Goal: Task Accomplishment & Management: Use online tool/utility

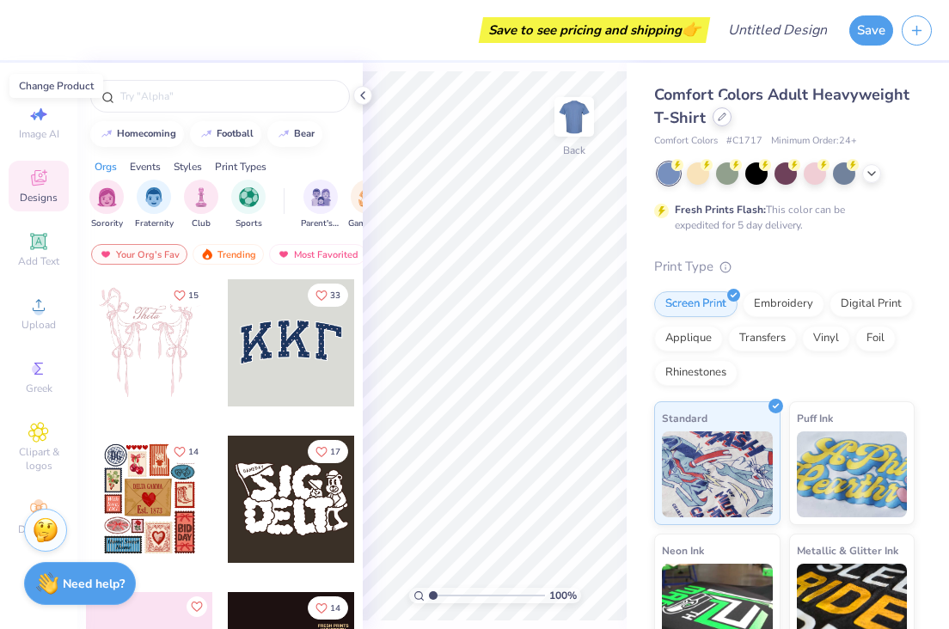
click at [718, 124] on div at bounding box center [721, 116] width 19 height 19
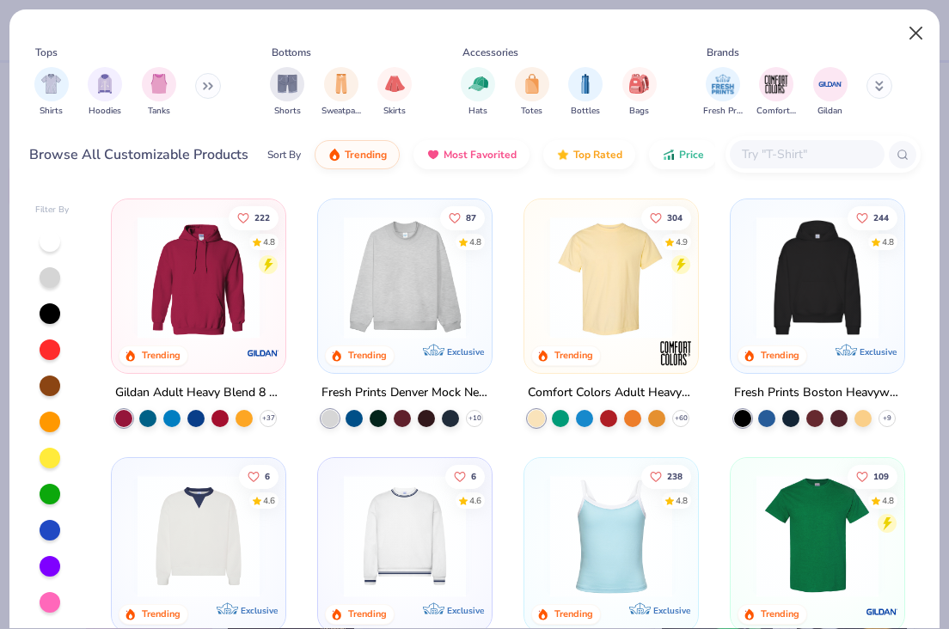
click at [919, 33] on button "Close" at bounding box center [916, 33] width 33 height 33
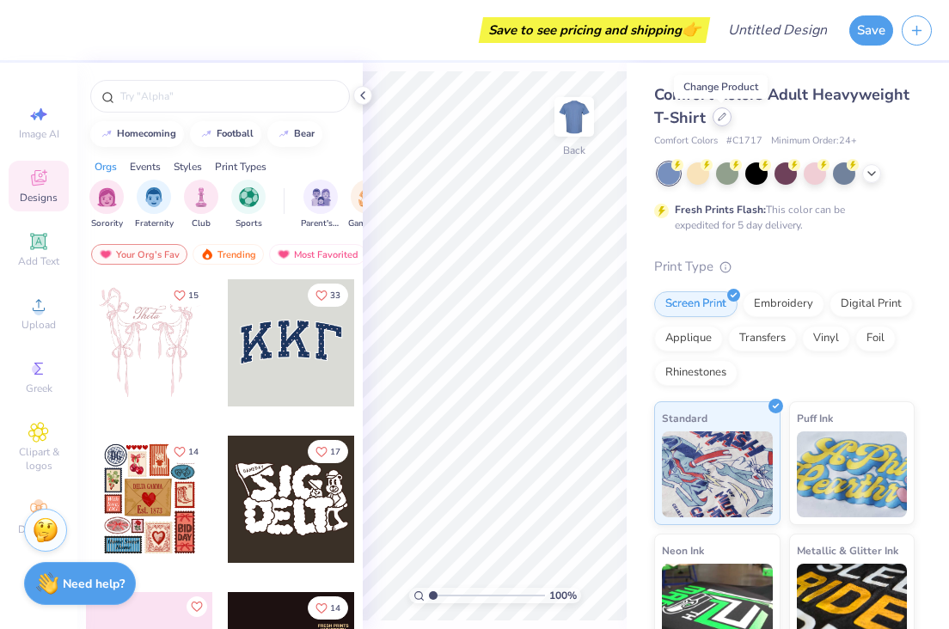
click at [713, 121] on div at bounding box center [721, 116] width 19 height 19
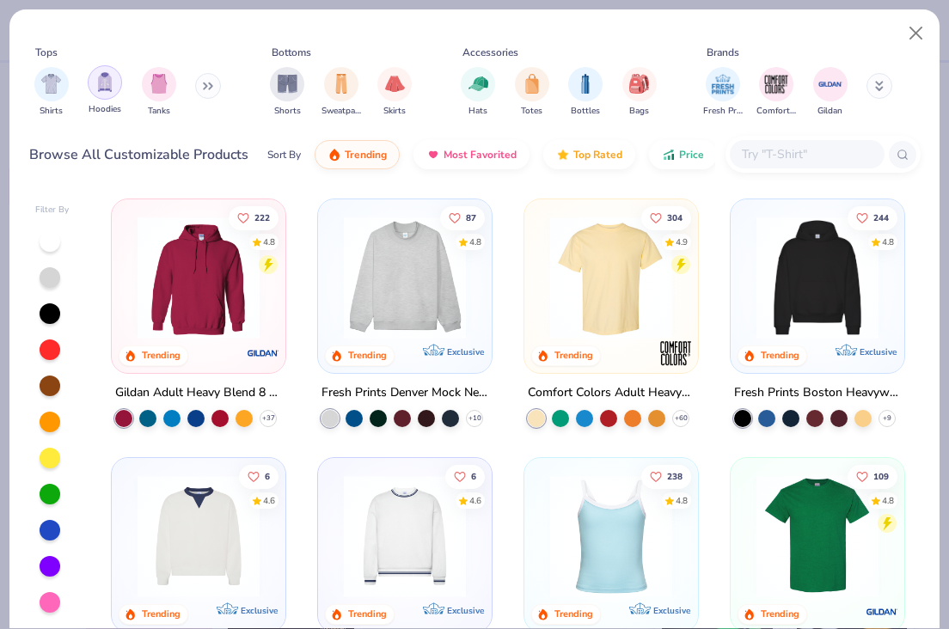
click at [107, 100] on div "filter for Hoodies" at bounding box center [105, 82] width 34 height 34
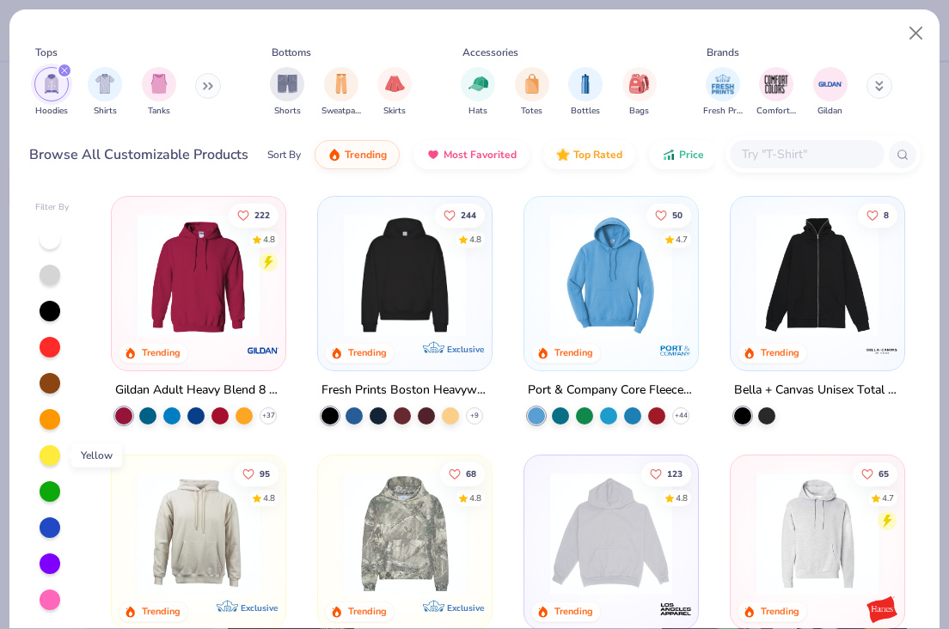
scroll to position [3, 0]
click at [335, 255] on img at bounding box center [265, 275] width 139 height 122
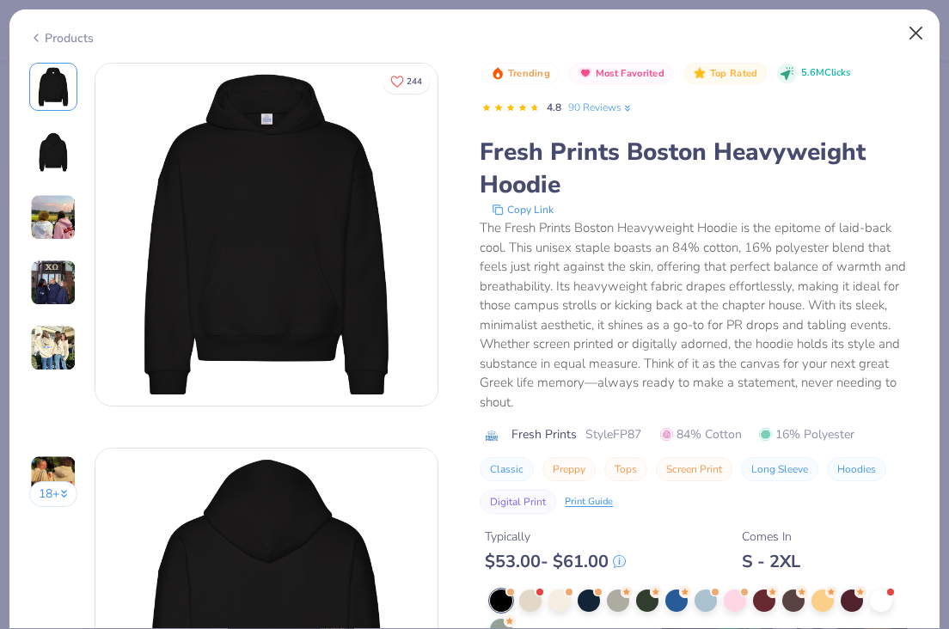
scroll to position [668, 0]
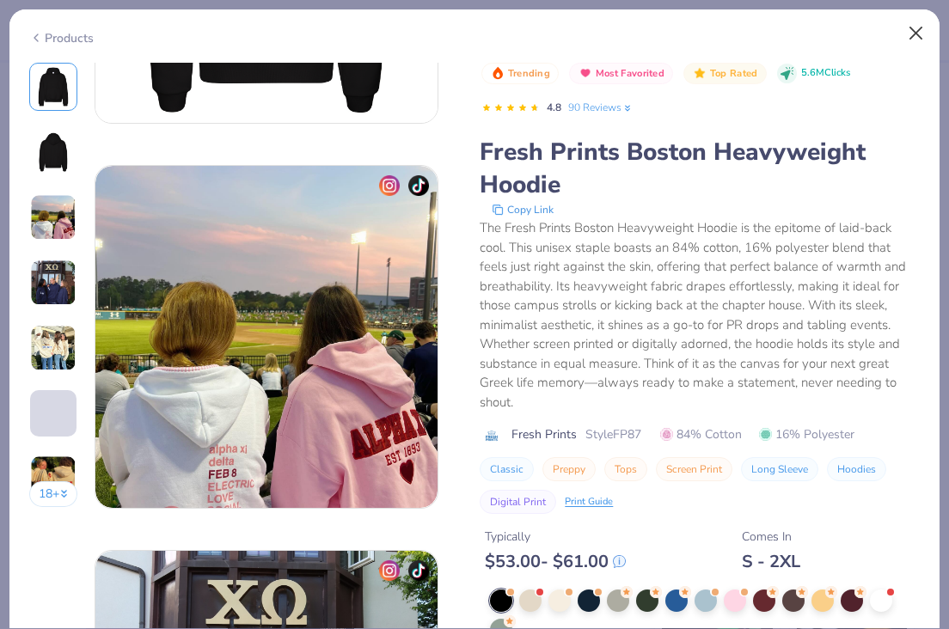
click at [917, 32] on button "Close" at bounding box center [916, 33] width 33 height 33
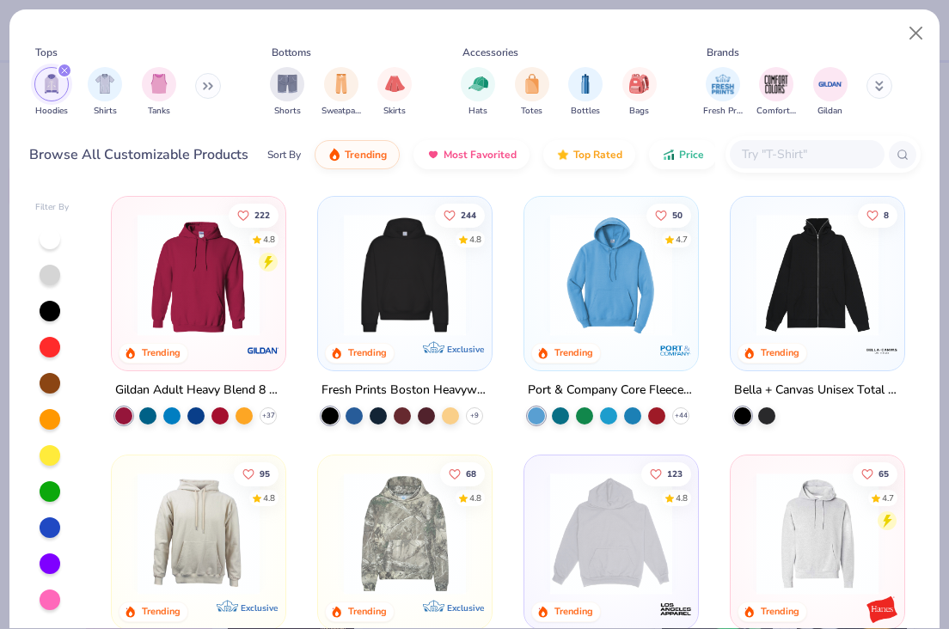
click at [429, 296] on img at bounding box center [404, 275] width 139 height 122
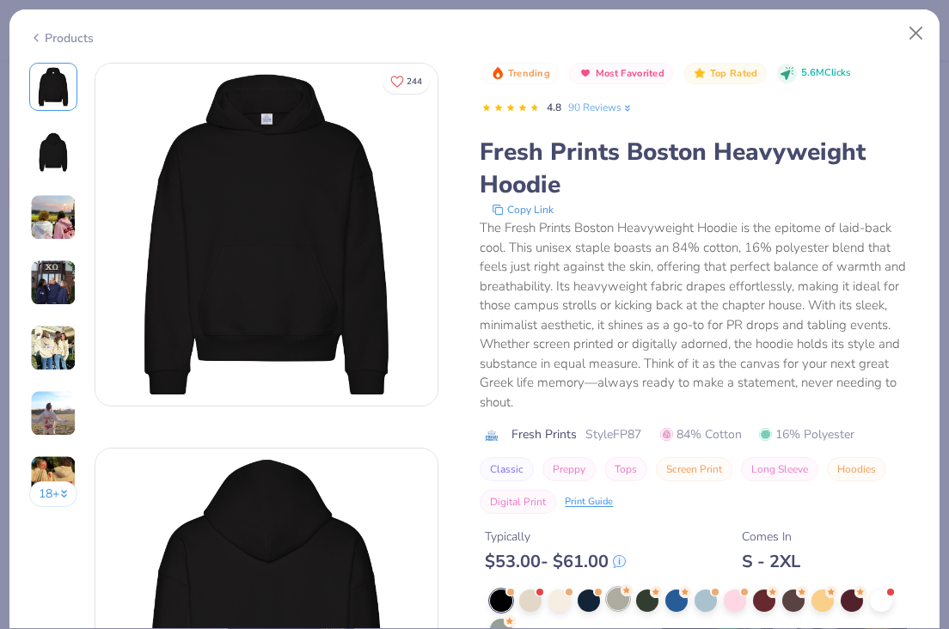
scroll to position [139, 0]
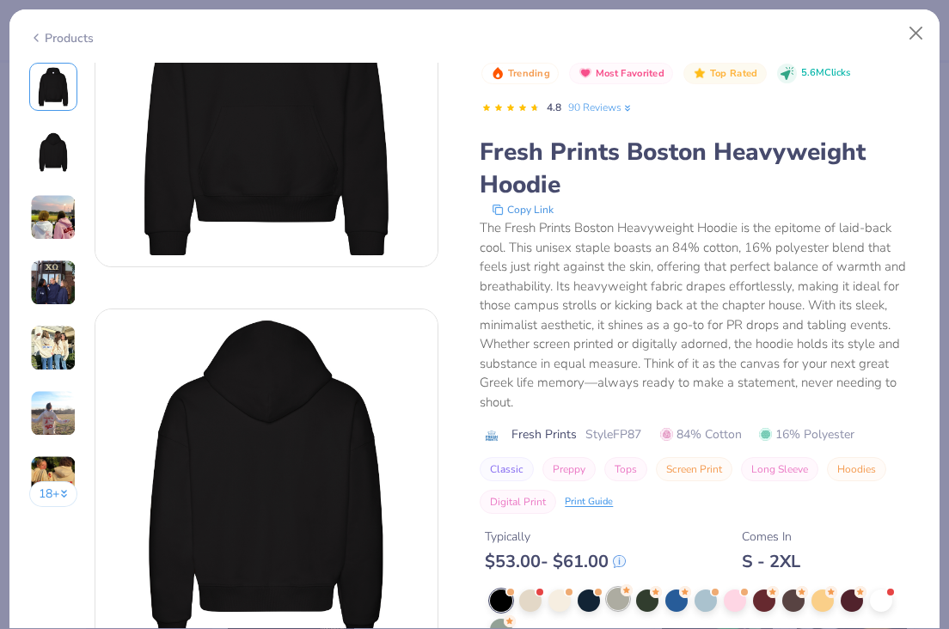
click at [619, 603] on div at bounding box center [618, 599] width 22 height 22
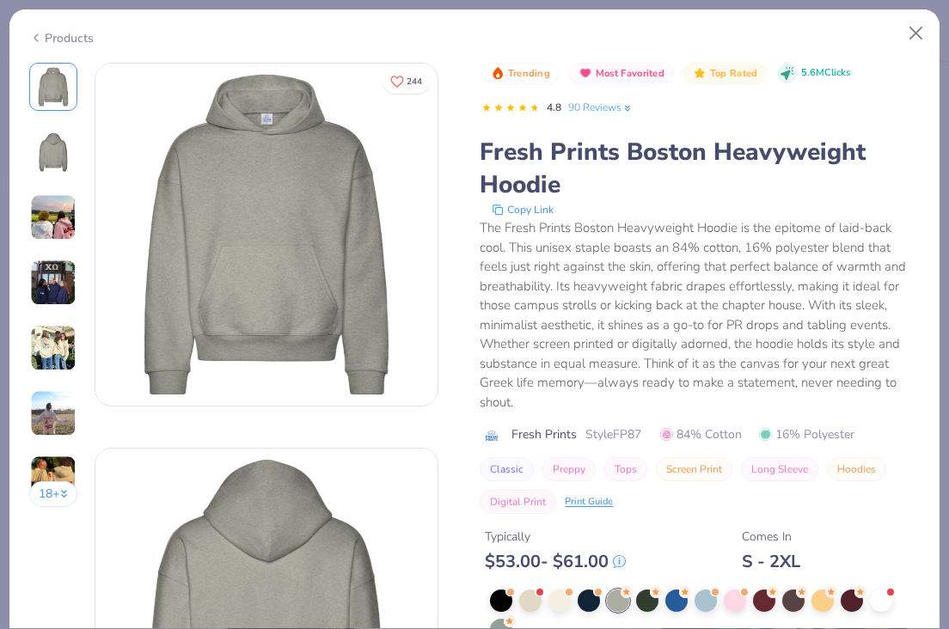
click at [36, 338] on img at bounding box center [53, 348] width 46 height 46
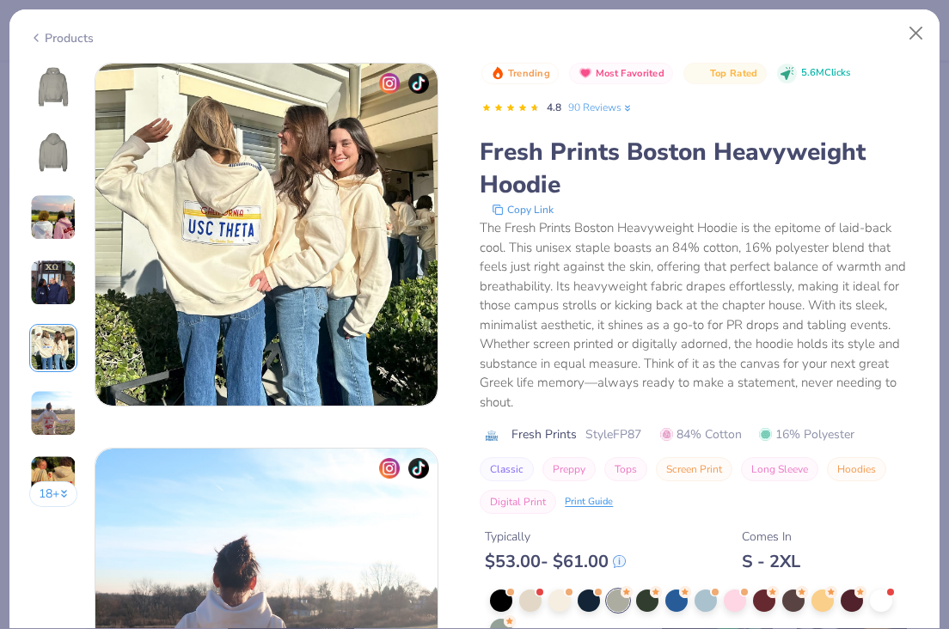
click at [46, 307] on div "18 +" at bounding box center [53, 291] width 49 height 457
click at [47, 295] on img at bounding box center [53, 283] width 46 height 46
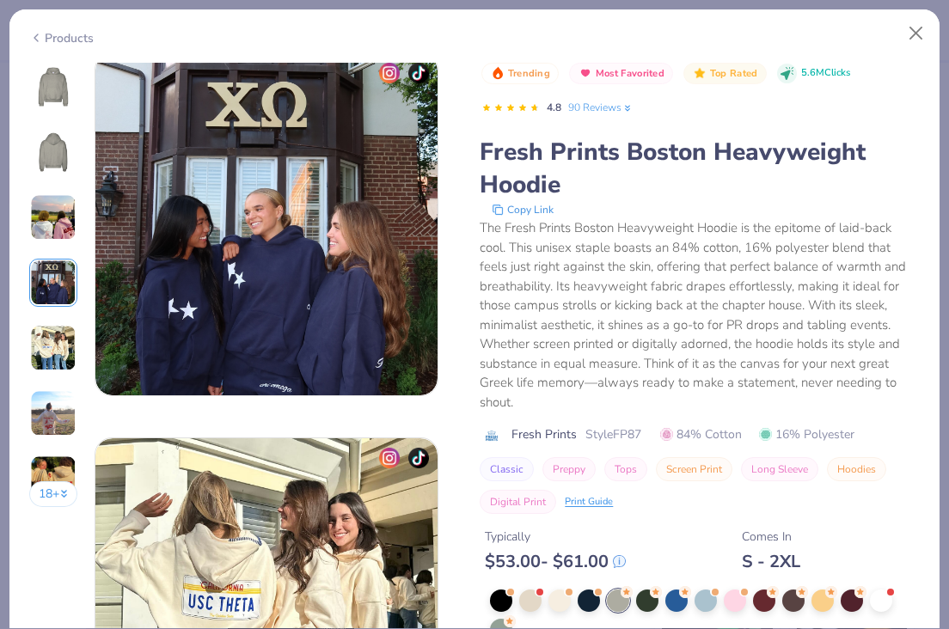
scroll to position [1155, 0]
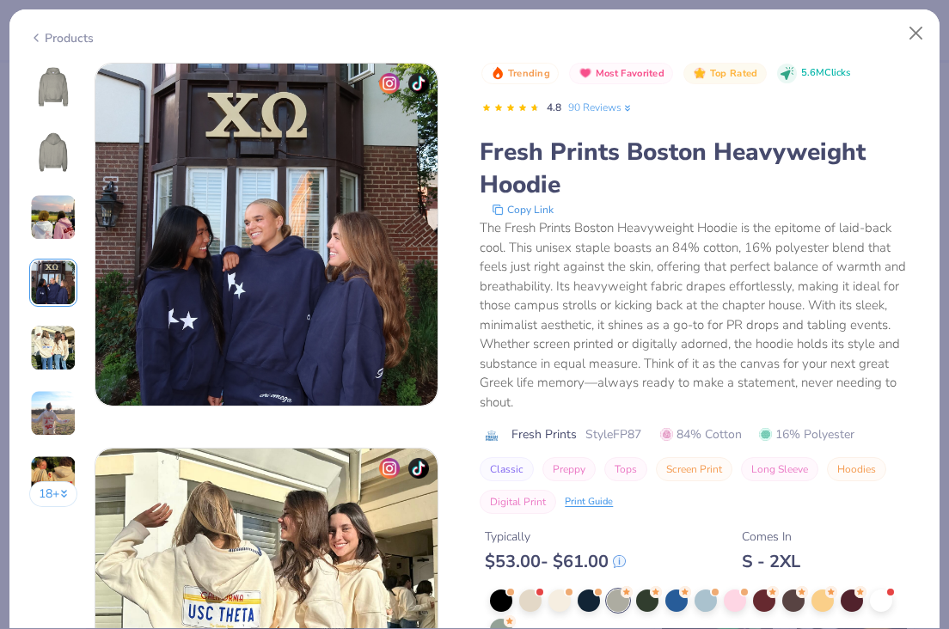
click at [46, 222] on img at bounding box center [53, 217] width 46 height 46
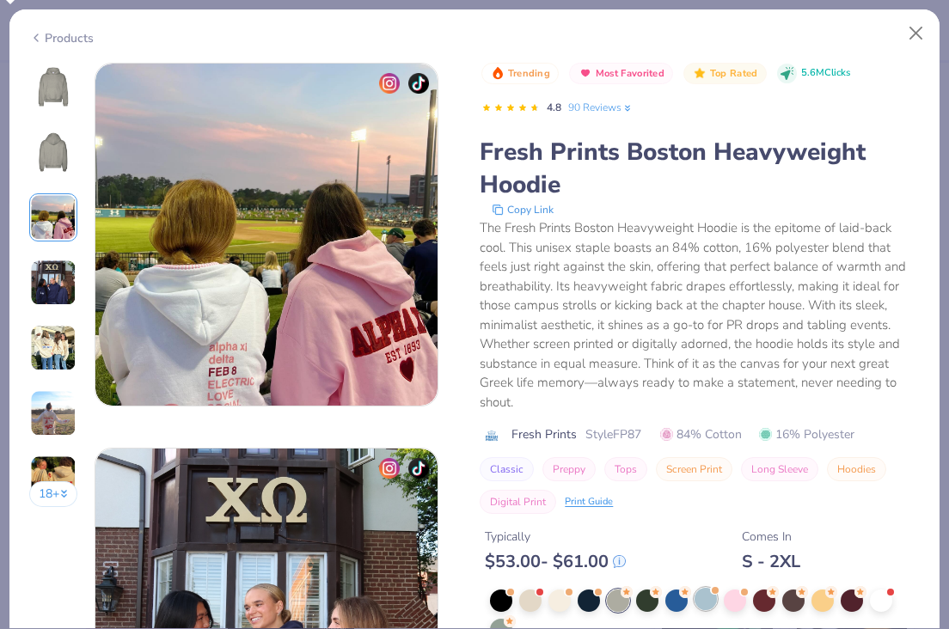
click at [706, 597] on div at bounding box center [705, 599] width 22 height 22
click at [43, 82] on img at bounding box center [53, 86] width 41 height 41
click at [55, 85] on img at bounding box center [53, 86] width 41 height 41
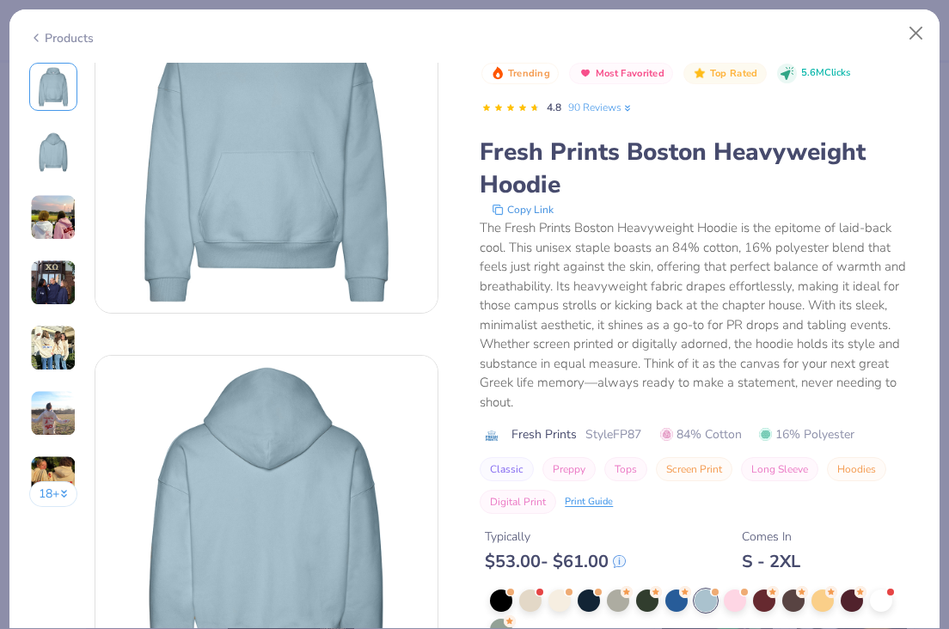
scroll to position [157, 0]
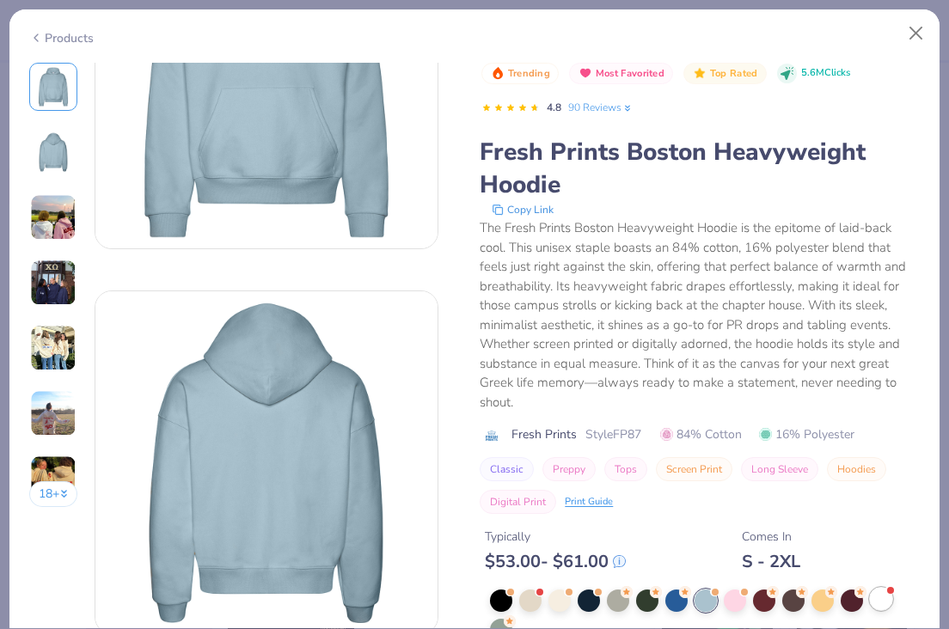
click at [884, 602] on div at bounding box center [881, 599] width 22 height 22
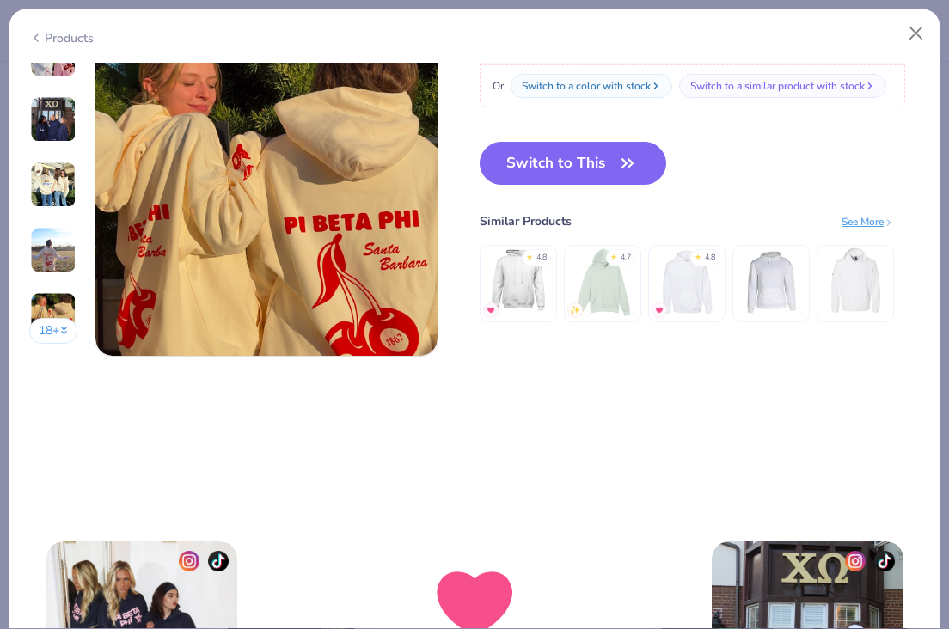
scroll to position [2271, 0]
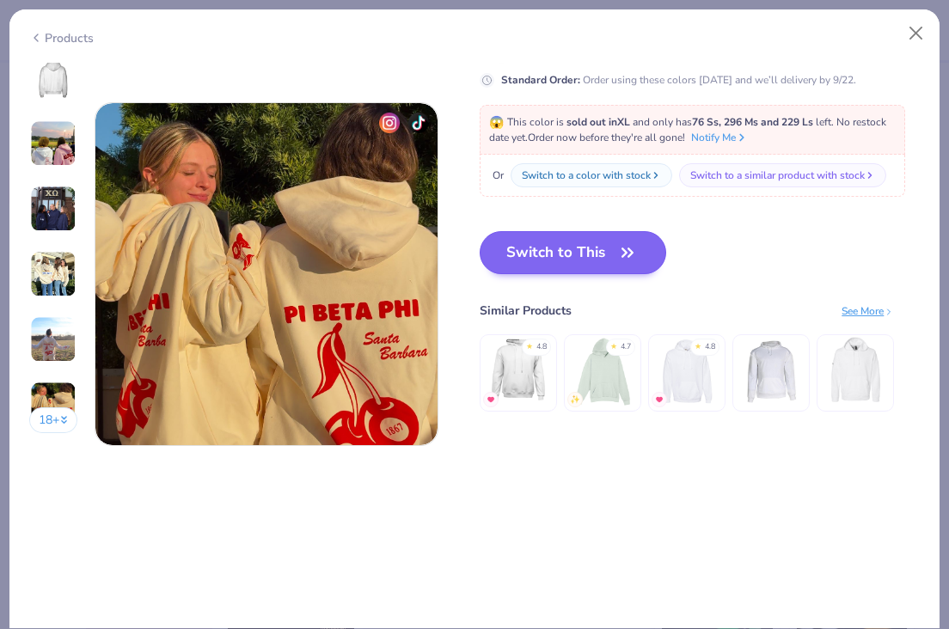
click at [553, 253] on button "Switch to This" at bounding box center [573, 252] width 186 height 43
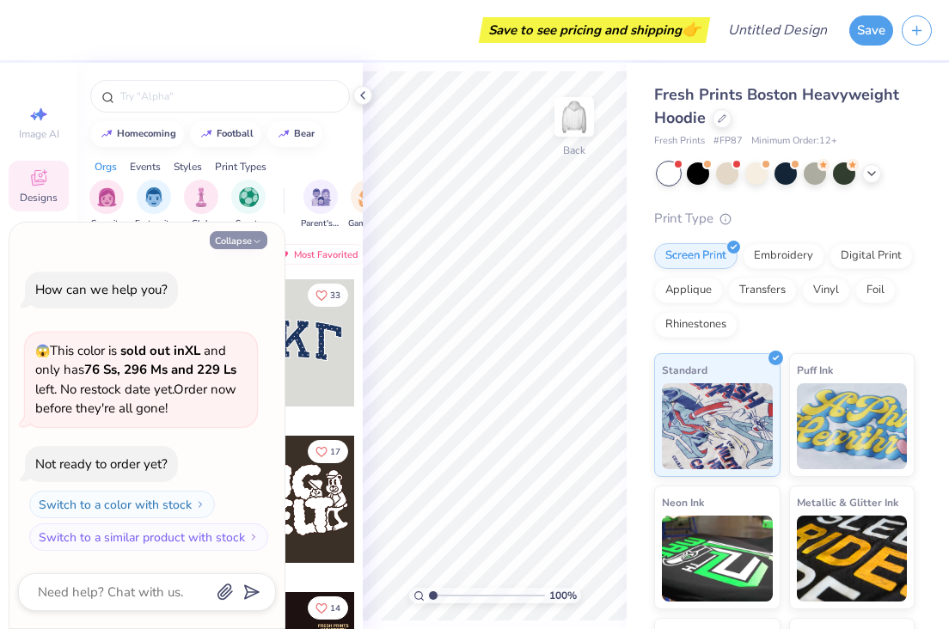
click at [254, 242] on icon "button" at bounding box center [257, 241] width 10 height 10
type textarea "x"
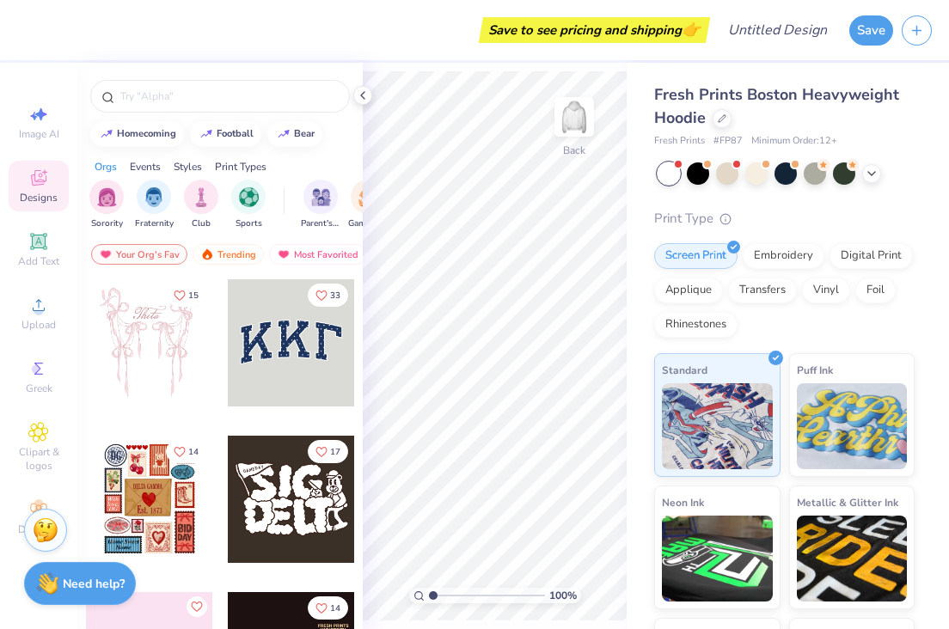
click at [286, 385] on div at bounding box center [291, 342] width 127 height 127
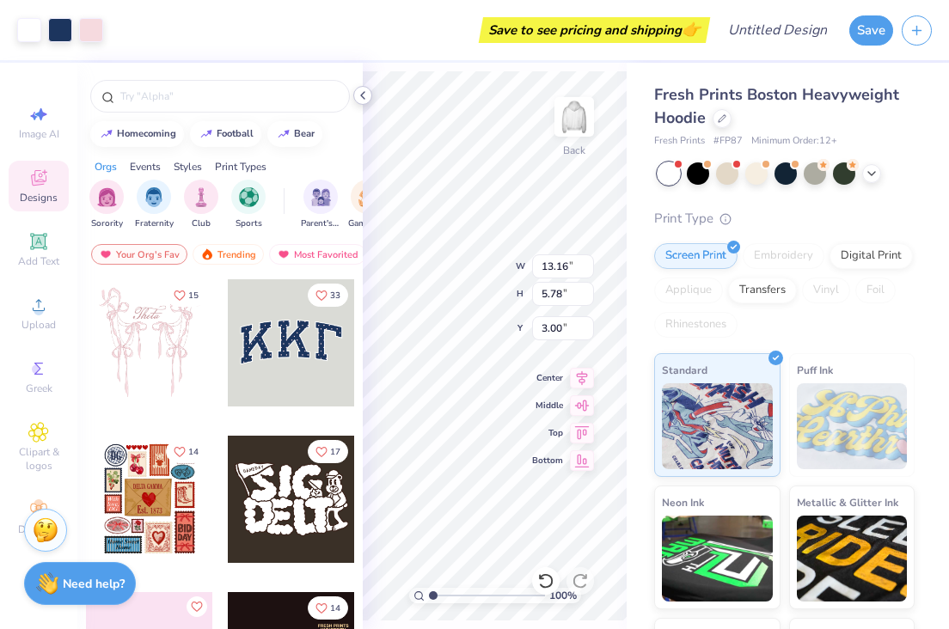
click at [365, 93] on icon at bounding box center [363, 96] width 14 height 14
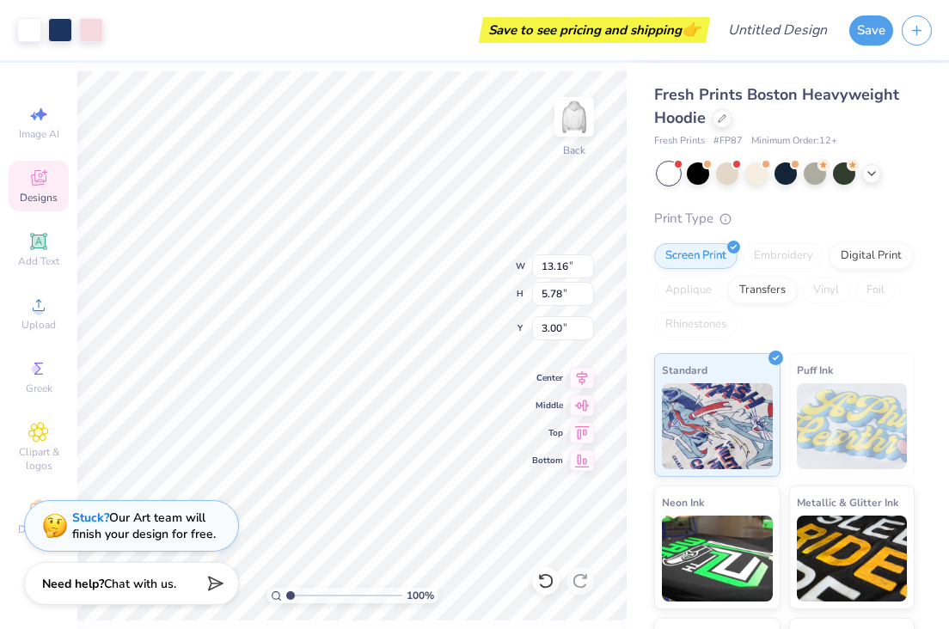
type input "3.42"
type input "3.53"
click at [42, 251] on icon at bounding box center [38, 241] width 21 height 21
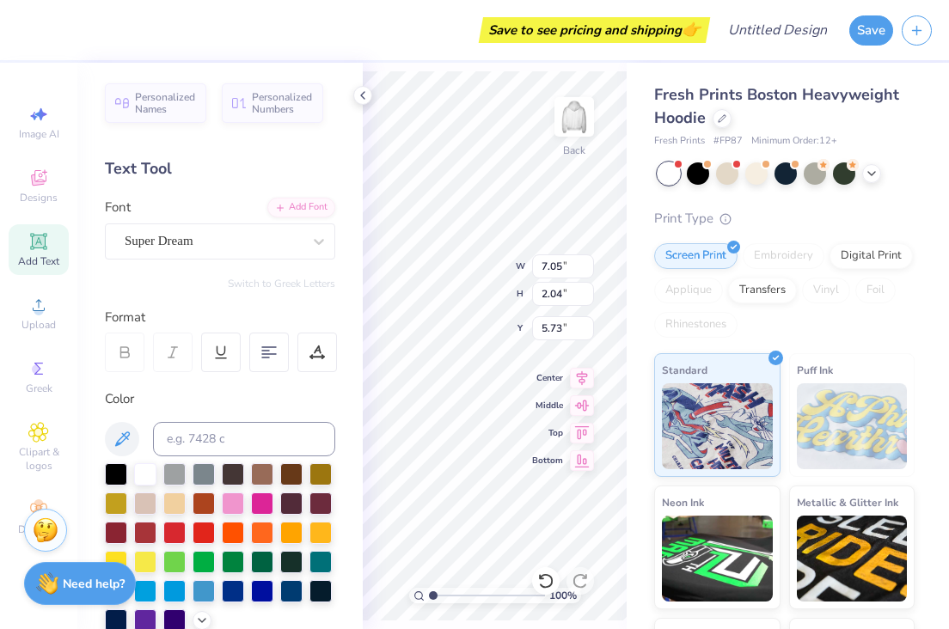
click at [138, 217] on div "Font Super Dream" at bounding box center [220, 229] width 230 height 62
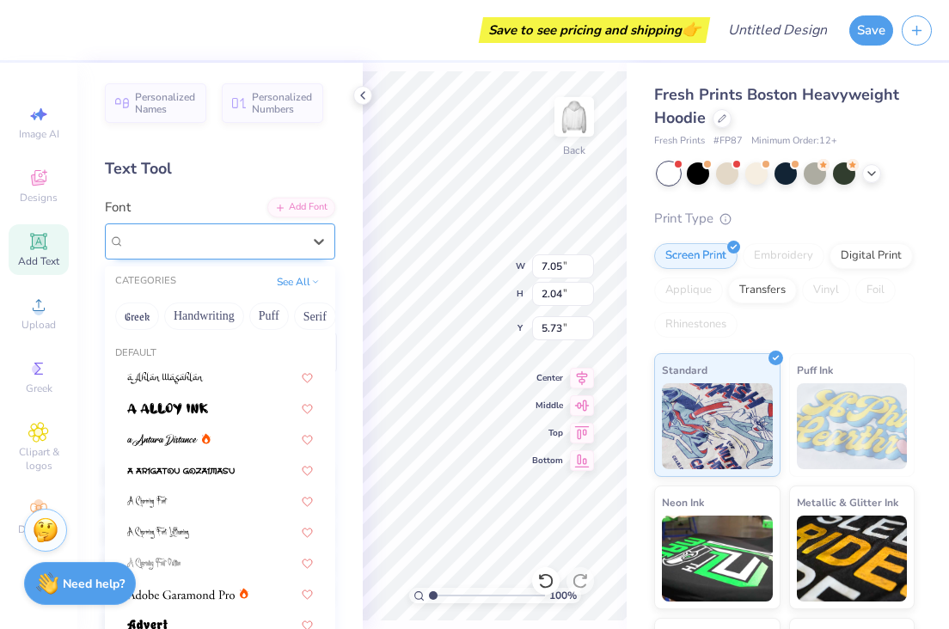
click at [138, 228] on div "Super Dream" at bounding box center [213, 241] width 180 height 27
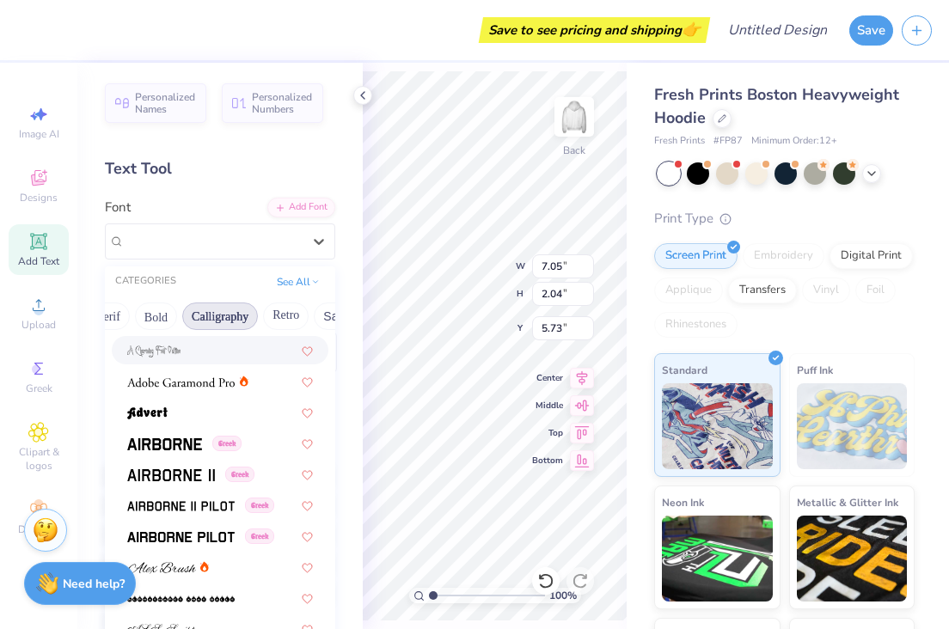
scroll to position [0, 205]
click at [291, 314] on button "Retro" at bounding box center [288, 317] width 46 height 28
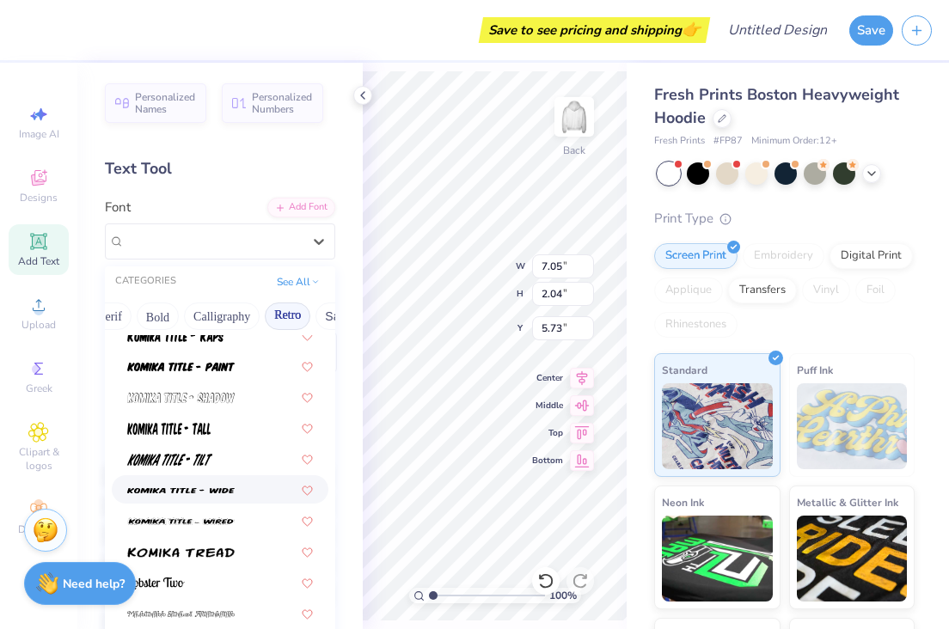
scroll to position [1855, 0]
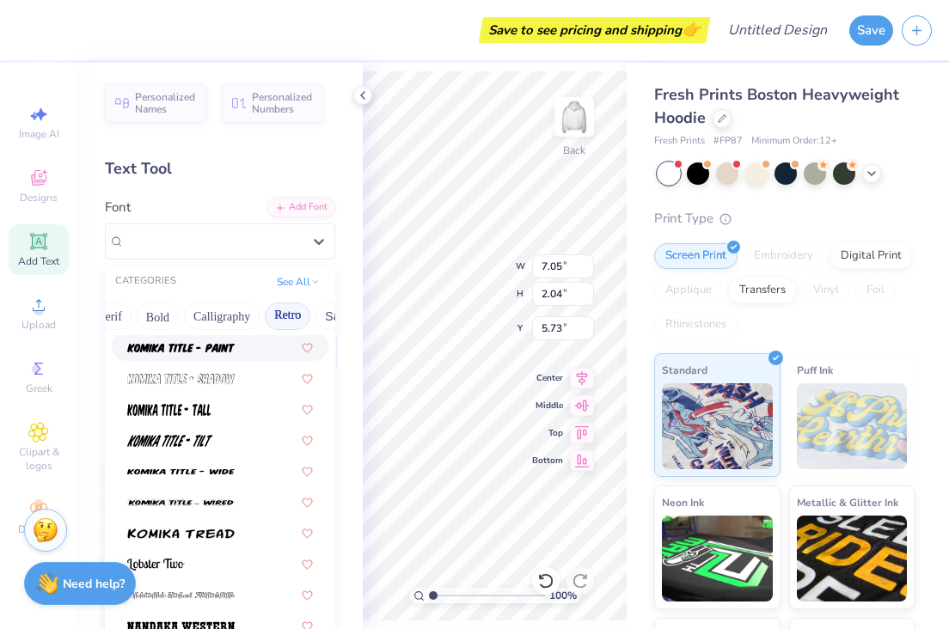
click at [282, 312] on button "Retro" at bounding box center [288, 317] width 46 height 28
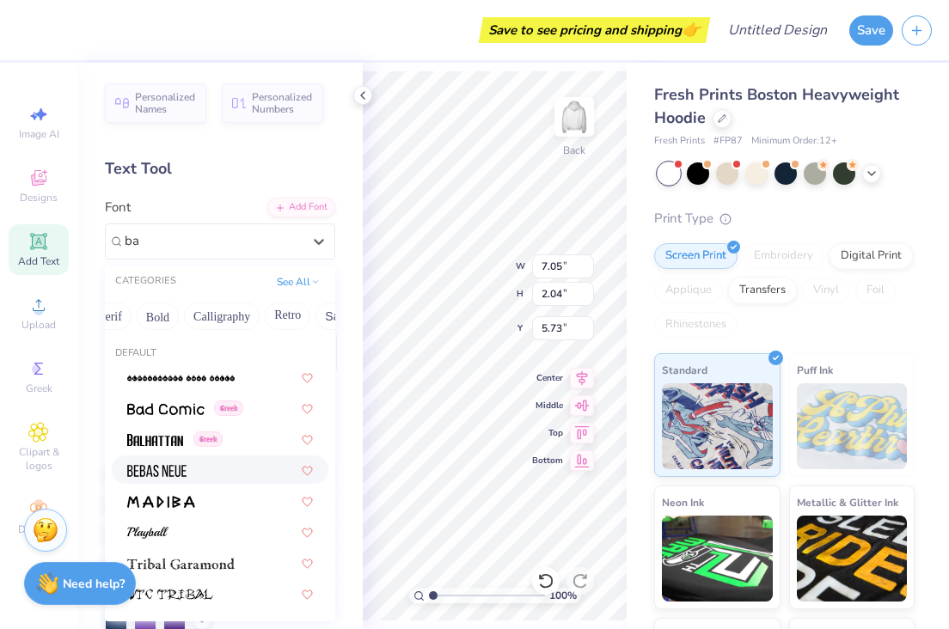
type input "b"
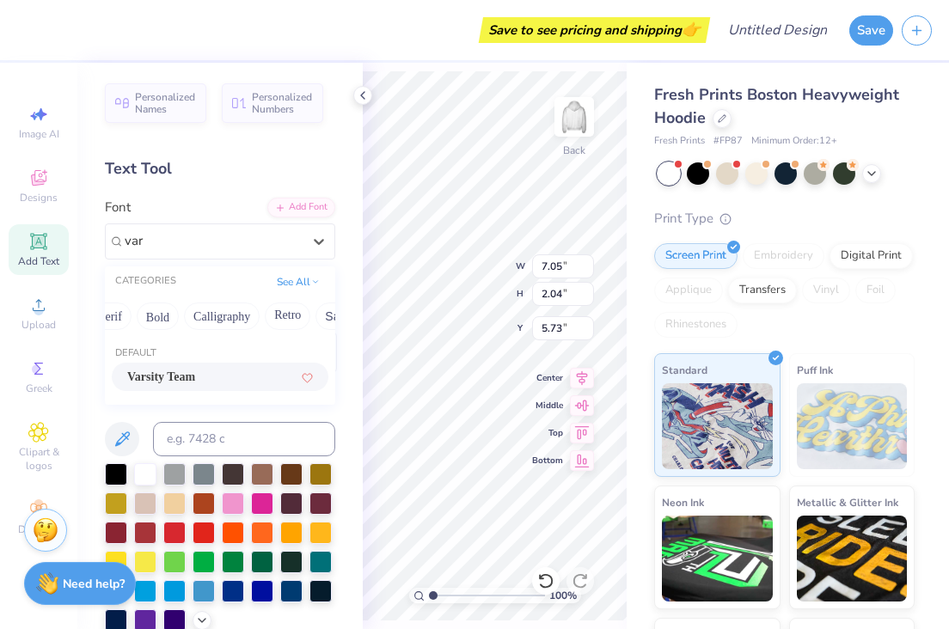
click at [165, 388] on div "Varsity Team" at bounding box center [220, 377] width 217 height 28
type input "var"
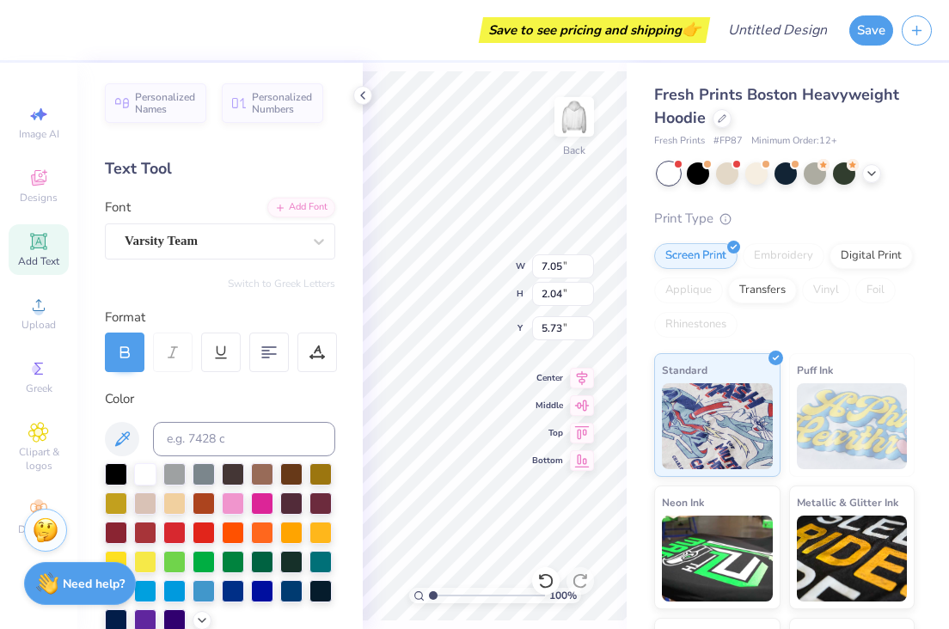
type input "6.99"
type textarea "Kappa"
click at [147, 590] on div at bounding box center [145, 589] width 22 height 22
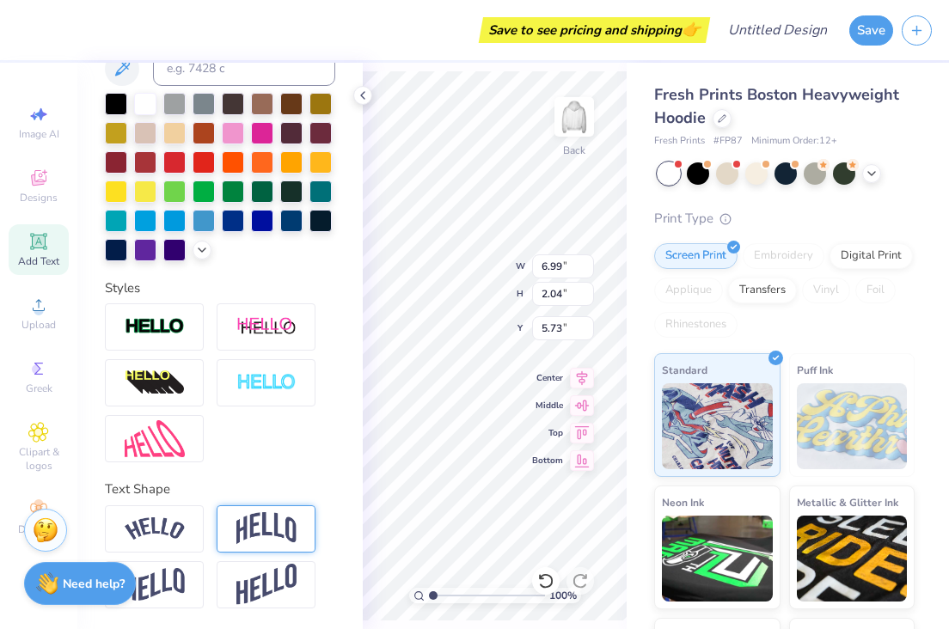
scroll to position [370, 0]
click at [270, 524] on img at bounding box center [266, 528] width 60 height 33
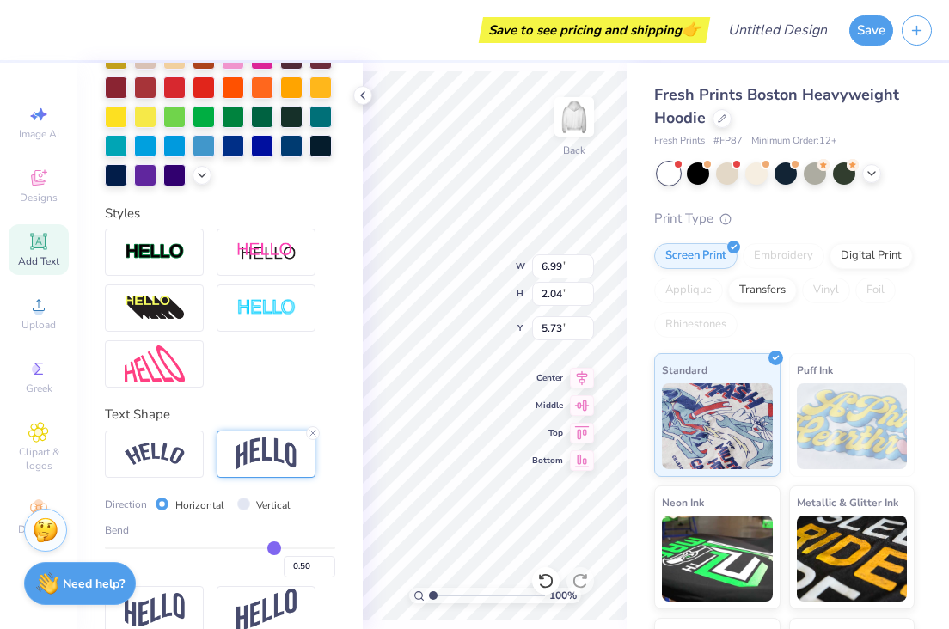
scroll to position [446, 0]
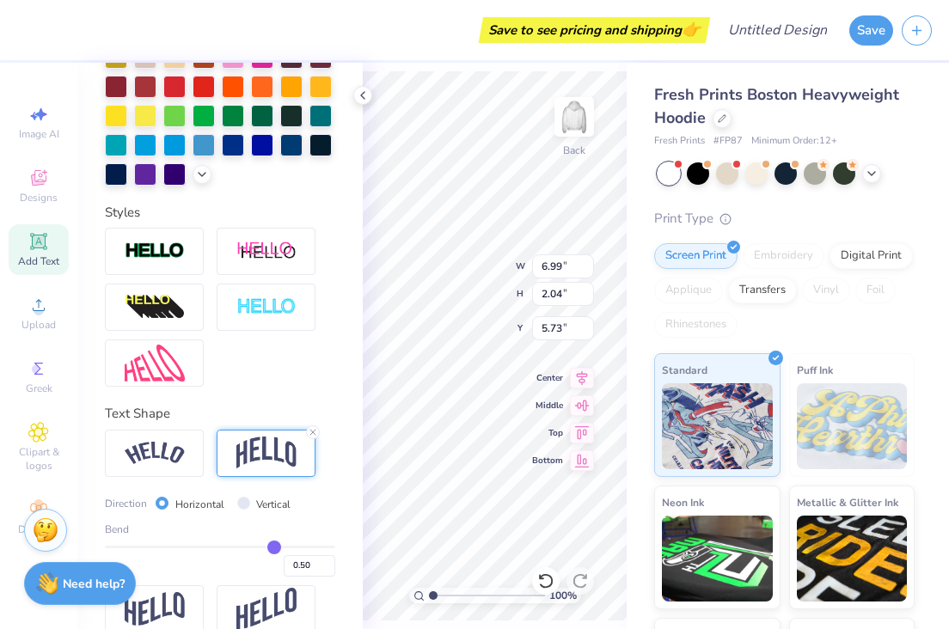
type input "0.49"
type input "0.48"
type input "0.47"
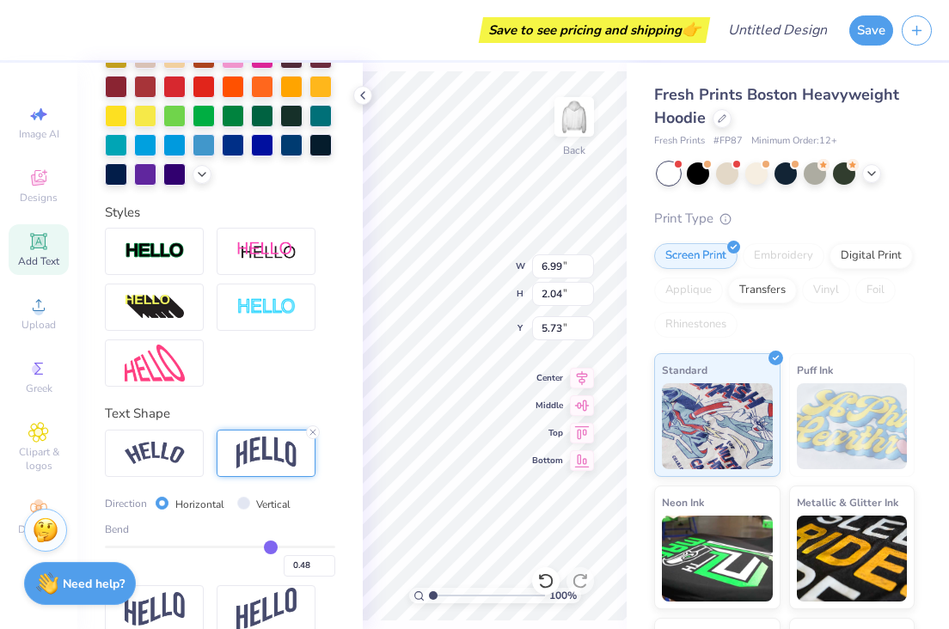
type input "0.47"
type input "0.45"
type input "0.44"
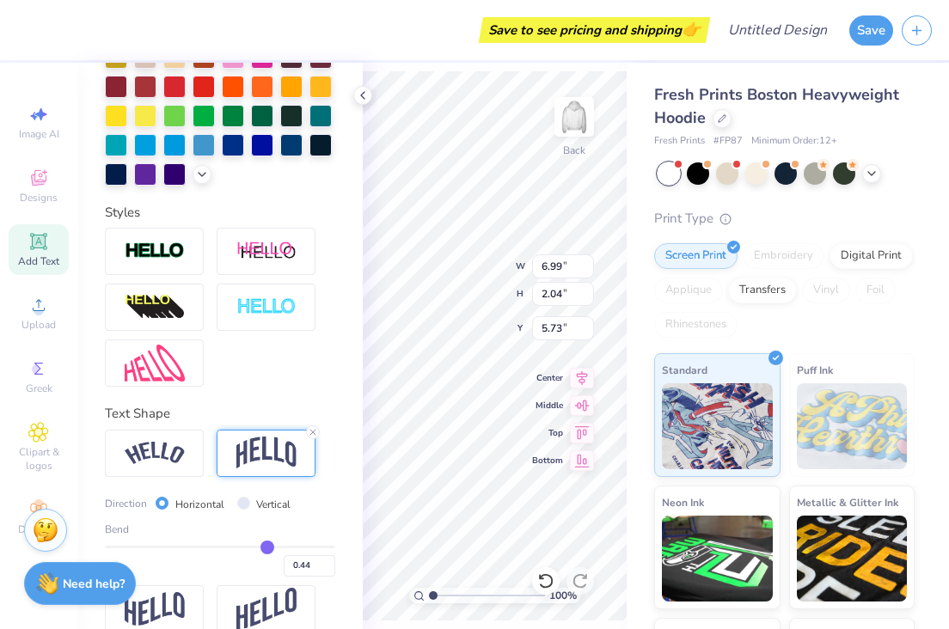
type input "0.41"
type input "0.37"
type input "0.33"
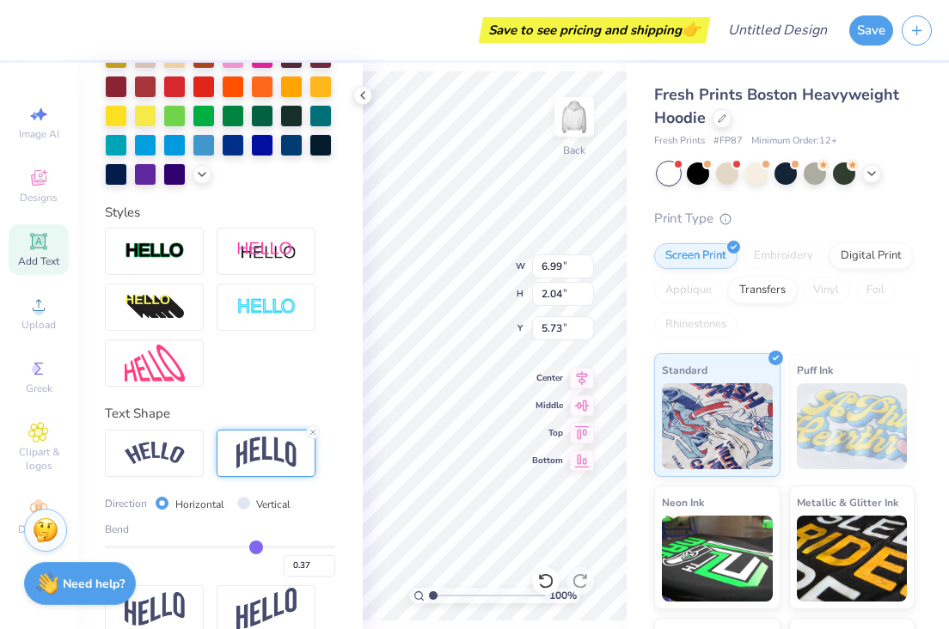
type input "0.33"
type input "0.29"
type input "0.27"
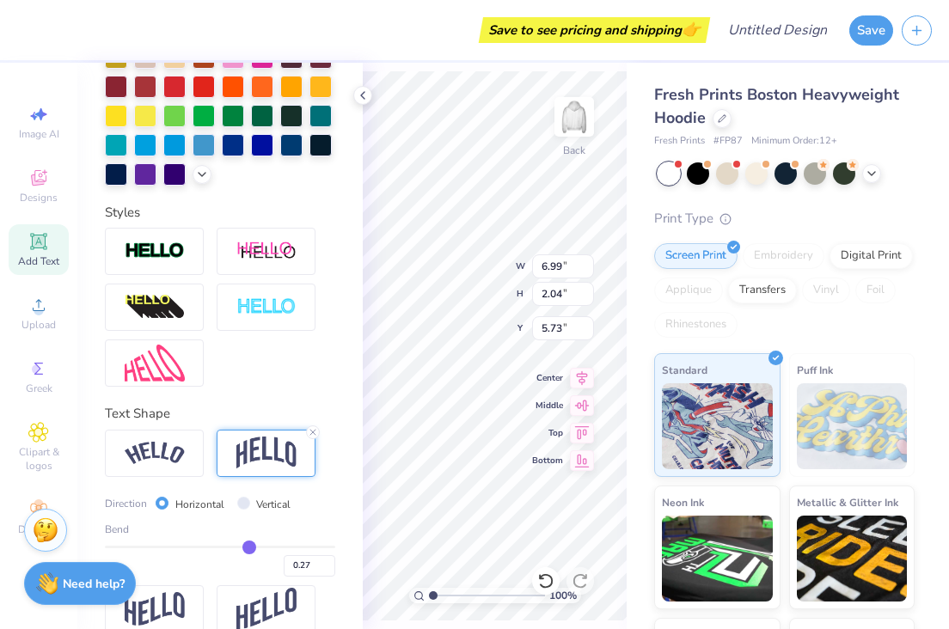
type input "0.25"
type input "0.23"
type input "0.21"
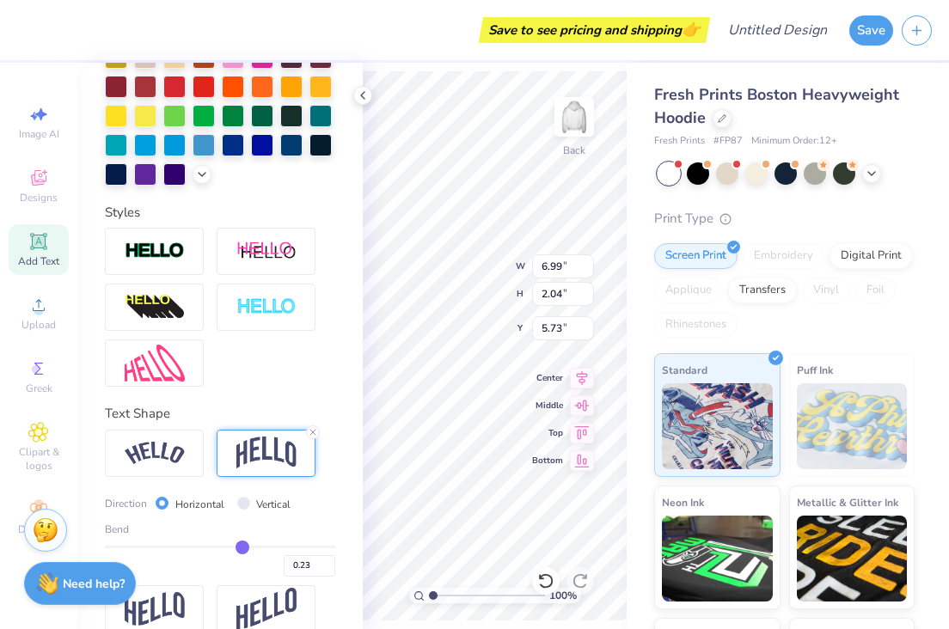
type input "0.21"
type input "0.2"
type input "0.20"
type input "0.19"
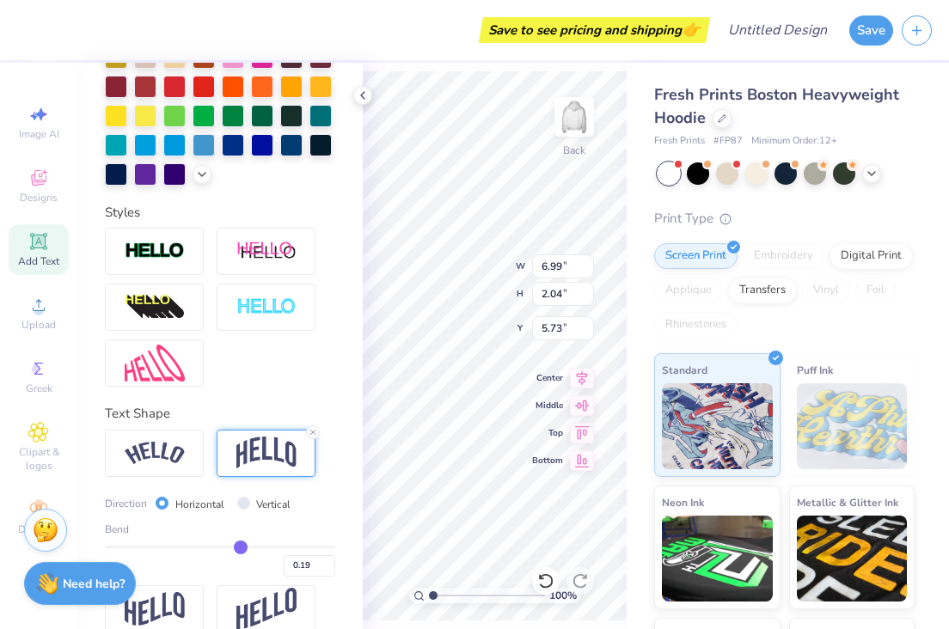
type input "0.2"
type input "0.20"
type input "0.21"
type input "0.22"
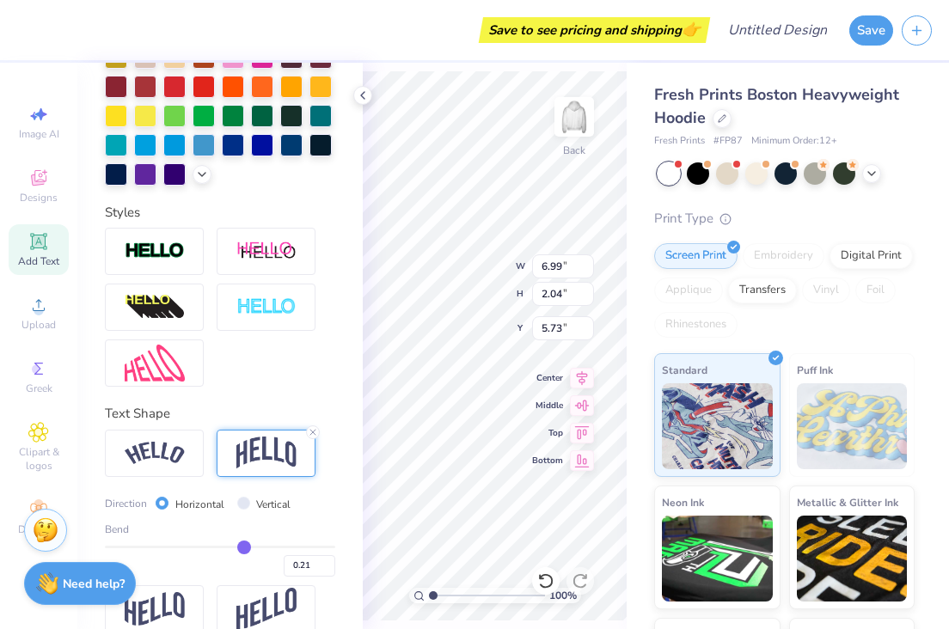
type input "0.22"
type input "0.23"
type input "0.25"
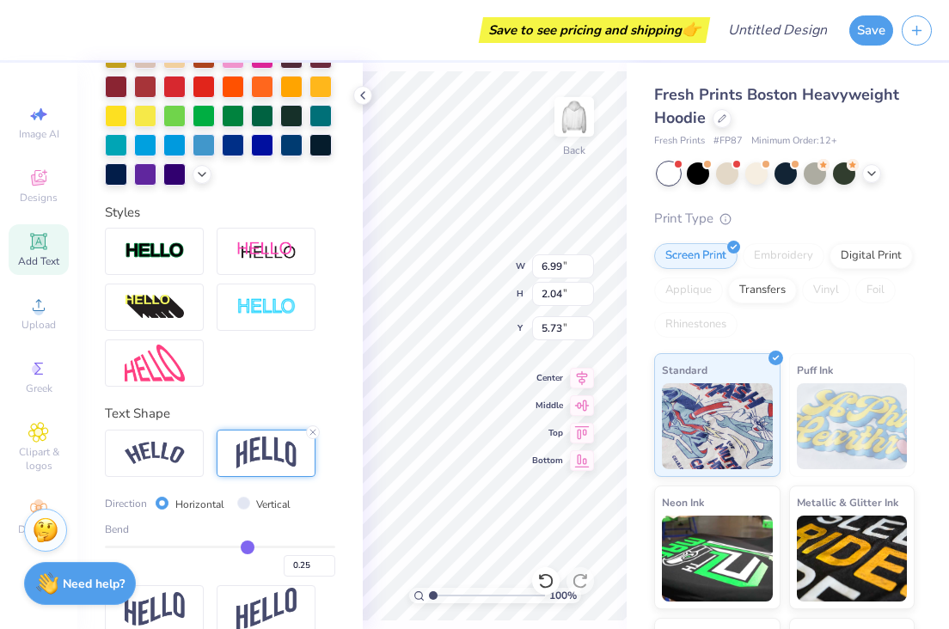
type input "0.26"
type input "0.29"
type input "0.3"
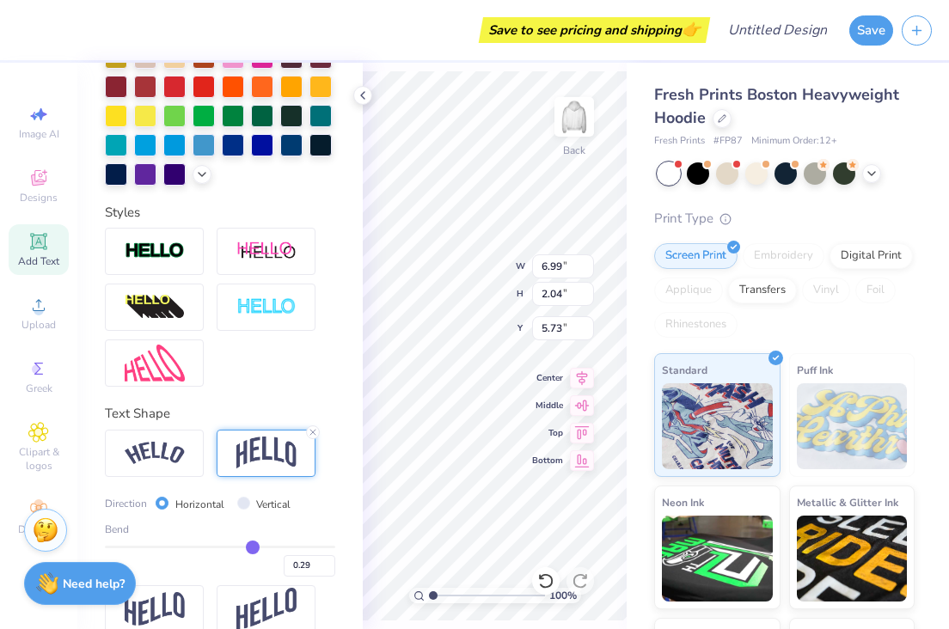
type input "0.30"
type input "0.33"
type input "0.37"
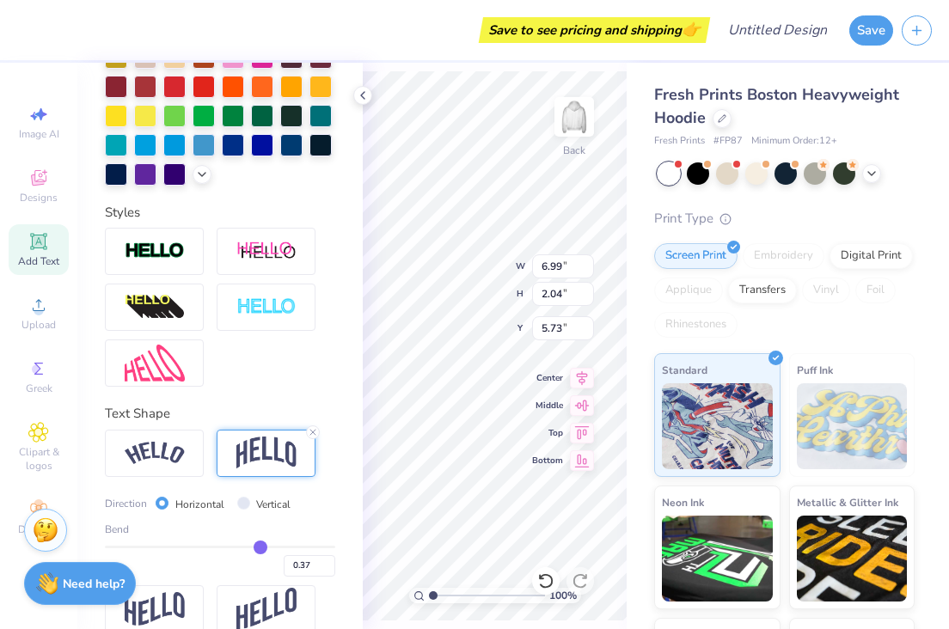
type input "0.38"
type input "0.4"
type input "0.40"
type input "0.42"
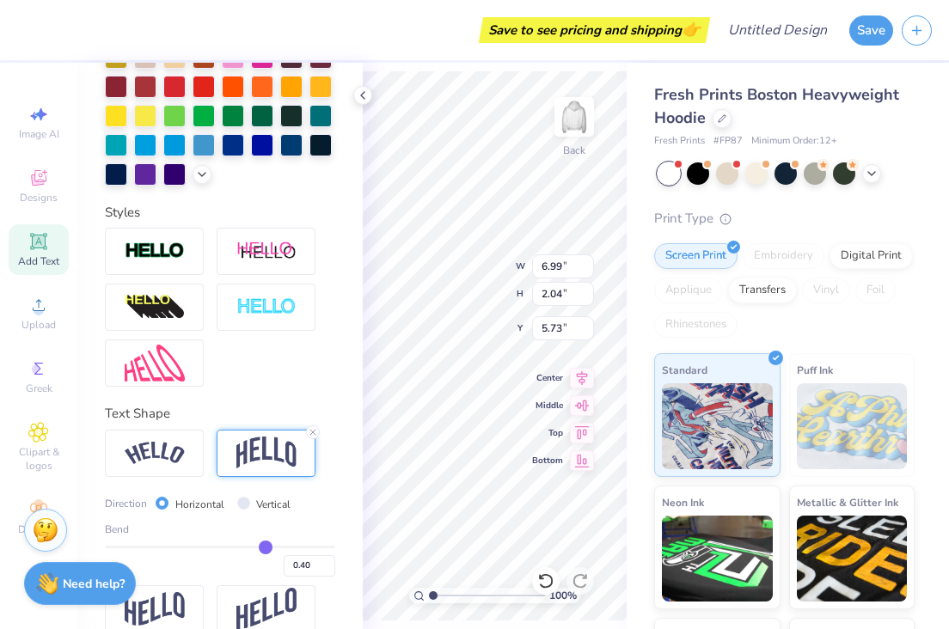
type input "0.42"
type input "0.44"
type input "0.46"
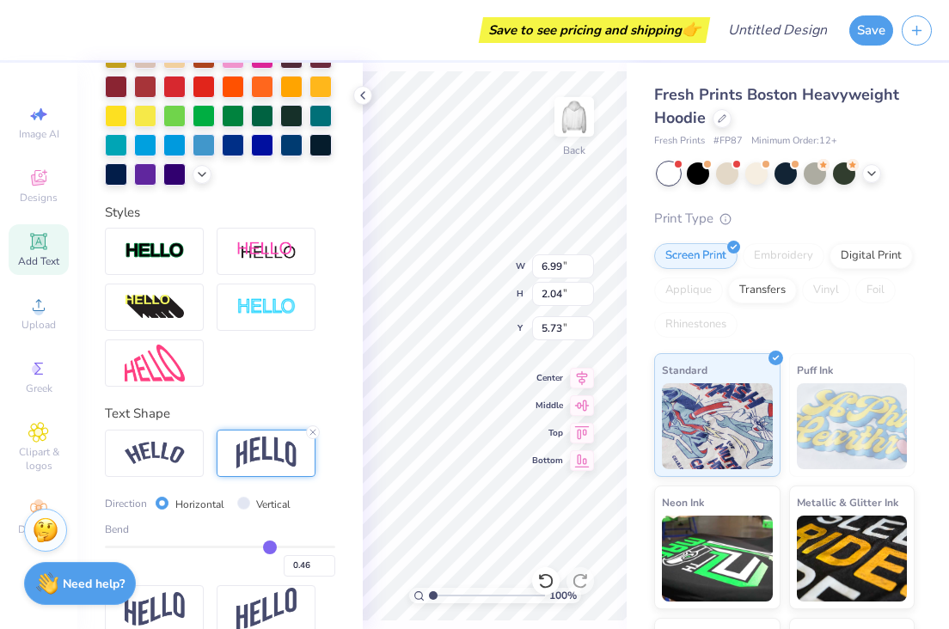
type input "0.48"
type input "0.49"
type input "0.5"
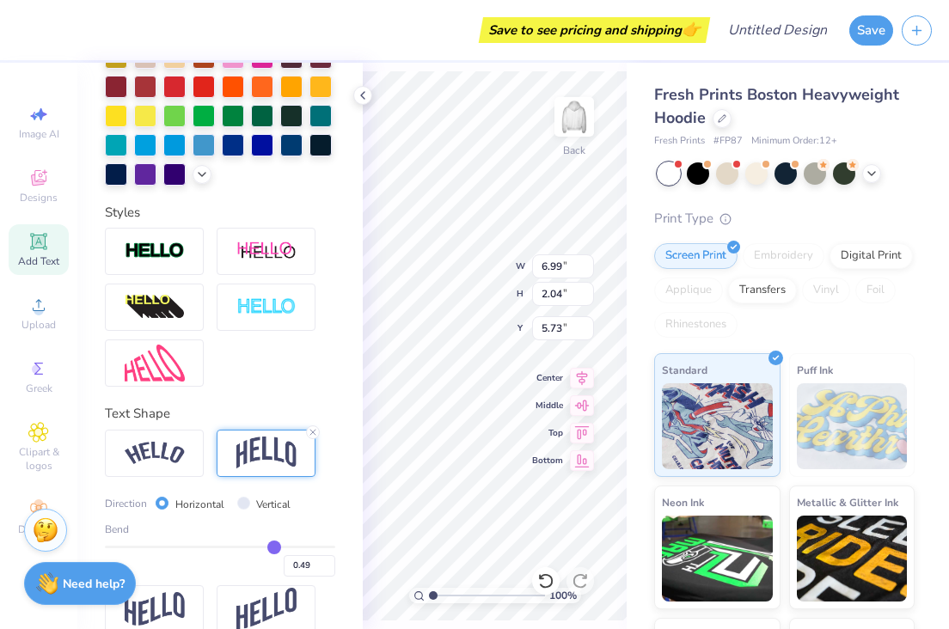
type input "0.50"
type input "0.51"
type input "0.52"
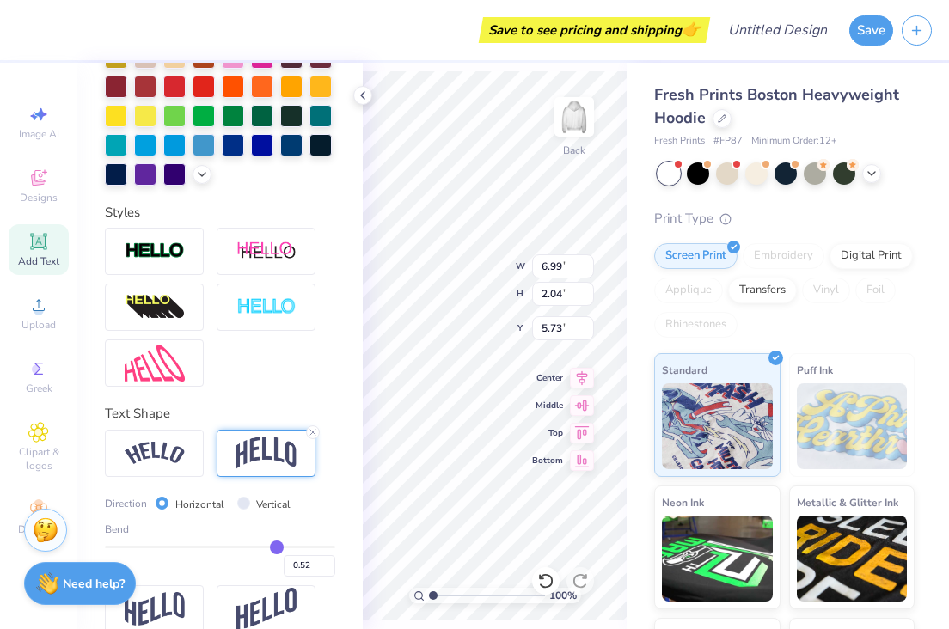
type input "0.53"
type input "0.54"
type input "0.55"
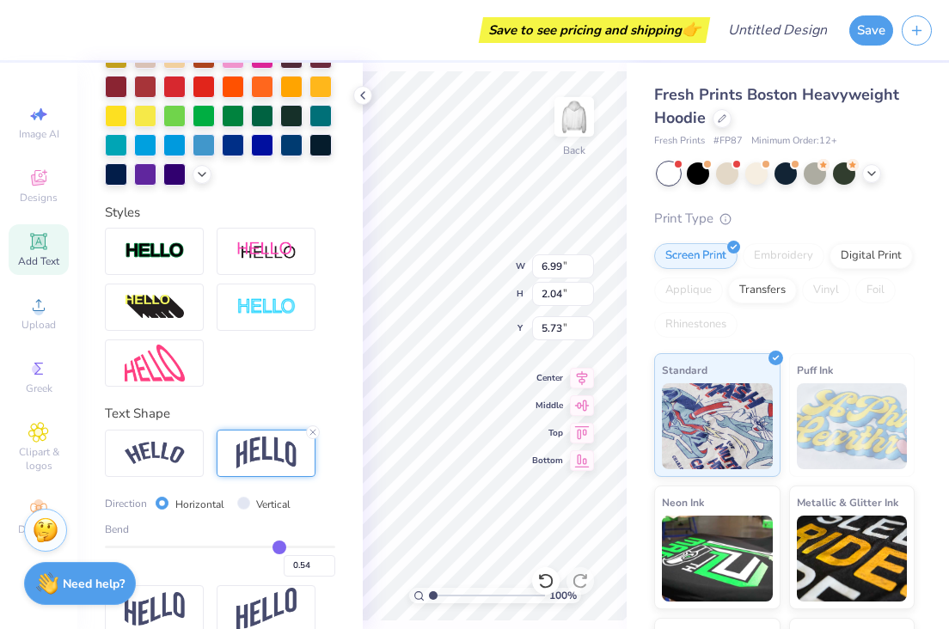
type input "0.55"
type input "0.56"
type input "0.57"
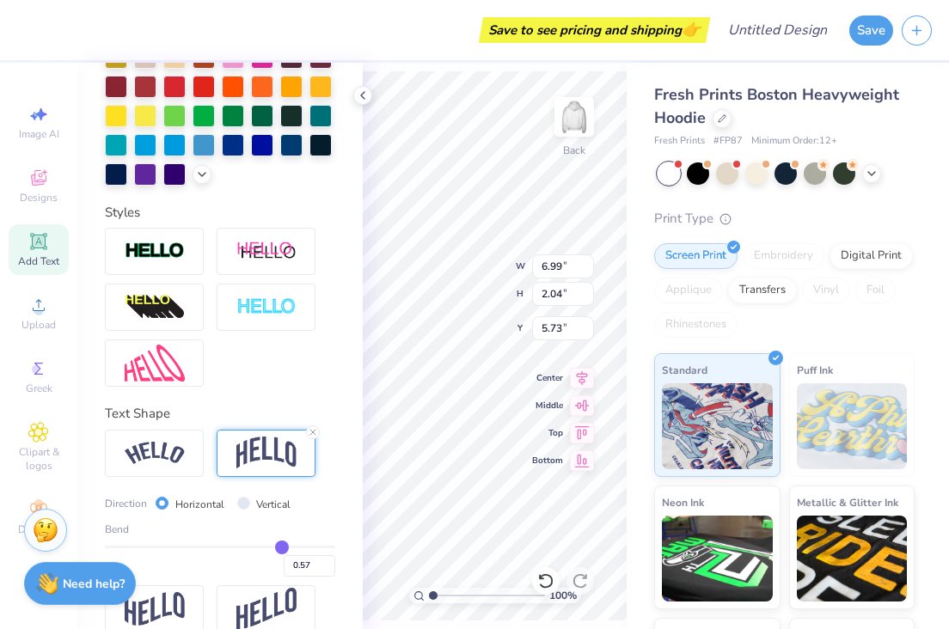
type input "0.58"
type input "0.6"
type input "0.60"
type input "0.62"
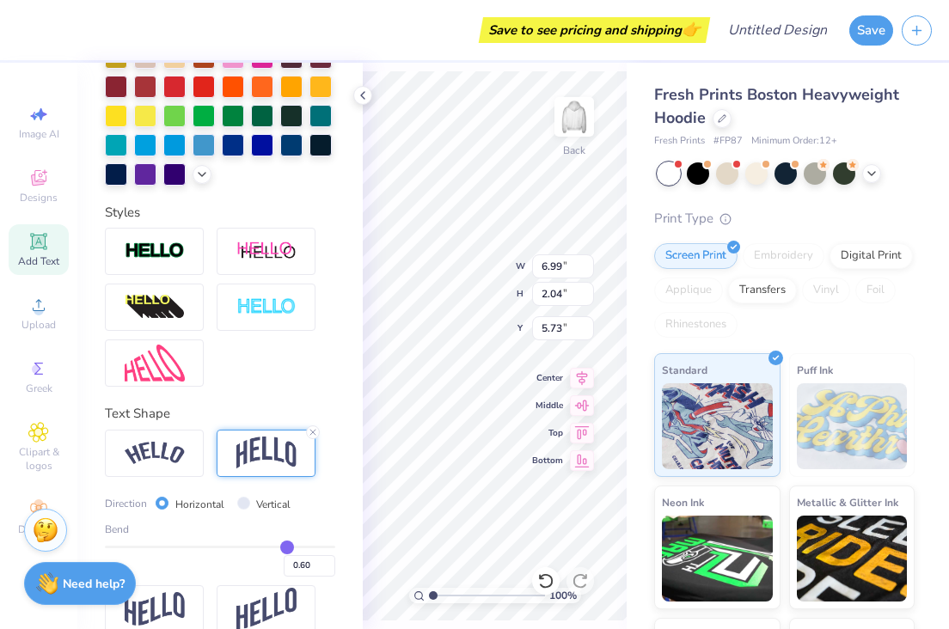
type input "0.62"
type input "0.64"
type input "0.65"
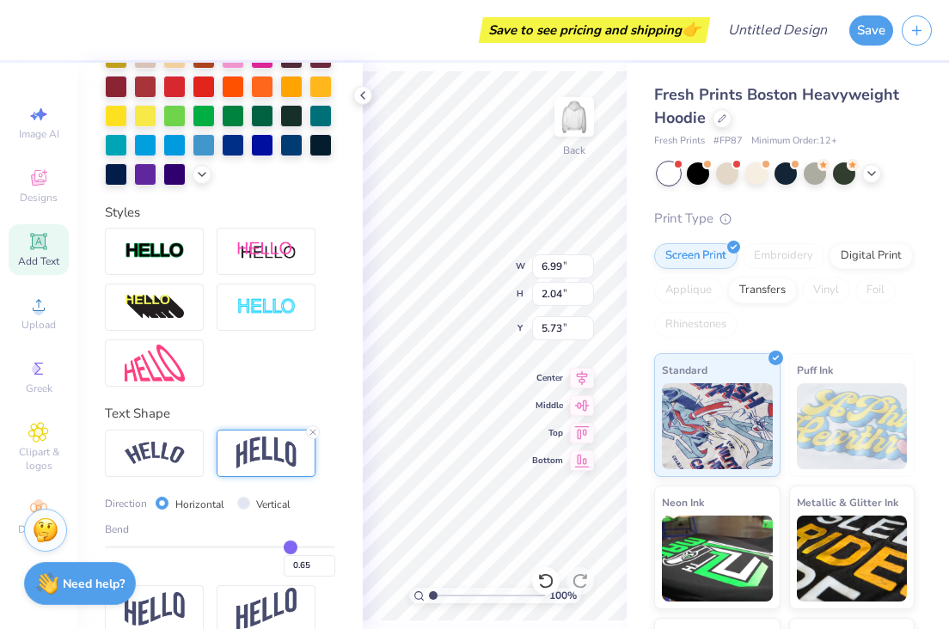
type input "0.67"
type input "0.7"
type input "0.70"
type input "0.71"
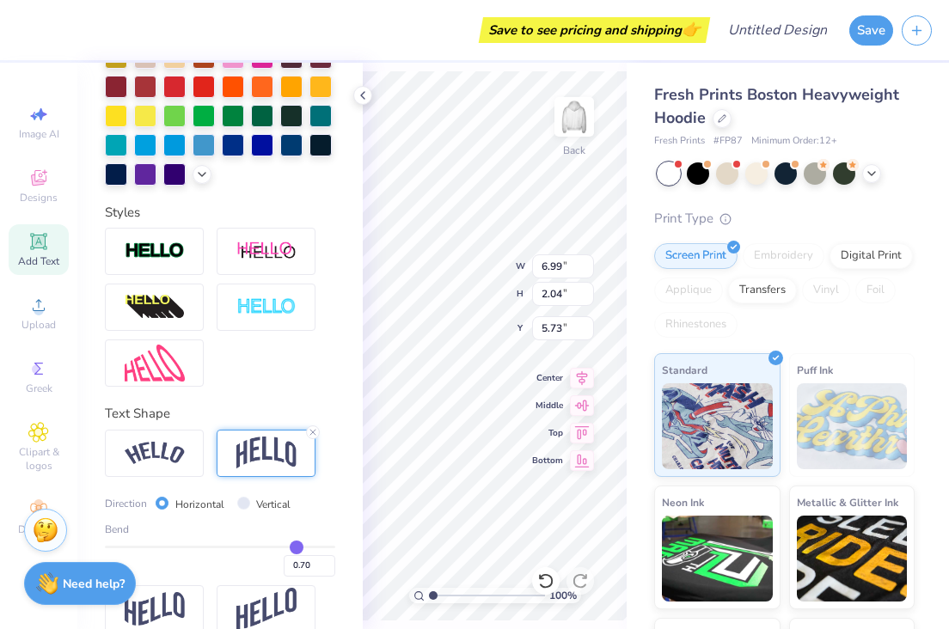
type input "0.71"
type input "0.72"
type input "0.75"
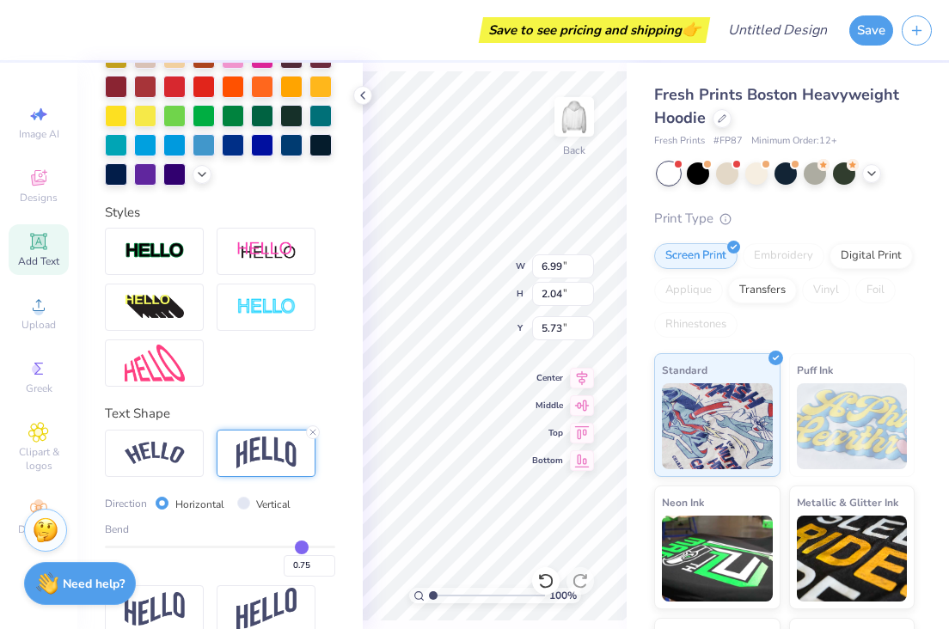
type input "0.76"
type input "0.77"
type input "0.79"
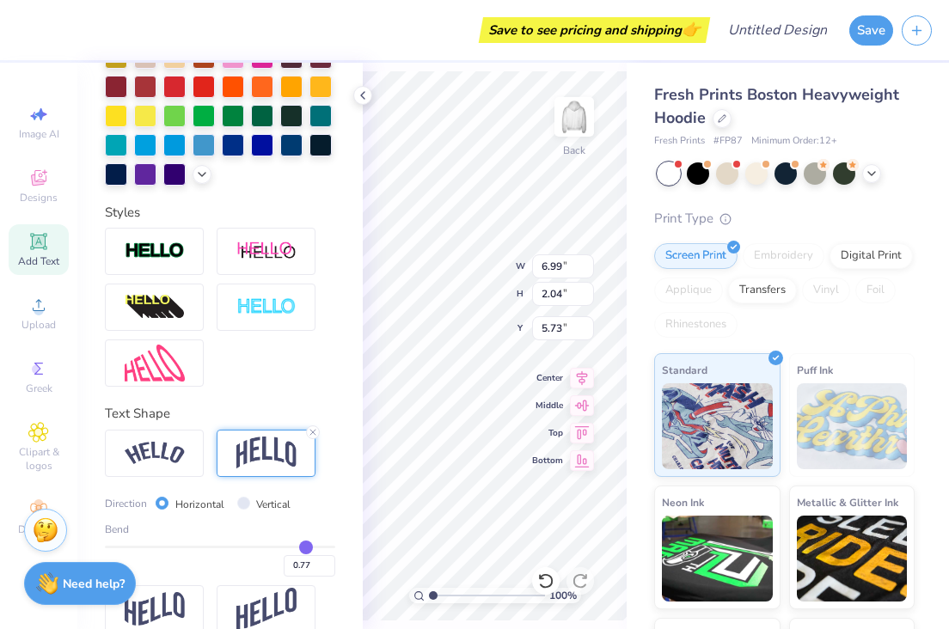
type input "0.79"
type input "0.8"
type input "0.80"
type input "0.81"
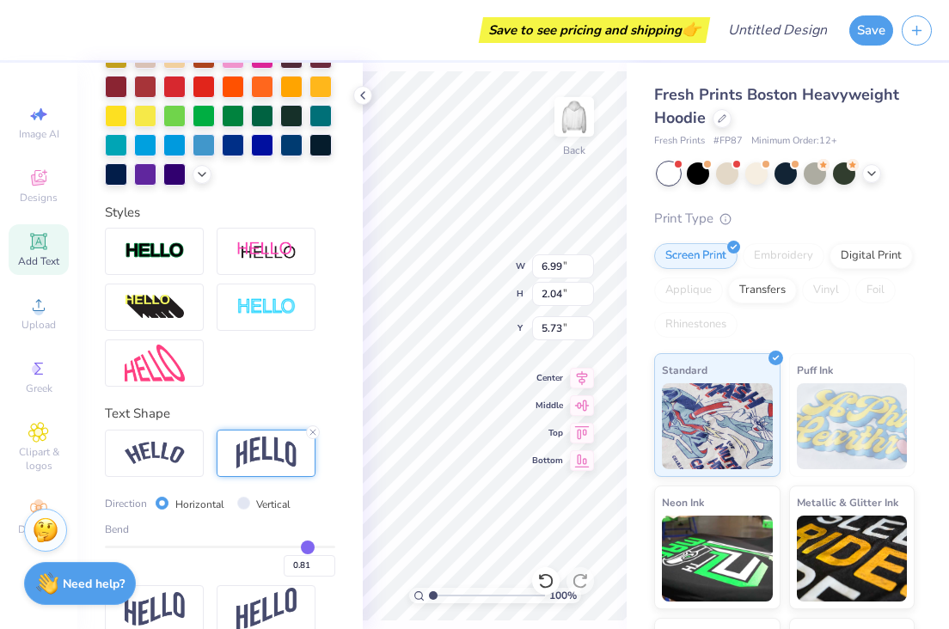
drag, startPoint x: 273, startPoint y: 547, endPoint x: 308, endPoint y: 547, distance: 34.4
click at [308, 547] on input "range" at bounding box center [220, 547] width 230 height 3
type input "0.83"
type input "0.81"
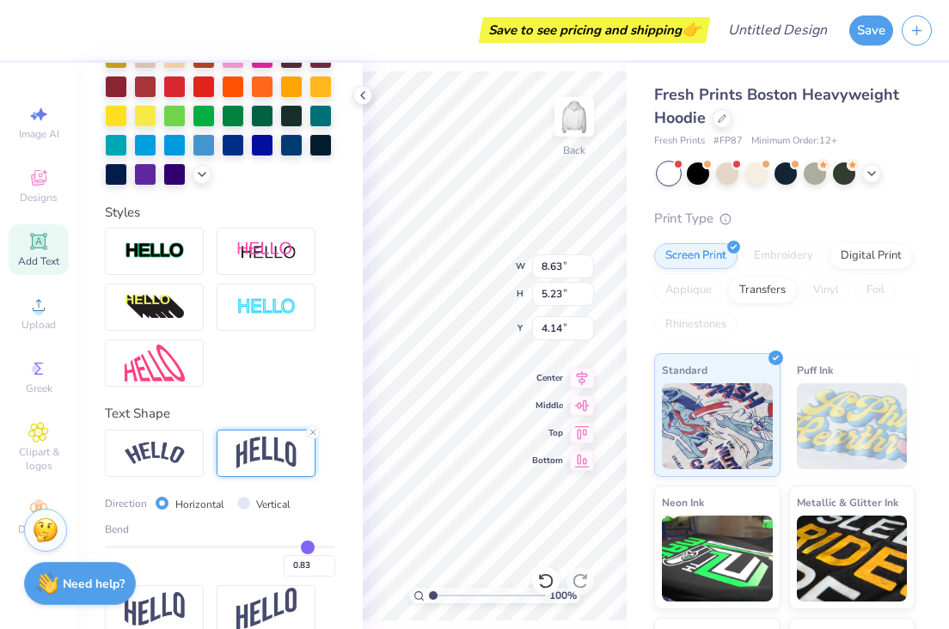
type input "0.81"
type input "0.79"
type input "0.76"
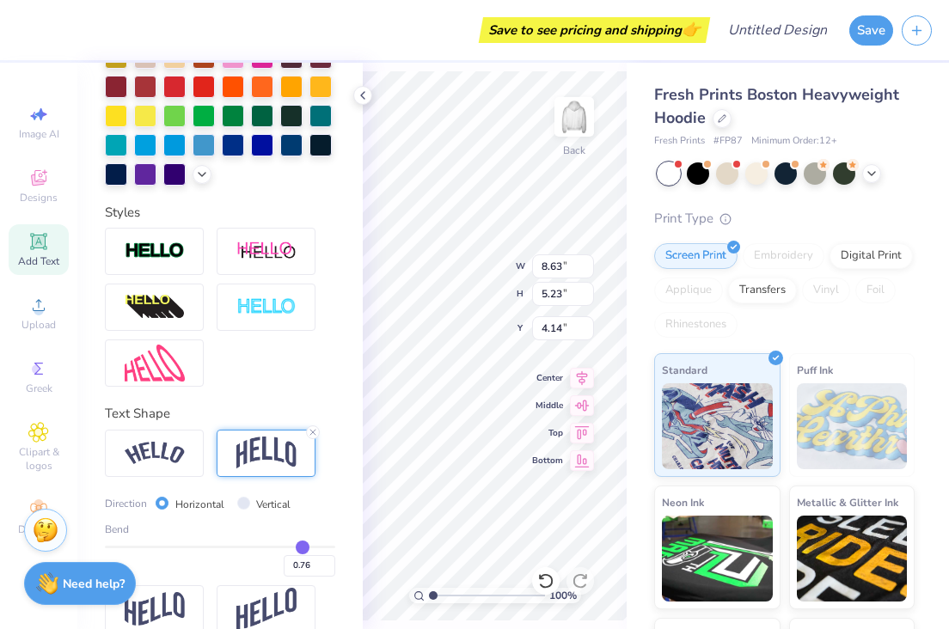
type input "0.72"
type input "0.67"
type input "0.65"
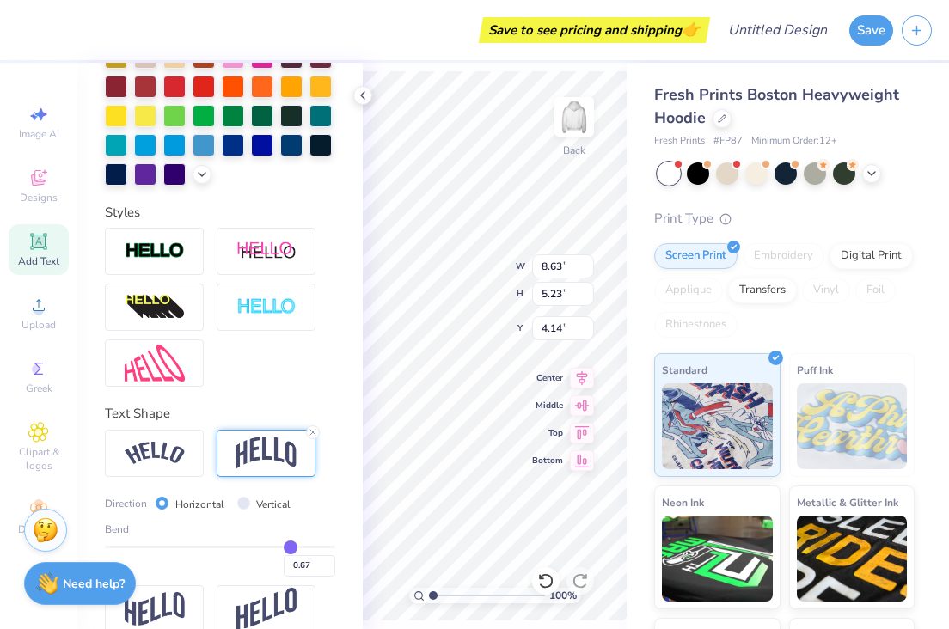
type input "0.65"
type input "0.63"
type input "0.6"
type input "0.60"
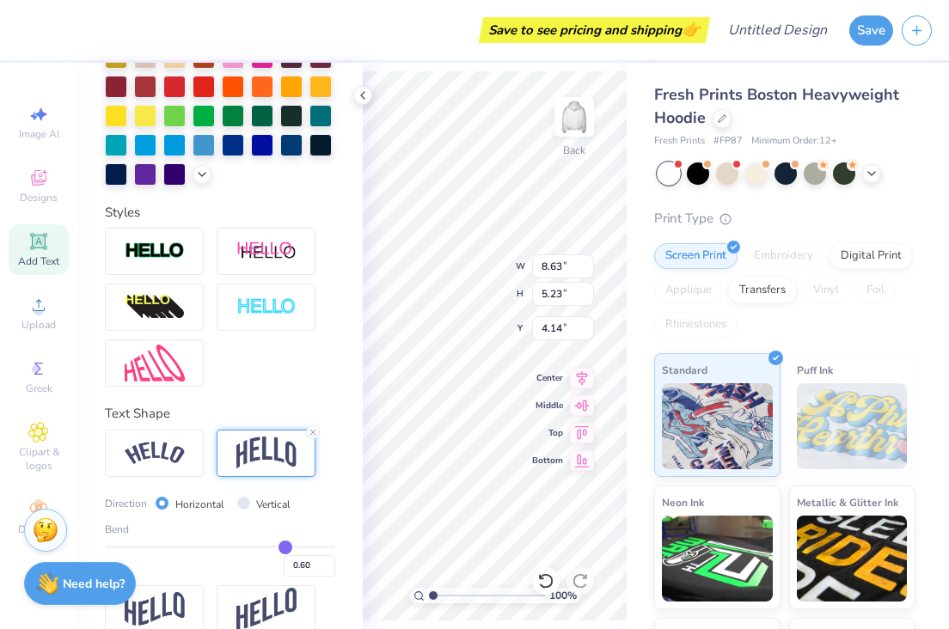
type input "0.59"
type input "0.57"
type input "0.56"
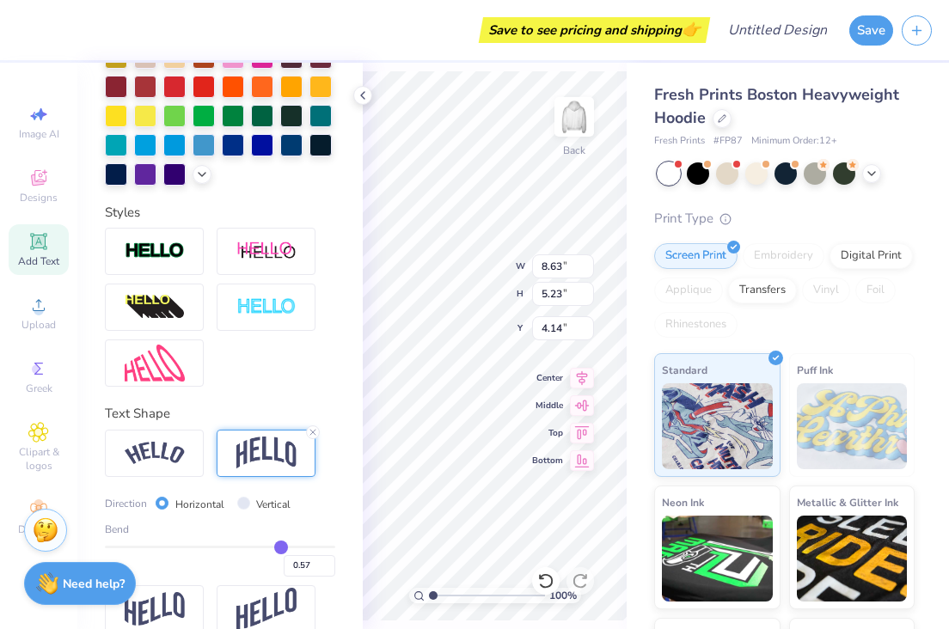
type input "0.56"
type input "0.55"
type input "0.54"
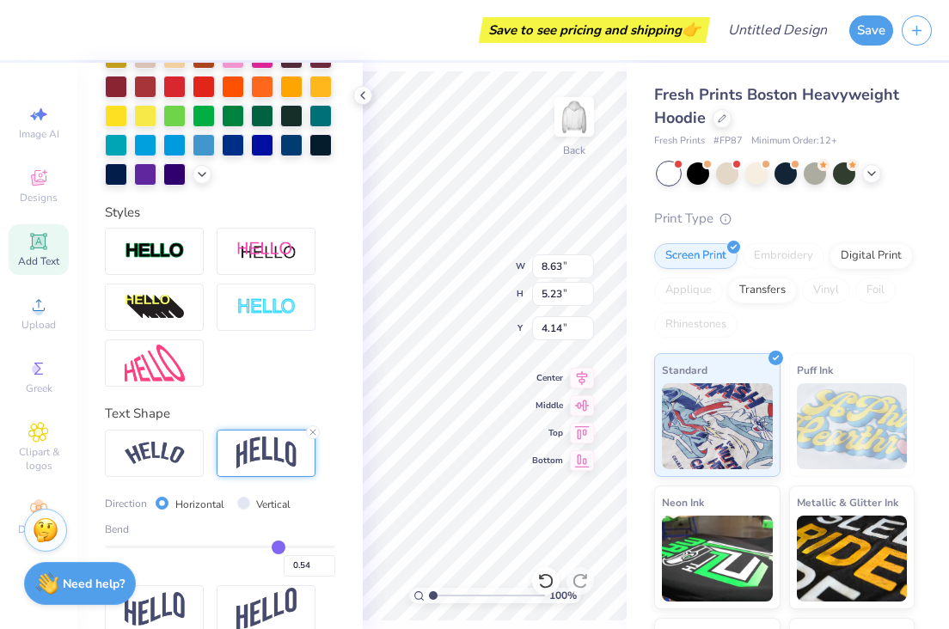
type input "0.53"
type input "0.52"
type input "0.51"
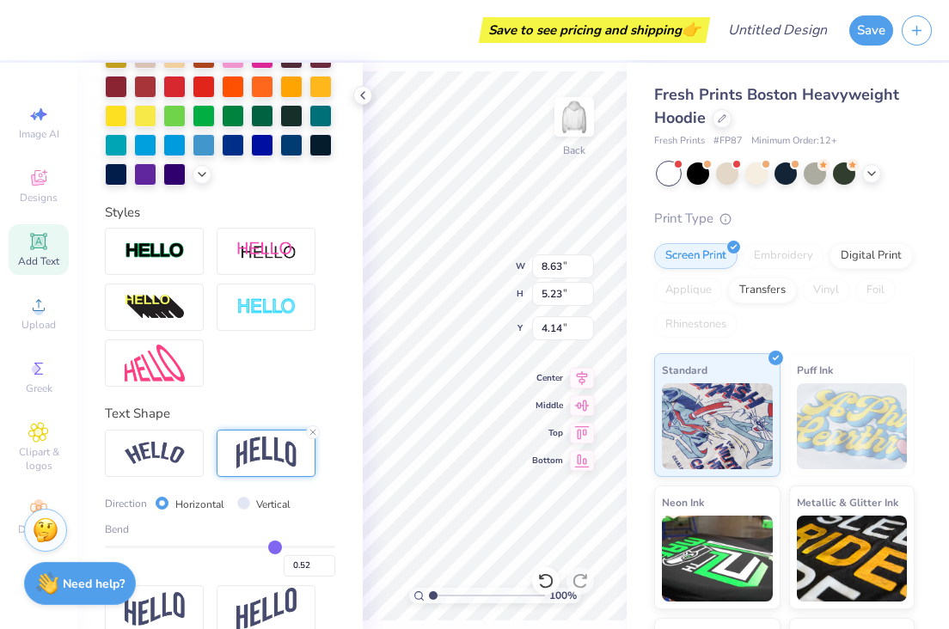
type input "0.51"
type input "0.5"
type input "0.50"
type input "0.49"
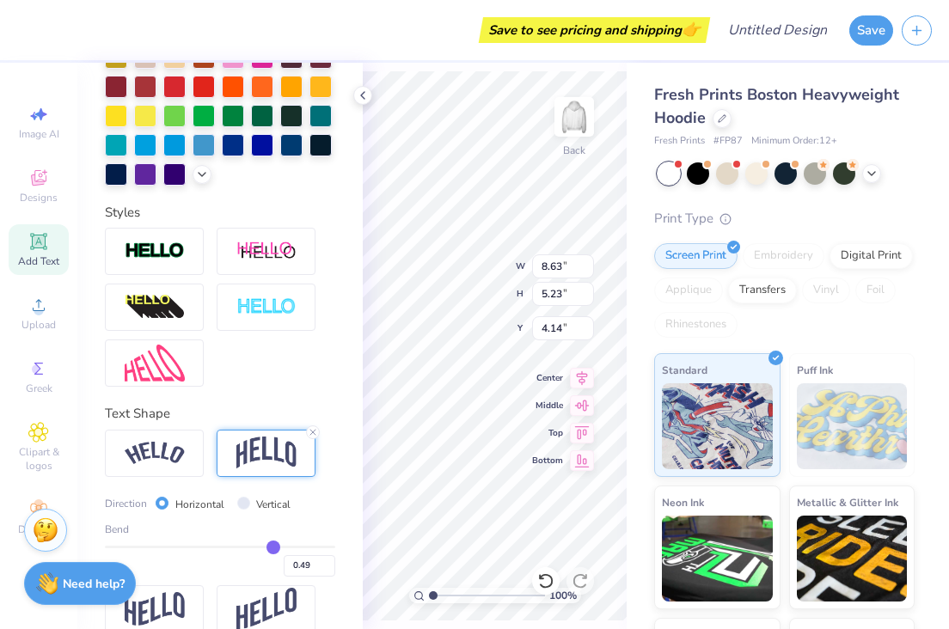
type input "0.48"
drag, startPoint x: 309, startPoint y: 546, endPoint x: 272, endPoint y: 547, distance: 37.0
type input "0.48"
click at [272, 546] on input "range" at bounding box center [220, 547] width 230 height 3
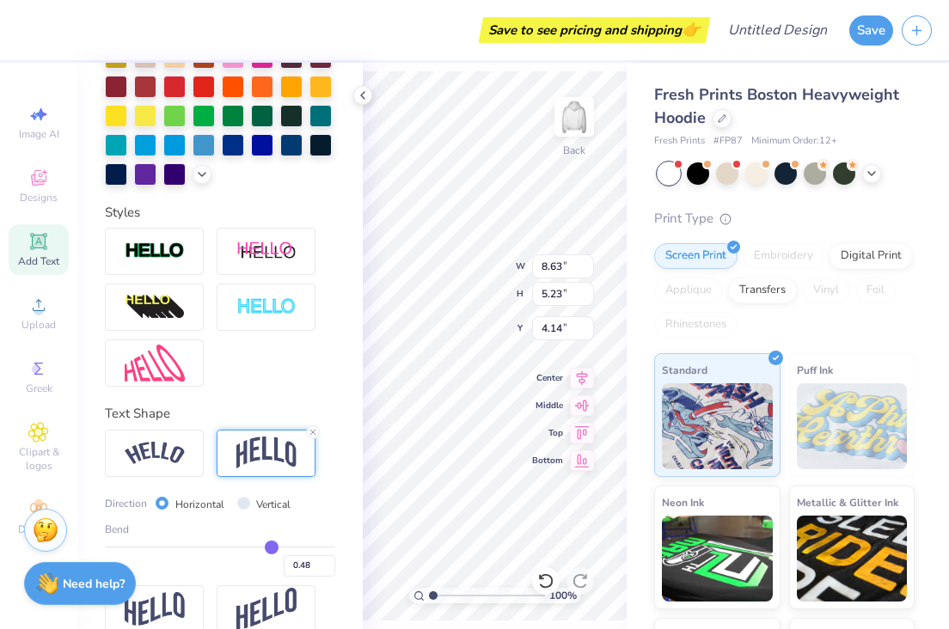
type input "3.75"
type input "4.88"
type input "9.25"
type input "0.47"
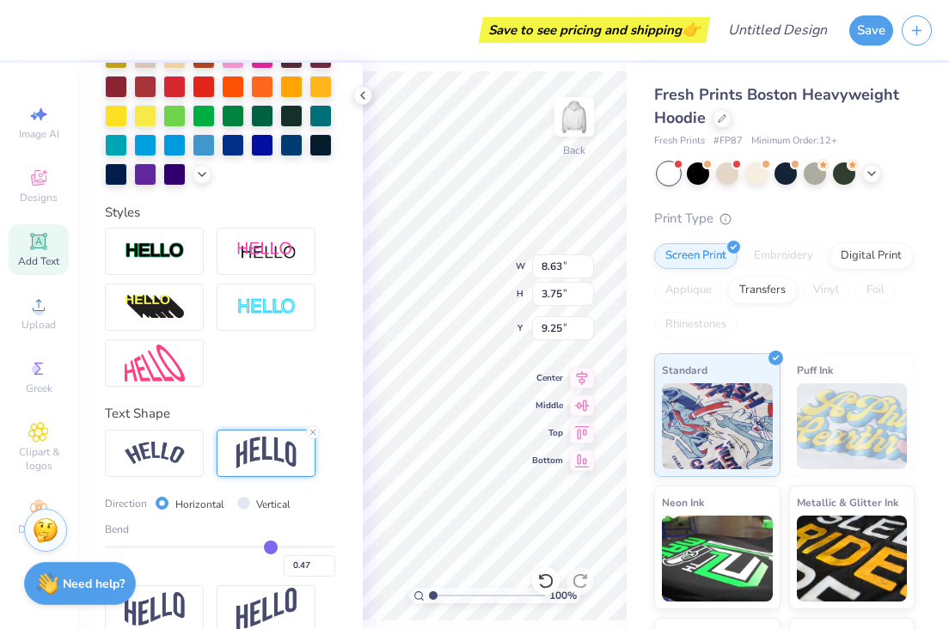
type input "0.46"
type input "0.45"
type input "0.44"
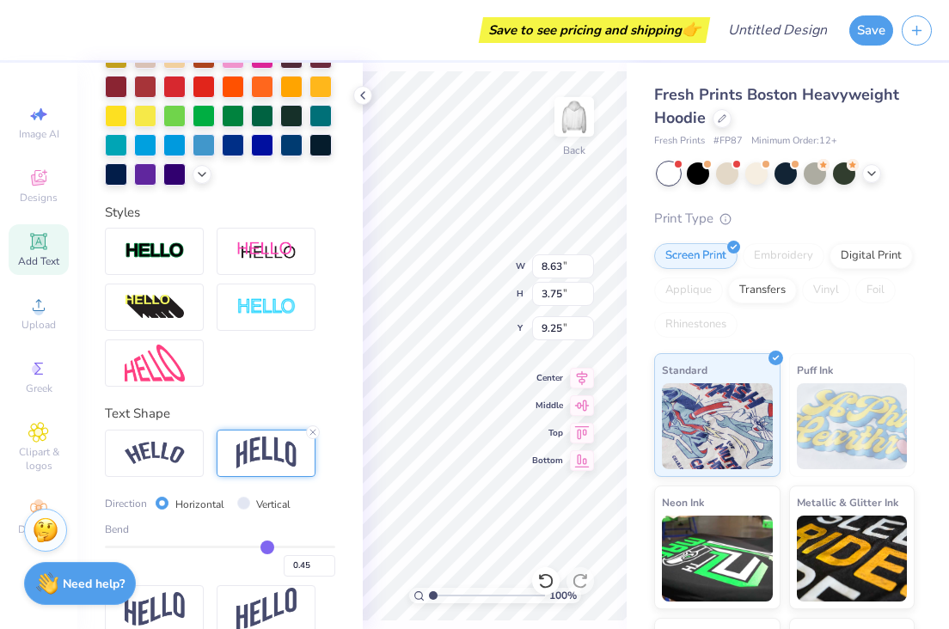
type input "0.44"
type input "0.43"
type input "0.42"
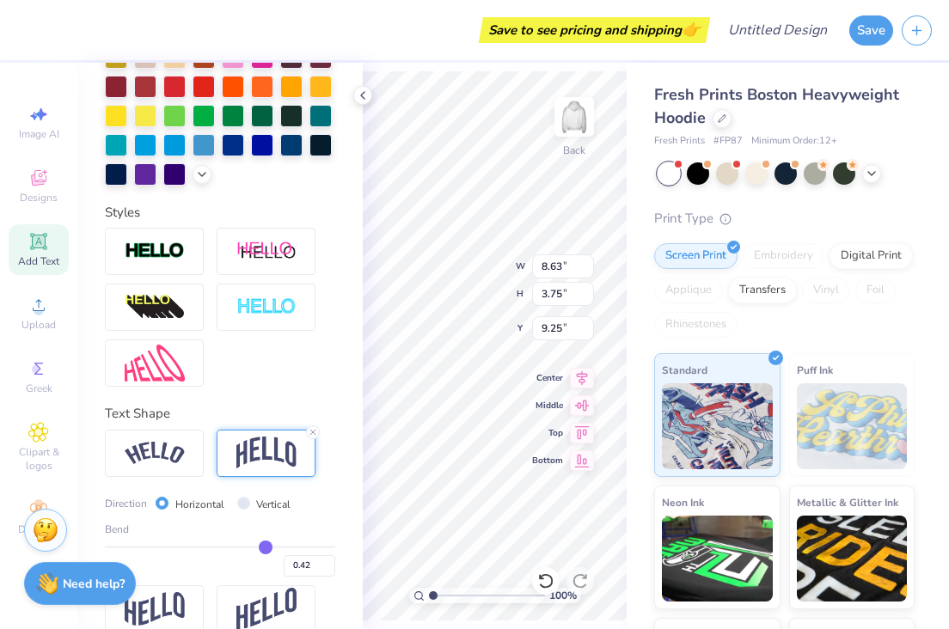
type input "0.41"
type input "0.4"
type input "0.40"
type input "0.39"
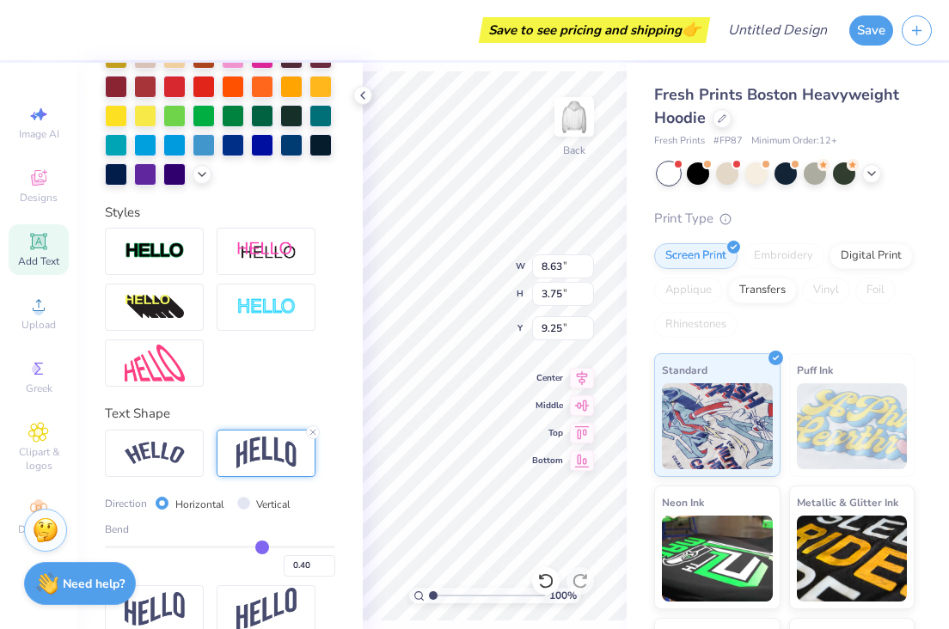
type input "0.39"
click at [262, 548] on input "range" at bounding box center [220, 547] width 230 height 3
type input "3.40"
type input "9.42"
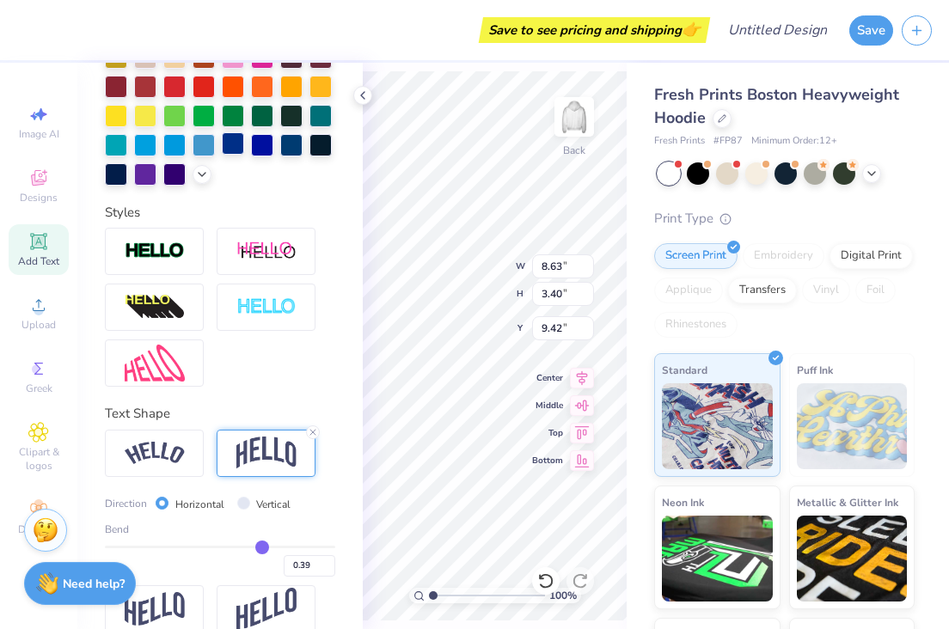
click at [242, 144] on div at bounding box center [233, 143] width 22 height 22
click at [364, 101] on icon at bounding box center [363, 96] width 14 height 14
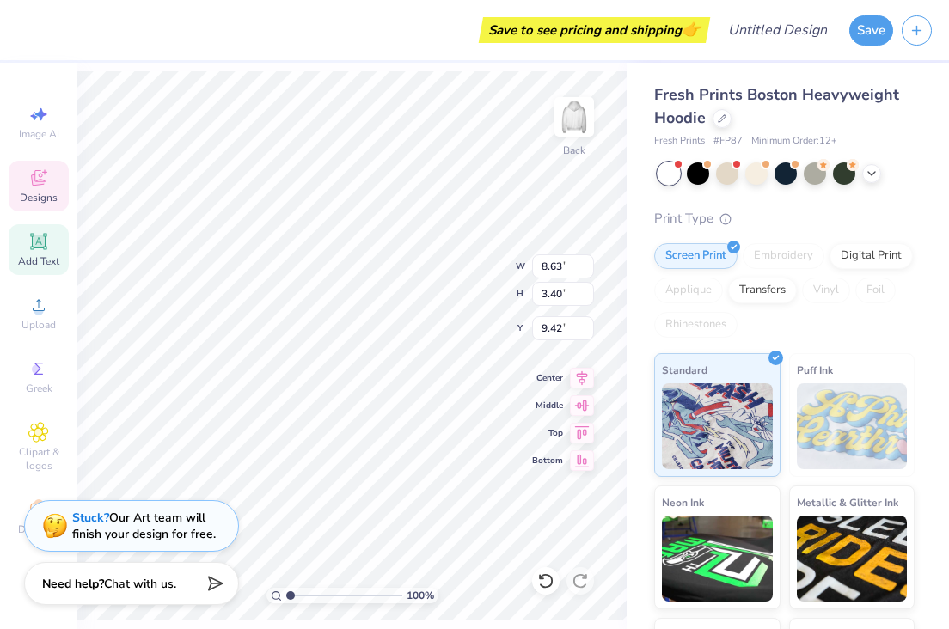
type input "12.94"
type input "5.52"
type input "3.53"
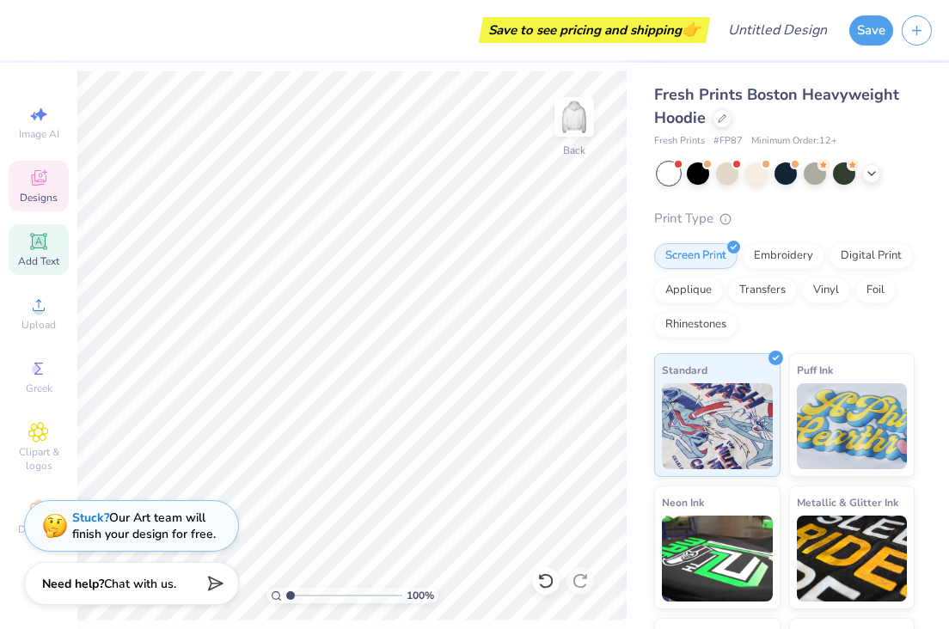
click at [36, 172] on icon at bounding box center [38, 178] width 21 height 21
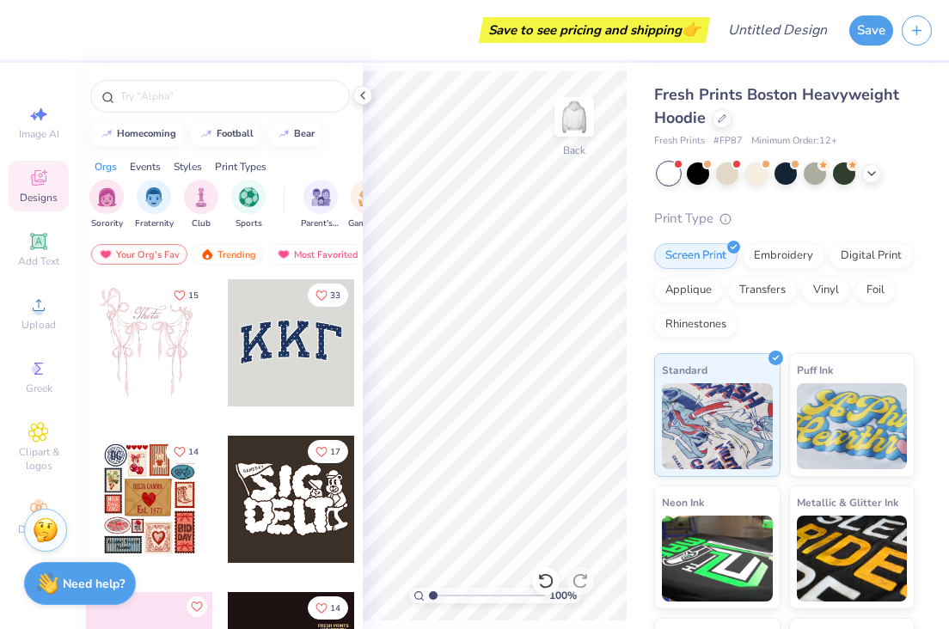
click at [278, 351] on div at bounding box center [291, 342] width 127 height 127
click at [199, 98] on input "text" at bounding box center [229, 96] width 220 height 17
type input "[PERSON_NAME]"
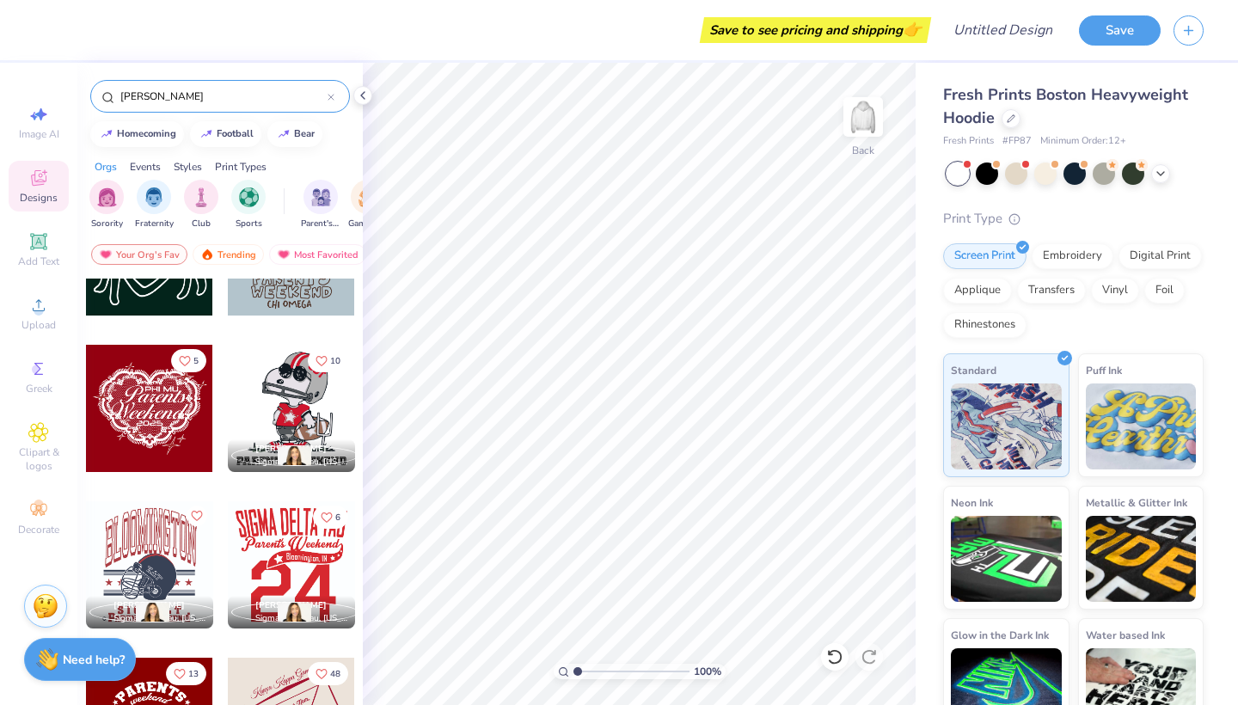
scroll to position [2060, 0]
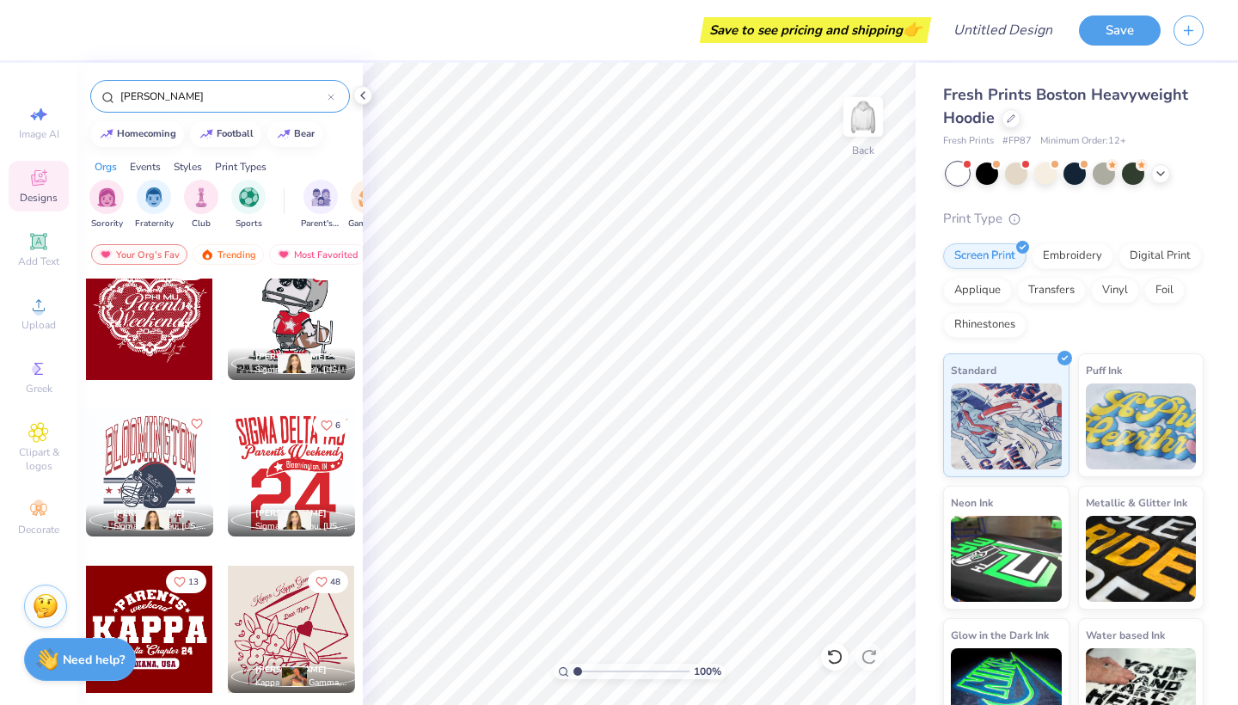
click at [52, 190] on div "Designs" at bounding box center [39, 186] width 60 height 51
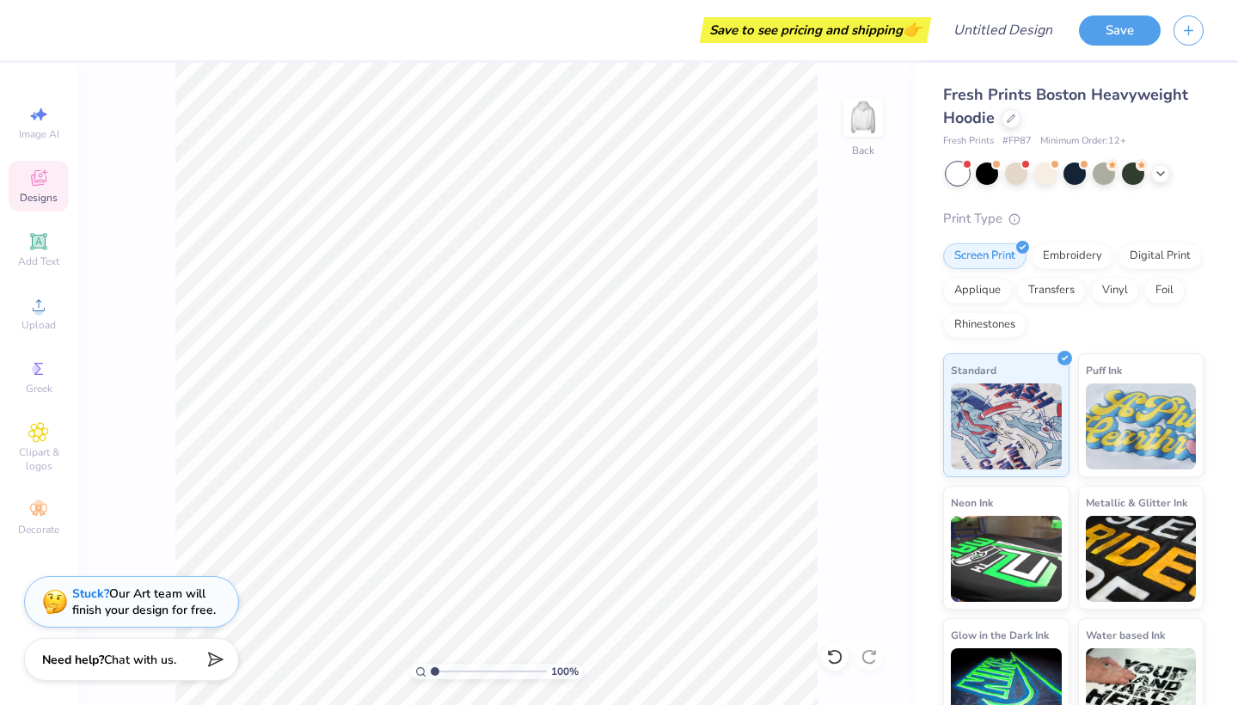
click at [52, 190] on div "Designs" at bounding box center [39, 186] width 60 height 51
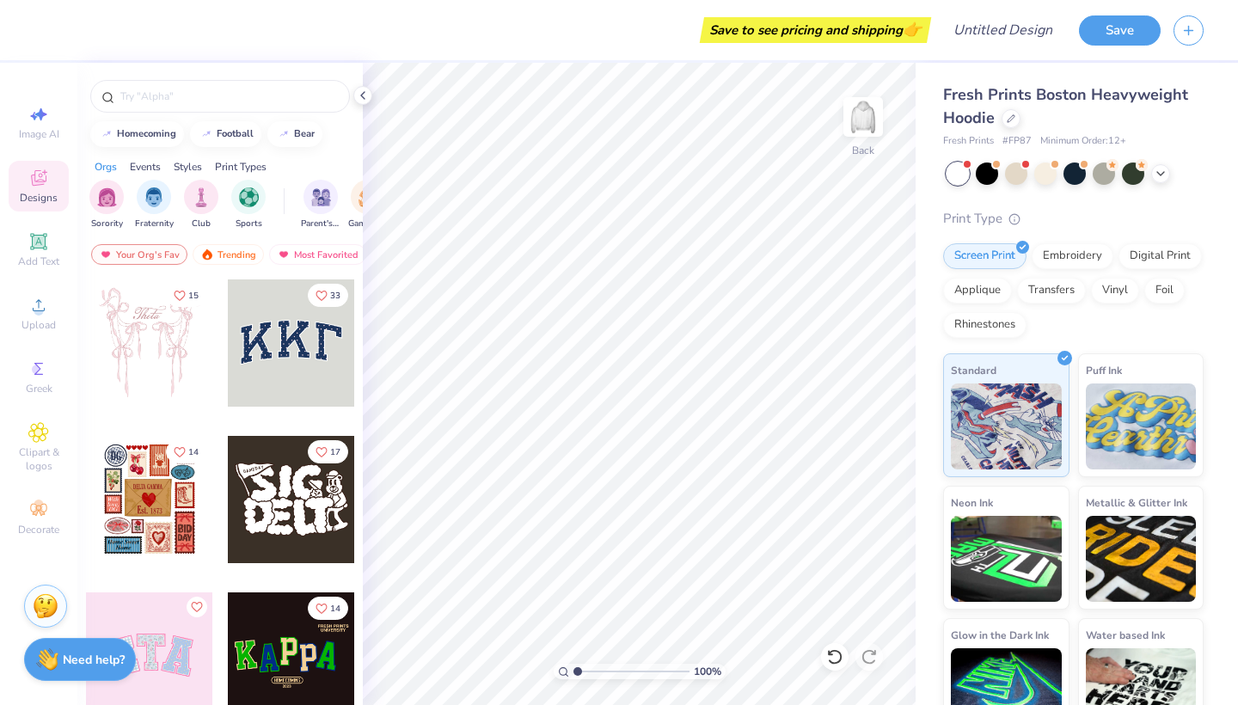
click at [279, 382] on div at bounding box center [291, 342] width 127 height 127
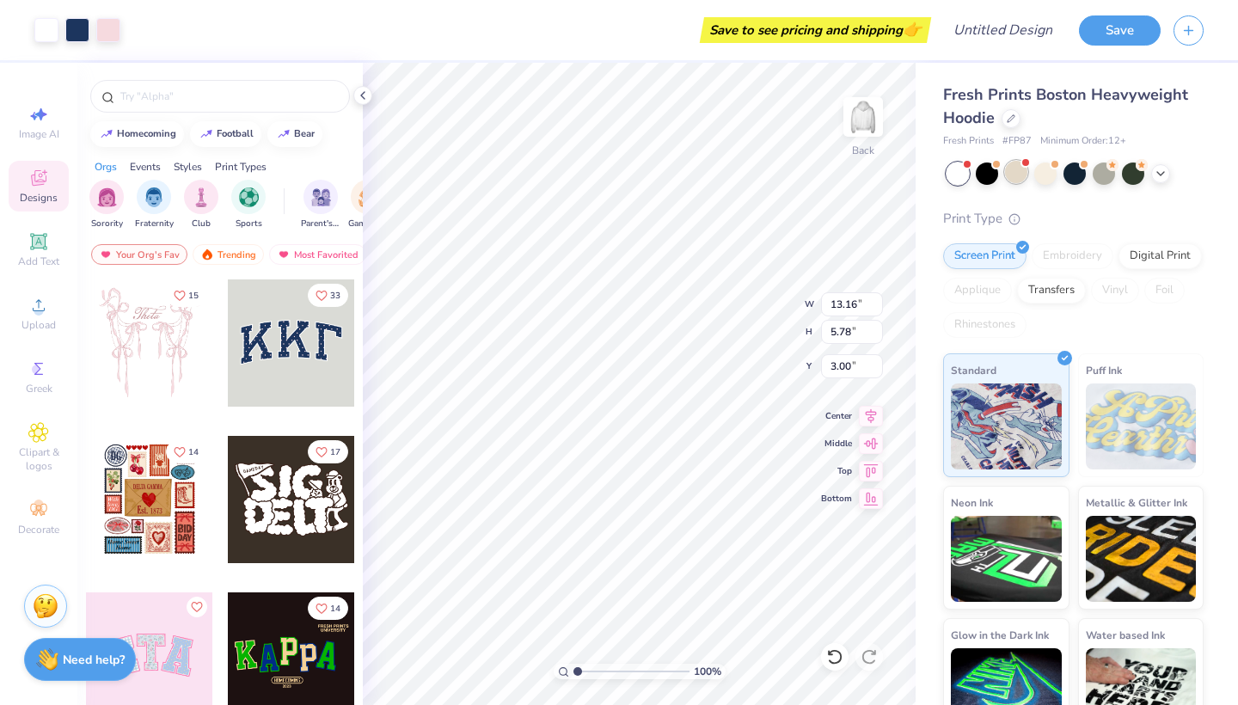
click at [948, 180] on div at bounding box center [1016, 172] width 22 height 22
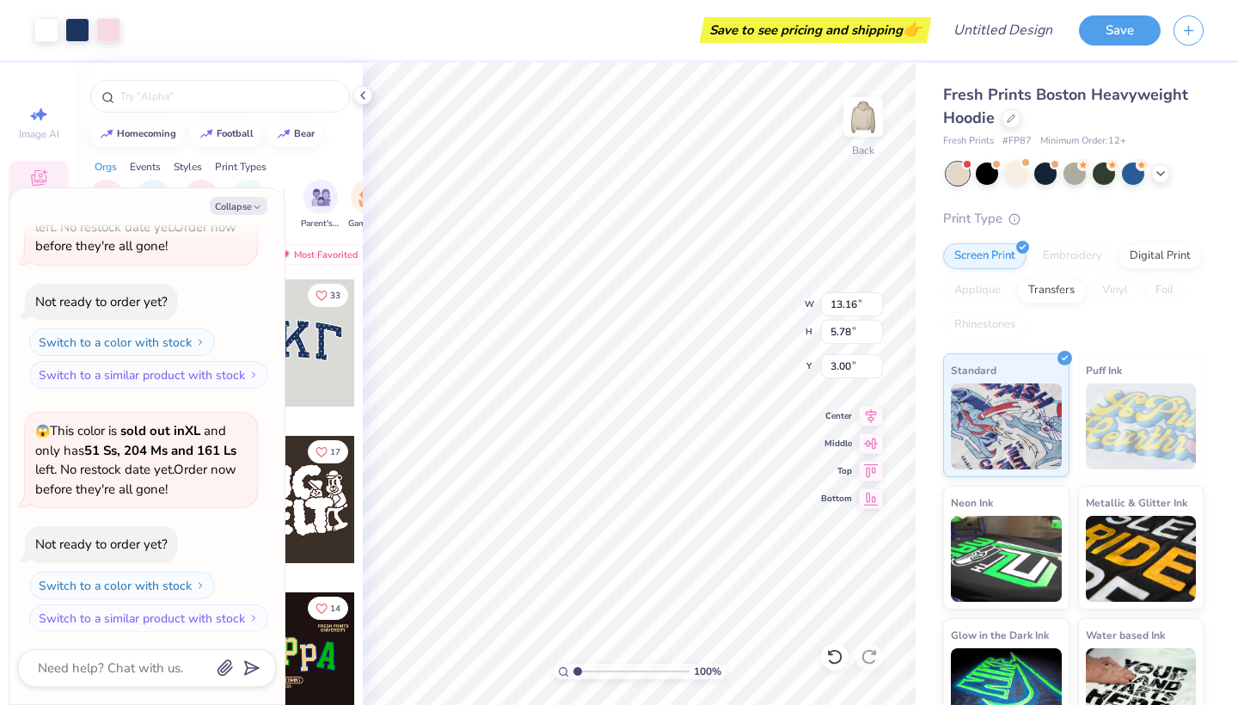
click at [948, 178] on div at bounding box center [957, 173] width 22 height 22
click at [948, 174] on div at bounding box center [1016, 172] width 22 height 22
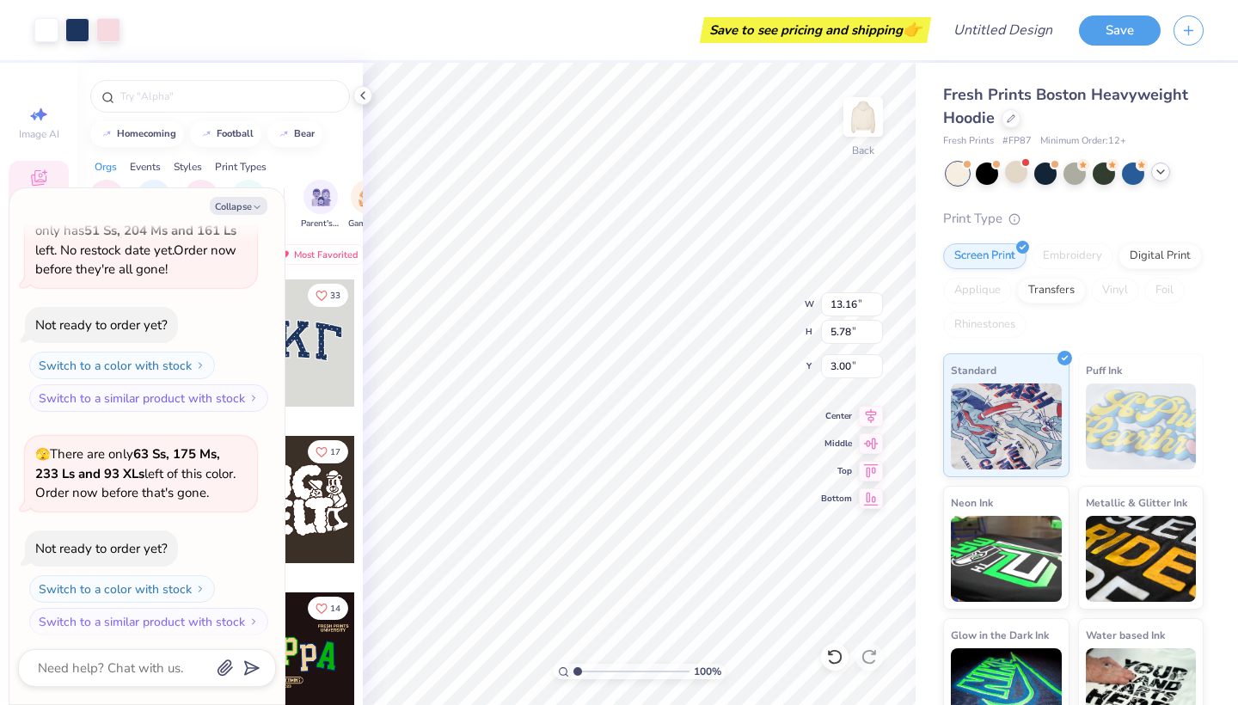
click at [948, 166] on icon at bounding box center [1160, 172] width 14 height 14
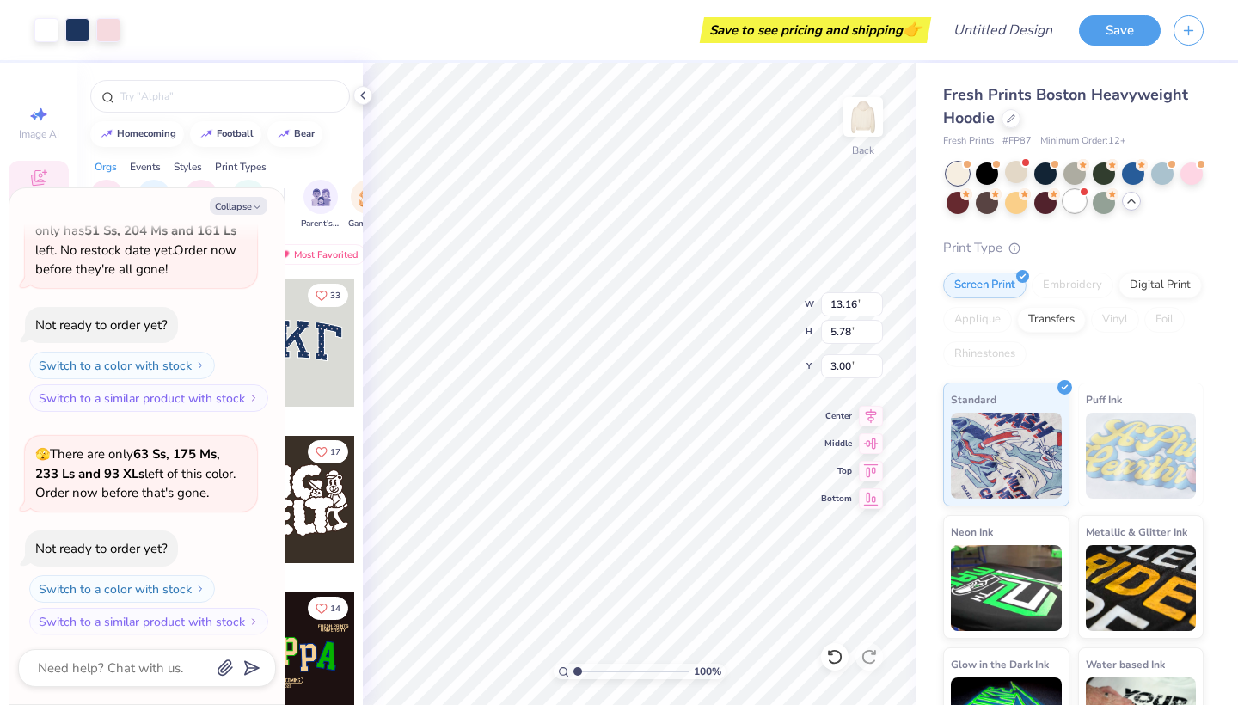
click at [948, 199] on div at bounding box center [1074, 201] width 22 height 22
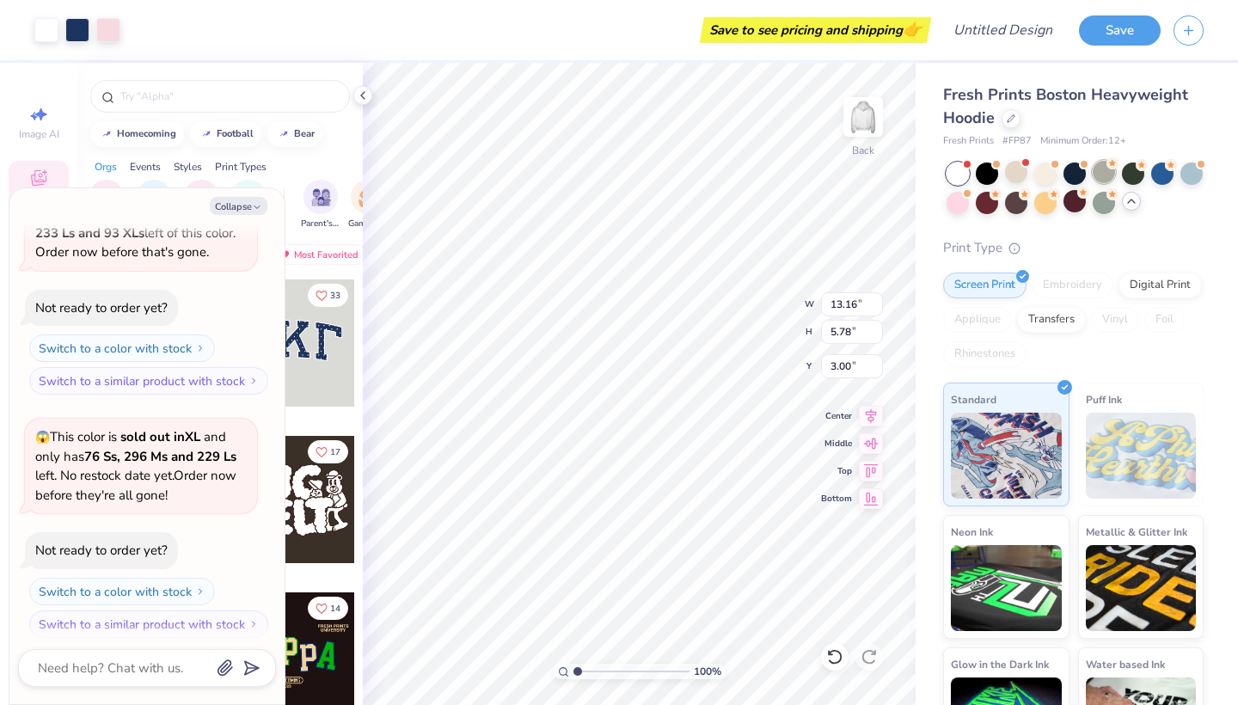
click at [948, 176] on div at bounding box center [1103, 172] width 22 height 22
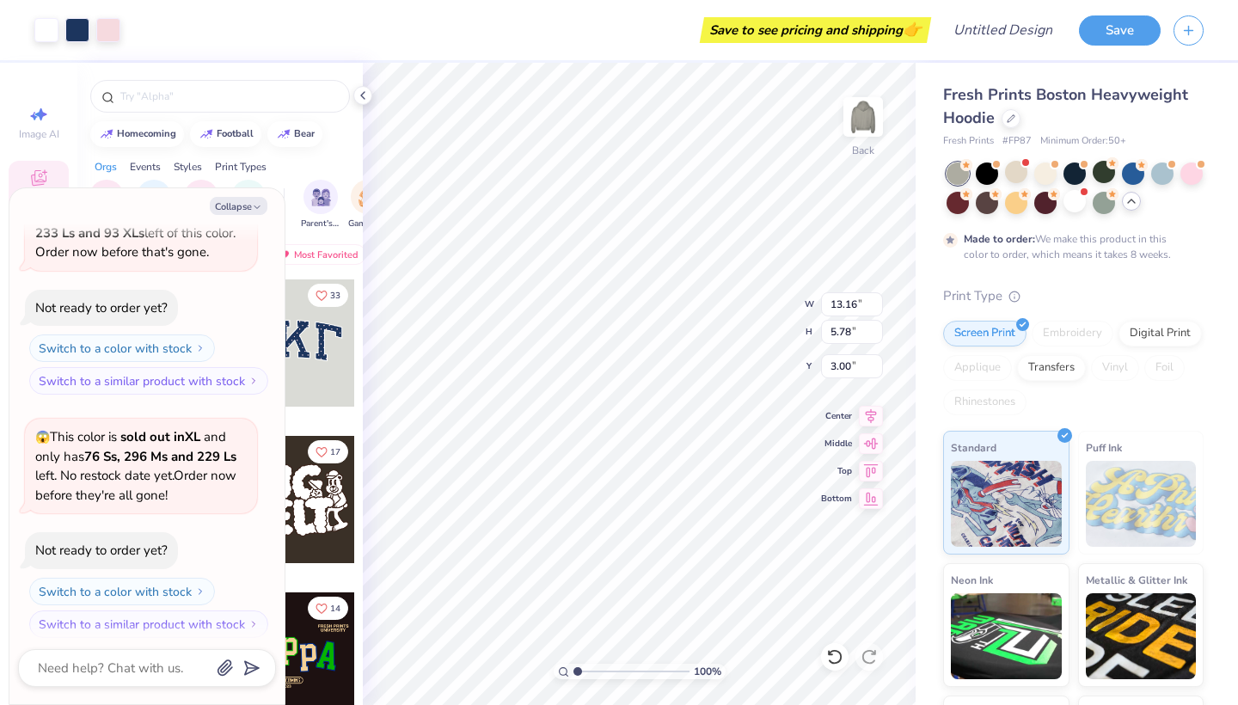
scroll to position [973, 0]
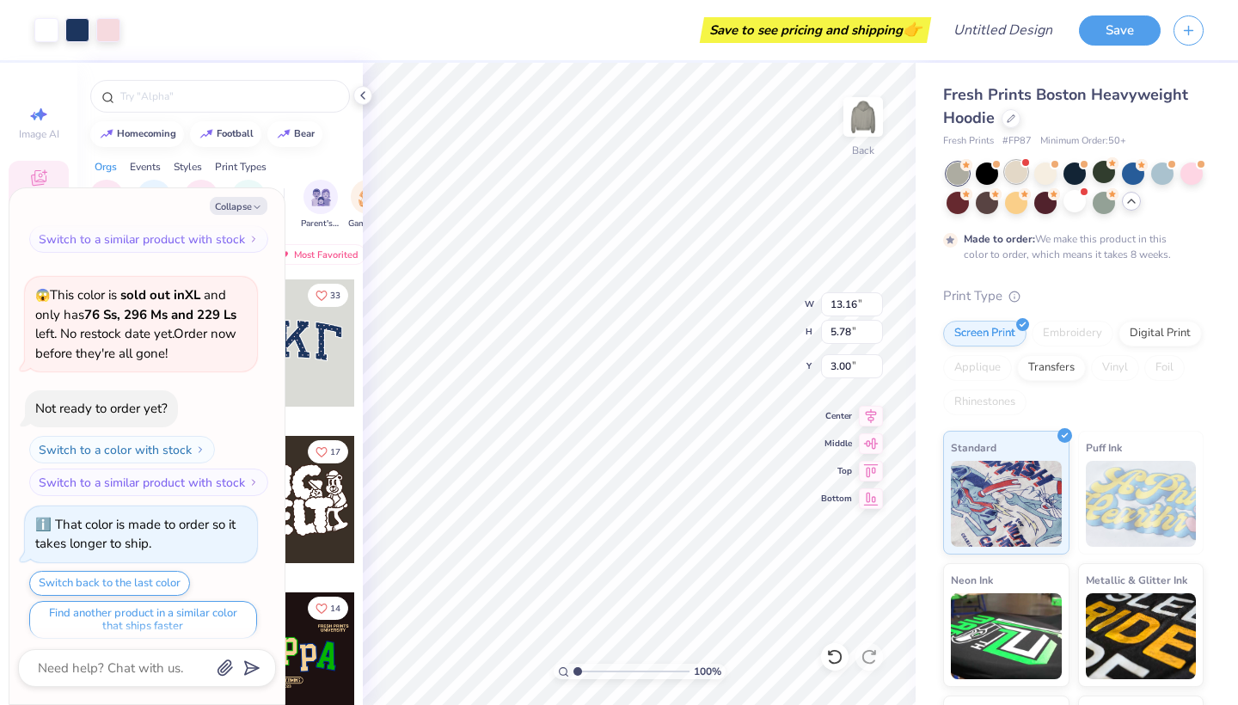
click at [948, 175] on div at bounding box center [1016, 172] width 22 height 22
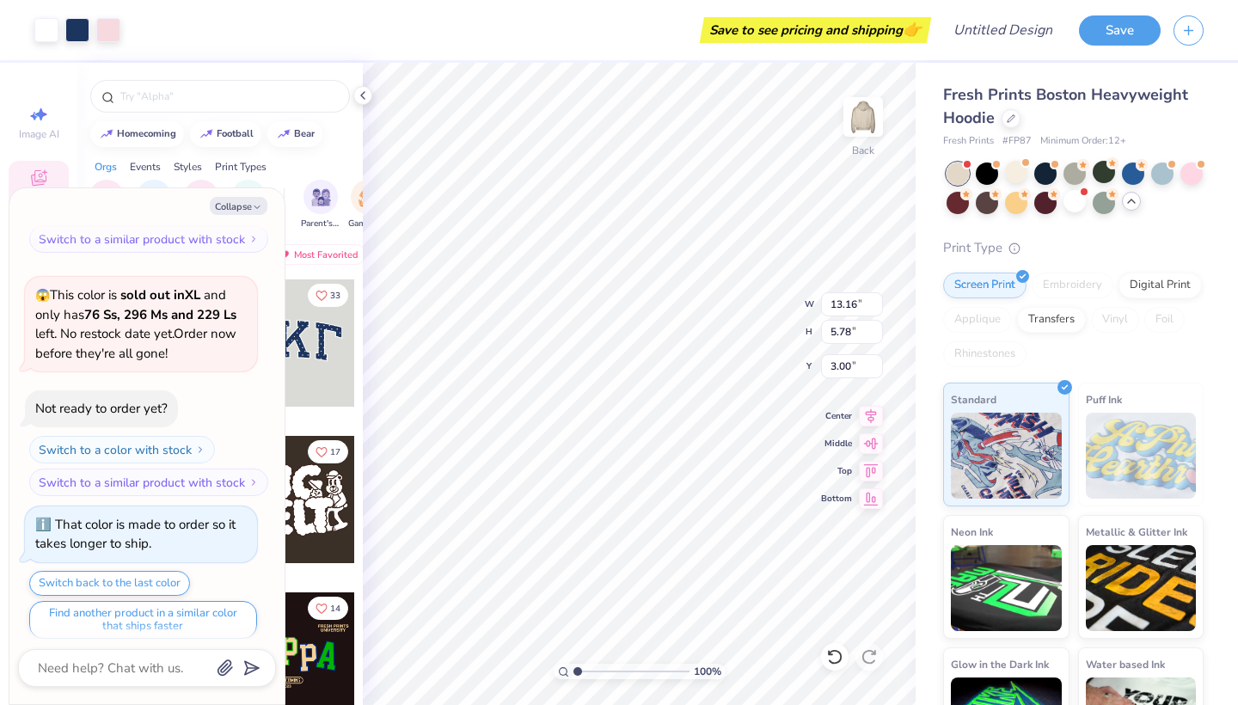
scroll to position [1298, 0]
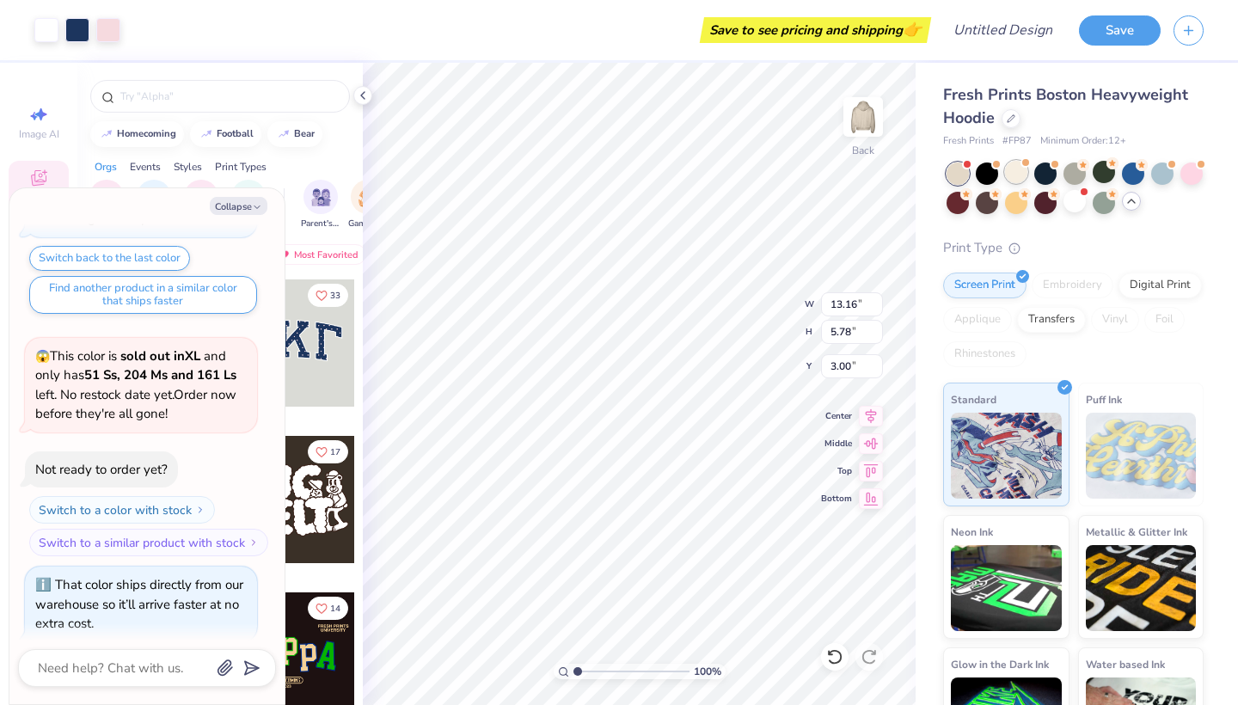
click at [948, 180] on div at bounding box center [1016, 172] width 22 height 22
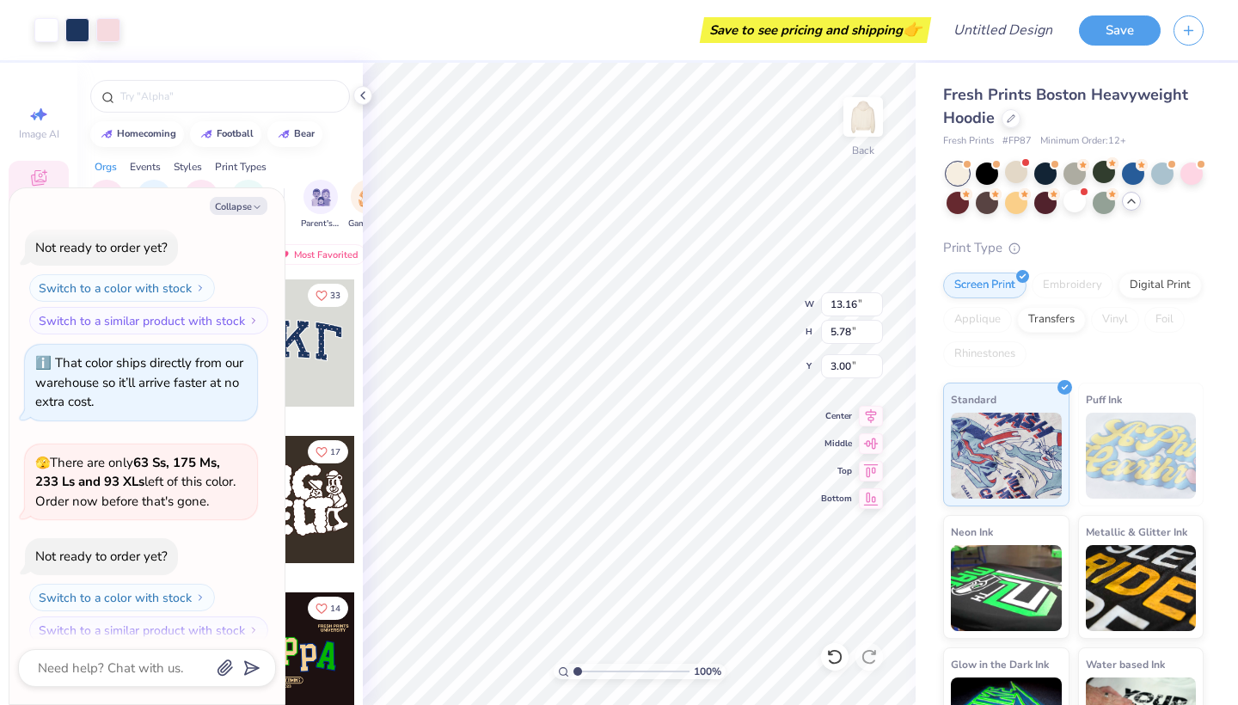
type textarea "x"
type input "3.31"
click at [242, 214] on button "Collapse" at bounding box center [239, 206] width 58 height 18
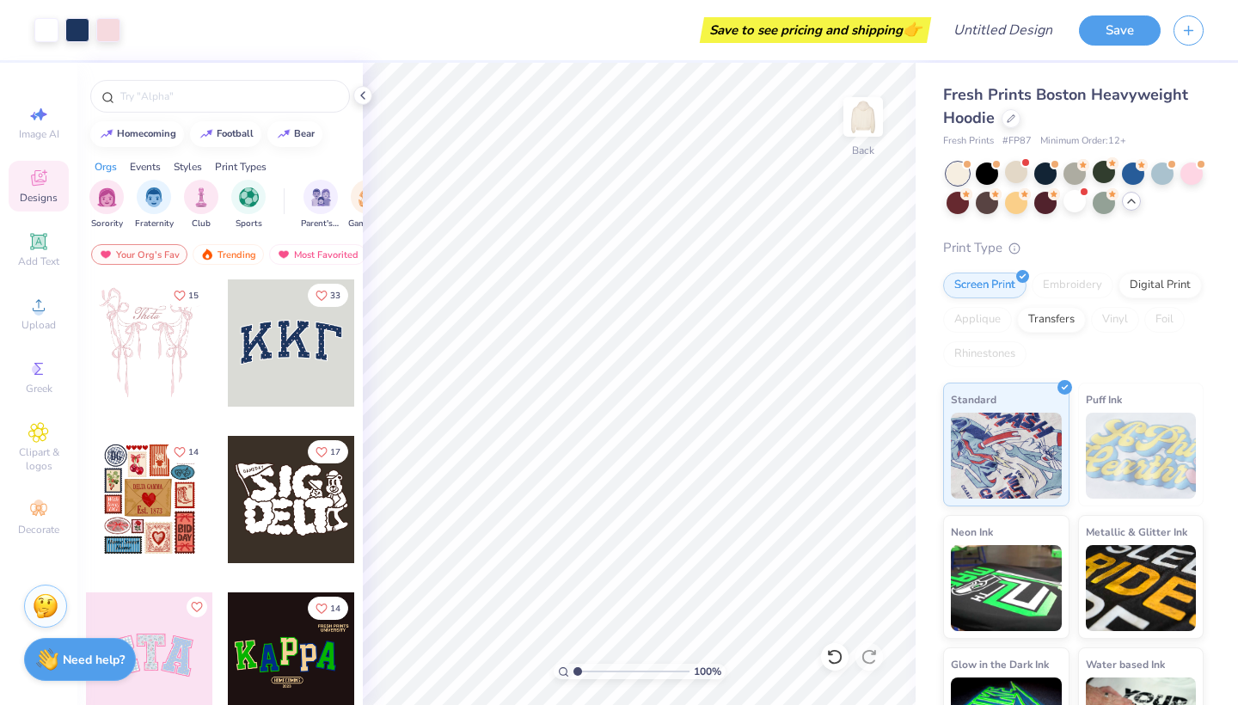
click at [276, 323] on div at bounding box center [291, 342] width 127 height 127
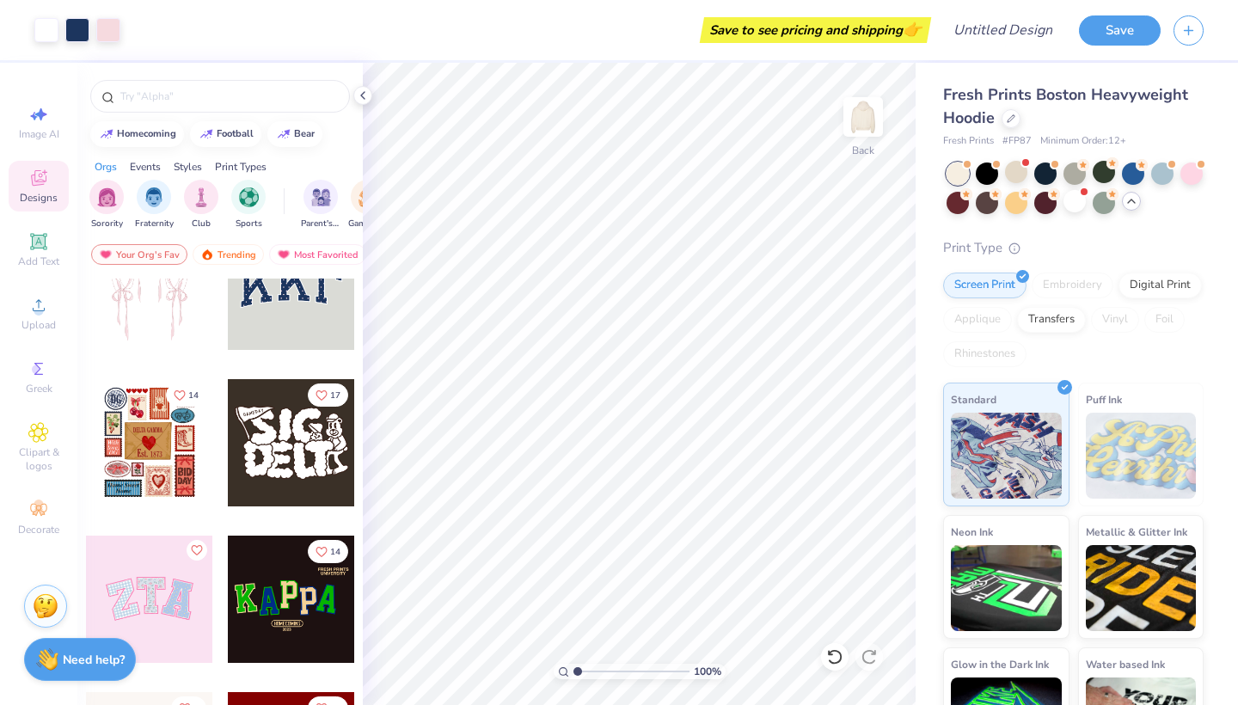
scroll to position [58, 0]
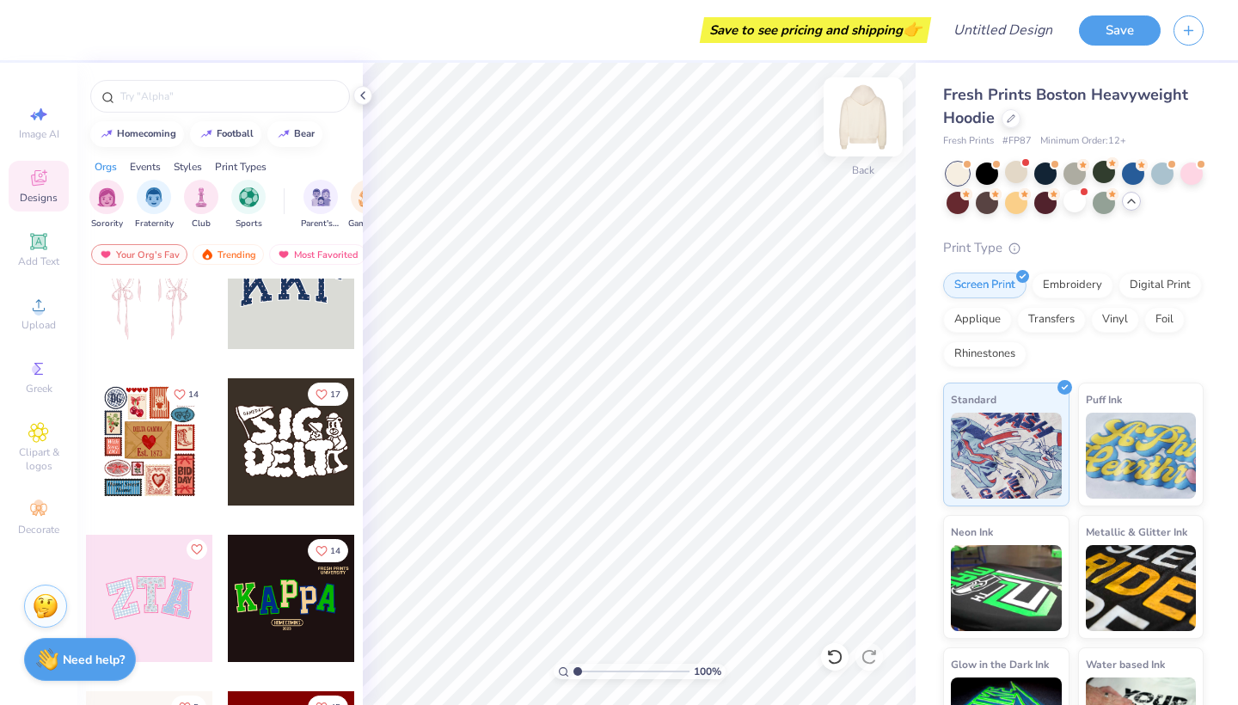
click at [857, 131] on img at bounding box center [862, 117] width 69 height 69
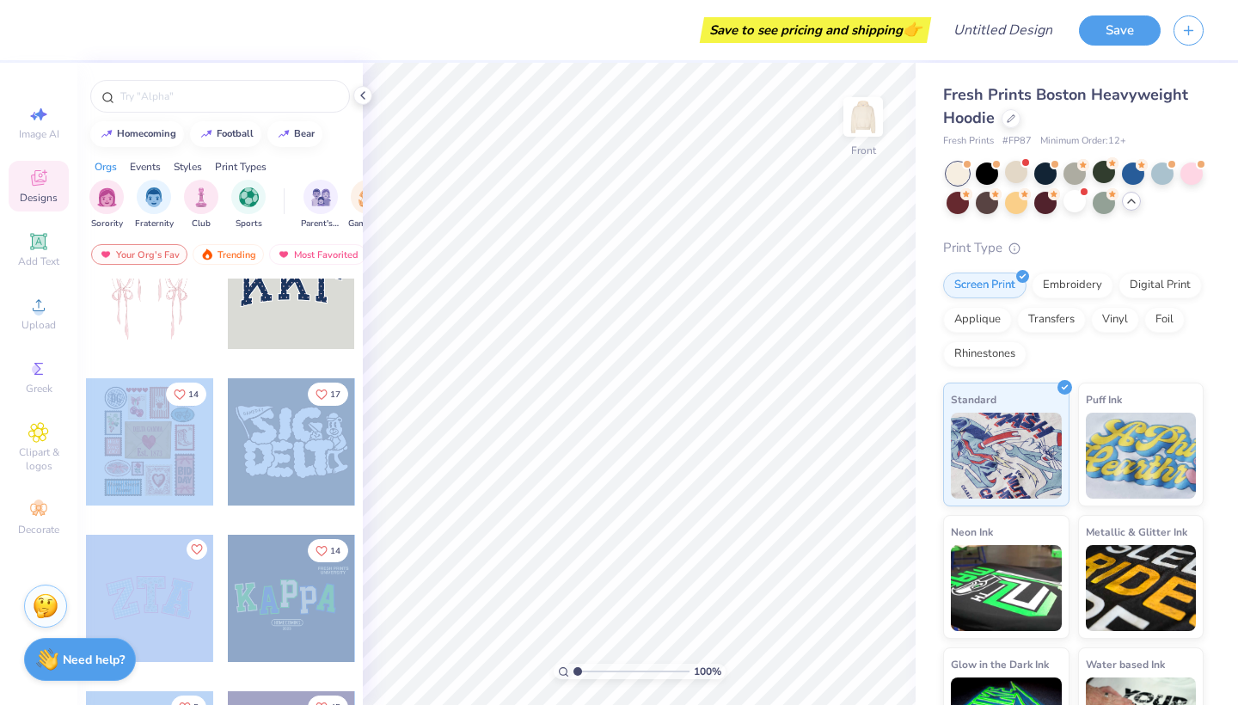
click at [565, 439] on div "Save to see pricing and shipping 👉 Design Title Save Image AI Designs Add Text …" at bounding box center [619, 352] width 1238 height 705
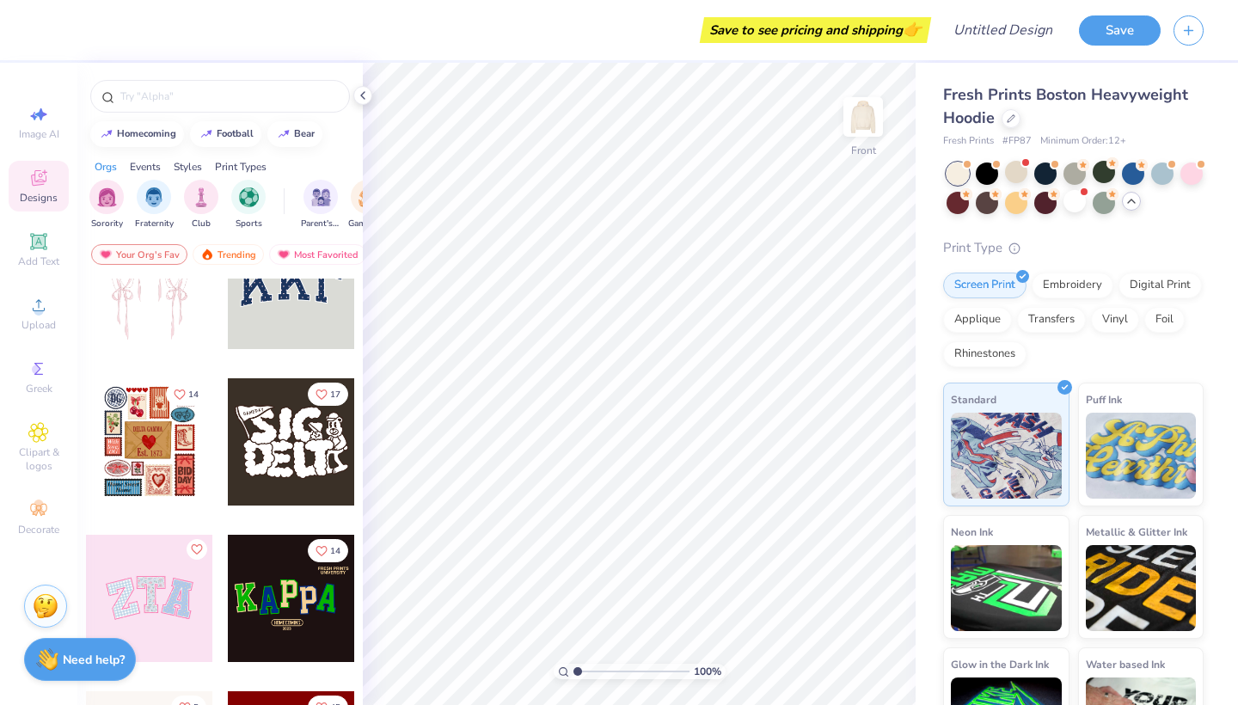
click at [362, 409] on div "15 33 14 17 14 5 45 7 10" at bounding box center [219, 523] width 285 height 490
click at [183, 449] on div at bounding box center [149, 441] width 127 height 127
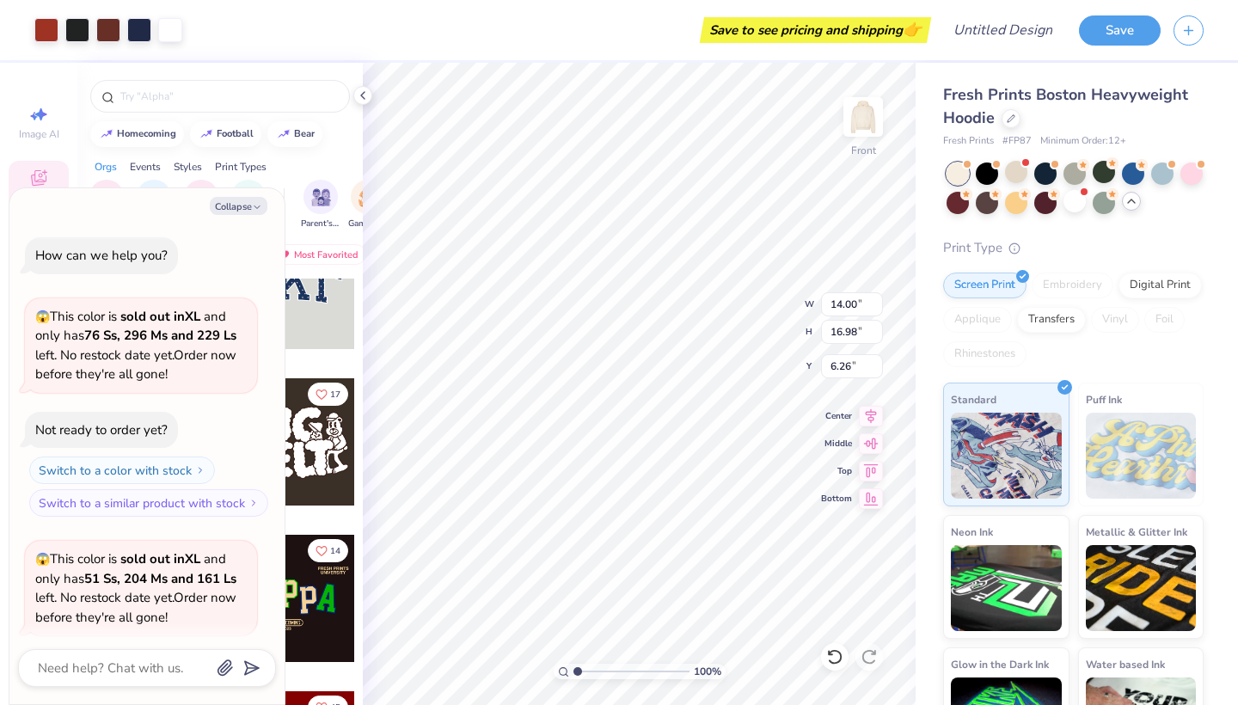
scroll to position [1661, 0]
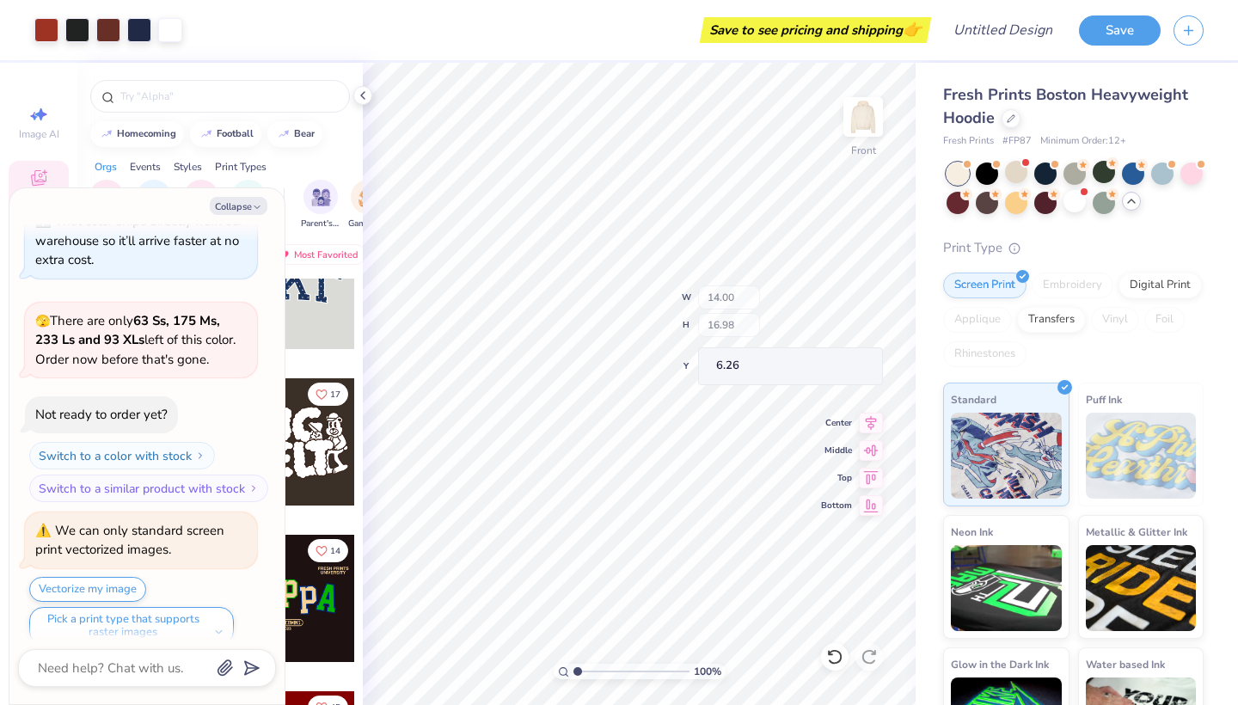
type textarea "x"
type input "4.53"
type input "0.81"
type input "12.42"
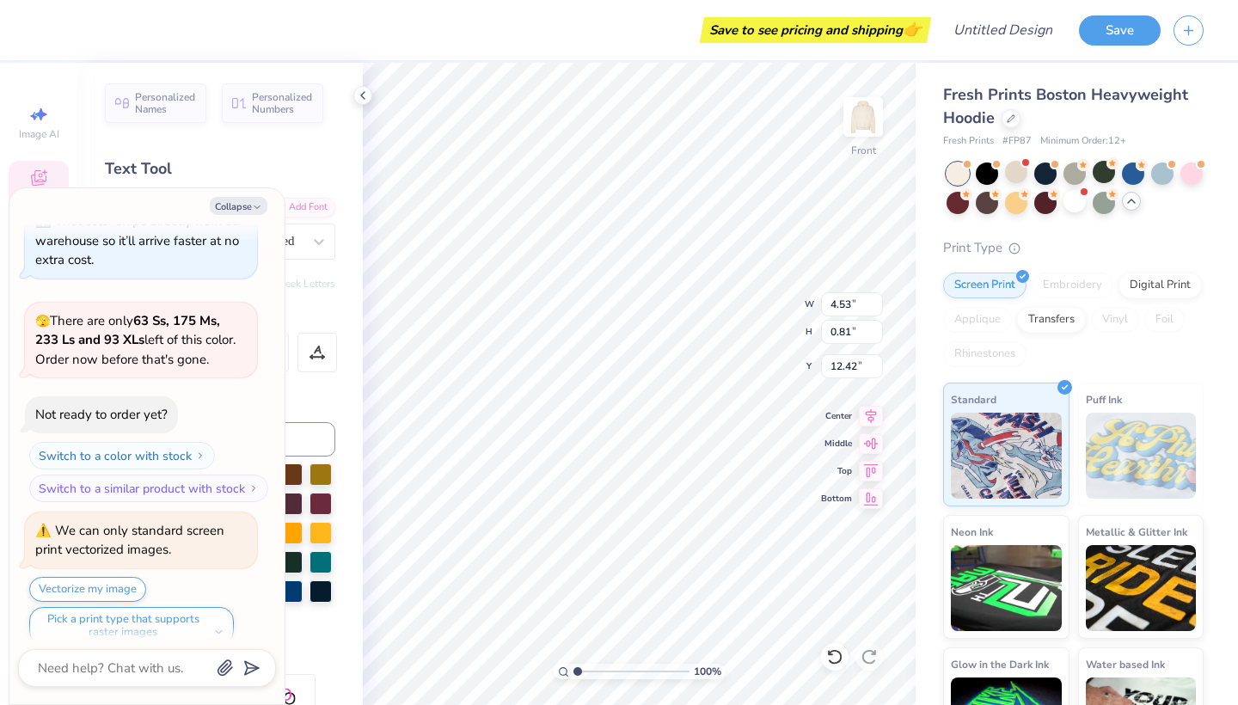
scroll to position [0, 3]
type textarea "x"
type input "14.00"
type input "16.98"
type input "6.26"
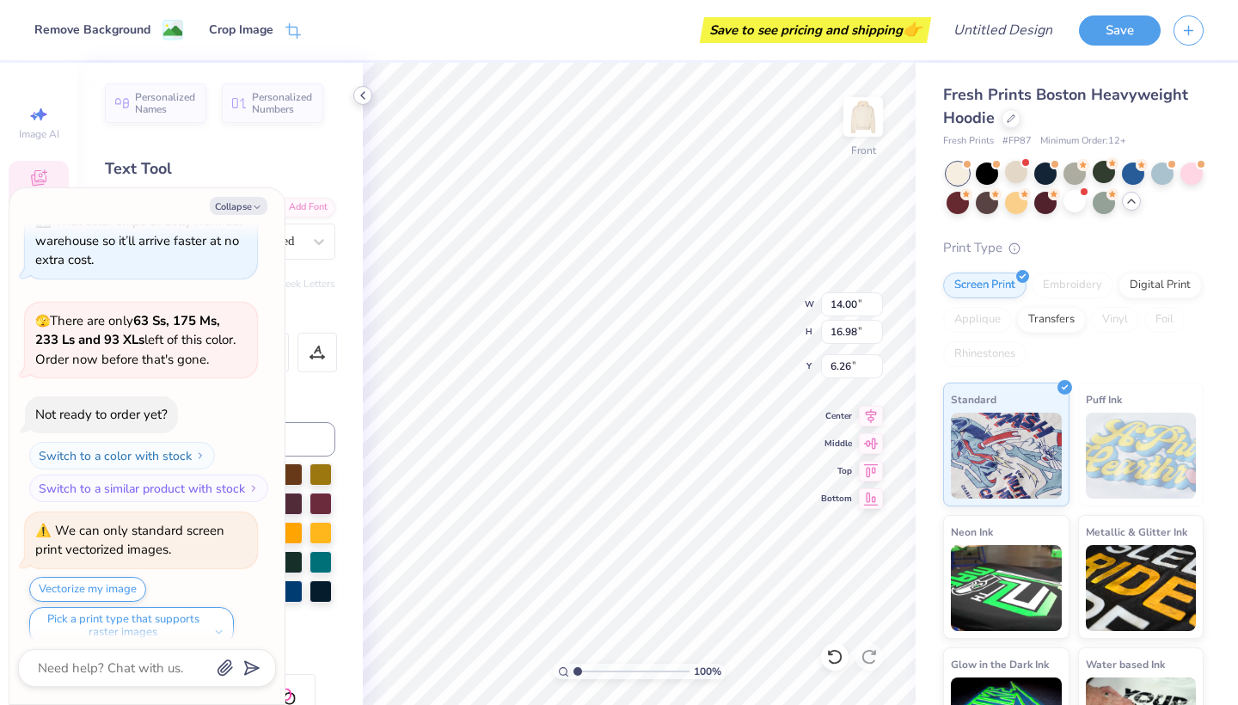
click at [364, 94] on icon at bounding box center [363, 96] width 14 height 14
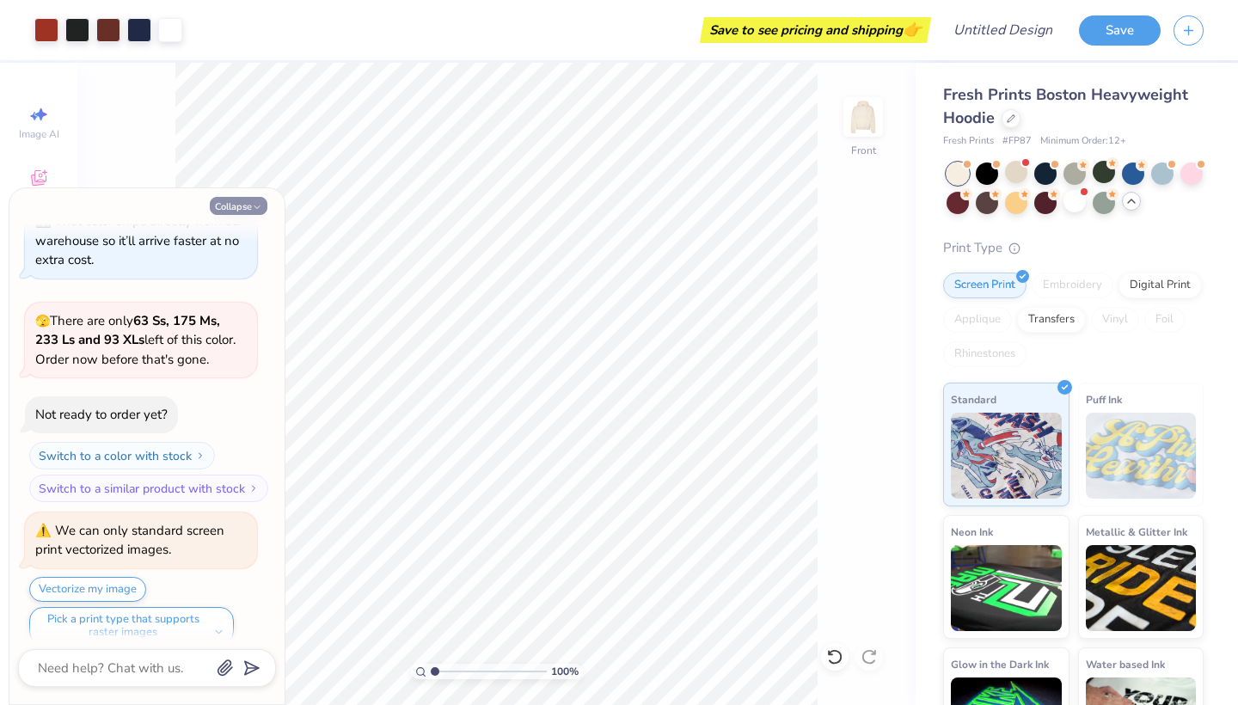
click at [234, 202] on button "Collapse" at bounding box center [239, 206] width 58 height 18
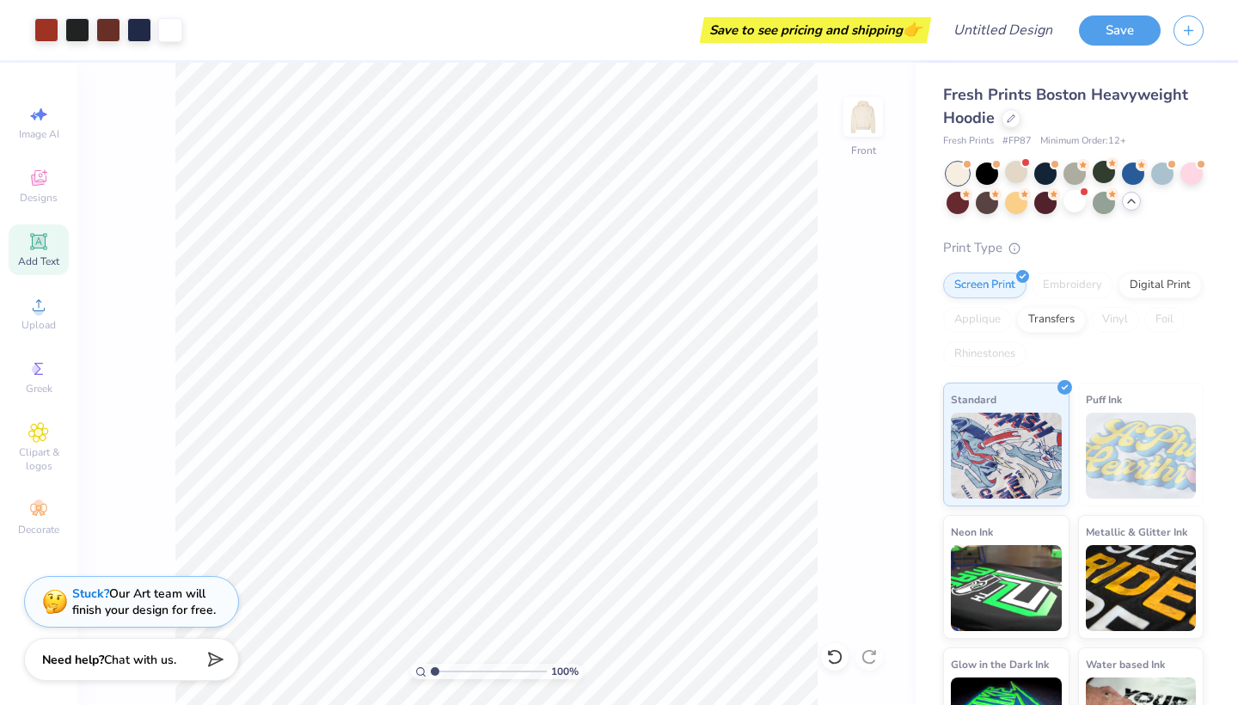
type textarea "x"
type input "4.53"
type input "0.81"
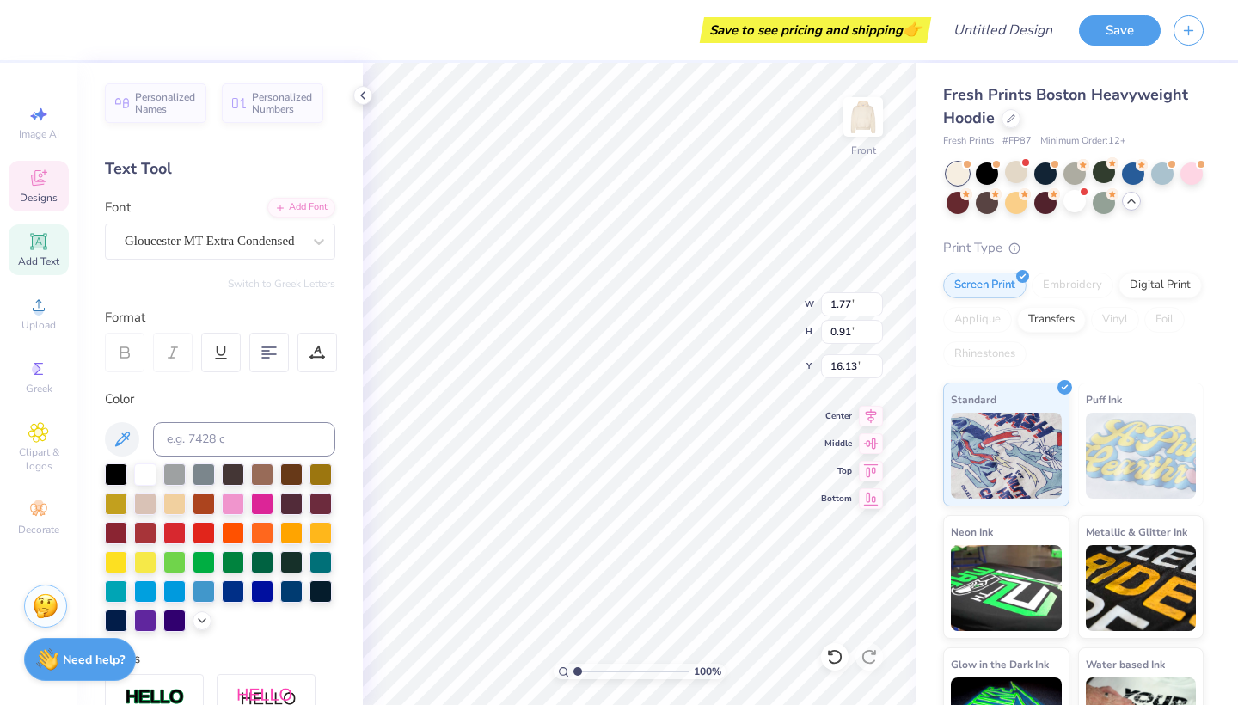
scroll to position [0, 1]
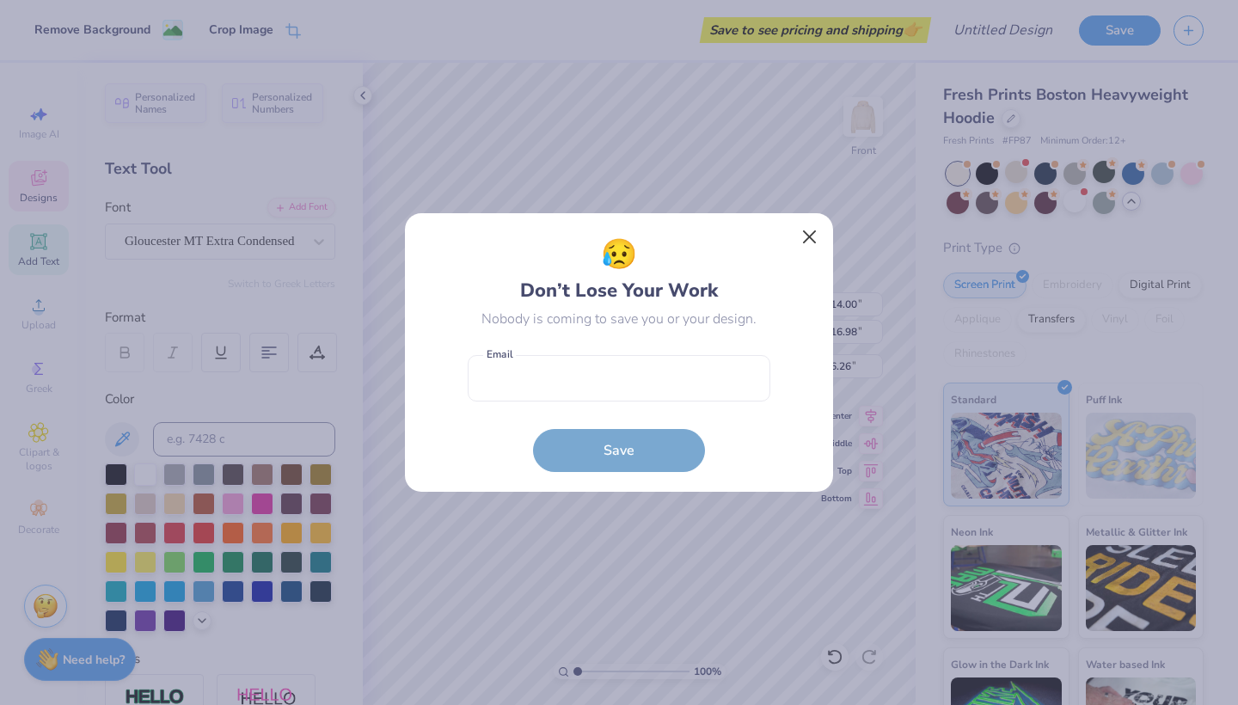
click at [816, 237] on button "Close" at bounding box center [809, 237] width 33 height 33
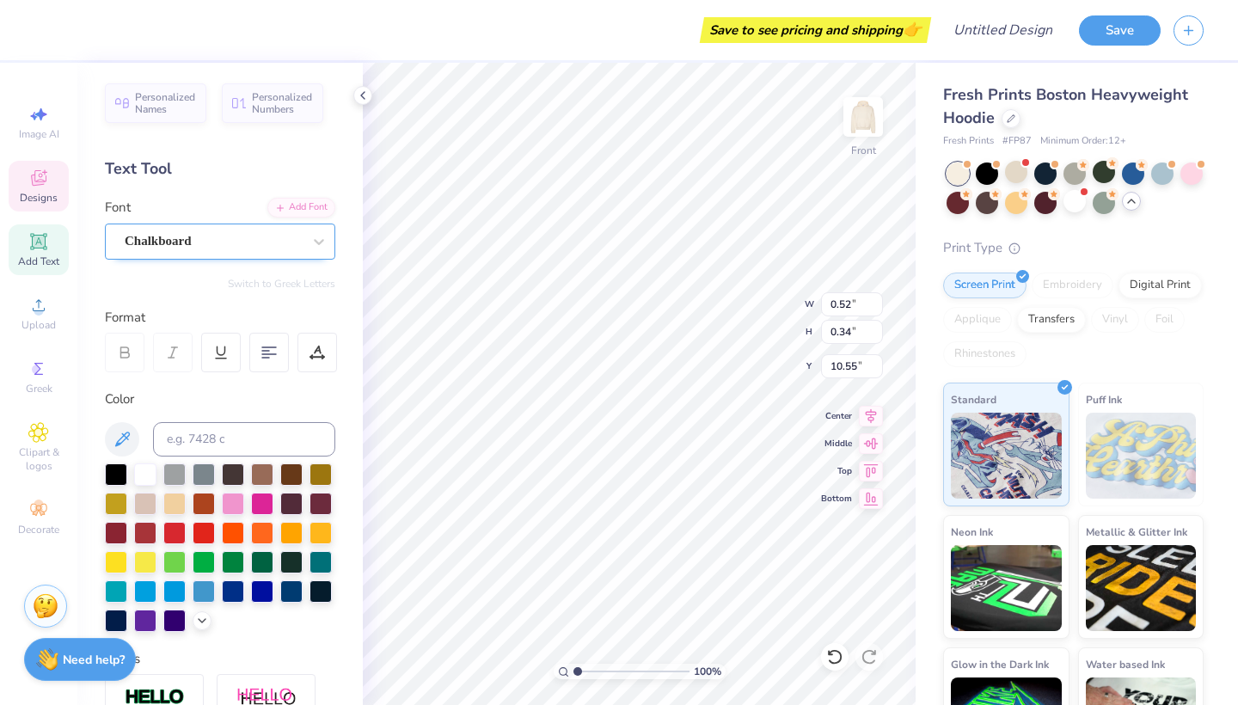
click at [268, 241] on div "Chalkboard" at bounding box center [213, 241] width 180 height 27
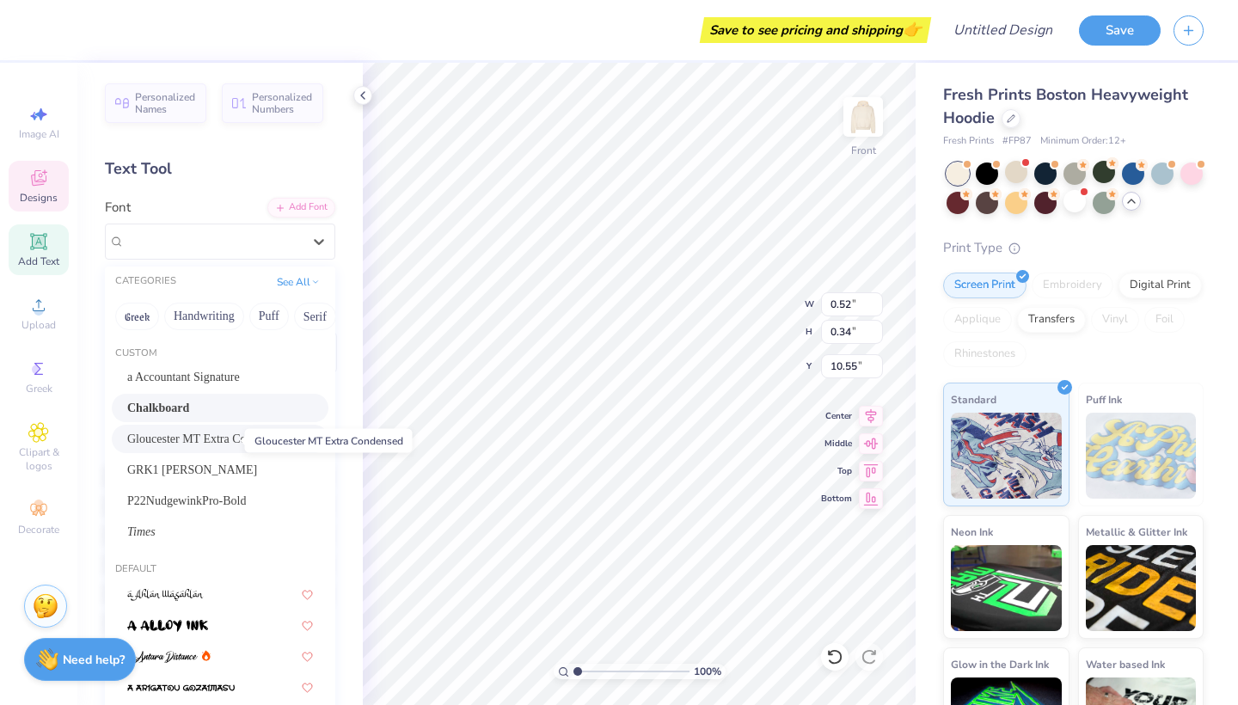
click at [231, 441] on span "Gloucester MT Extra Condensed" at bounding box center [206, 439] width 158 height 18
click at [182, 245] on span "Chalkboard" at bounding box center [158, 241] width 67 height 20
click at [217, 441] on span "Gloucester MT Extra Condensed" at bounding box center [206, 439] width 158 height 18
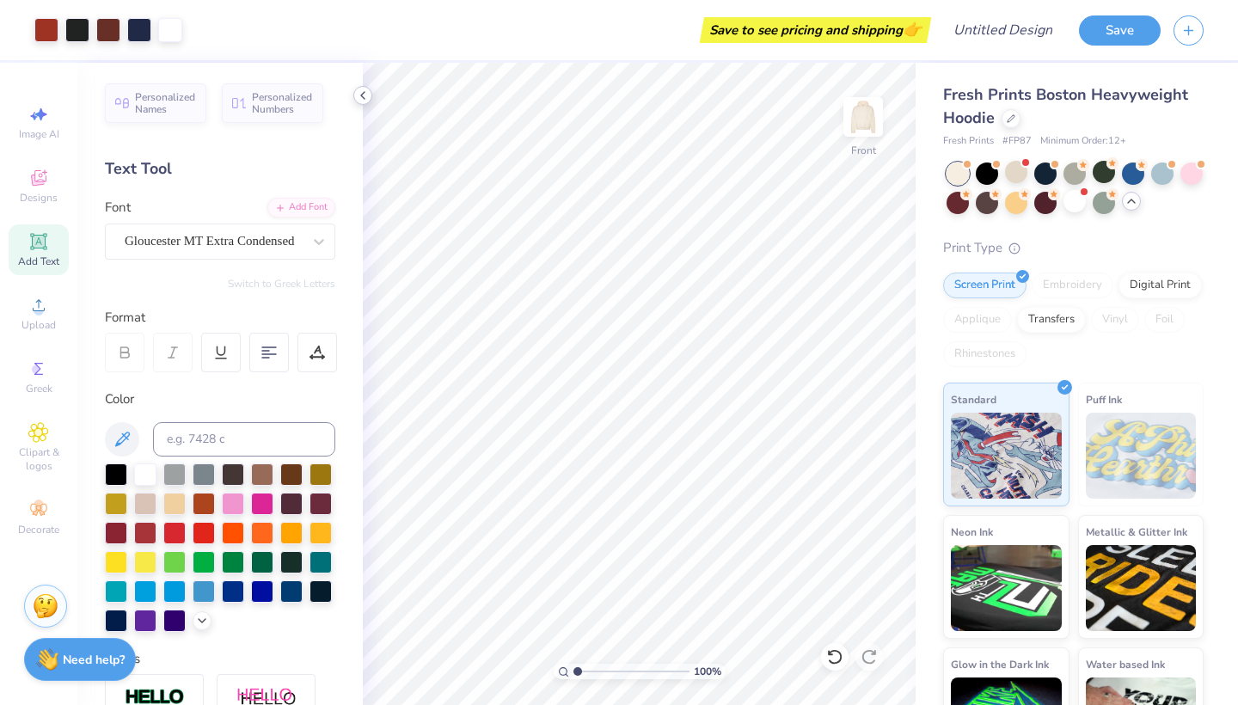
click at [362, 100] on icon at bounding box center [363, 96] width 14 height 14
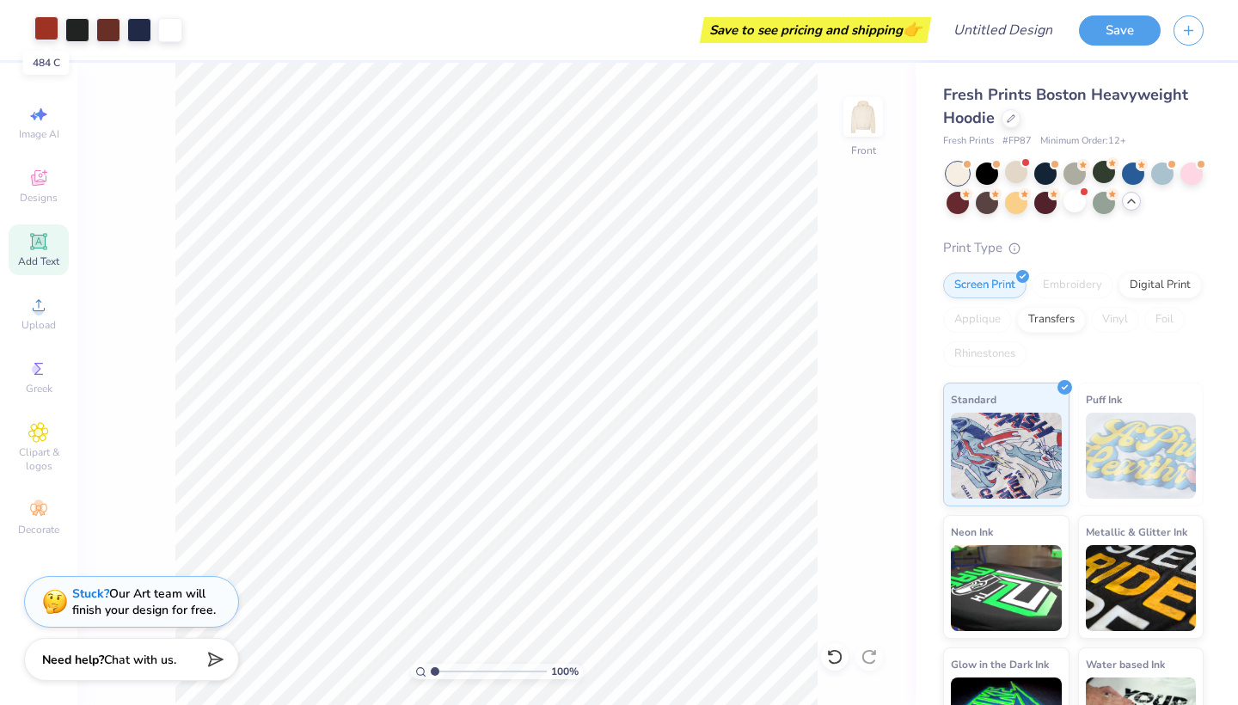
click at [40, 29] on div at bounding box center [46, 28] width 24 height 24
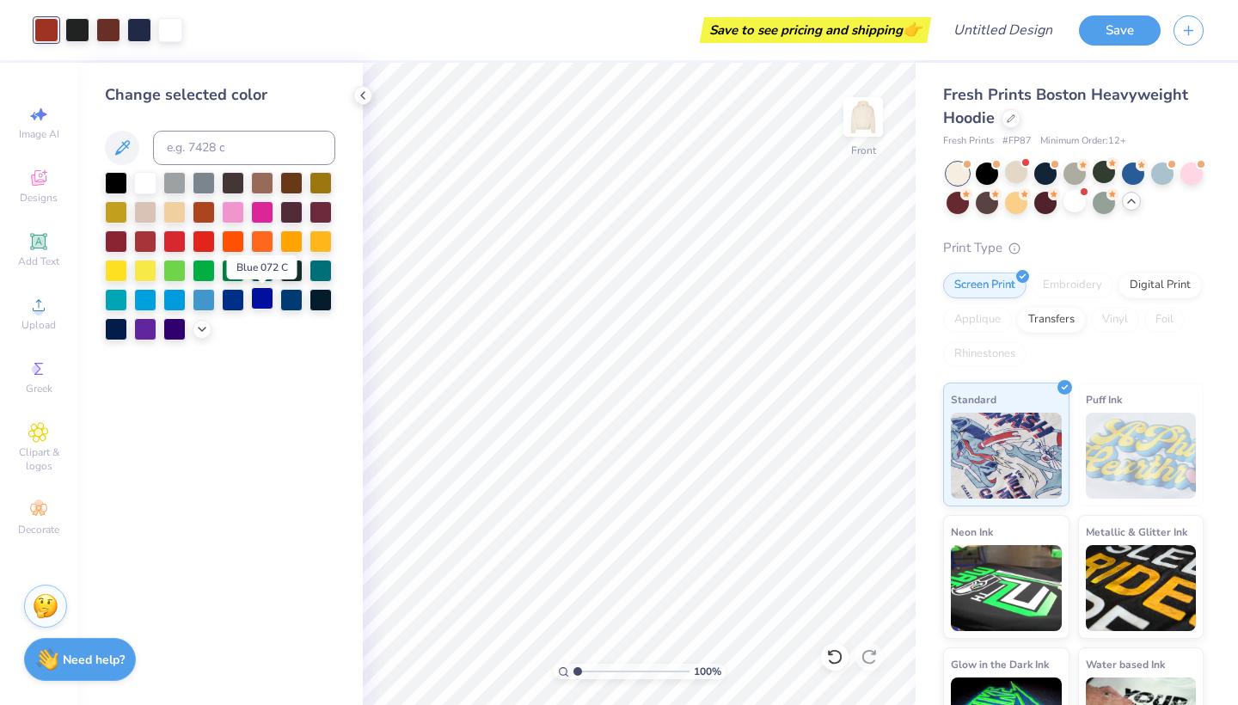
click at [272, 297] on div at bounding box center [262, 298] width 22 height 22
click at [205, 301] on div at bounding box center [204, 298] width 22 height 22
click at [176, 301] on div at bounding box center [174, 298] width 22 height 22
click at [88, 29] on div at bounding box center [77, 28] width 24 height 24
click at [265, 305] on div at bounding box center [262, 298] width 22 height 22
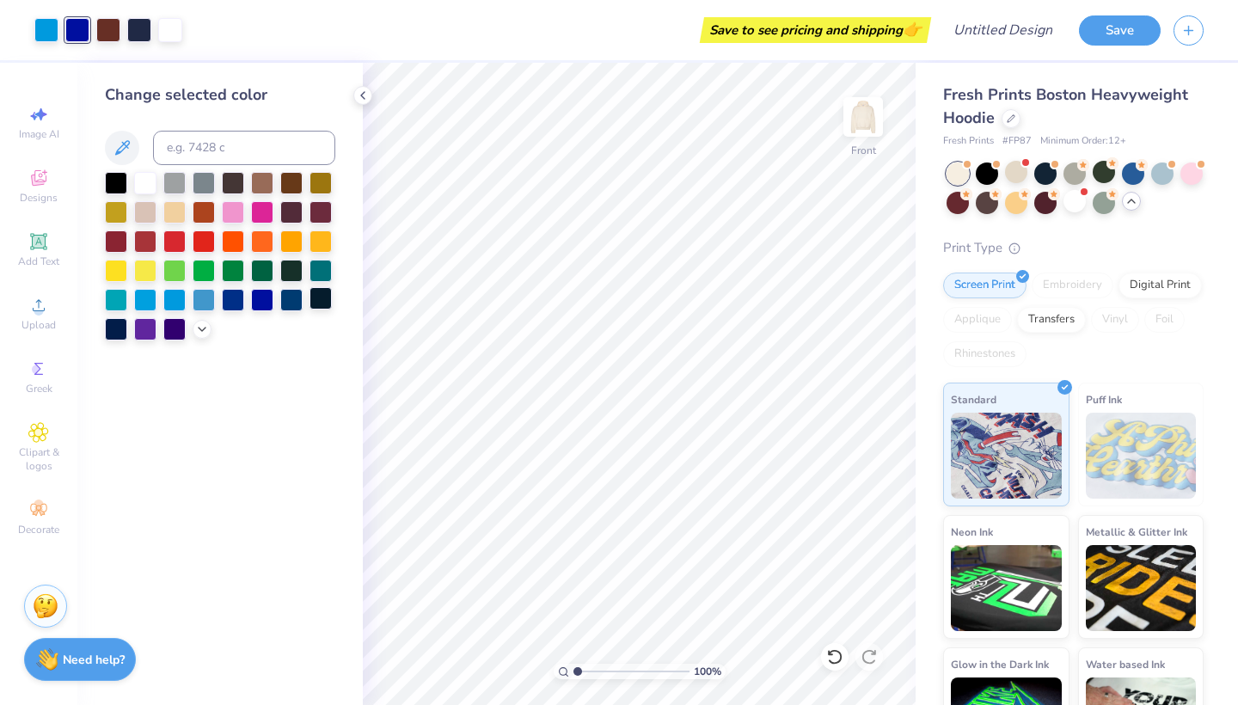
click at [321, 303] on div at bounding box center [320, 298] width 22 height 22
click at [301, 305] on div at bounding box center [291, 298] width 22 height 22
click at [326, 303] on div at bounding box center [320, 298] width 22 height 22
click at [109, 34] on div at bounding box center [108, 28] width 24 height 24
click at [254, 302] on div at bounding box center [262, 298] width 22 height 22
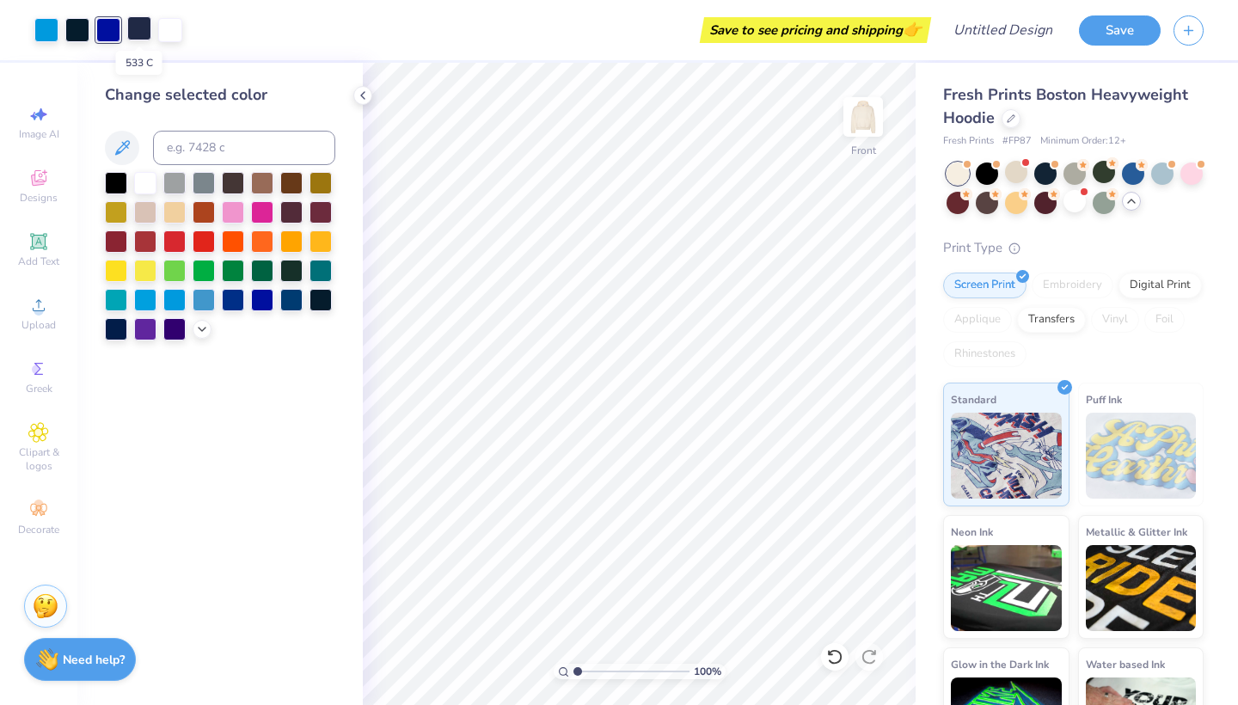
click at [145, 37] on div at bounding box center [139, 28] width 24 height 24
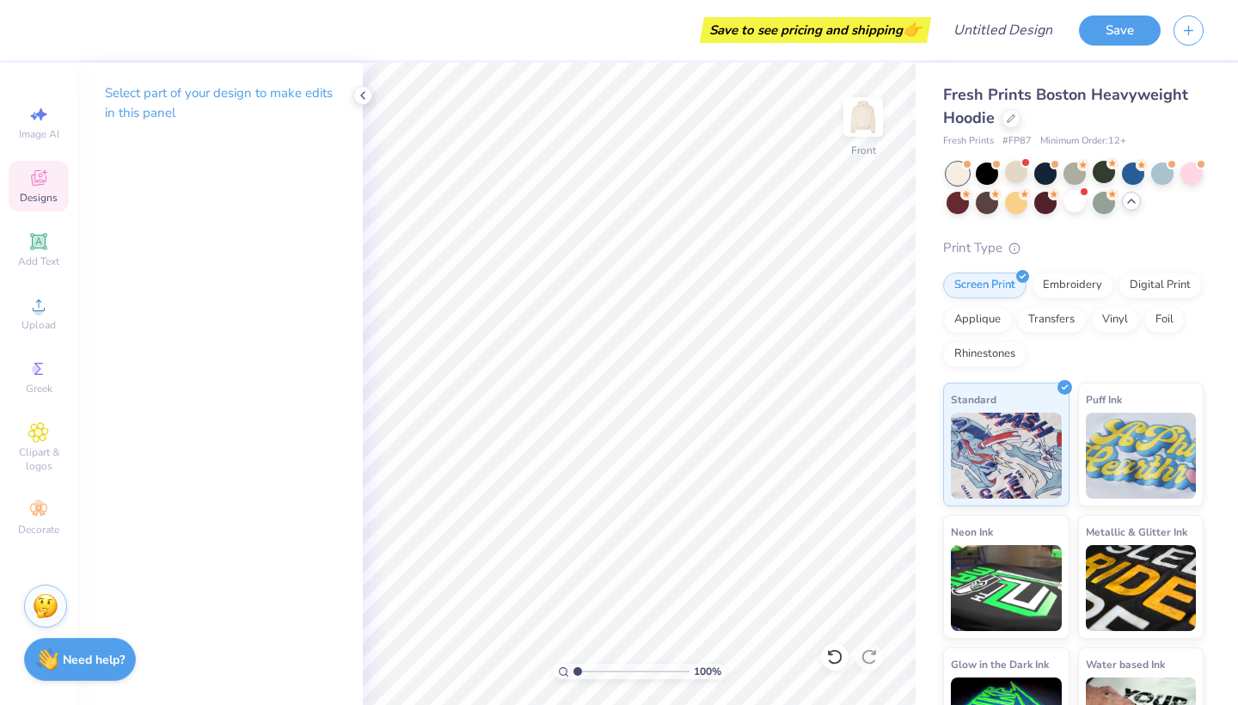
click at [46, 186] on icon at bounding box center [38, 178] width 21 height 21
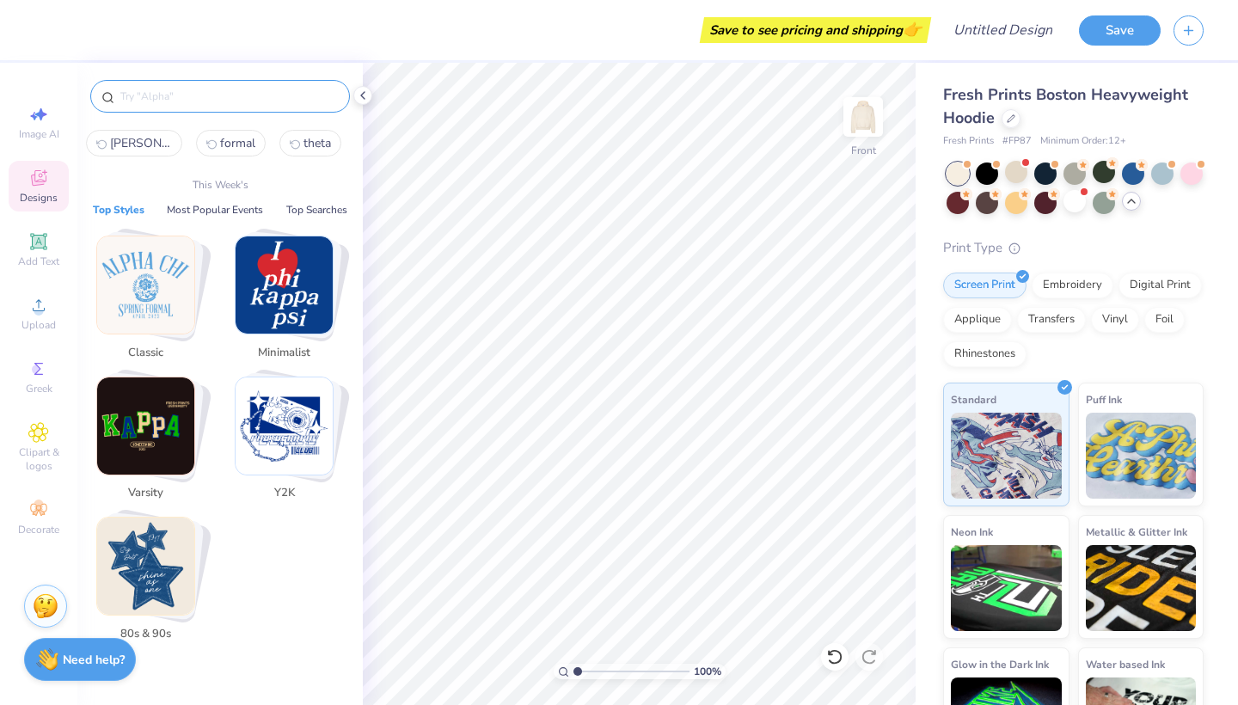
click at [161, 101] on input "text" at bounding box center [229, 96] width 220 height 17
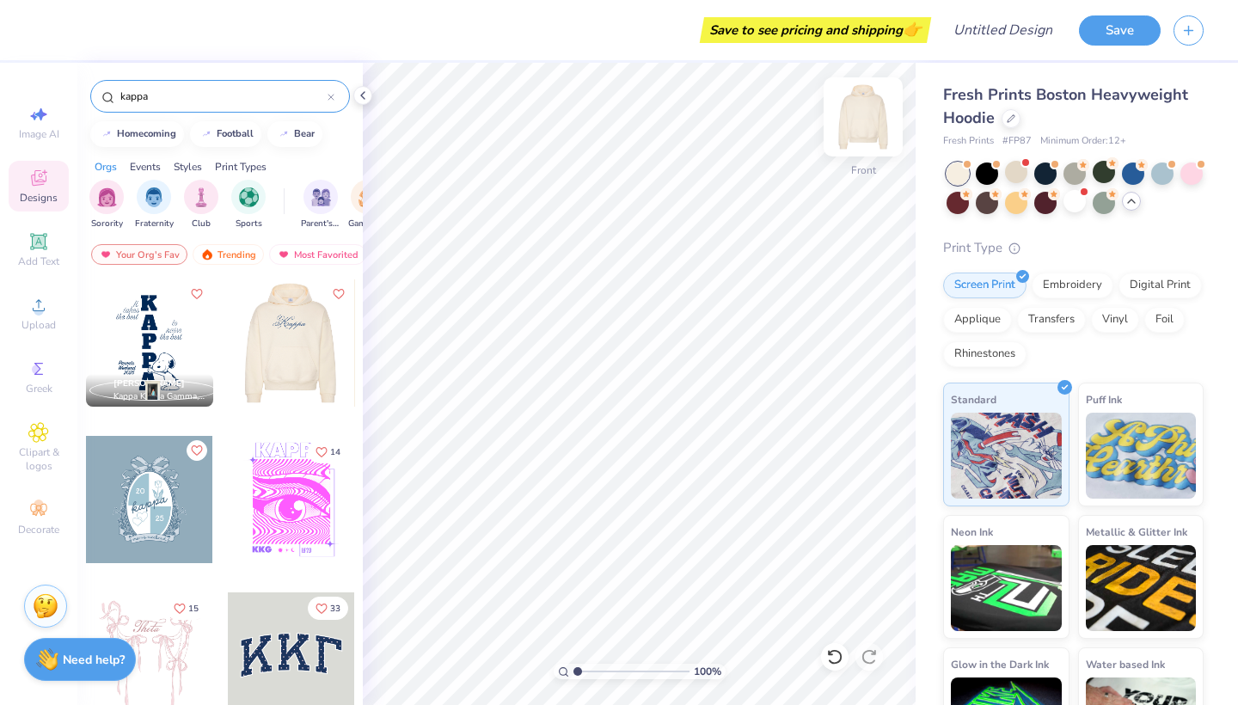
click at [868, 108] on img at bounding box center [862, 117] width 69 height 69
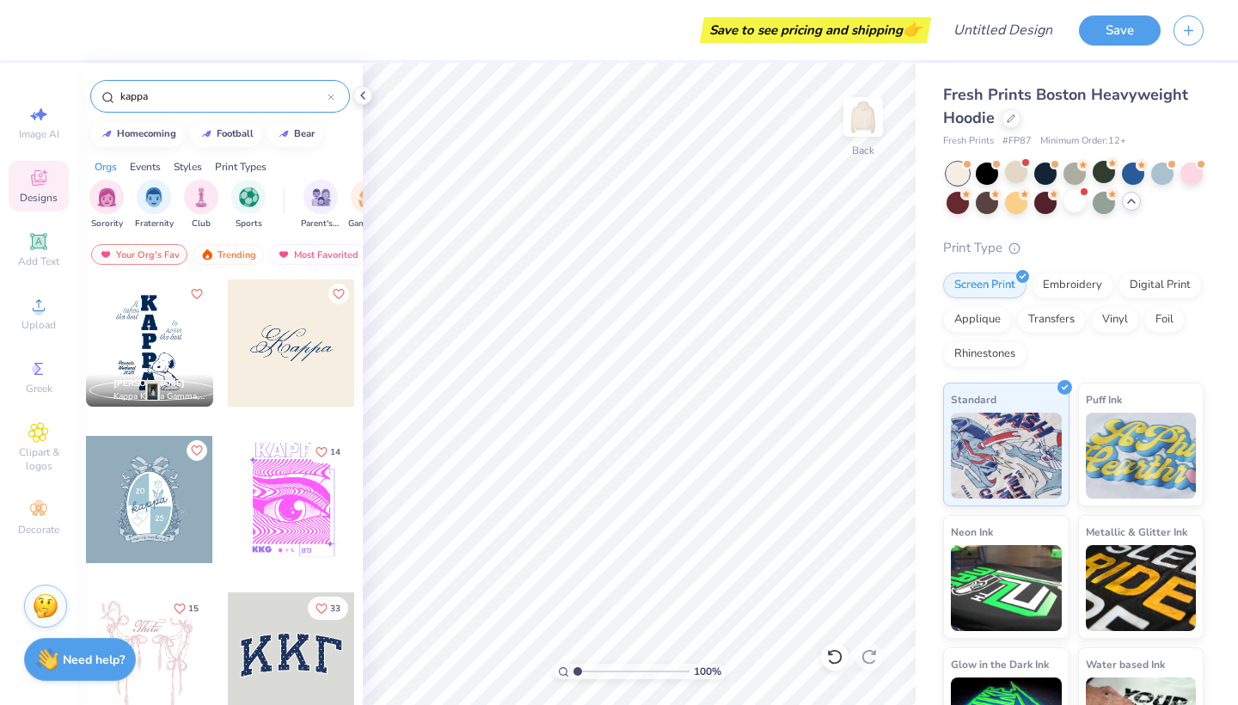
click at [272, 341] on div at bounding box center [291, 342] width 127 height 127
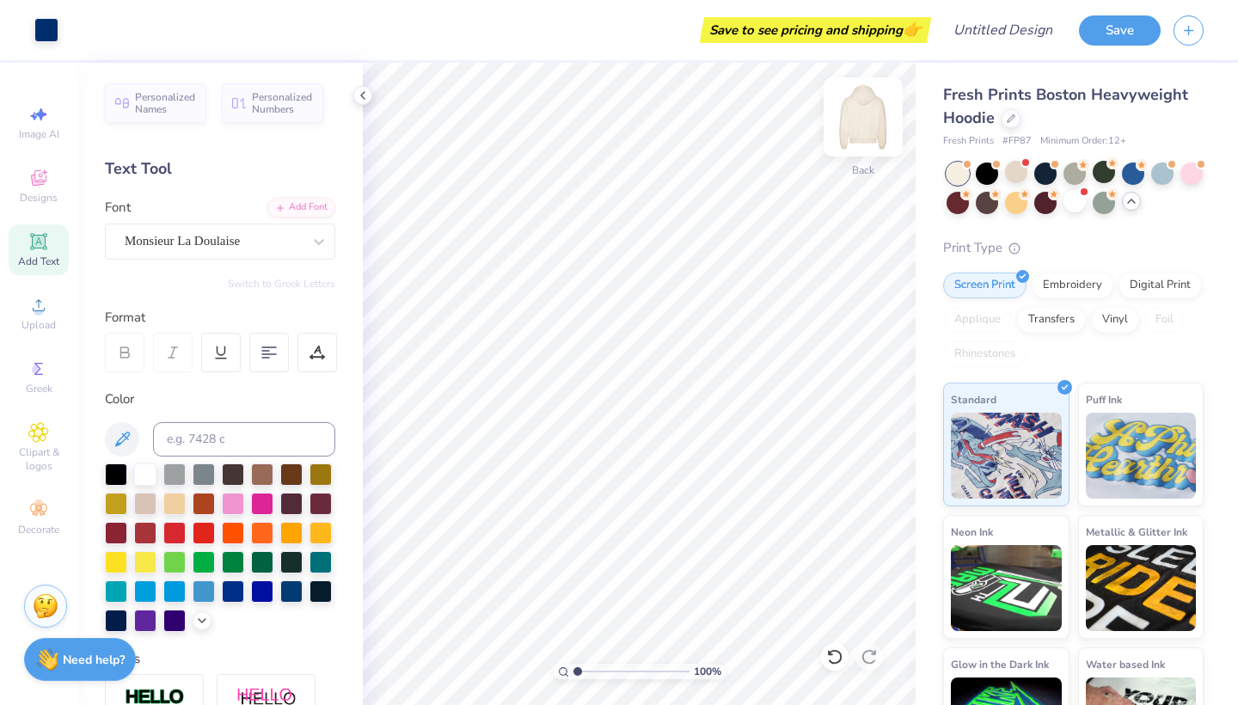
click at [867, 124] on img at bounding box center [862, 117] width 69 height 69
click at [42, 190] on div "Designs" at bounding box center [39, 186] width 60 height 51
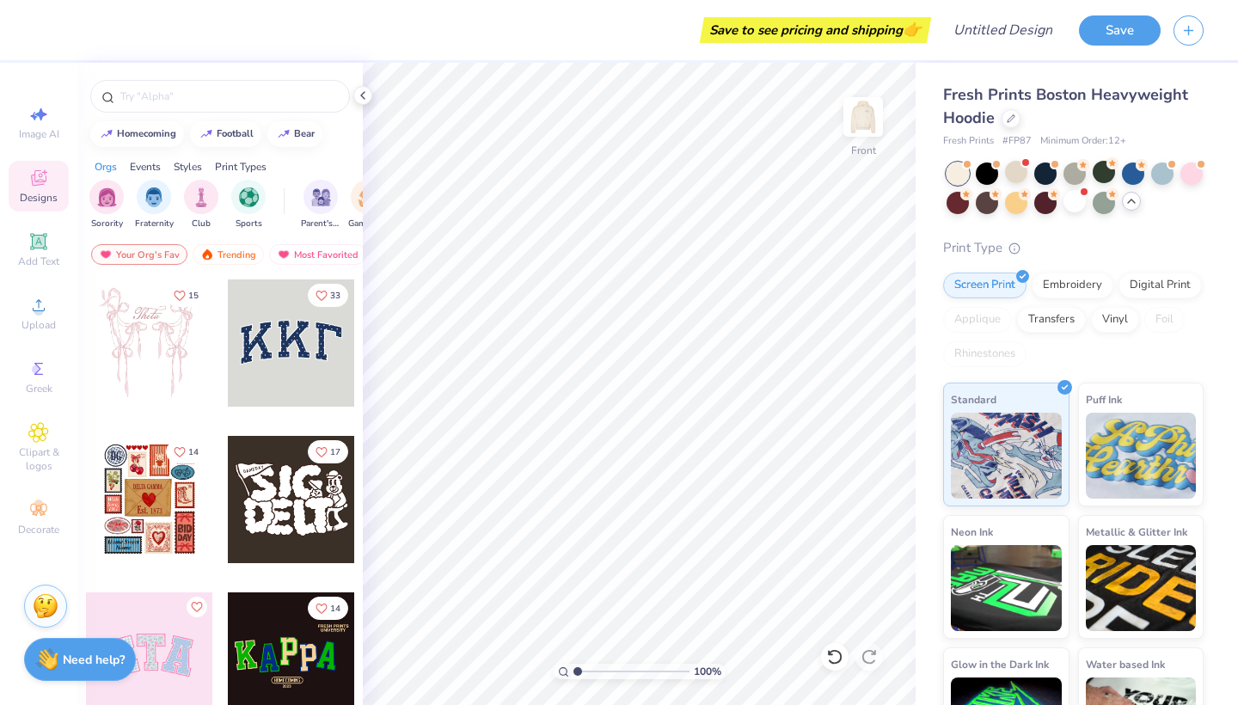
click at [150, 61] on div "Save to see pricing and shipping 👉 Design Title Save Image AI Designs Add Text …" at bounding box center [619, 352] width 1238 height 705
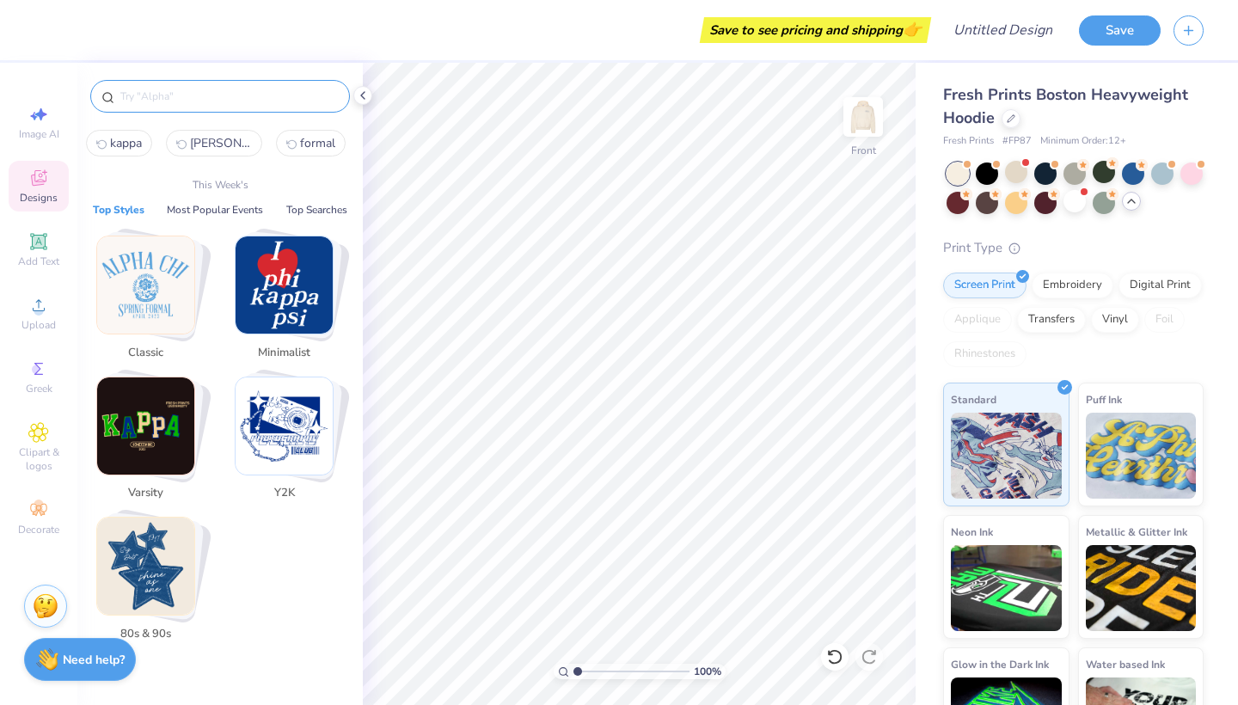
click at [151, 90] on input "text" at bounding box center [229, 96] width 220 height 17
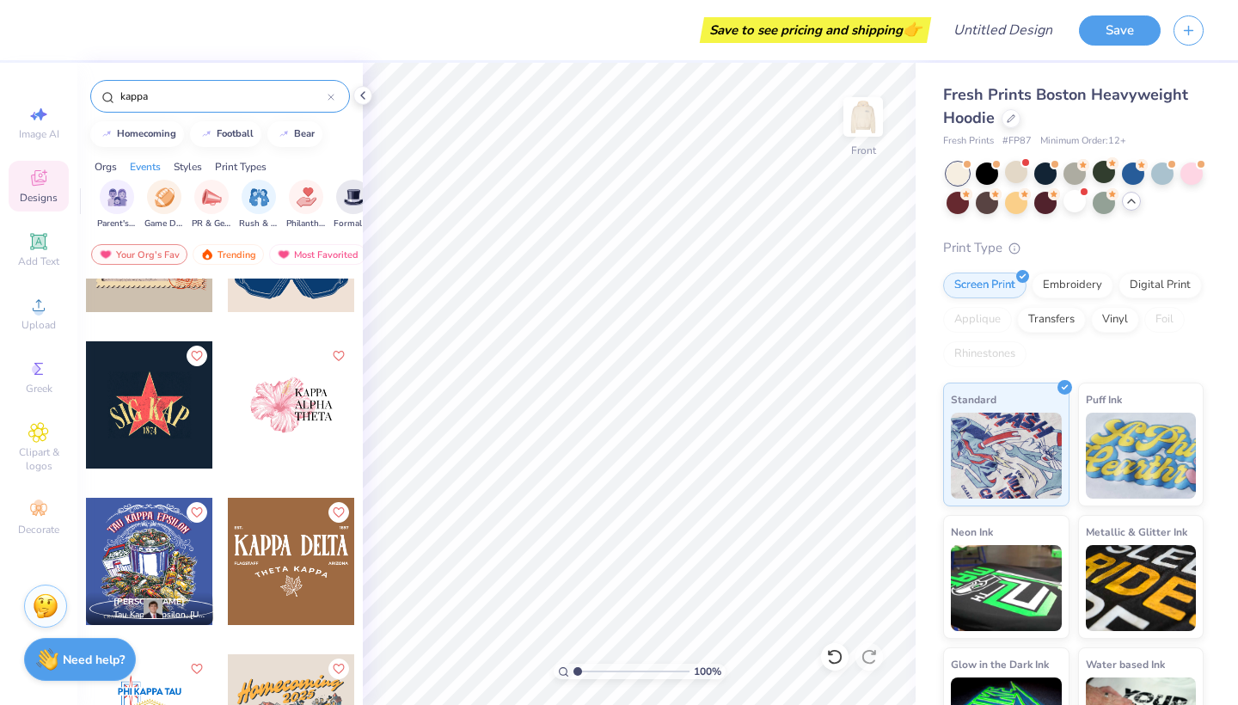
scroll to position [0, 217]
click at [208, 200] on img "filter for PR & General" at bounding box center [199, 196] width 20 height 20
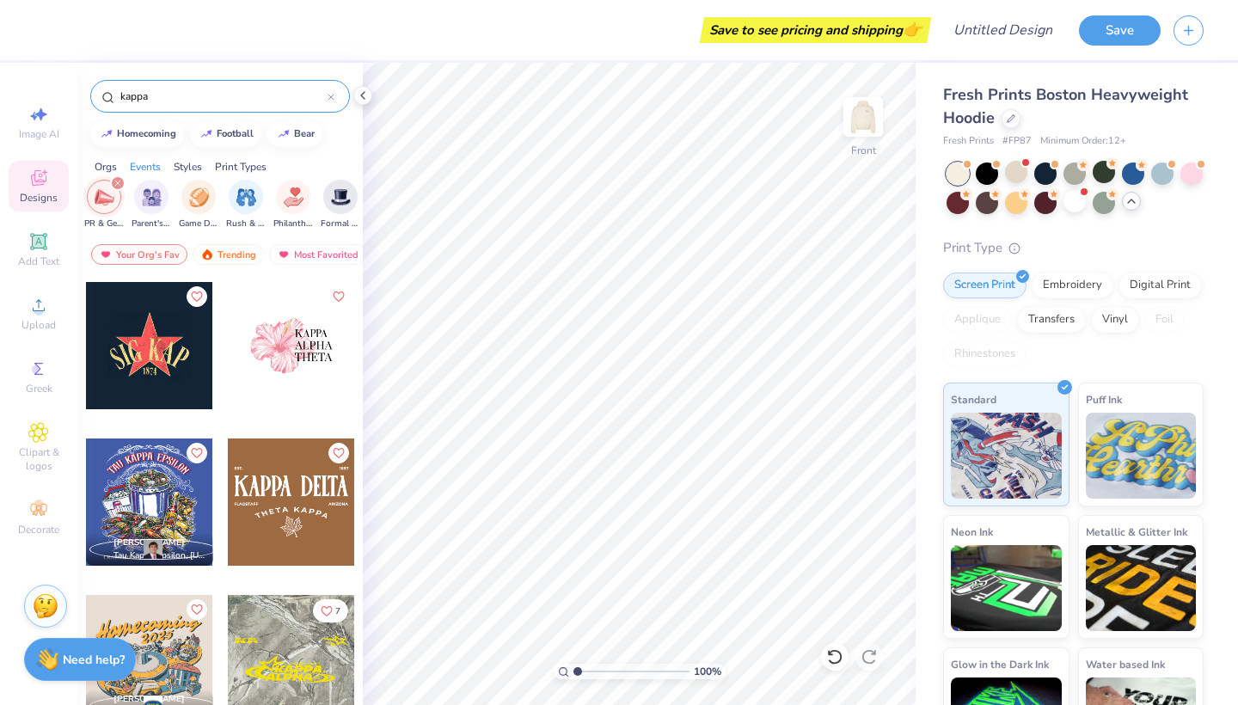
scroll to position [961, 0]
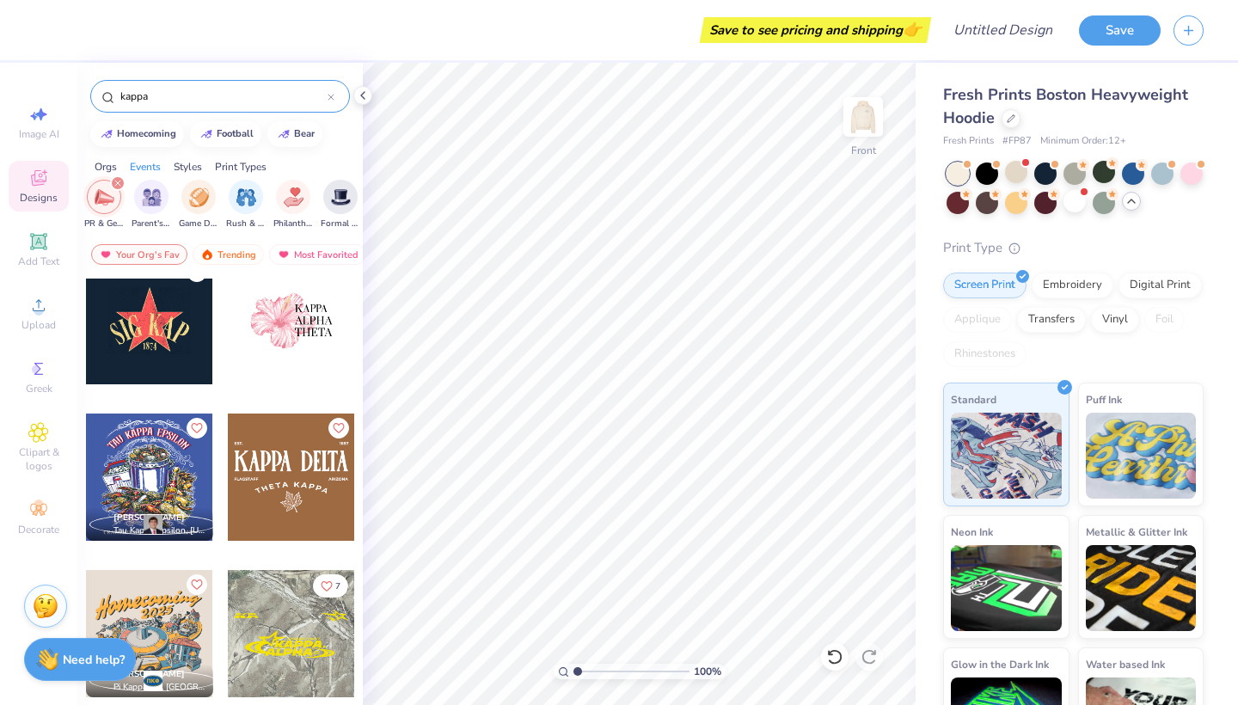
click at [327, 101] on input "kappa" at bounding box center [223, 96] width 209 height 17
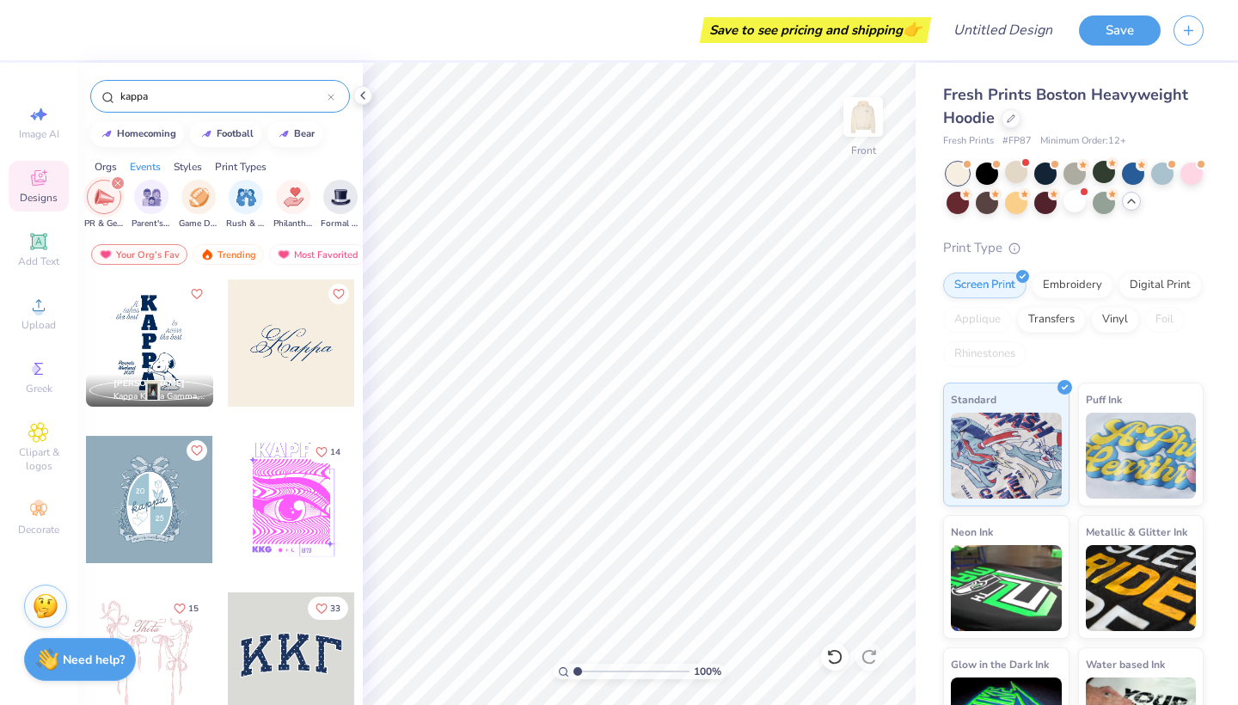
click at [331, 96] on icon at bounding box center [330, 97] width 7 height 7
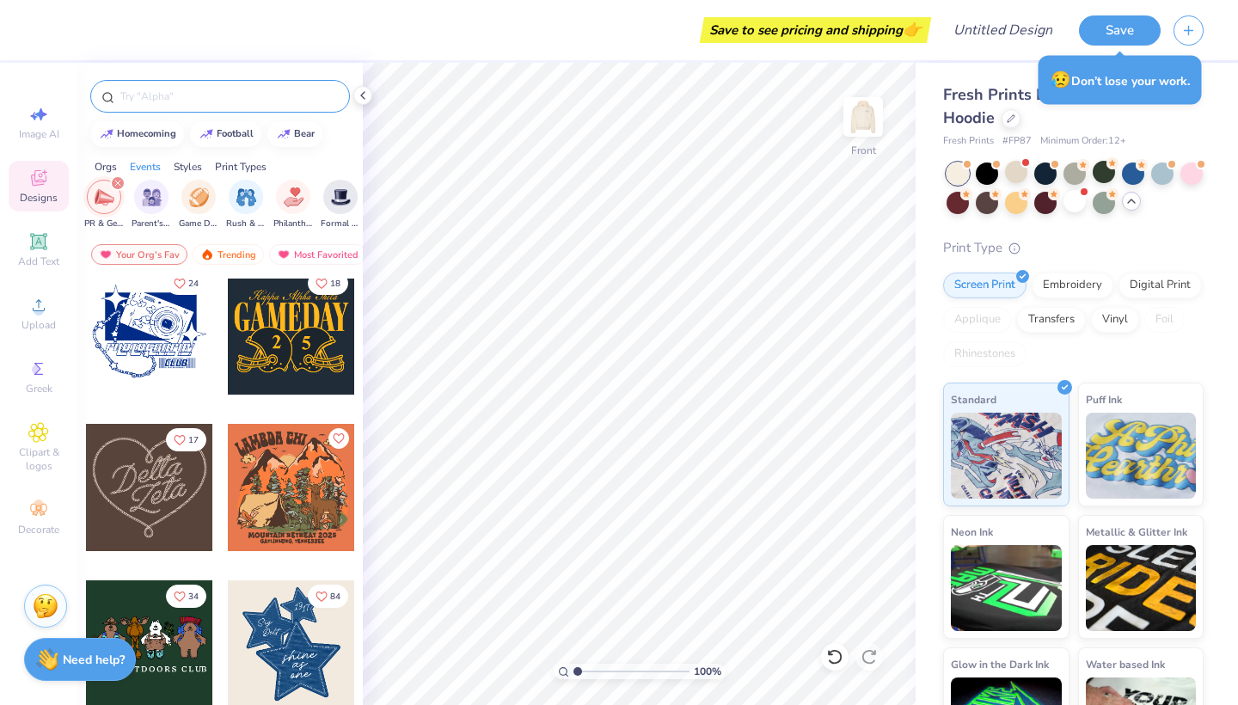
scroll to position [797, 0]
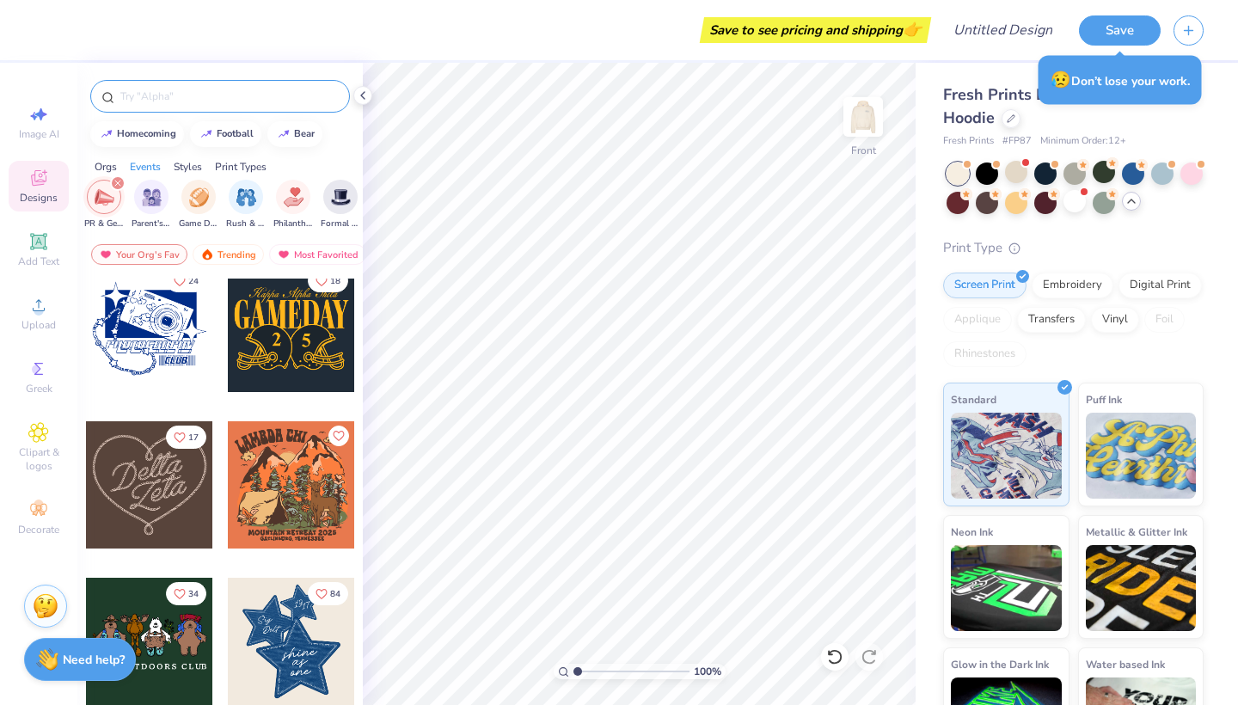
click at [169, 492] on div at bounding box center [149, 484] width 127 height 127
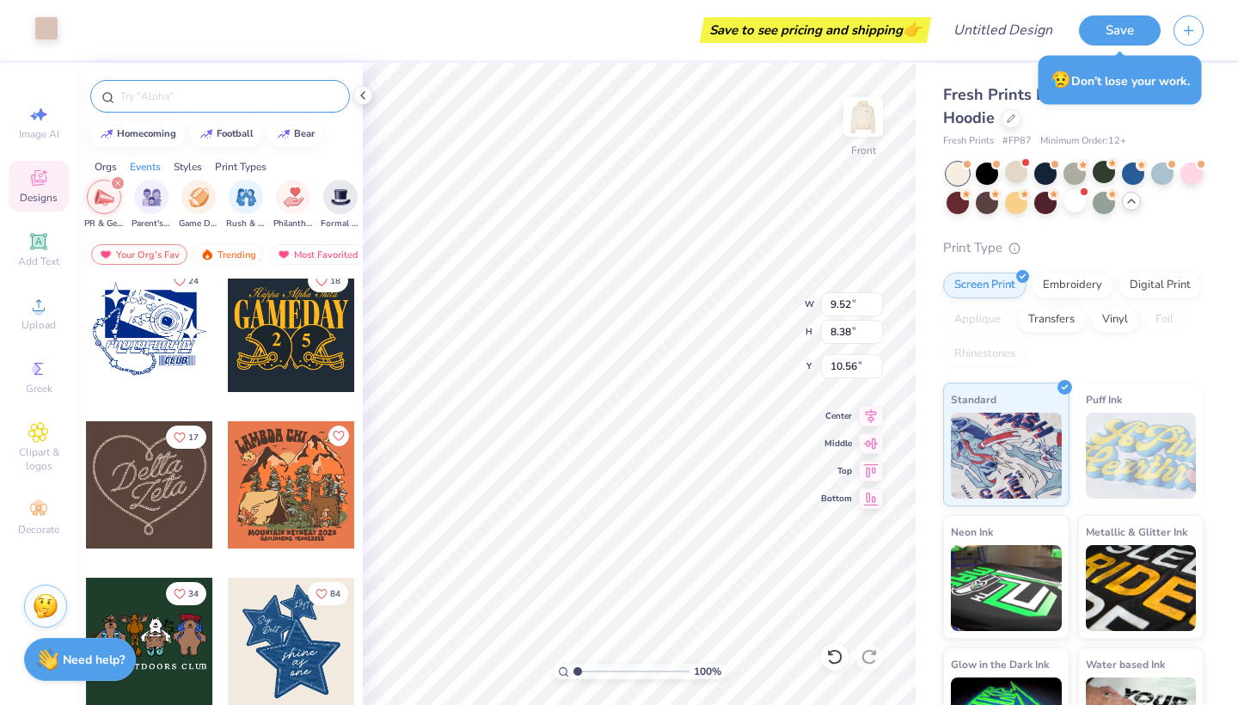
click at [50, 26] on div at bounding box center [46, 28] width 24 height 24
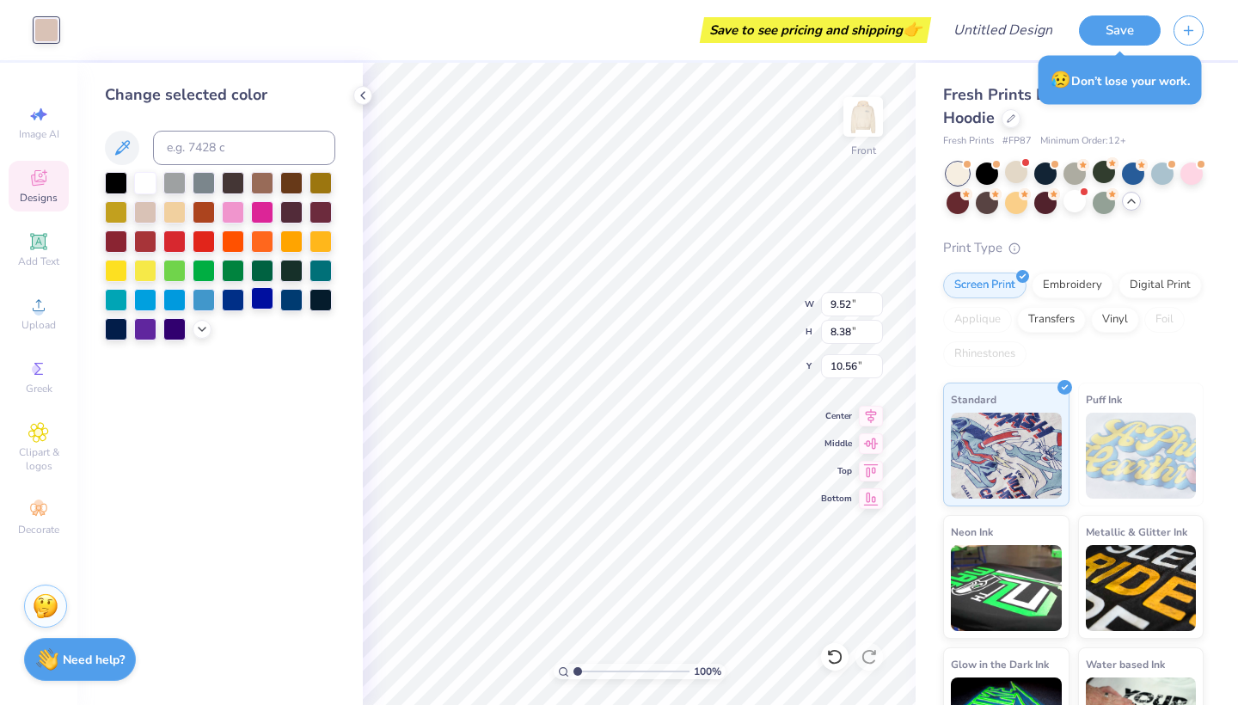
click at [256, 304] on div at bounding box center [262, 298] width 22 height 22
click at [241, 304] on div at bounding box center [233, 298] width 22 height 22
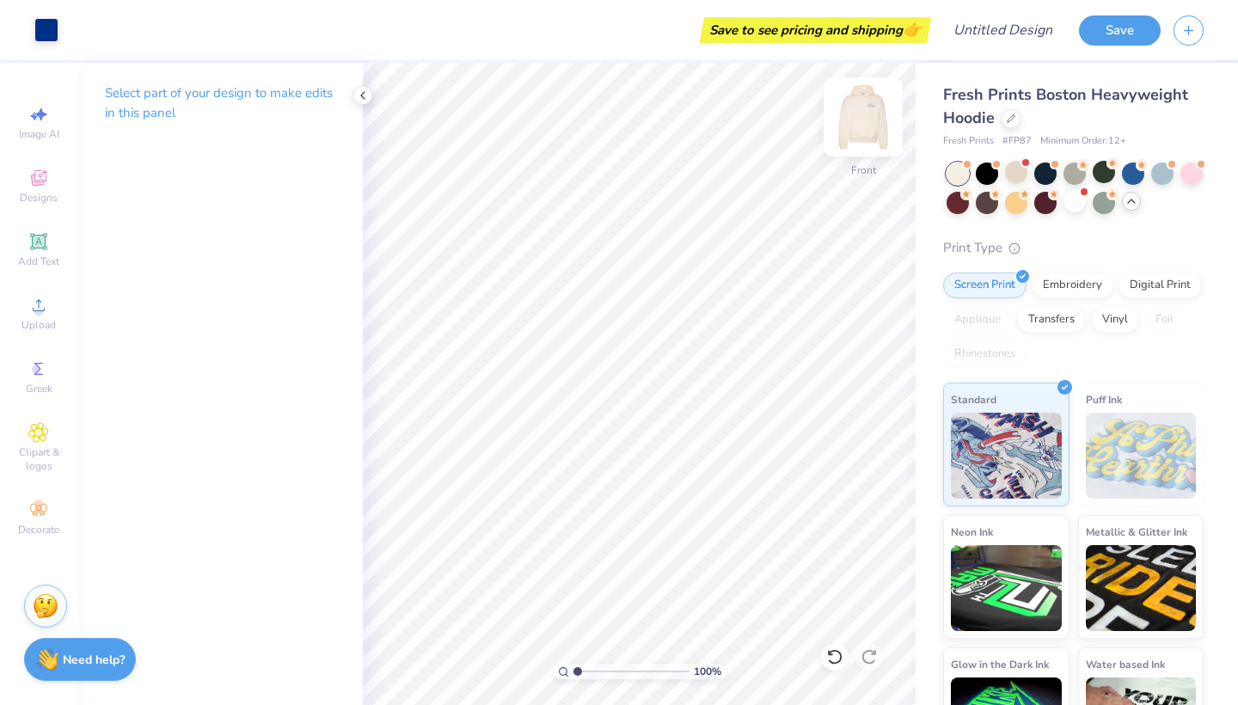
click at [856, 119] on img at bounding box center [862, 117] width 69 height 69
click at [856, 119] on img at bounding box center [863, 117] width 34 height 34
click at [868, 131] on img at bounding box center [862, 117] width 69 height 69
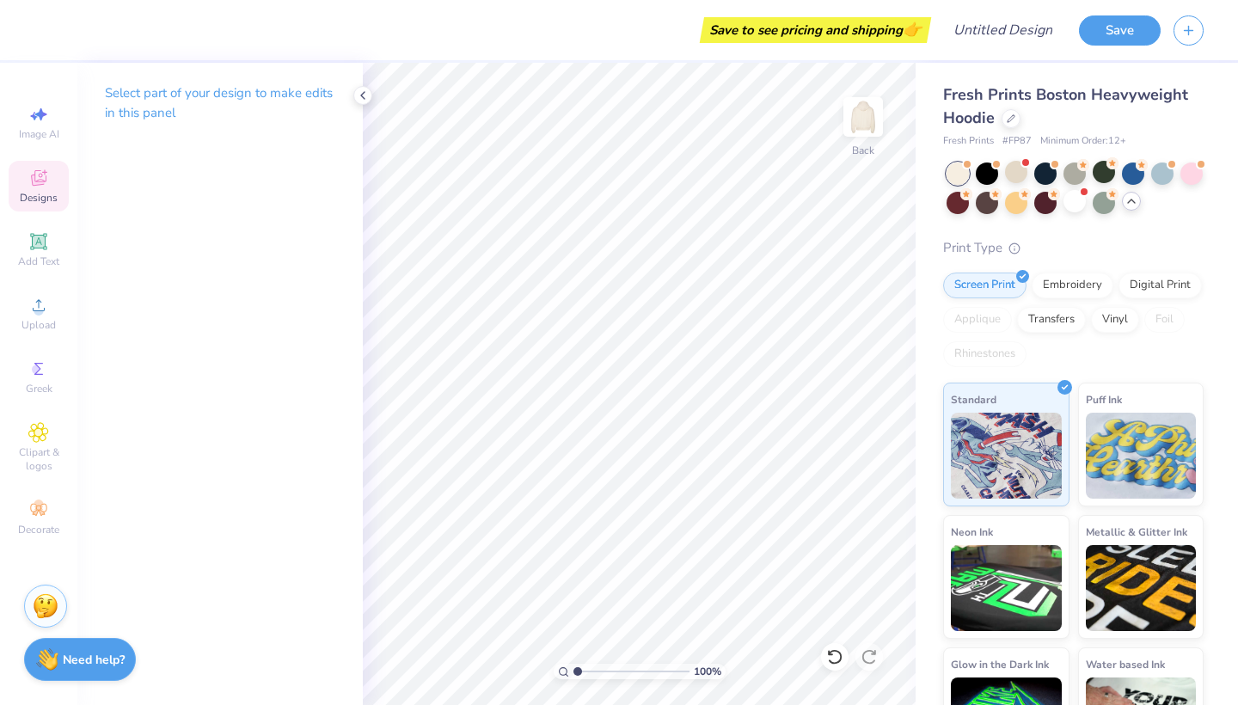
click at [39, 182] on icon at bounding box center [38, 178] width 21 height 21
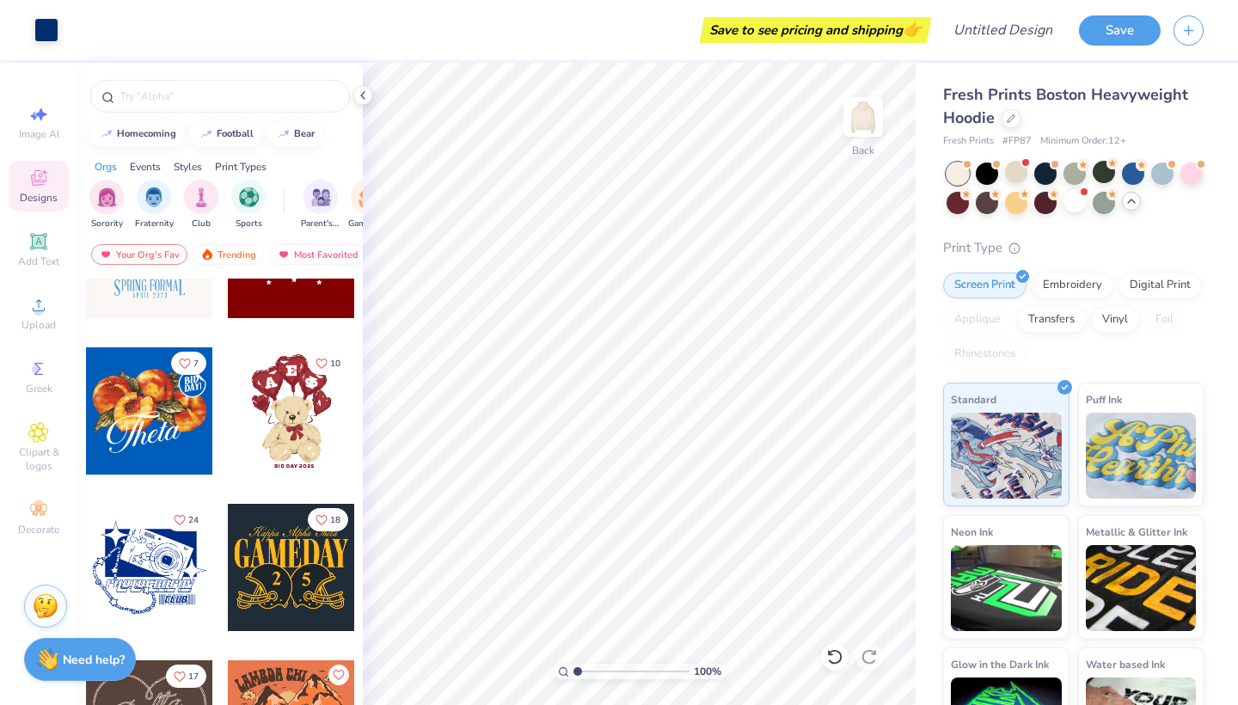
scroll to position [0, 113]
click at [301, 192] on img "filter for PR & General" at bounding box center [303, 196] width 20 height 20
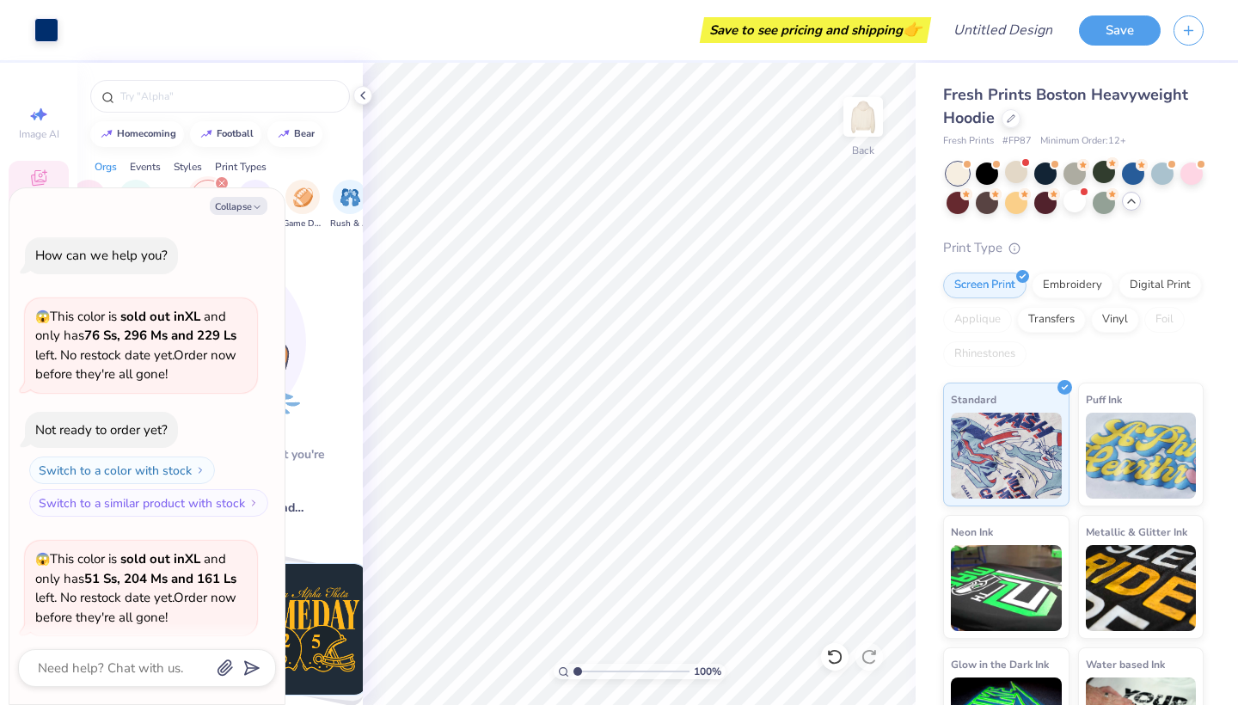
scroll to position [1752, 0]
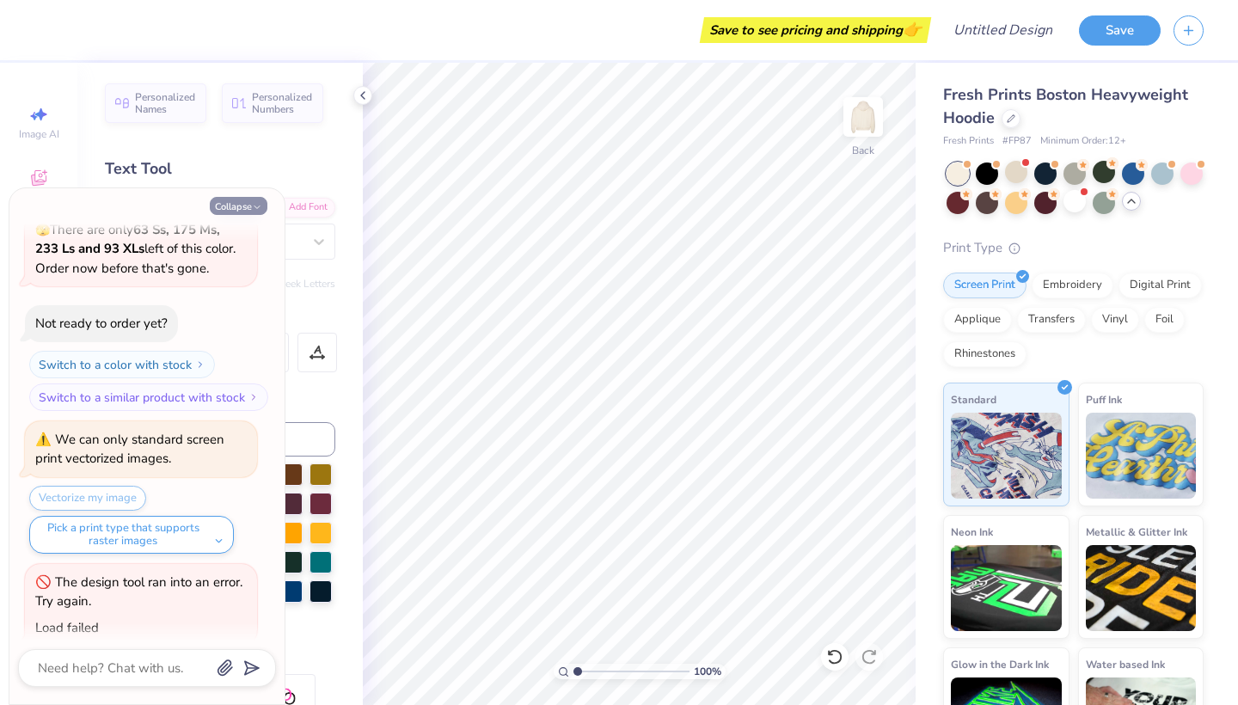
click at [252, 202] on icon "button" at bounding box center [257, 207] width 10 height 10
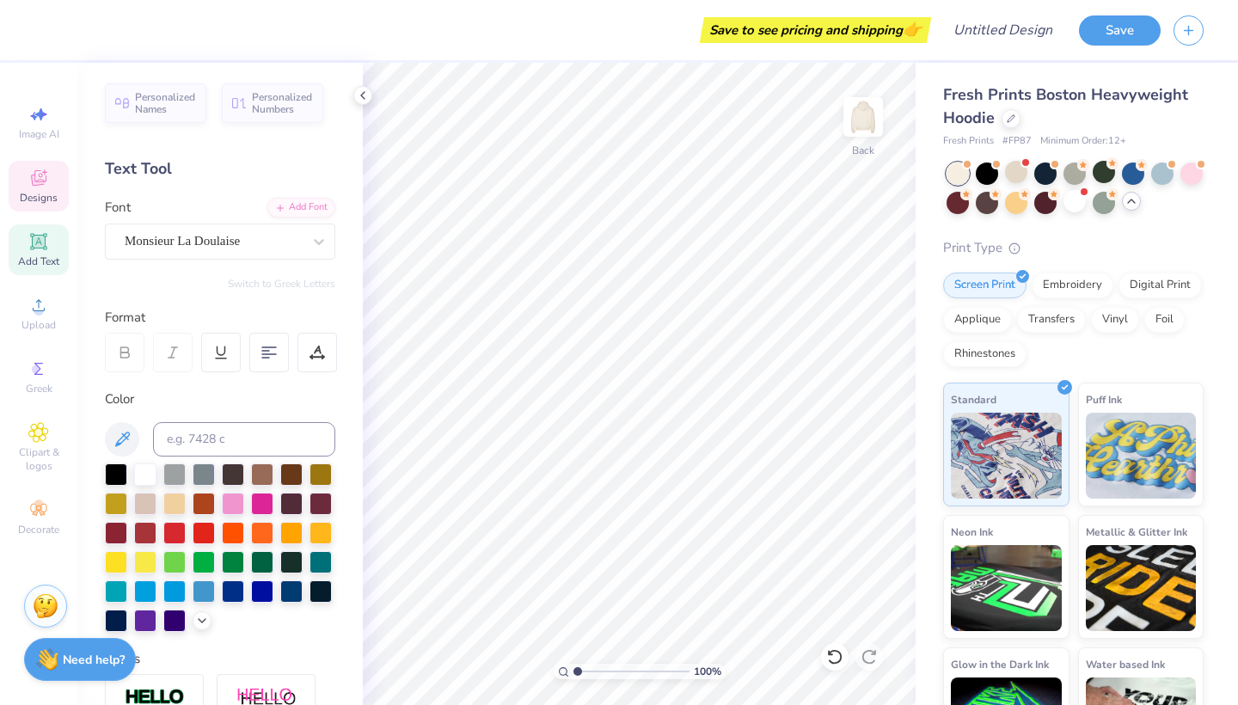
click at [43, 168] on div "Designs" at bounding box center [39, 186] width 60 height 51
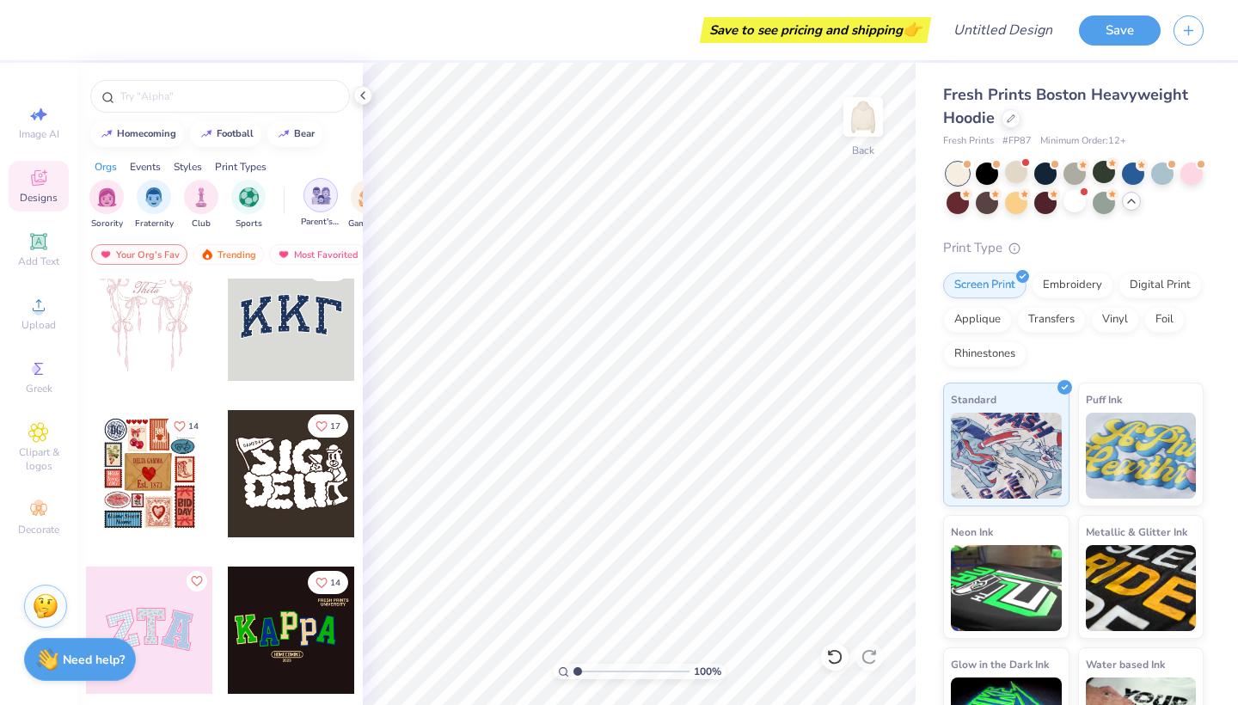
scroll to position [0, 114]
click at [311, 203] on div "filter for PR & General" at bounding box center [301, 195] width 34 height 34
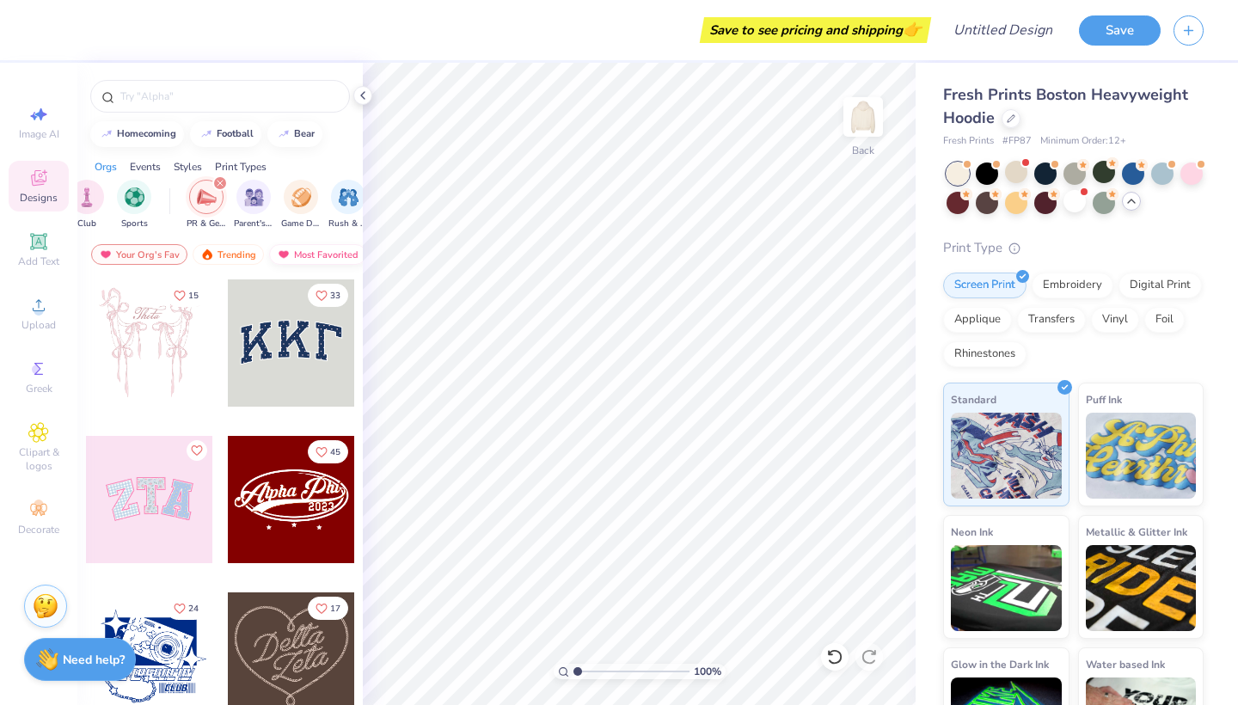
click at [311, 251] on div "Most Favorited" at bounding box center [317, 254] width 97 height 21
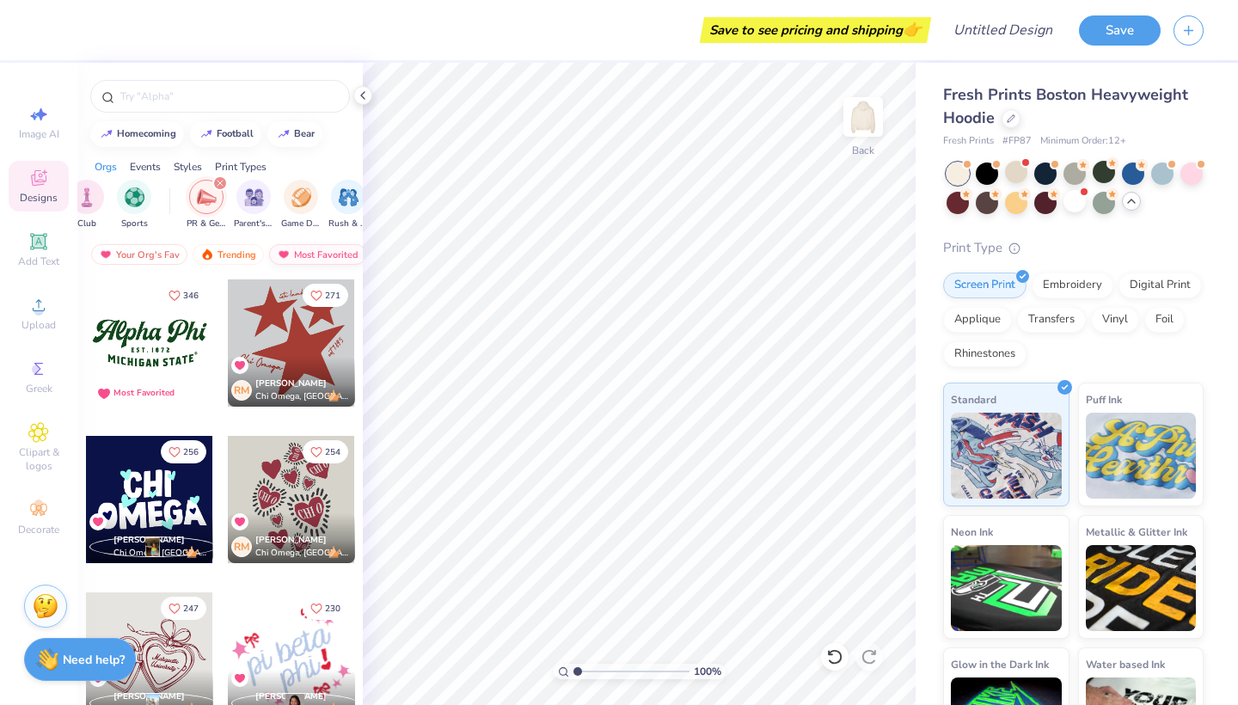
click at [311, 251] on div "Most Favorited" at bounding box center [317, 254] width 97 height 21
click at [284, 252] on img at bounding box center [284, 254] width 14 height 12
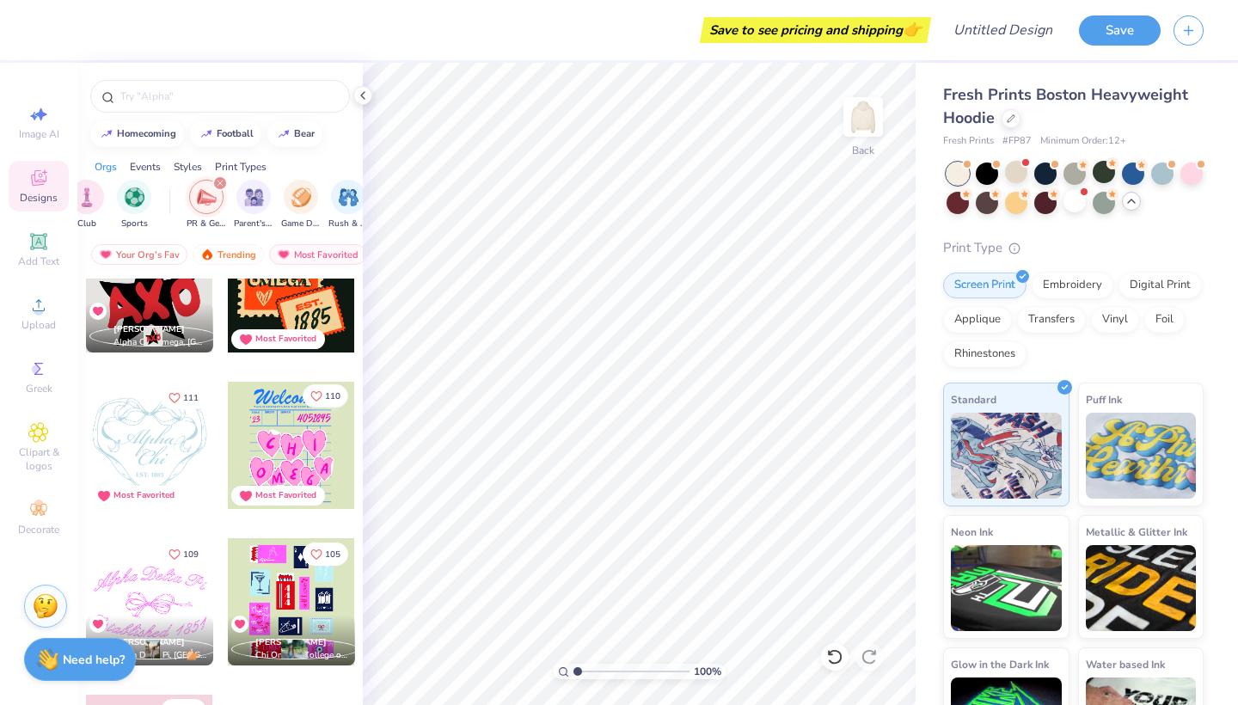
scroll to position [1347, 0]
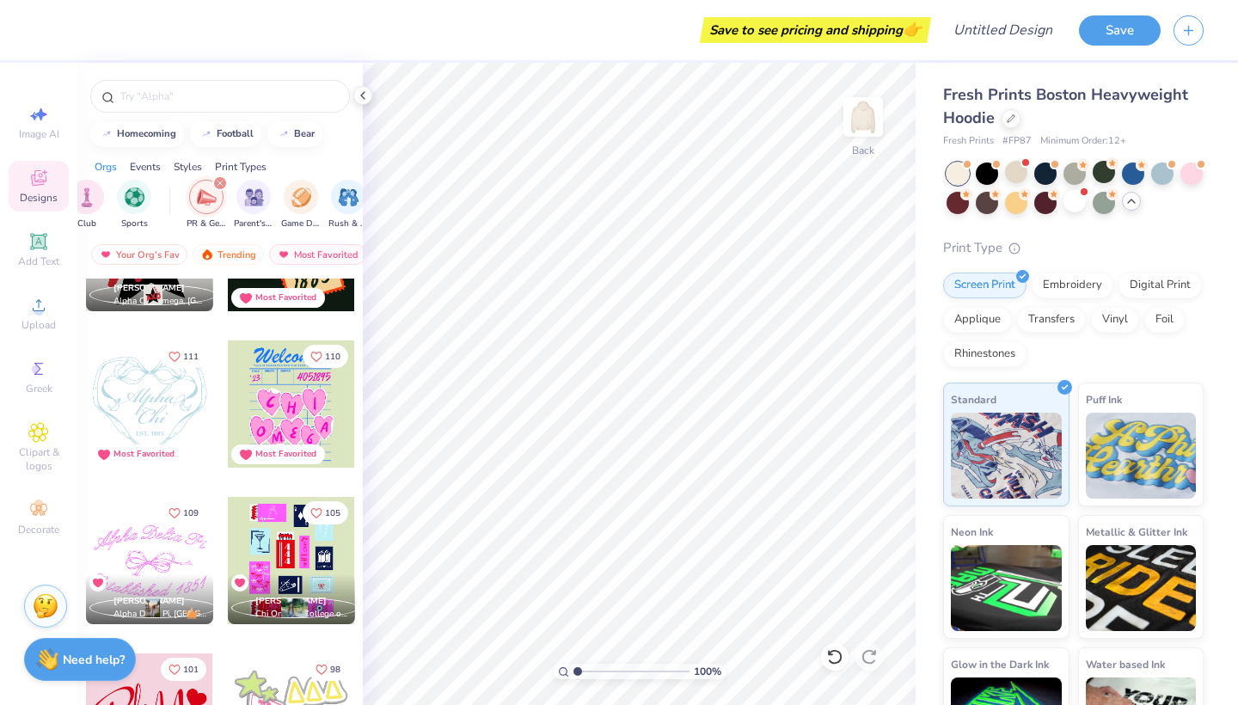
click at [283, 542] on div at bounding box center [291, 560] width 127 height 127
click at [850, 117] on img at bounding box center [862, 117] width 69 height 69
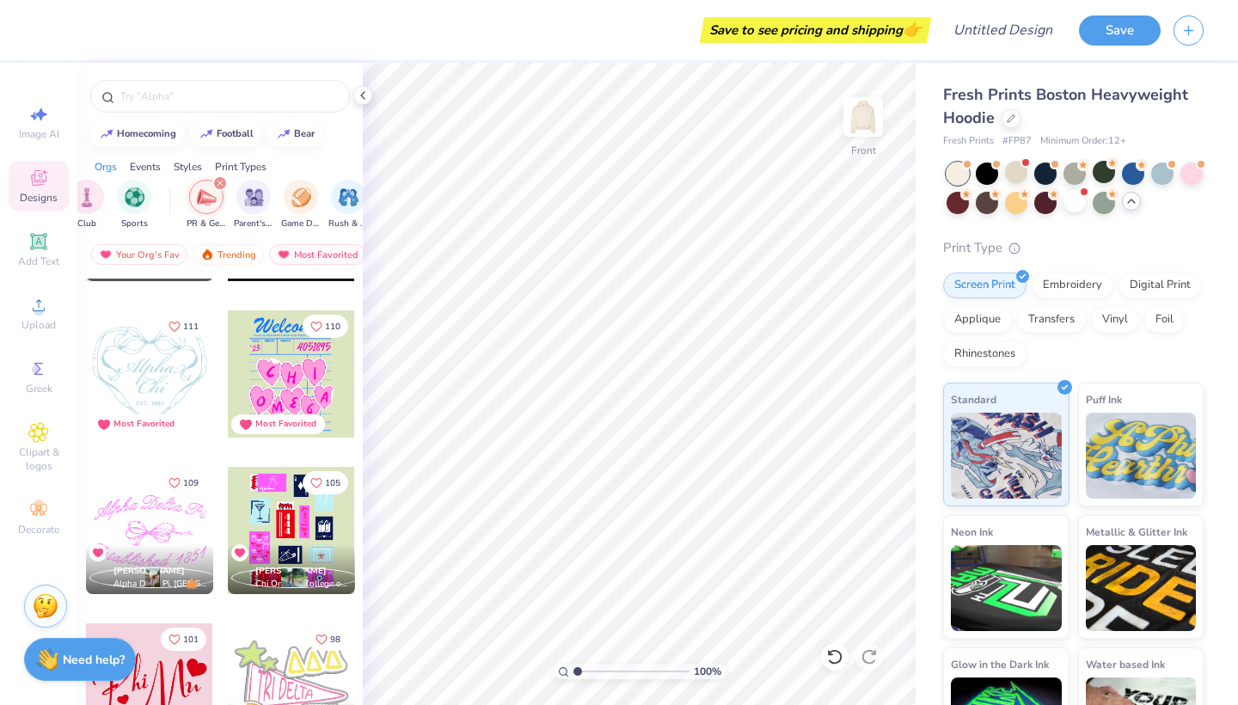
scroll to position [1383, 0]
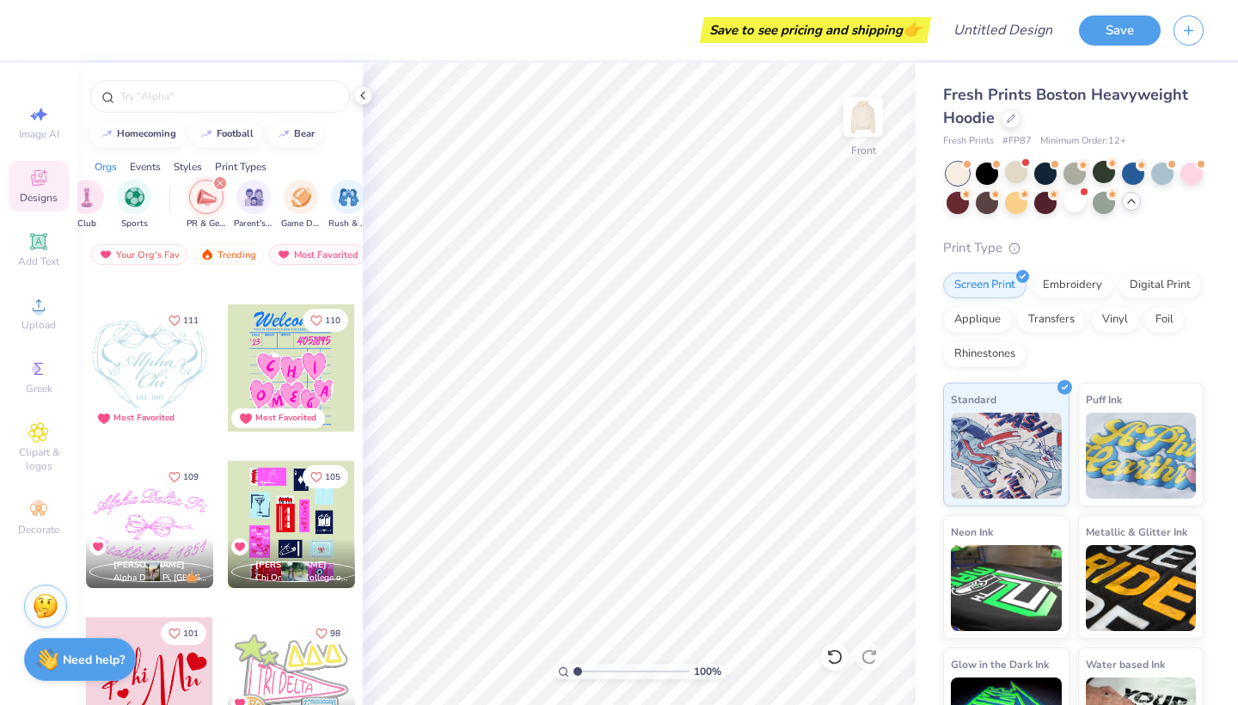
click at [274, 507] on div at bounding box center [291, 524] width 127 height 127
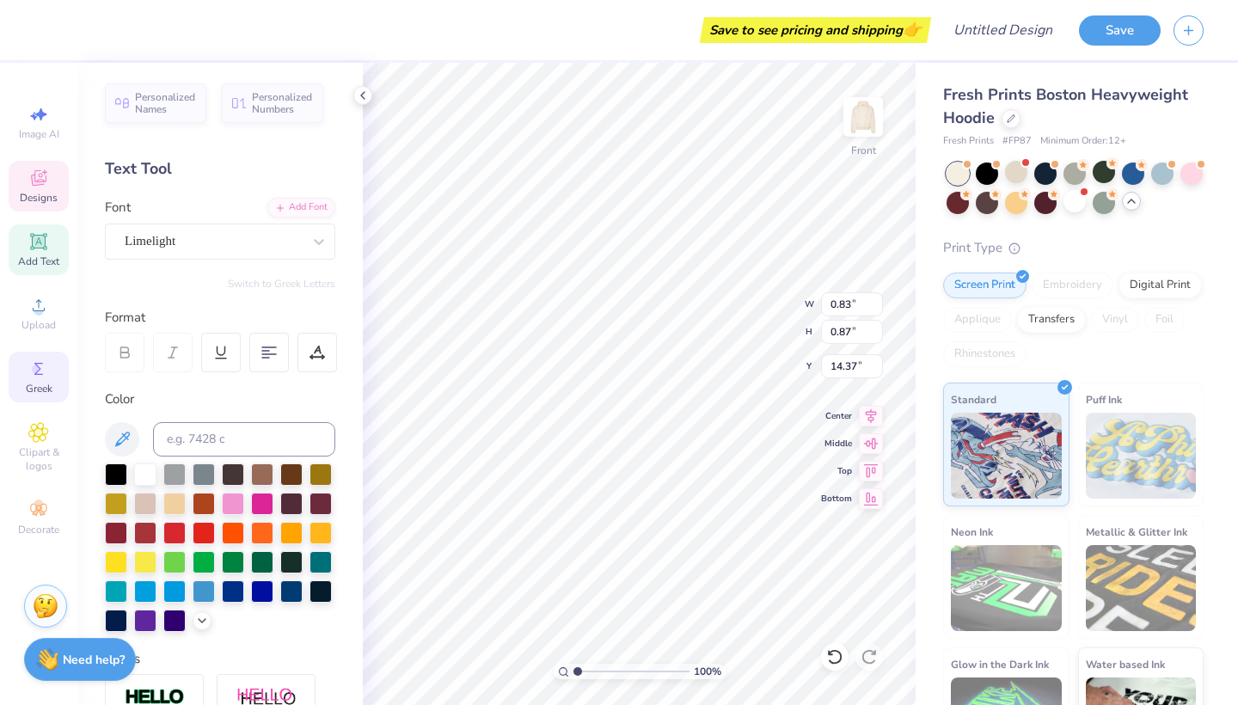
click at [38, 384] on span "Greek" at bounding box center [39, 389] width 27 height 14
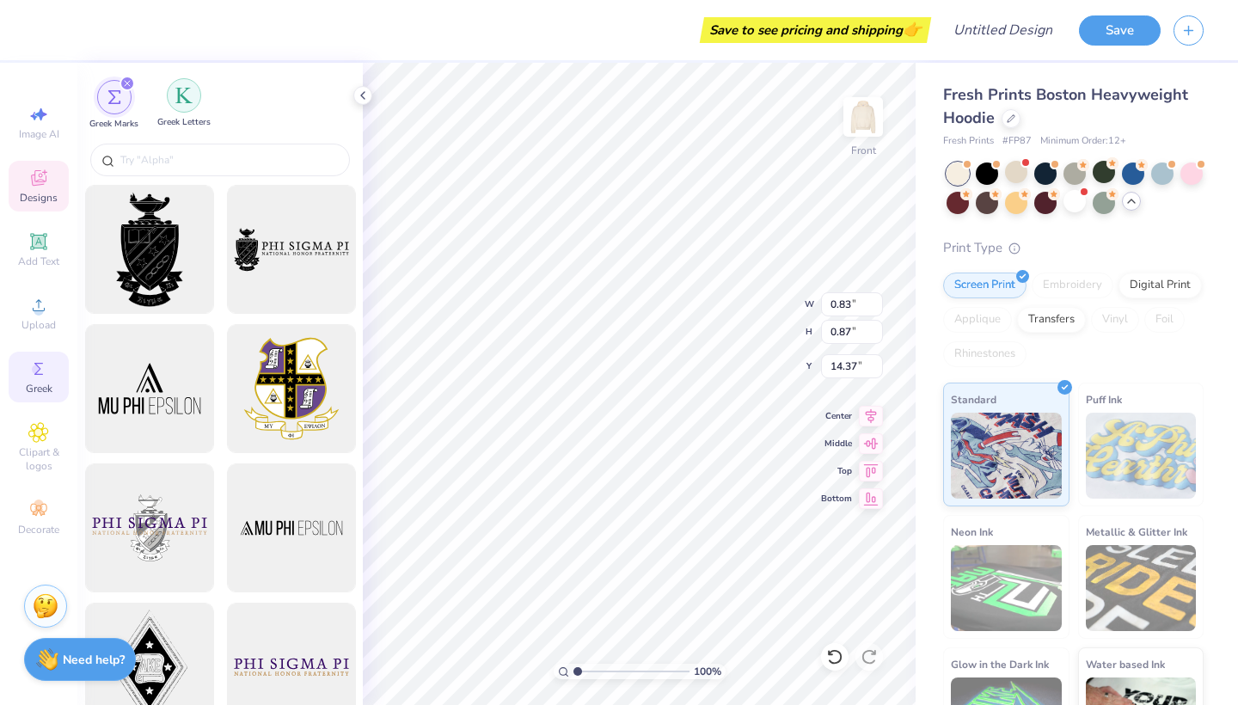
click at [180, 105] on div "filter for Greek Letters" at bounding box center [184, 95] width 34 height 34
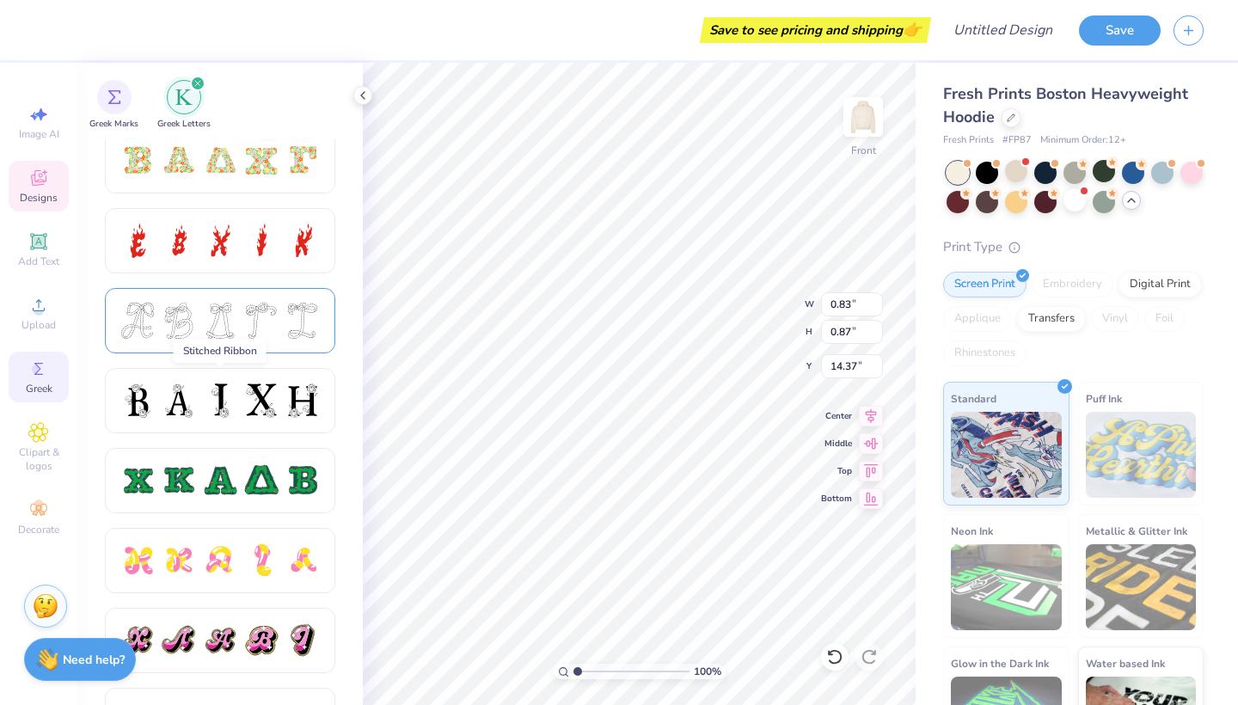
scroll to position [590, 0]
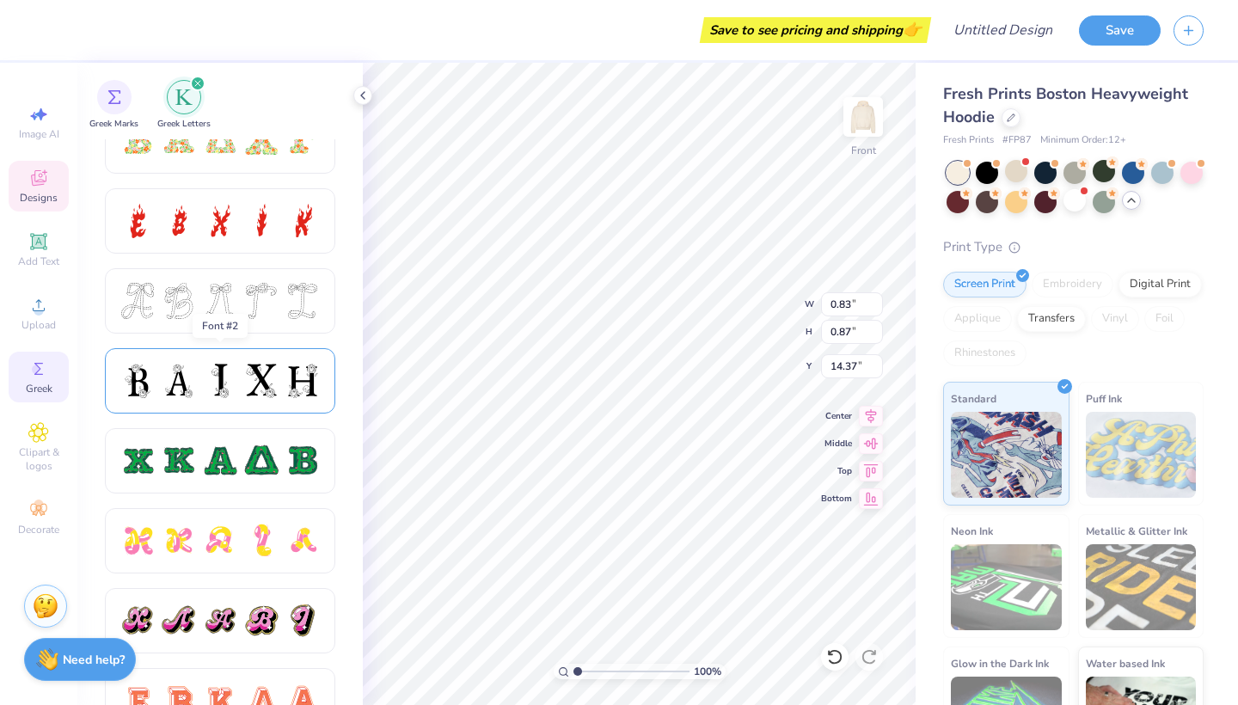
click at [201, 401] on div at bounding box center [220, 380] width 230 height 65
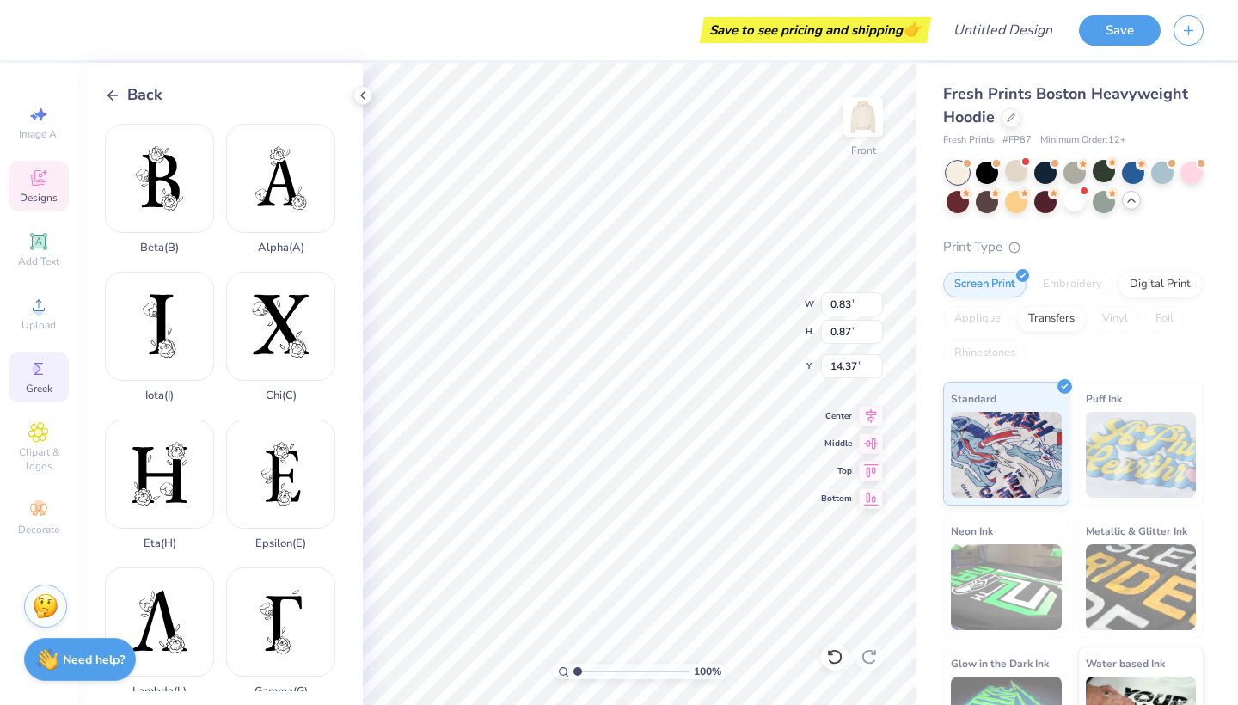
click at [115, 97] on icon at bounding box center [112, 95] width 15 height 15
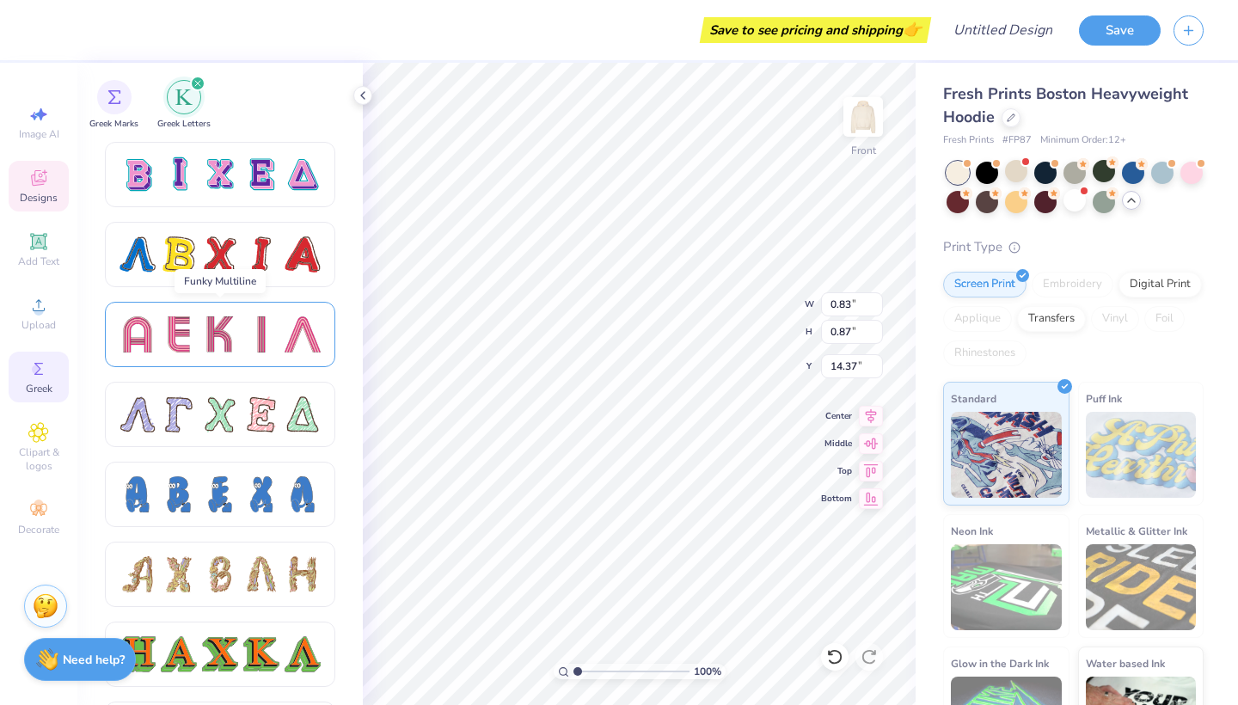
scroll to position [1434, 0]
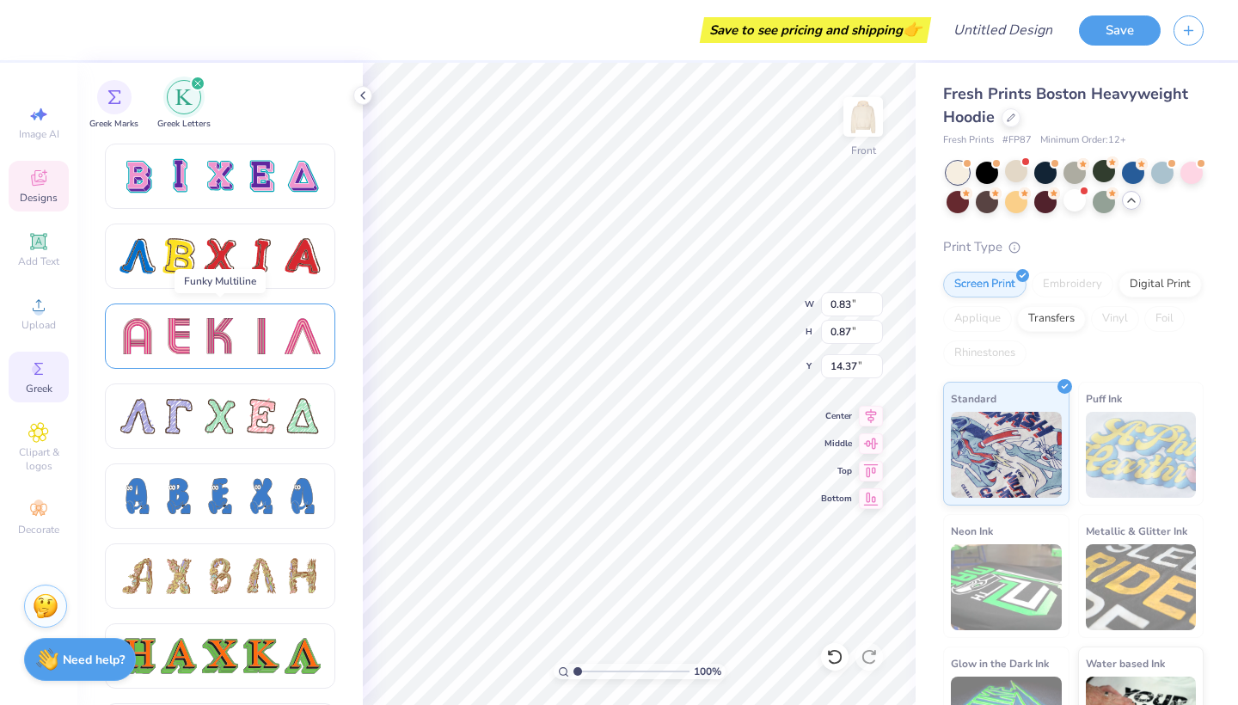
click at [207, 325] on div at bounding box center [220, 336] width 36 height 36
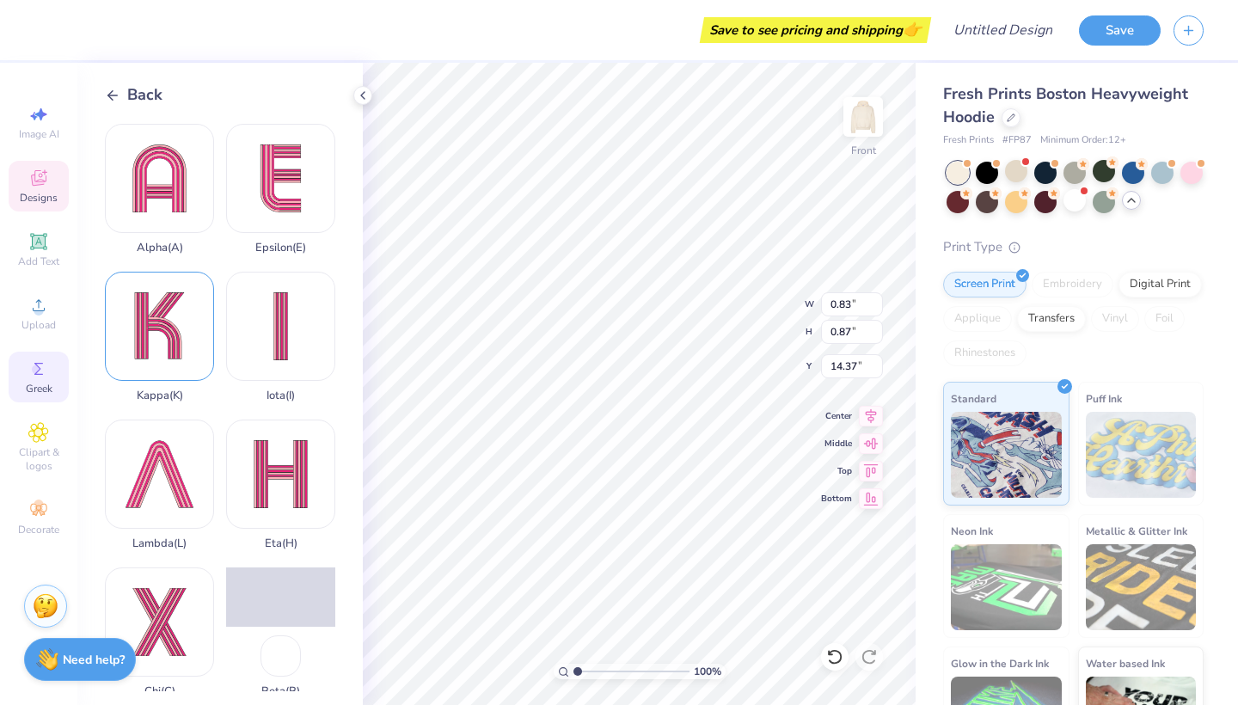
click at [186, 326] on div "Kappa ( K )" at bounding box center [159, 337] width 109 height 131
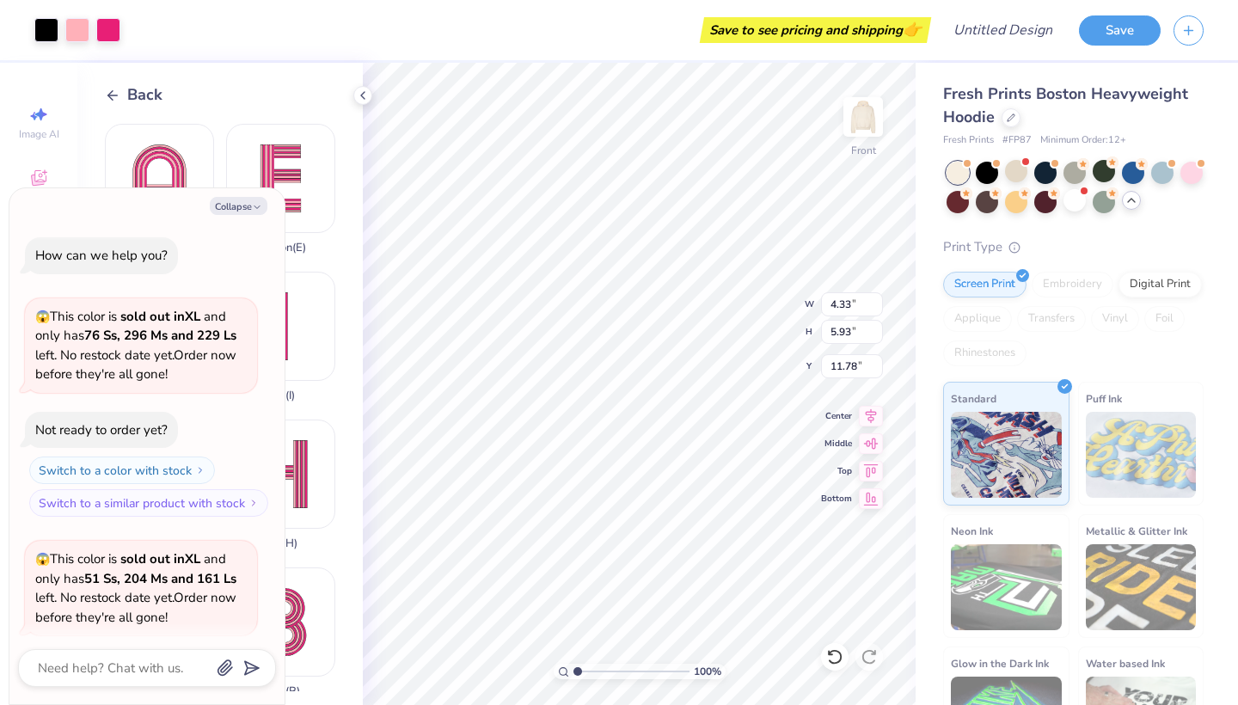
scroll to position [1921, 0]
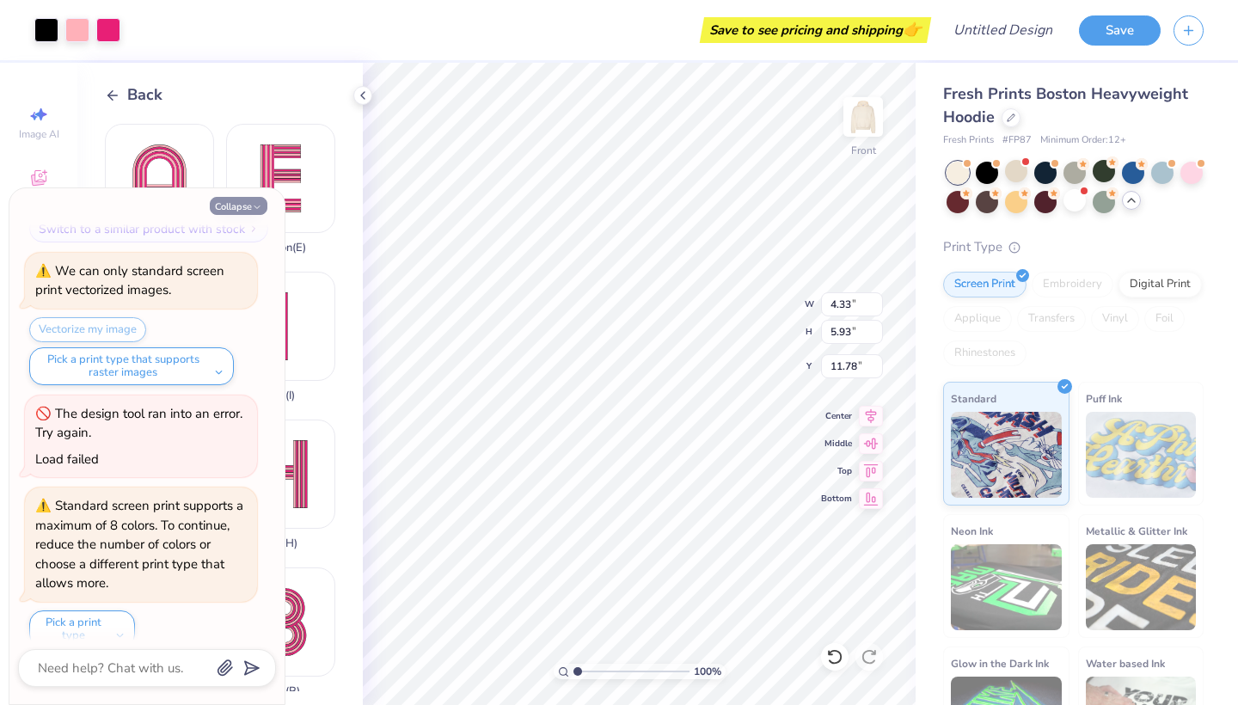
click at [245, 202] on button "Collapse" at bounding box center [239, 206] width 58 height 18
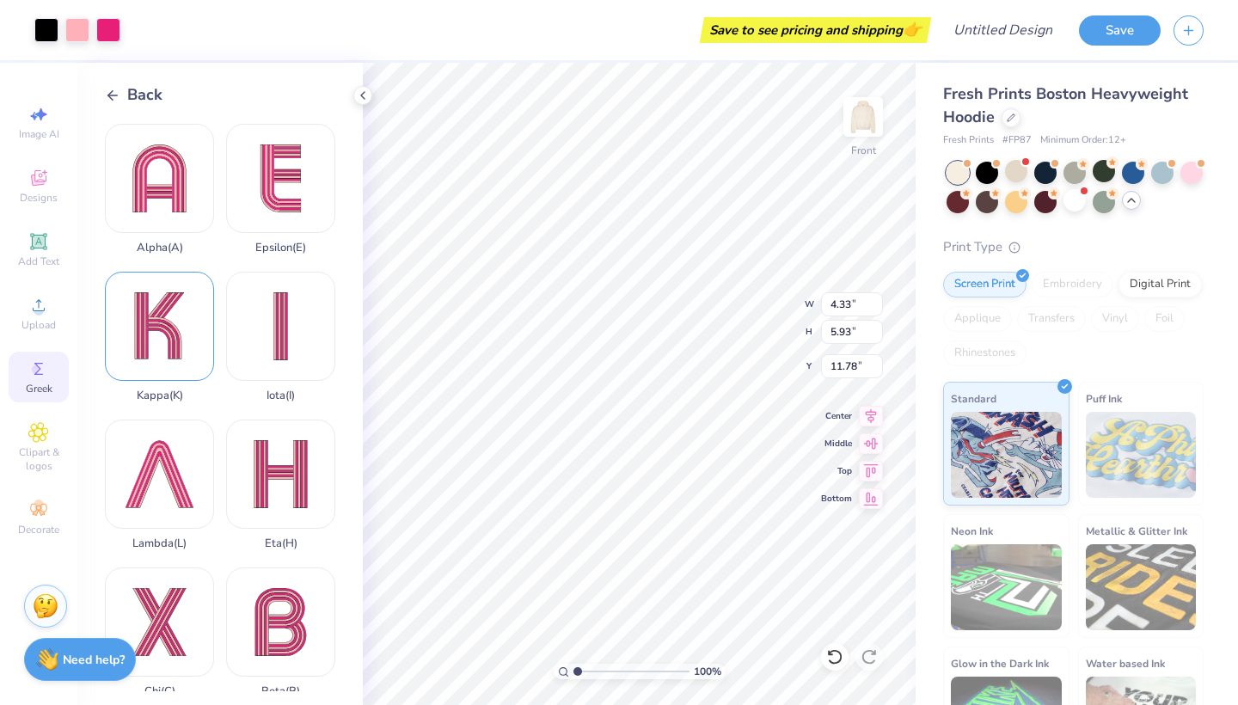
click at [186, 327] on div "Kappa ( K )" at bounding box center [159, 337] width 109 height 131
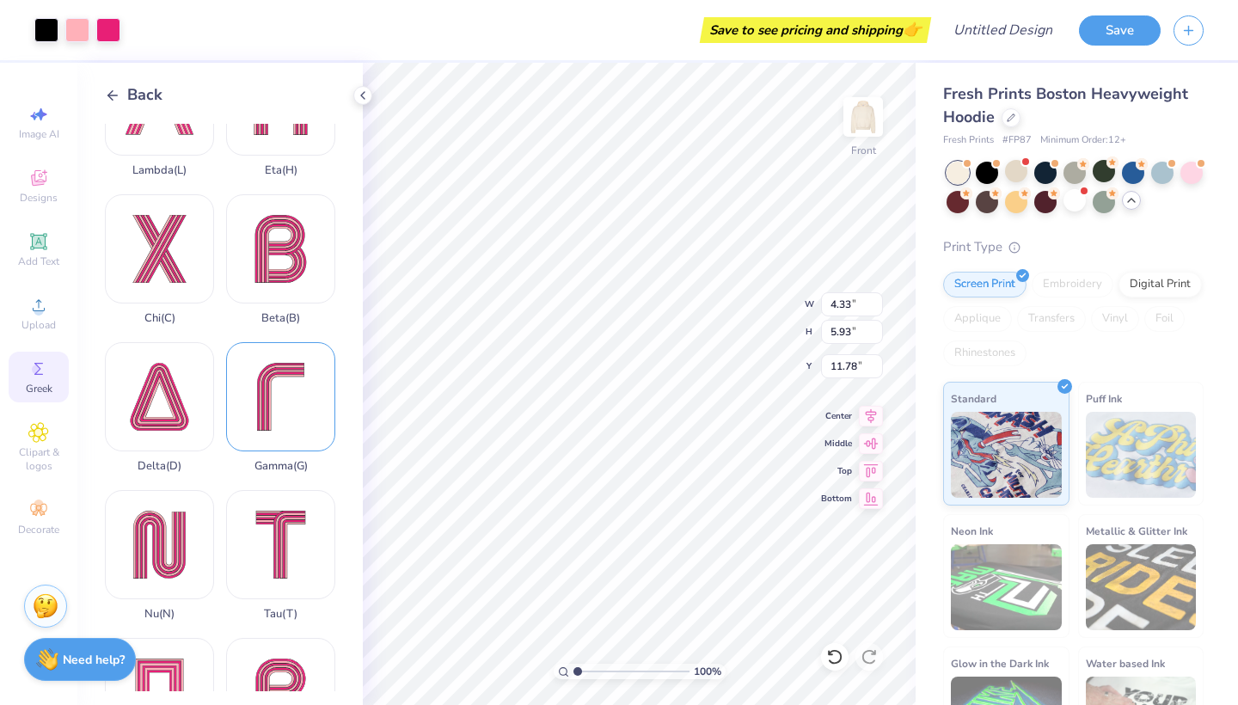
click at [279, 398] on div "Gamma ( G )" at bounding box center [280, 407] width 109 height 131
click at [47, 31] on div at bounding box center [46, 28] width 24 height 24
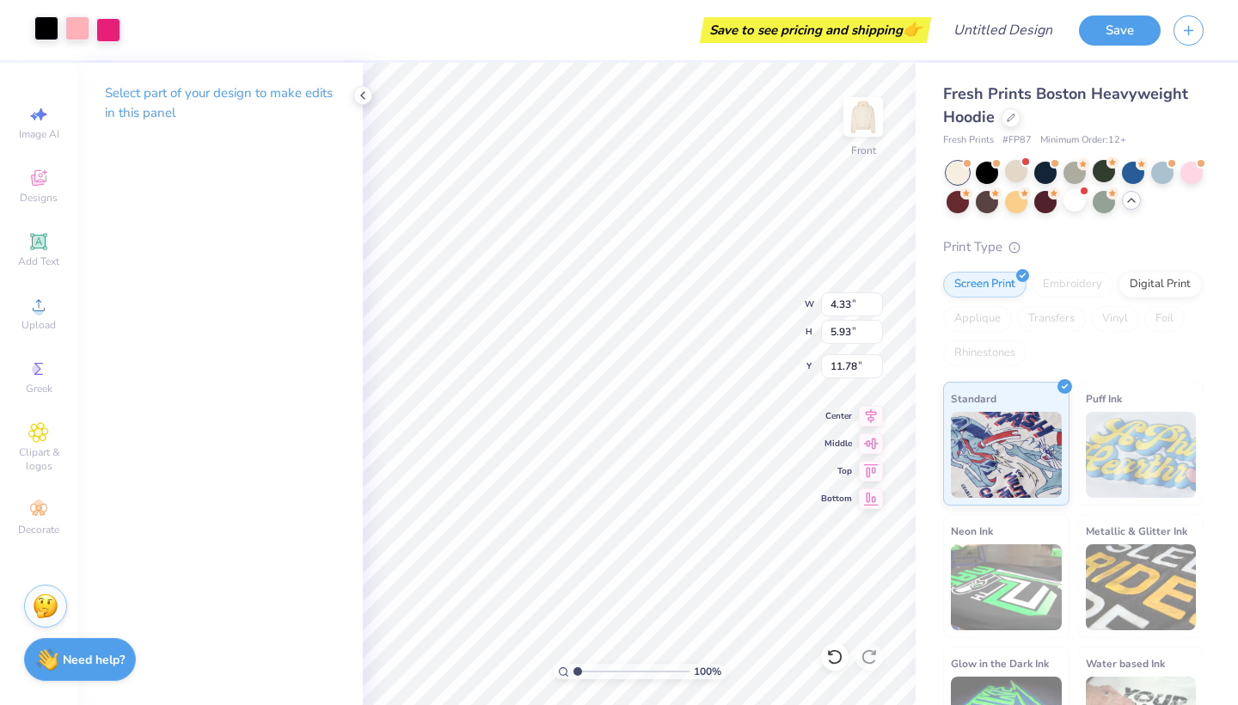
click at [79, 34] on div at bounding box center [77, 28] width 24 height 24
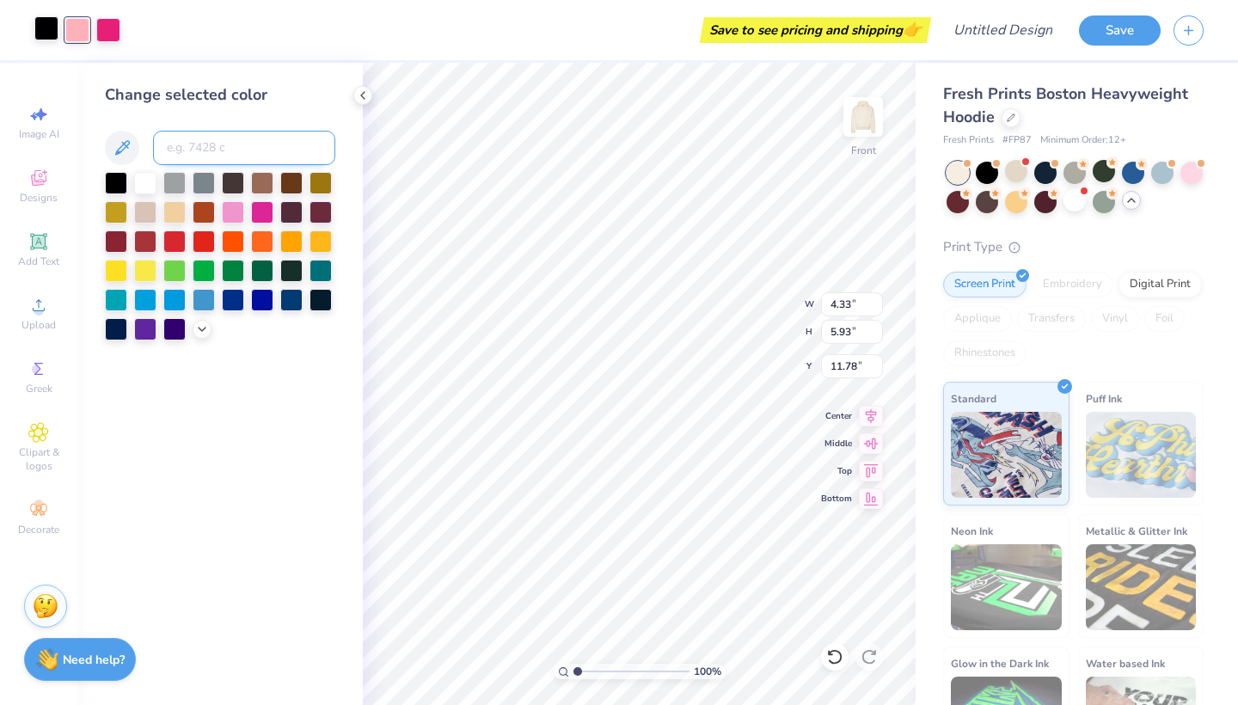
click at [216, 158] on input at bounding box center [244, 148] width 182 height 34
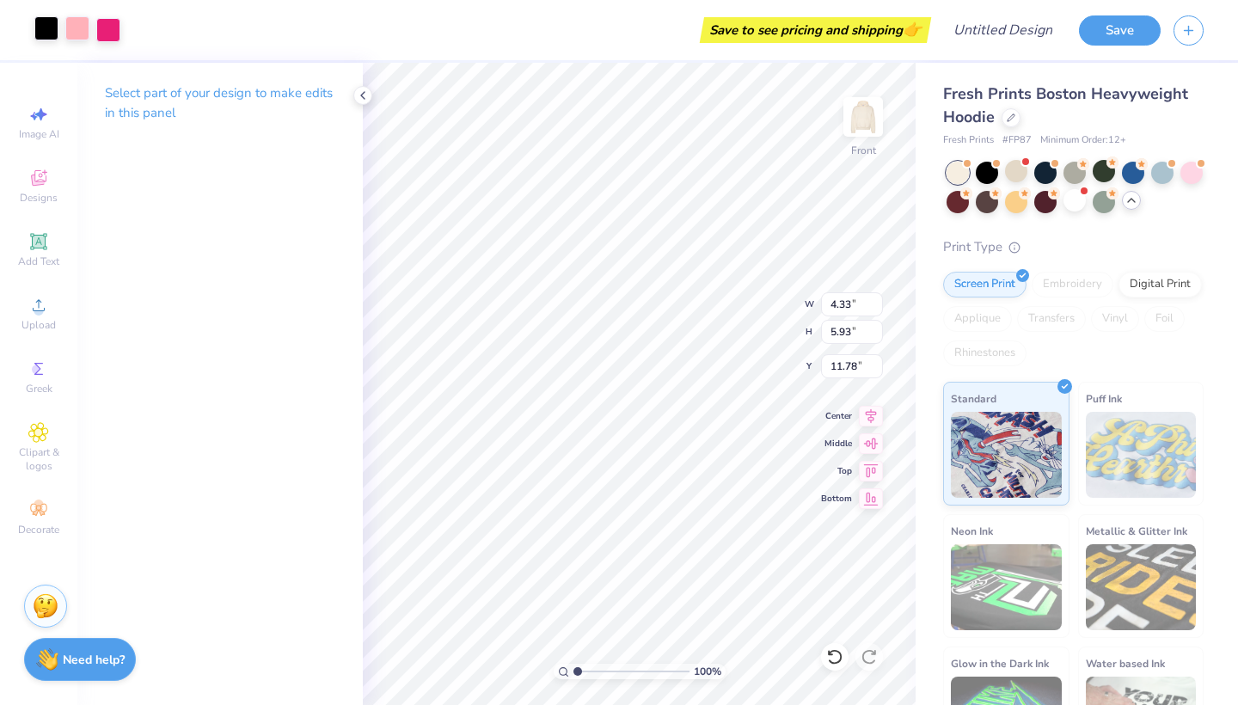
click at [79, 34] on div at bounding box center [77, 28] width 24 height 24
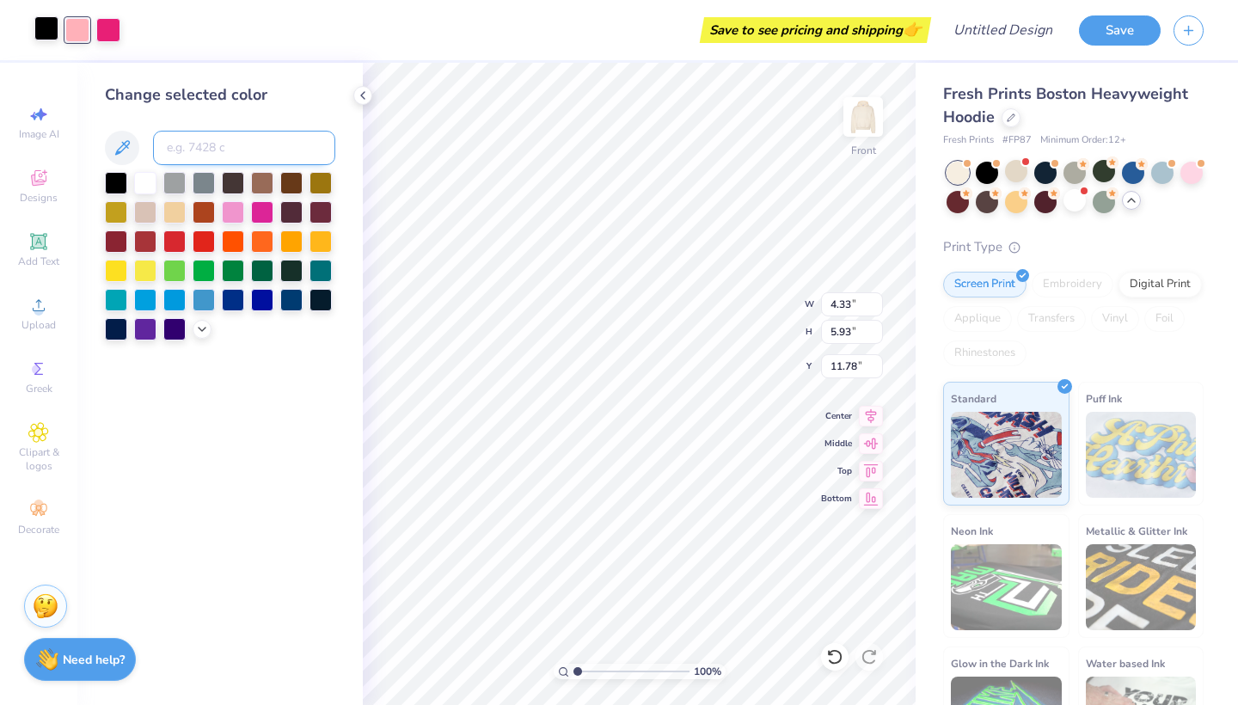
click at [211, 164] on input at bounding box center [244, 148] width 182 height 34
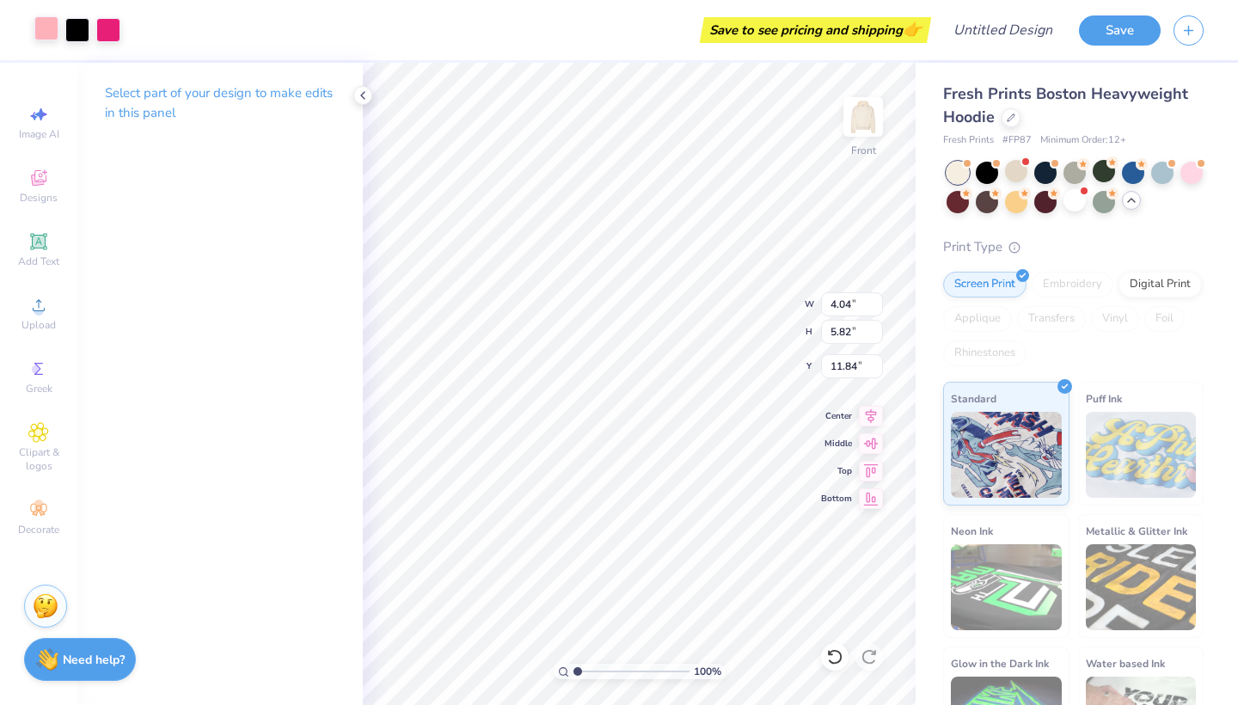
click at [34, 28] on div at bounding box center [46, 28] width 24 height 24
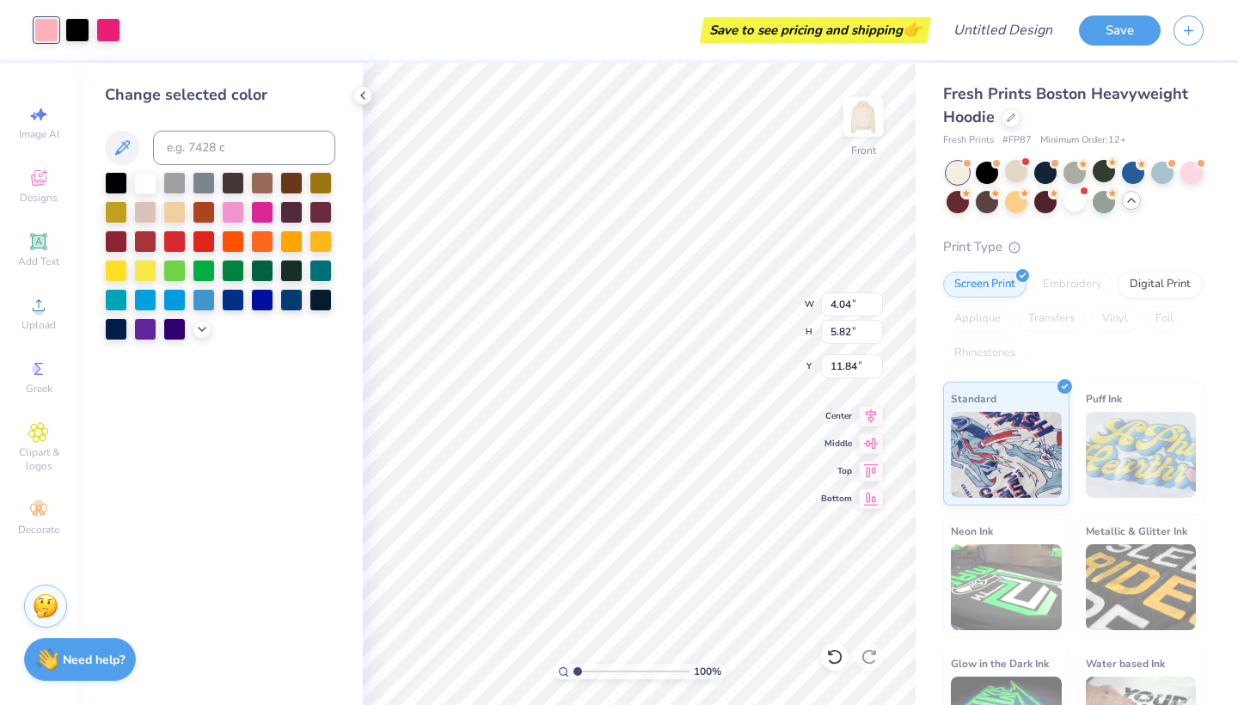
click at [216, 168] on div "Change selected color" at bounding box center [220, 211] width 230 height 257
click at [216, 159] on input at bounding box center [244, 148] width 182 height 34
click at [99, 36] on div at bounding box center [108, 28] width 24 height 24
click at [240, 302] on div at bounding box center [233, 298] width 22 height 22
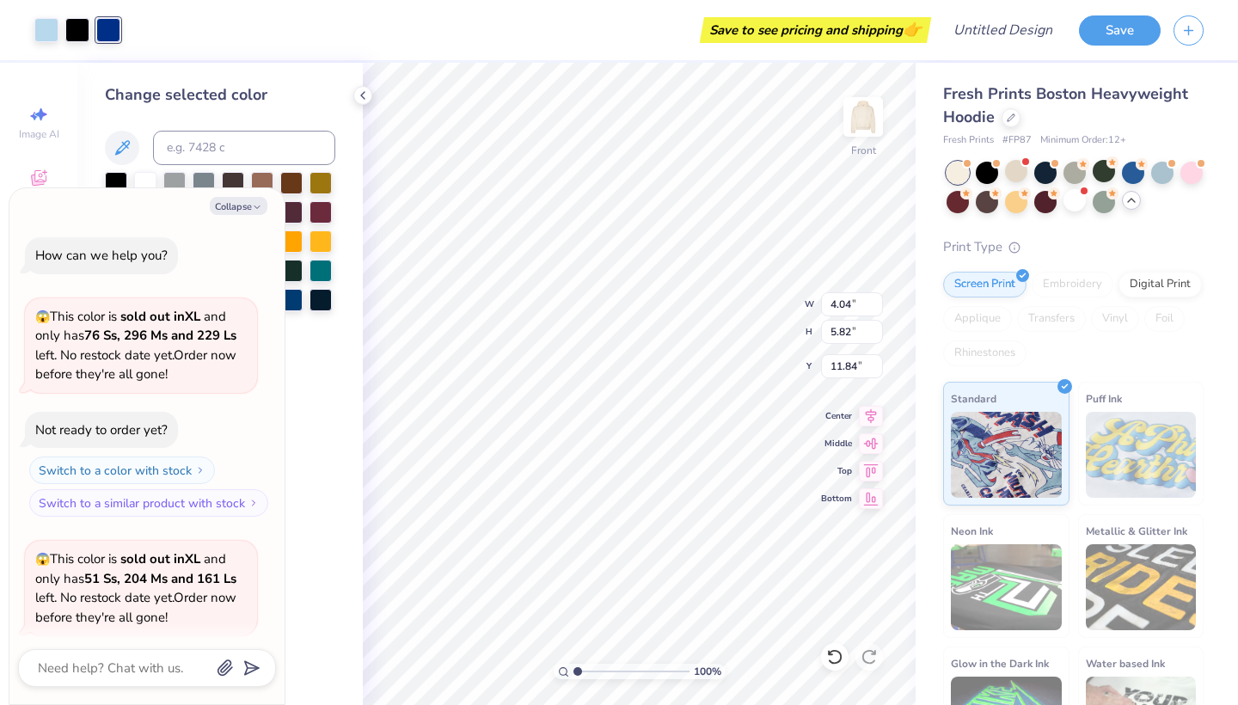
scroll to position [2089, 0]
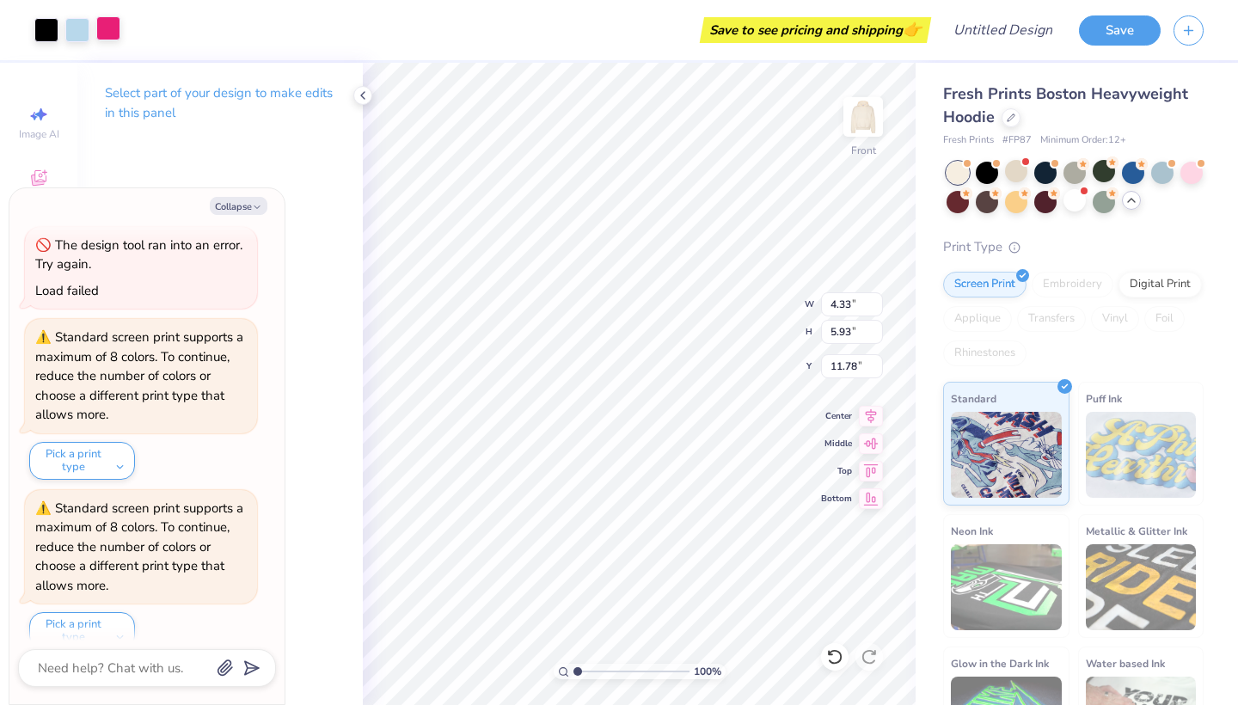
click at [113, 33] on div at bounding box center [108, 28] width 24 height 24
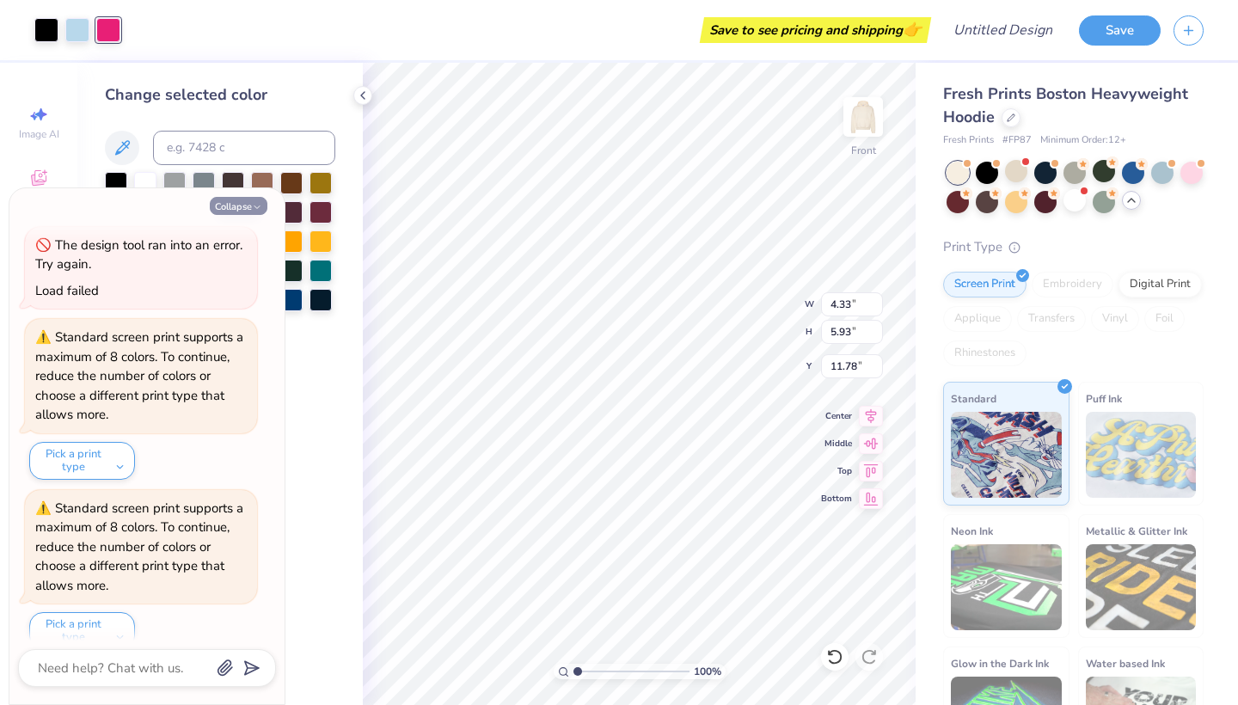
click at [260, 202] on icon "button" at bounding box center [257, 207] width 10 height 10
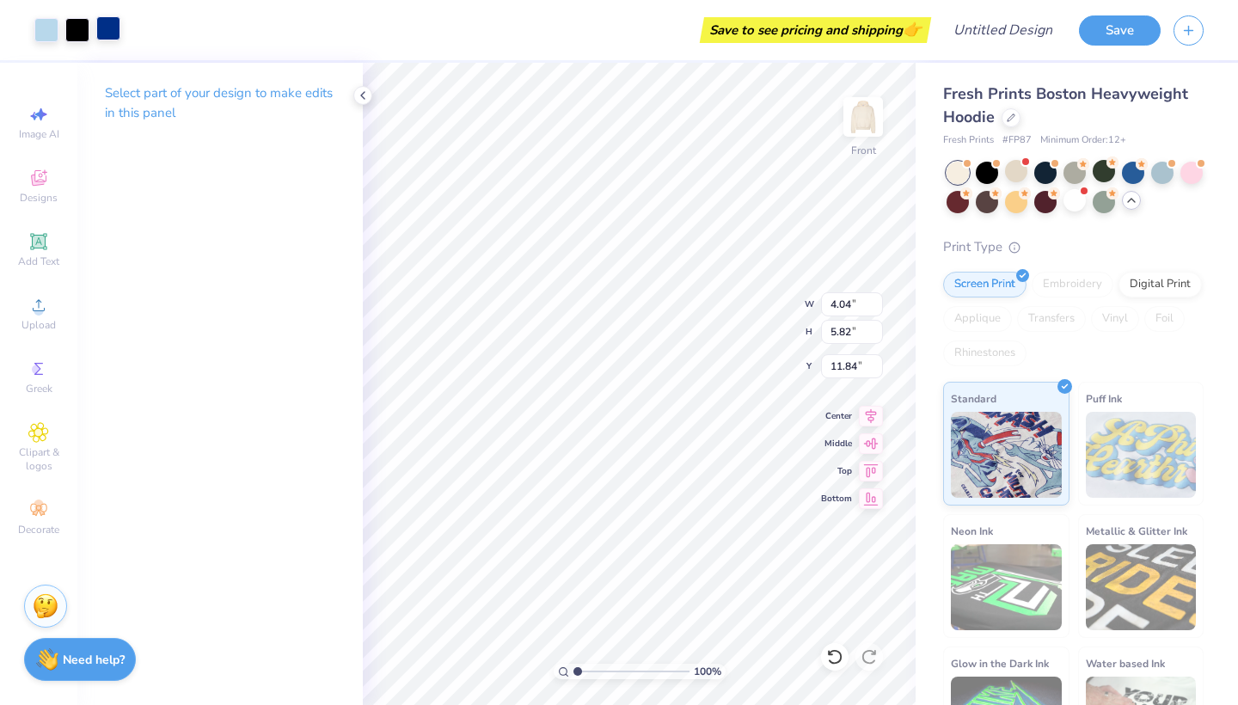
click at [103, 28] on div at bounding box center [108, 28] width 24 height 24
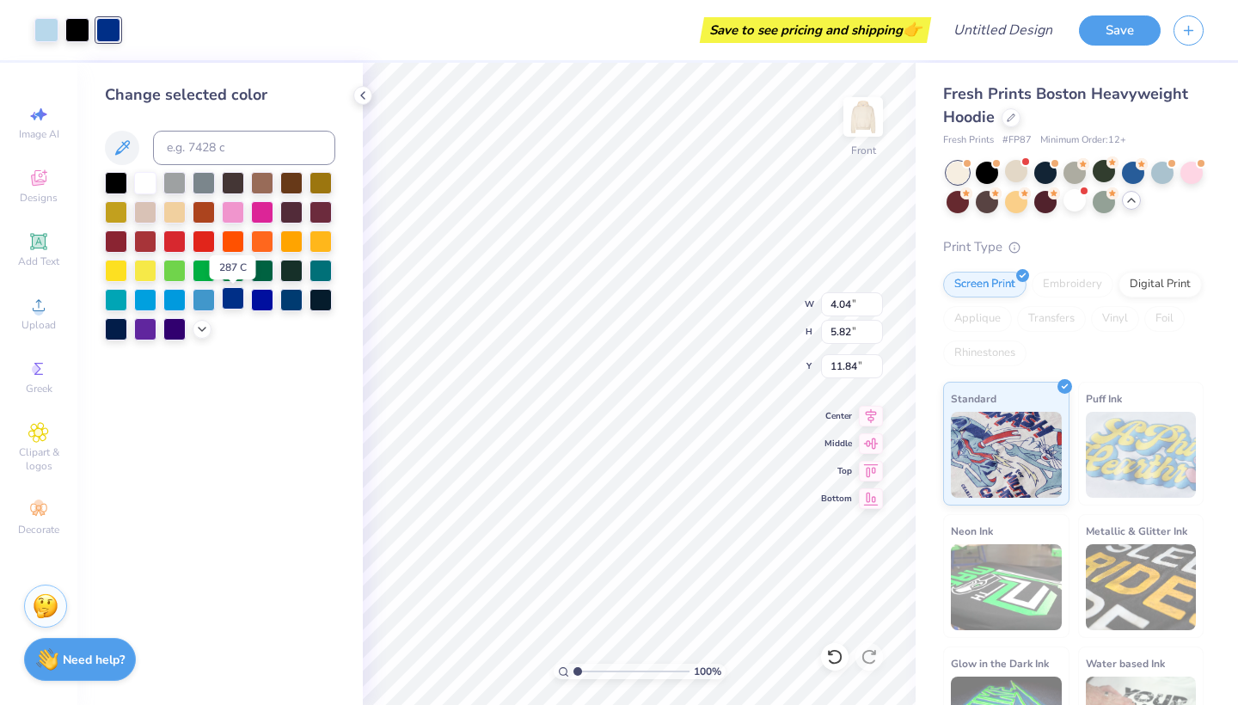
click at [235, 295] on div at bounding box center [233, 298] width 22 height 22
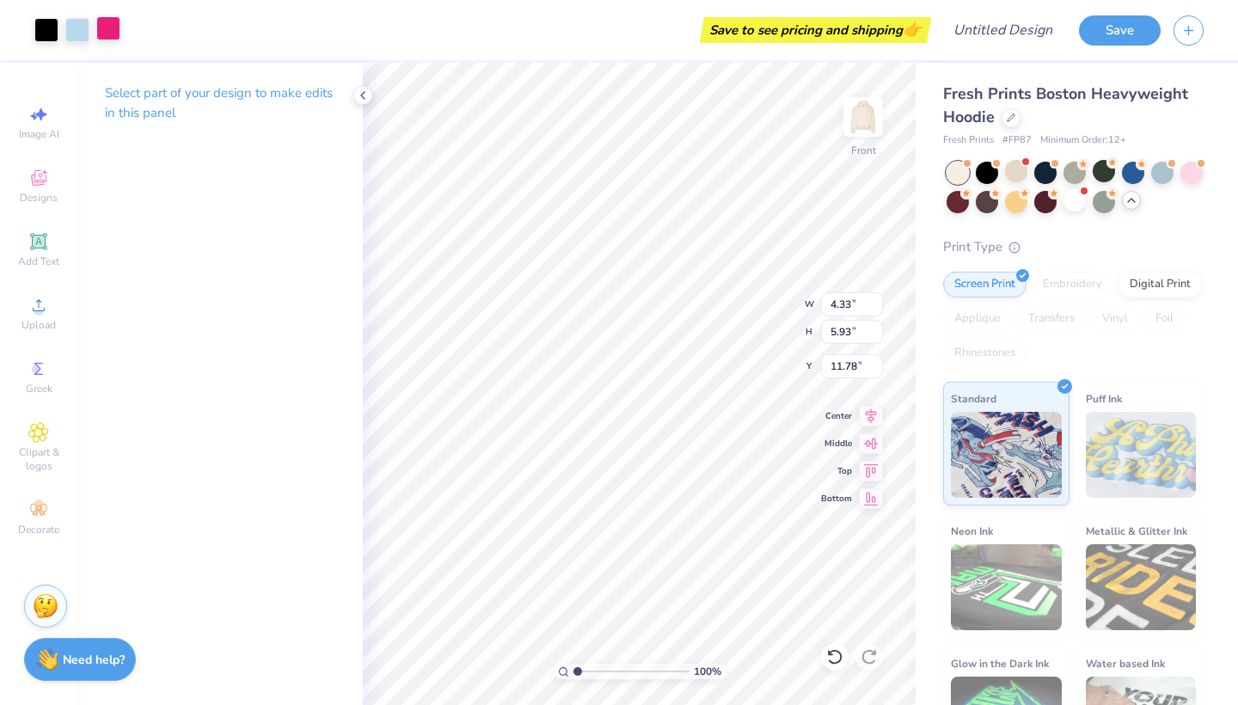
click at [108, 28] on div at bounding box center [108, 28] width 24 height 24
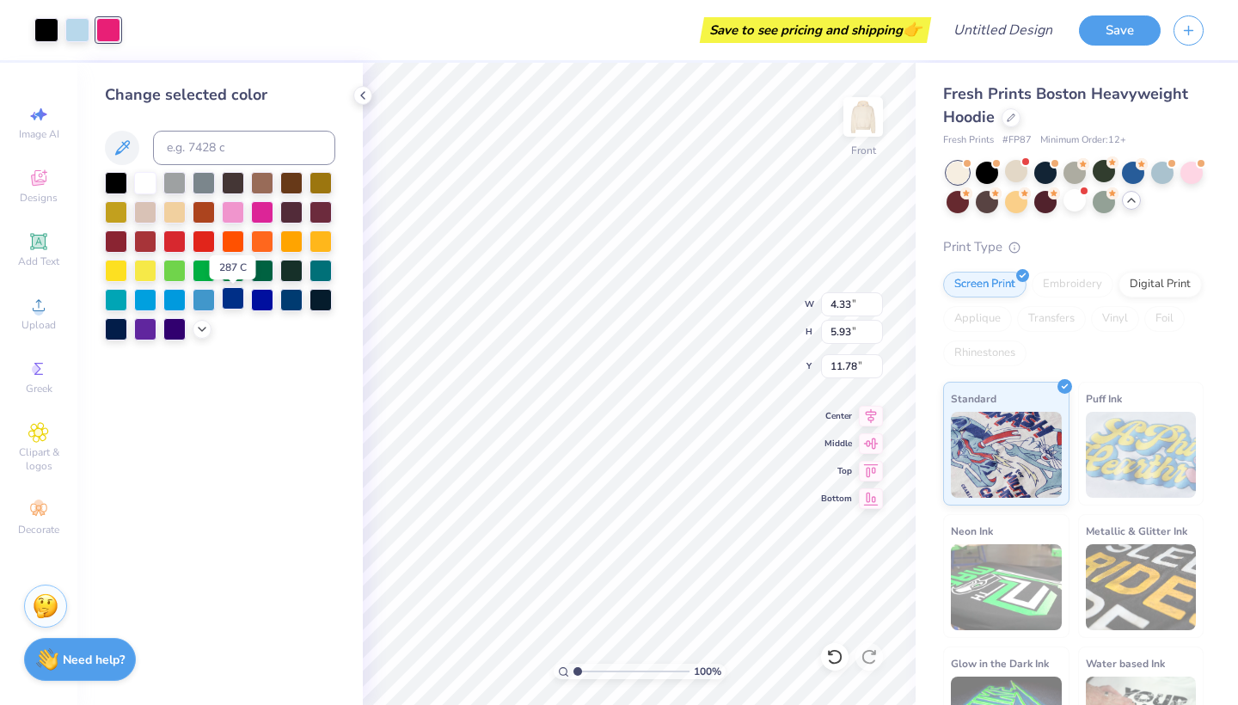
click at [240, 298] on div at bounding box center [233, 298] width 22 height 22
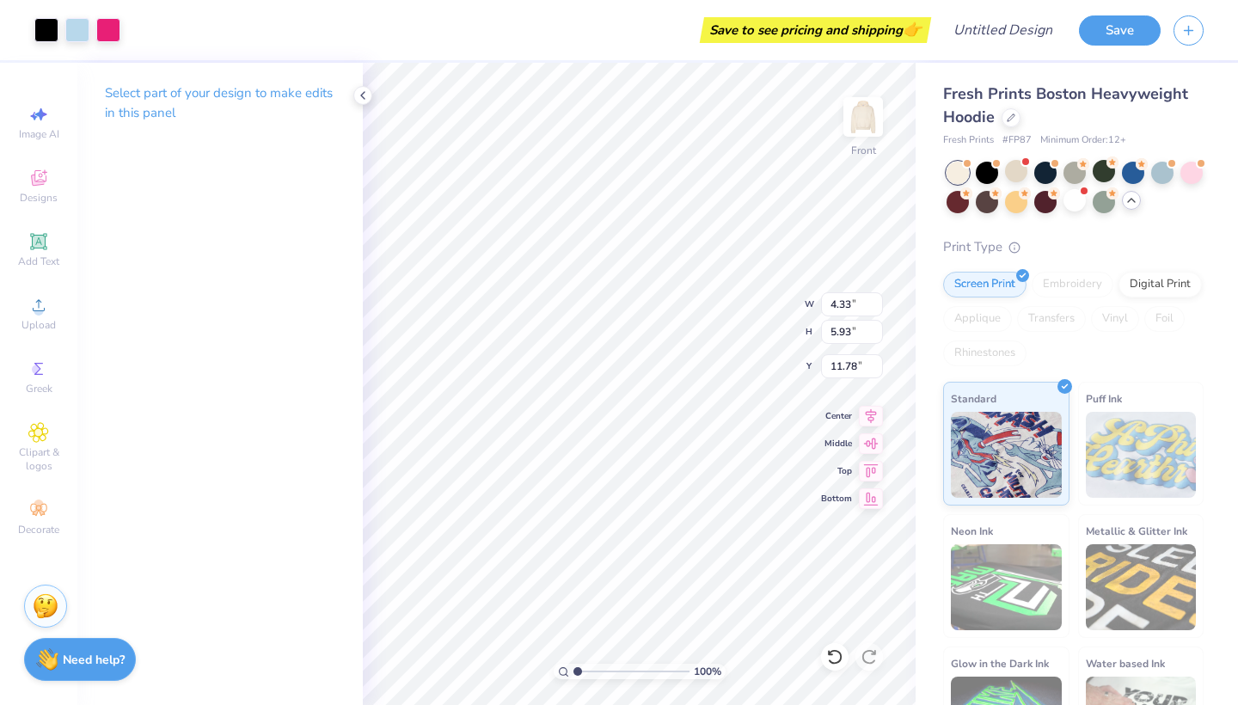
click at [136, 42] on div "Save to see pricing and shipping 👉" at bounding box center [529, 30] width 793 height 60
click at [112, 25] on div at bounding box center [108, 28] width 24 height 24
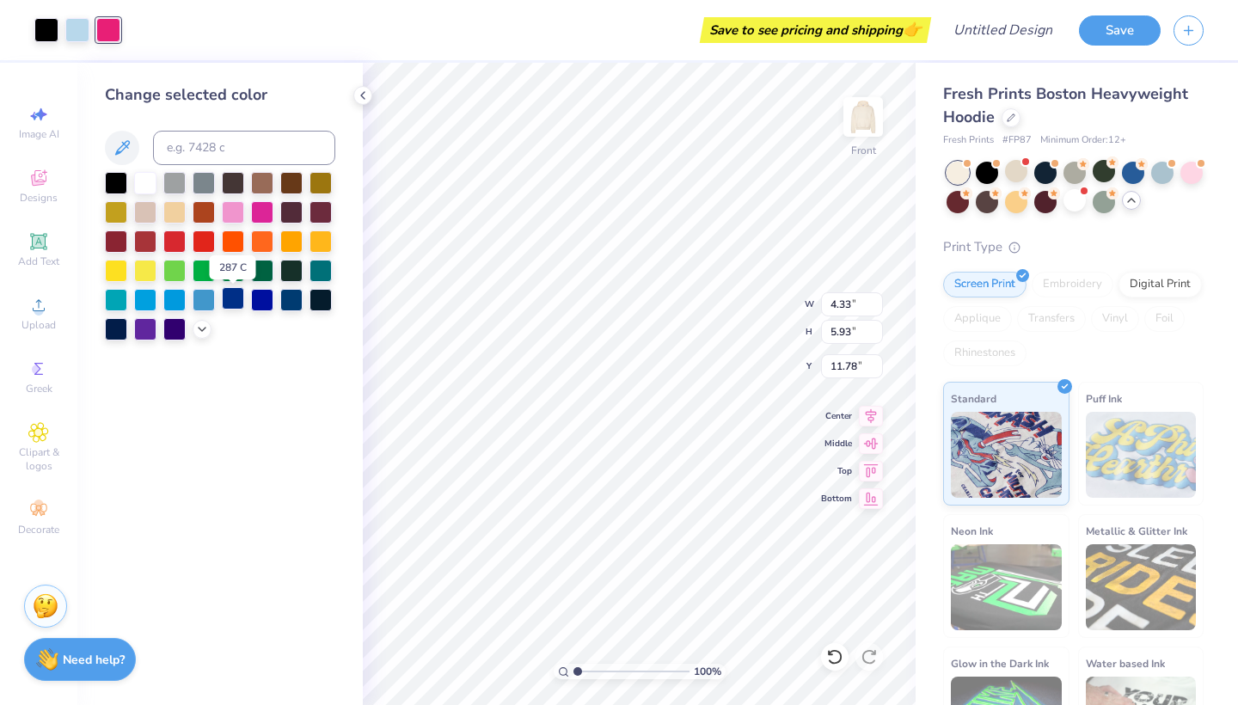
click at [236, 293] on div at bounding box center [233, 298] width 22 height 22
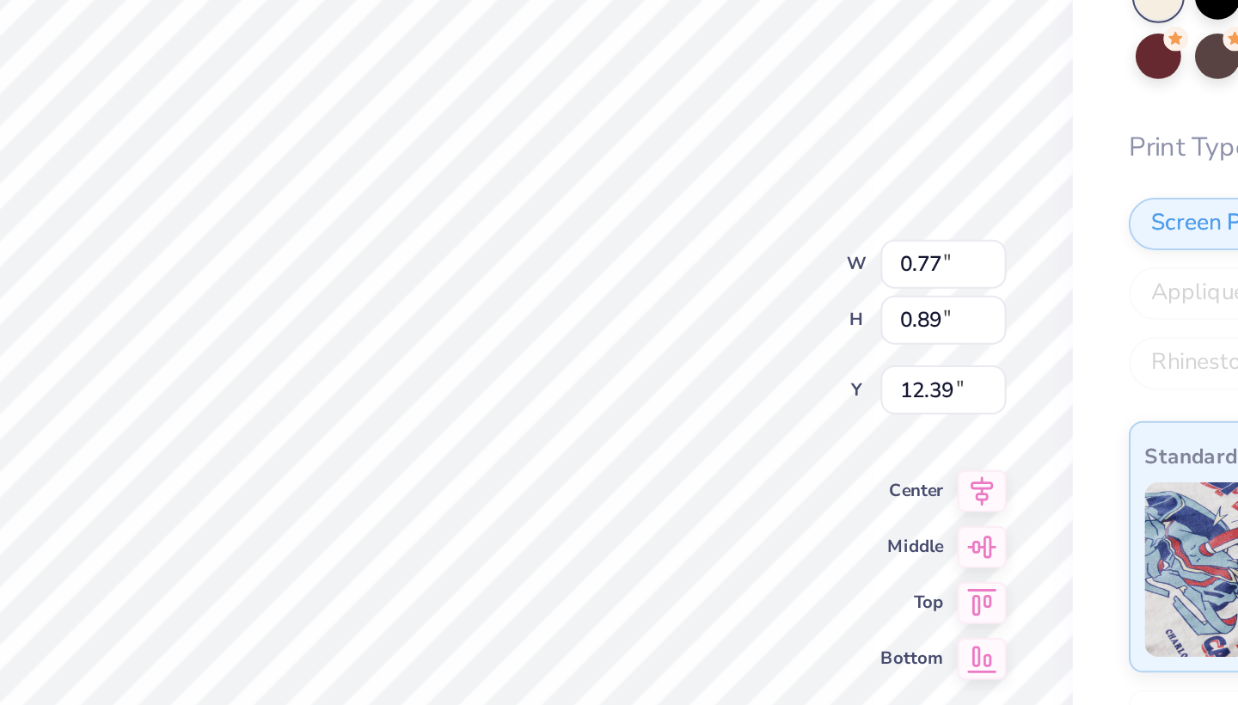
scroll to position [0, 1]
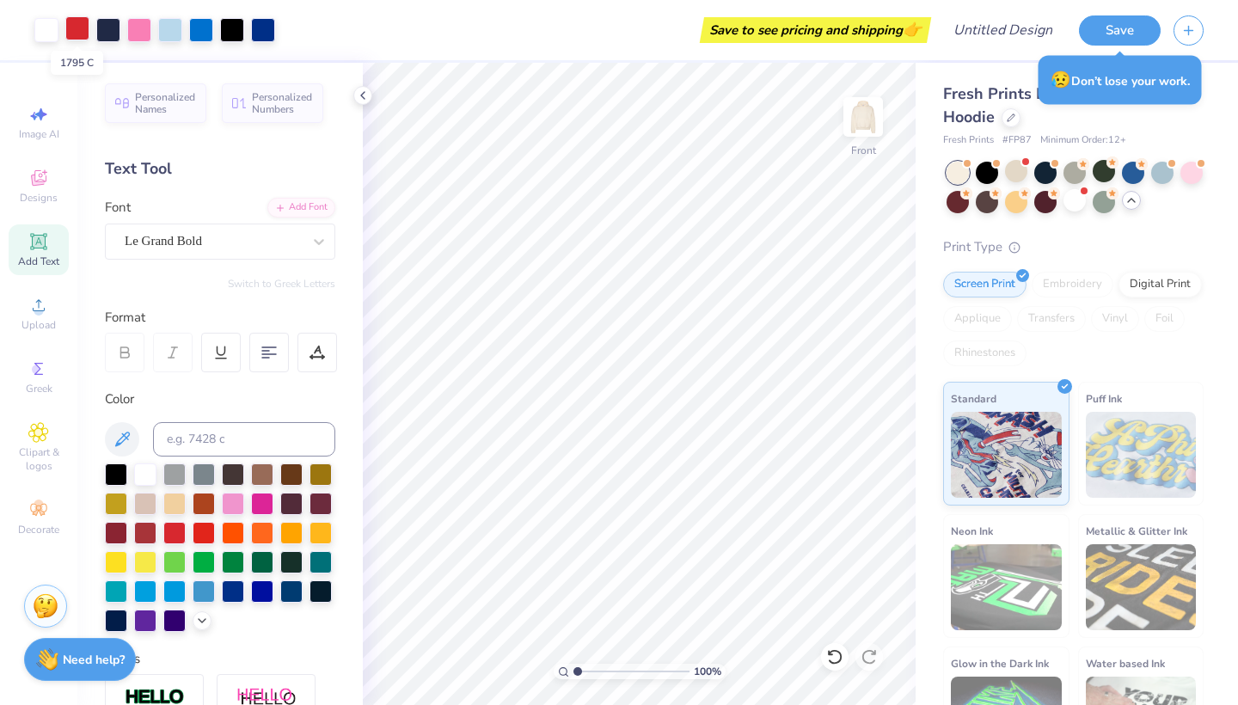
click at [84, 26] on div at bounding box center [77, 28] width 24 height 24
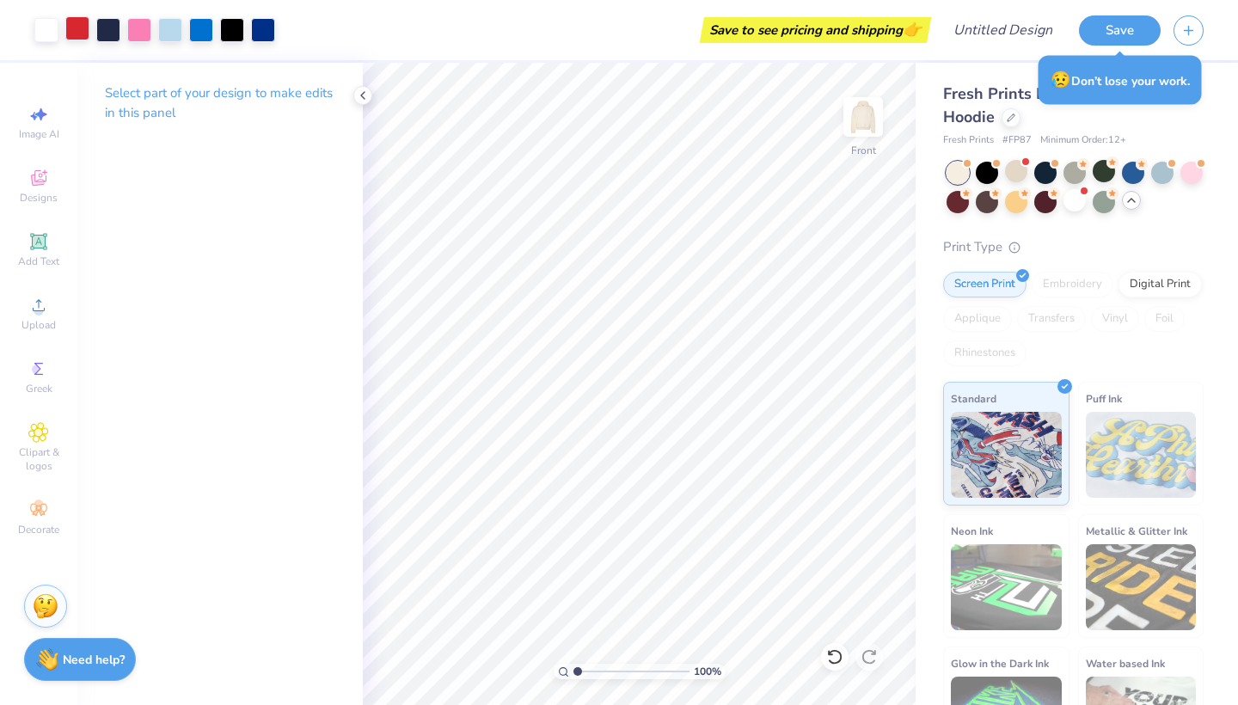
click at [76, 29] on div at bounding box center [77, 28] width 24 height 24
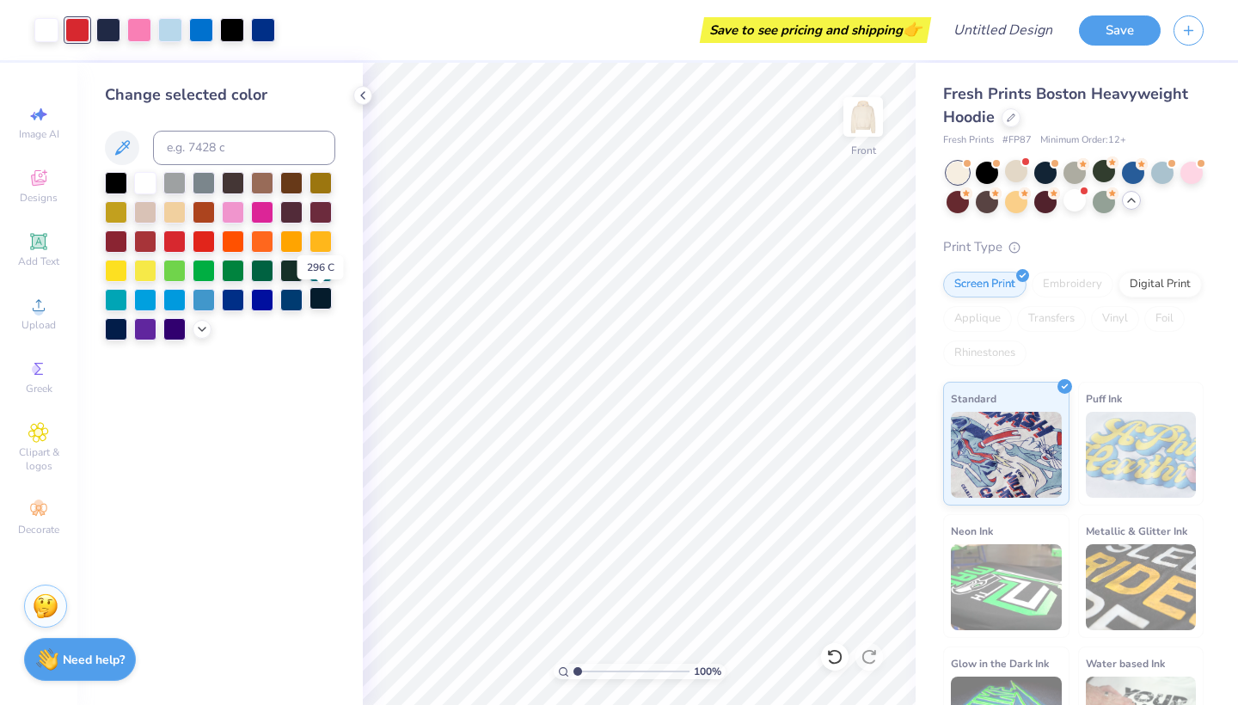
click at [318, 303] on div at bounding box center [320, 298] width 22 height 22
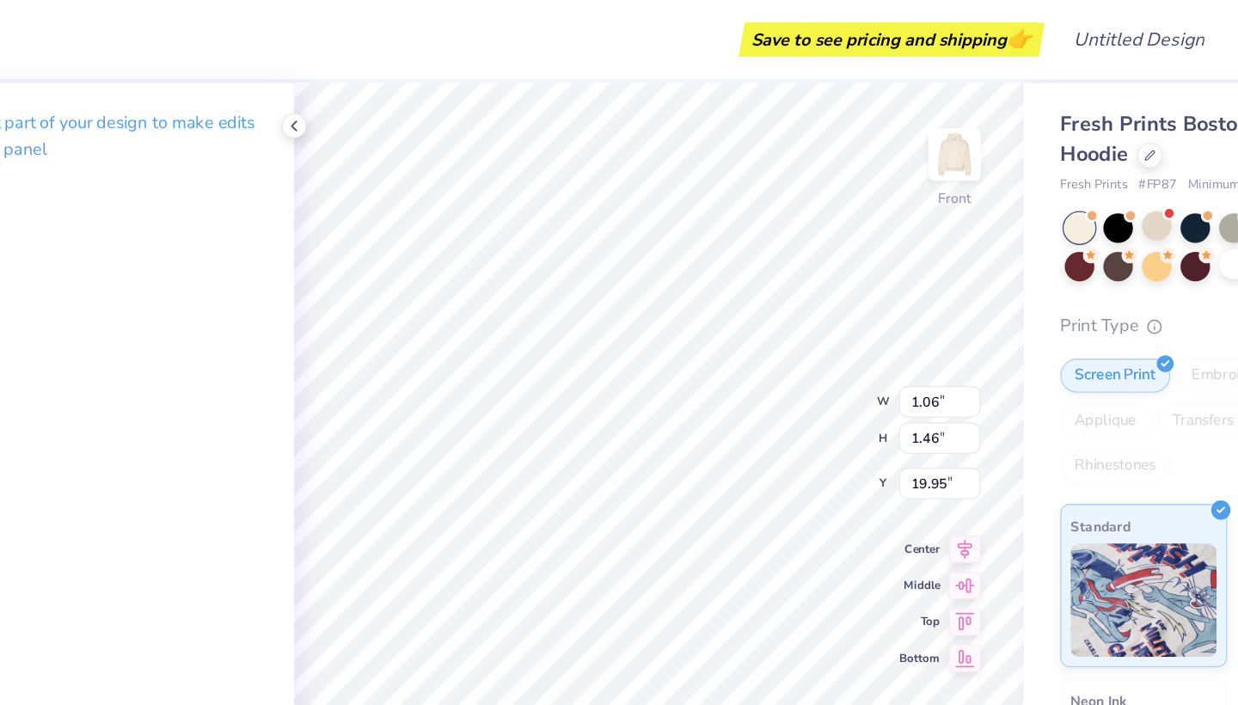
scroll to position [0, 0]
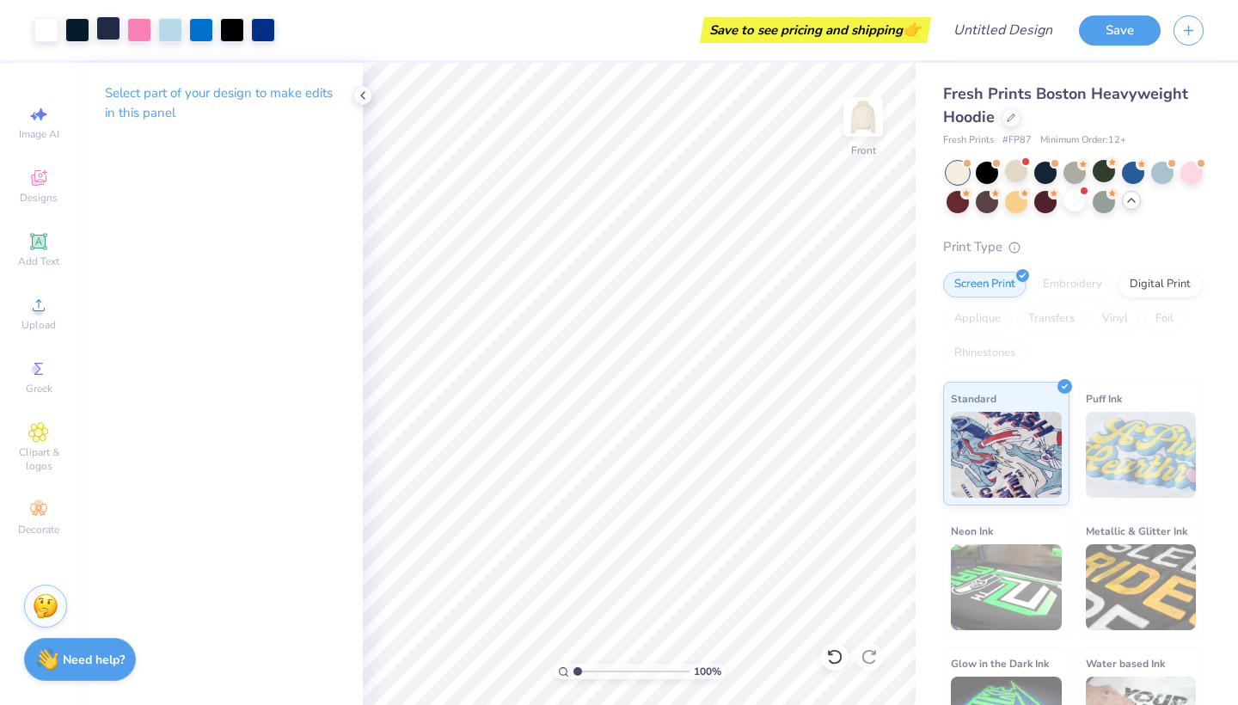
click at [113, 29] on div at bounding box center [108, 28] width 24 height 24
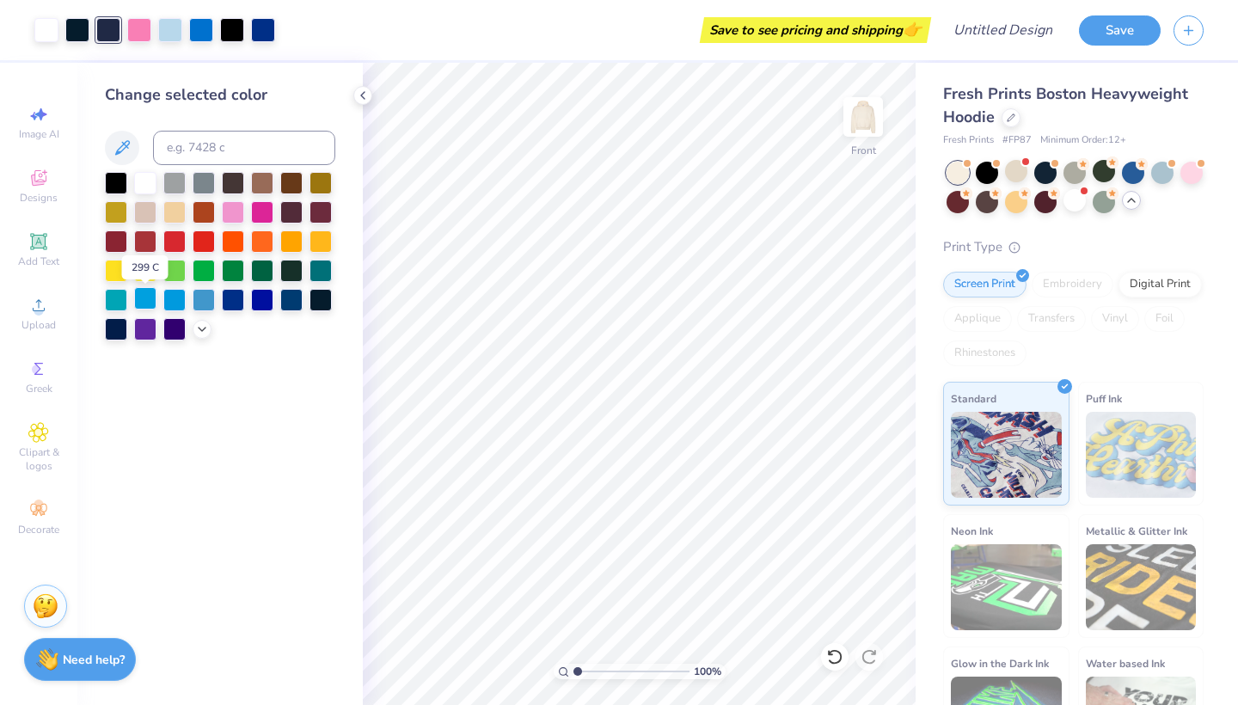
click at [138, 301] on div at bounding box center [145, 298] width 22 height 22
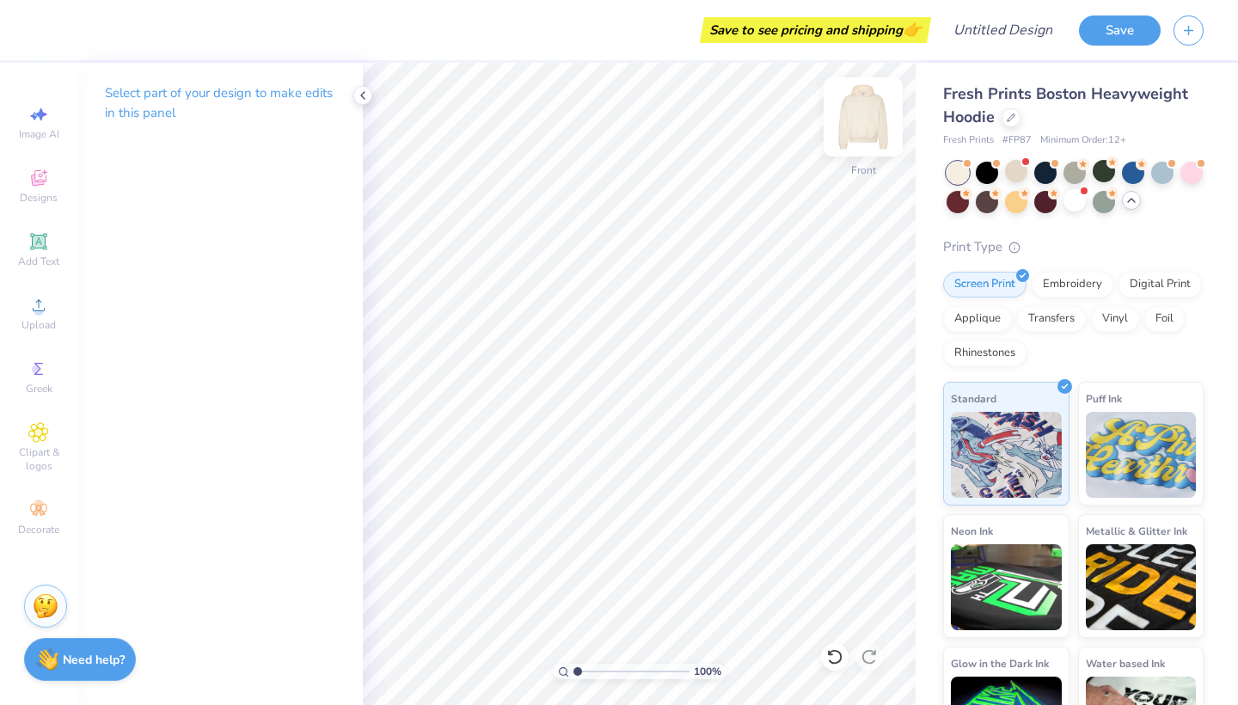
click at [867, 122] on img at bounding box center [862, 117] width 69 height 69
click at [40, 193] on span "Designs" at bounding box center [39, 198] width 38 height 14
click at [32, 180] on icon at bounding box center [38, 177] width 15 height 15
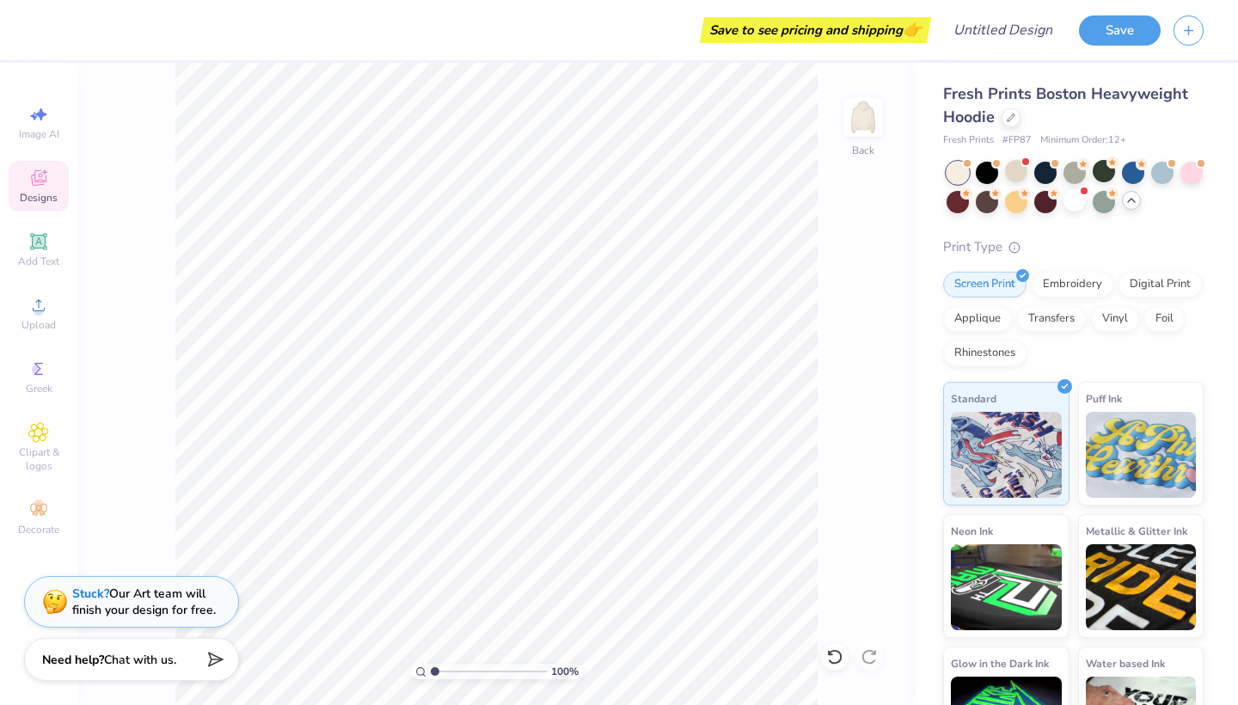
click at [30, 193] on span "Designs" at bounding box center [39, 198] width 38 height 14
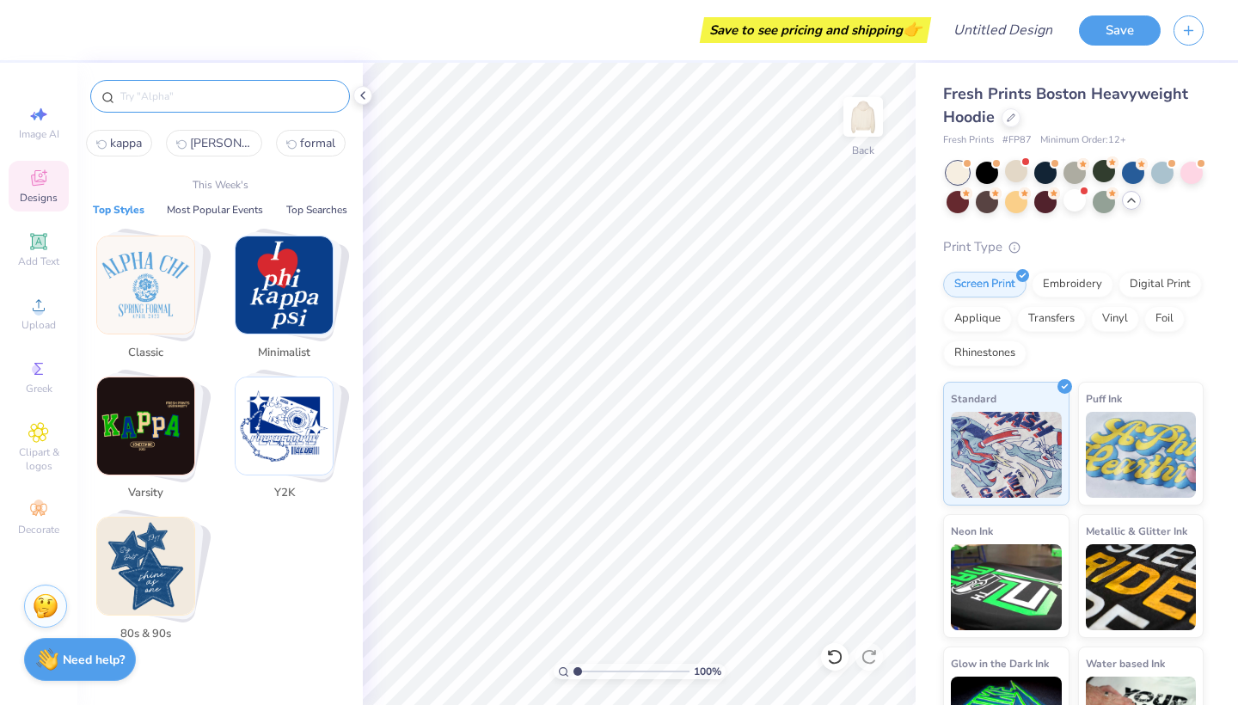
click at [152, 94] on input "text" at bounding box center [229, 96] width 220 height 17
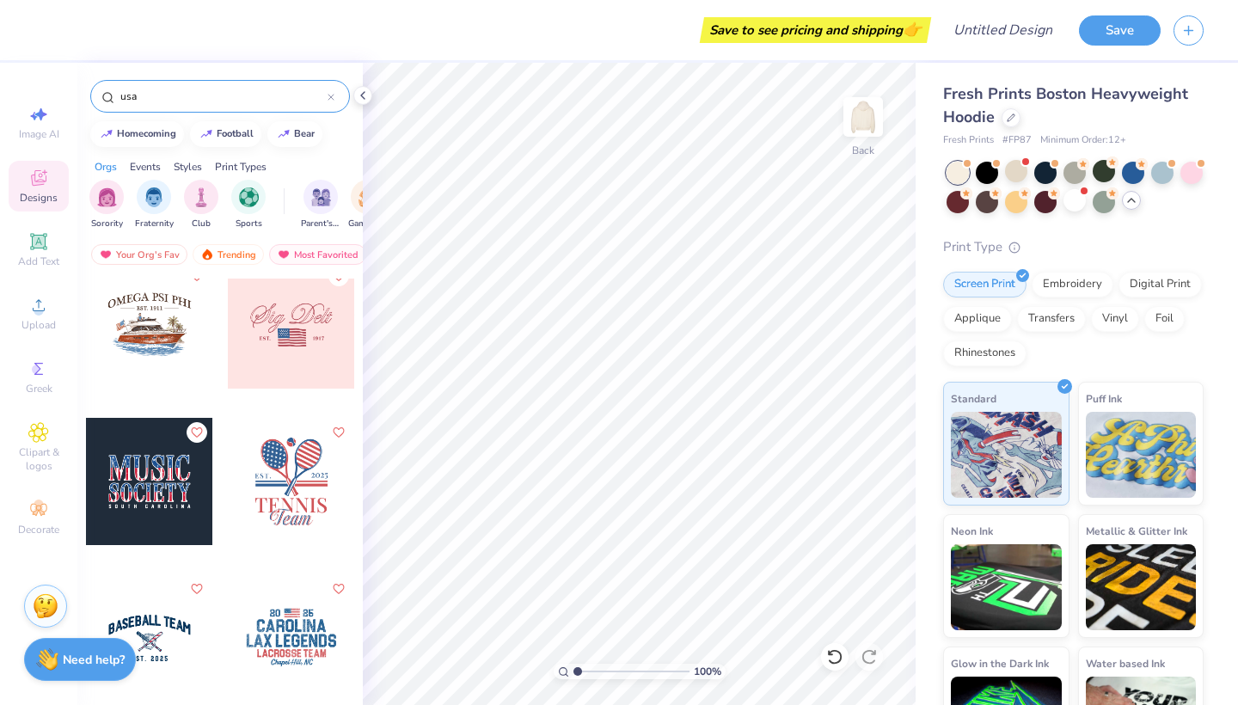
scroll to position [761, 0]
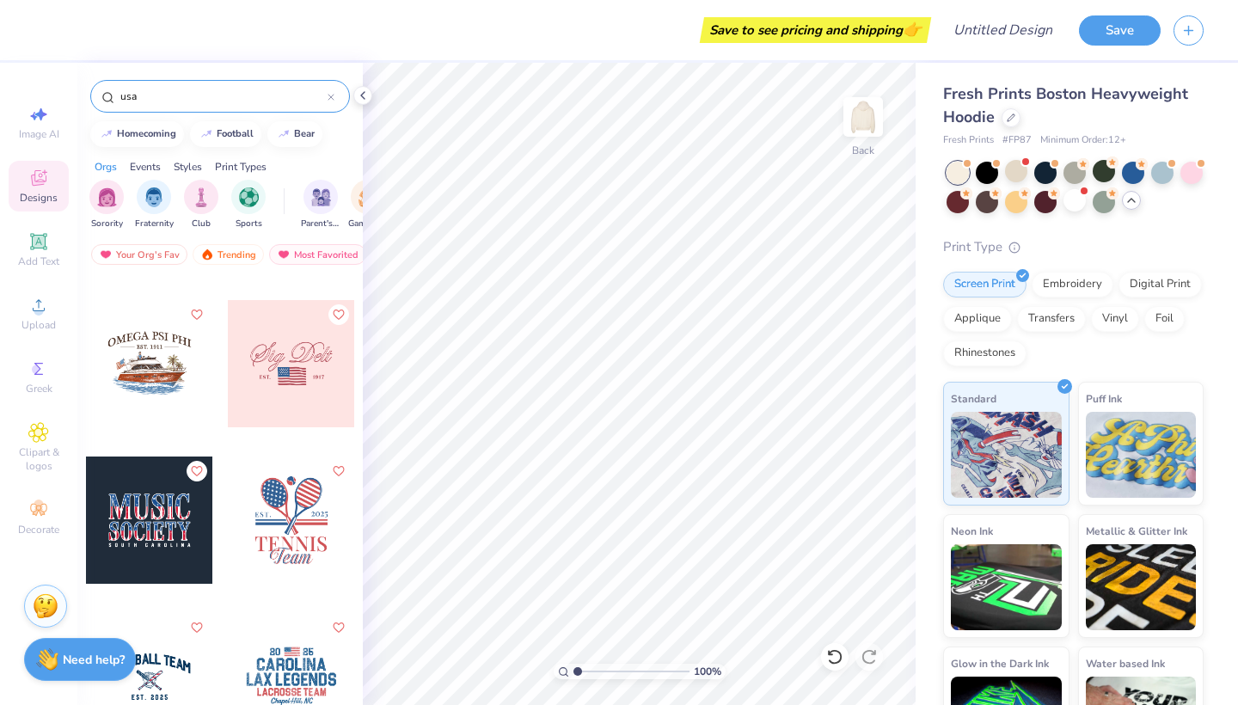
click at [287, 409] on div at bounding box center [291, 363] width 127 height 127
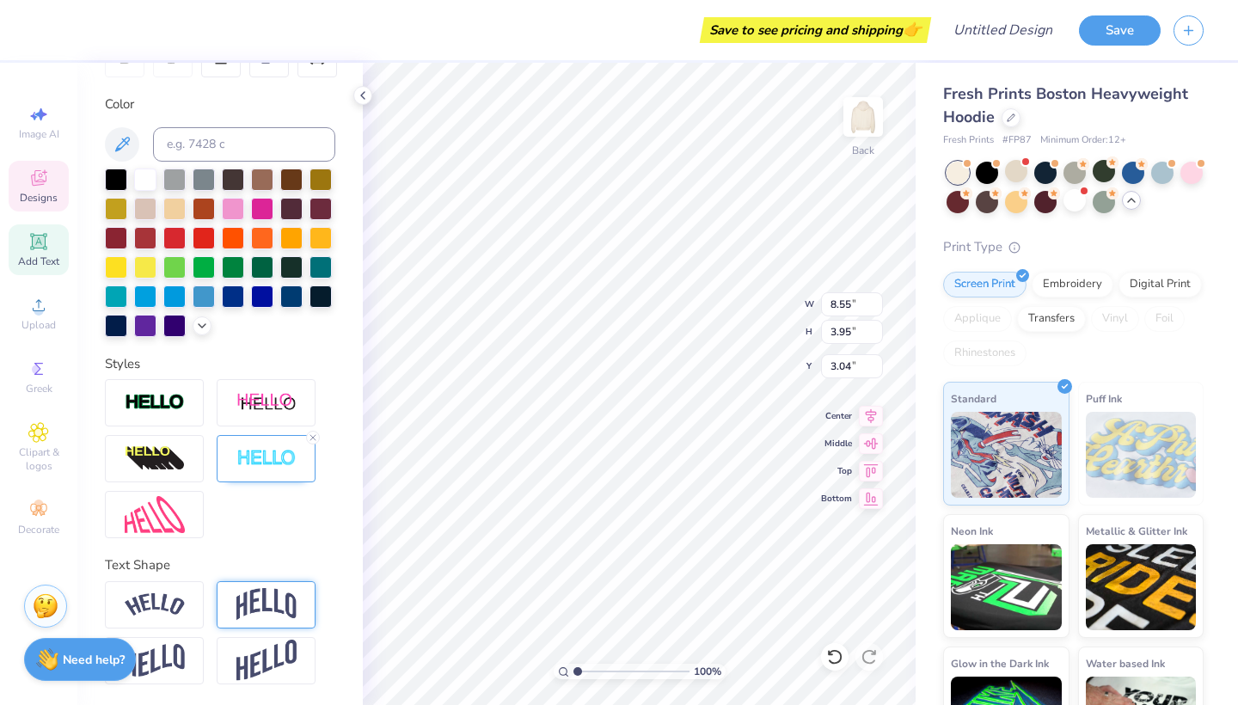
scroll to position [295, 0]
click at [260, 589] on img at bounding box center [266, 604] width 60 height 33
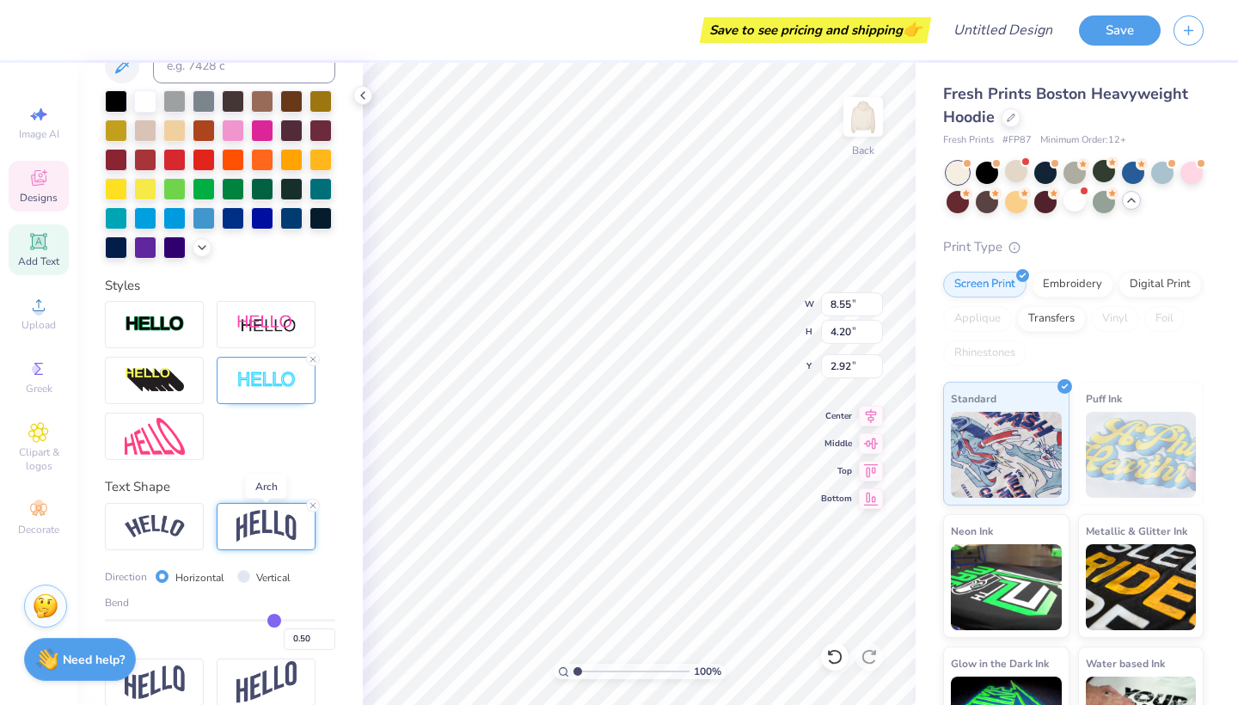
scroll to position [375, 0]
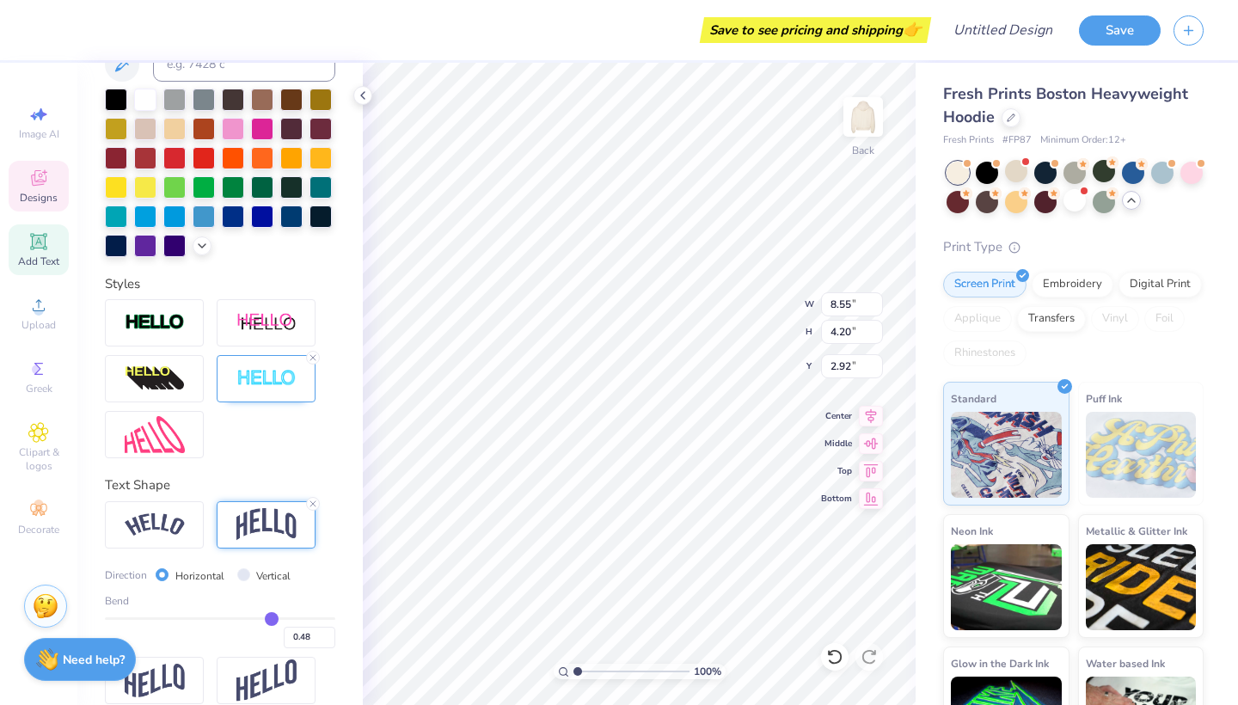
click at [272, 617] on input "range" at bounding box center [220, 618] width 230 height 3
drag, startPoint x: 272, startPoint y: 615, endPoint x: 249, endPoint y: 615, distance: 22.3
click at [249, 617] on input "range" at bounding box center [220, 618] width 230 height 3
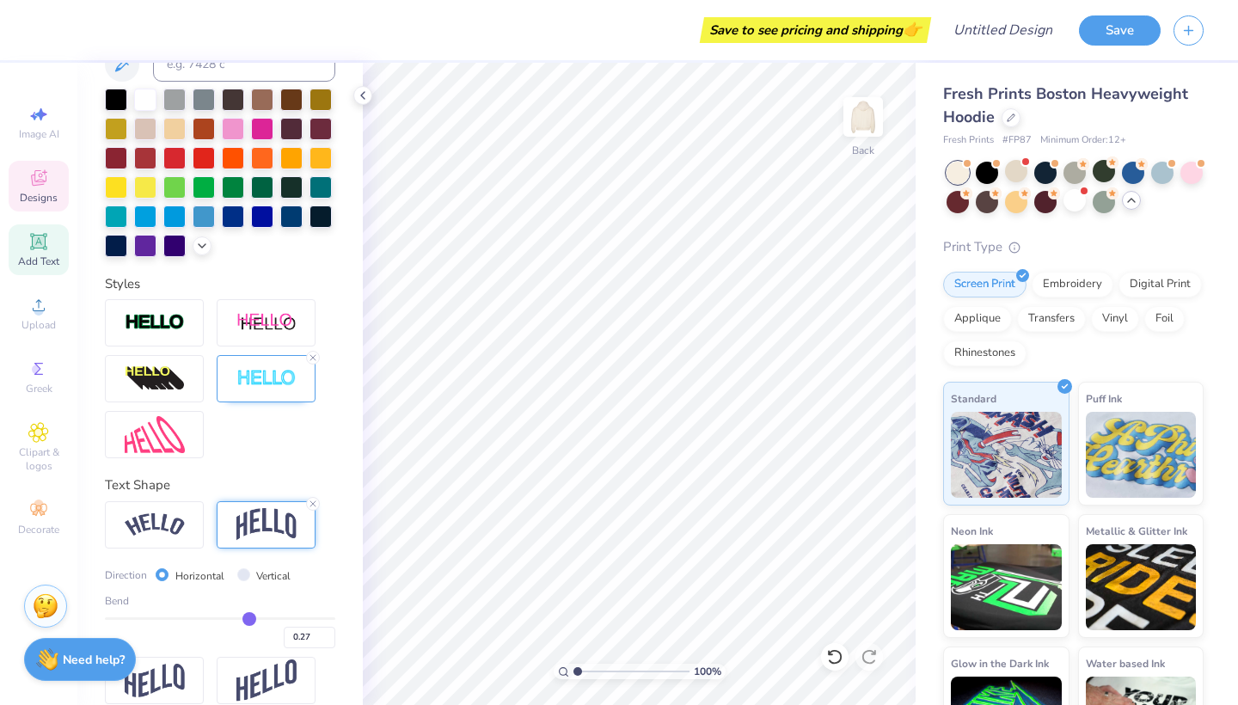
click at [46, 210] on div "Designs" at bounding box center [39, 186] width 60 height 51
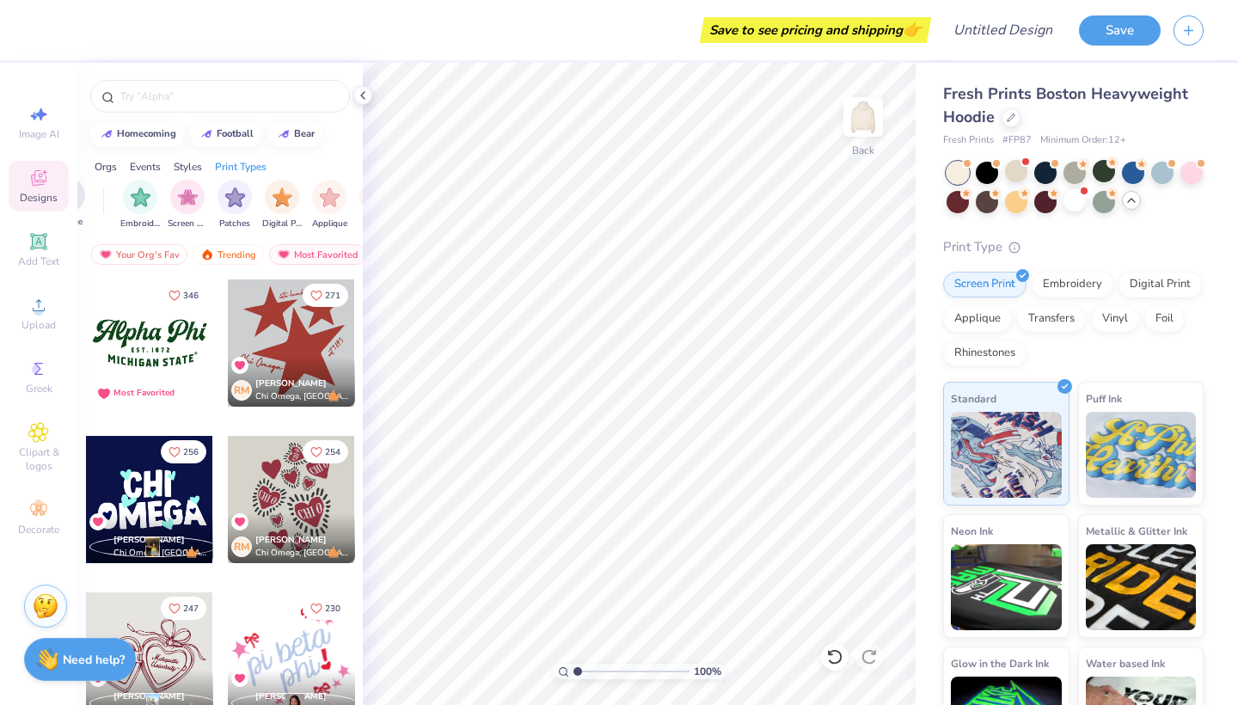
scroll to position [0, 1370]
click at [175, 89] on input "text" at bounding box center [229, 96] width 220 height 17
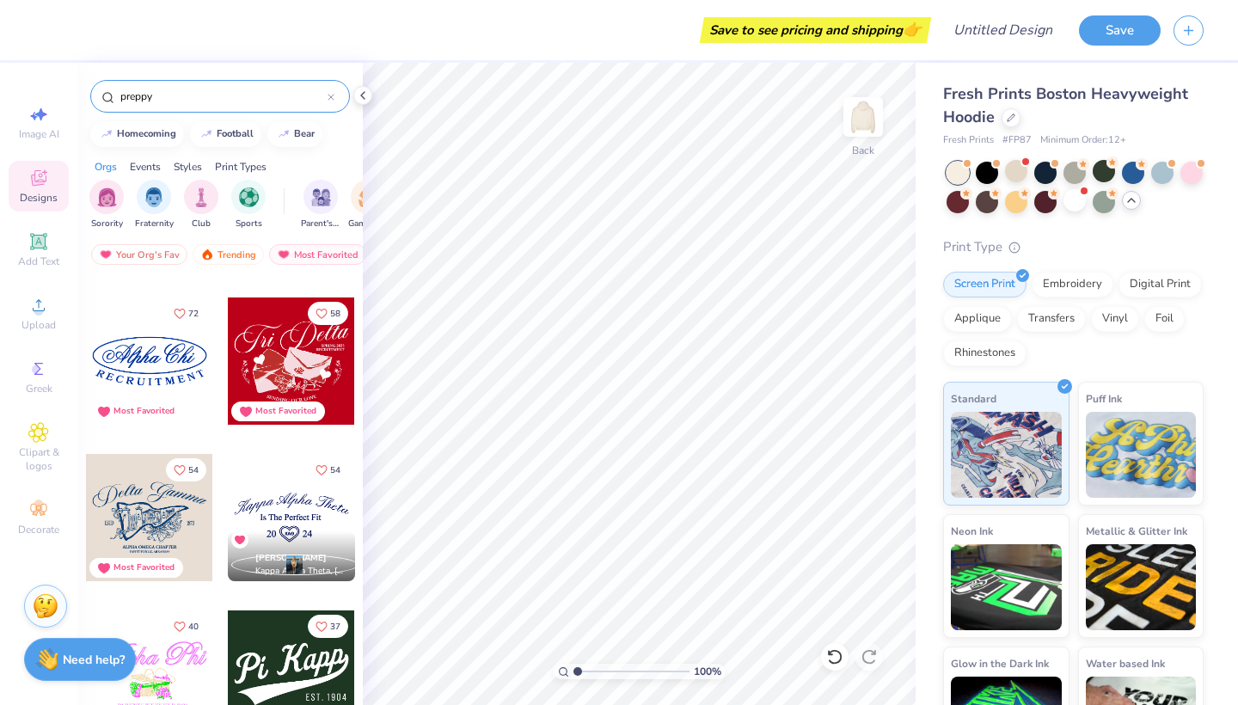
scroll to position [140, 0]
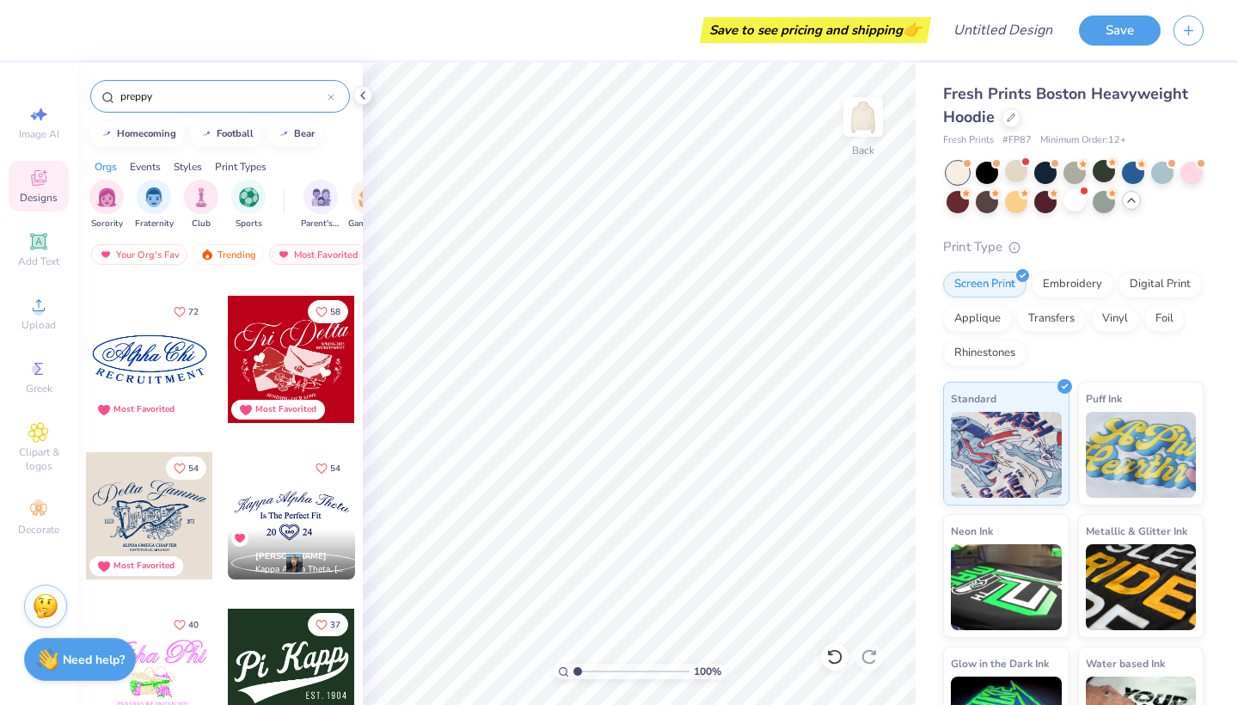
click at [332, 95] on icon at bounding box center [330, 97] width 7 height 7
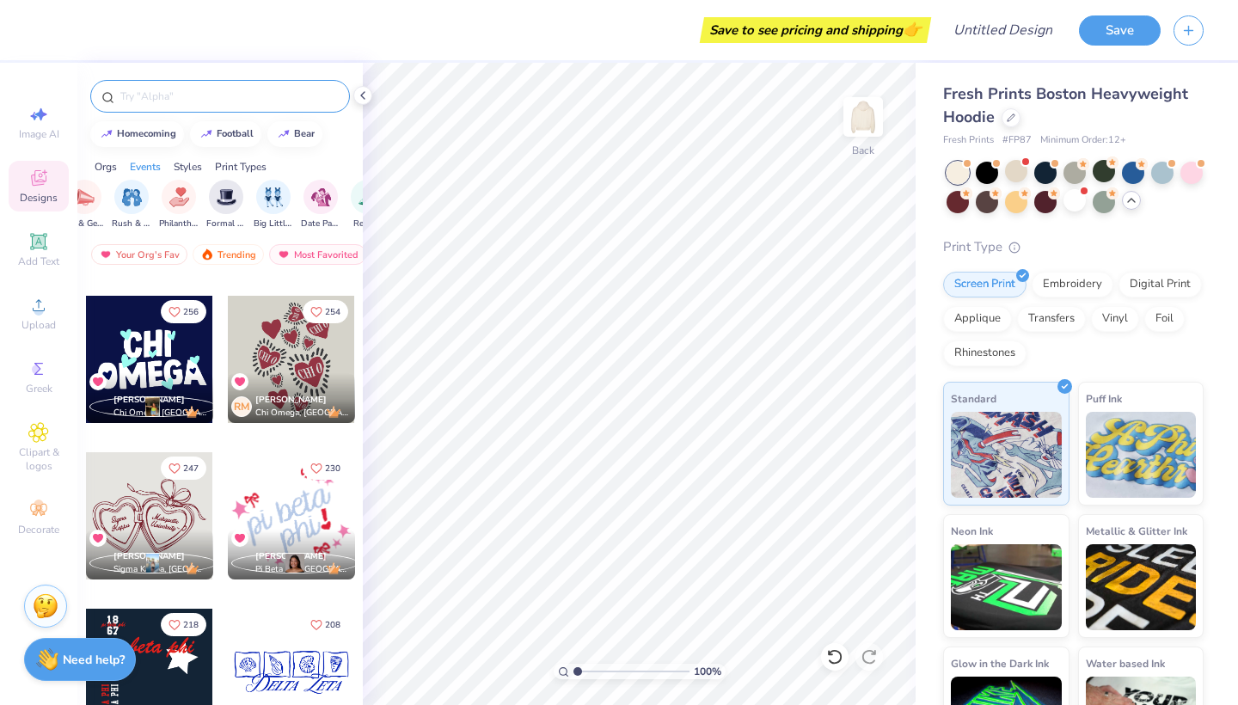
scroll to position [0, 303]
click at [112, 203] on img "filter for PR & General" at bounding box center [113, 196] width 20 height 20
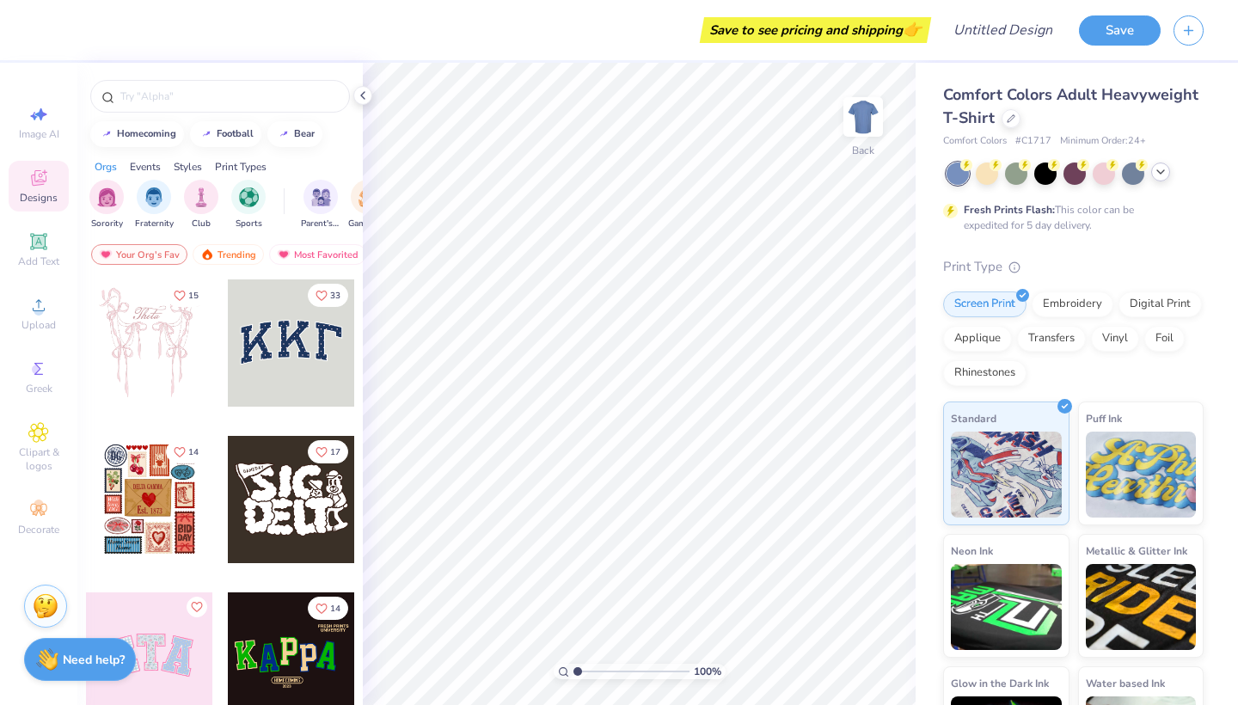
click at [1151, 169] on div at bounding box center [1160, 171] width 19 height 19
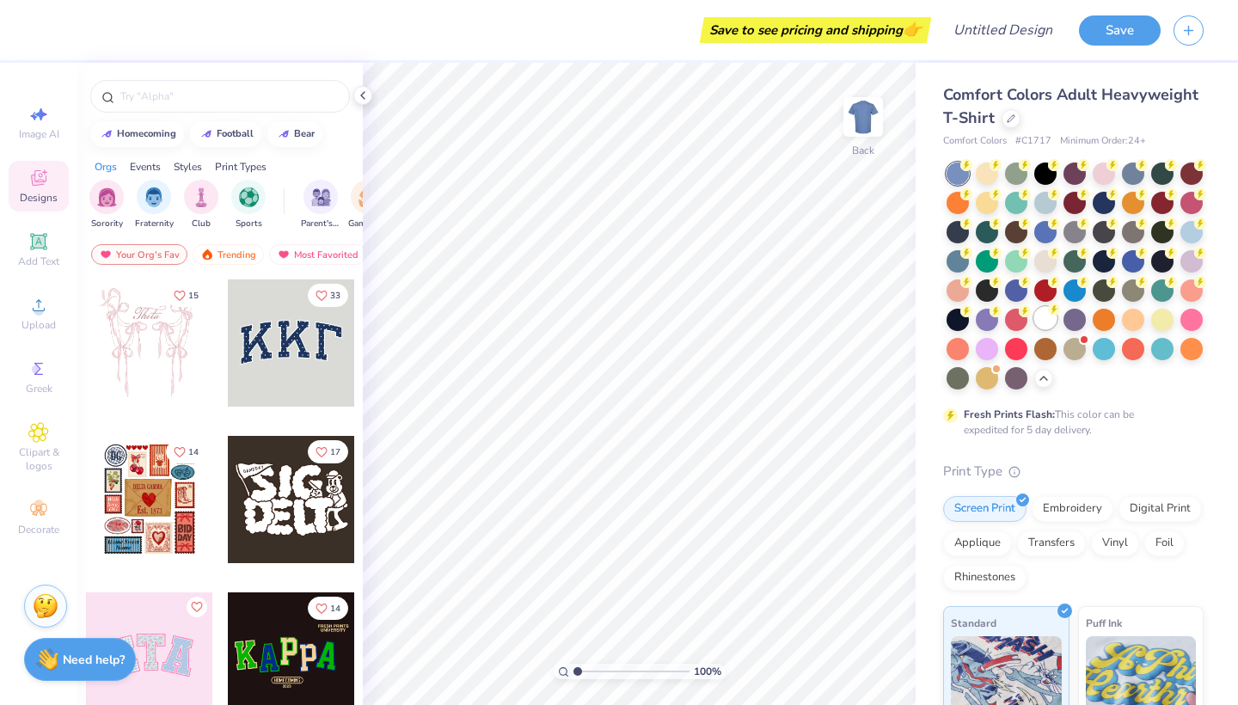
click at [1047, 327] on div at bounding box center [1045, 318] width 22 height 22
click at [1015, 117] on div at bounding box center [1010, 116] width 19 height 19
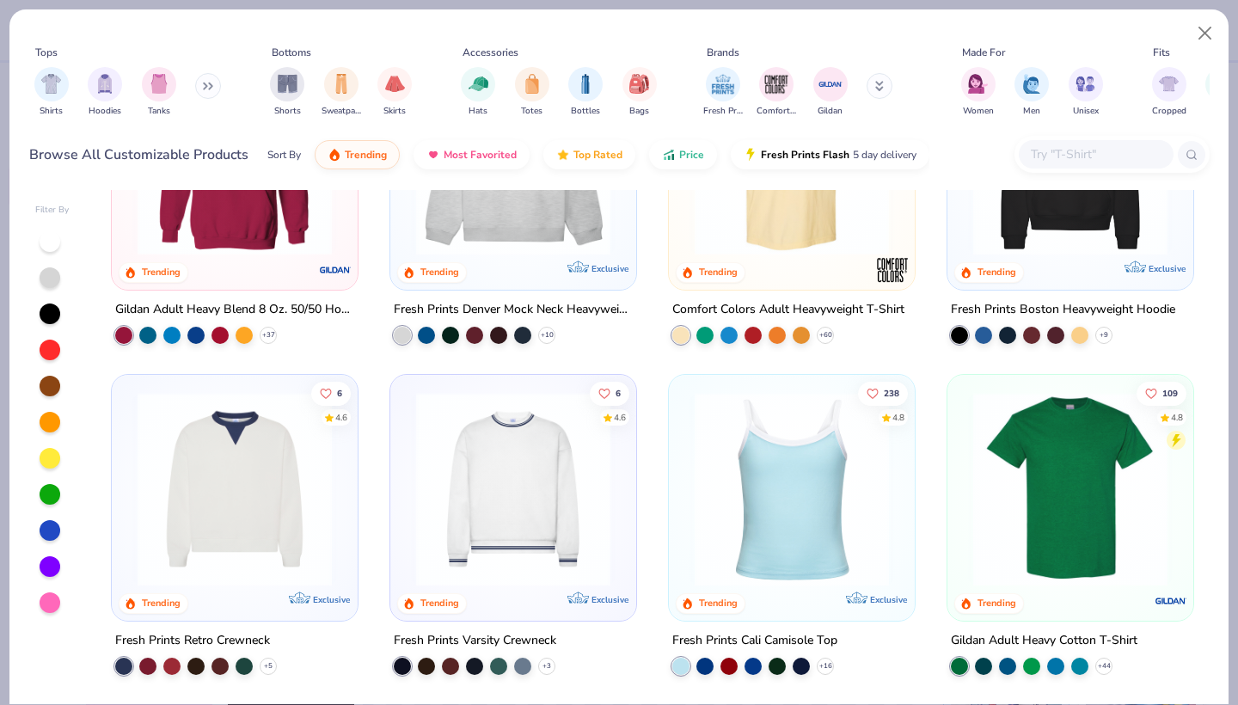
scroll to position [162, 0]
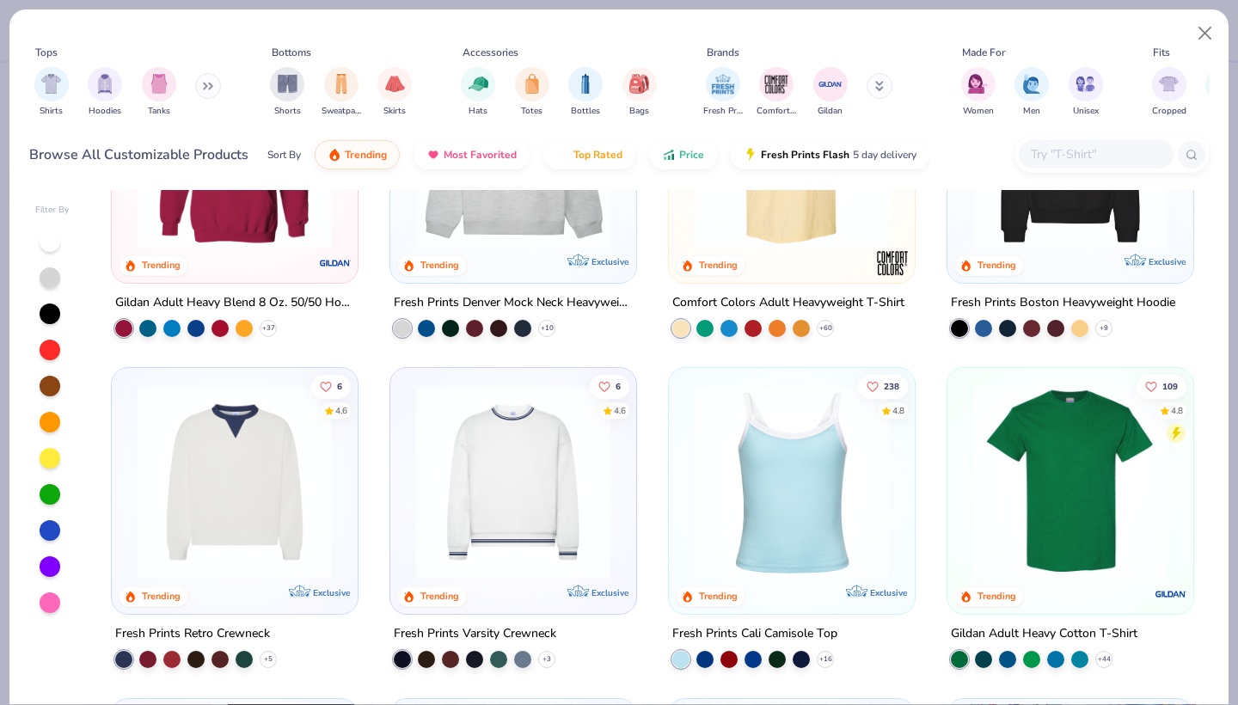
click at [1043, 150] on input "text" at bounding box center [1095, 154] width 132 height 20
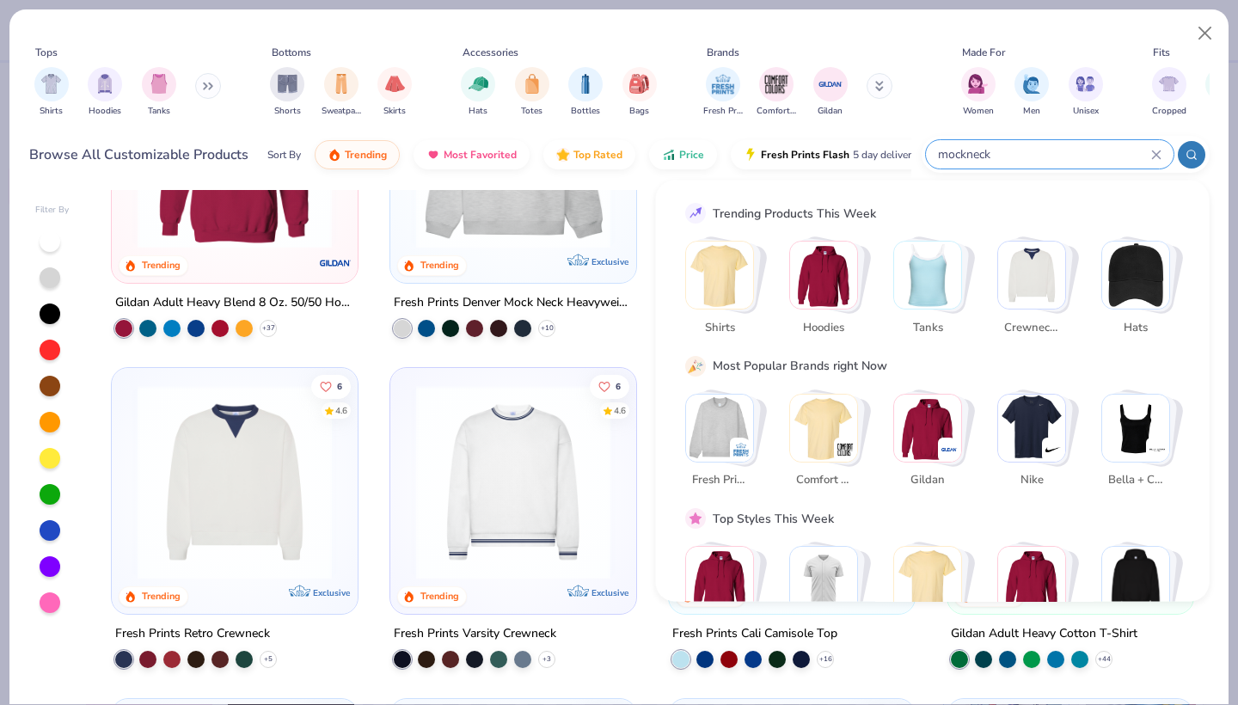
type input "mockneck"
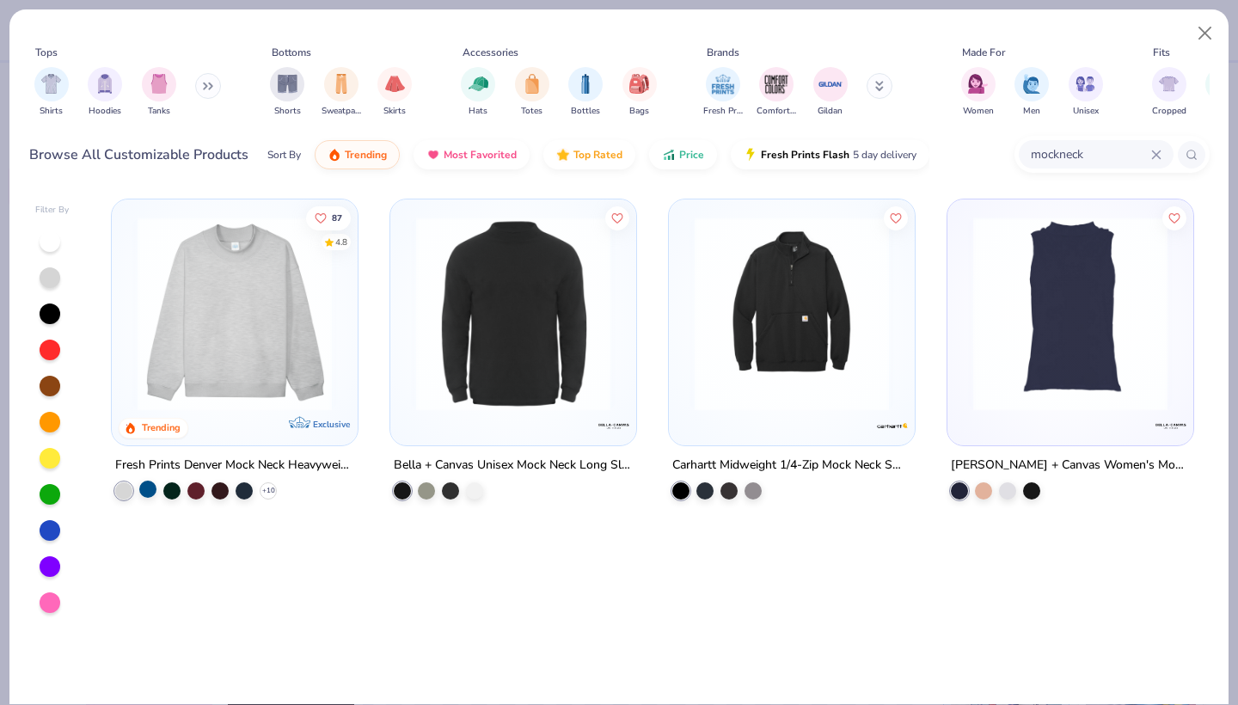
click at [150, 486] on div at bounding box center [147, 488] width 17 height 17
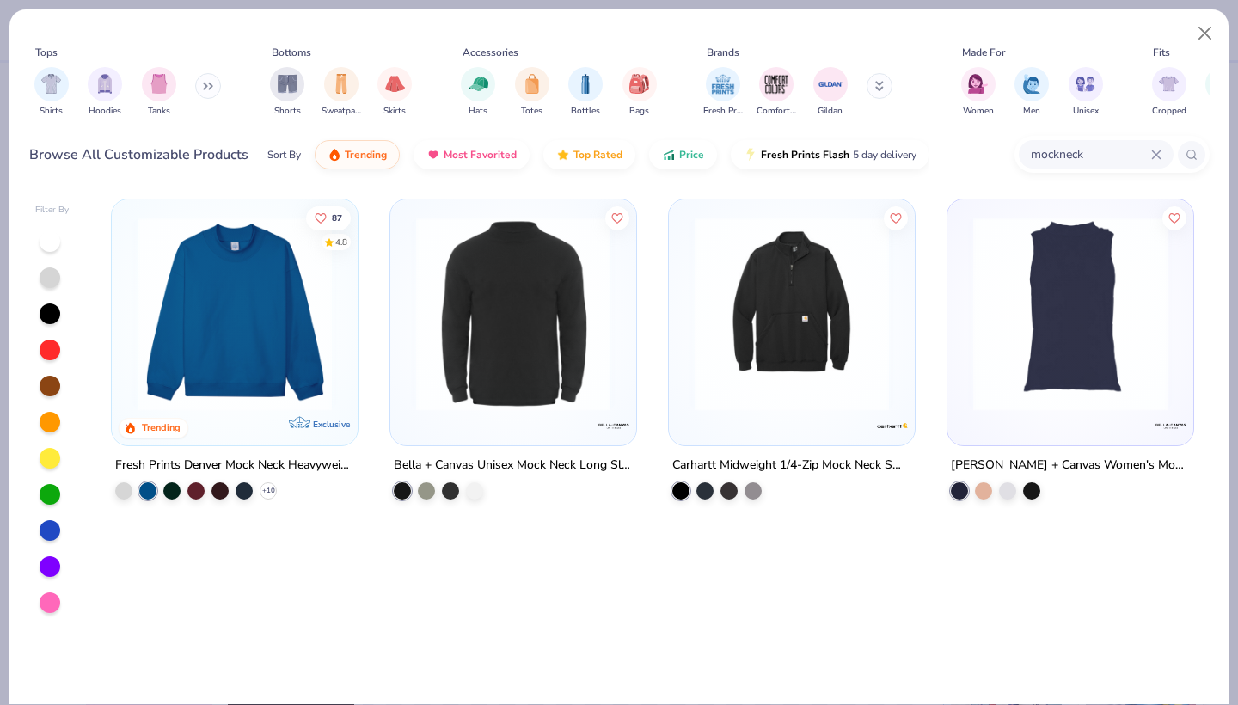
click at [150, 486] on div at bounding box center [147, 490] width 17 height 17
click at [172, 487] on div at bounding box center [171, 488] width 17 height 17
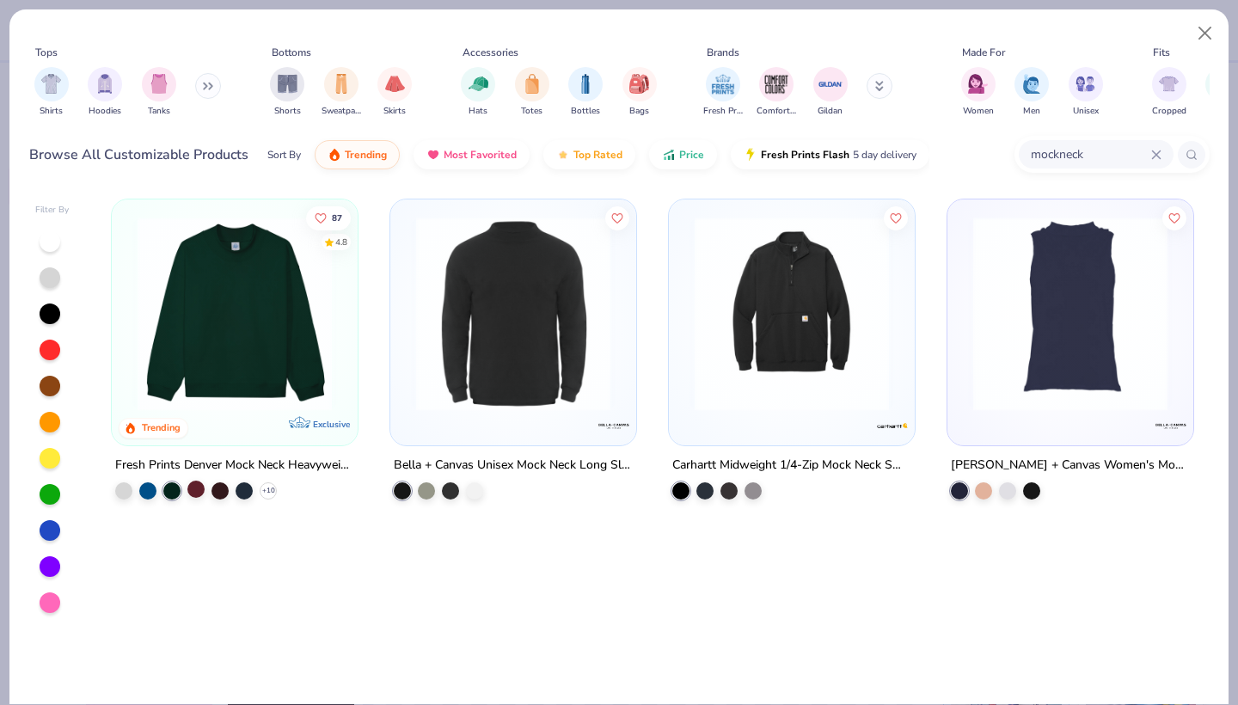
click at [197, 488] on div at bounding box center [195, 488] width 17 height 17
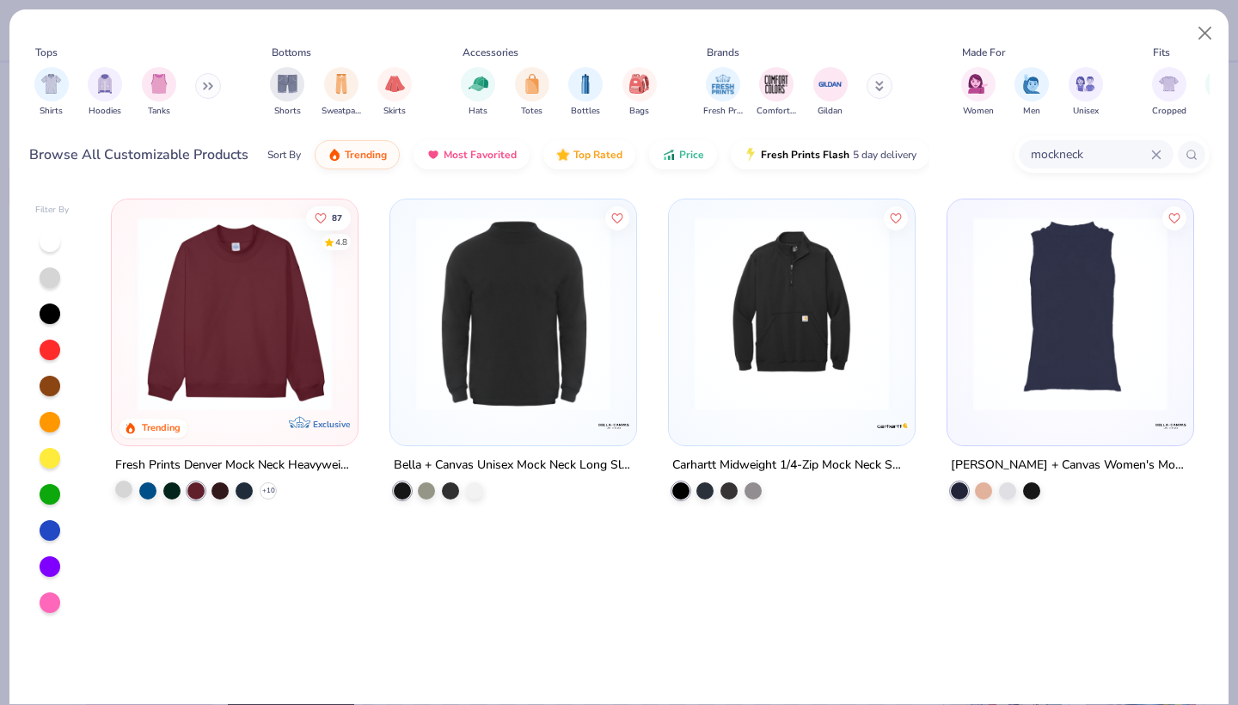
click at [124, 486] on div at bounding box center [123, 488] width 17 height 17
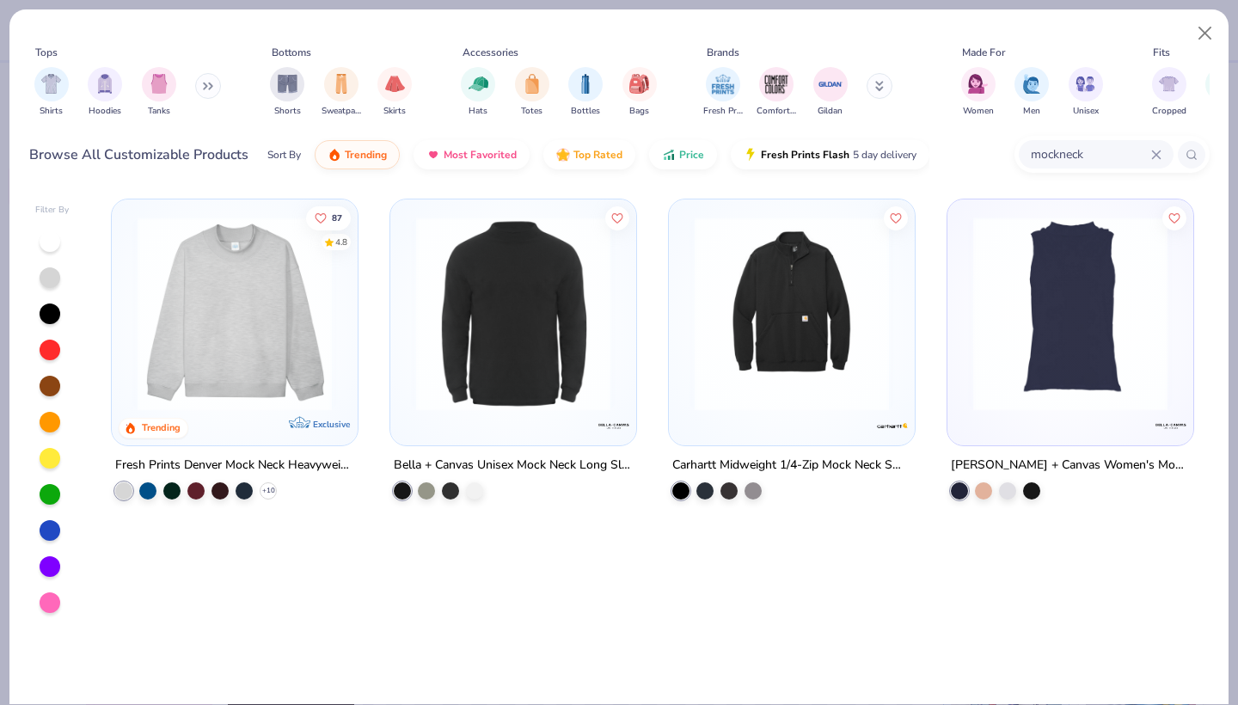
click at [1152, 152] on icon at bounding box center [1156, 154] width 8 height 8
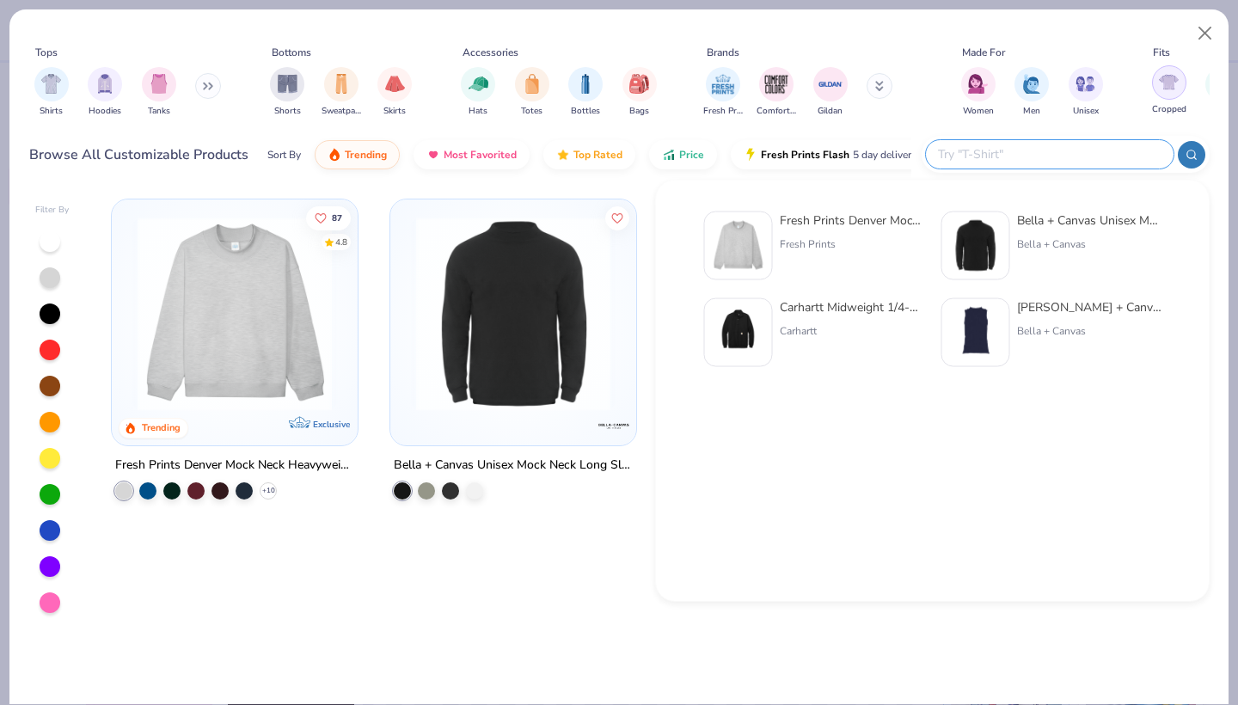
click at [1173, 88] on img "filter for Cropped" at bounding box center [1168, 82] width 20 height 20
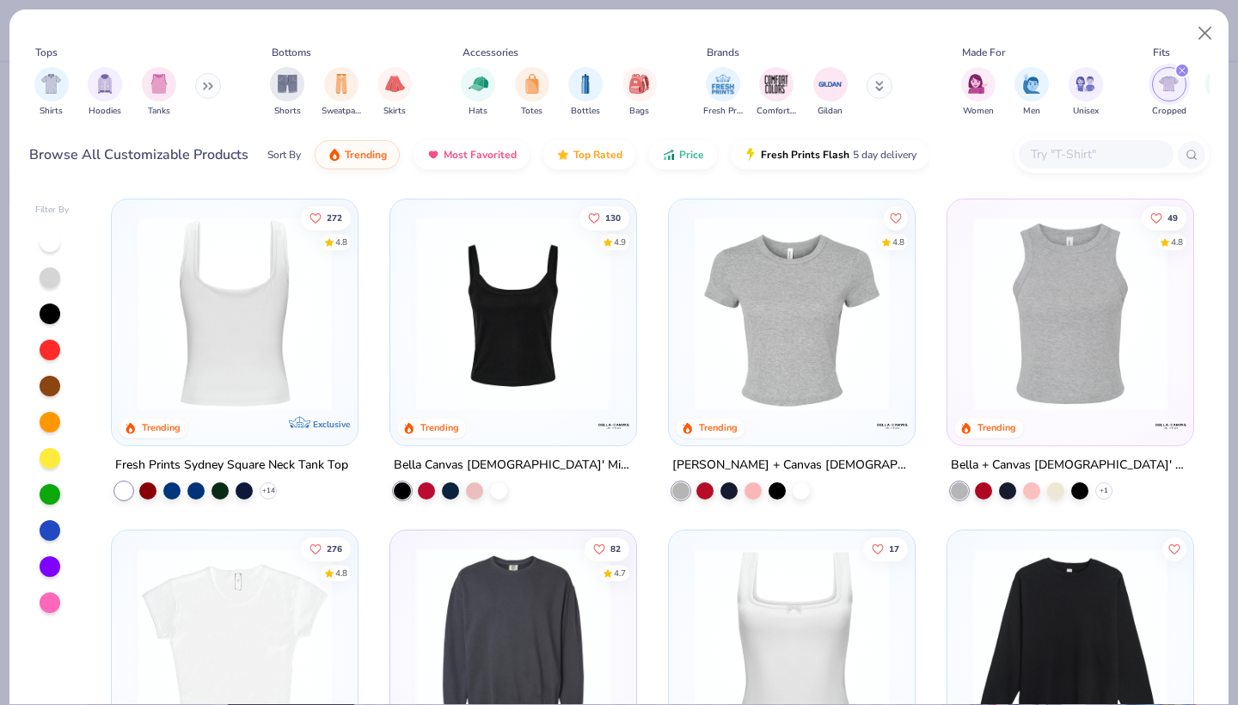
scroll to position [25, 0]
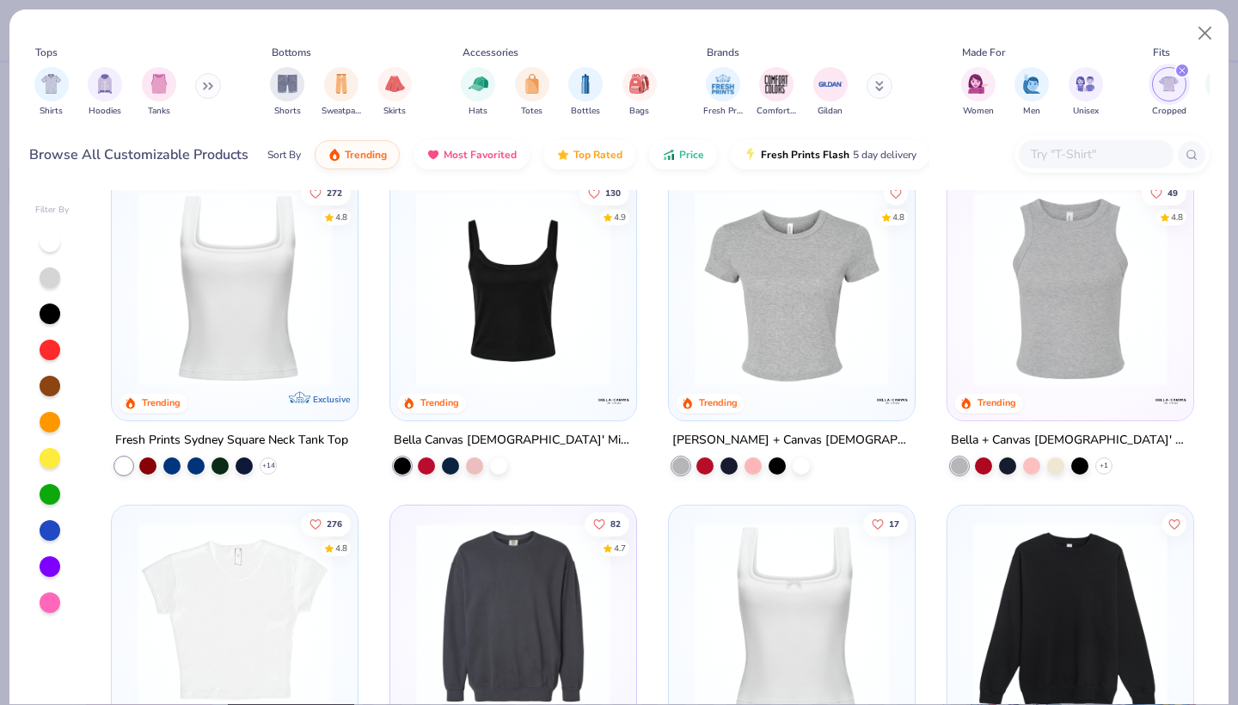
click at [791, 655] on img at bounding box center [791, 620] width 211 height 194
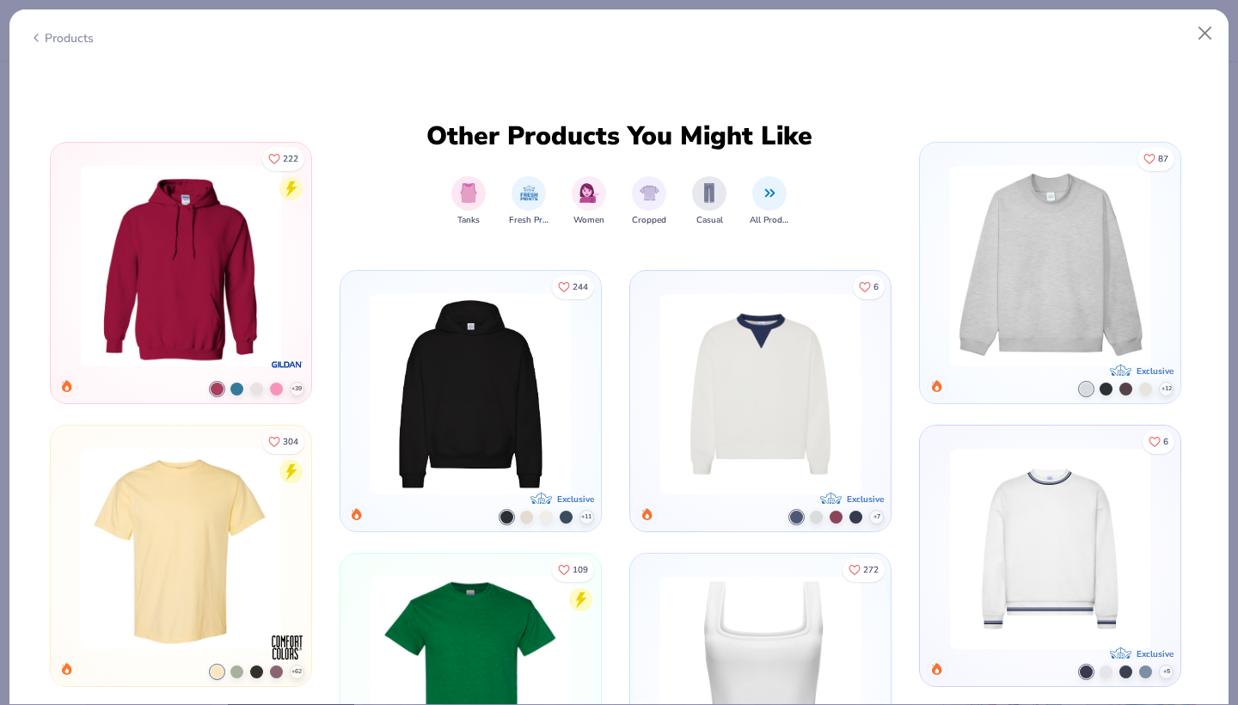
scroll to position [966, 0]
click at [0, 0] on div "Fresh Prints Retro Crewneck Exclusive Style FP102 + 7" at bounding box center [0, 0] width 0 height 0
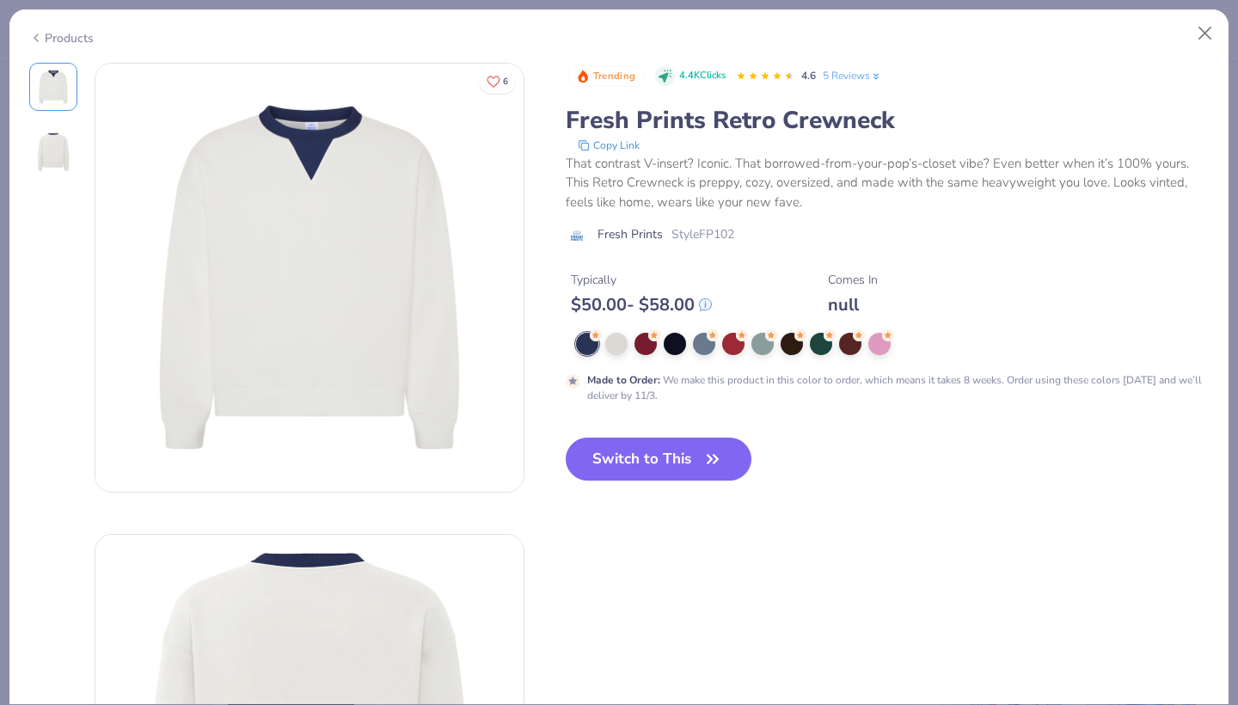
click at [695, 451] on button "Switch to This" at bounding box center [658, 458] width 186 height 43
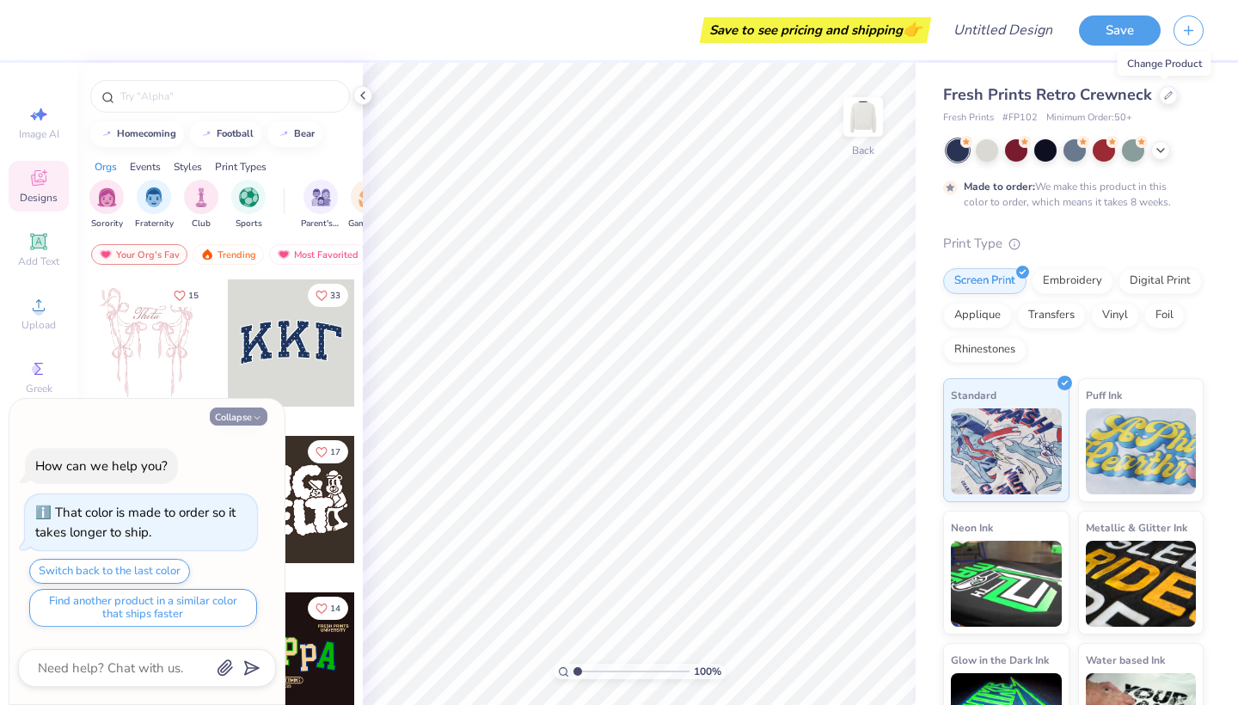
click at [241, 417] on button "Collapse" at bounding box center [239, 416] width 58 height 18
type textarea "x"
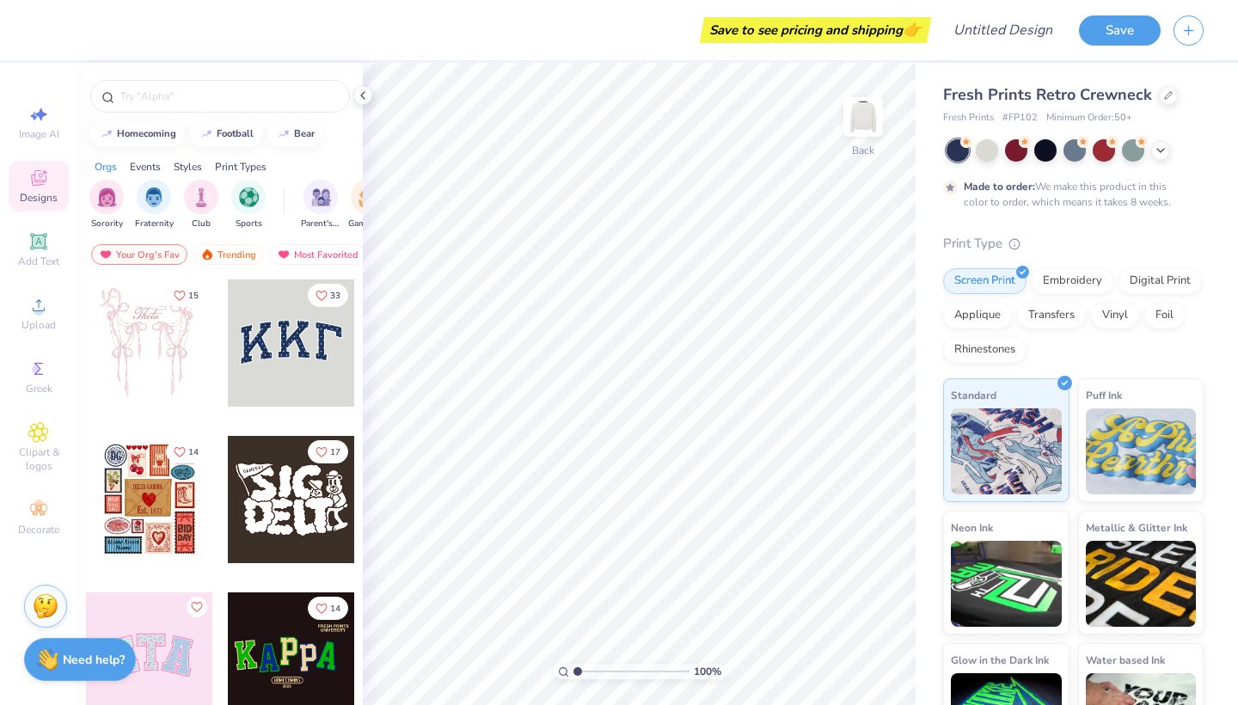
click at [304, 375] on div at bounding box center [291, 342] width 127 height 127
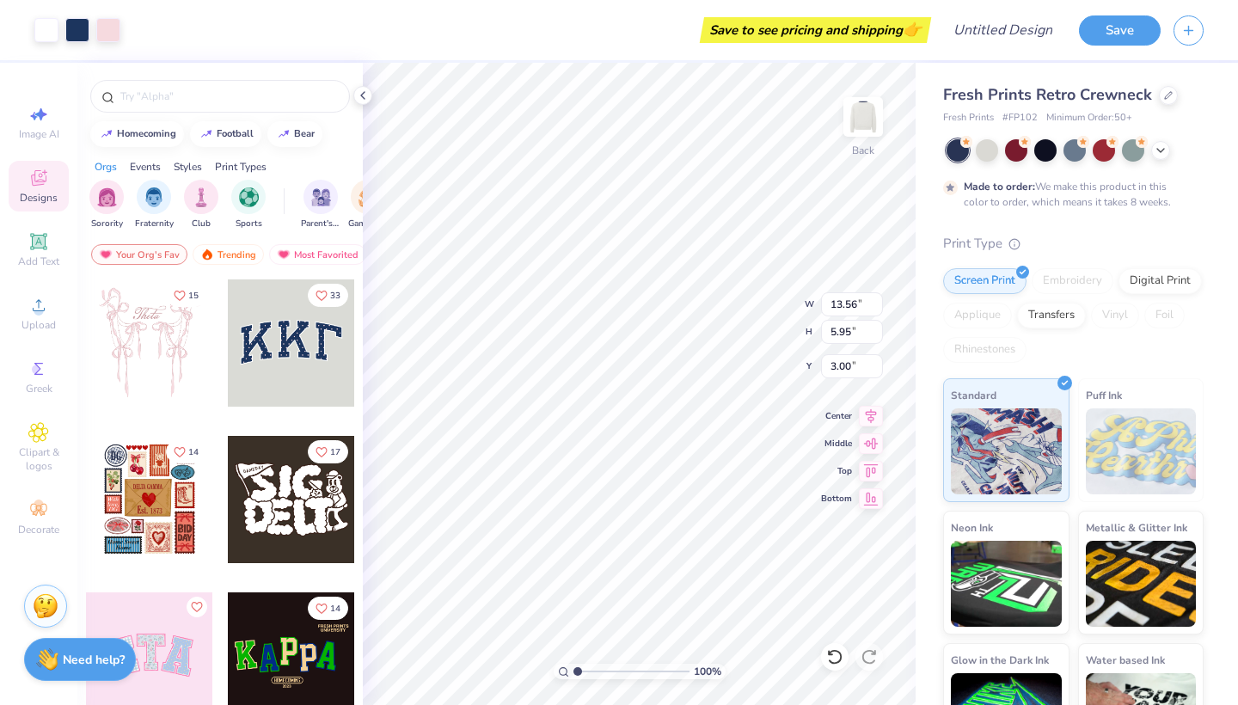
type input "14.38"
type input "6.31"
type input "2.64"
type input "2.53"
type input "3.00"
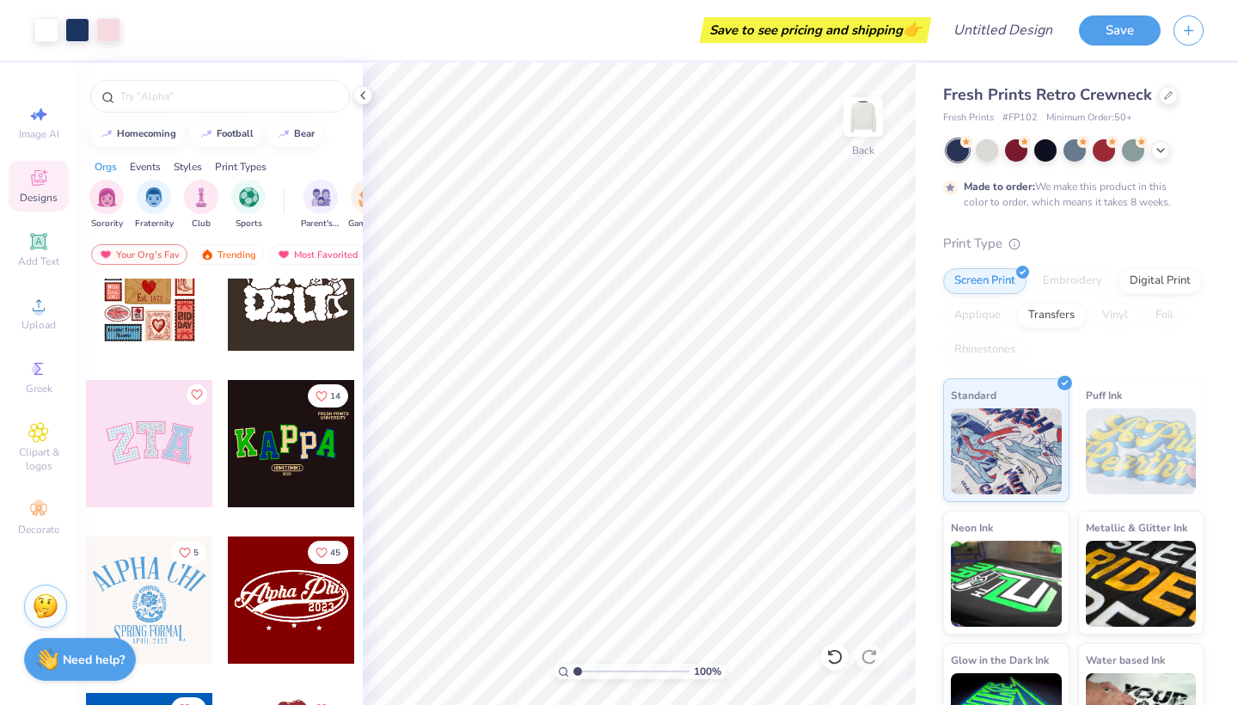
scroll to position [205, 0]
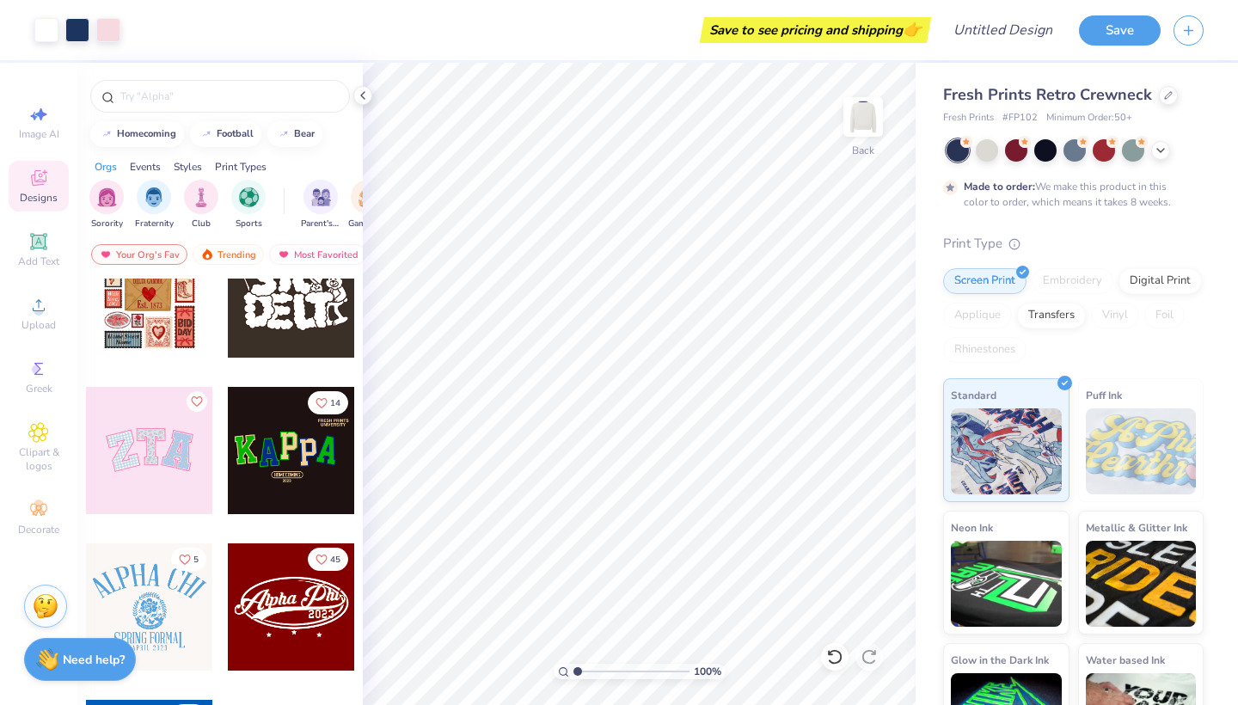
click at [174, 485] on div at bounding box center [149, 450] width 127 height 127
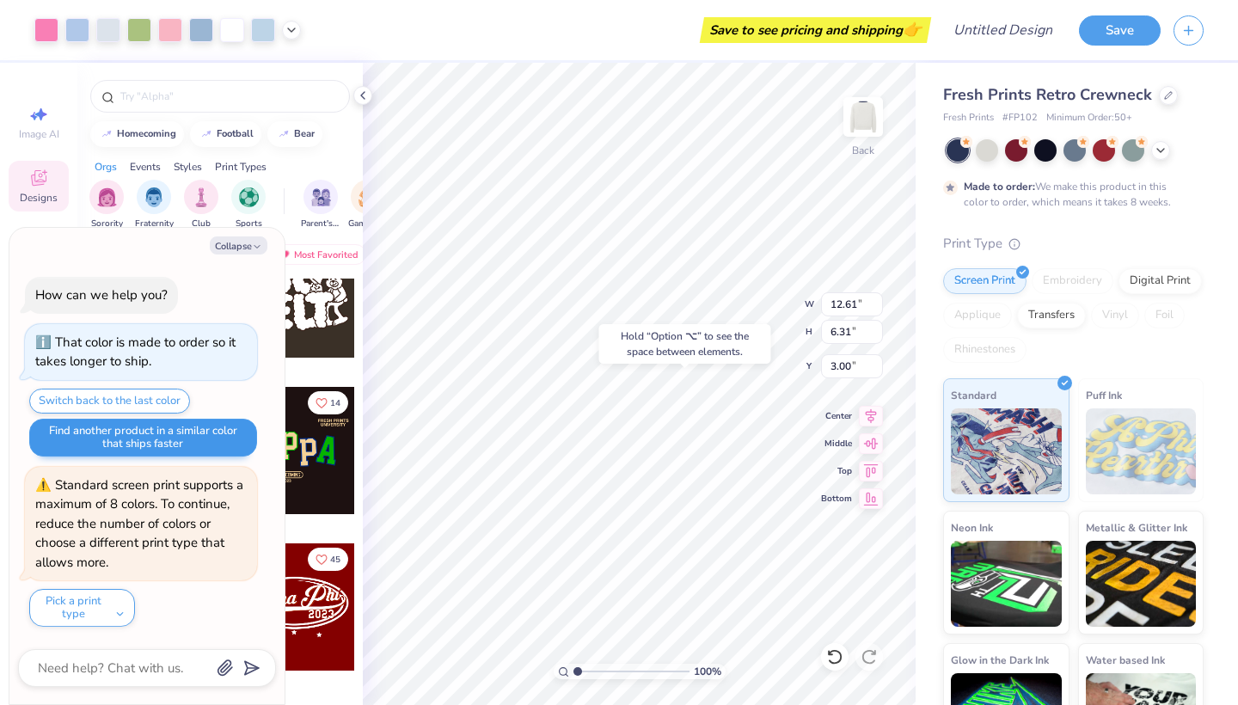
type textarea "x"
type input "9.31"
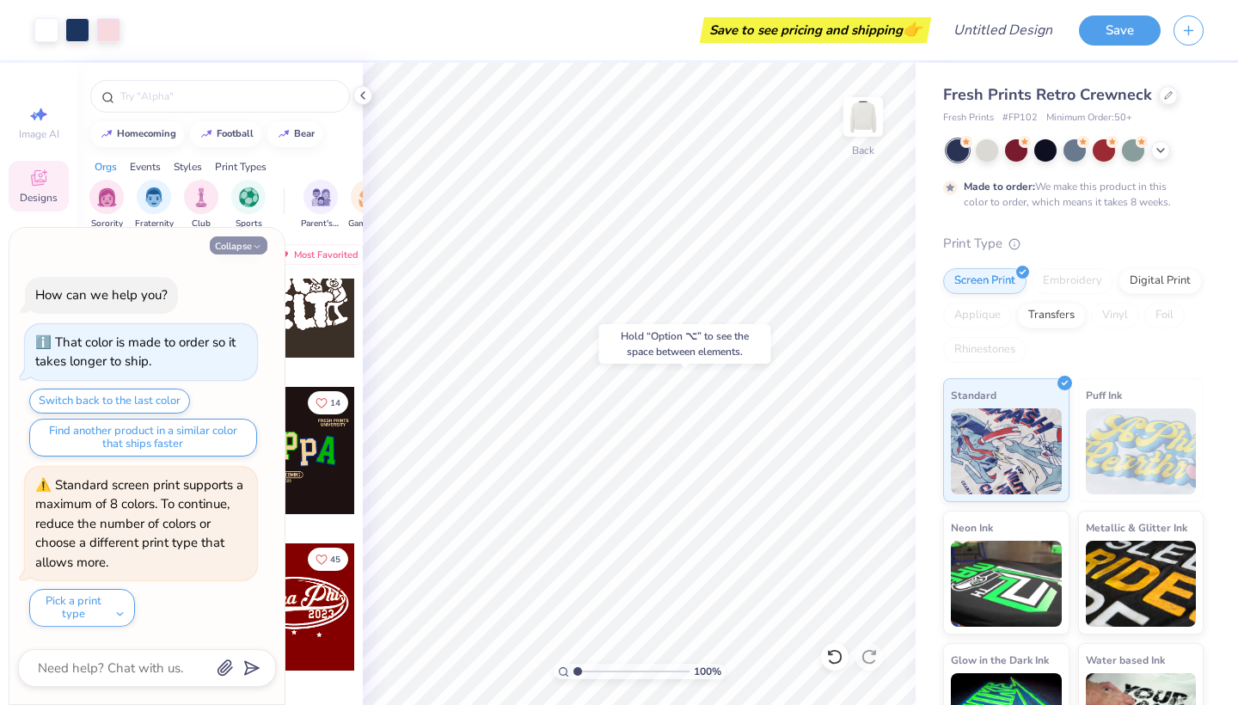
click at [255, 248] on icon "button" at bounding box center [257, 246] width 10 height 10
type textarea "x"
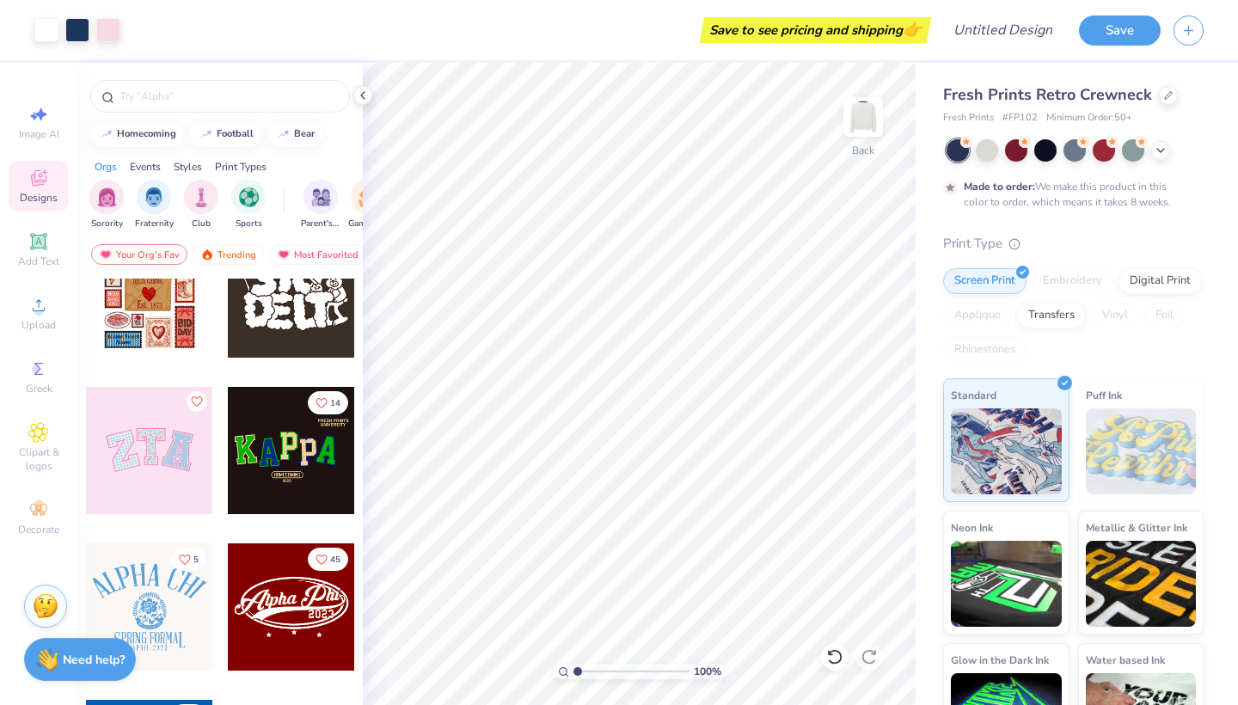
click at [281, 495] on div at bounding box center [291, 450] width 127 height 127
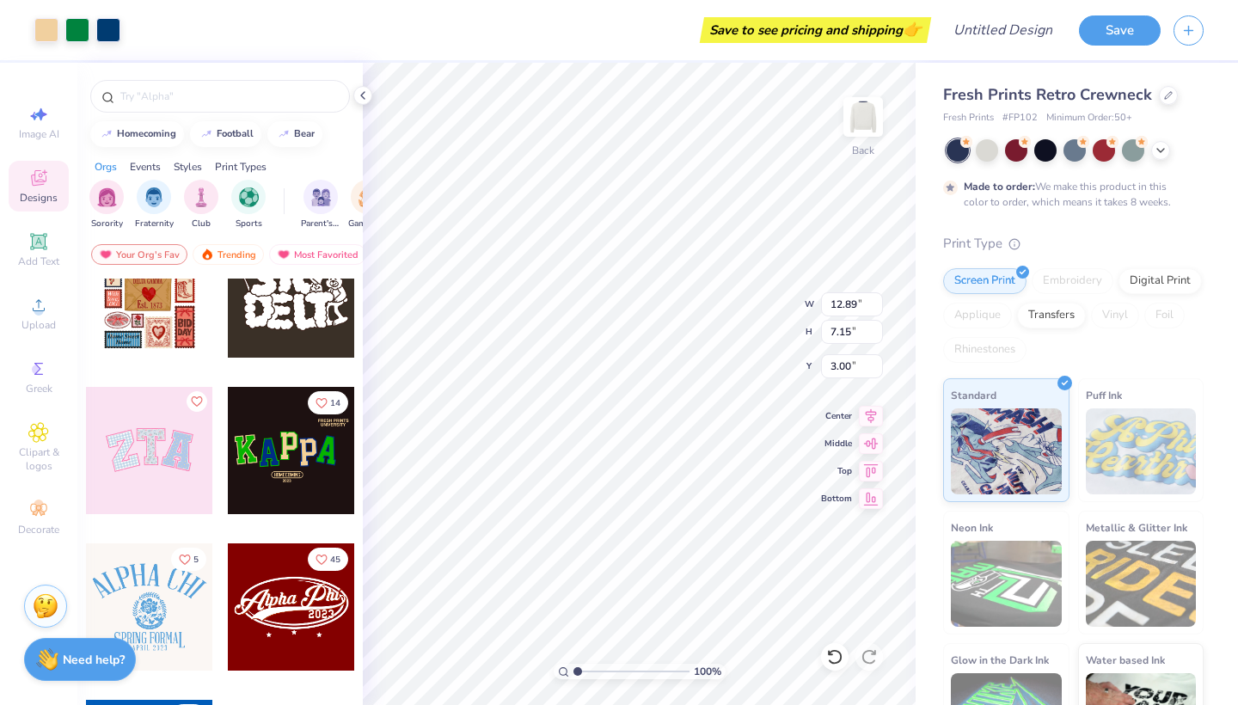
type input "7.76"
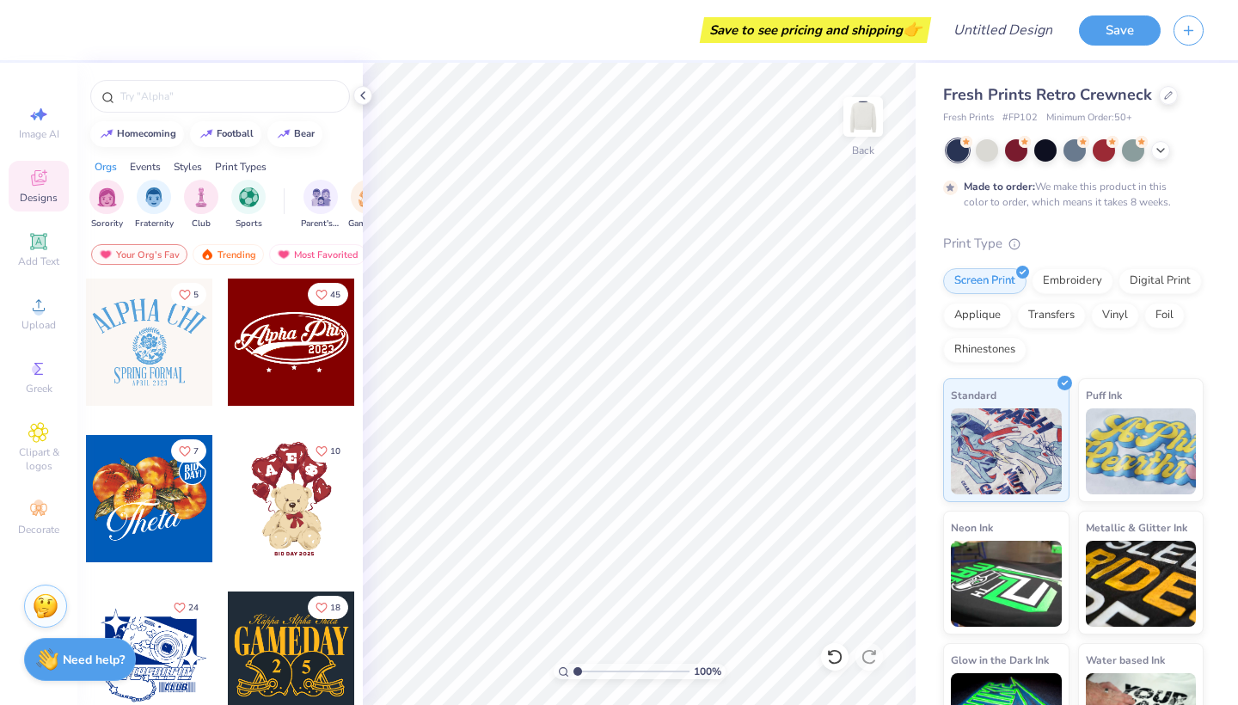
scroll to position [472, 0]
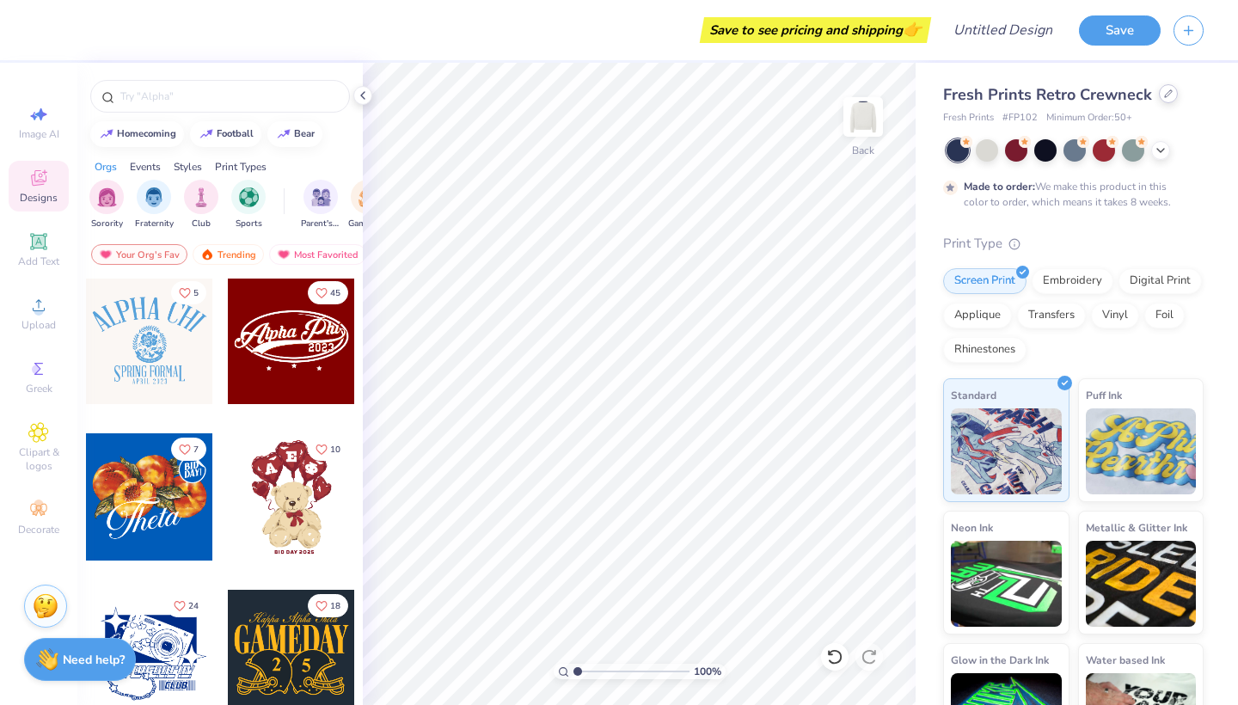
click at [1159, 92] on div at bounding box center [1167, 93] width 19 height 19
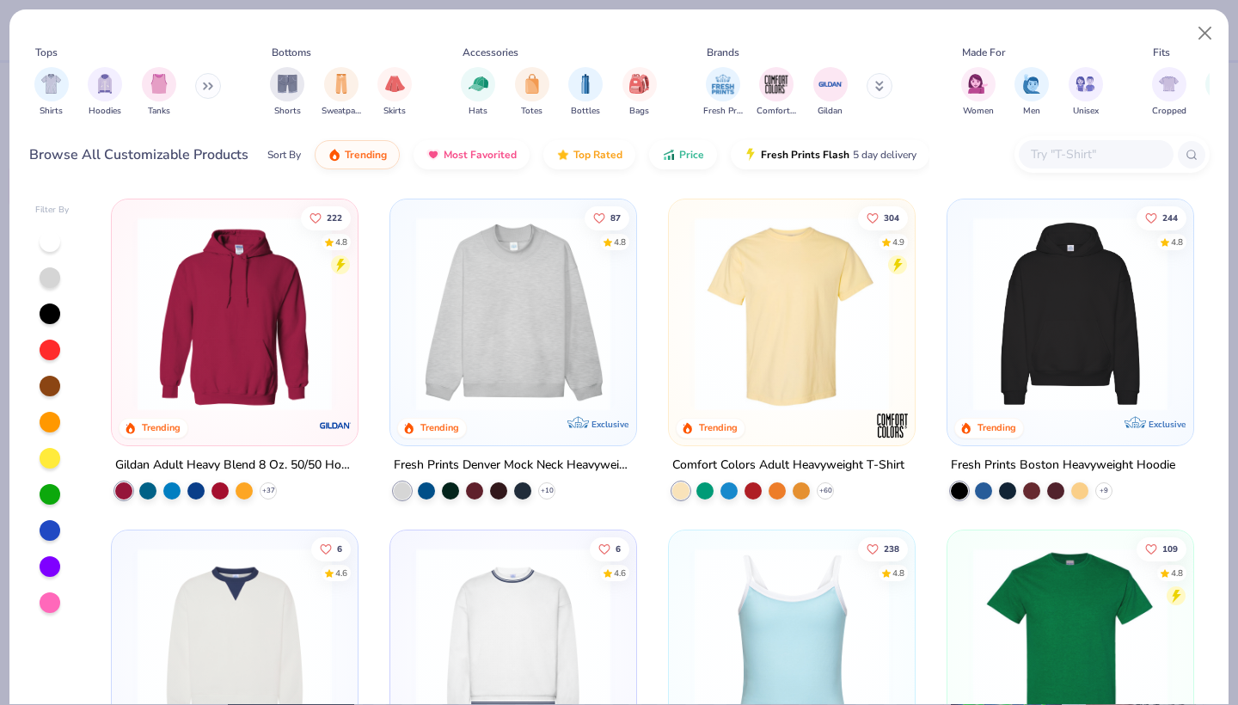
scroll to position [181, 0]
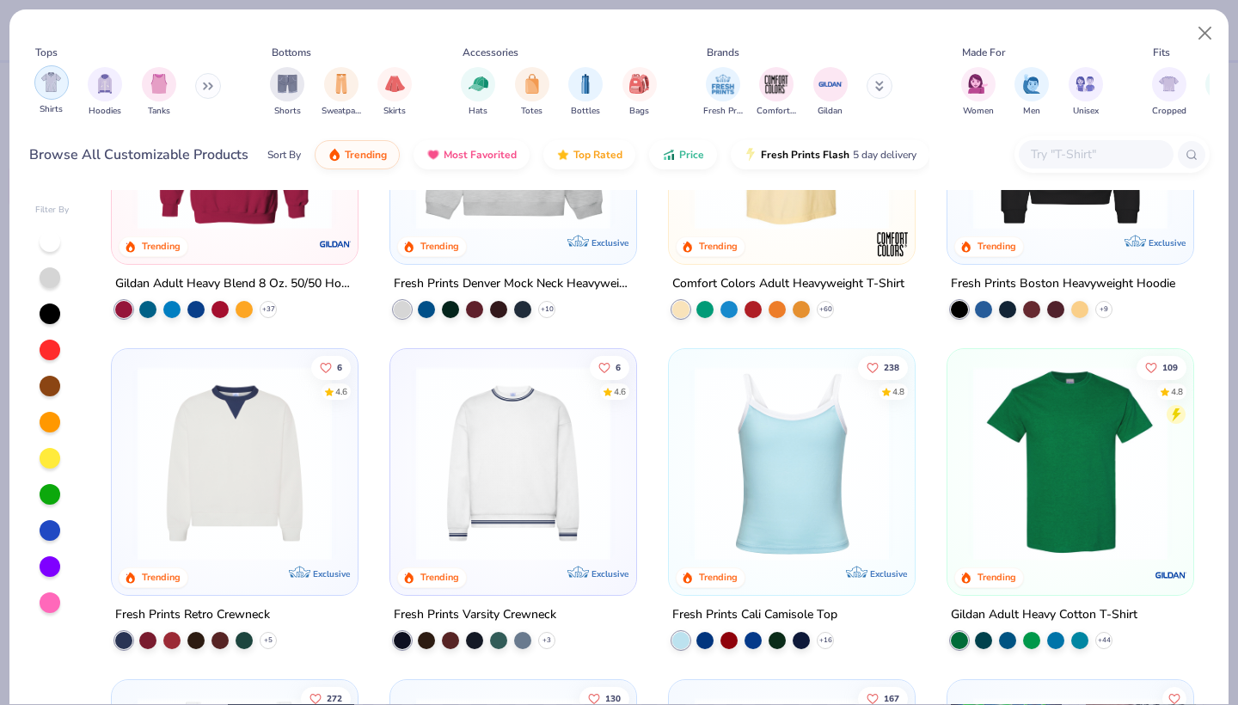
click at [59, 91] on img "filter for Shirts" at bounding box center [51, 82] width 20 height 20
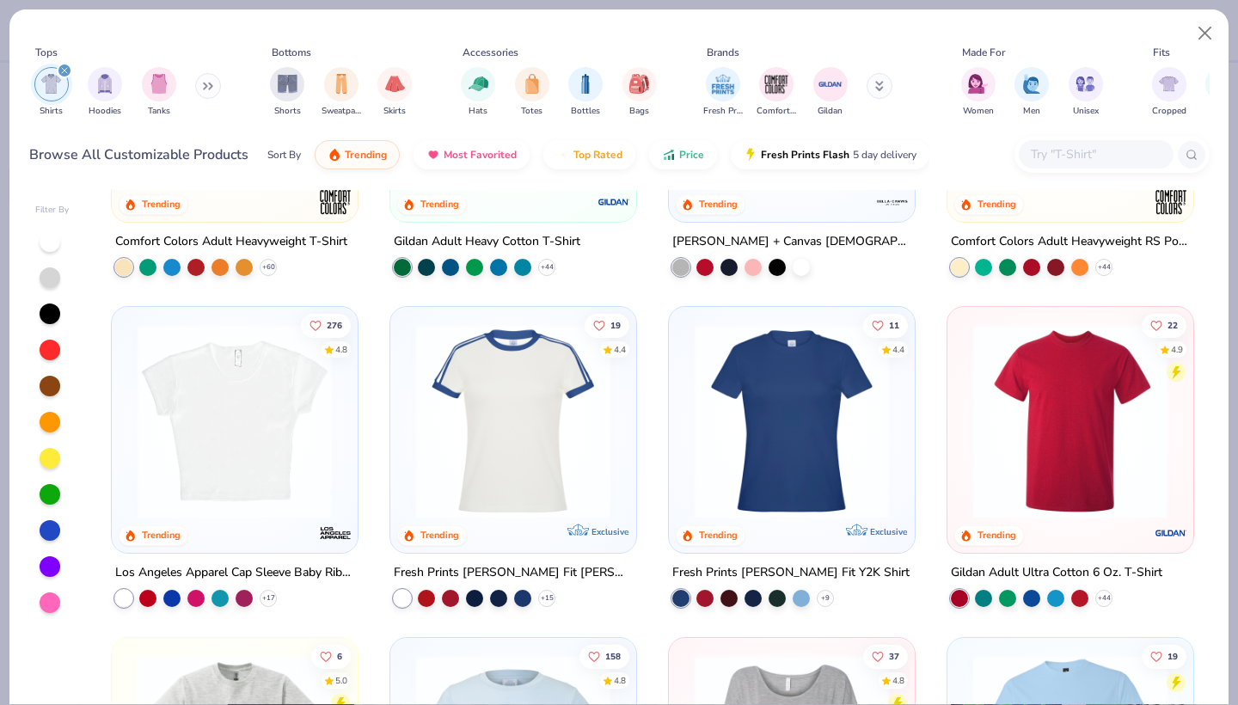
scroll to position [224, 0]
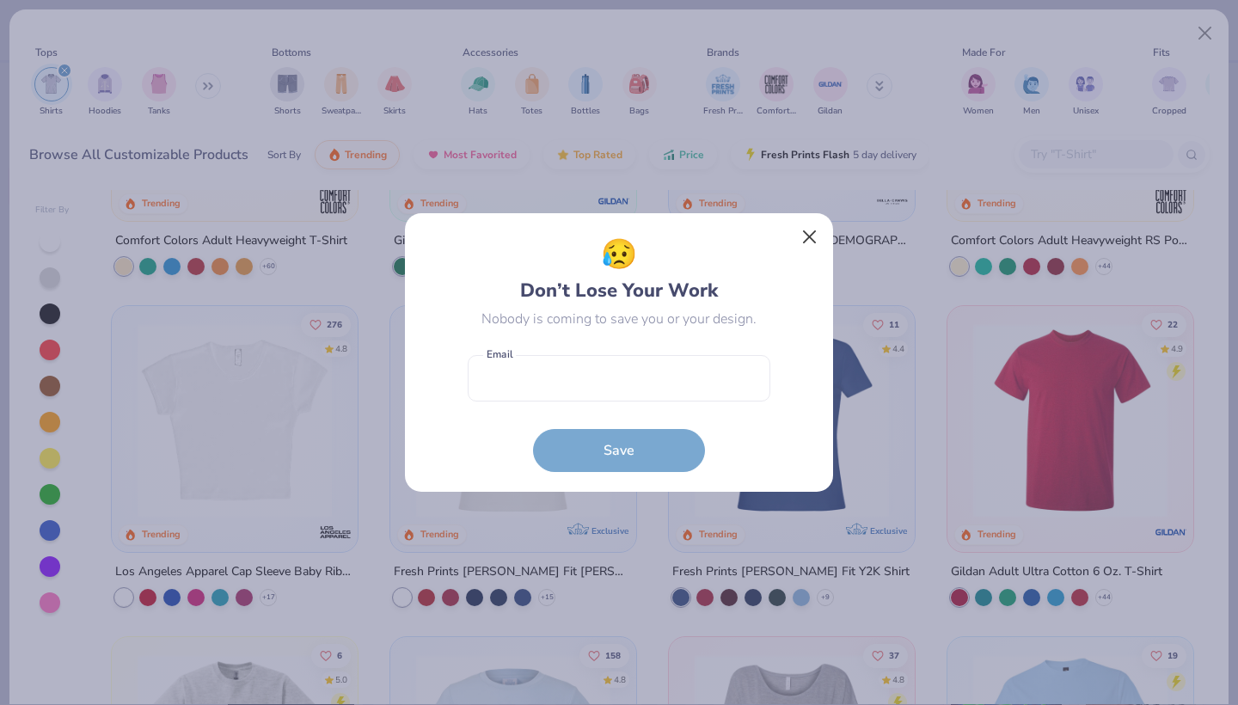
click at [809, 241] on button "Close" at bounding box center [809, 237] width 33 height 33
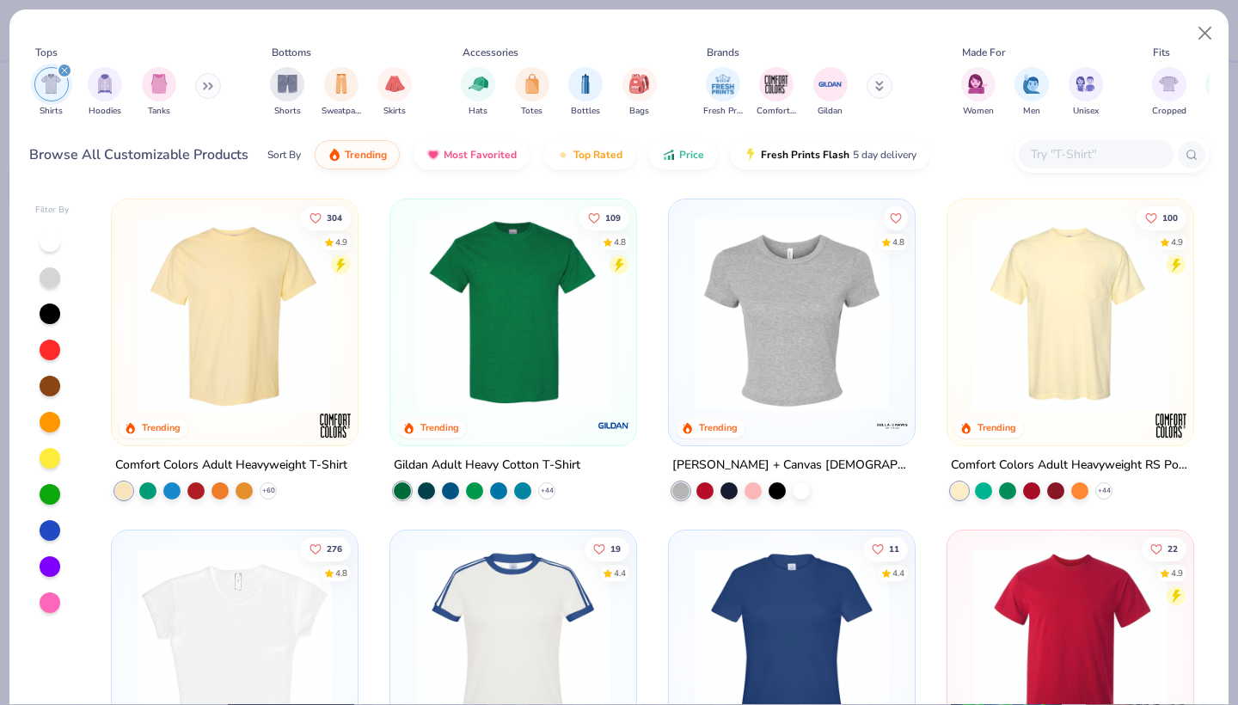
scroll to position [0, 0]
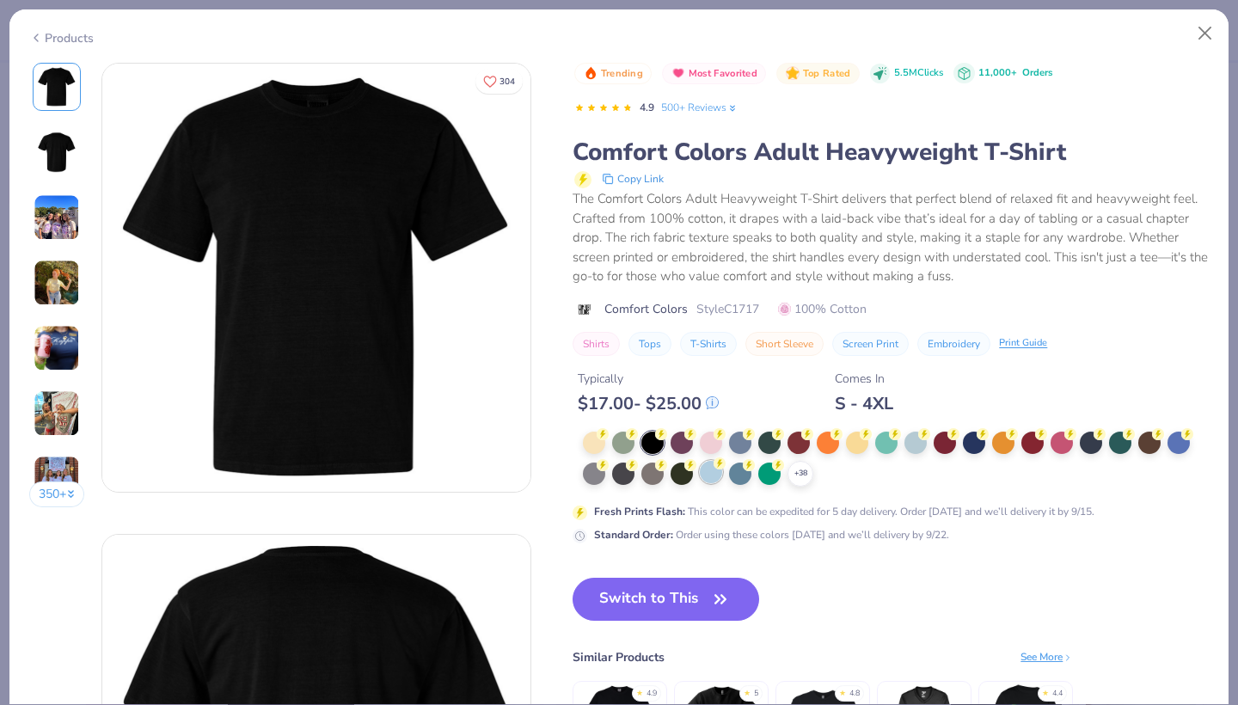
click at [705, 479] on div at bounding box center [711, 472] width 22 height 22
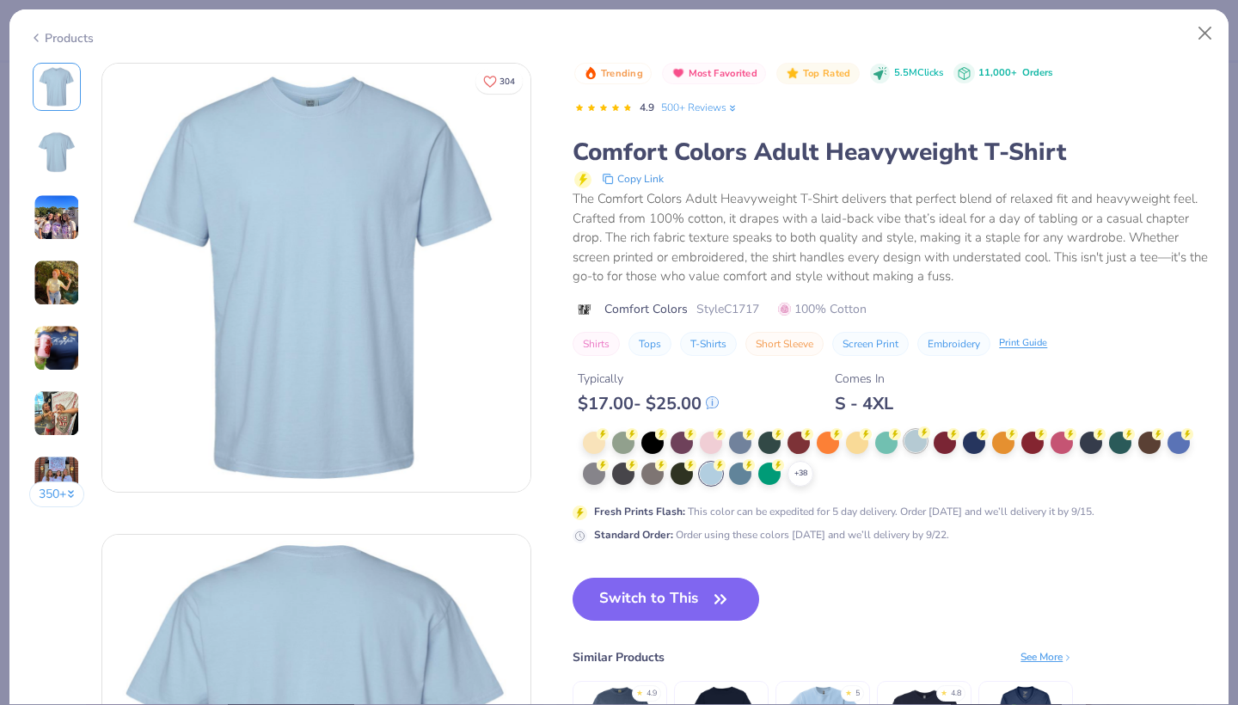
click at [916, 437] on div at bounding box center [915, 441] width 22 height 22
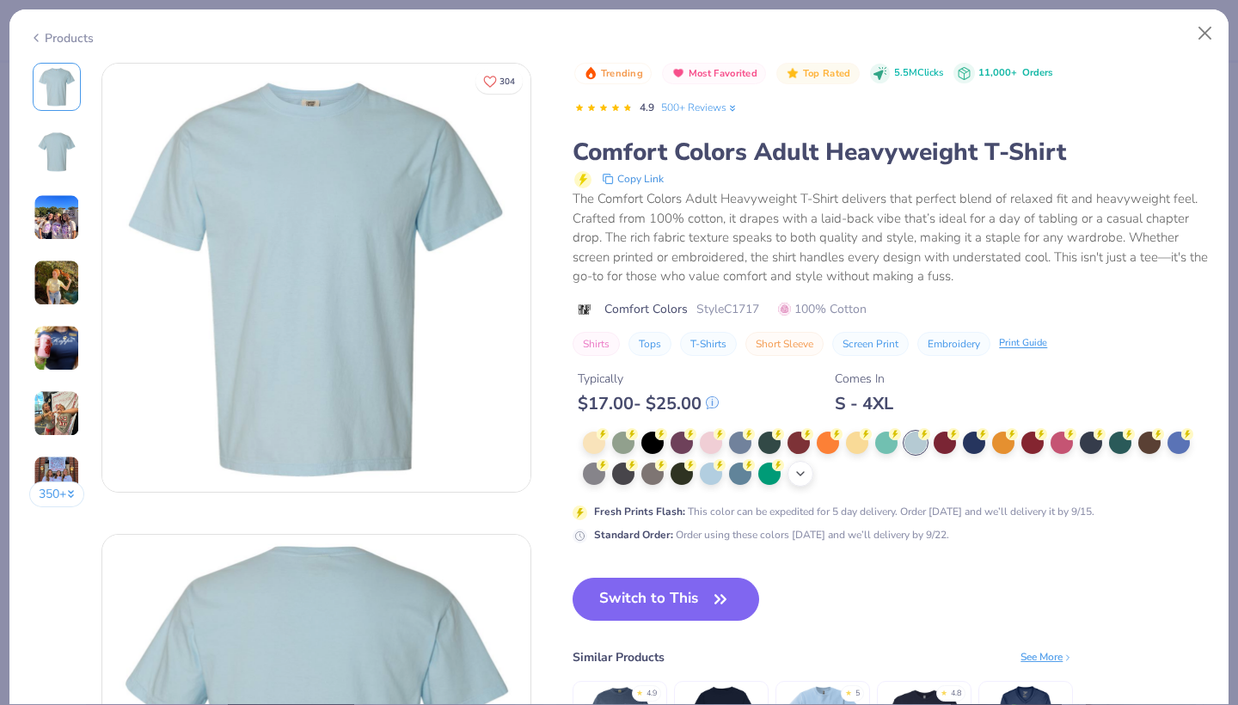
click at [799, 478] on div "+ 38" at bounding box center [800, 474] width 26 height 26
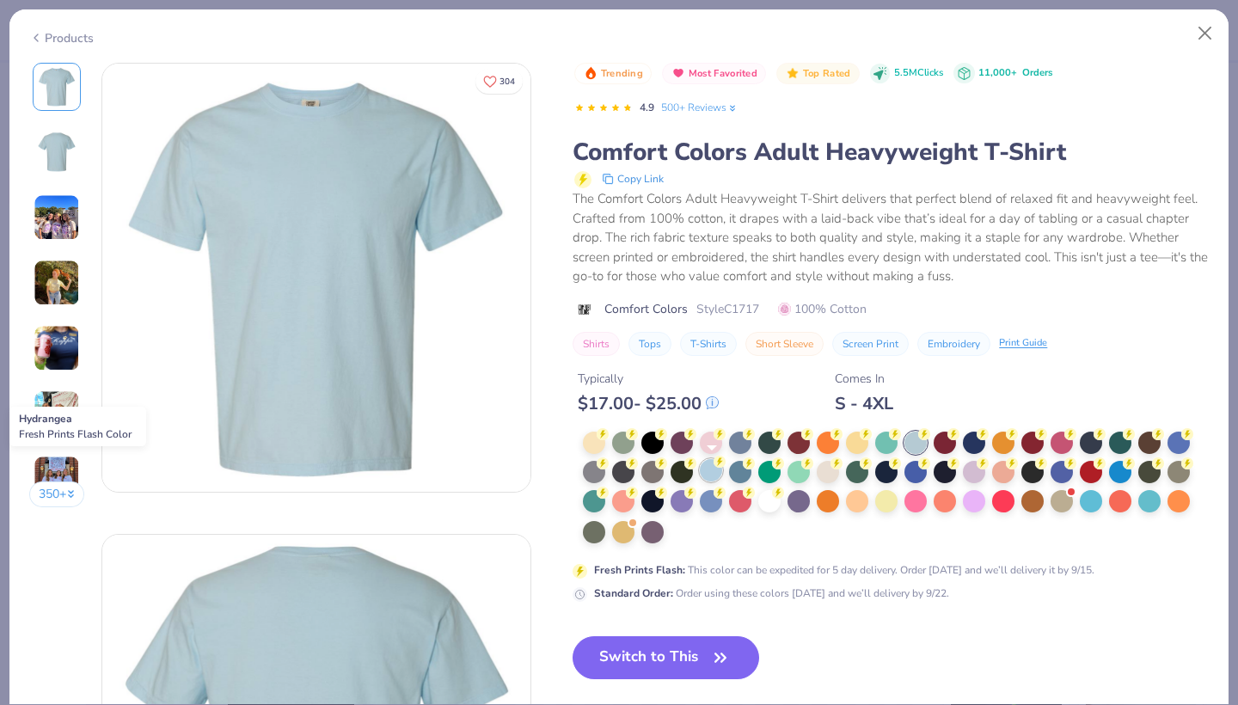
click at [712, 470] on div at bounding box center [711, 470] width 22 height 22
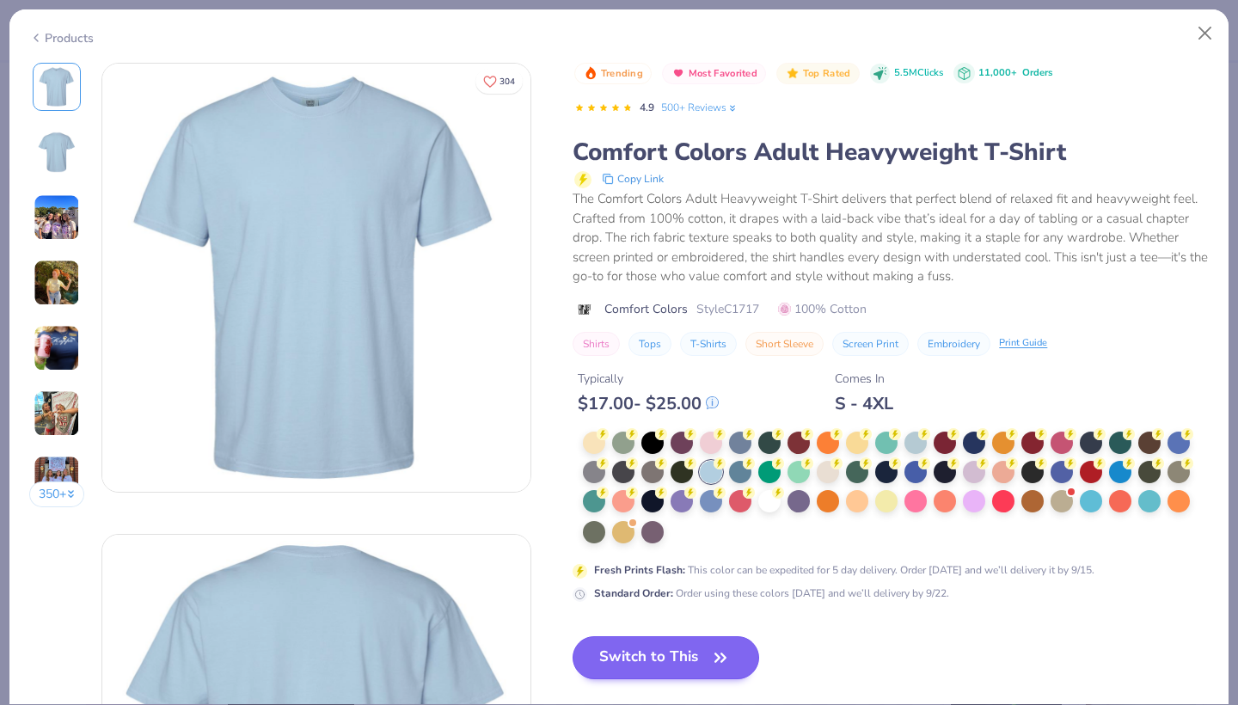
click at [724, 662] on icon "button" at bounding box center [720, 657] width 24 height 24
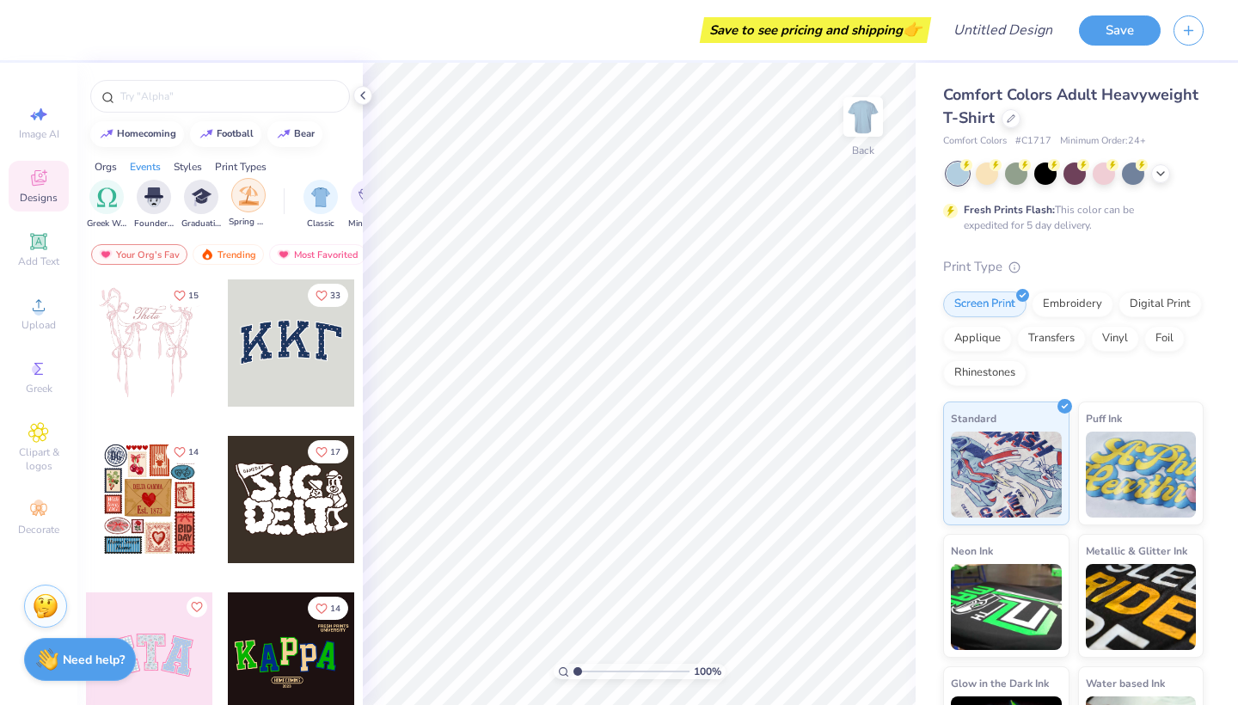
scroll to position [0, 699]
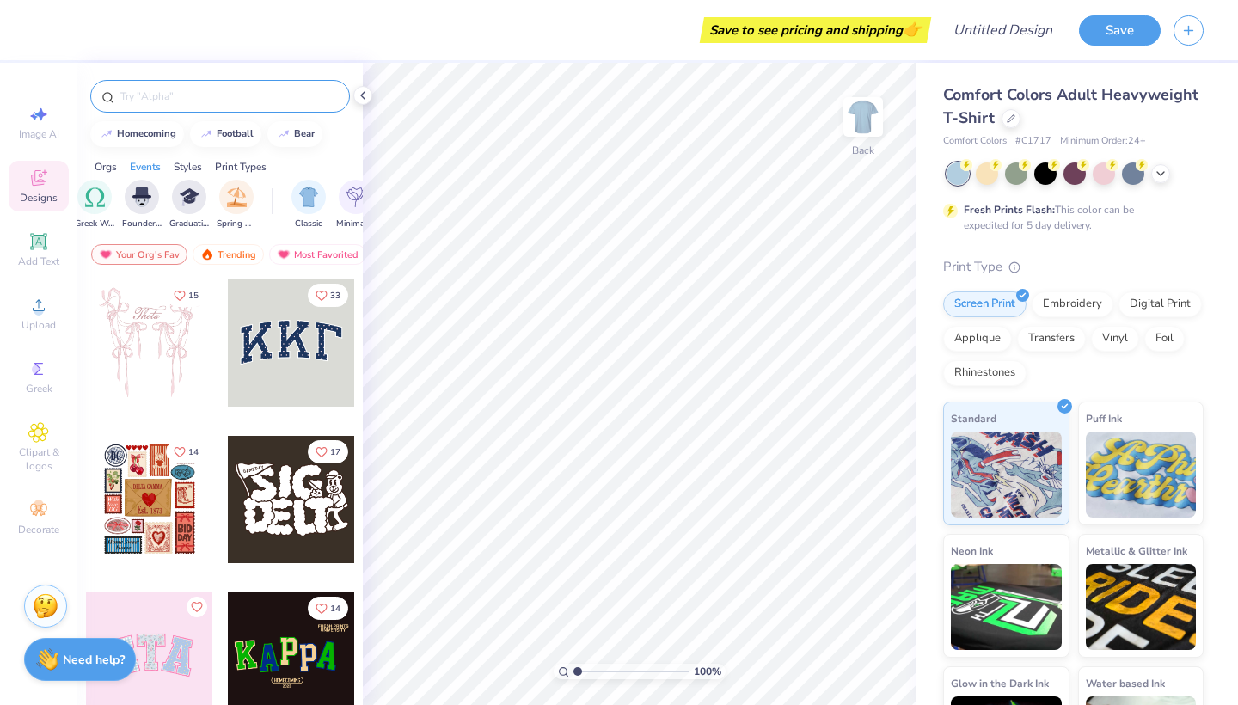
click at [199, 104] on input "text" at bounding box center [229, 96] width 220 height 17
type input "bid day"
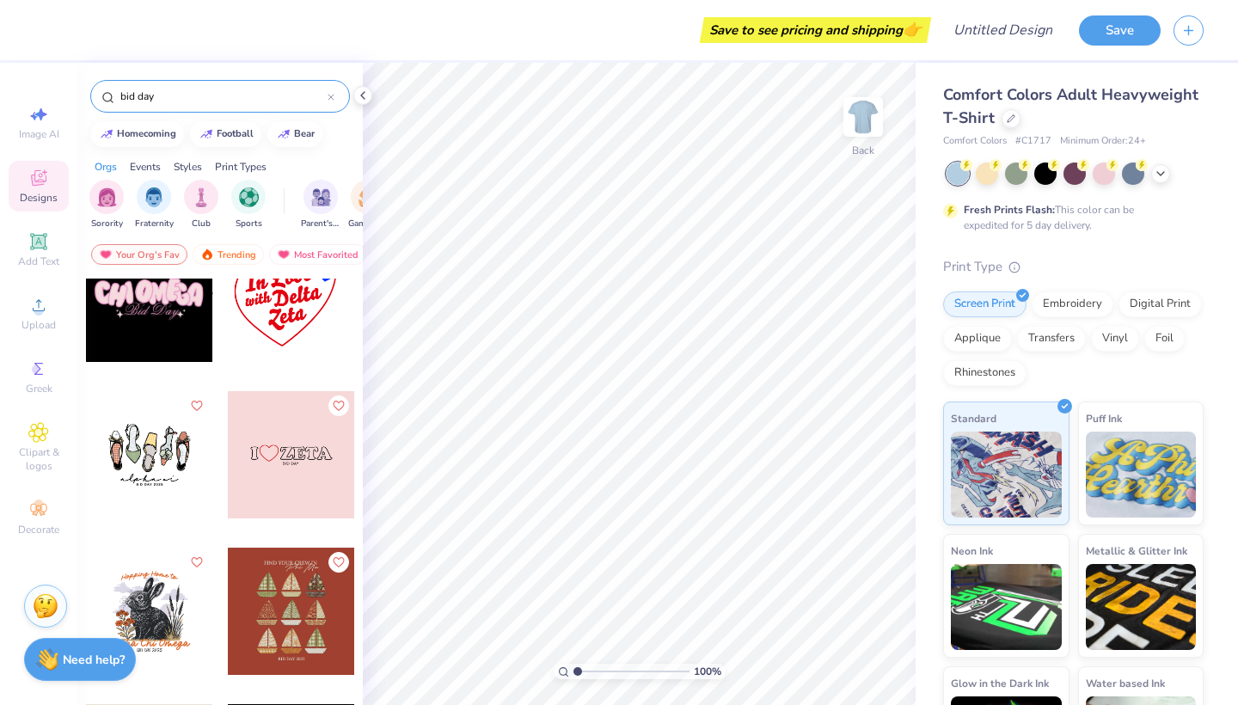
scroll to position [1619, 0]
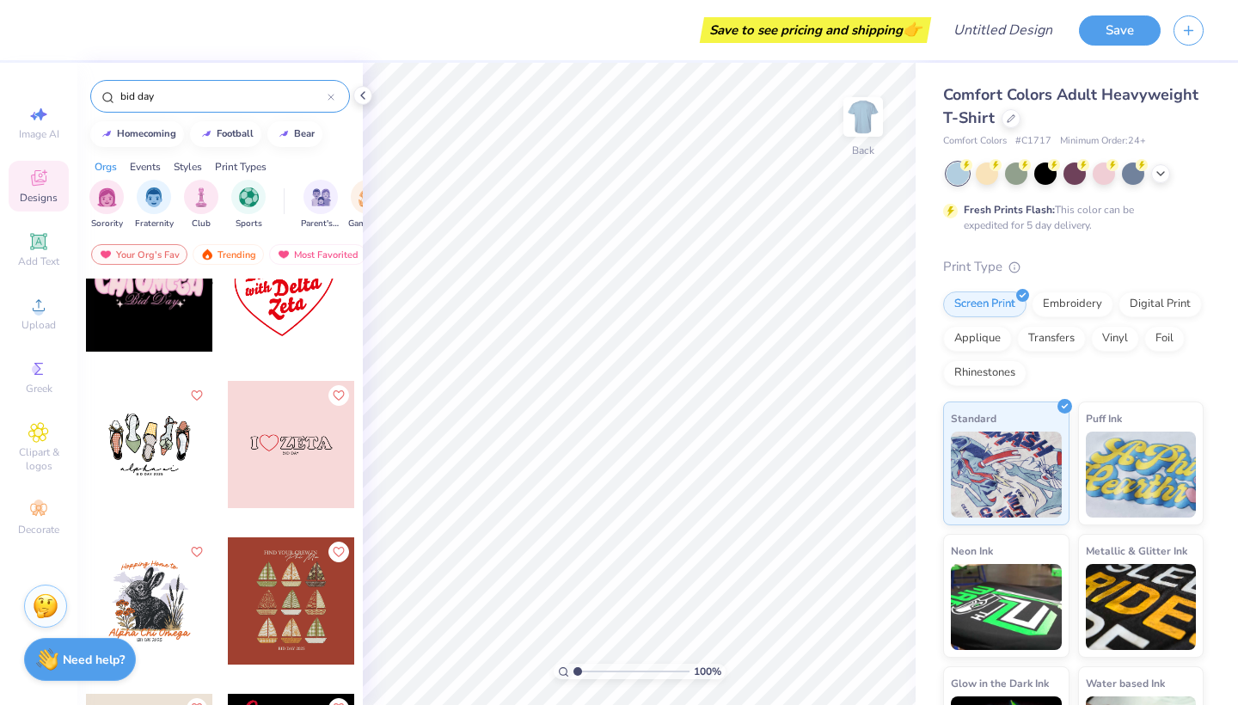
click at [172, 464] on div at bounding box center [149, 444] width 127 height 127
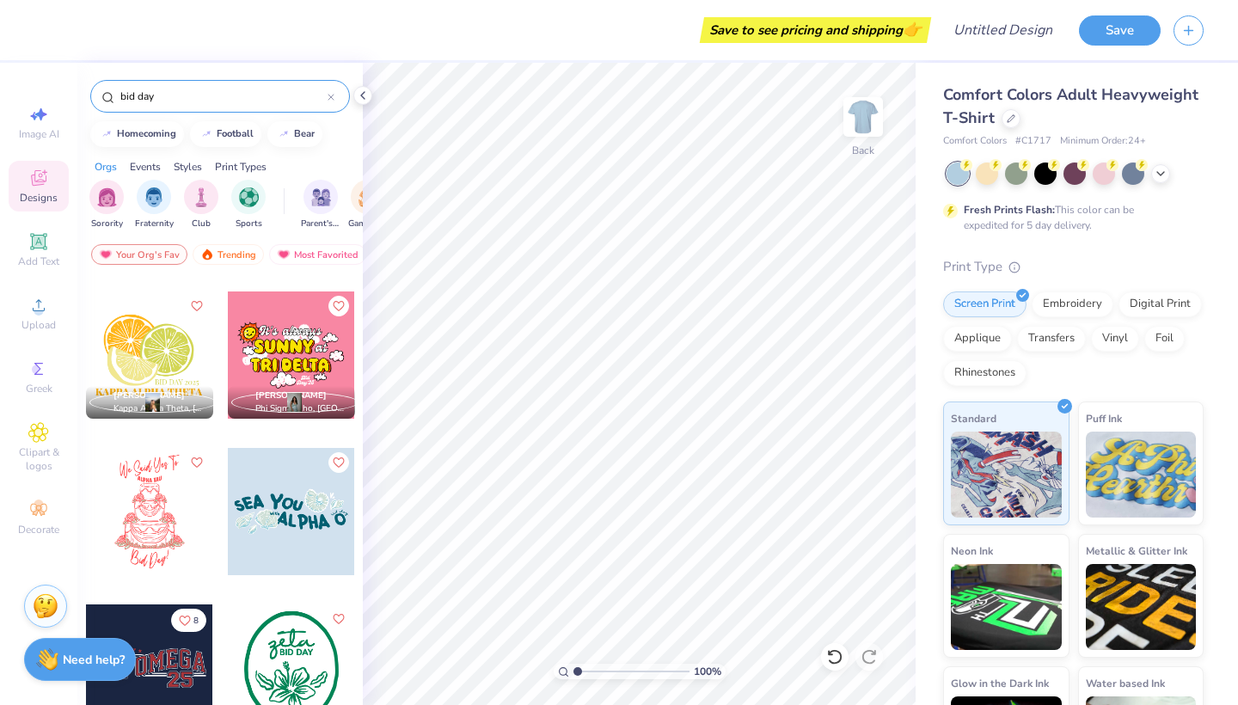
scroll to position [2198, 0]
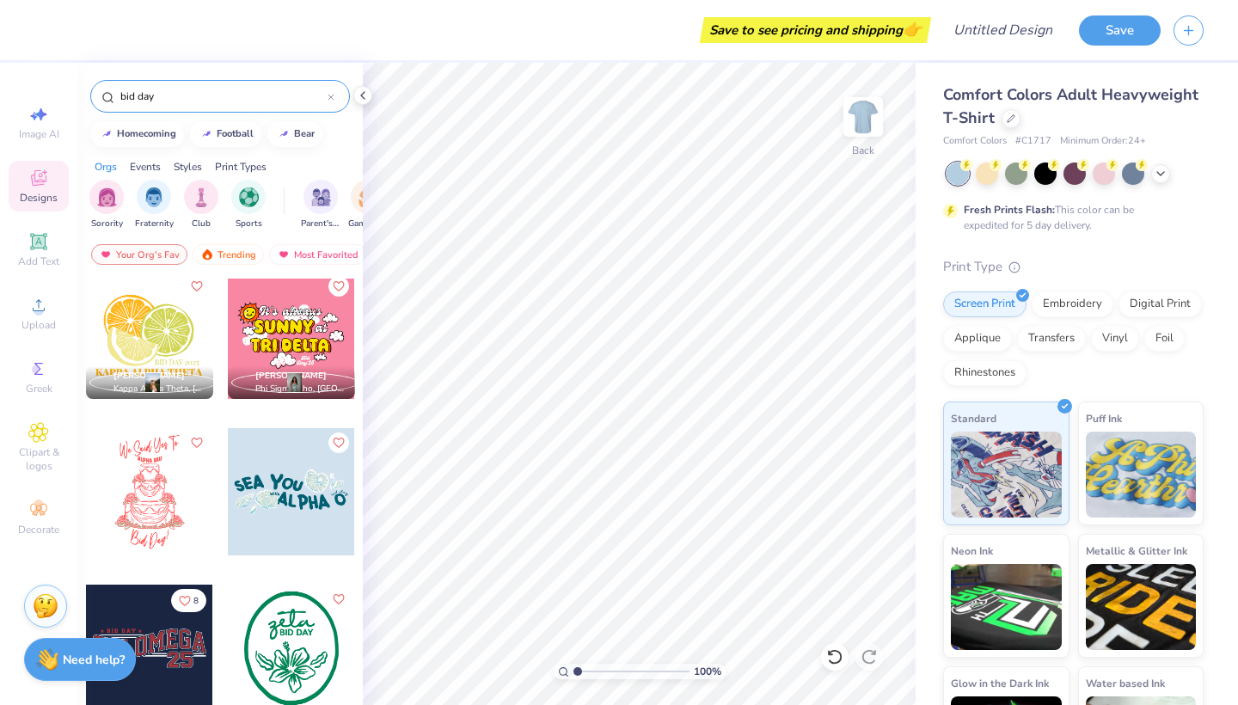
click at [332, 93] on div at bounding box center [330, 96] width 7 height 15
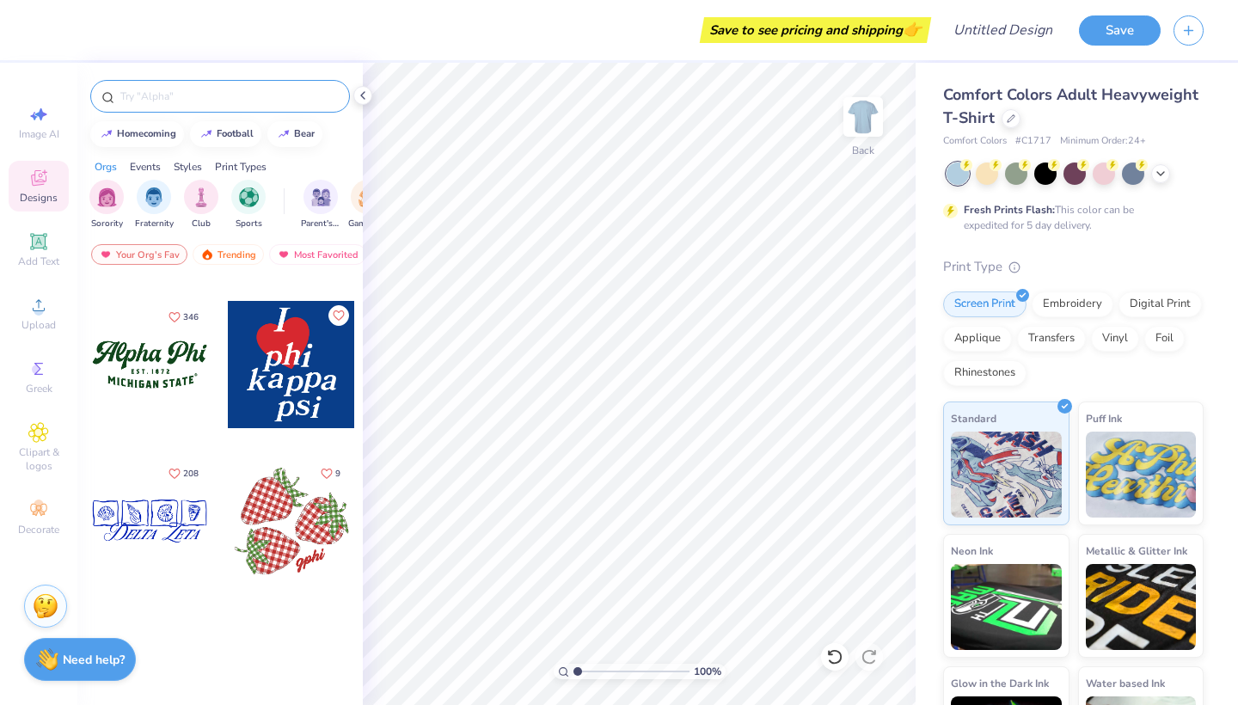
click at [292, 89] on input "text" at bounding box center [229, 96] width 220 height 17
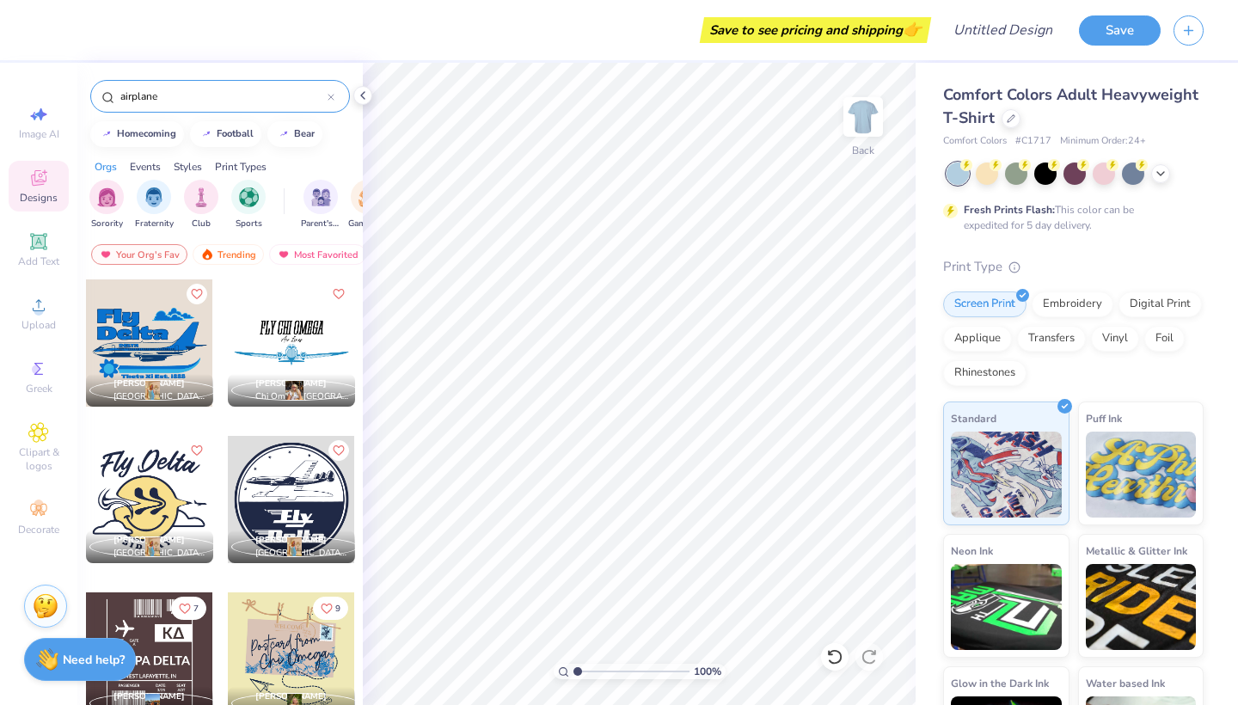
scroll to position [0, 0]
click at [135, 95] on input "airplane" at bounding box center [223, 96] width 209 height 17
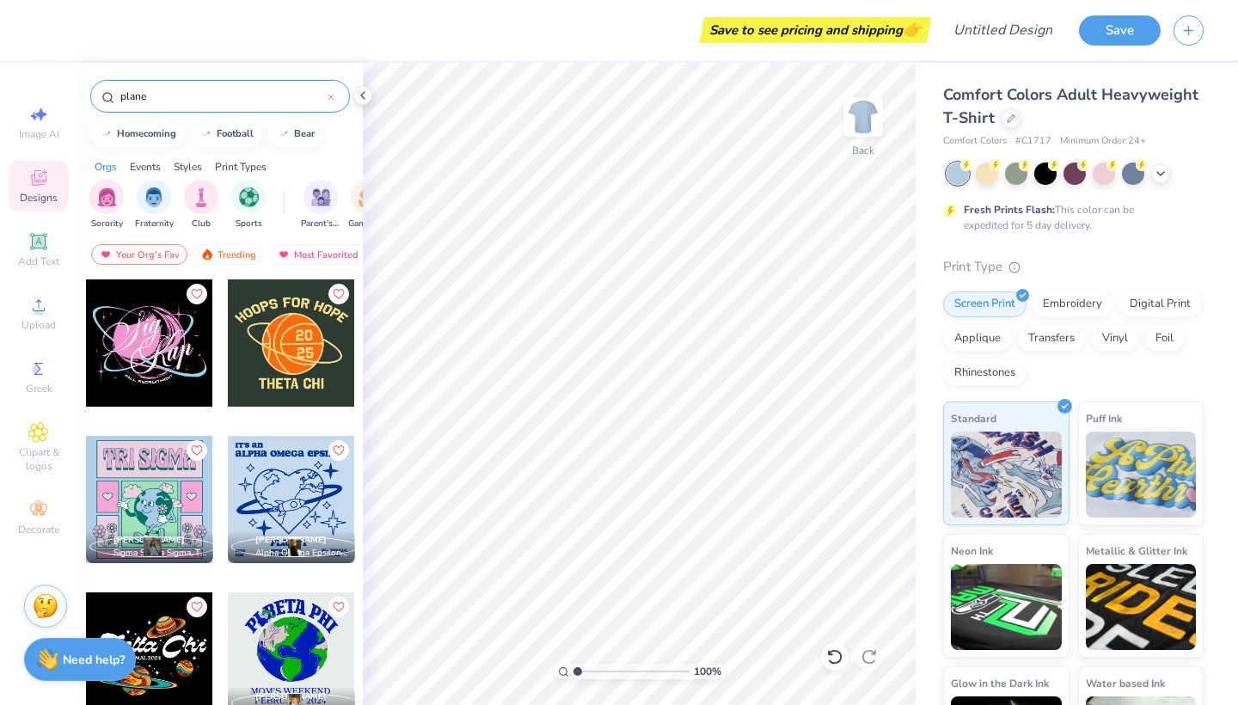
click at [135, 95] on input "plane" at bounding box center [223, 96] width 209 height 17
type input "r"
type input "travel"
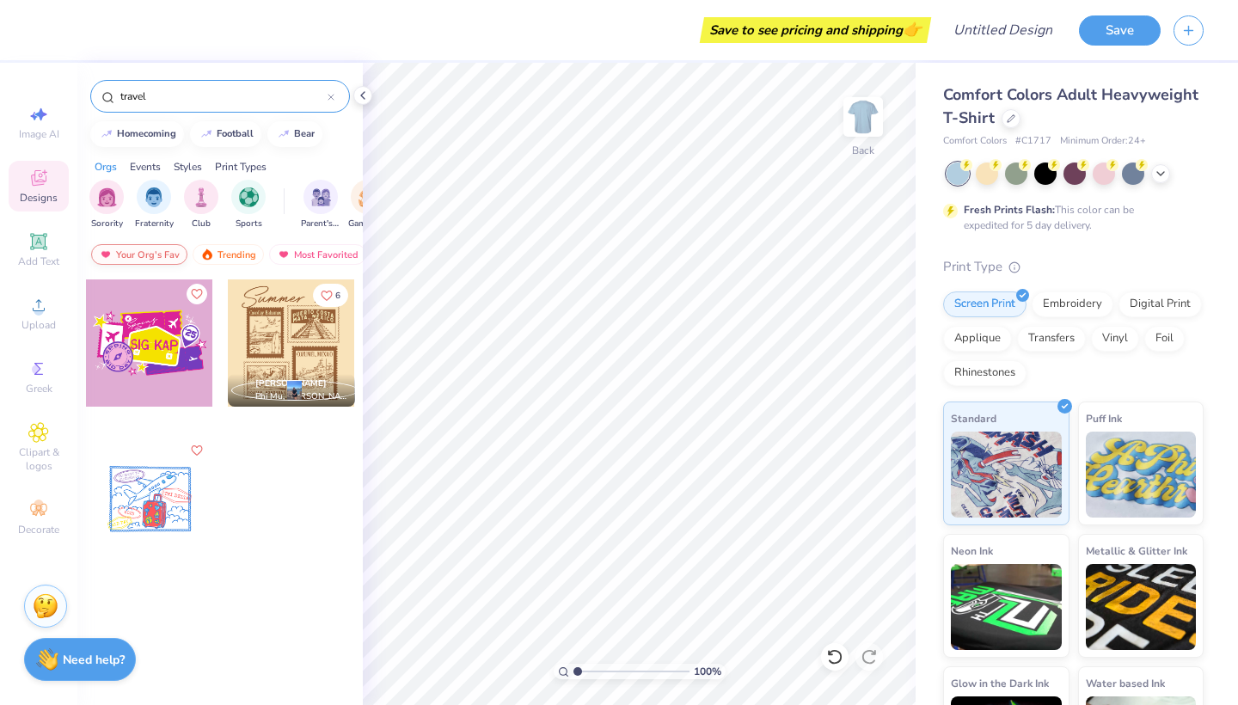
click at [145, 255] on div "Your Org's Fav" at bounding box center [139, 254] width 96 height 21
click at [331, 92] on div at bounding box center [330, 96] width 7 height 15
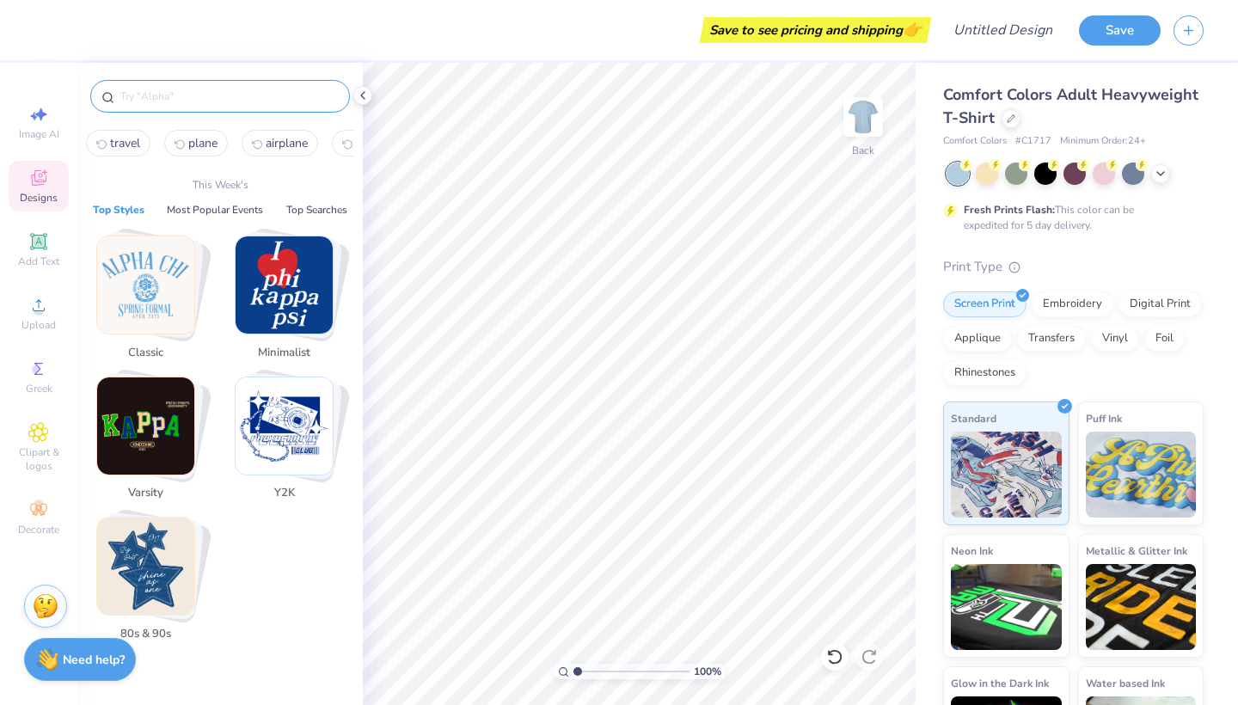
click at [270, 92] on input "text" at bounding box center [229, 96] width 220 height 17
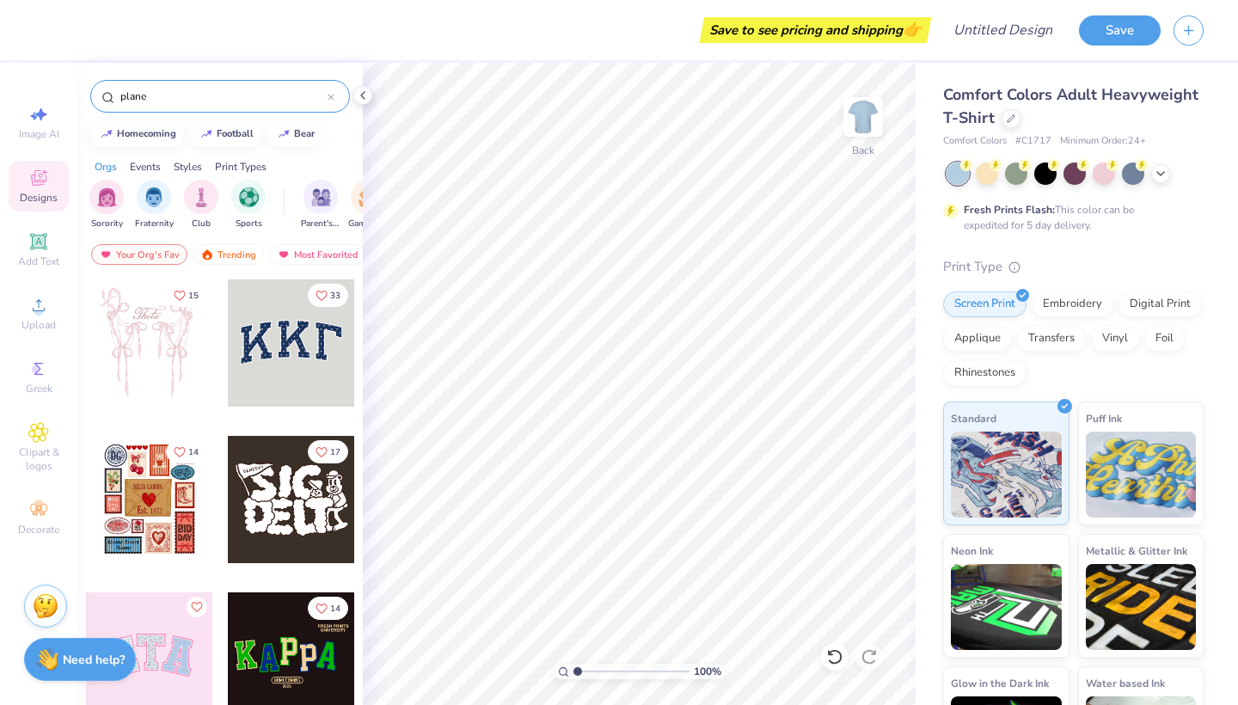
type input "plane"
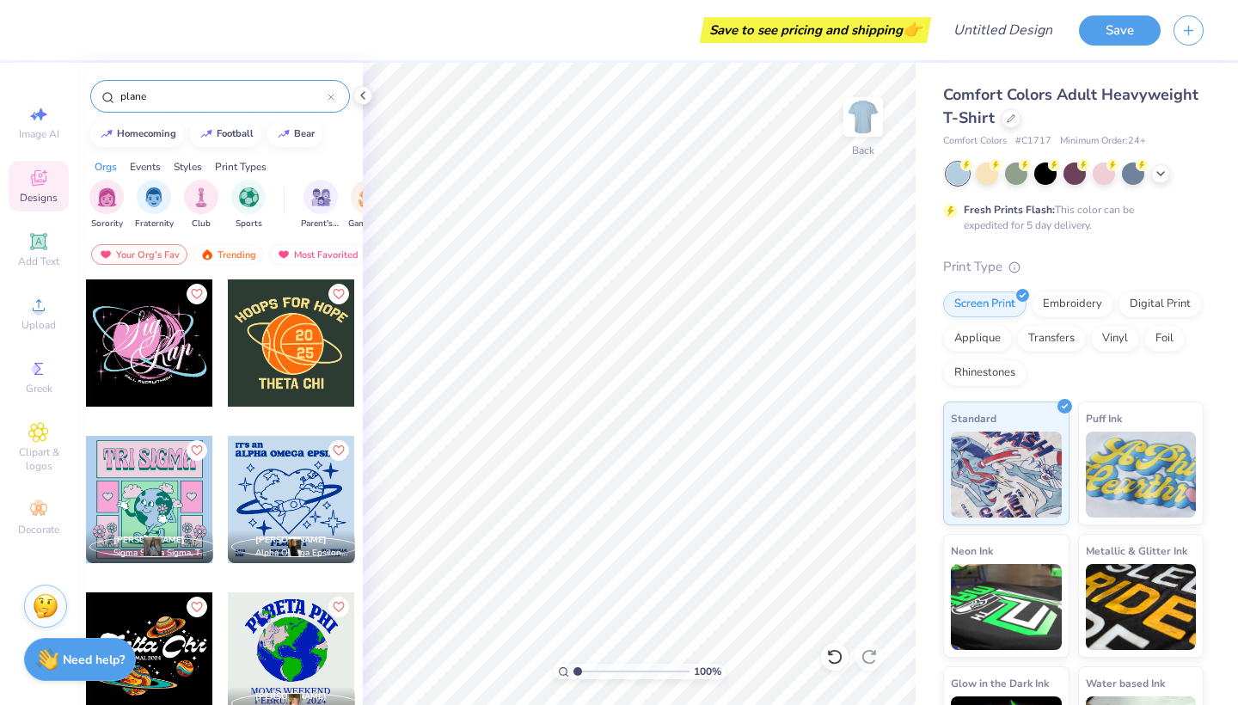
click at [335, 94] on div "plane" at bounding box center [220, 96] width 260 height 33
click at [332, 94] on icon at bounding box center [330, 97] width 7 height 7
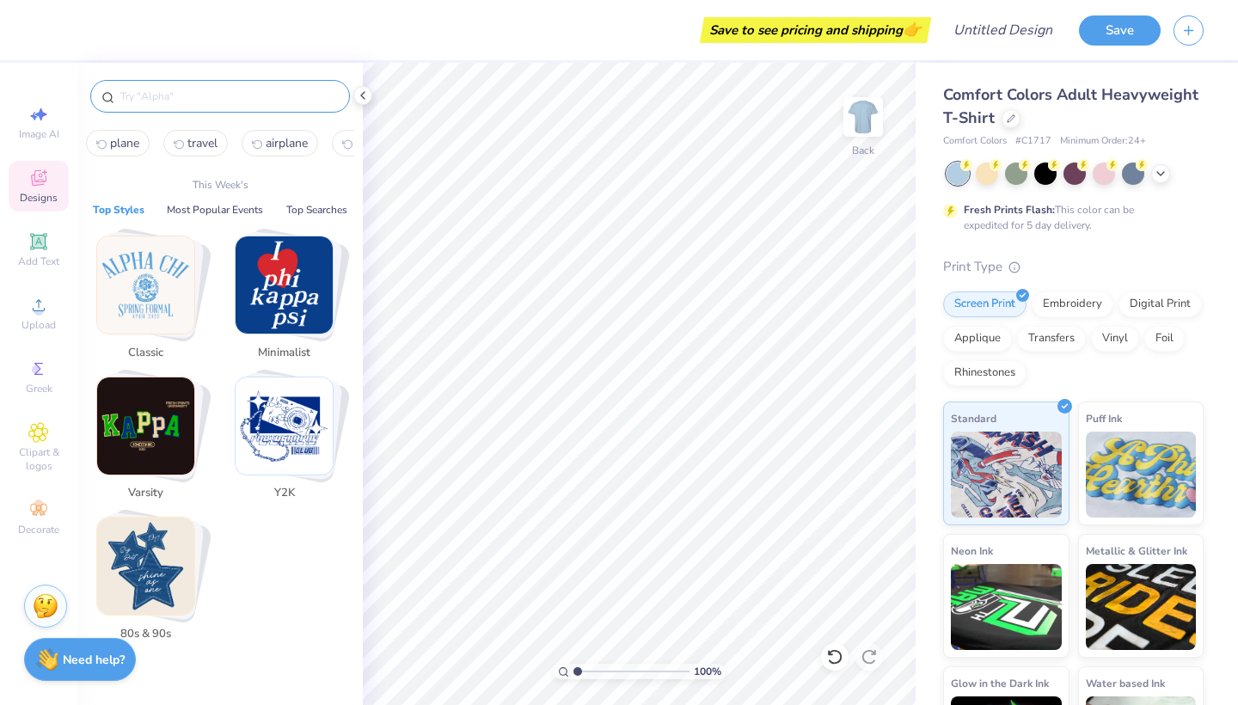
click at [248, 94] on input "text" at bounding box center [229, 96] width 220 height 17
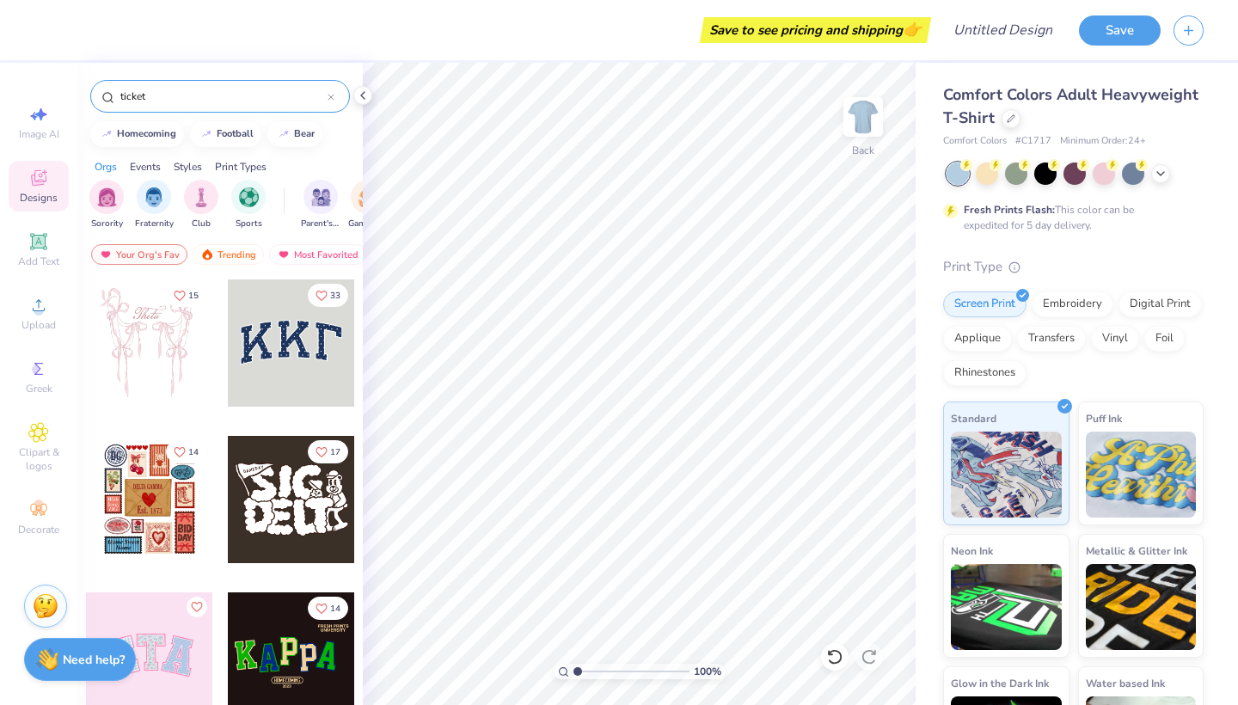
type input "ticket"
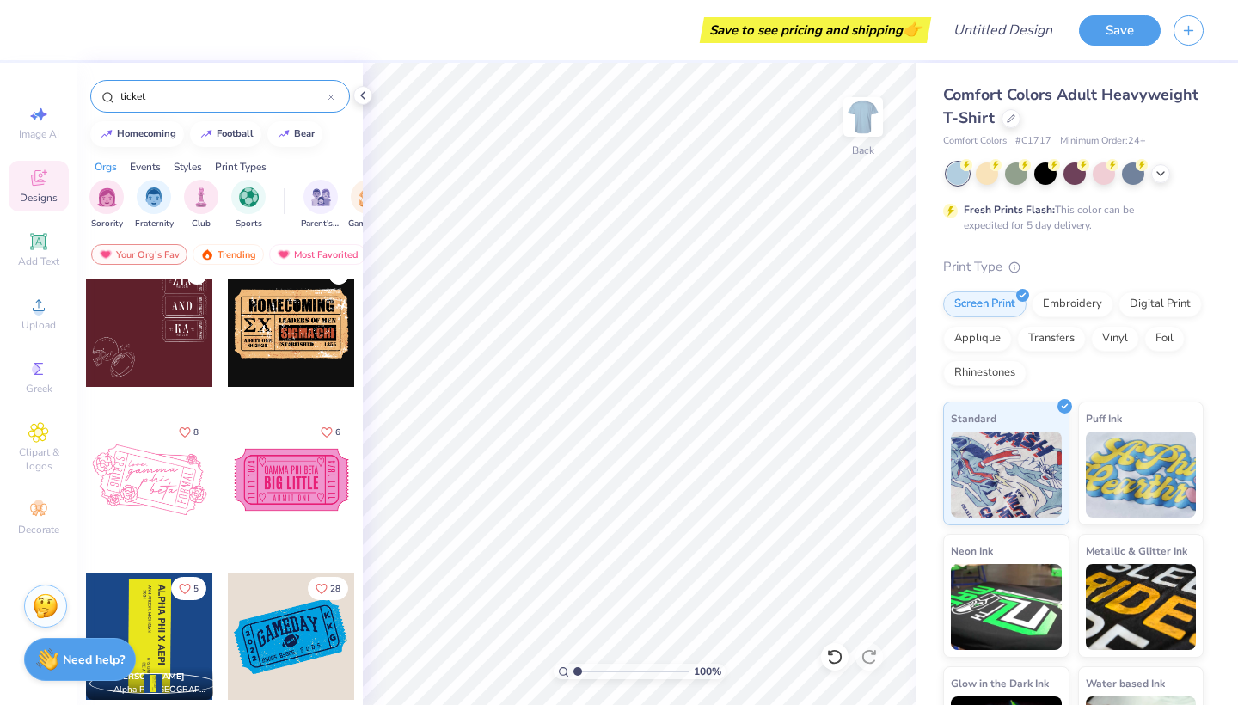
scroll to position [384, 0]
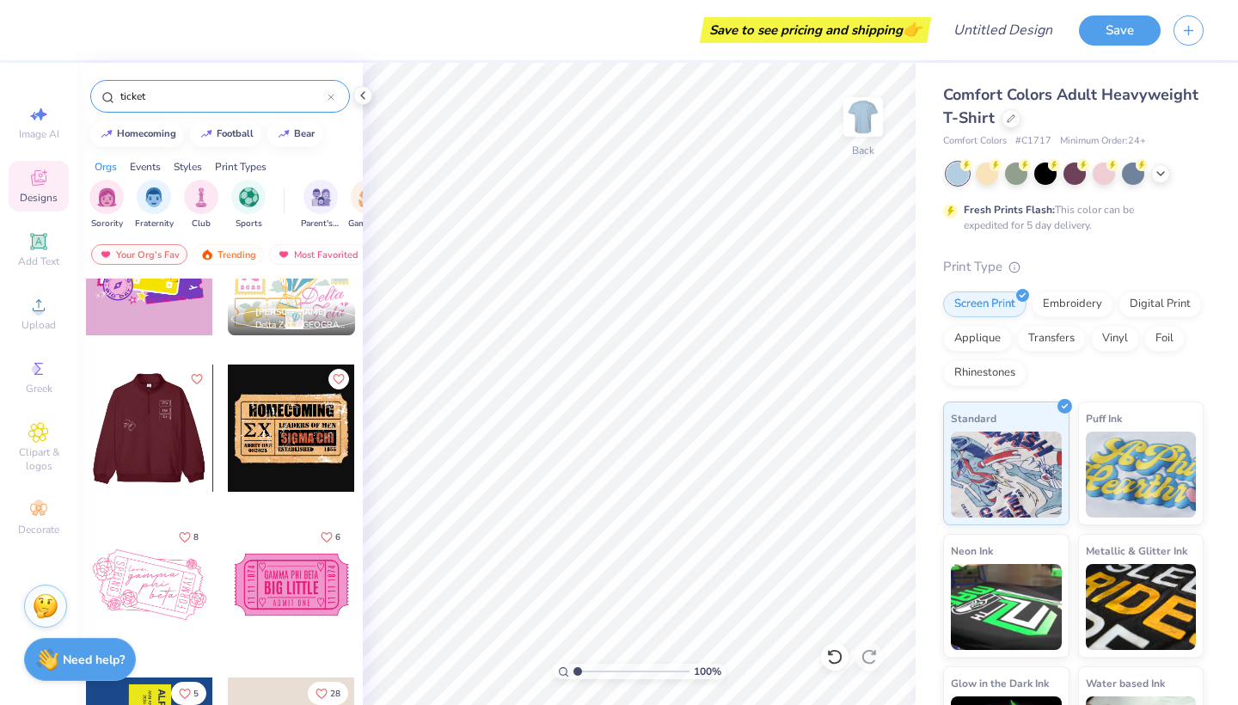
click at [184, 449] on div at bounding box center [148, 427] width 127 height 127
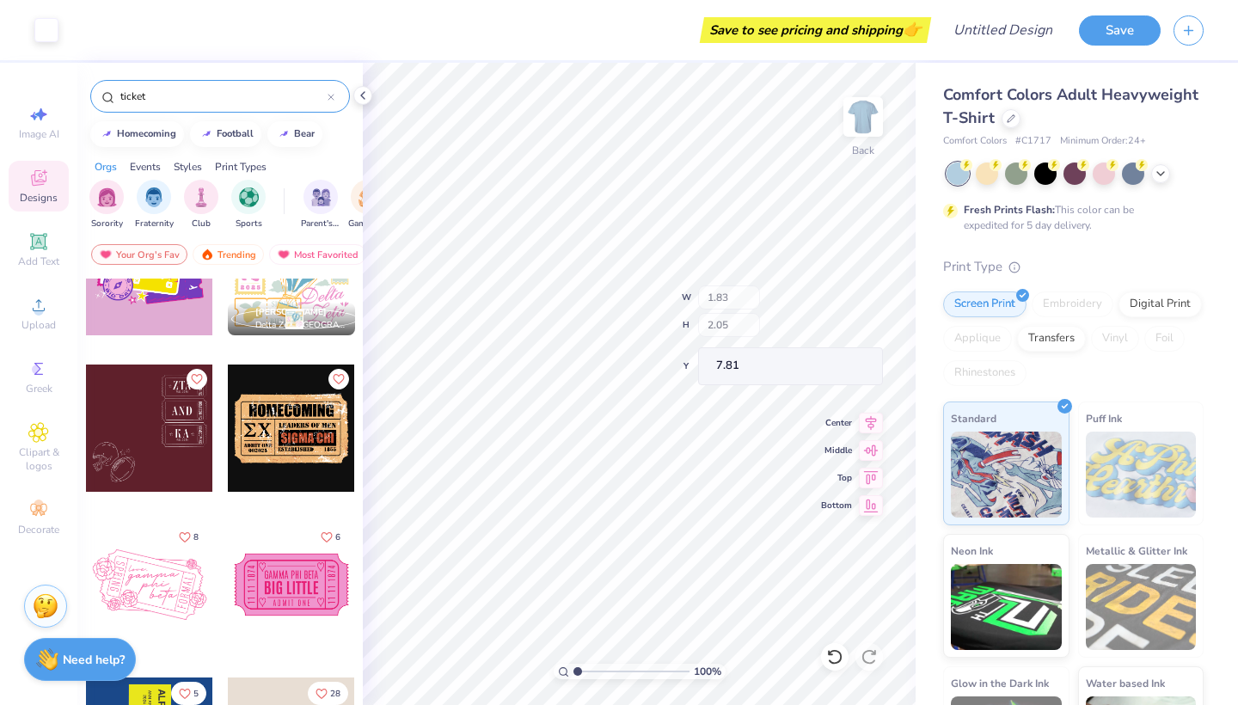
type input "1.83"
type input "2.05"
type input "7.81"
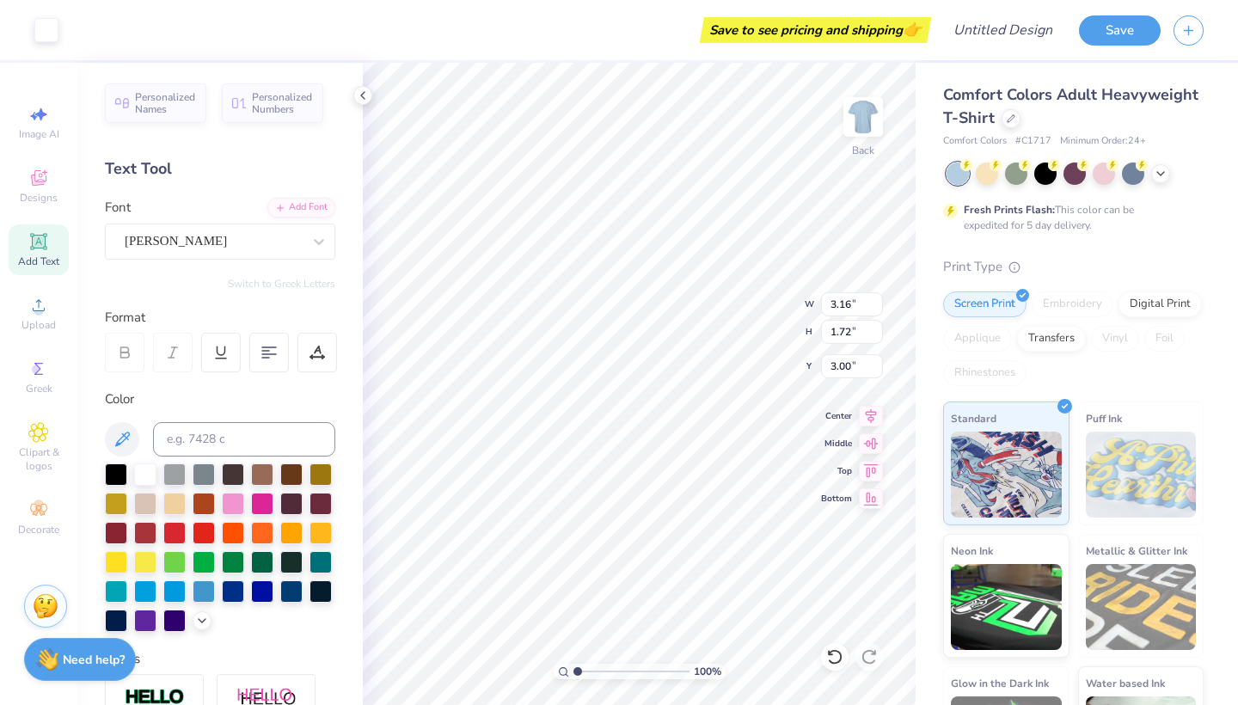
type input "10.04"
type input "5.45"
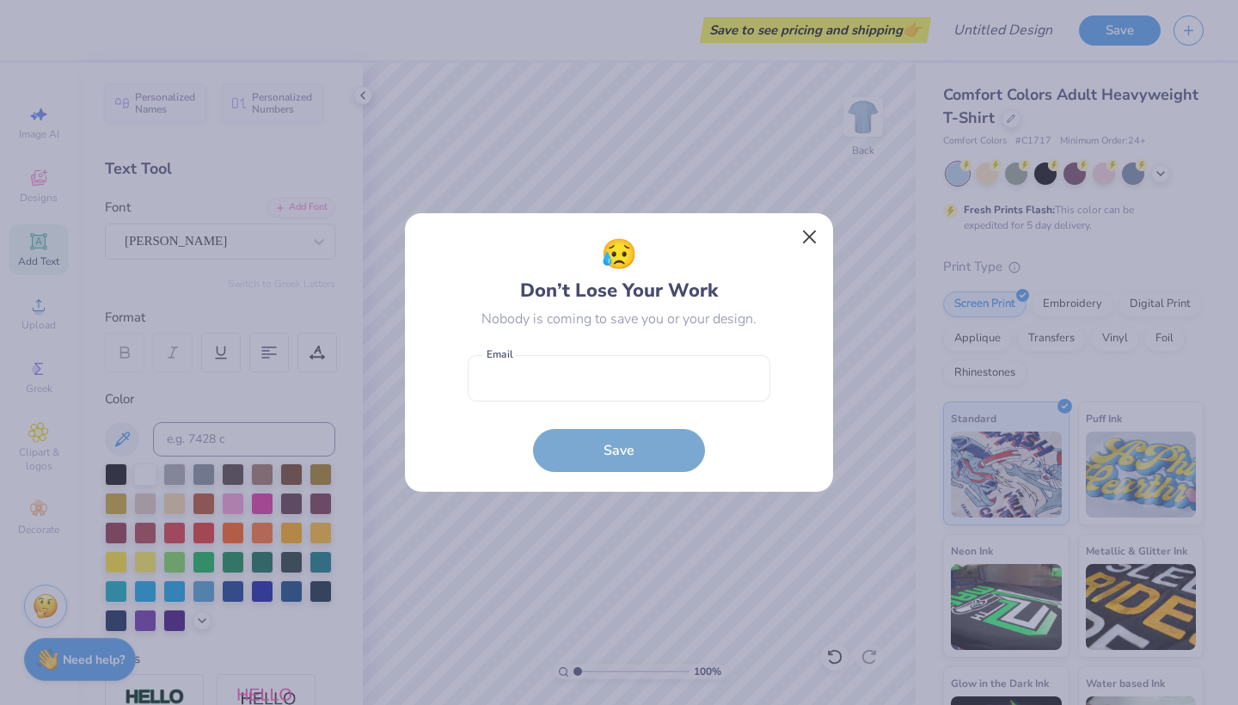
click at [810, 239] on button "Close" at bounding box center [809, 237] width 33 height 33
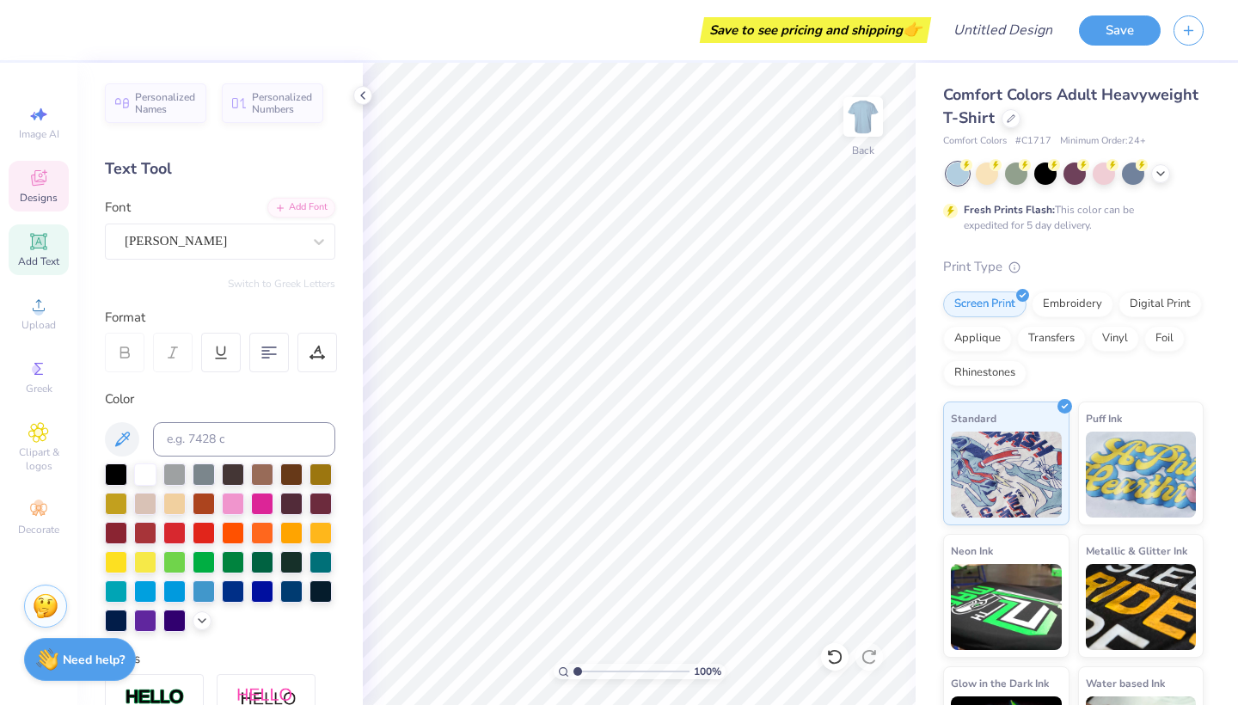
click at [42, 191] on span "Designs" at bounding box center [39, 198] width 38 height 14
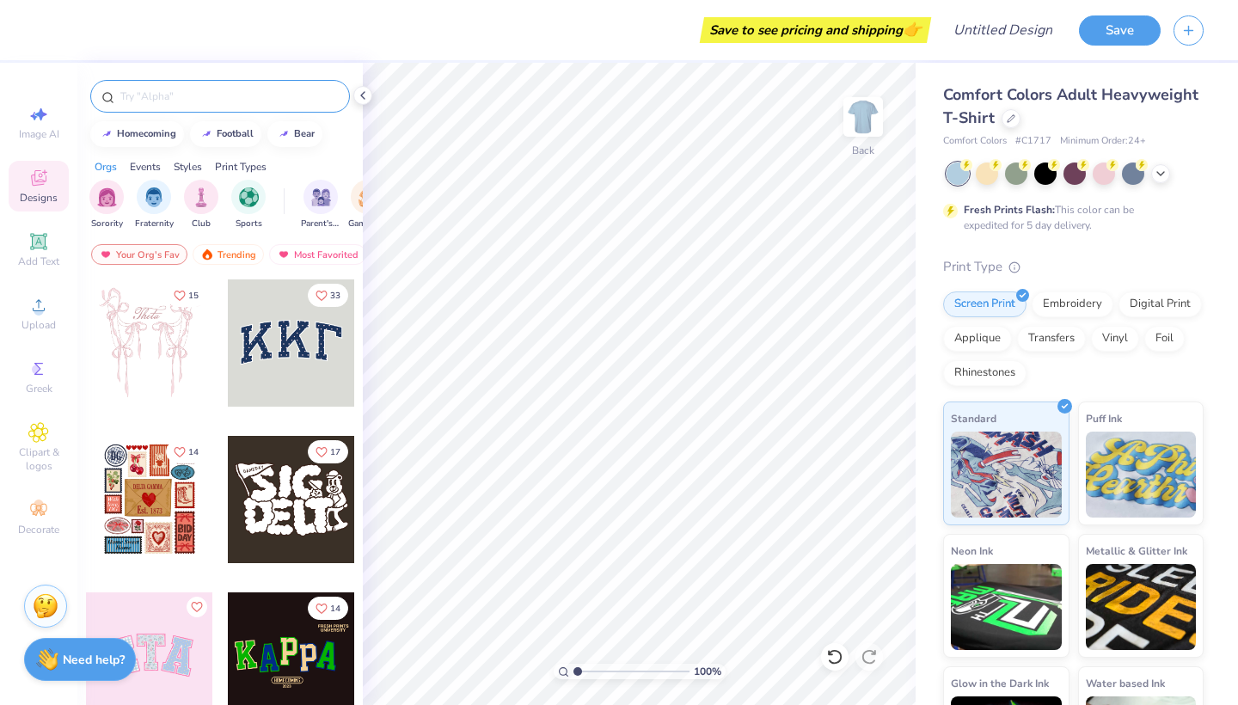
click at [156, 100] on input "text" at bounding box center [229, 96] width 220 height 17
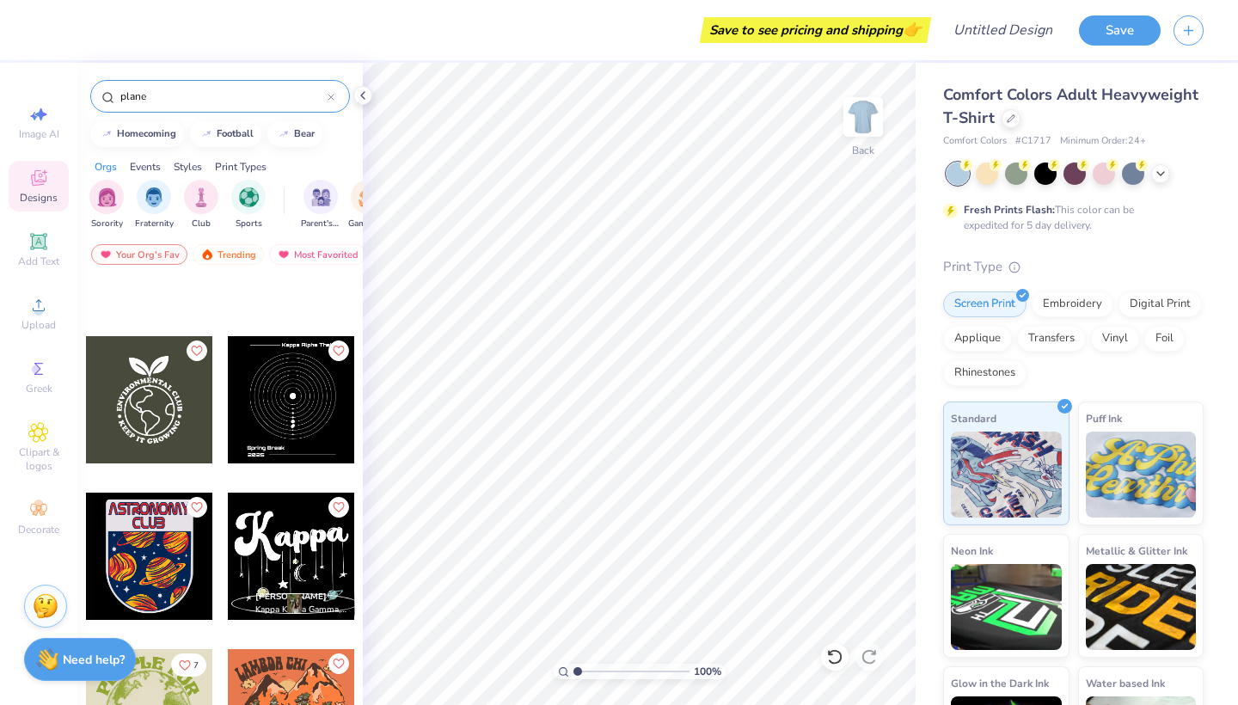
scroll to position [1070, 0]
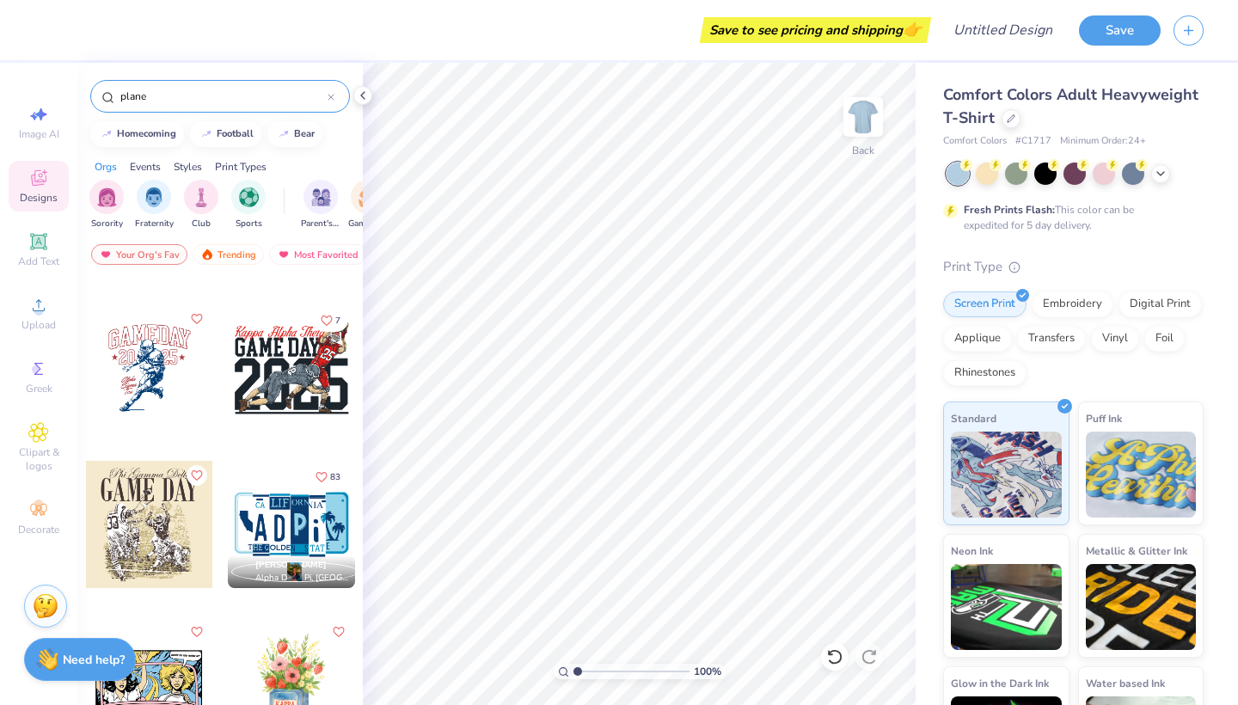
click at [124, 95] on input "plane" at bounding box center [223, 96] width 209 height 17
click at [122, 95] on input "plane" at bounding box center [223, 96] width 209 height 17
type input "airplane"
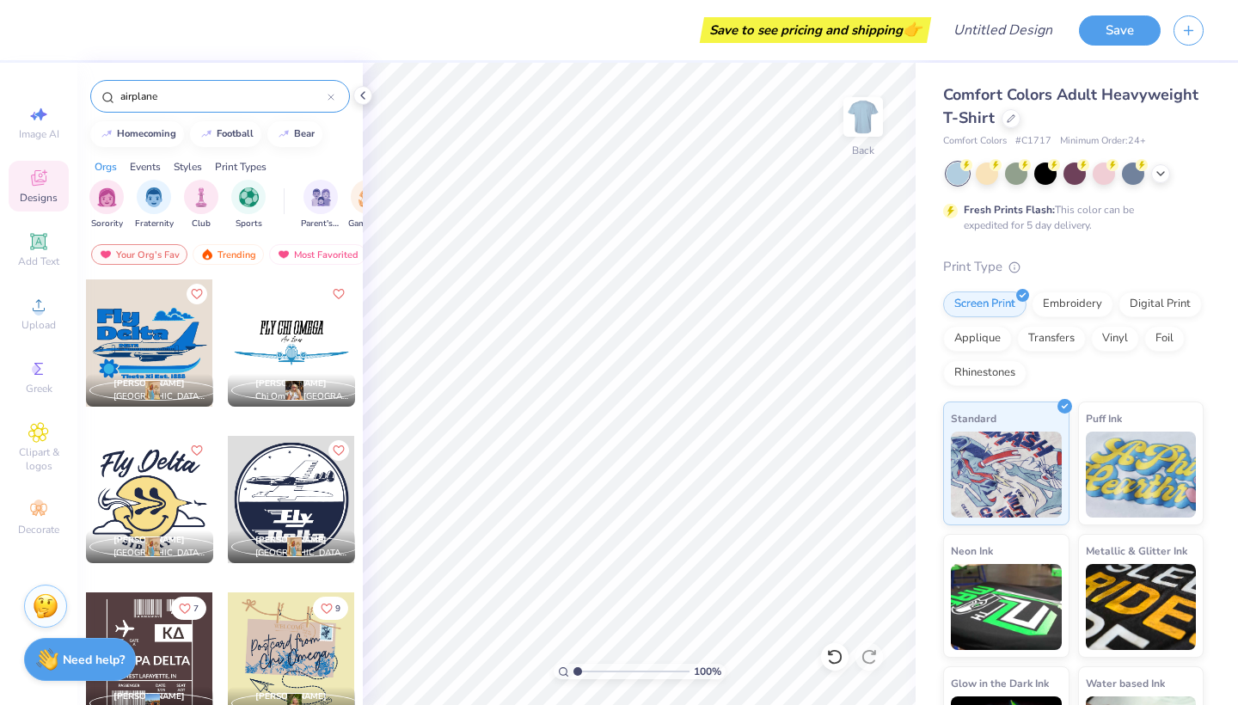
scroll to position [0, 0]
click at [49, 433] on div "Clipart & logos" at bounding box center [39, 447] width 60 height 64
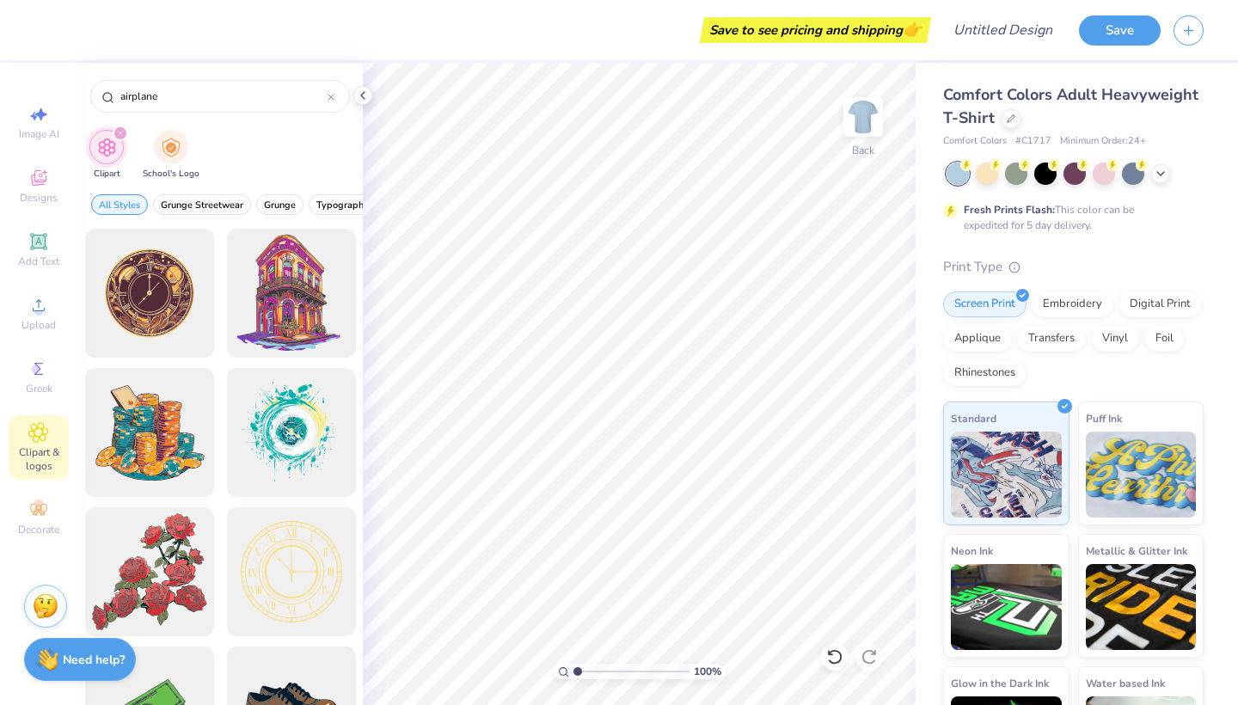
type input "airplane"
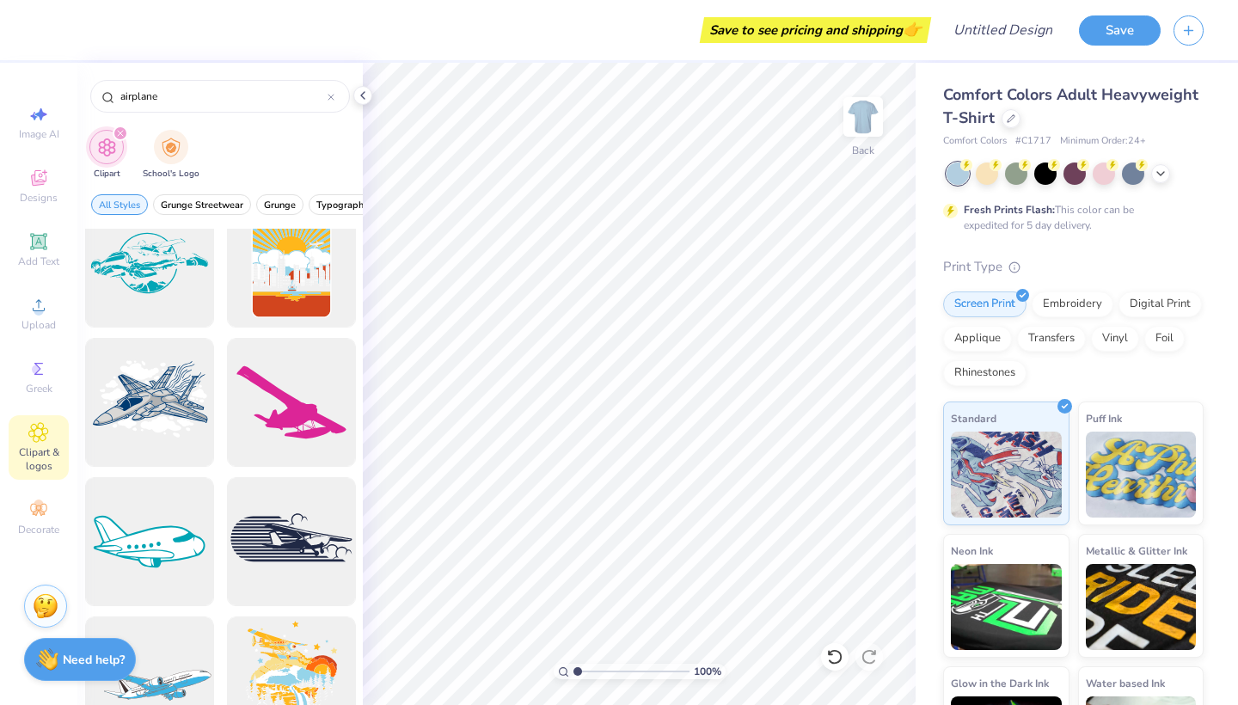
scroll to position [1841, 0]
click at [864, 107] on img at bounding box center [862, 117] width 69 height 69
click at [333, 98] on icon at bounding box center [330, 97] width 7 height 7
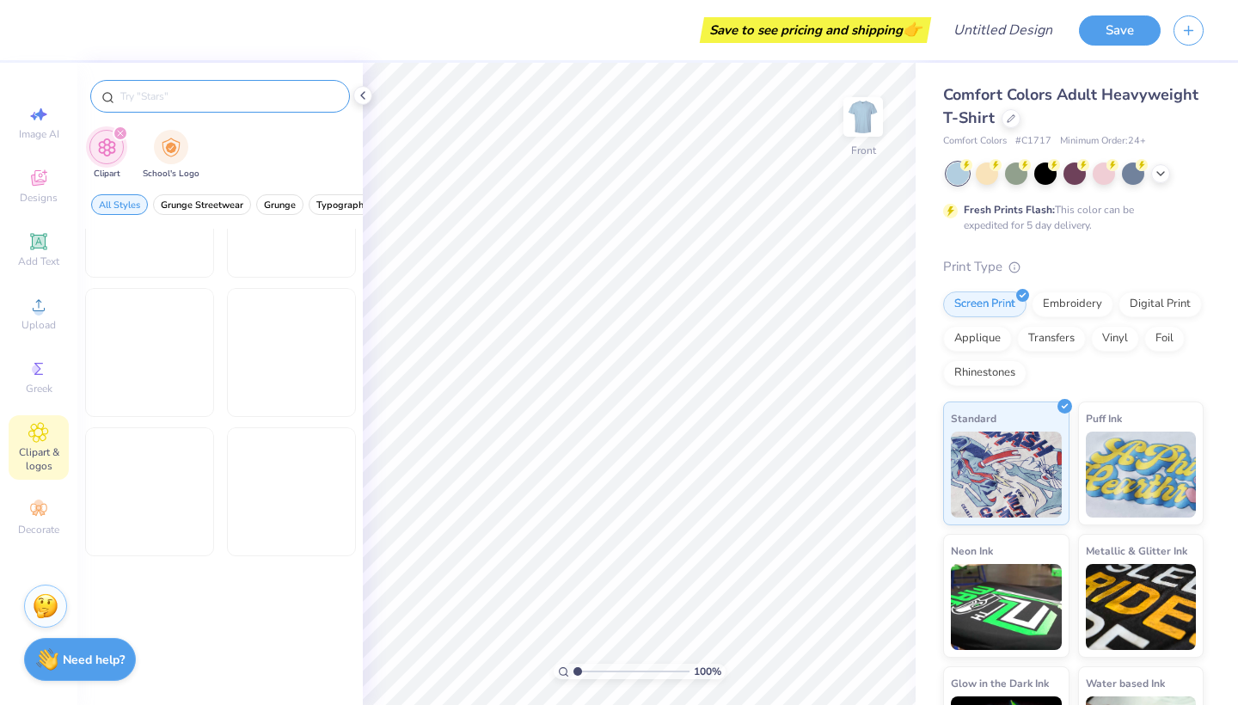
scroll to position [1751, 0]
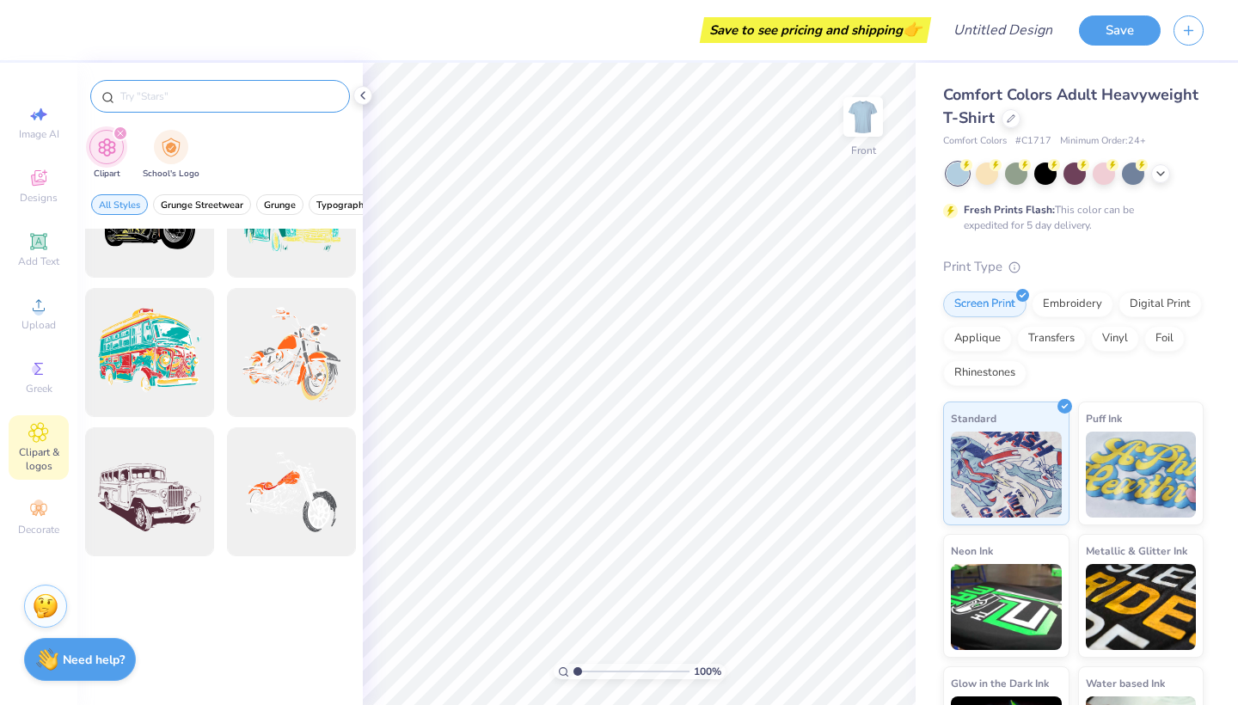
click at [290, 100] on input "text" at bounding box center [229, 96] width 220 height 17
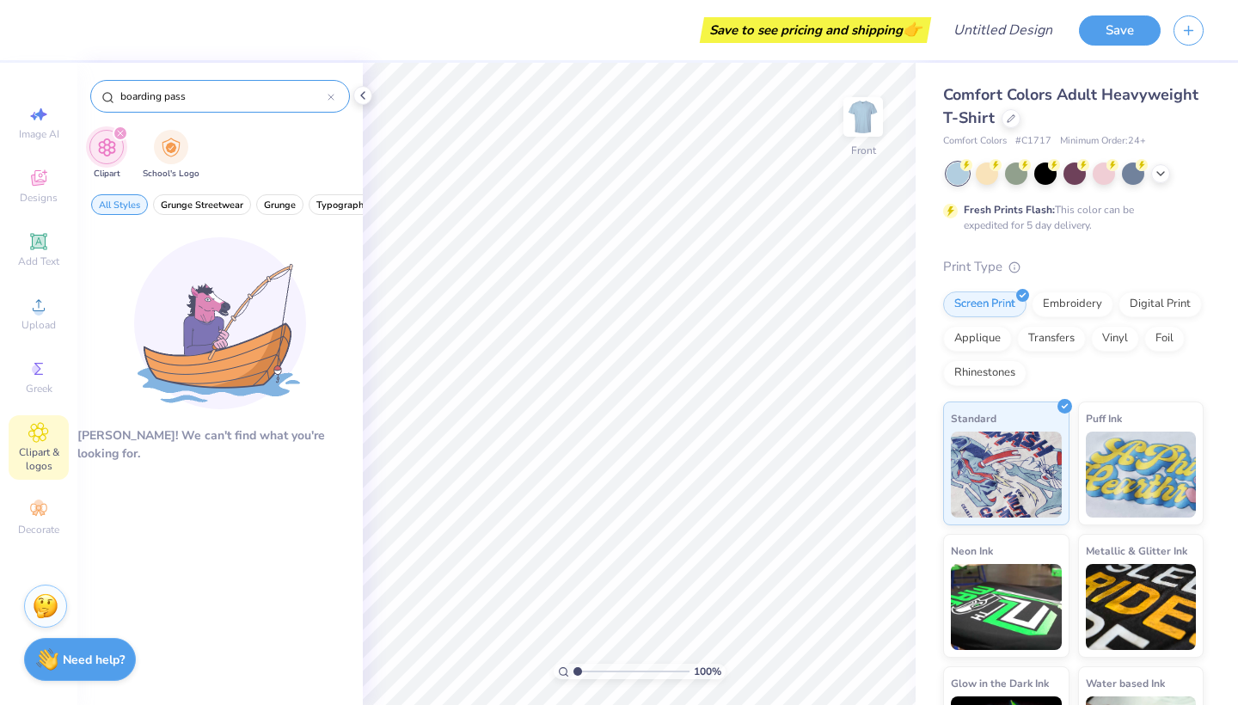
click at [169, 95] on input "boarding pass" at bounding box center [223, 96] width 209 height 17
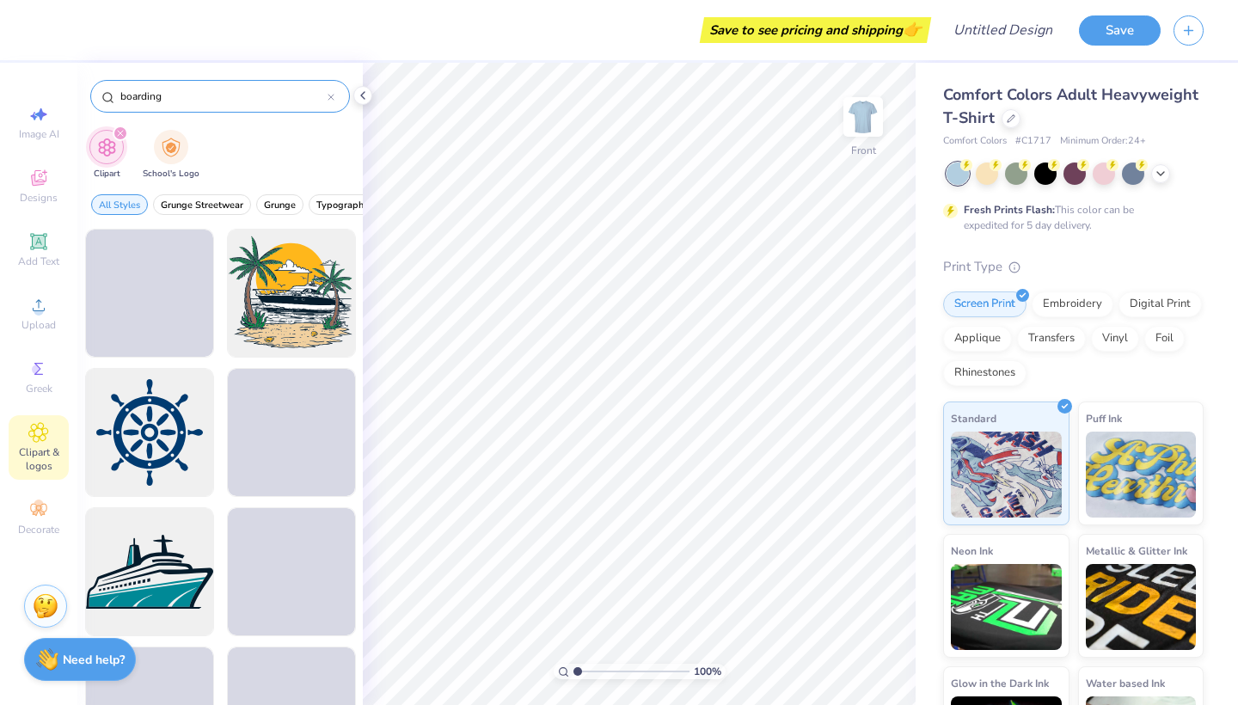
click at [169, 95] on input "boarding" at bounding box center [223, 96] width 209 height 17
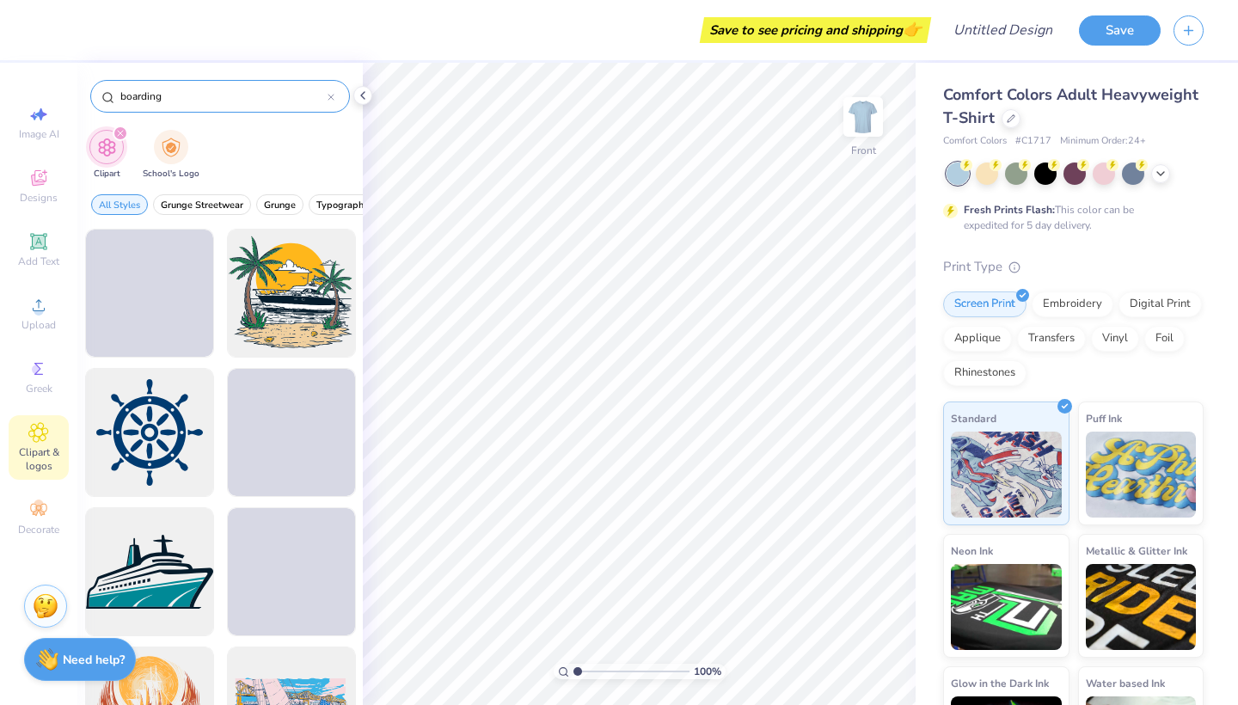
click at [169, 95] on input "boarding" at bounding box center [223, 96] width 209 height 17
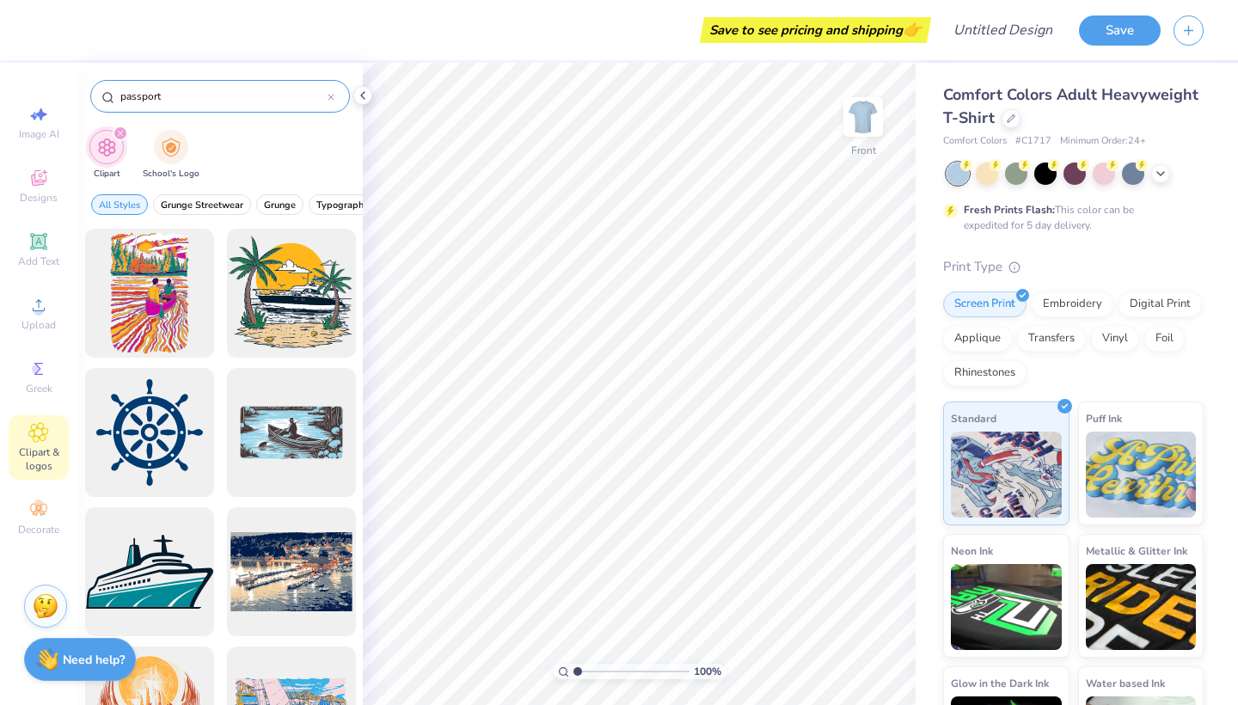
type input "passport"
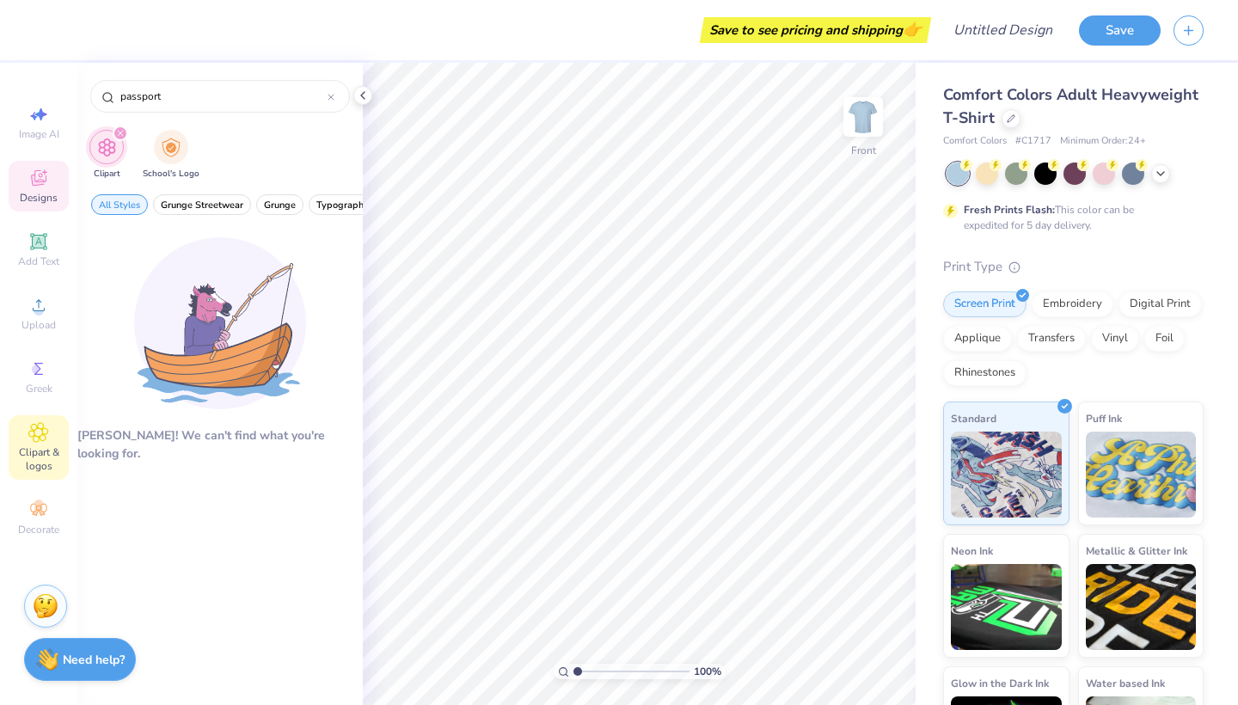
click at [46, 174] on icon at bounding box center [38, 178] width 21 height 21
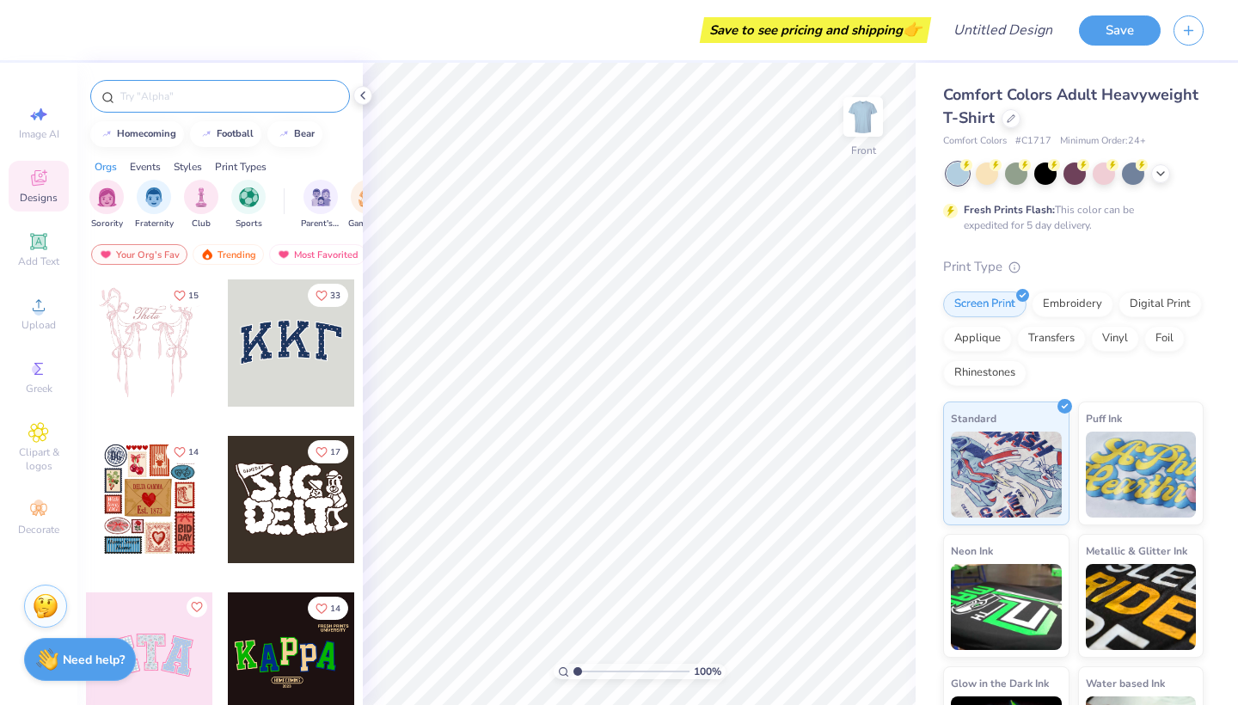
click at [138, 103] on input "text" at bounding box center [229, 96] width 220 height 17
type input "passport"
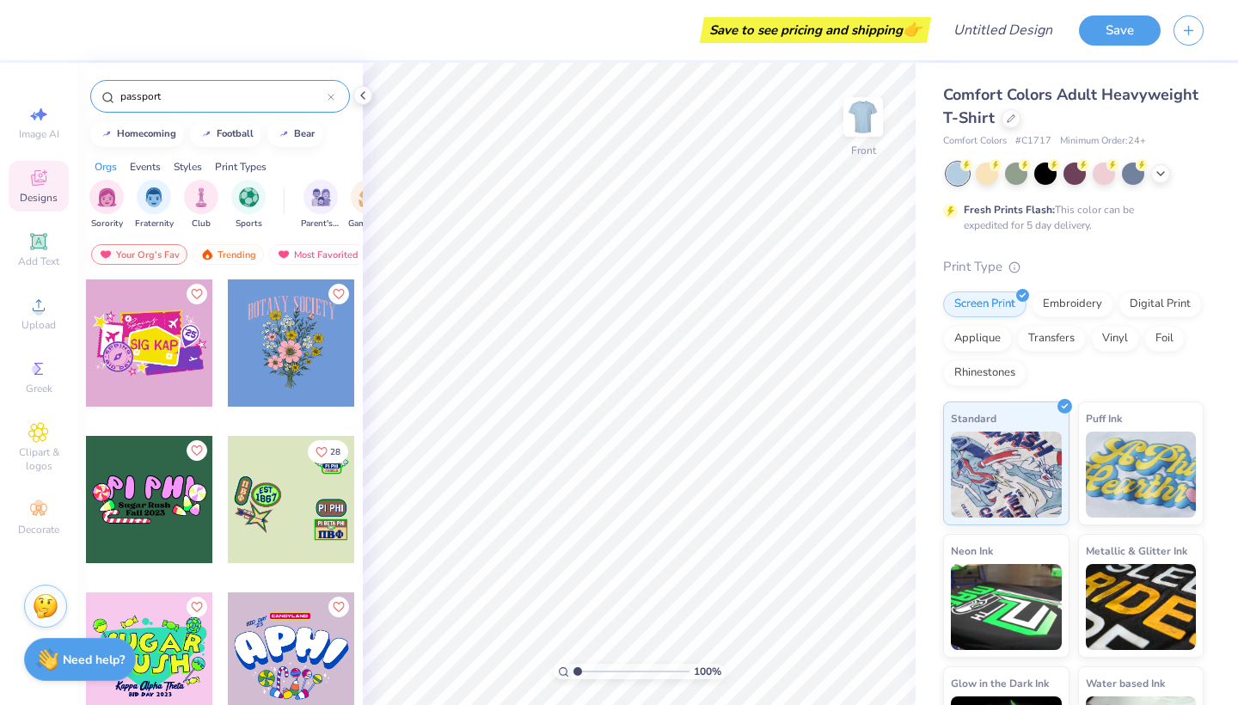
click at [333, 98] on icon at bounding box center [330, 97] width 7 height 7
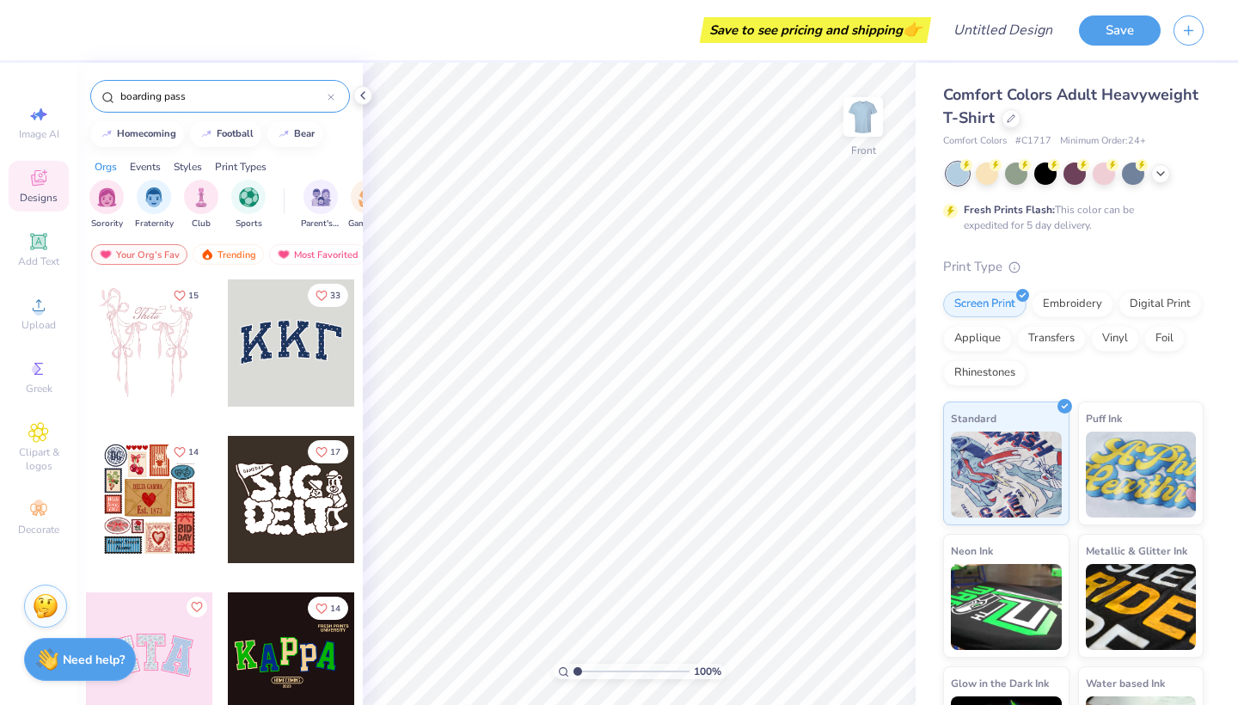
type input "boarding pass"
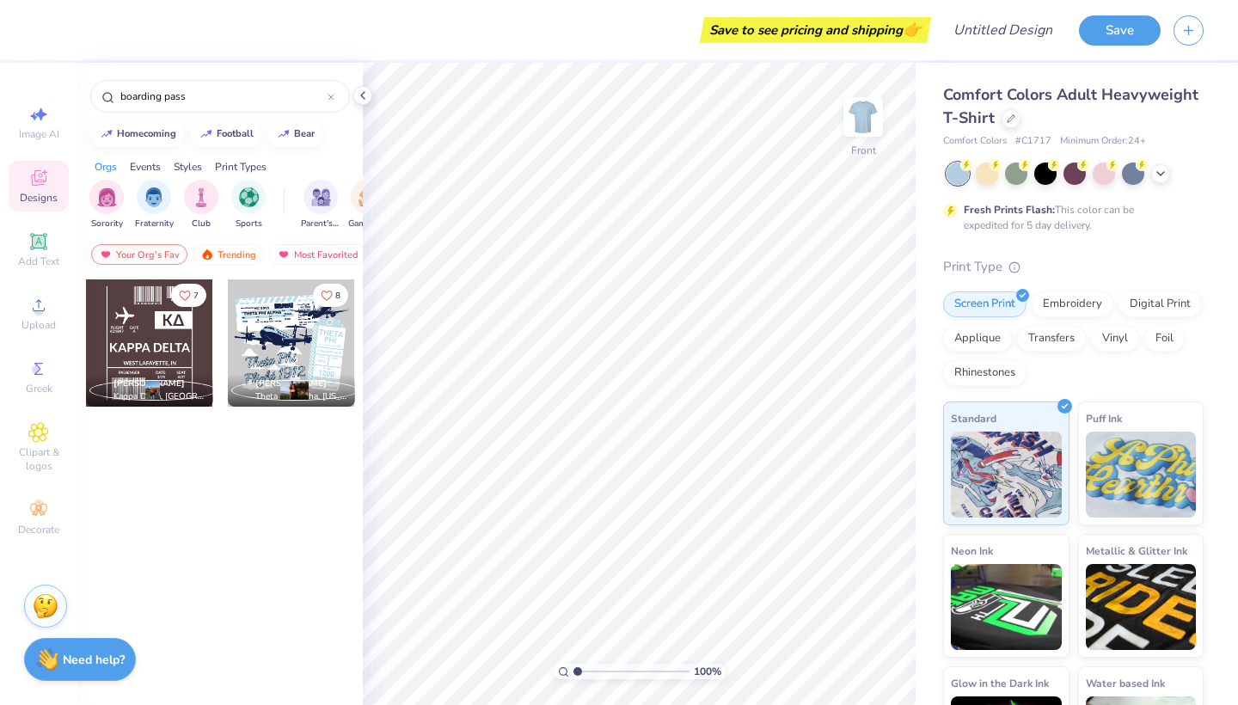
click at [141, 321] on div at bounding box center [149, 342] width 127 height 127
click at [328, 351] on div at bounding box center [291, 342] width 127 height 127
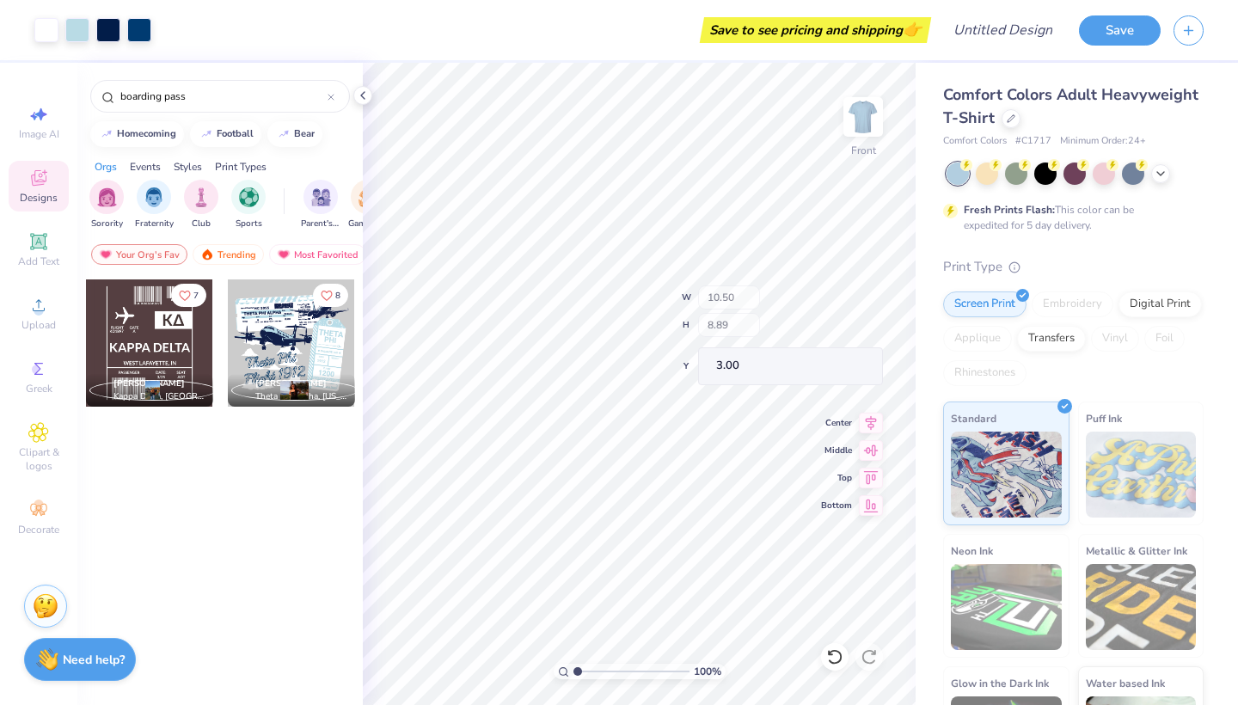
type input "8.30"
type input "2.41"
type input "5.71"
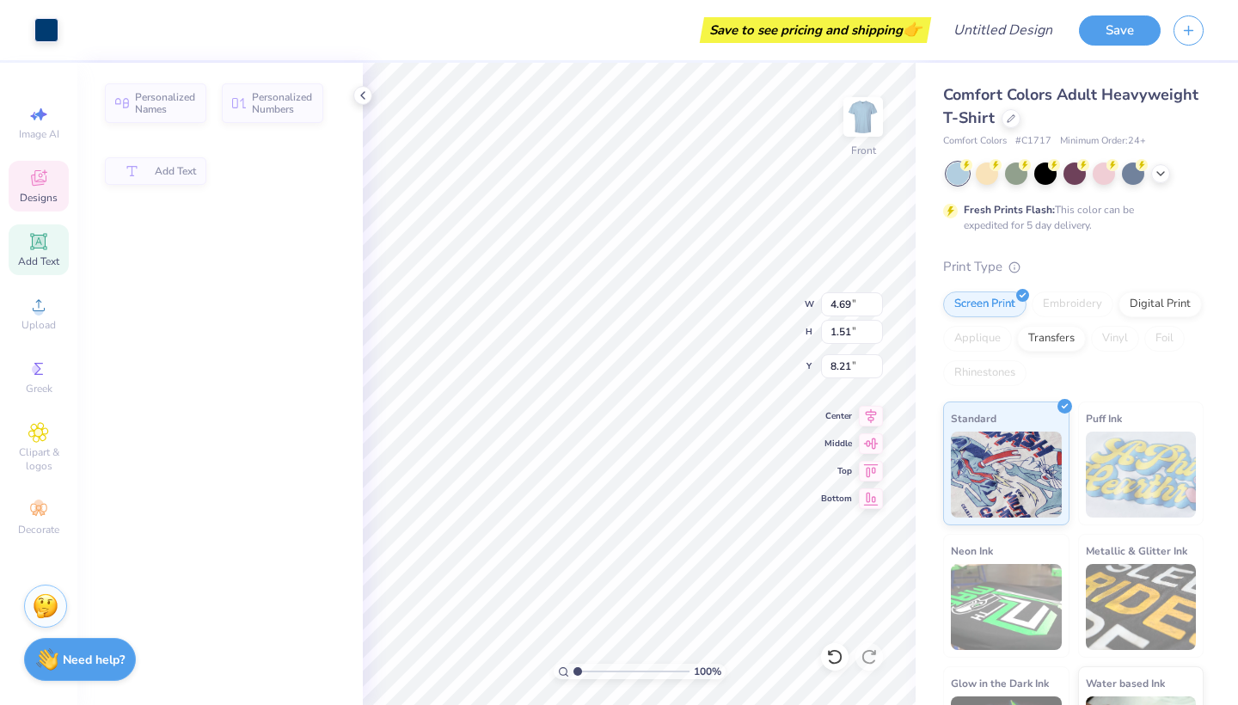
type input "4.69"
type input "1.51"
type input "8.21"
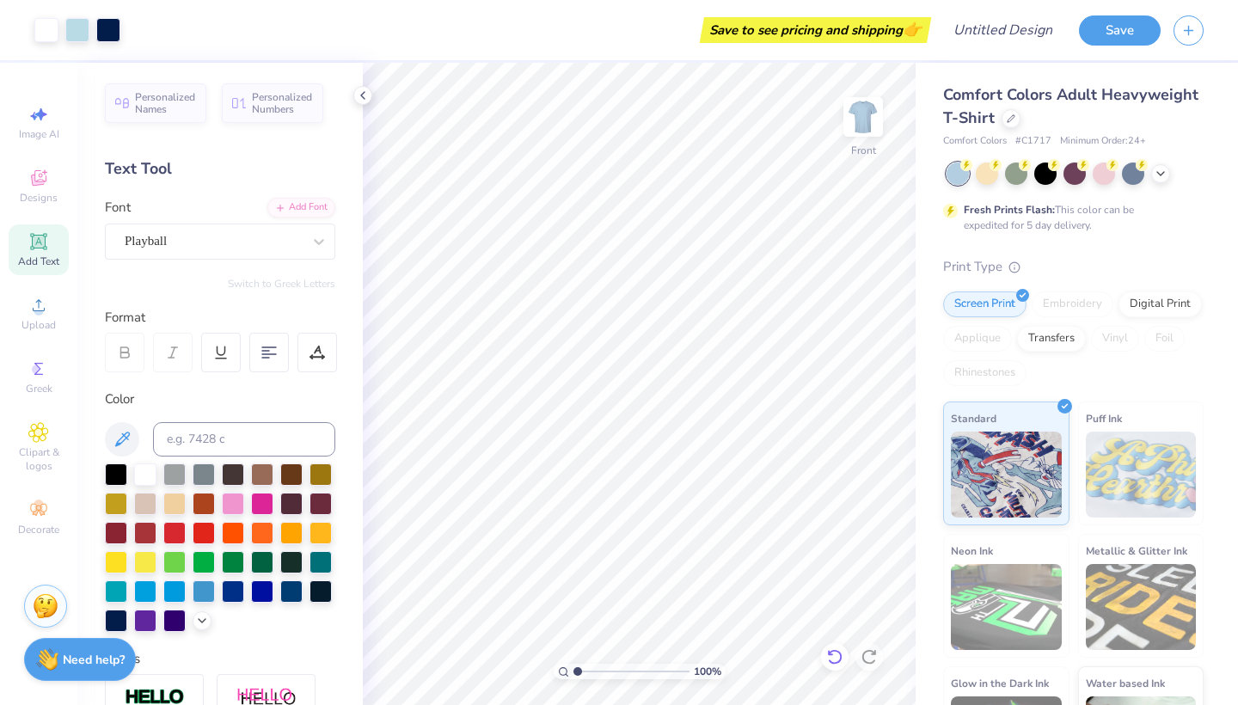
click at [835, 651] on icon at bounding box center [834, 656] width 15 height 15
click at [840, 664] on icon at bounding box center [834, 656] width 17 height 17
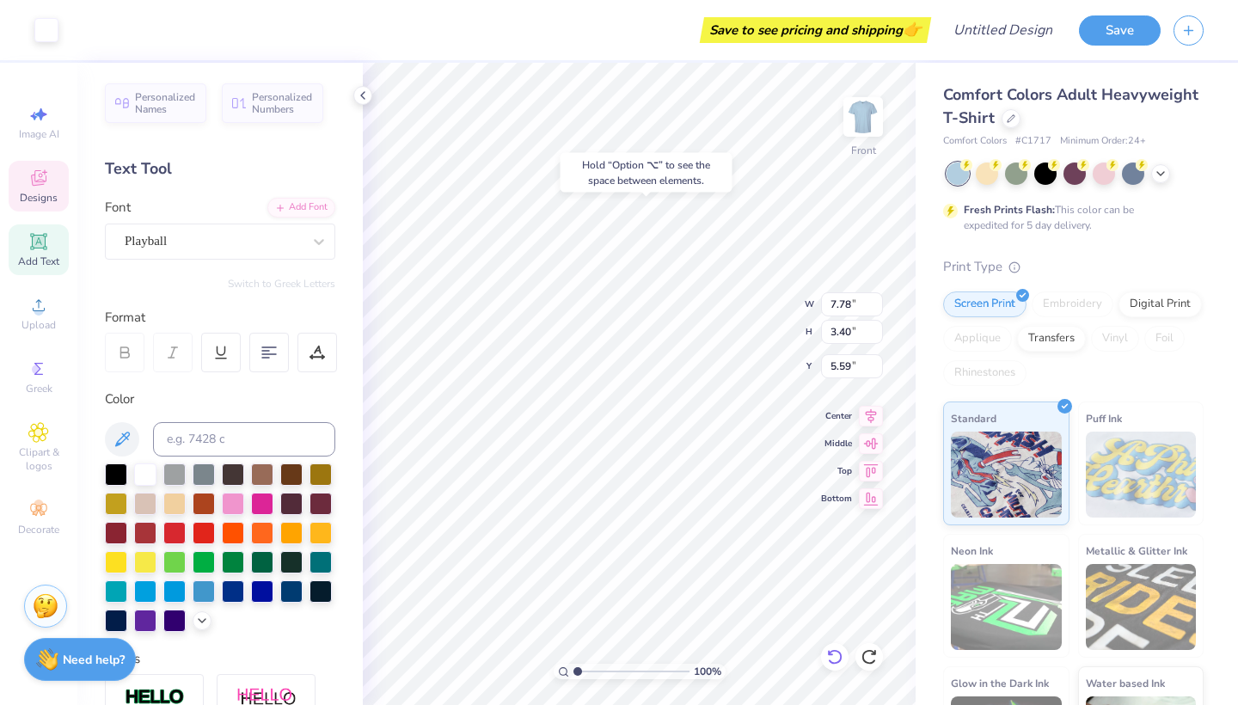
type input "3.00"
type input "20.20"
type input "6.06"
type input "12.17"
type input "5.32"
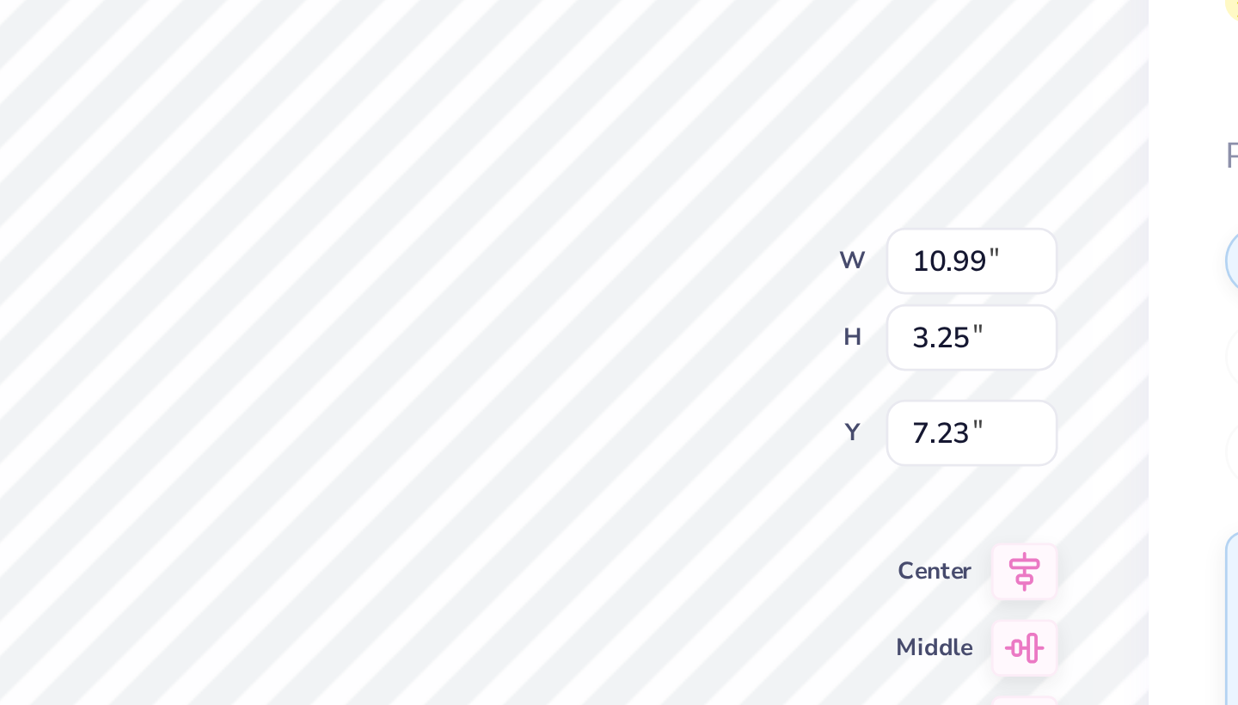
type input "12.17"
type input "5.32"
type input "6.20"
type input "5.44"
type input "0.66"
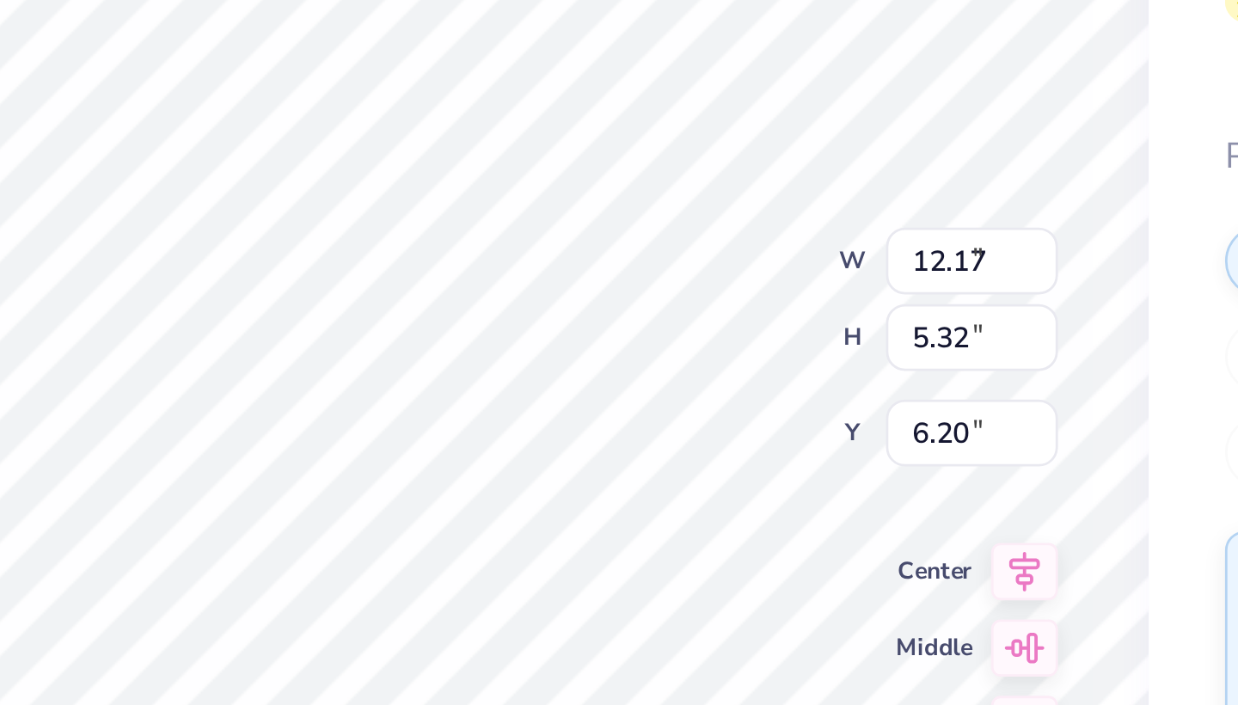
type input "8.36"
type input "12.17"
type input "5.32"
type input "6.20"
type input "10.99"
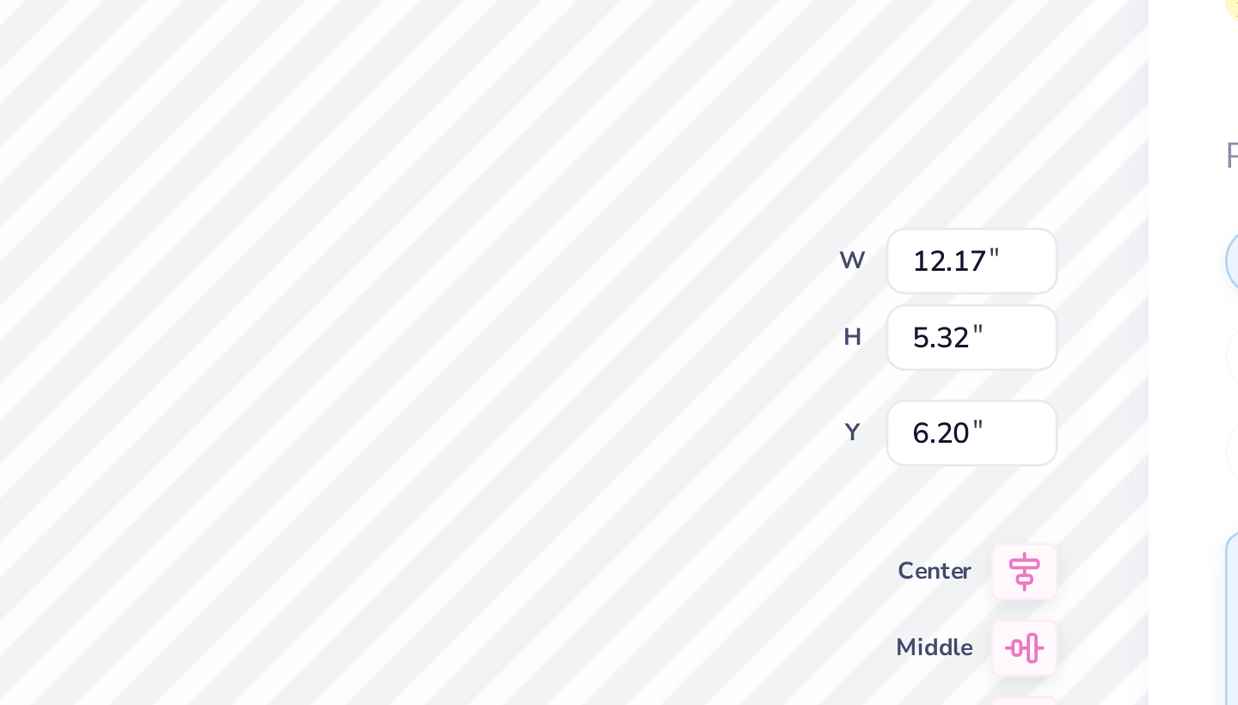
type input "3.25"
type input "7.23"
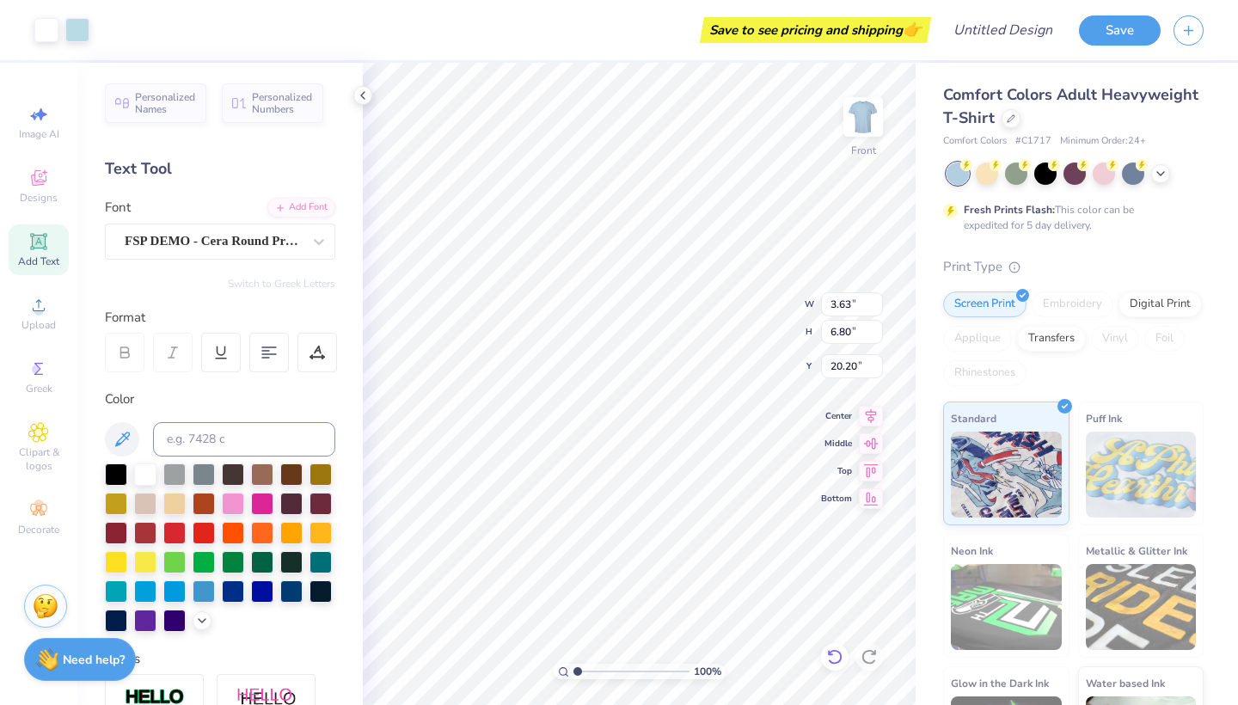
type input "8.66"
type input "16.22"
type input "4.90"
type input "8.14"
type input "15.25"
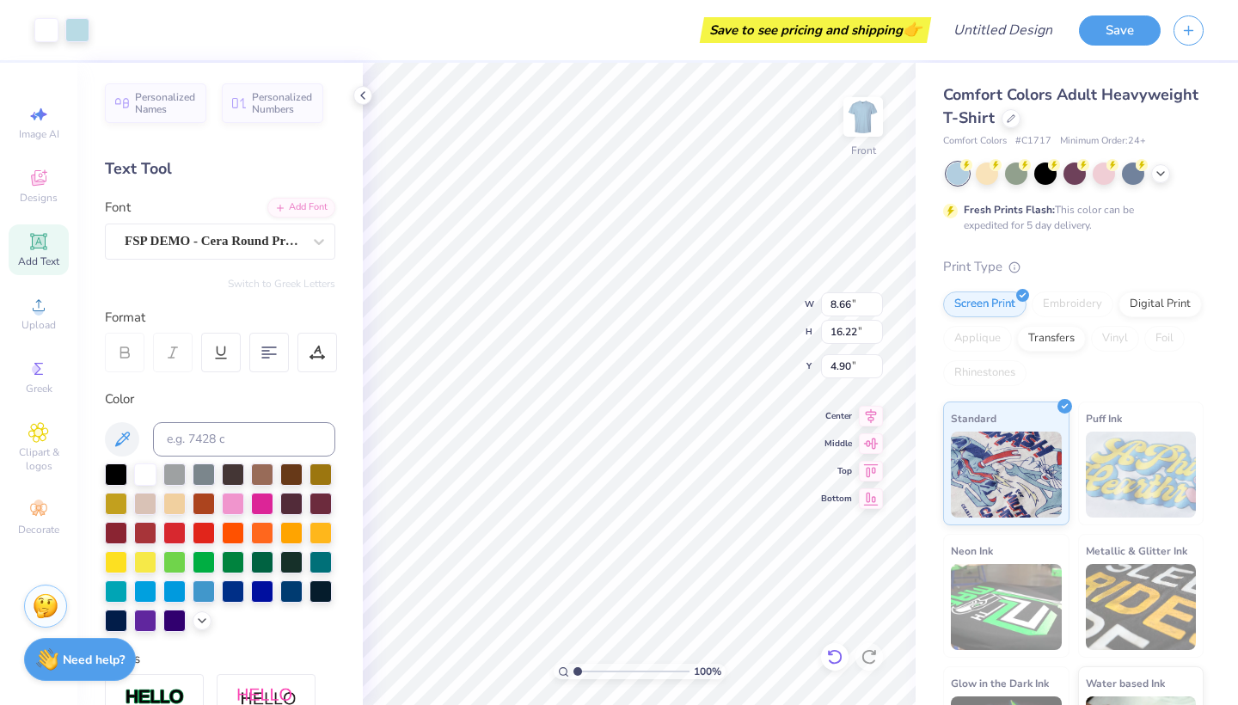
type input "5.87"
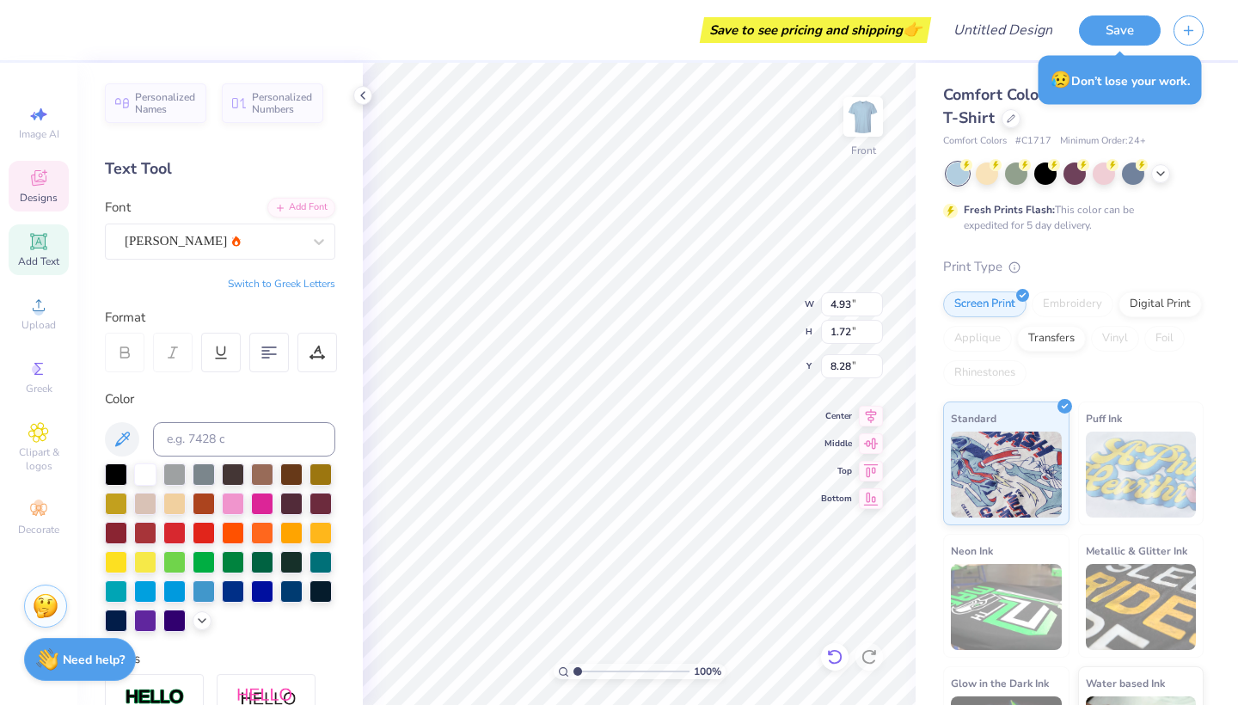
scroll to position [0, 1]
type textarea "KAPPA"
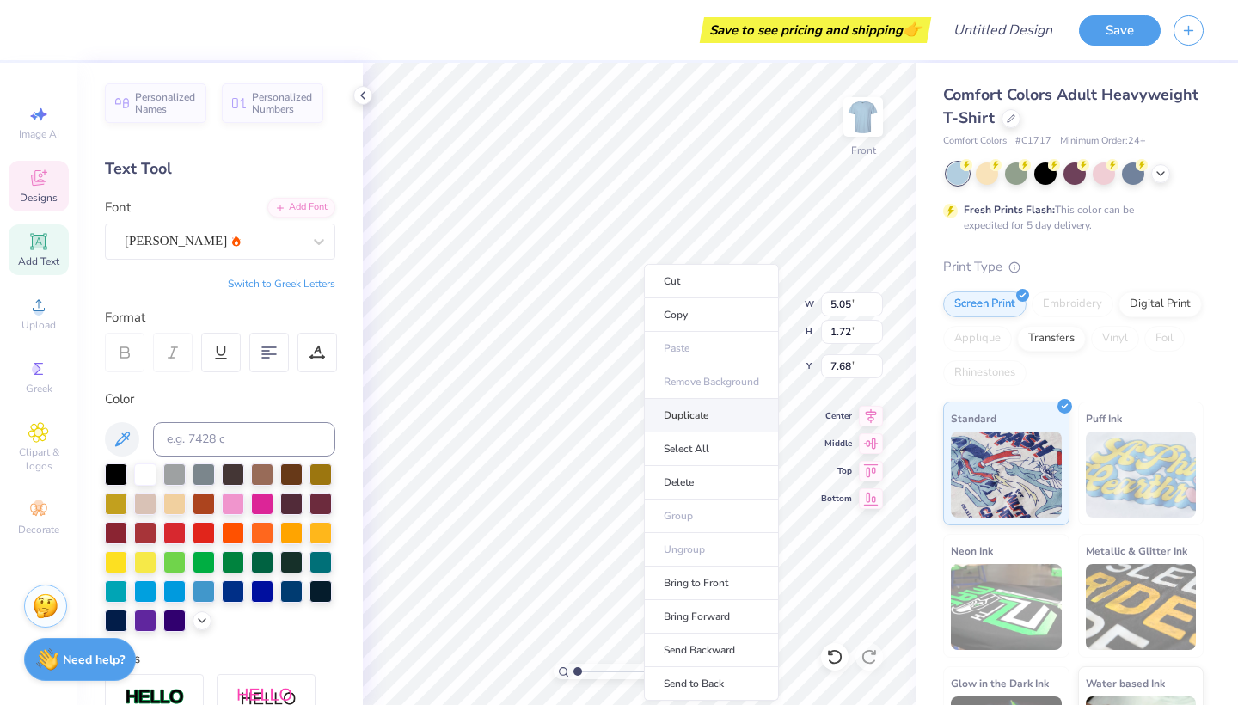
click at [697, 424] on li "Duplicate" at bounding box center [711, 416] width 135 height 34
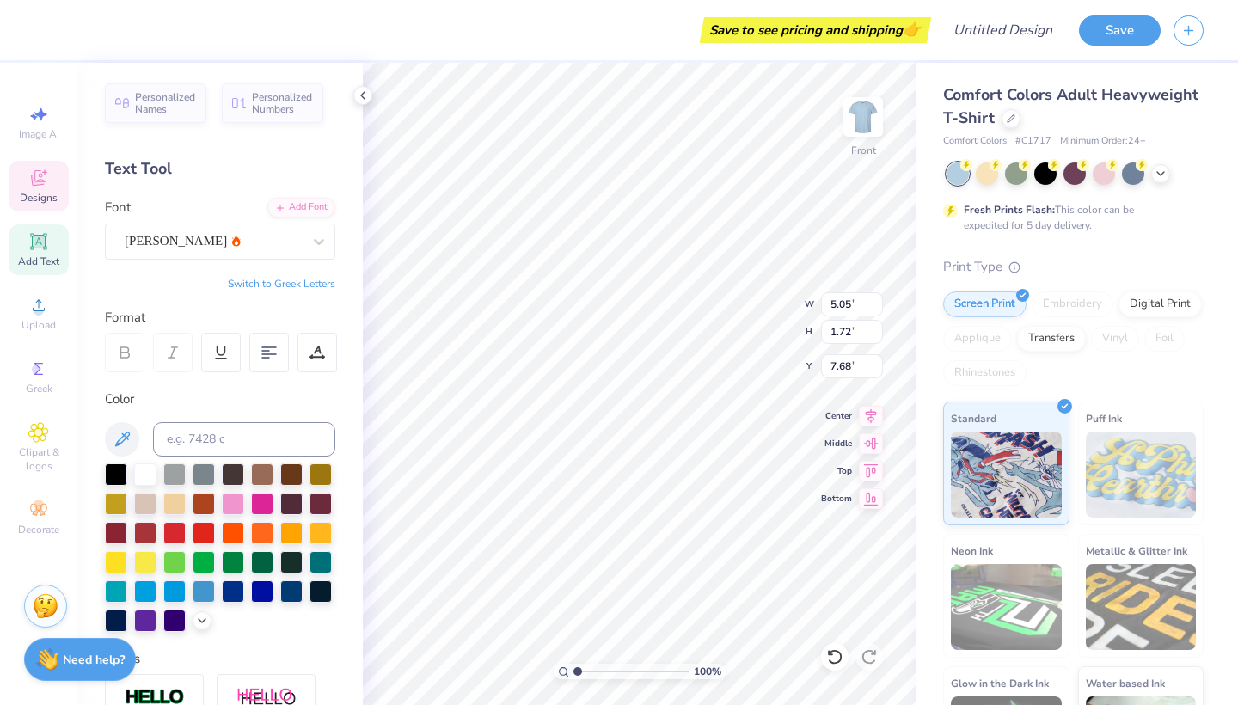
type input "8.68"
click at [633, 416] on li "Duplicate" at bounding box center [670, 416] width 135 height 34
type input "9.84"
type textarea "GAMMA"
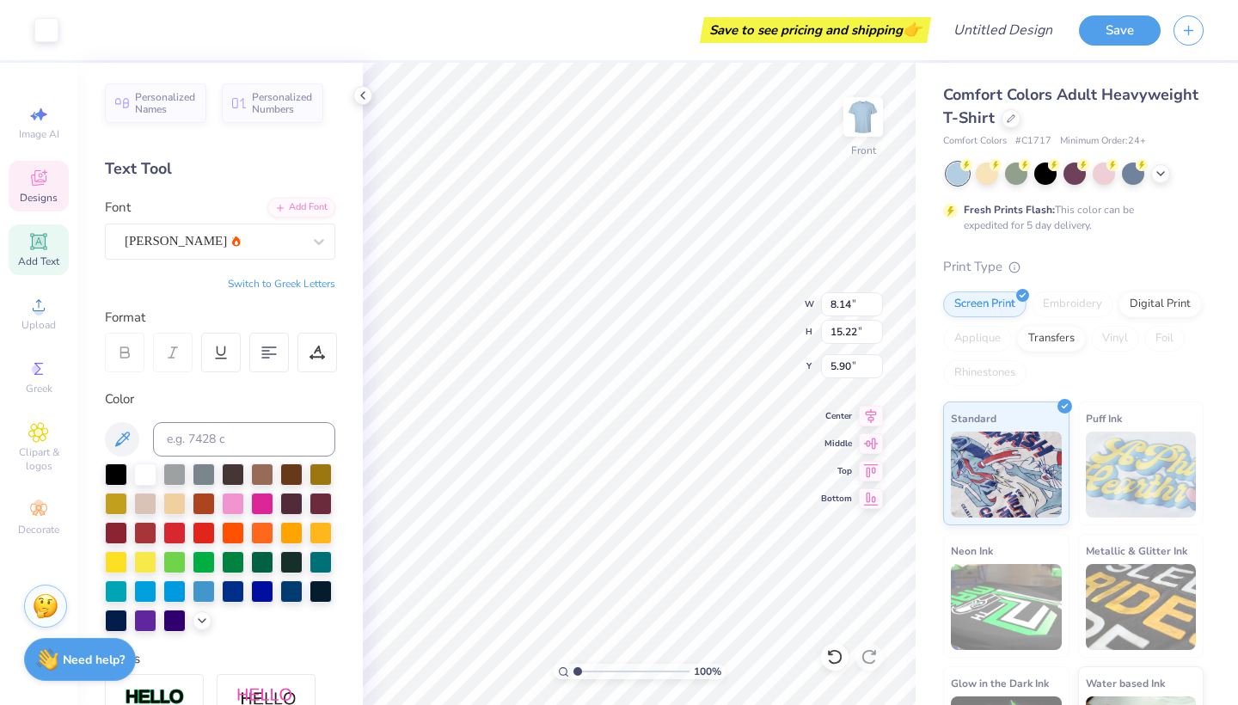
type input "6.00"
type input "1.80"
type input "9.82"
type input "5.05"
type input "1.72"
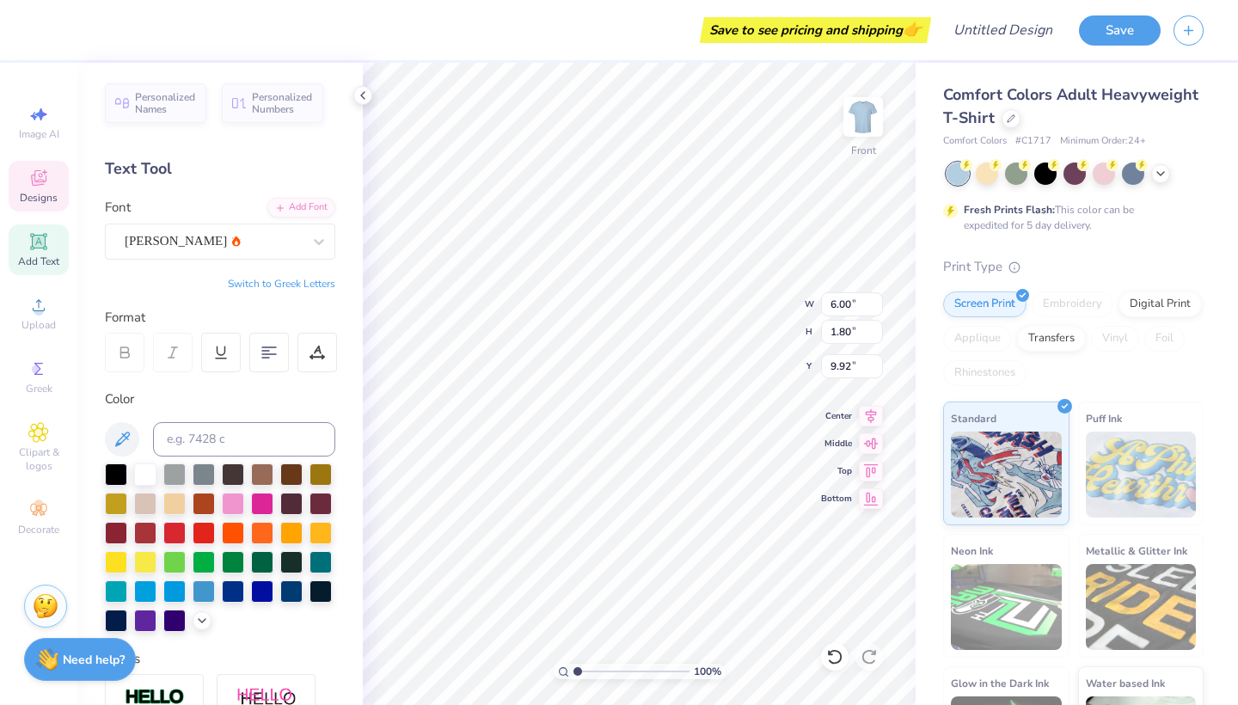
type input "7.68"
type input "4.64"
type input "1.58"
type input "7.78"
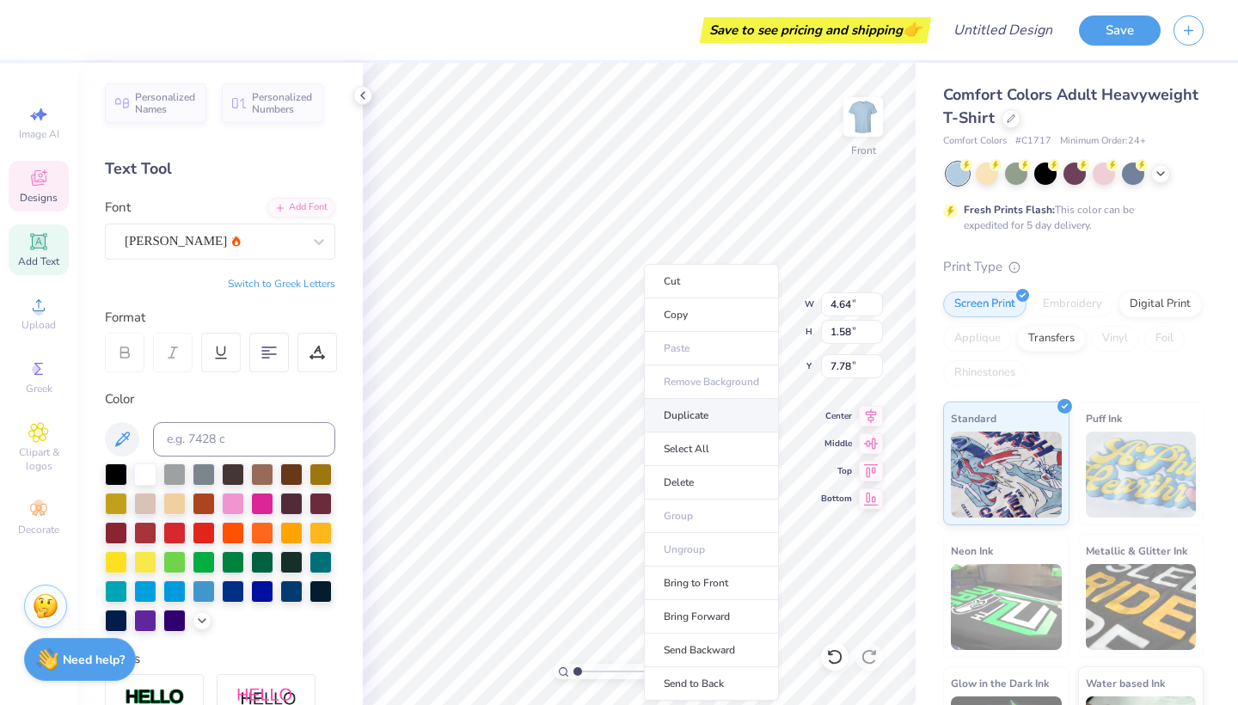
click at [692, 414] on li "Duplicate" at bounding box center [711, 416] width 135 height 34
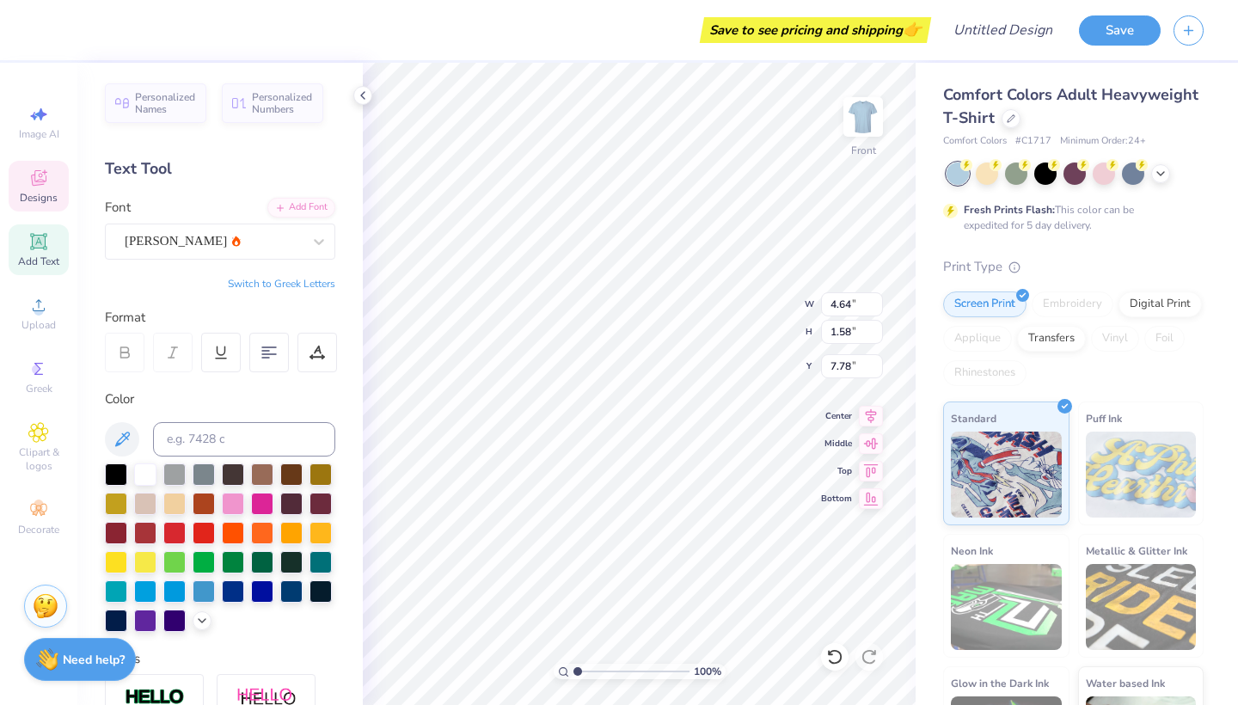
type input "8.78"
click at [703, 406] on li "Duplicate" at bounding box center [739, 416] width 135 height 34
type input "9.98"
type textarea "GAMMA"
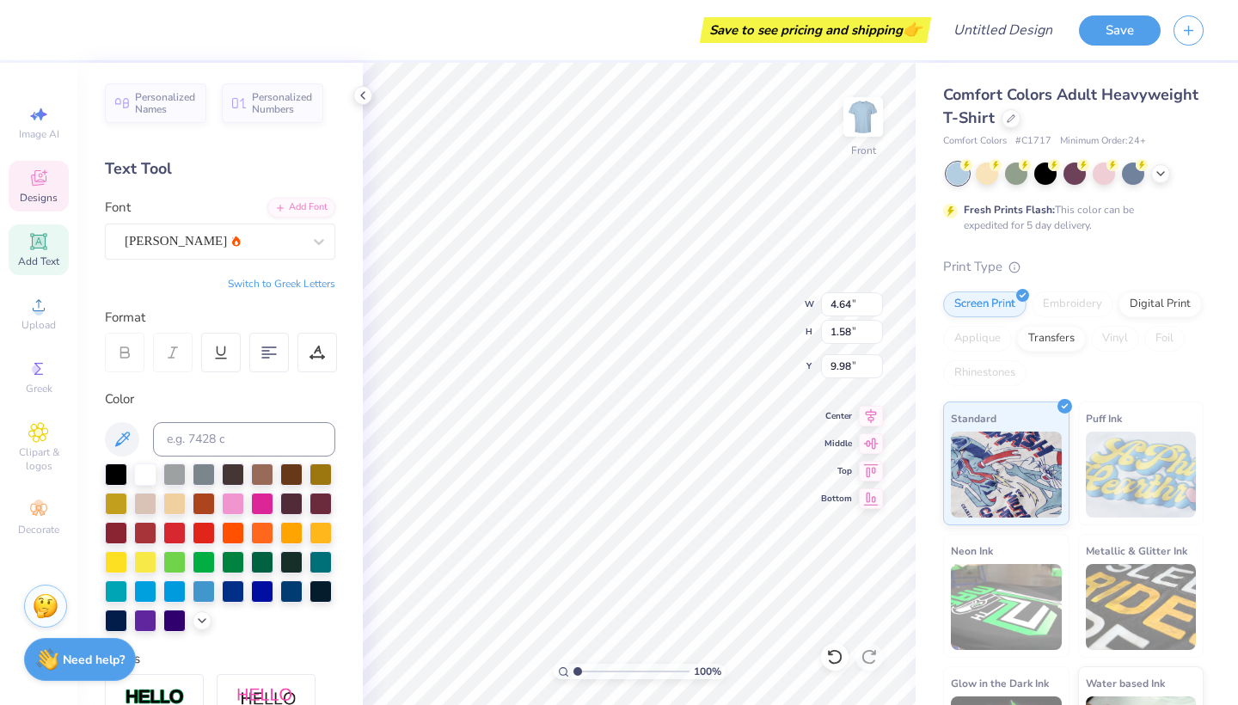
scroll to position [0, 2]
click at [751, 327] on div "100 % Front W 5.52 5.52 " H 1.65 1.65 " Y 9.77 9.77 " Center Middle Top Bottom" at bounding box center [639, 384] width 553 height 642
type input "4.96"
type input "1.49"
type input "9.87"
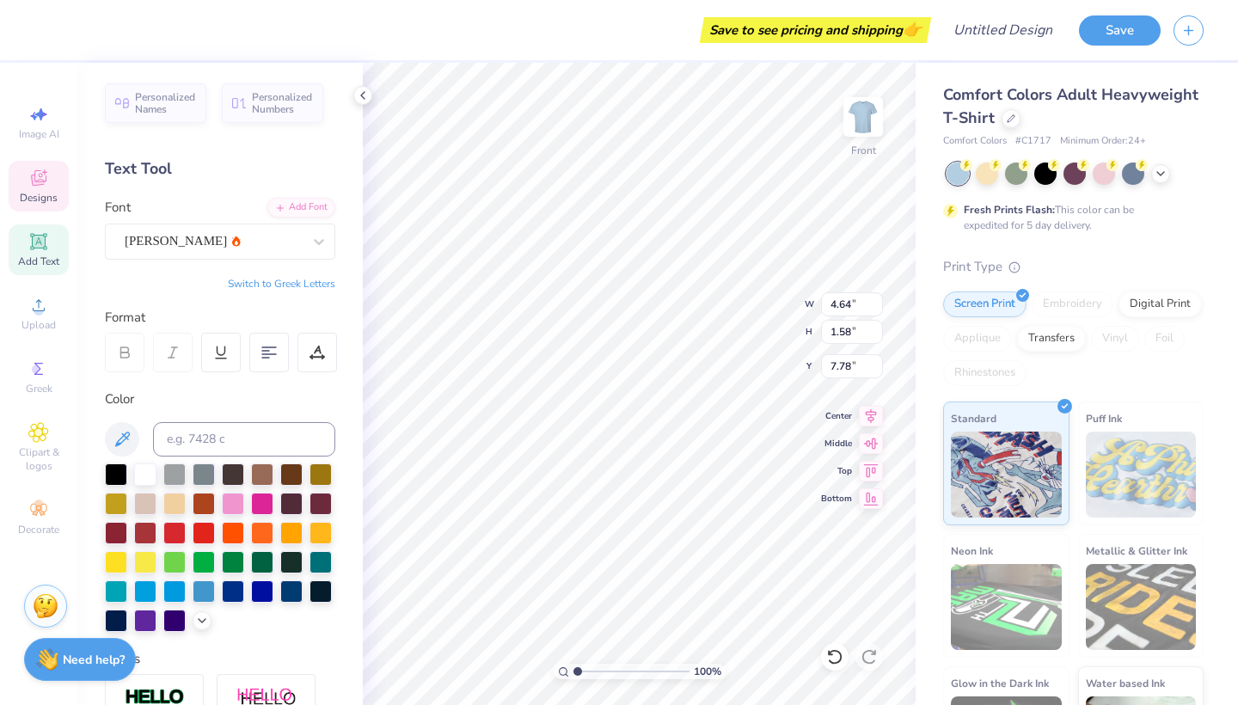
type input "4.32"
type input "1.47"
type input "9.02"
type input "4.19"
type input "1.43"
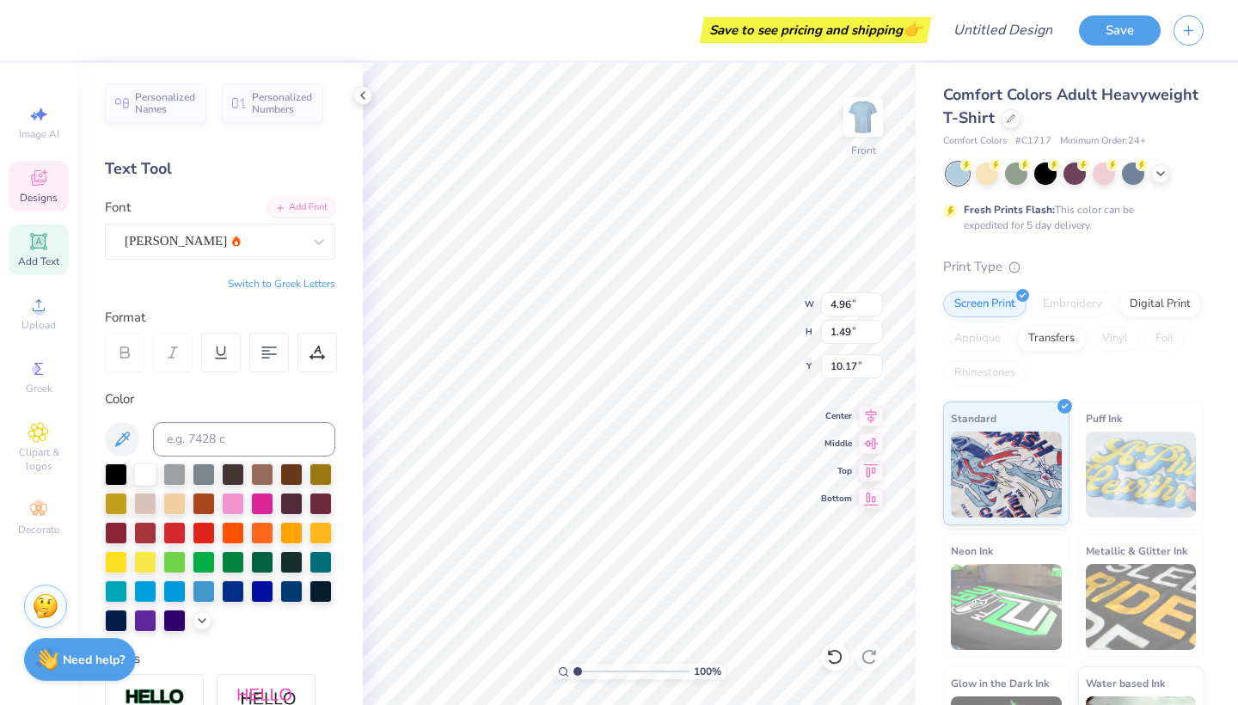
type input "4.44"
type input "1.33"
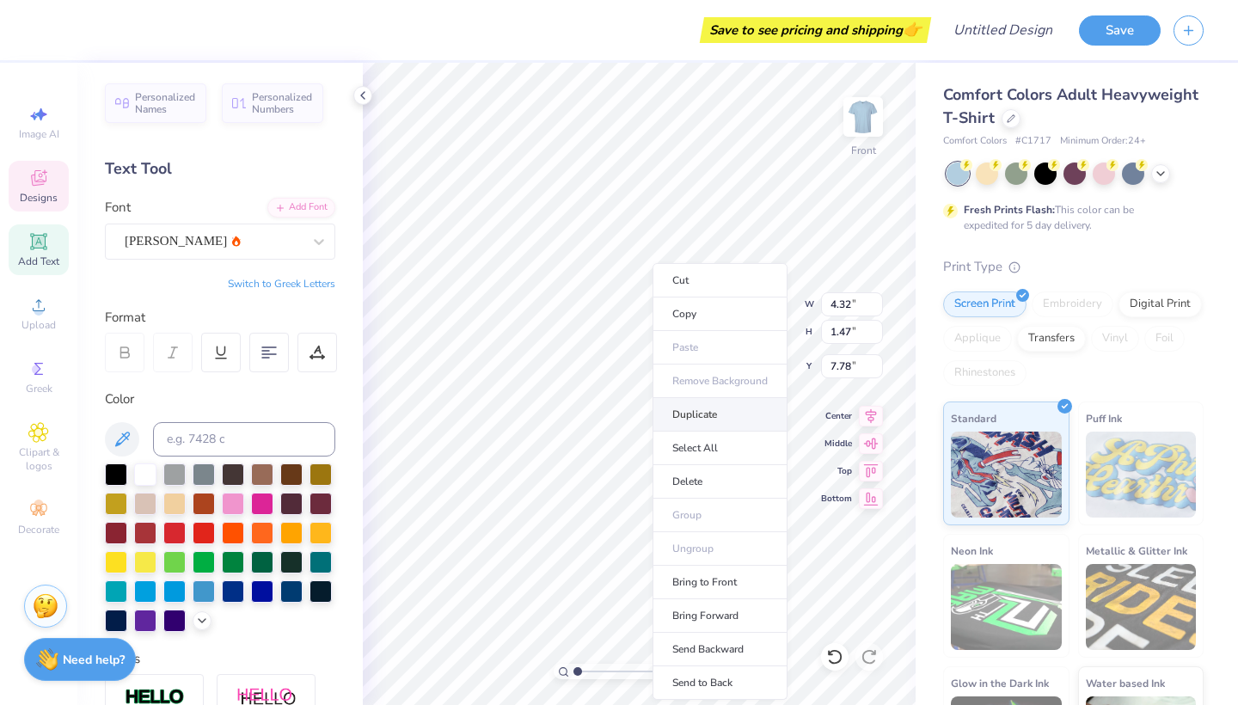
click at [700, 422] on li "Duplicate" at bounding box center [719, 415] width 135 height 34
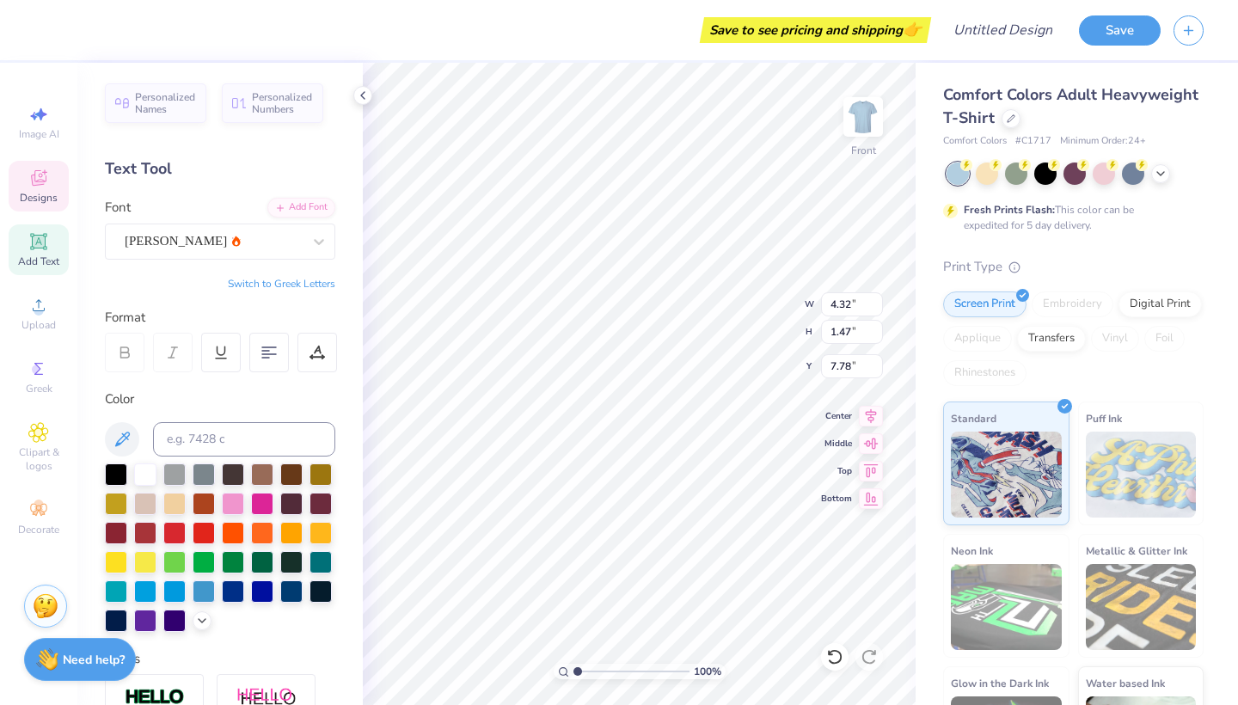
type input "8.78"
type input "4.44"
type input "1.33"
type input "9.97"
type input "4.55"
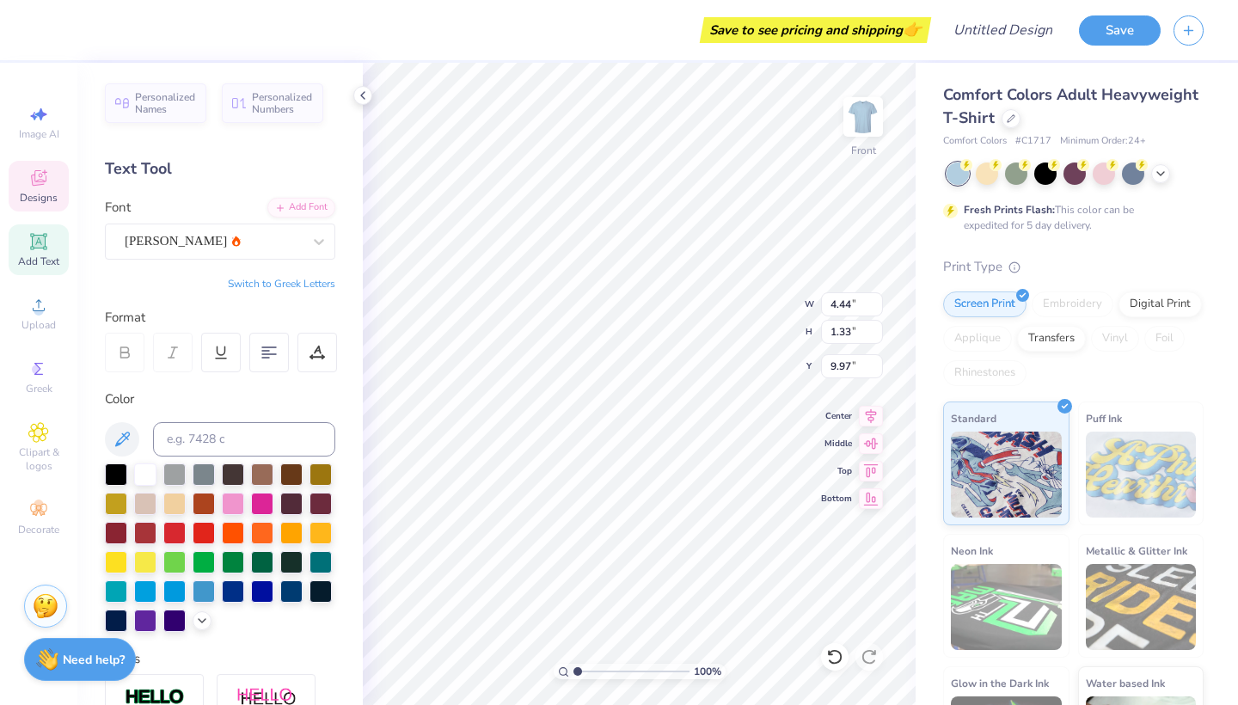
type input "1.36"
type input "1.59"
type input "0.48"
type input "14.16"
type textarea "PC"
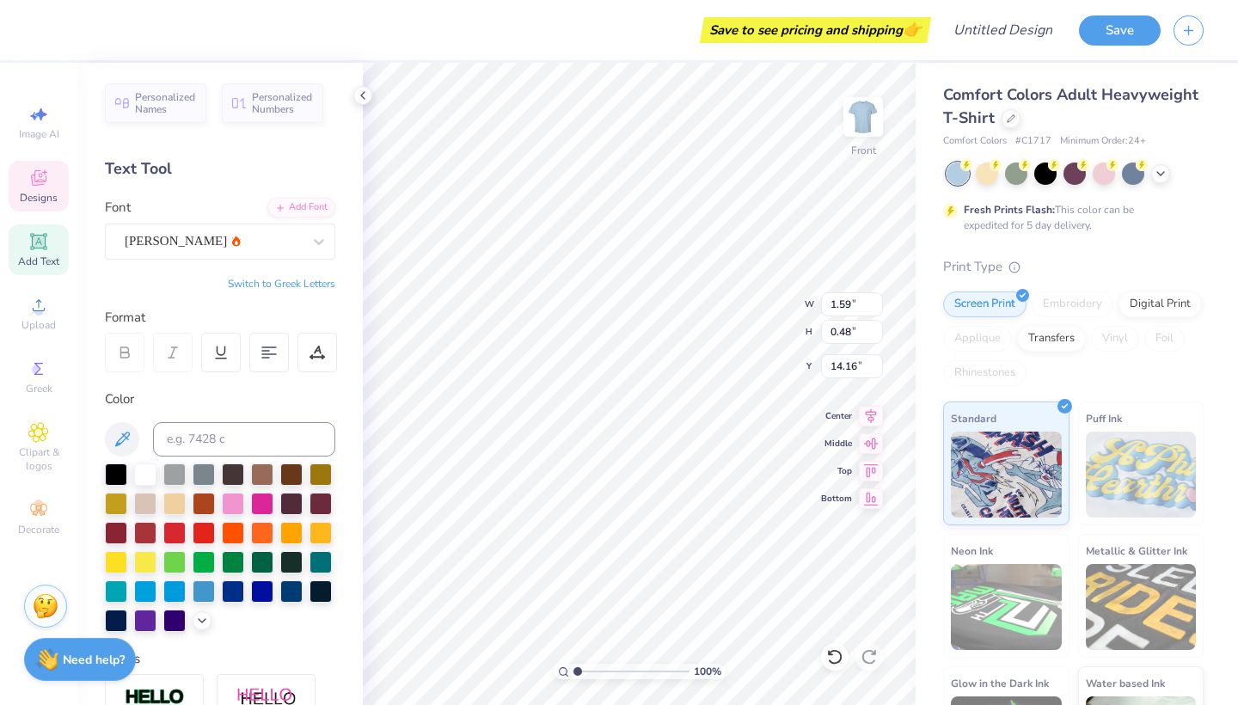
type input "1.05"
type input "0.42"
type input "13.86"
type textarea "1870"
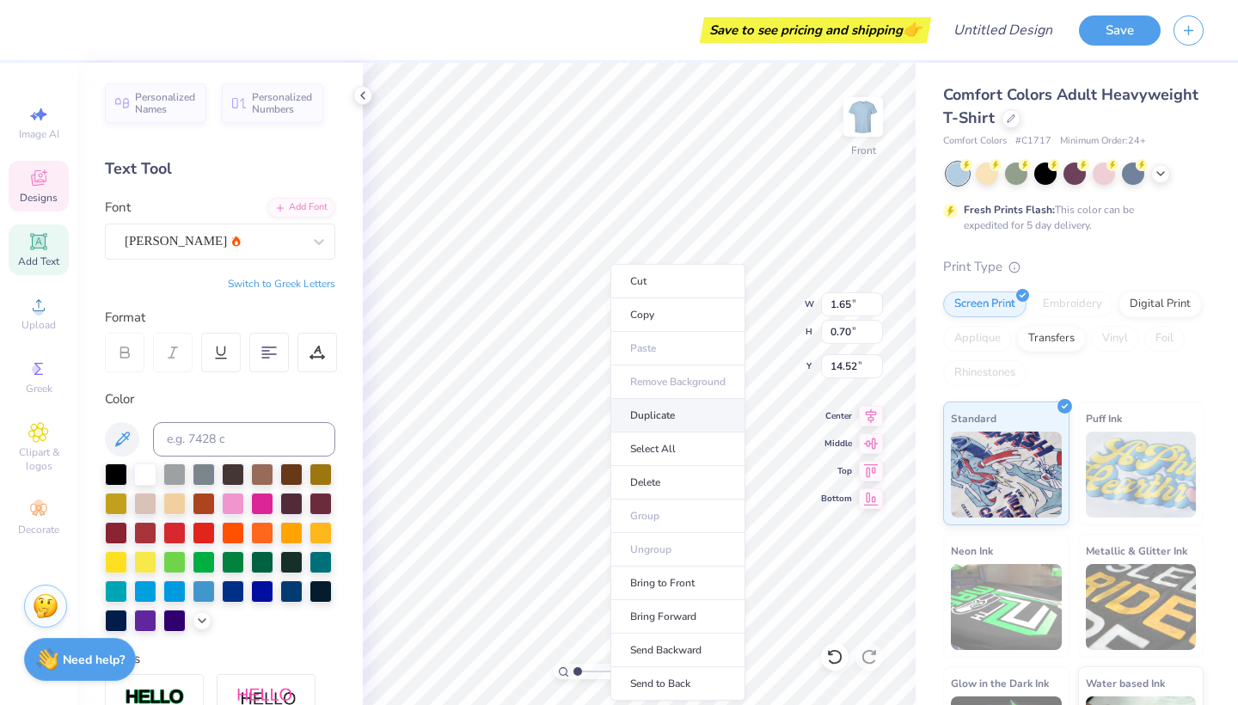
click at [651, 404] on li "Duplicate" at bounding box center [677, 416] width 135 height 34
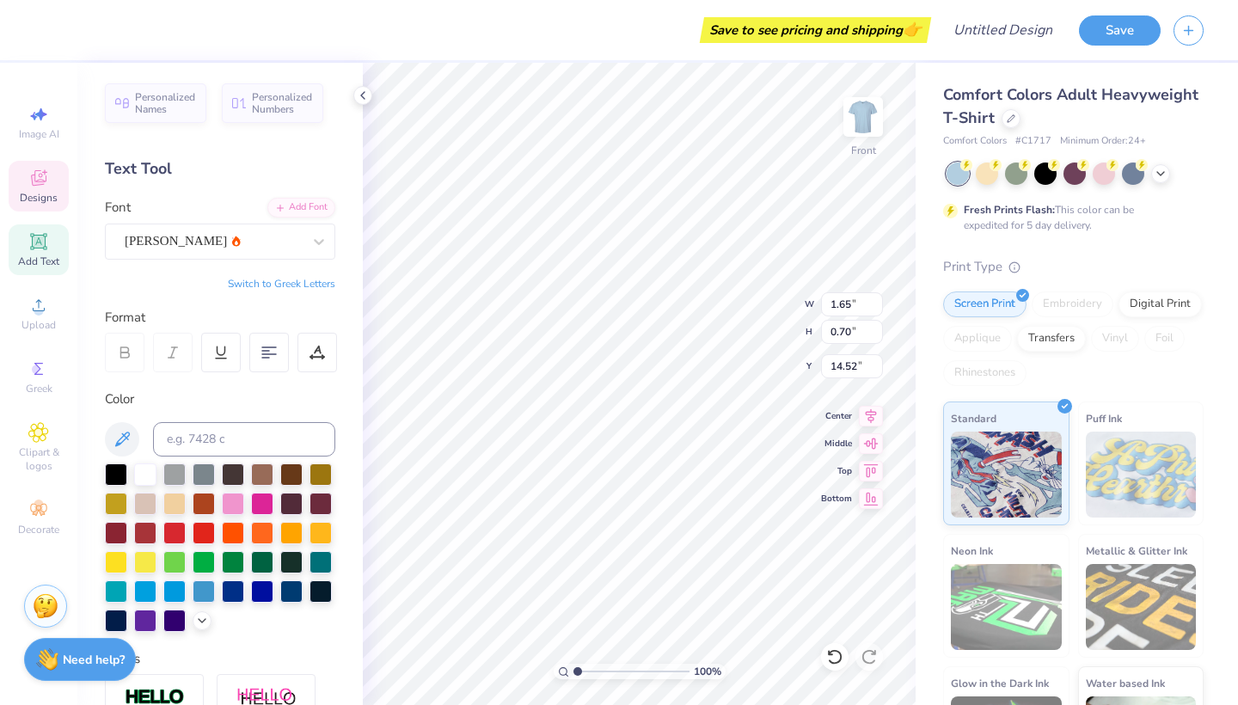
type input "15.52"
type textarea "2"
type textarea "25"
type input "4.55"
type input "9.97"
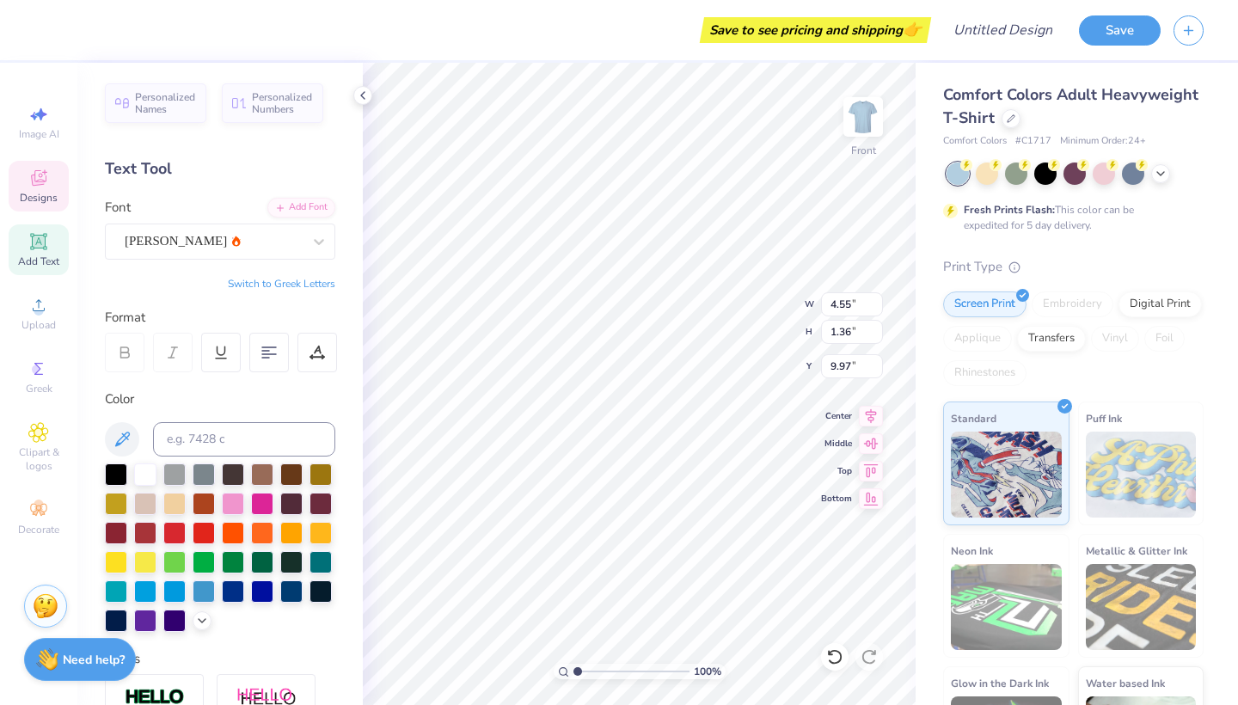
type input "4.86"
type input "1.45"
type textarea "VANDY BID DAY"
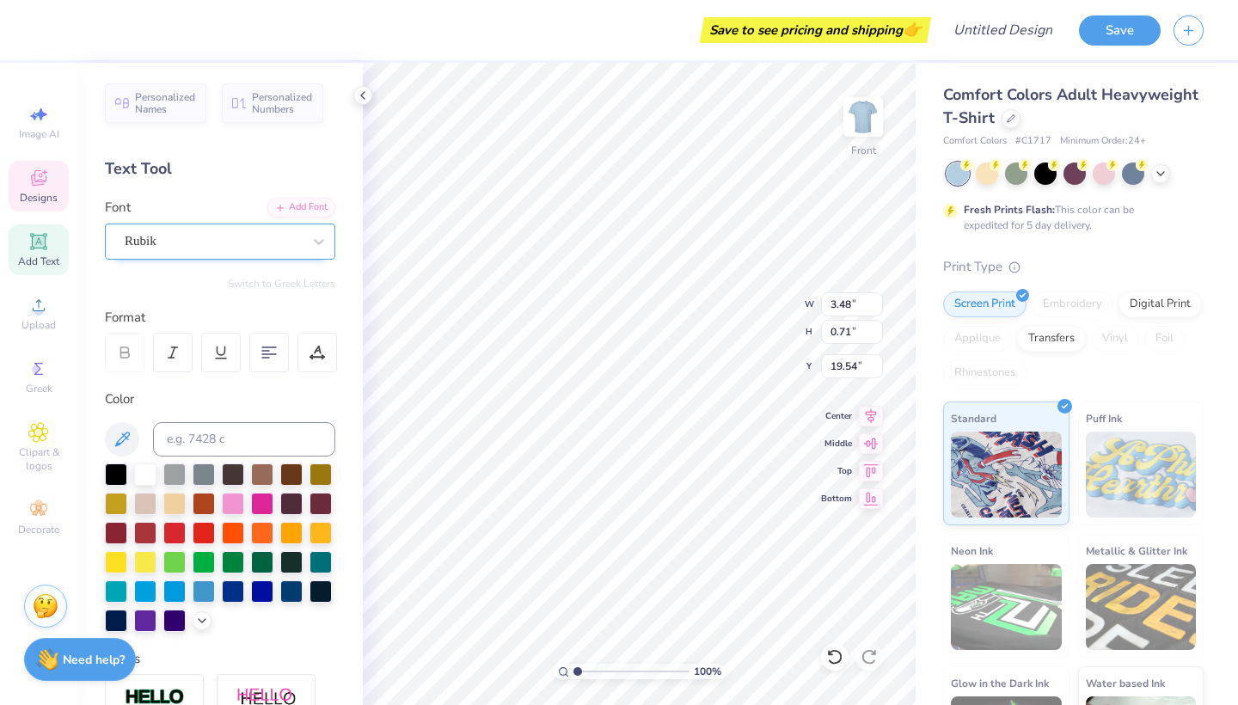
click at [190, 237] on div "Rubik" at bounding box center [213, 241] width 180 height 27
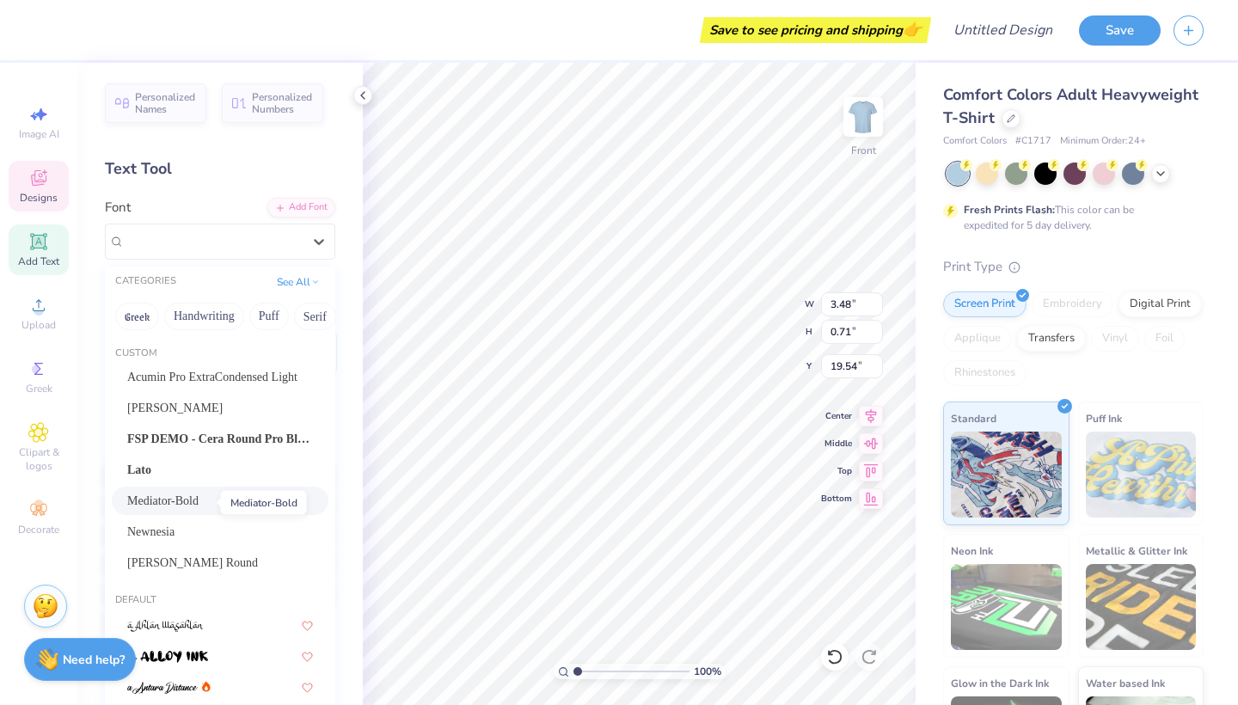
click at [192, 502] on span "Mediator-Bold" at bounding box center [162, 501] width 71 height 18
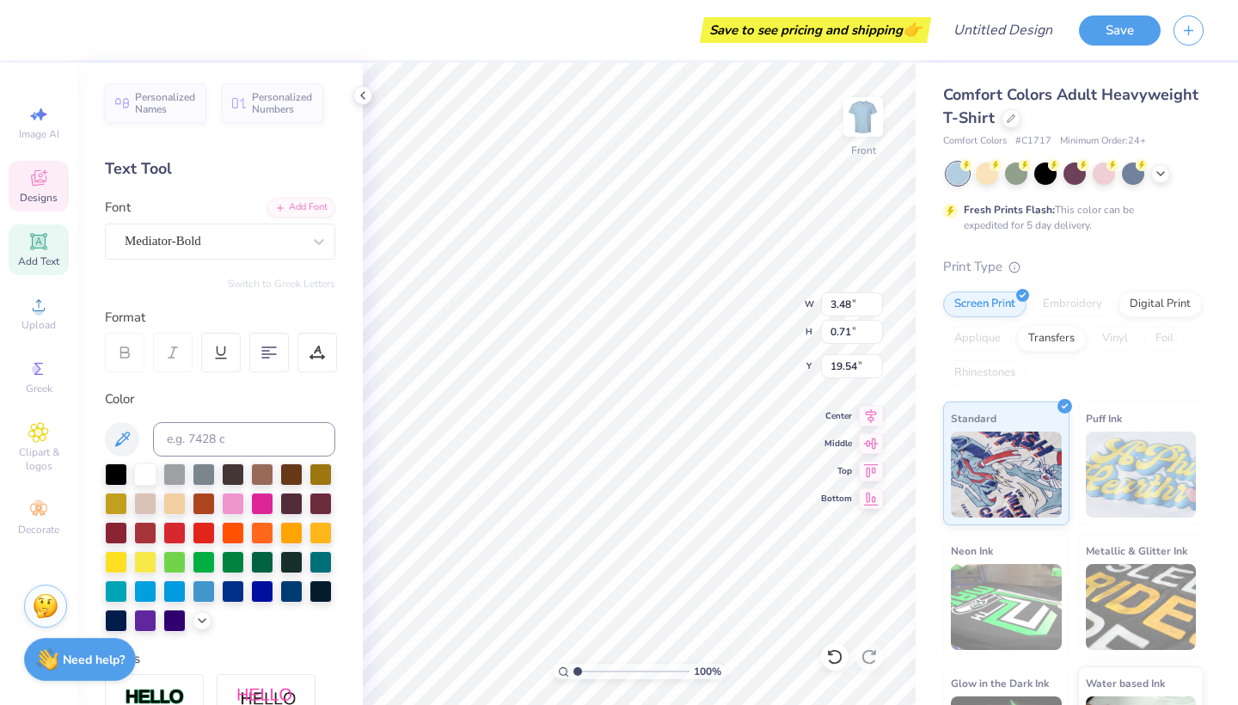
type input "3.73"
type input "0.74"
type input "19.52"
click at [836, 655] on icon at bounding box center [834, 656] width 17 height 17
type input "3.48"
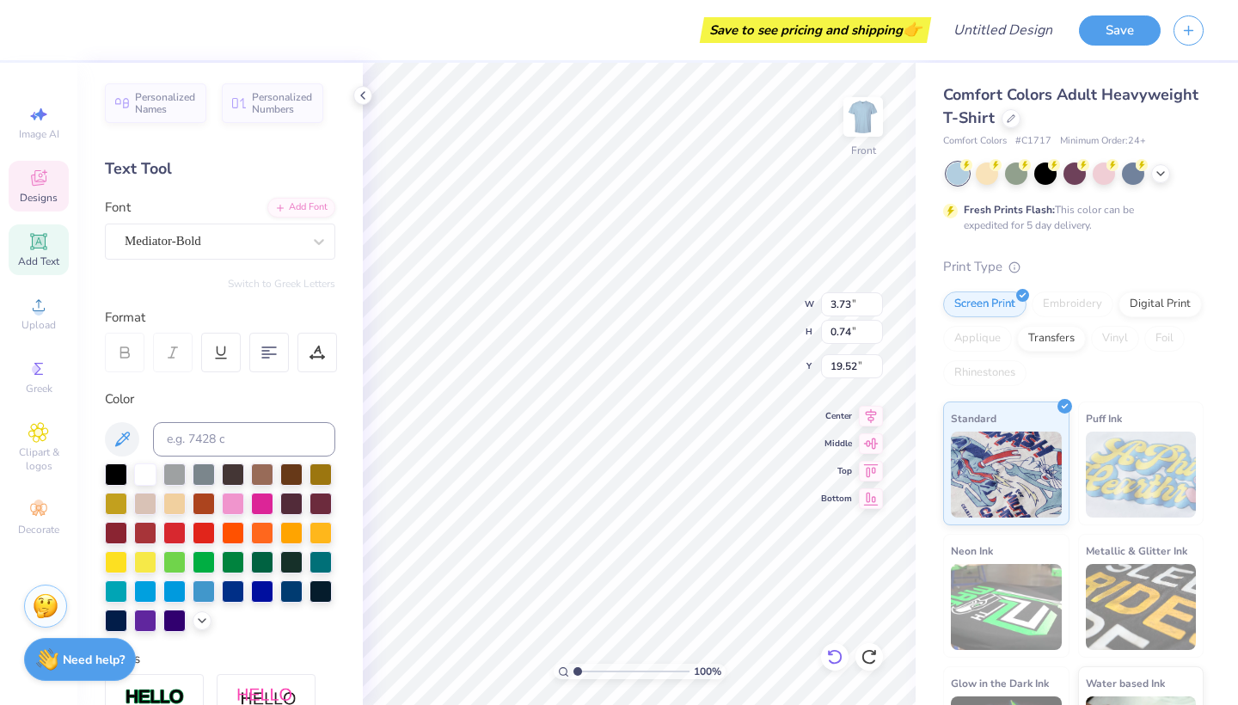
type input "0.71"
type input "19.54"
type textarea "VANDY-BID-DAY"
type input "16.74"
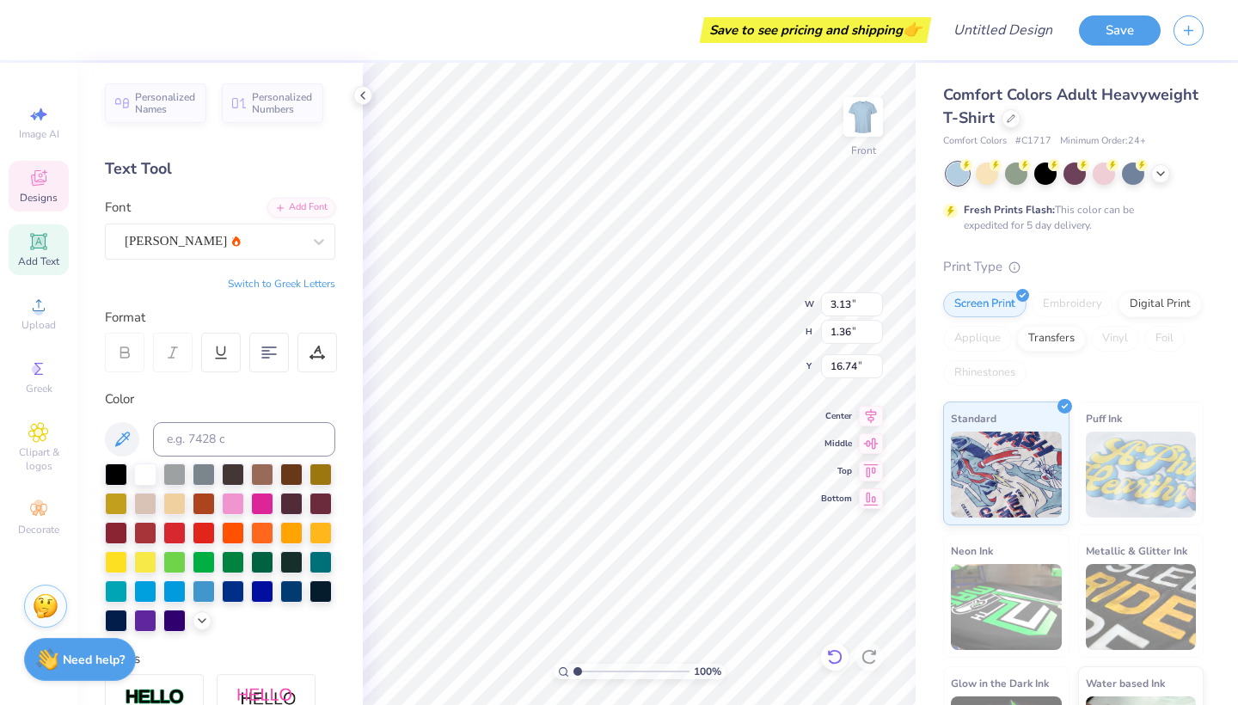
type textarea "NEW MBMR"
type input "5.43"
type input "1.40"
type input "16.74"
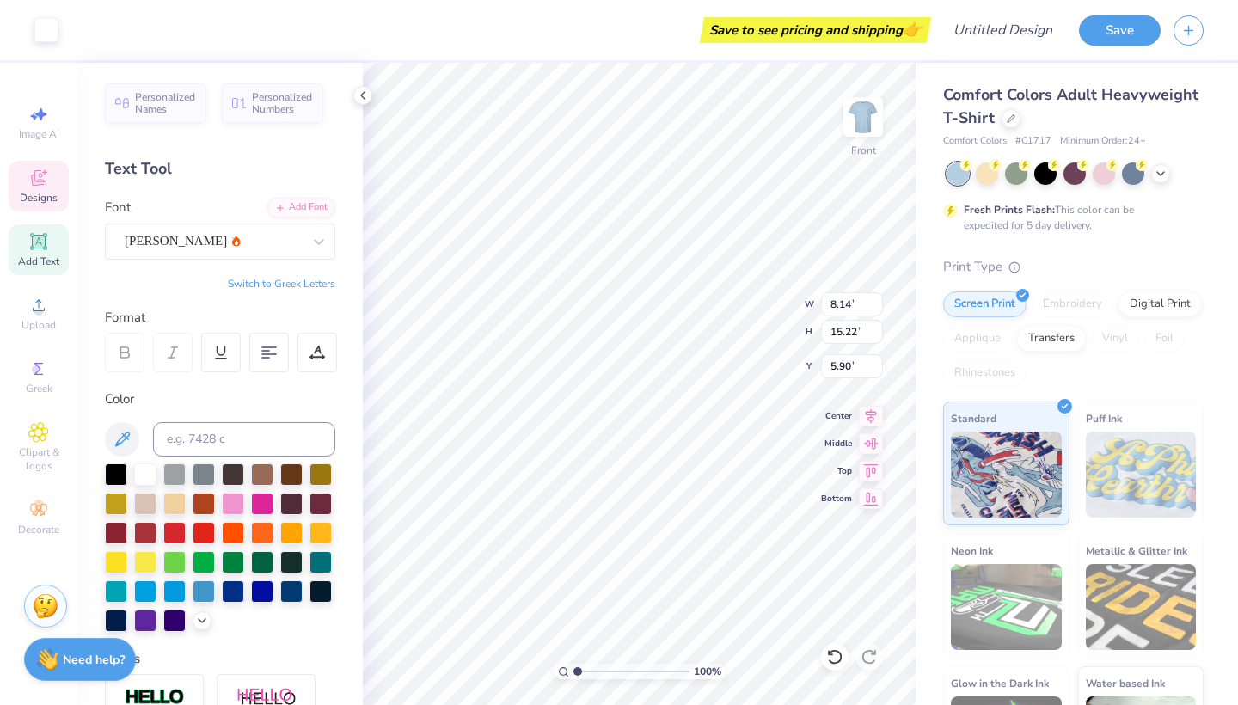
type input "1.45"
type input "0.46"
type input "16.28"
type textarea "PASSENGER"
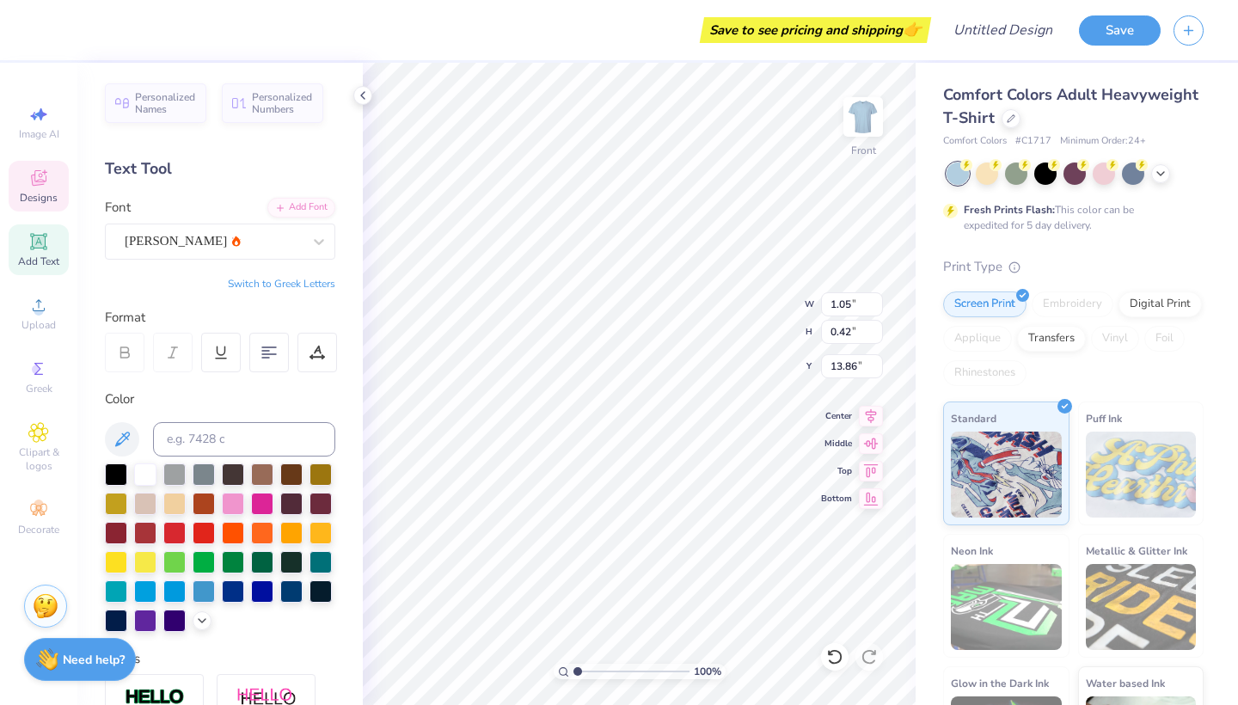
type textarea "EST"
type textarea "2025"
type input "0.72"
type input "19.56"
type input "19.52"
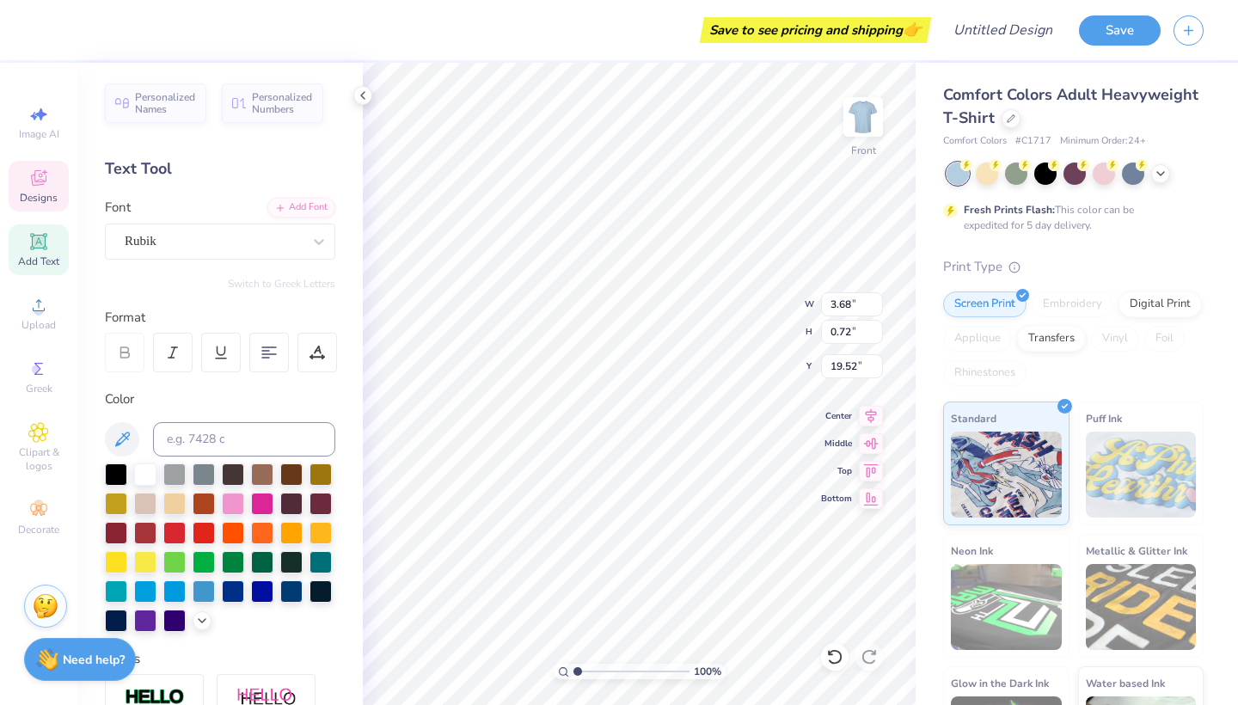
type input "3.67"
type input "0.80"
type input "19.48"
type input "3.67"
type input "0.80"
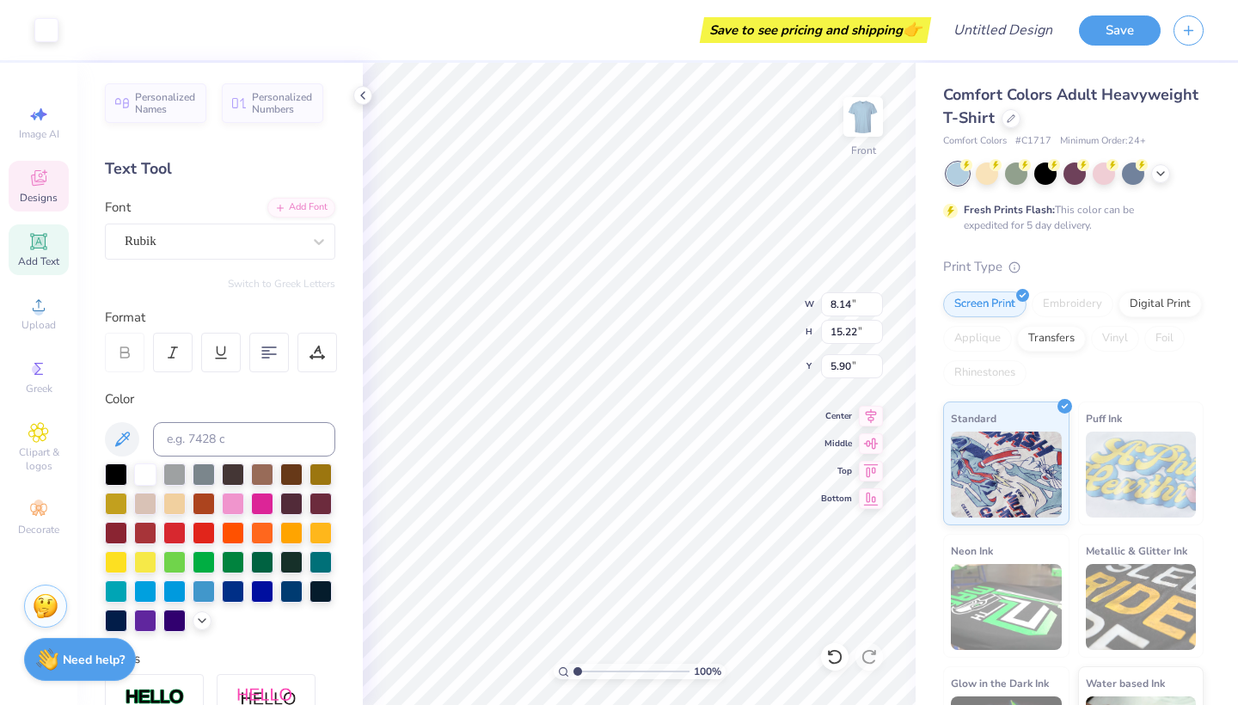
type input "19.48"
type input "3.68"
type input "0.72"
type input "19.52"
type input "0.79"
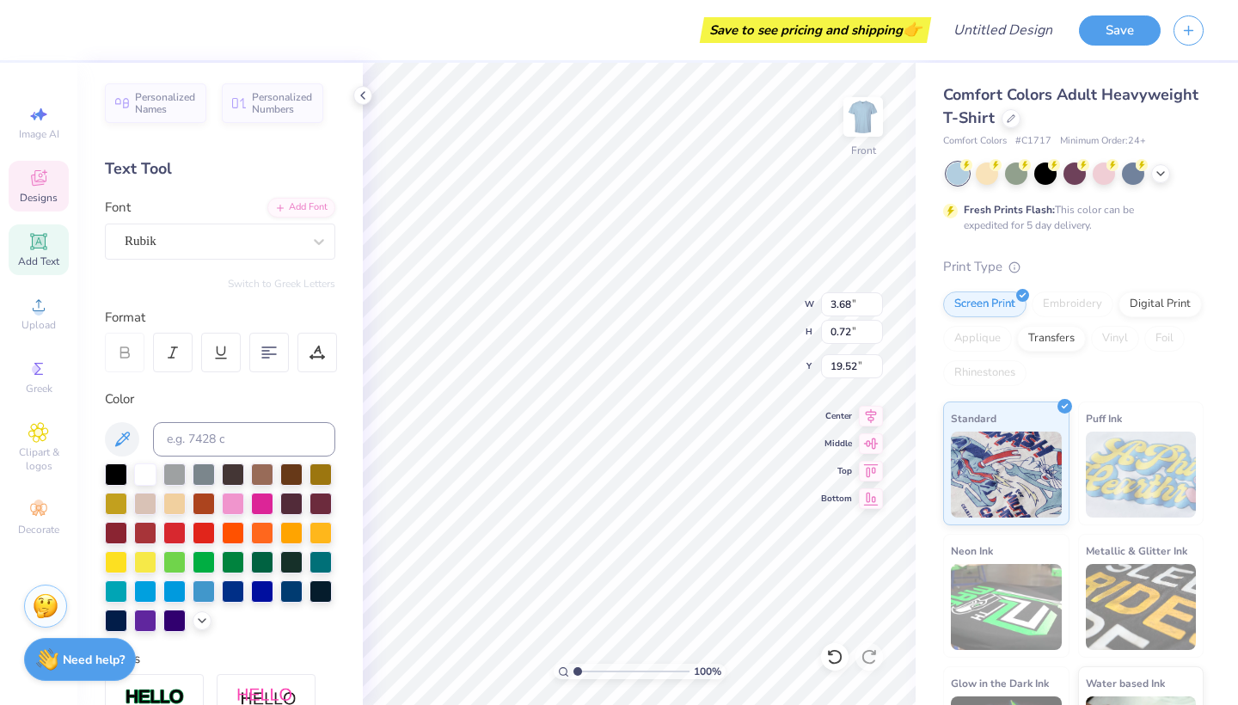
type input "19.48"
click at [83, 25] on div at bounding box center [77, 28] width 24 height 24
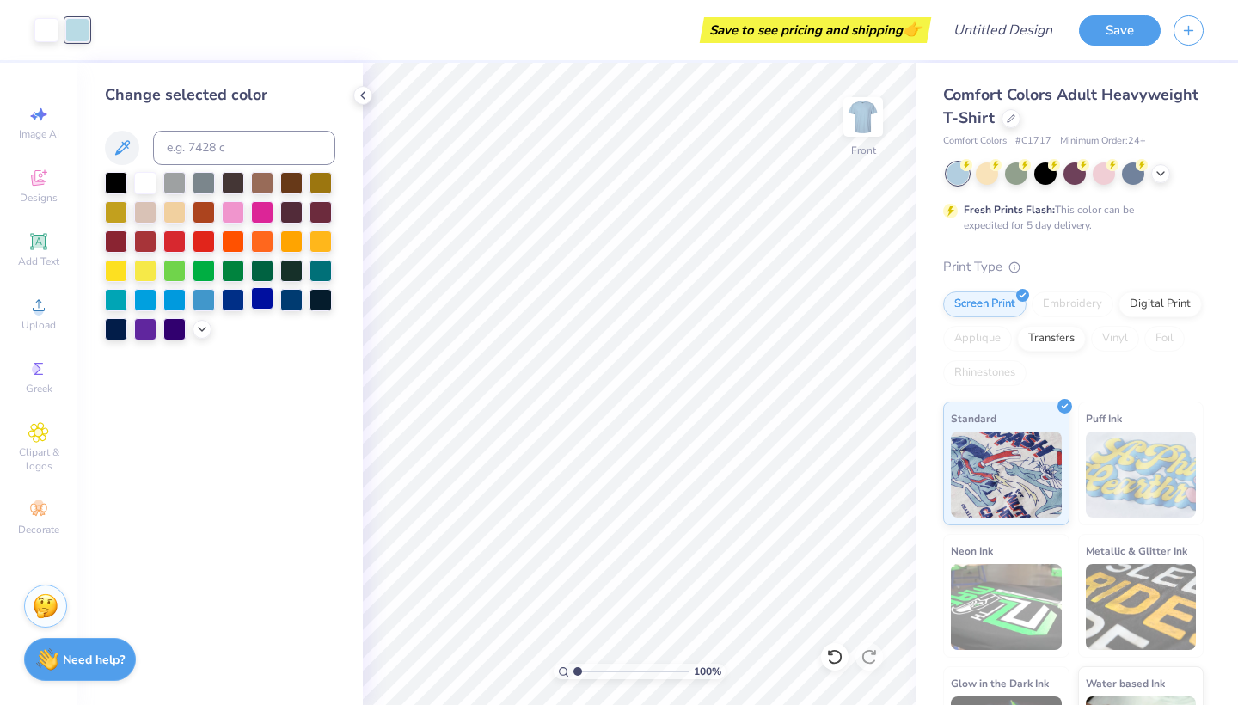
click at [260, 303] on div at bounding box center [262, 298] width 22 height 22
click at [1153, 174] on icon at bounding box center [1160, 172] width 14 height 14
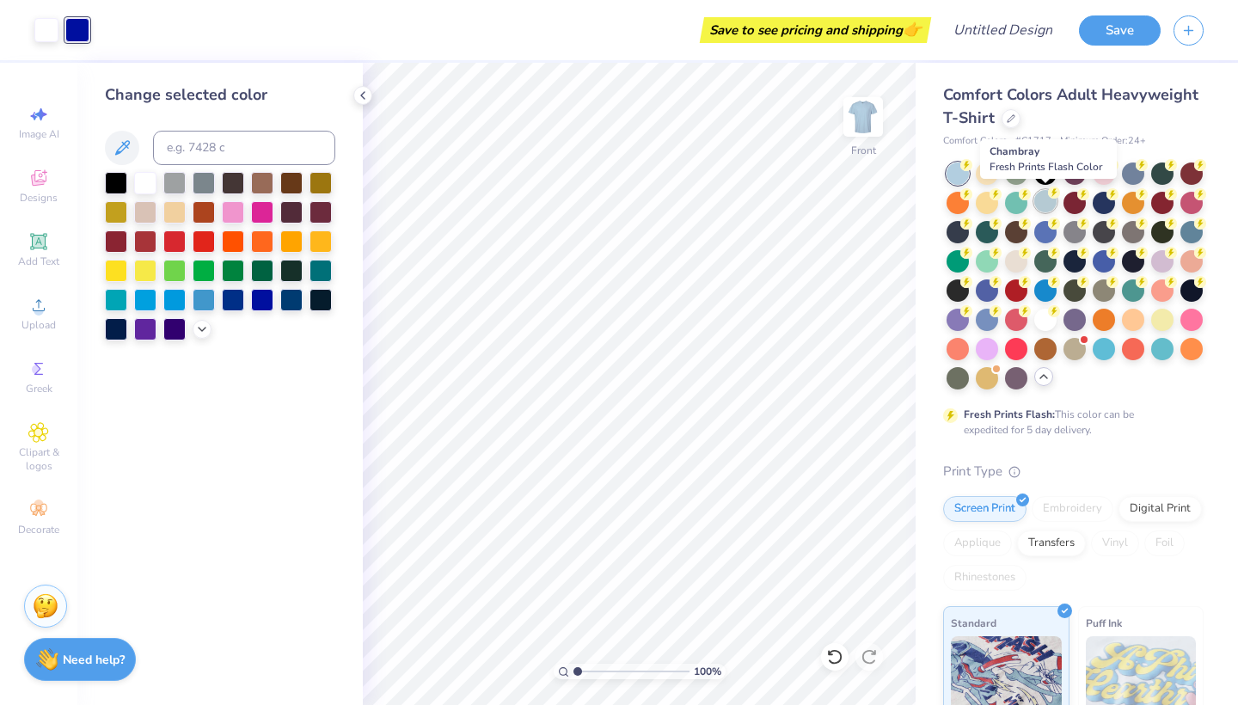
click at [1042, 208] on div at bounding box center [1045, 201] width 22 height 22
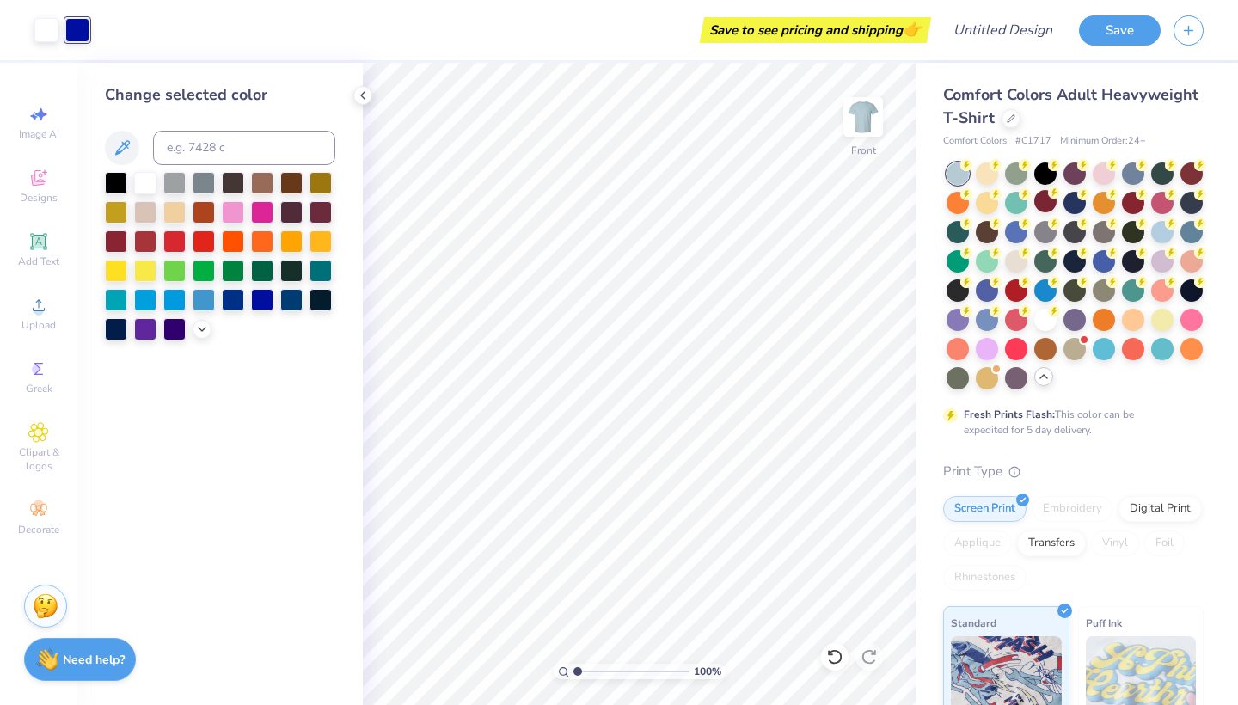
click at [963, 177] on div at bounding box center [957, 173] width 22 height 22
click at [1152, 234] on div at bounding box center [1162, 230] width 22 height 22
click at [40, 38] on div at bounding box center [46, 28] width 24 height 24
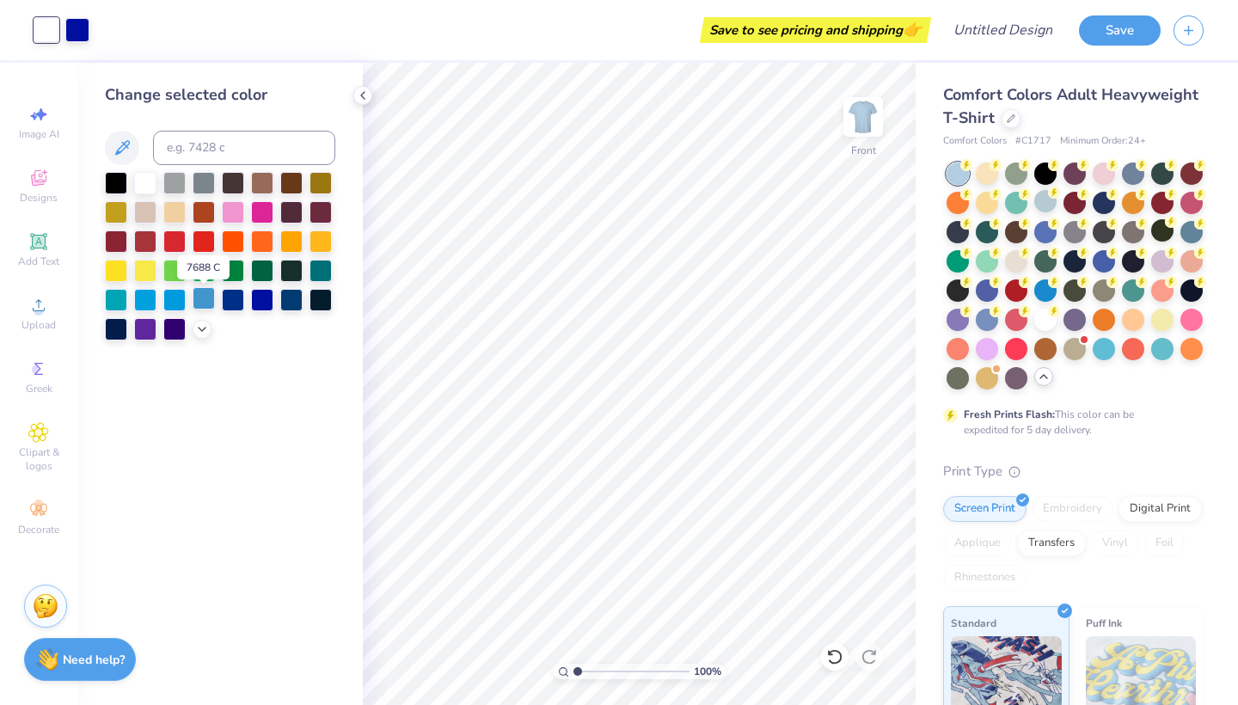
click at [202, 303] on div at bounding box center [204, 298] width 22 height 22
click at [144, 186] on div at bounding box center [145, 181] width 22 height 22
click at [124, 148] on icon at bounding box center [122, 148] width 21 height 21
click at [124, 147] on icon at bounding box center [122, 148] width 21 height 21
click at [127, 149] on icon at bounding box center [122, 148] width 21 height 21
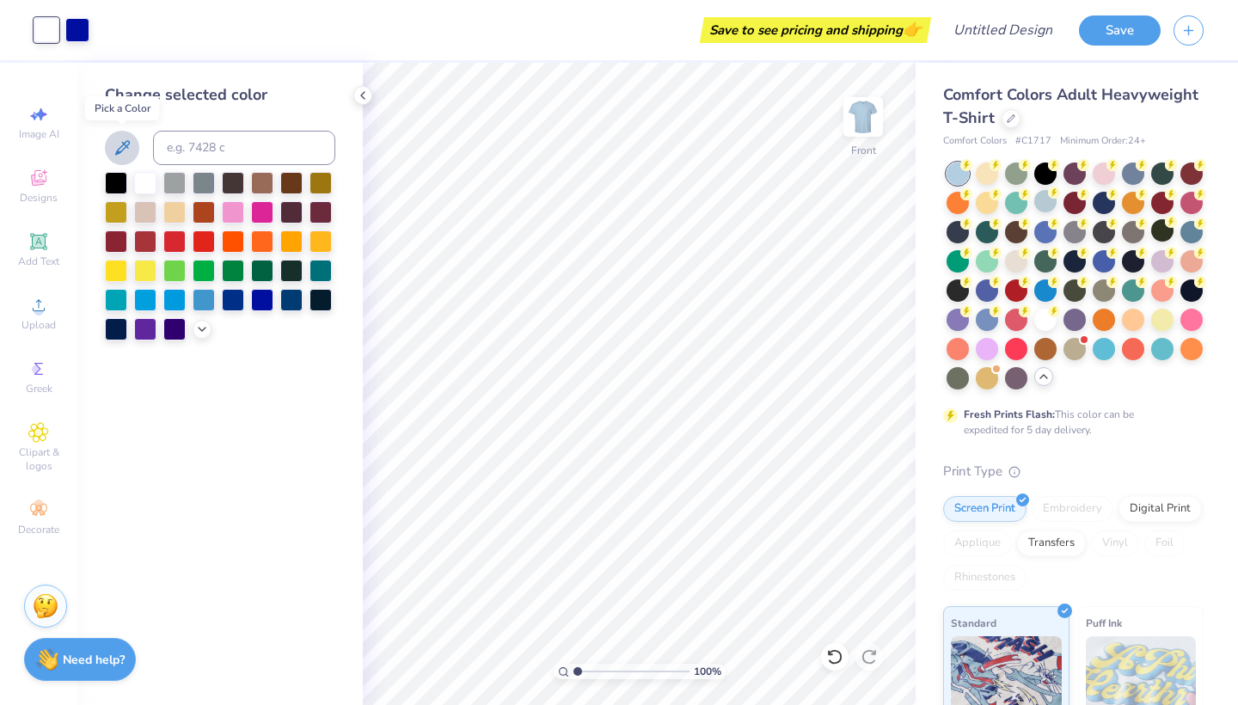
click at [113, 142] on icon at bounding box center [122, 148] width 21 height 21
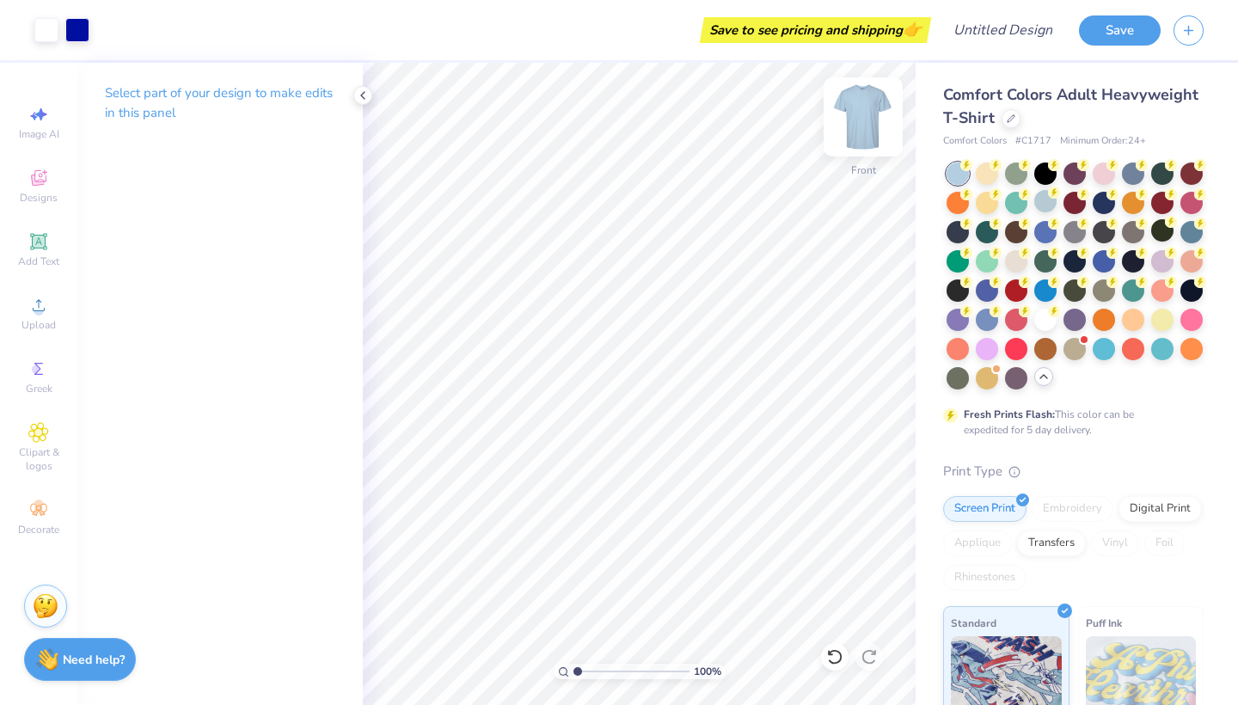
click at [867, 124] on img at bounding box center [862, 117] width 69 height 69
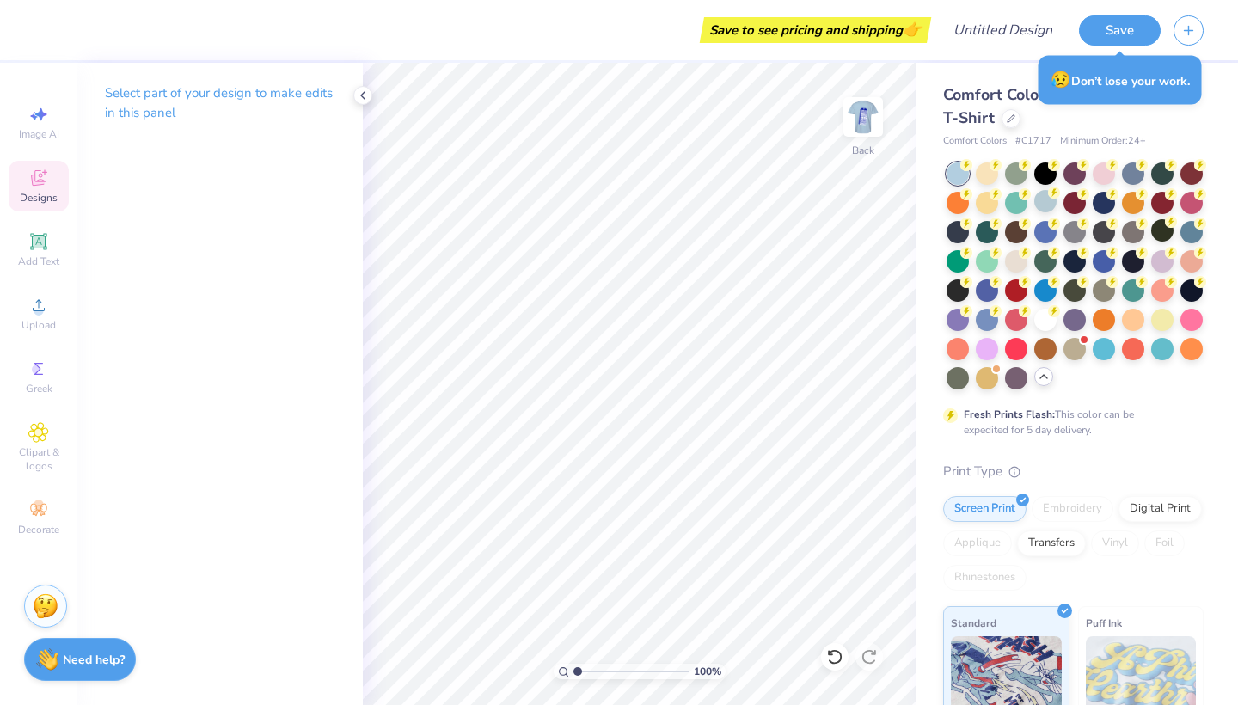
click at [30, 186] on icon at bounding box center [38, 178] width 21 height 21
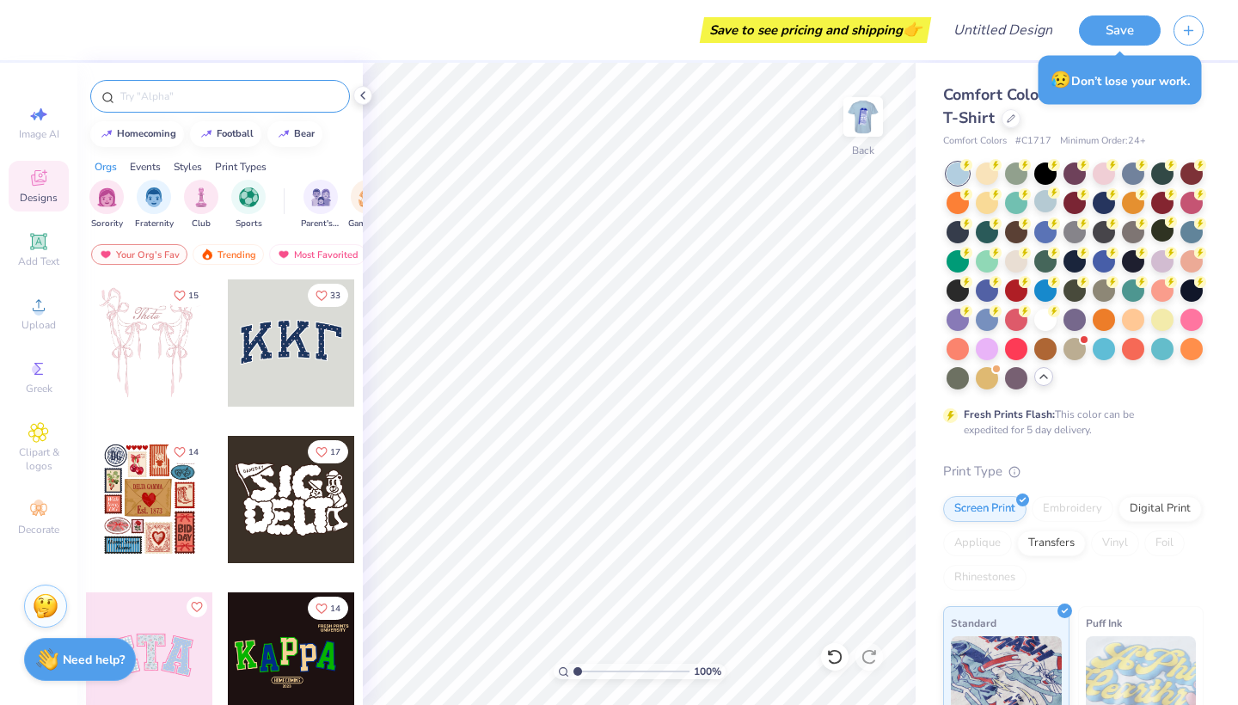
click at [165, 94] on input "text" at bounding box center [229, 96] width 220 height 17
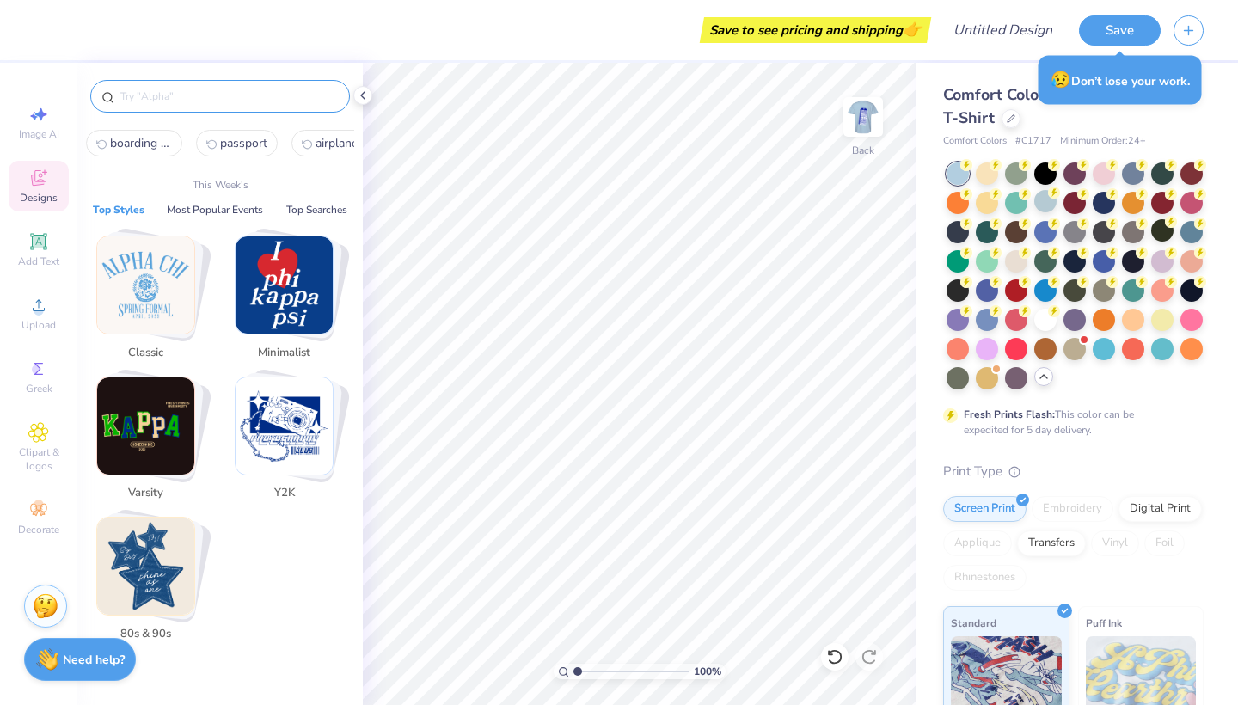
type input "B"
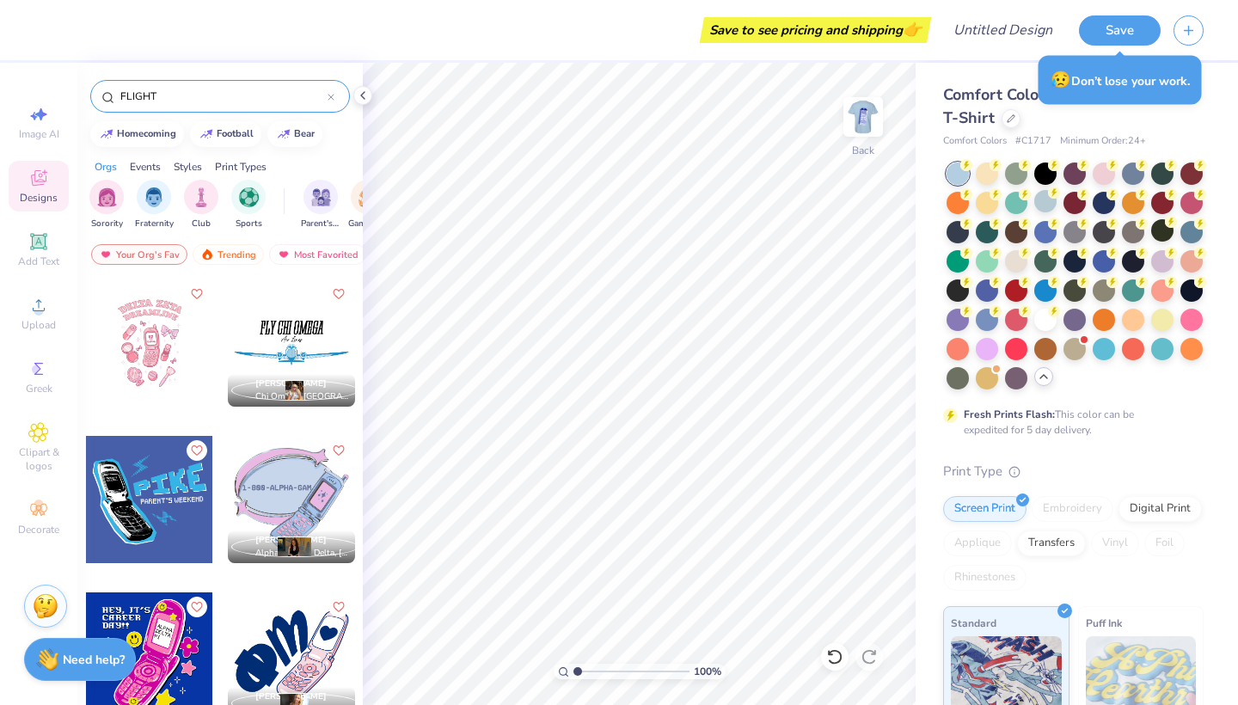
type input "FLIGHT"
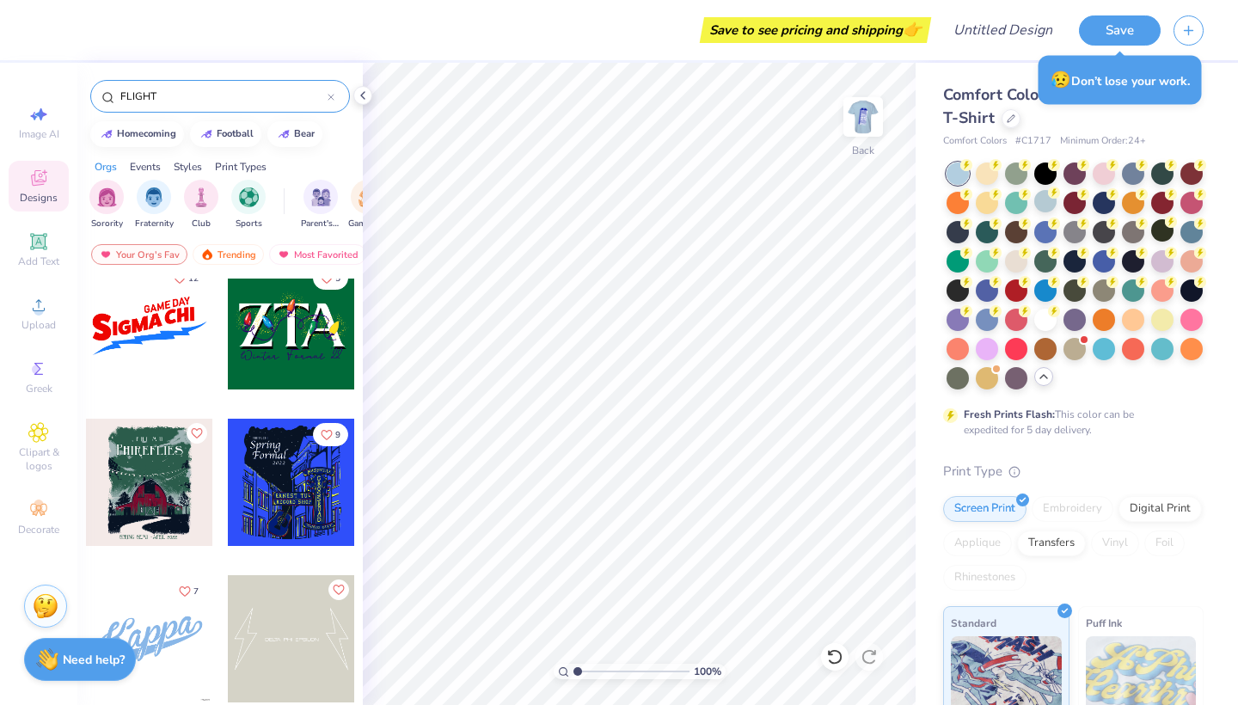
scroll to position [2520, 0]
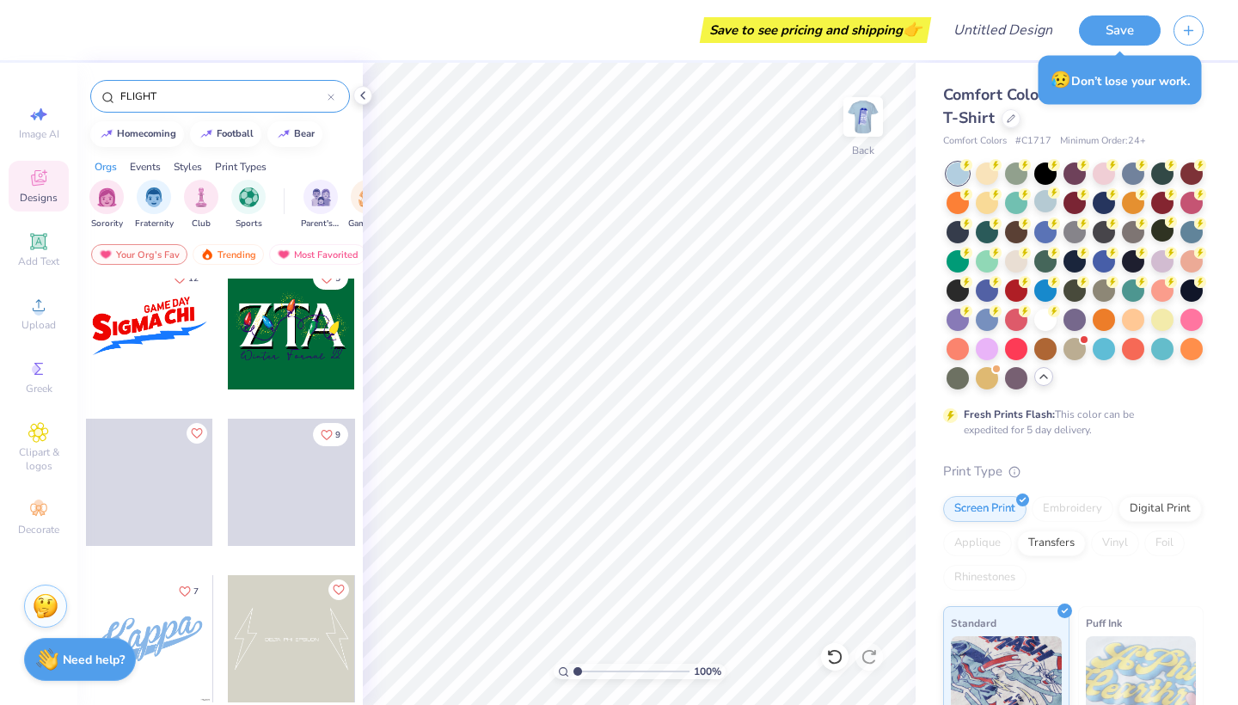
click at [333, 98] on icon at bounding box center [330, 97] width 7 height 7
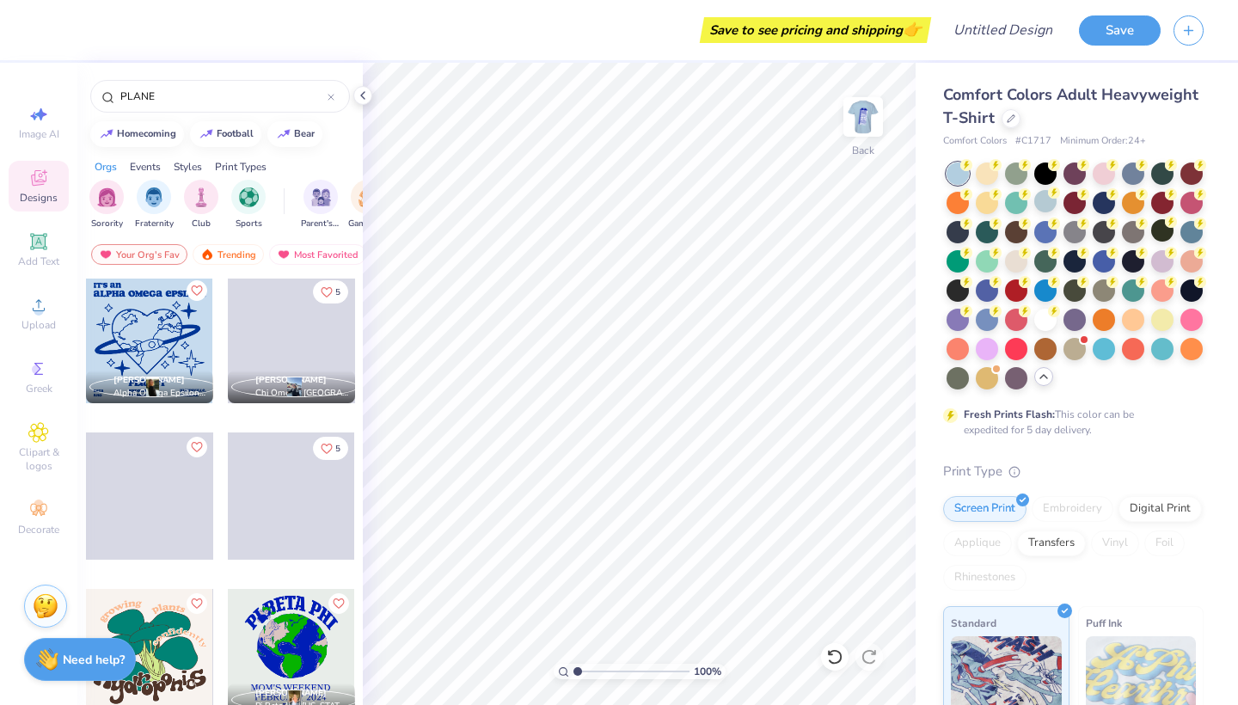
scroll to position [1413, 0]
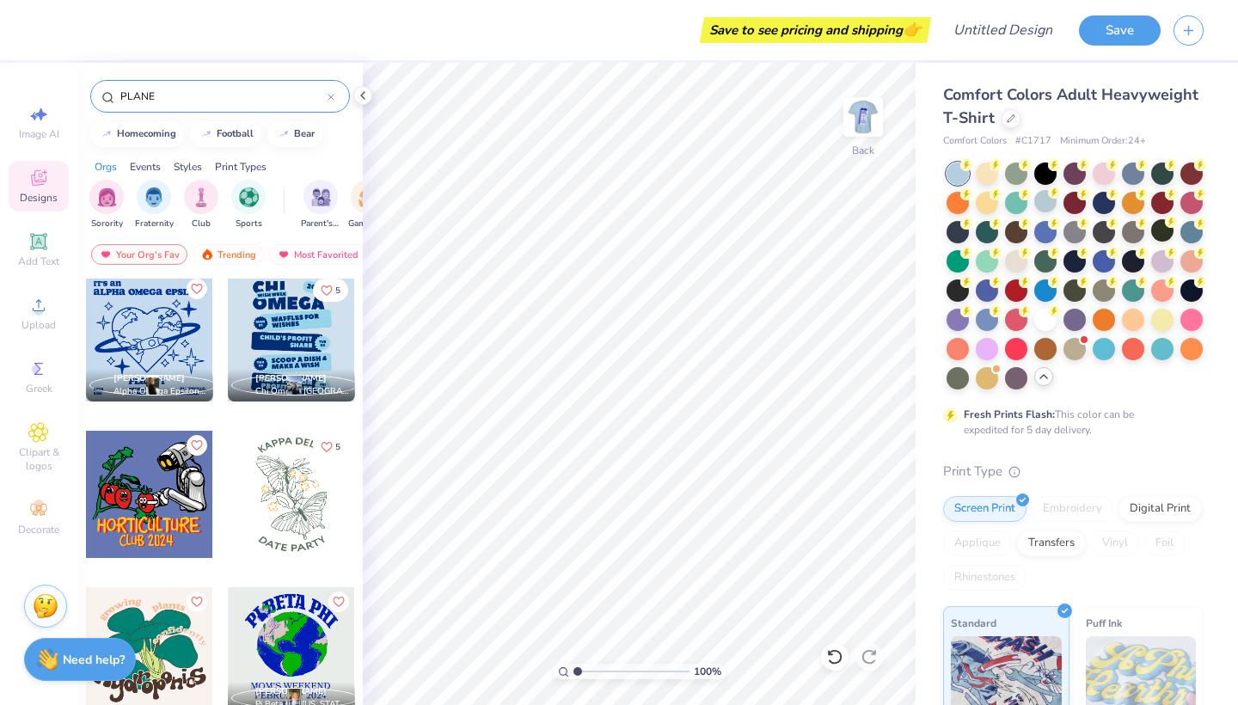
type input "PLANE"
click at [334, 94] on div "PLANE" at bounding box center [220, 96] width 260 height 33
click at [331, 98] on icon at bounding box center [330, 97] width 7 height 7
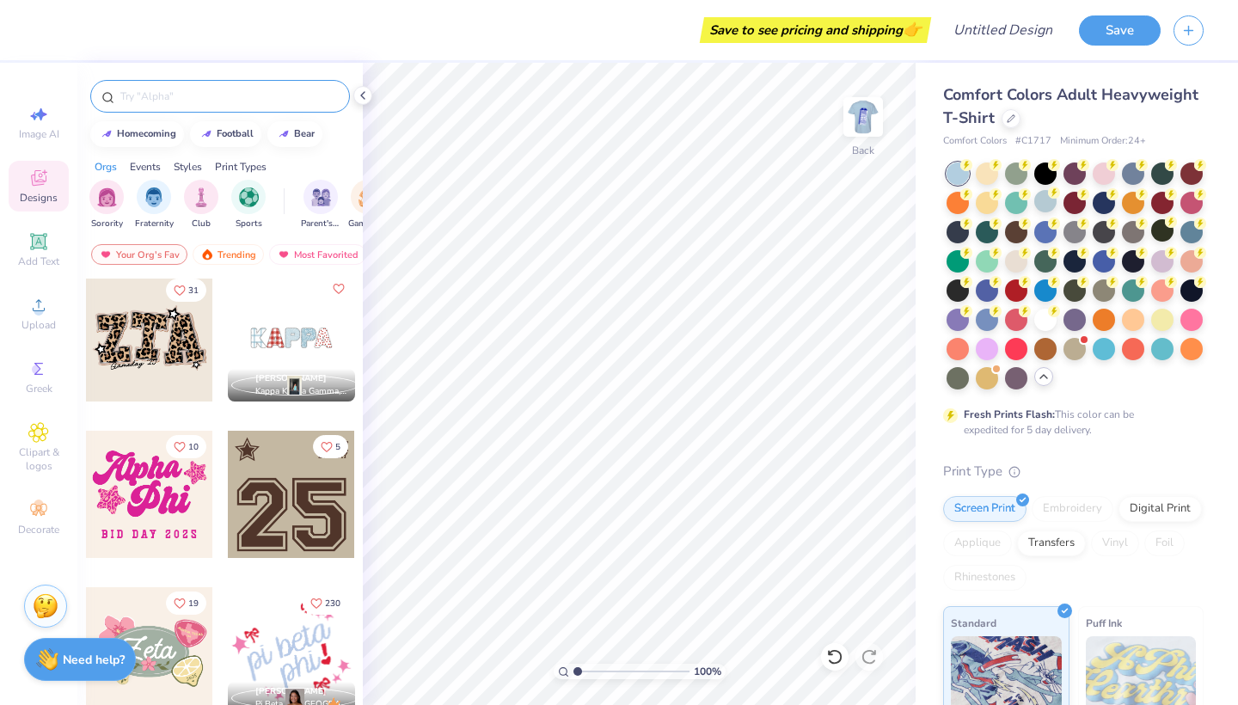
click at [277, 90] on input "text" at bounding box center [229, 96] width 220 height 17
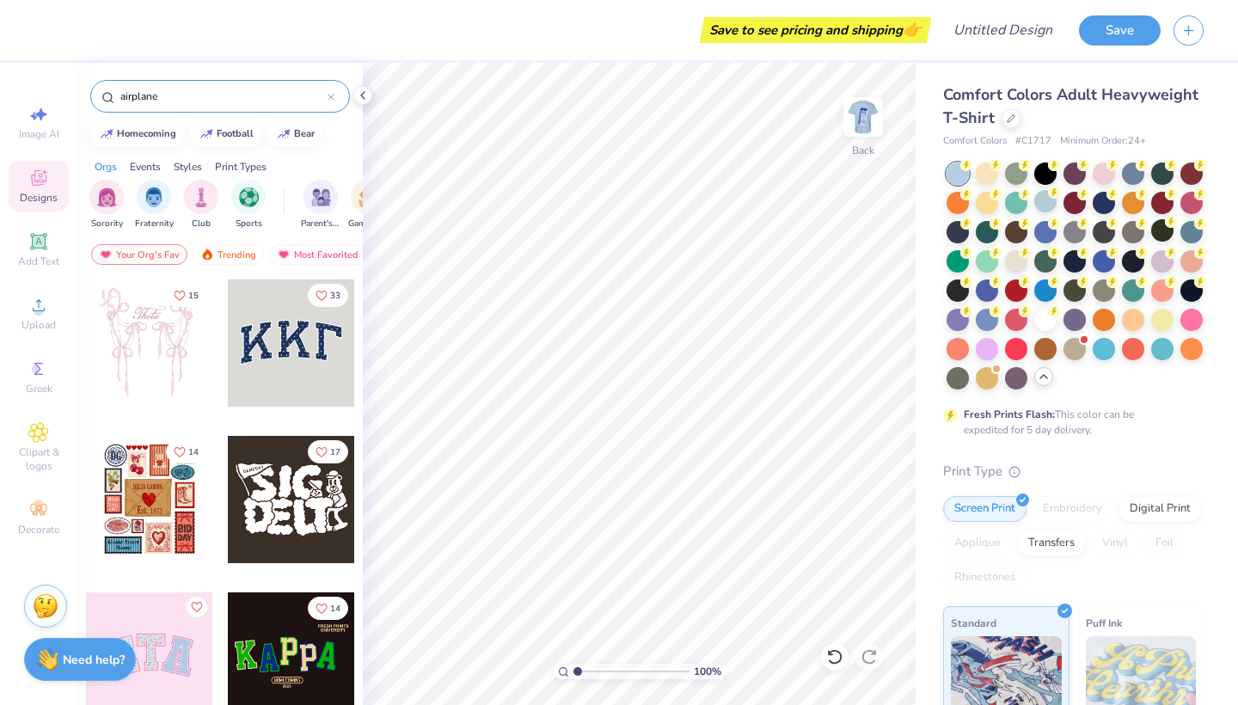
type input "airplane"
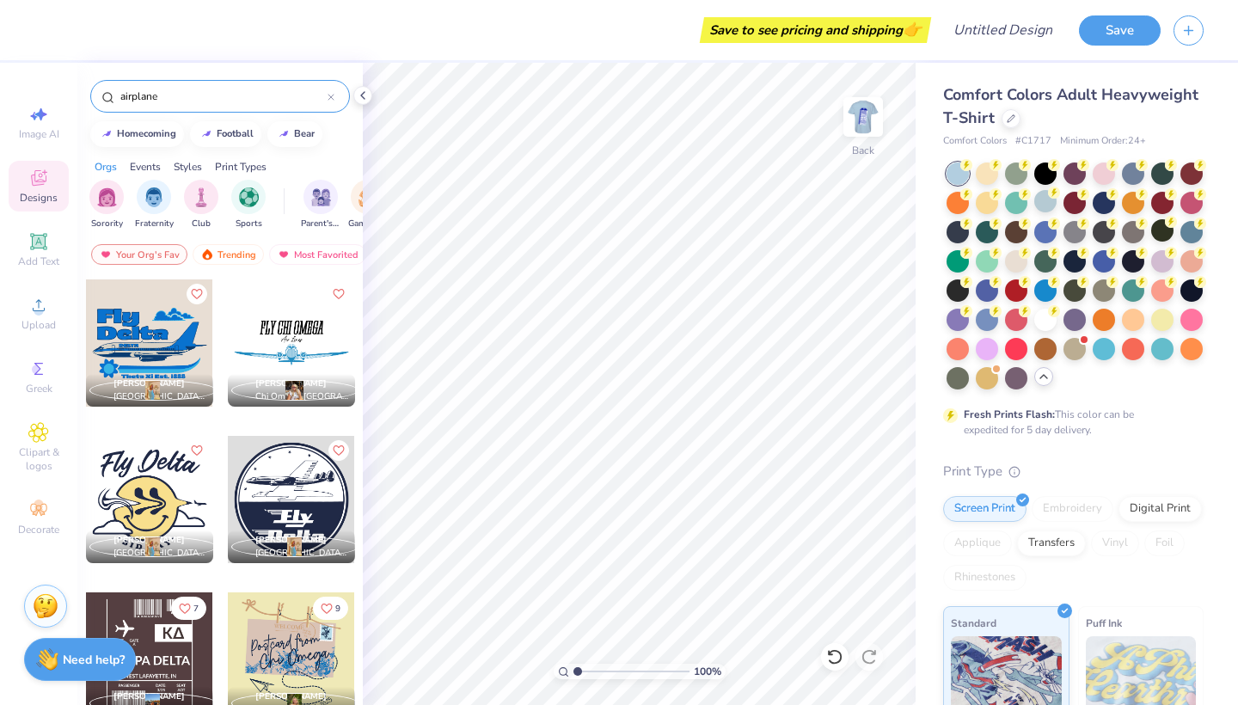
scroll to position [201, 0]
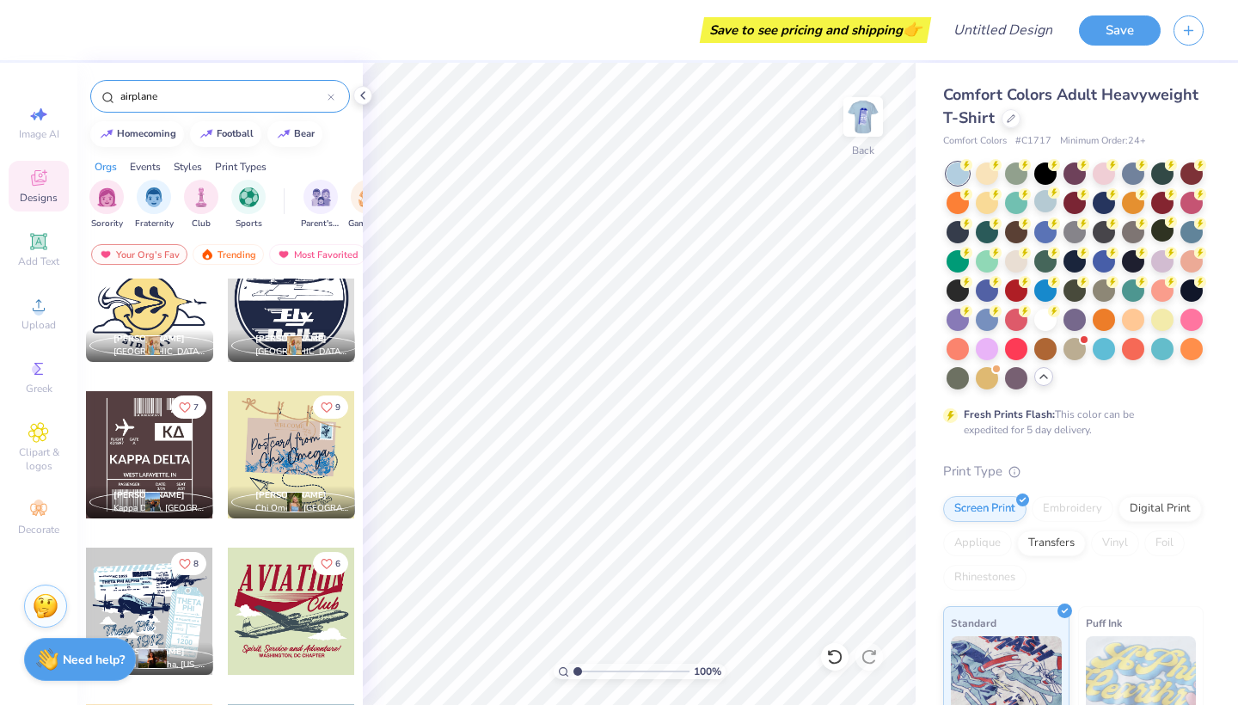
click at [176, 468] on div at bounding box center [149, 454] width 127 height 127
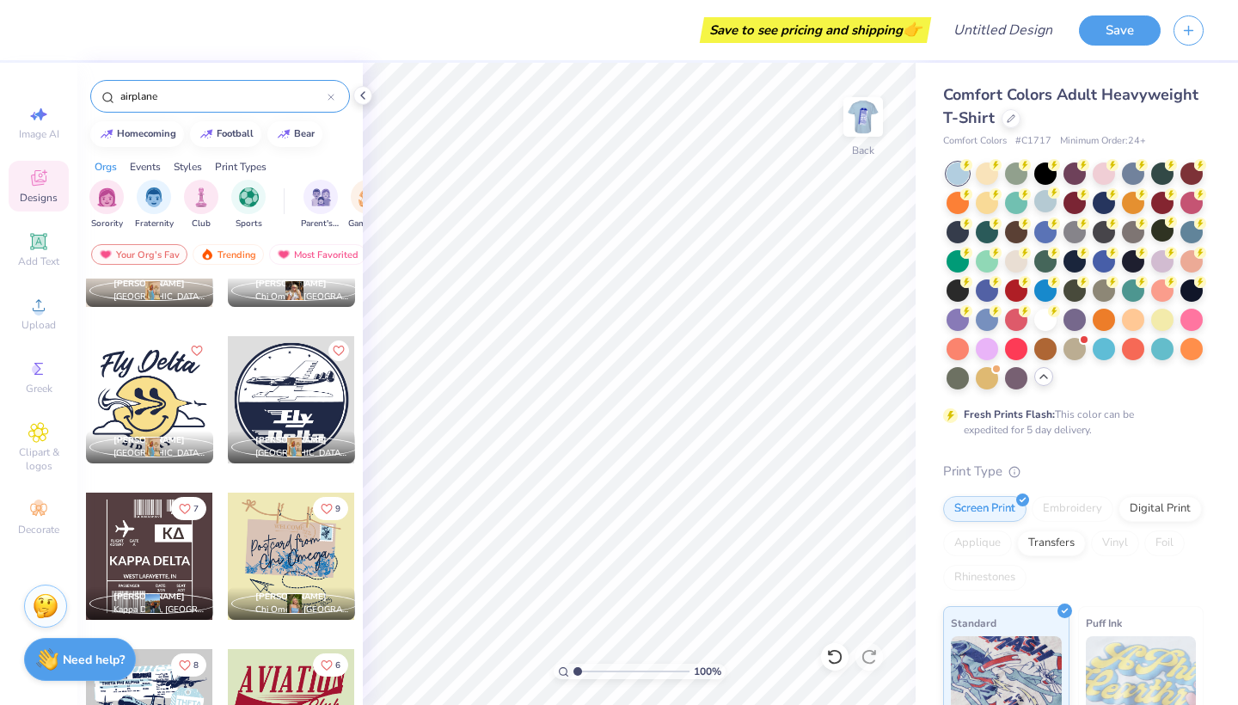
scroll to position [0, 0]
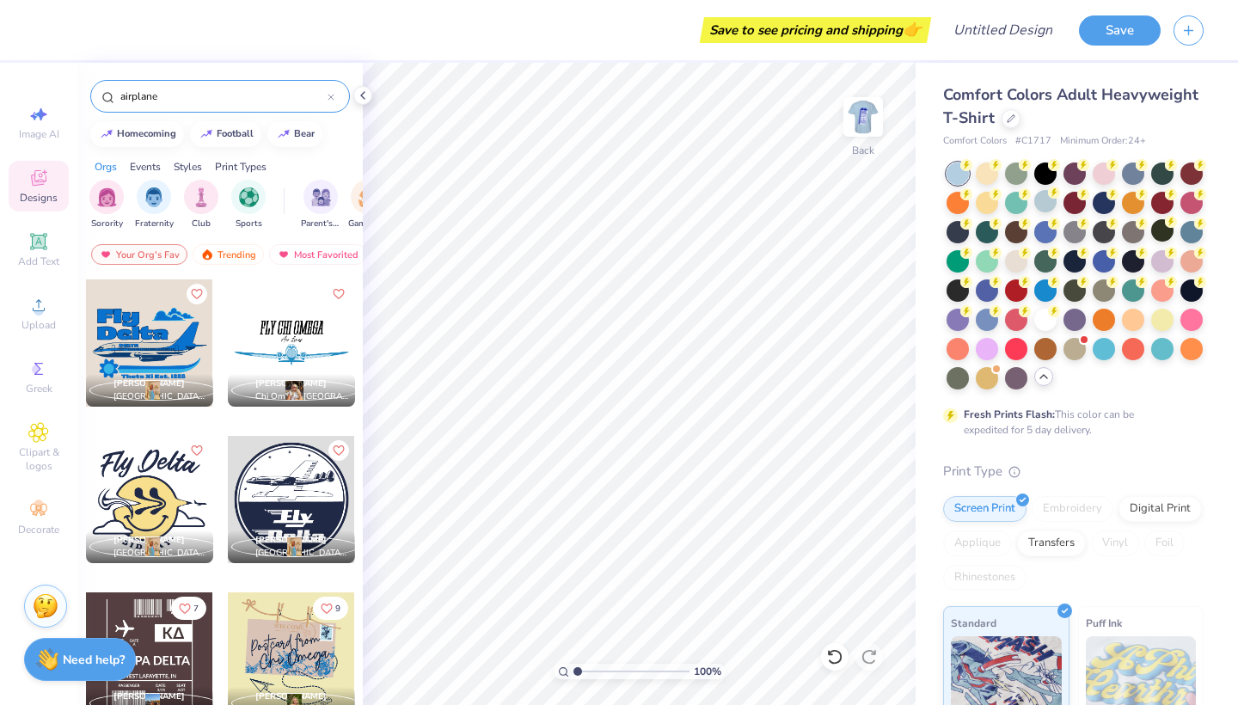
click at [166, 342] on div at bounding box center [149, 342] width 127 height 127
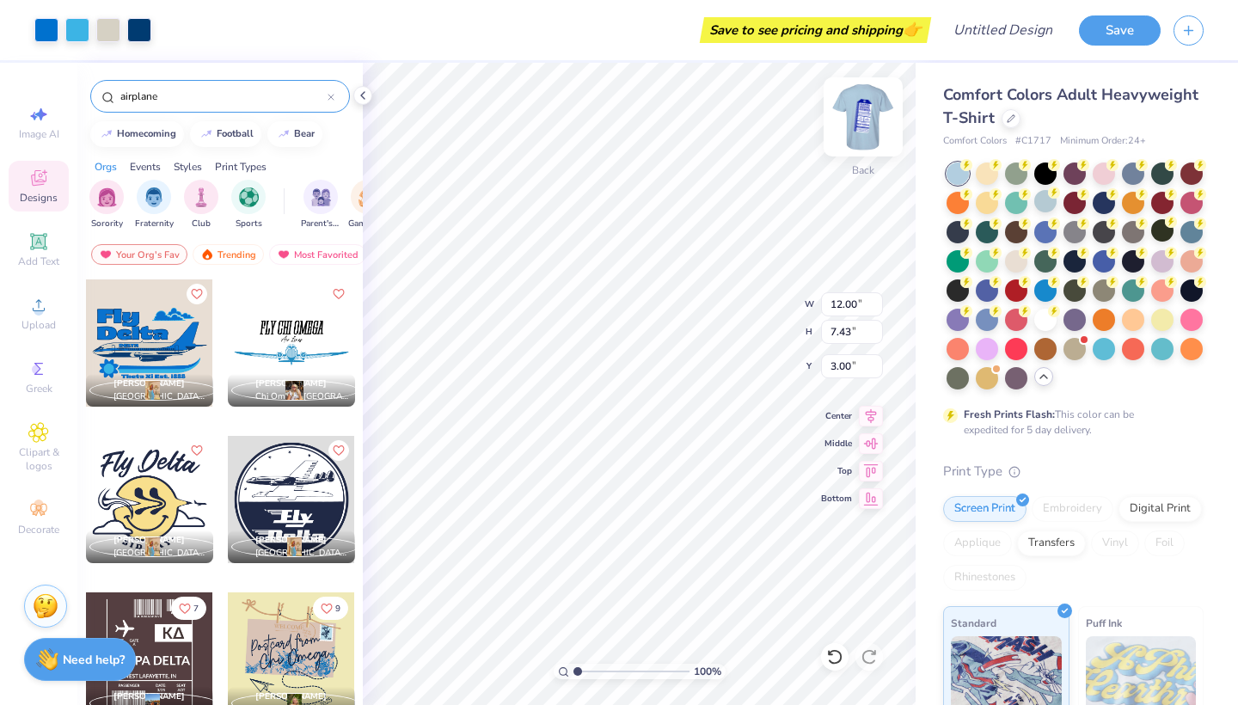
click at [875, 116] on img at bounding box center [862, 117] width 69 height 69
click at [855, 116] on img at bounding box center [862, 117] width 69 height 69
click at [855, 116] on img at bounding box center [863, 117] width 34 height 34
click at [855, 116] on img at bounding box center [862, 117] width 69 height 69
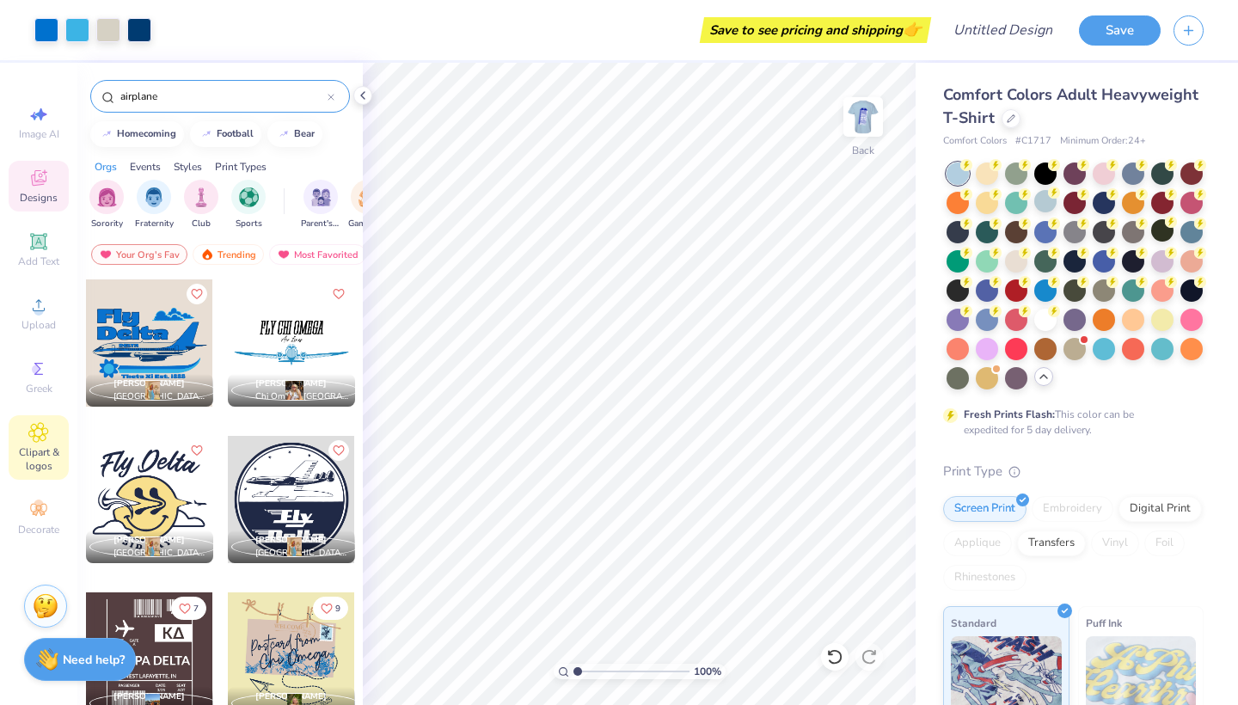
click at [34, 432] on icon at bounding box center [38, 432] width 9 height 9
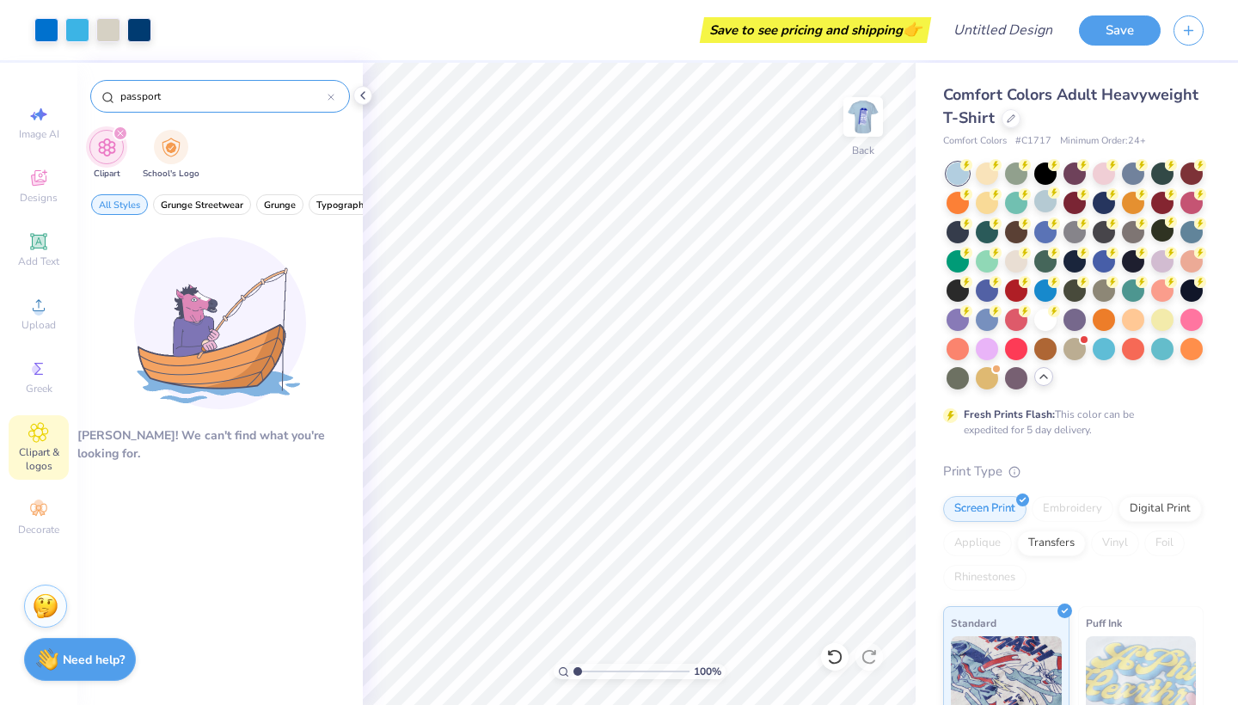
click at [327, 98] on icon at bounding box center [330, 97] width 7 height 7
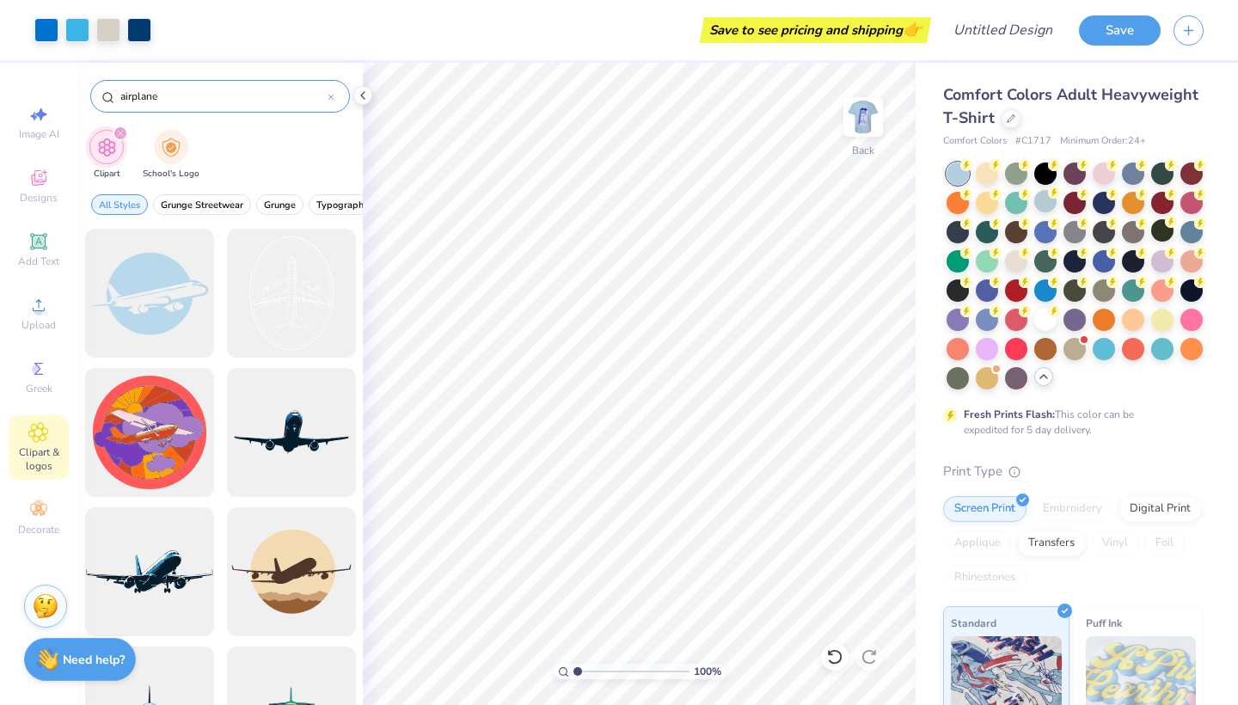
type input "airplane"
click at [290, 278] on div at bounding box center [291, 293] width 129 height 129
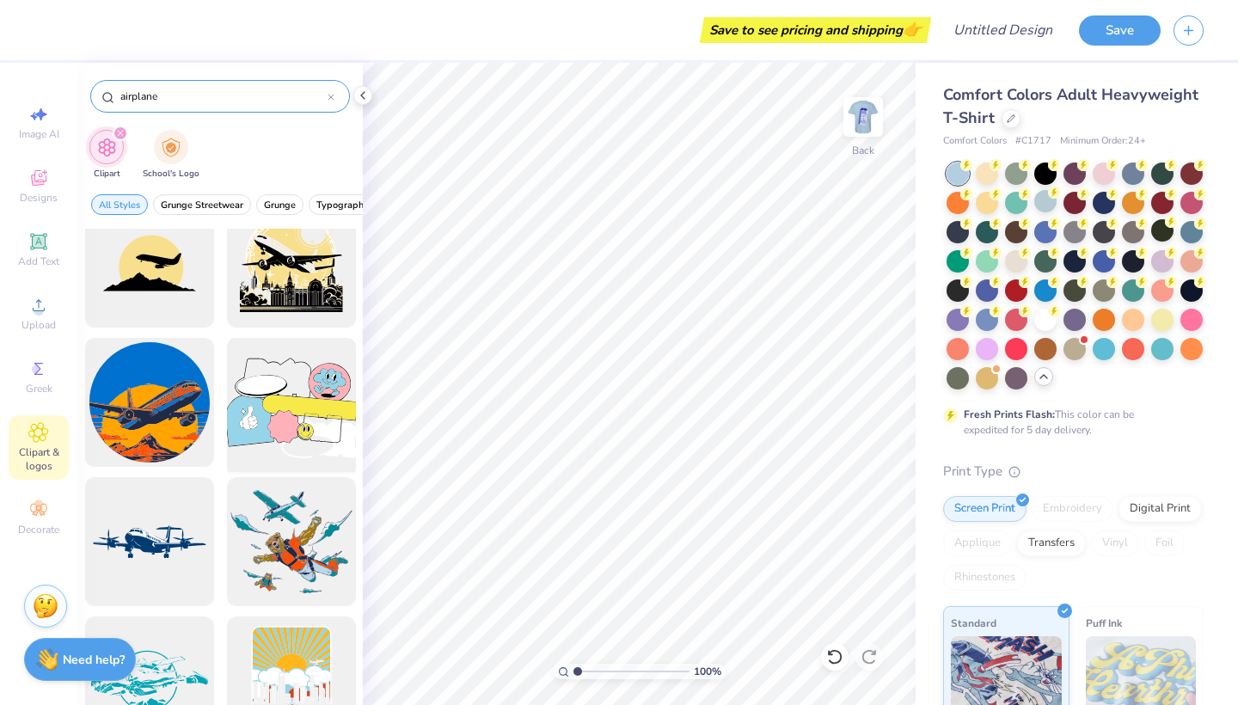
scroll to position [1401, 0]
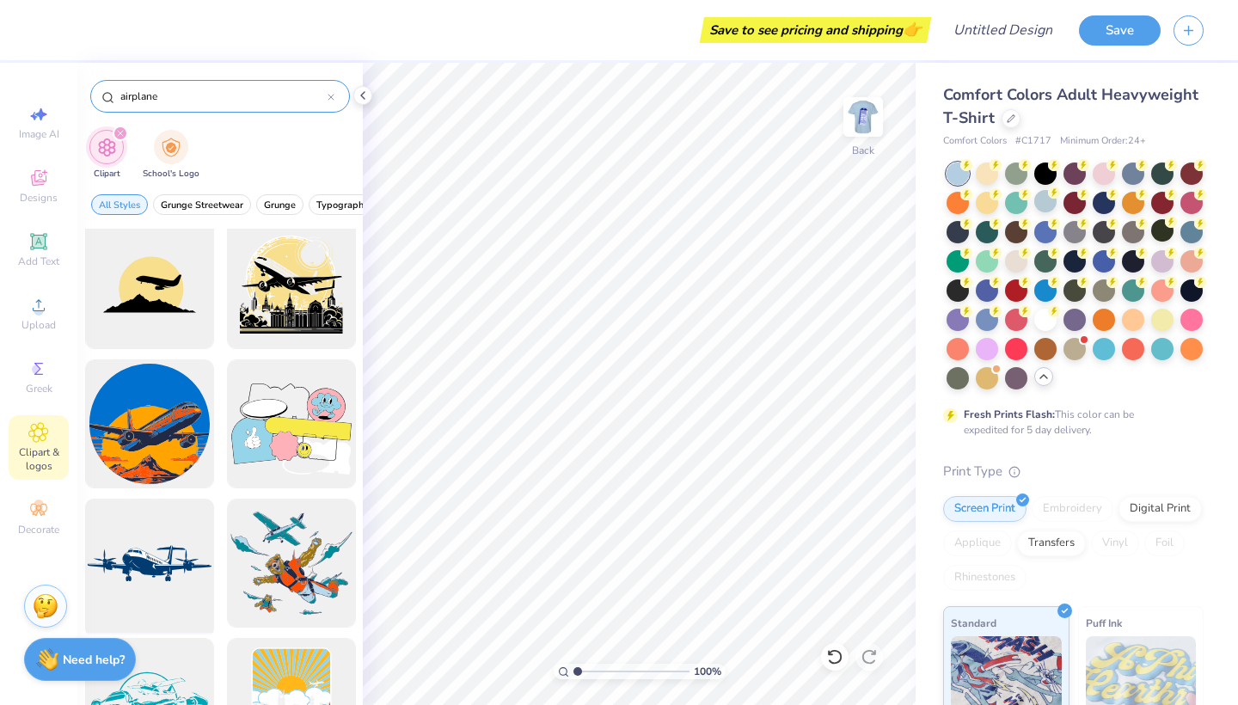
click at [169, 531] on div at bounding box center [149, 563] width 142 height 142
click at [39, 201] on span "Designs" at bounding box center [39, 198] width 38 height 14
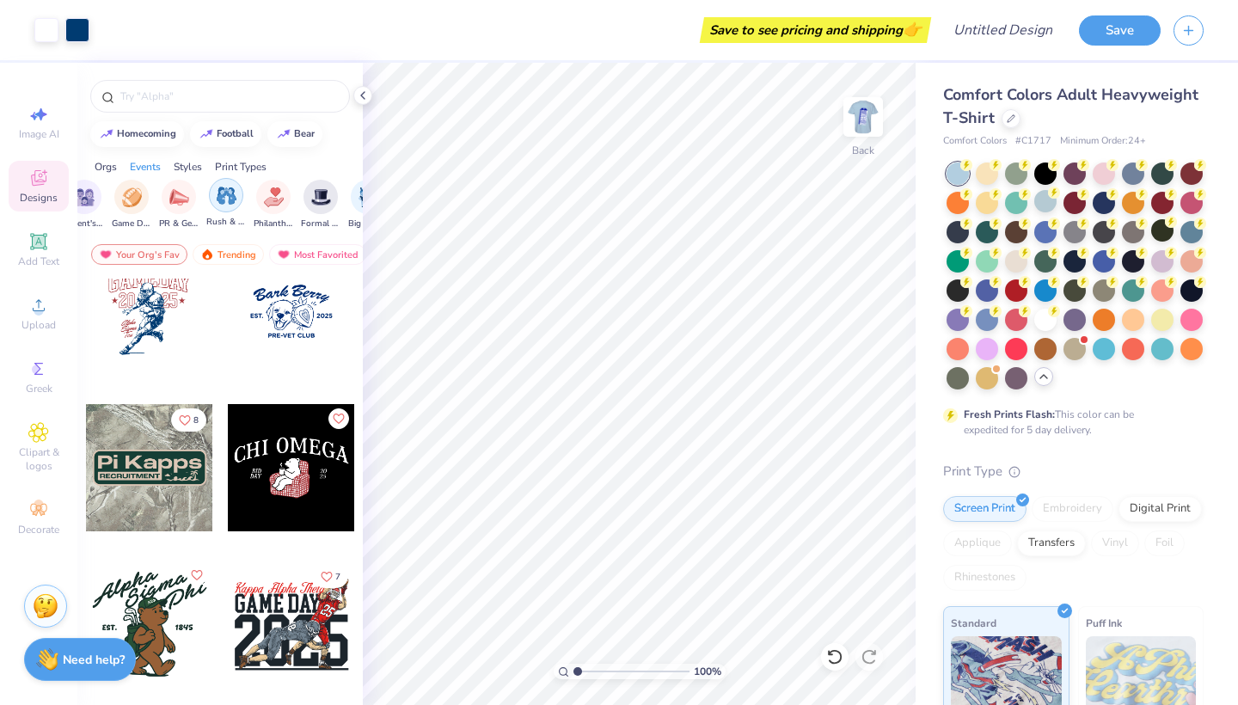
scroll to position [0, 241]
click at [158, 205] on div "PR & General" at bounding box center [174, 203] width 40 height 51
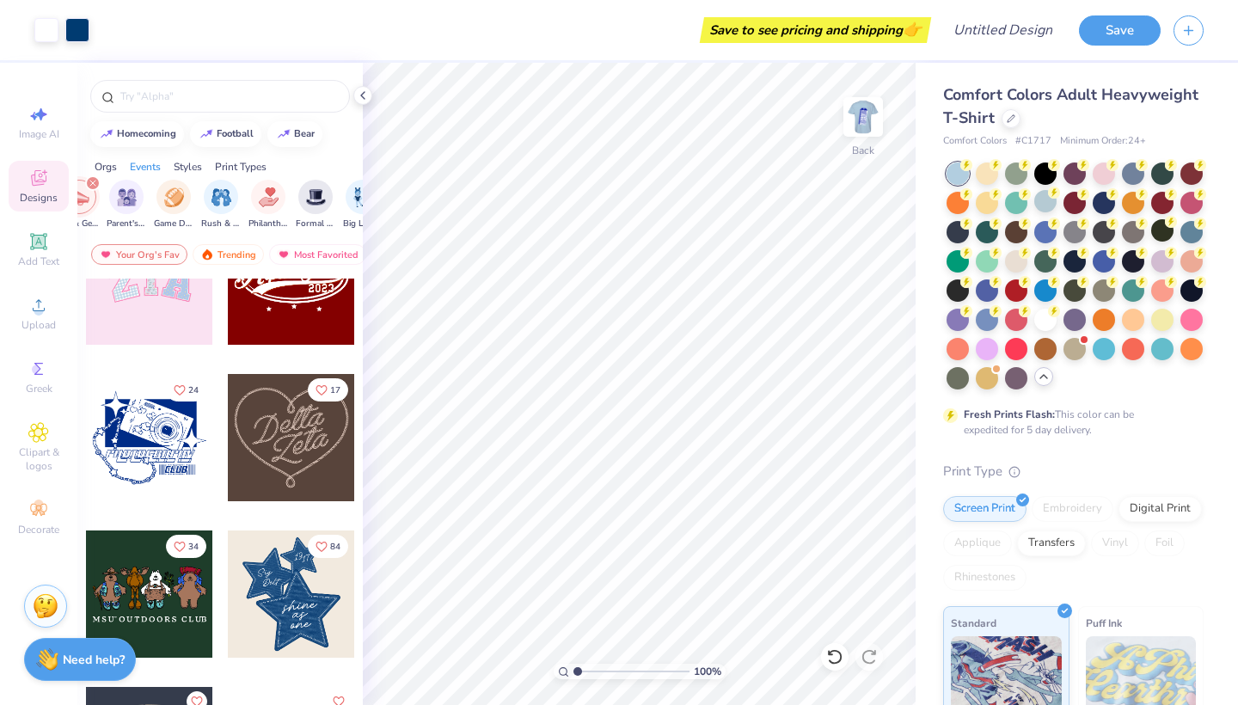
scroll to position [216, 0]
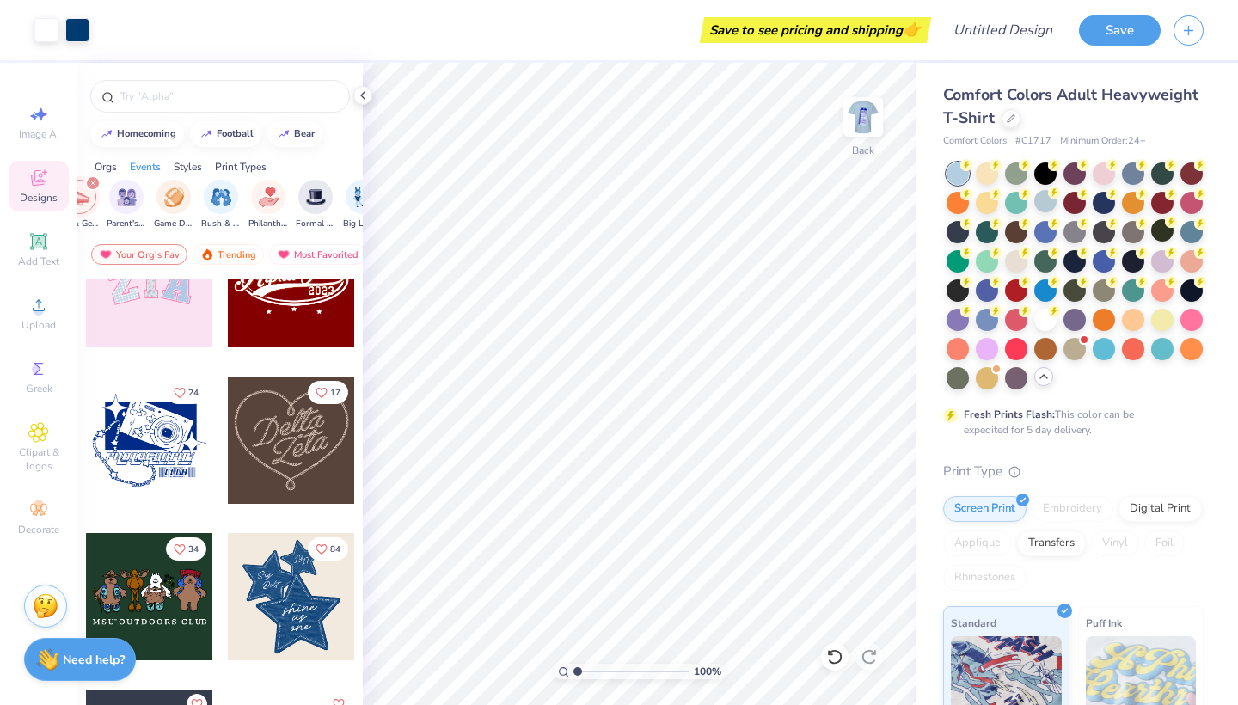
click at [284, 423] on div at bounding box center [291, 439] width 127 height 127
click at [45, 28] on div at bounding box center [46, 28] width 24 height 24
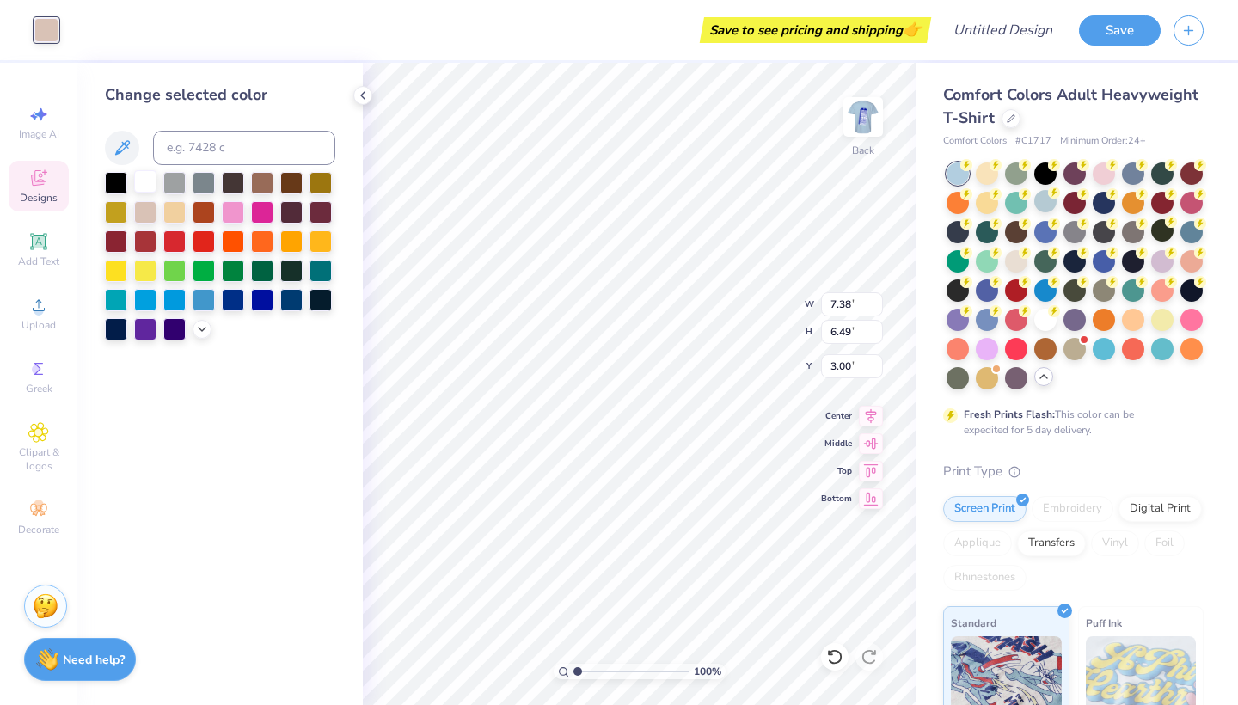
click at [137, 188] on div at bounding box center [145, 181] width 22 height 22
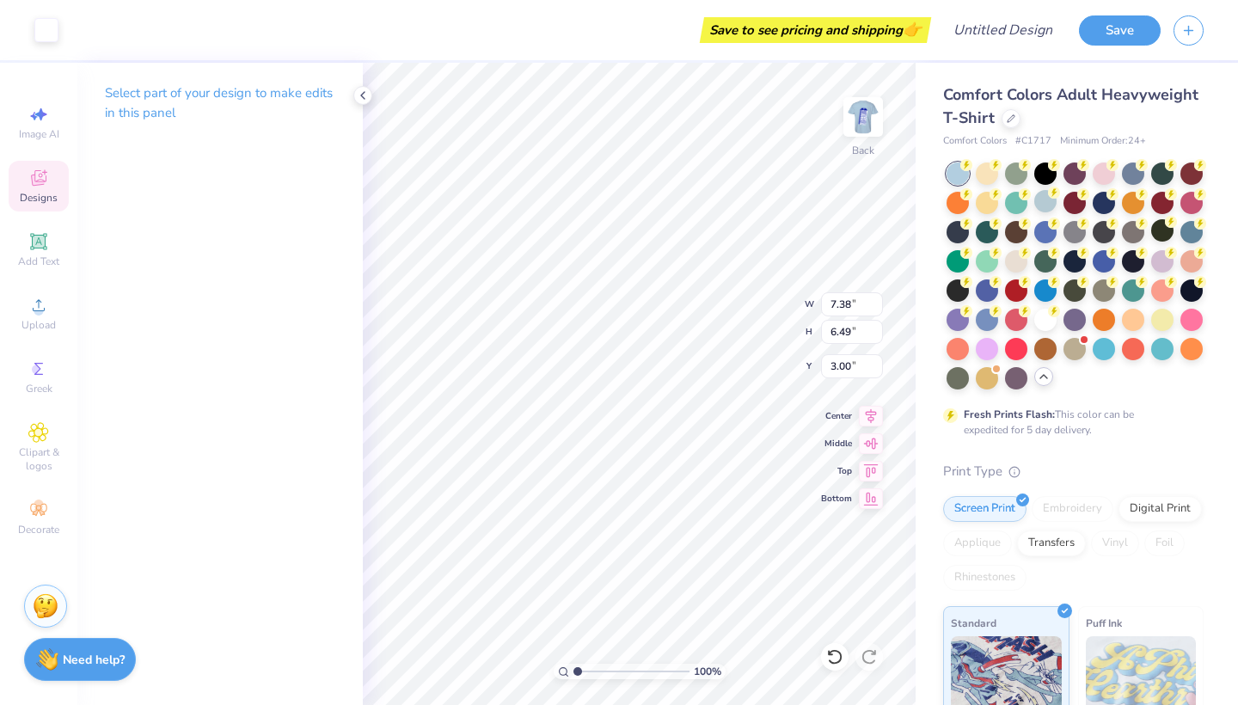
type input "6.66"
type input "4.70"
type input "2.61"
type input "7.75"
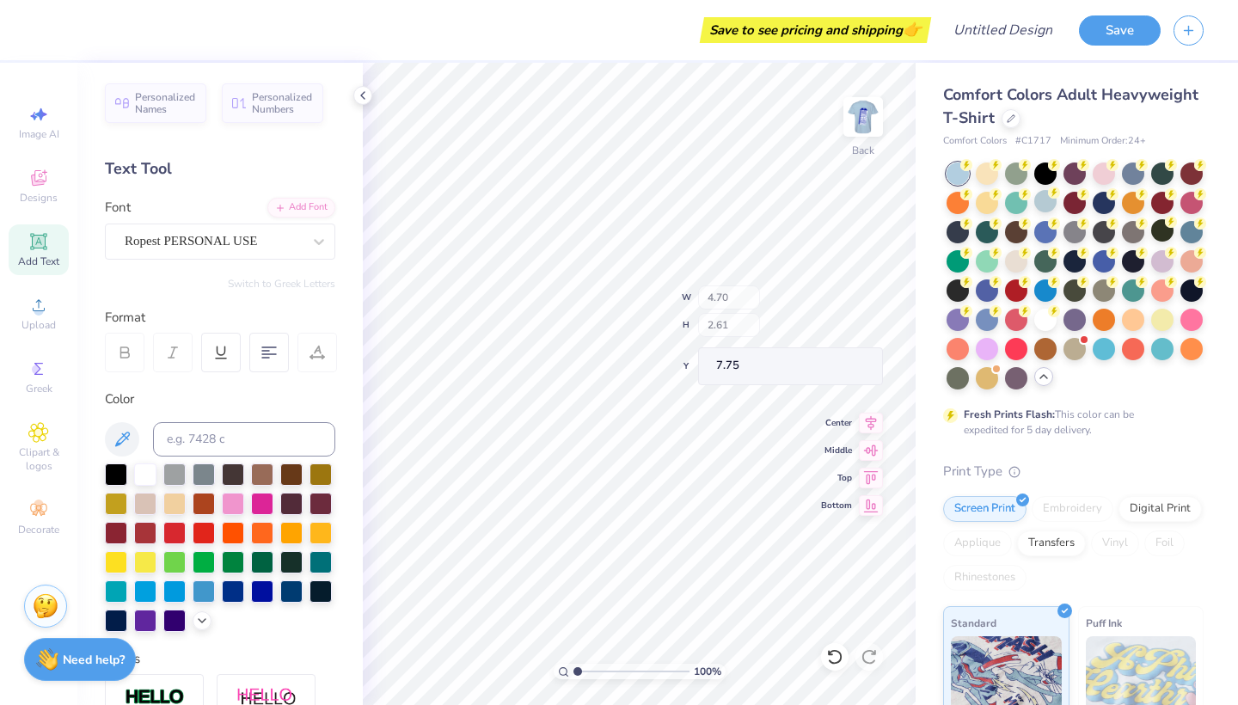
type input "7.38"
type input "6.49"
type input "6.66"
type textarea "Kappa"
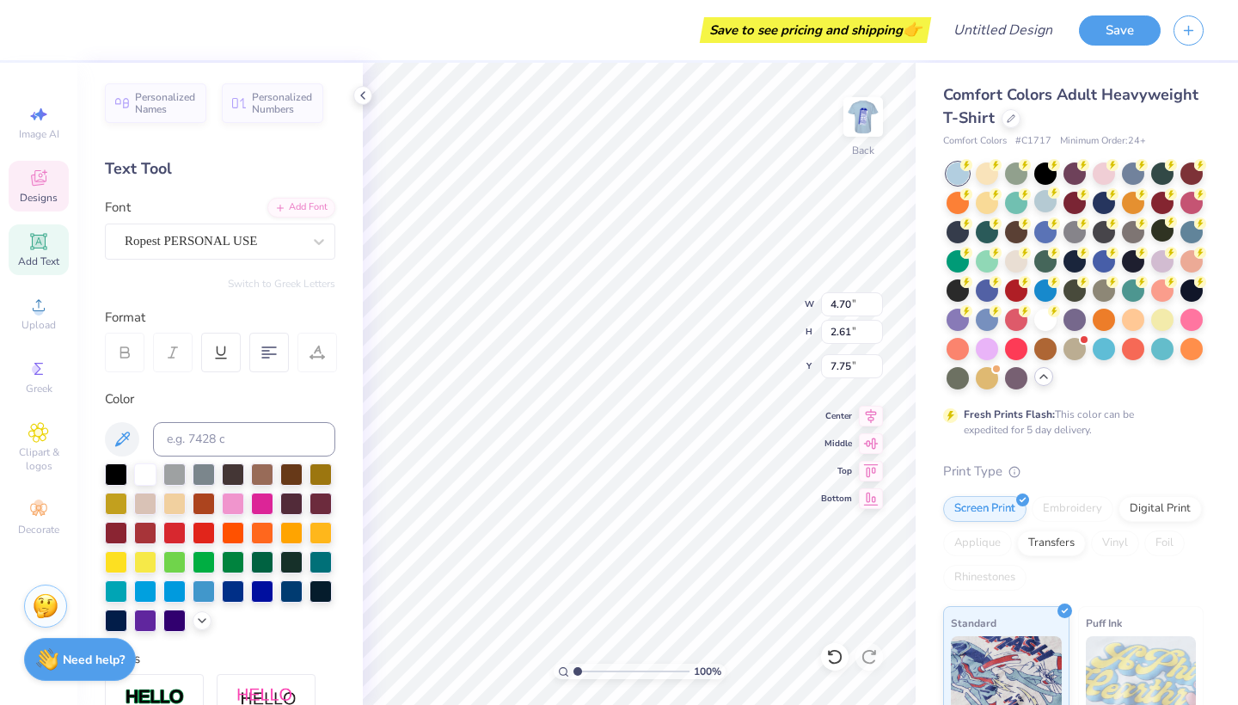
scroll to position [0, 1]
type input "7.96"
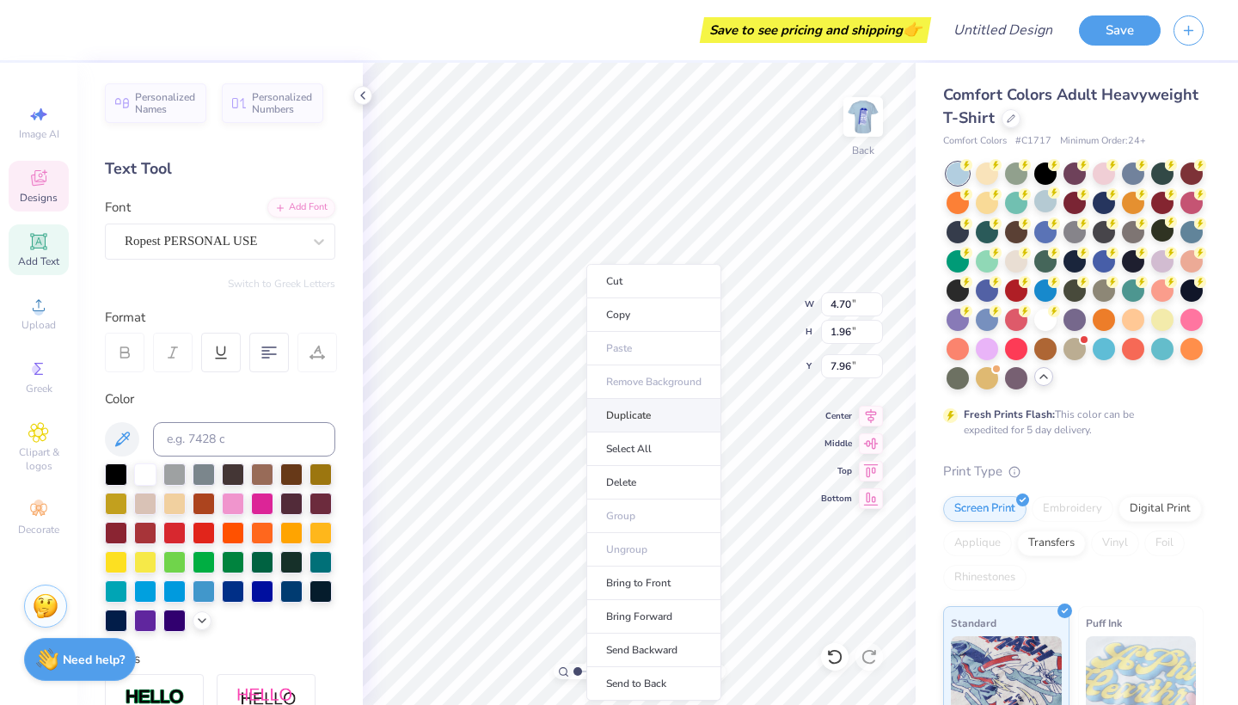
click at [641, 414] on li "Duplicate" at bounding box center [653, 416] width 135 height 34
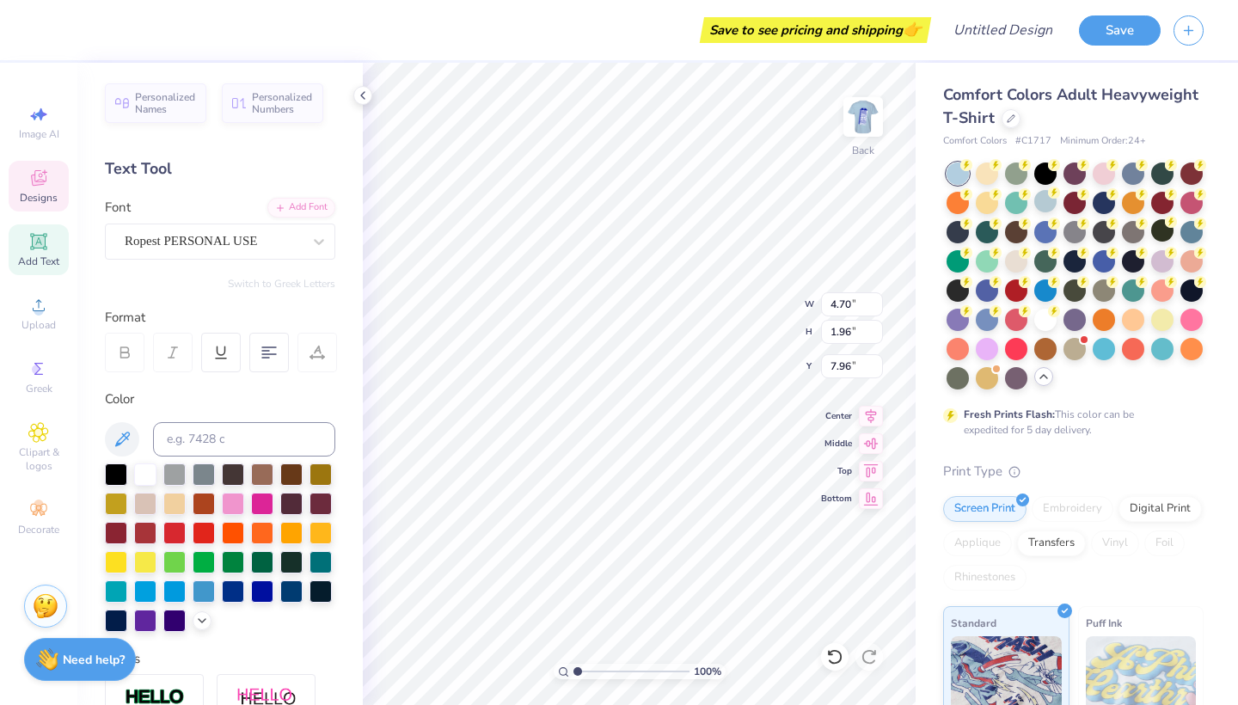
type input "8.96"
type input "8.93"
type input "10.97"
type input "3.70"
type input "2.43"
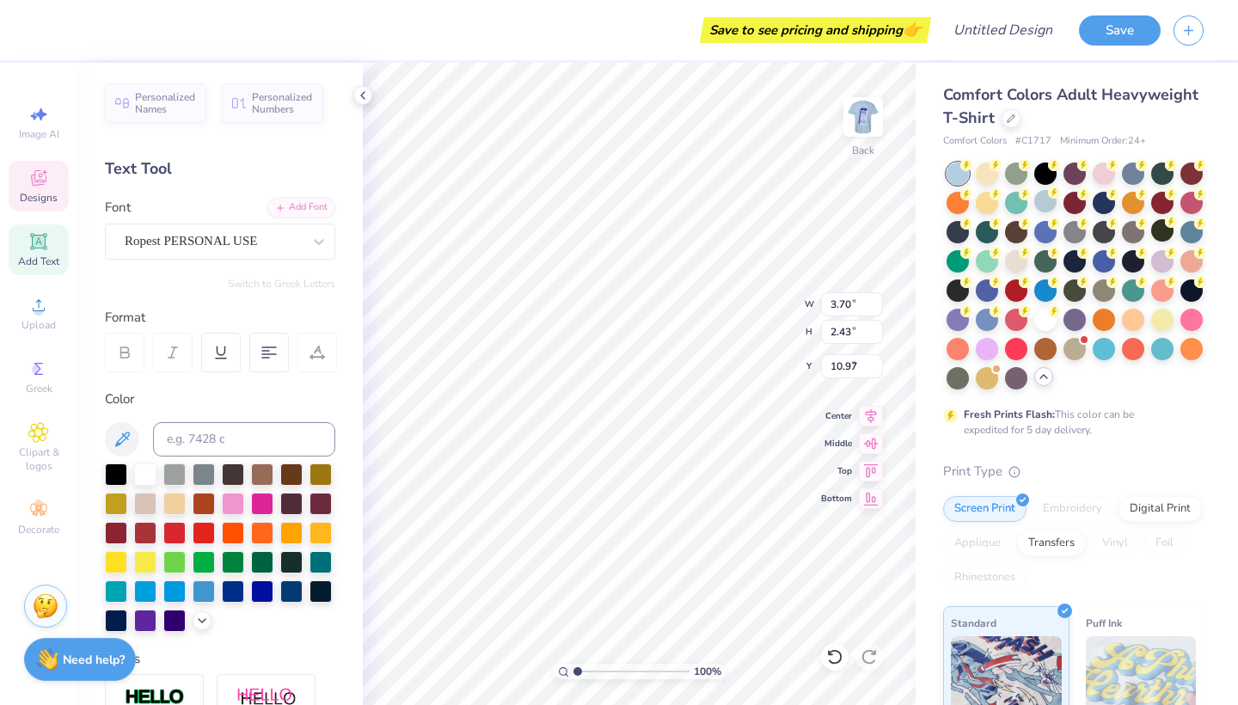
type input "9.15"
type textarea "Gamma"
type input "11.07"
type input "4.70"
type input "1.96"
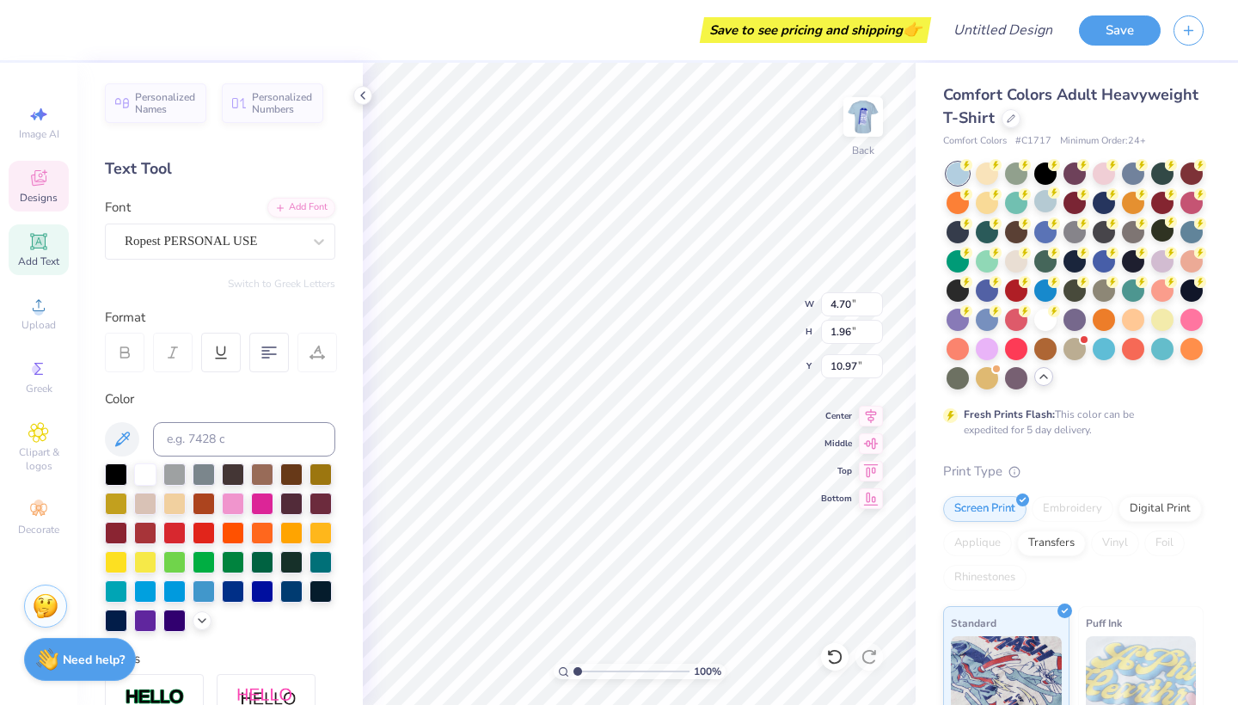
type input "9.11"
type input "10.09"
type input "9.26"
type input "8.15"
type input "6.67"
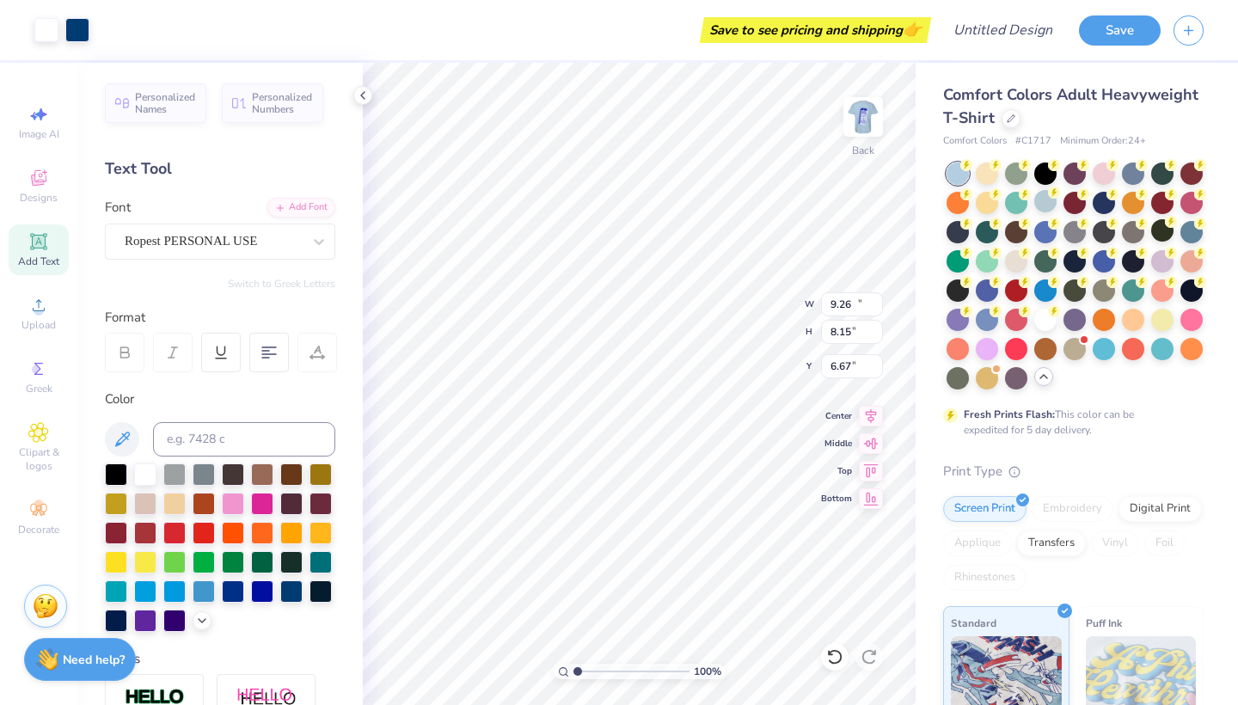
type input "14.17"
type input "4.12"
type input "1.62"
type input "4.41"
type input "2.86"
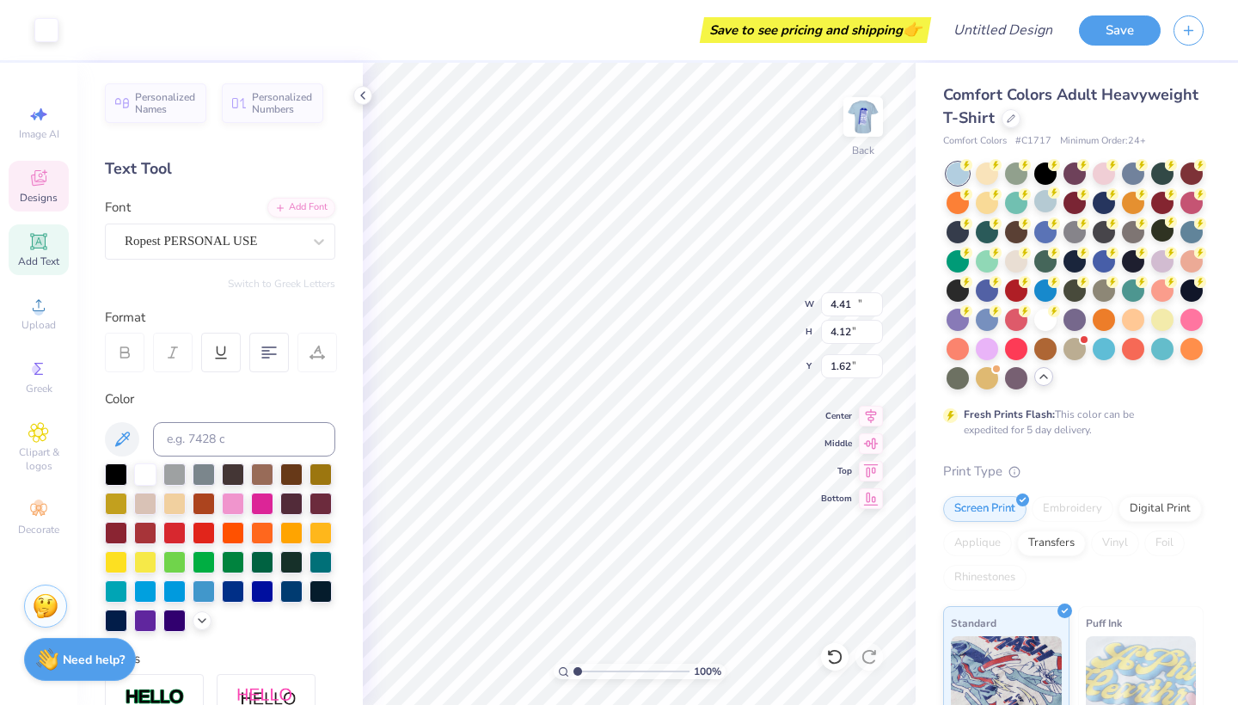
type input "10.09"
click at [876, 299] on input "4.42" at bounding box center [852, 304] width 62 height 24
click at [876, 299] on input "4.43" at bounding box center [852, 304] width 62 height 24
click at [876, 299] on input "4.44" at bounding box center [852, 304] width 62 height 24
click at [876, 299] on input "4.45" at bounding box center [852, 304] width 62 height 24
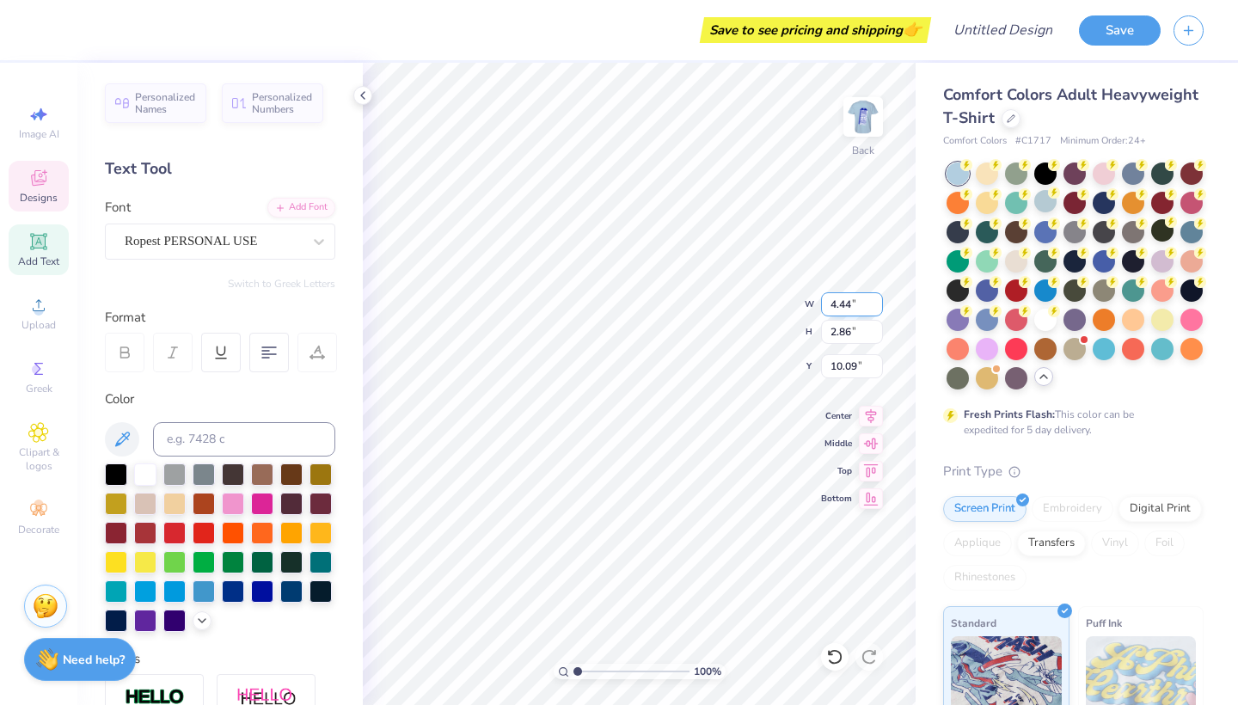
click at [877, 308] on input "4.44" at bounding box center [852, 304] width 62 height 24
click at [877, 308] on input "4.43" at bounding box center [852, 304] width 62 height 24
click at [877, 308] on input "4.42" at bounding box center [852, 304] width 62 height 24
click at [877, 308] on input "4.41" at bounding box center [852, 304] width 62 height 24
click at [877, 308] on input "4.4" at bounding box center [852, 304] width 62 height 24
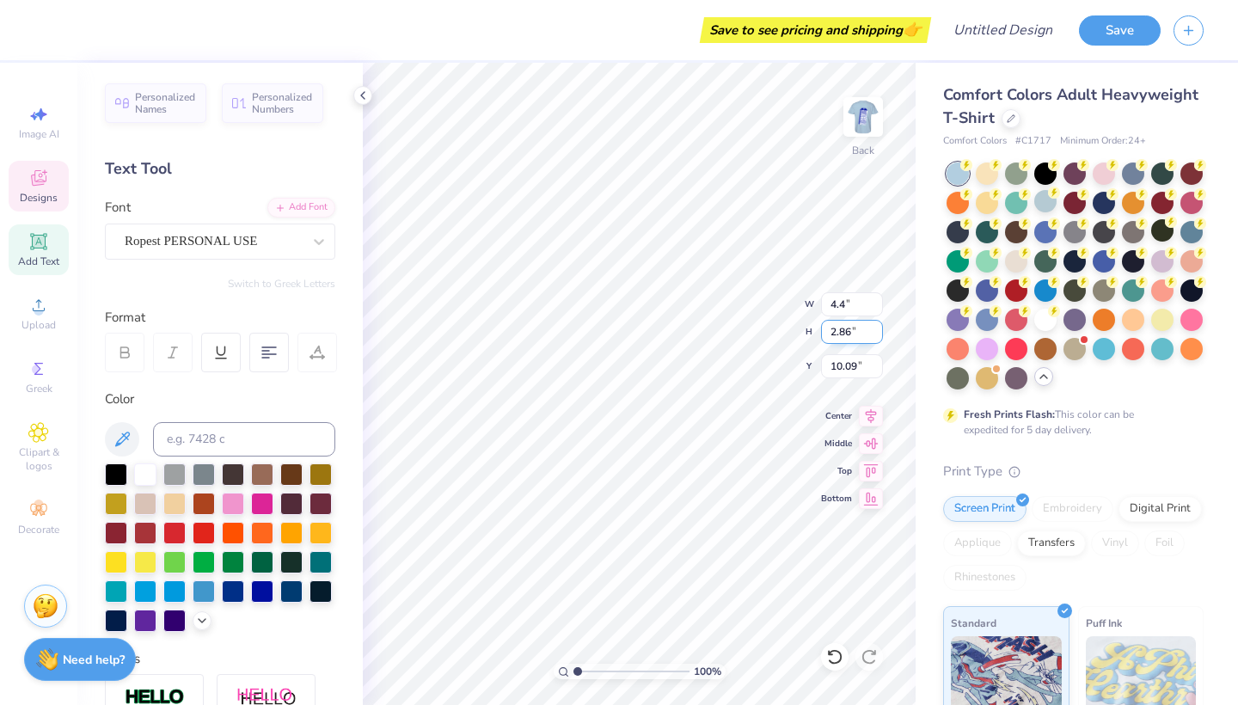
click at [856, 323] on input "2.86" at bounding box center [852, 332] width 62 height 24
type input "4.40"
click at [856, 323] on input "2.86" at bounding box center [852, 332] width 62 height 24
click at [840, 370] on input "10.09" at bounding box center [852, 366] width 62 height 24
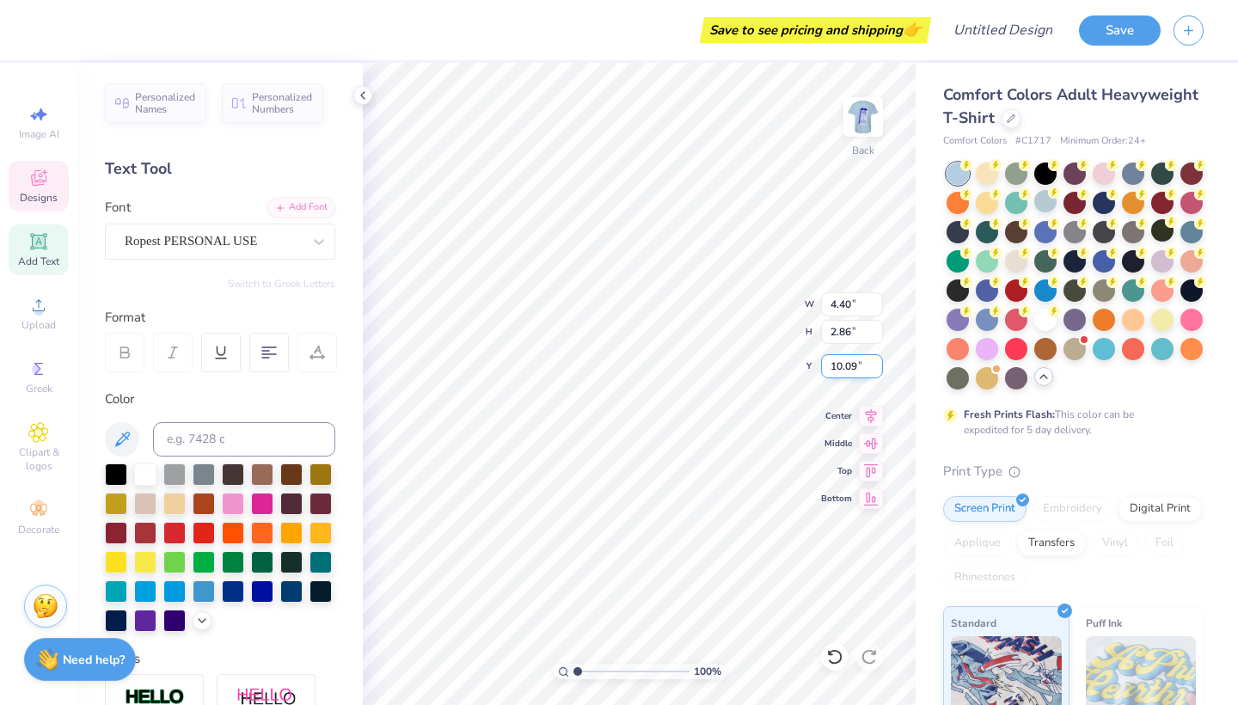
click at [840, 370] on input "10.09" at bounding box center [852, 366] width 62 height 24
click at [840, 657] on icon at bounding box center [834, 656] width 17 height 17
type input "10.09"
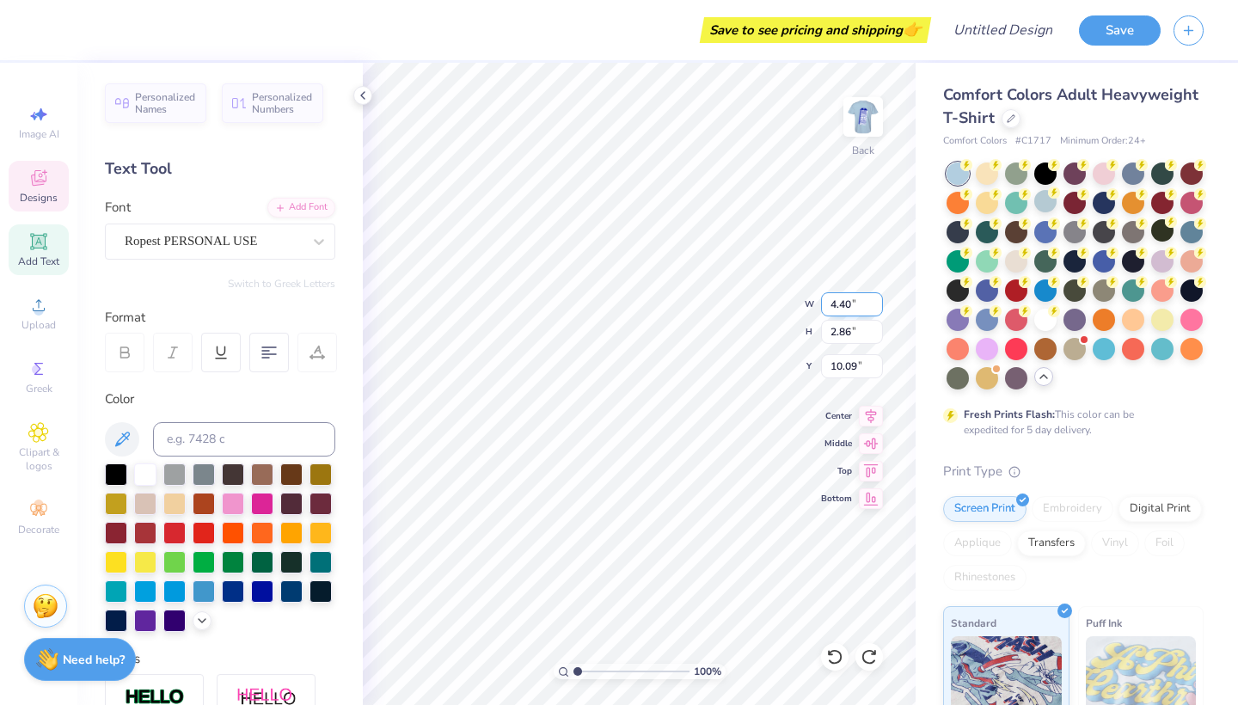
click at [836, 309] on input "4.40" at bounding box center [852, 304] width 62 height 24
click at [846, 301] on input "4.40" at bounding box center [852, 304] width 62 height 24
type input "6.00"
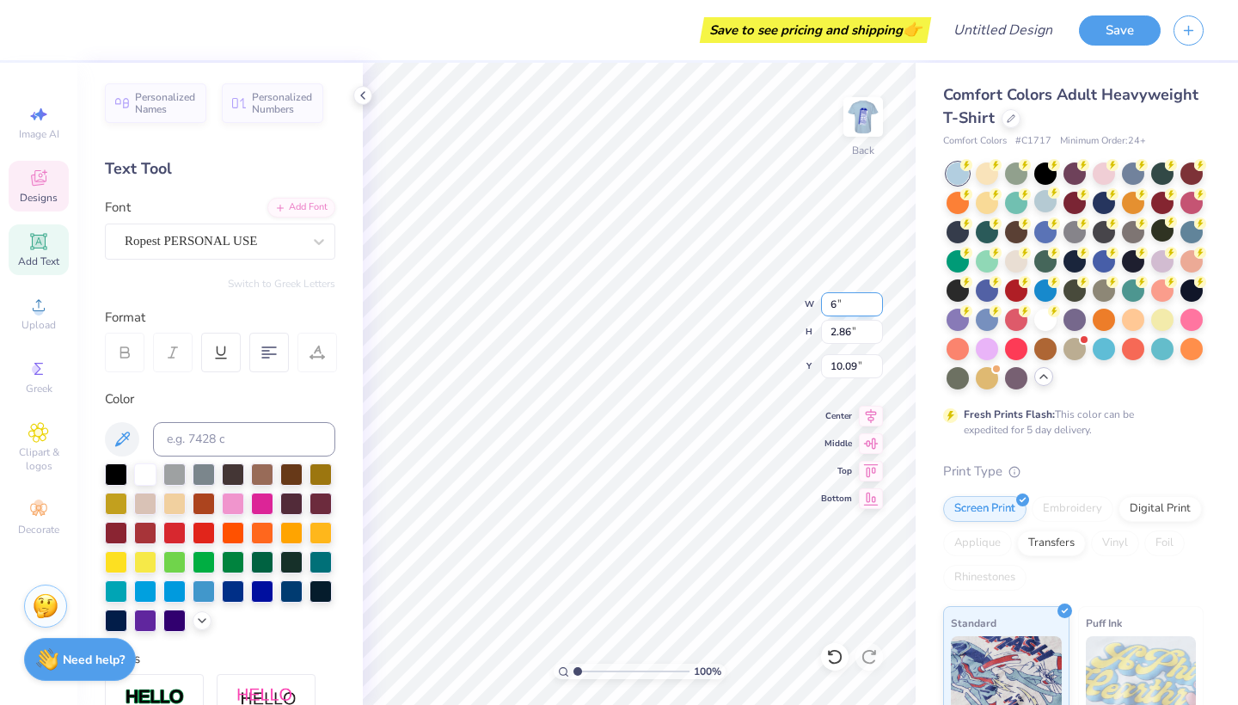
type input "3.90"
type input "9.57"
click at [832, 657] on icon at bounding box center [834, 656] width 17 height 17
type input "4.40"
type input "2.86"
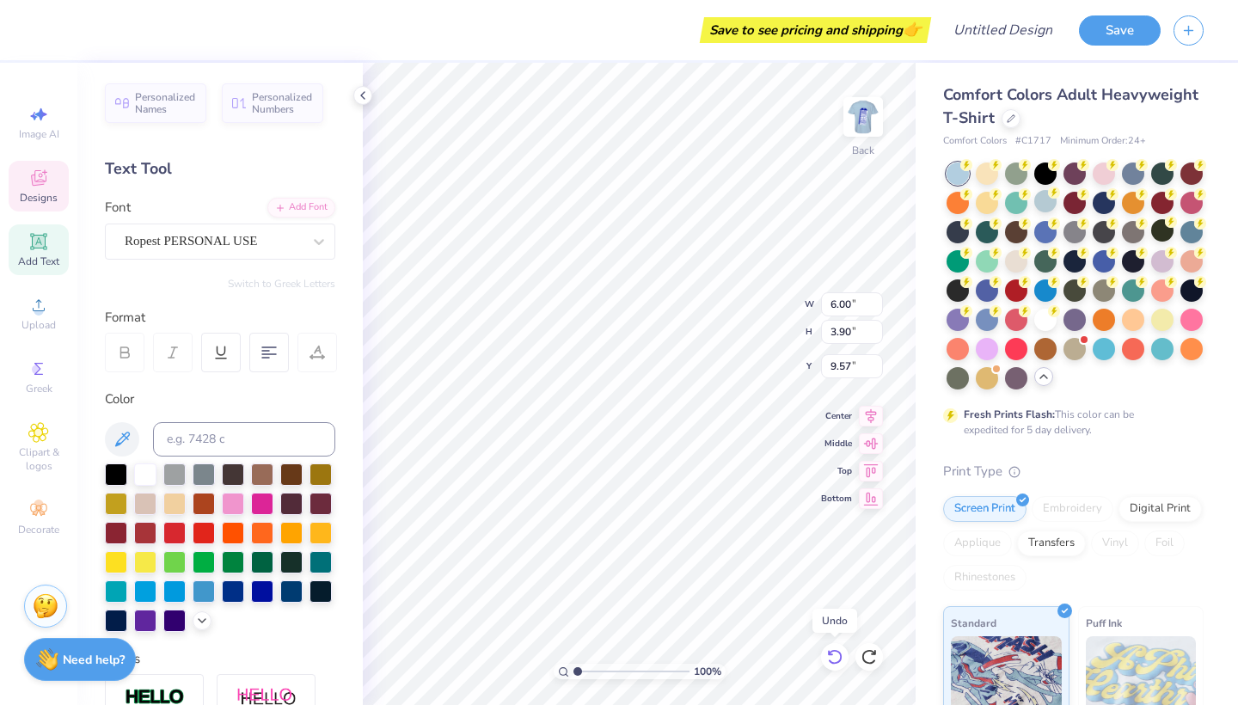
type input "10.09"
type input "4.86"
type input "3.16"
type input "9.79"
click at [828, 657] on icon at bounding box center [834, 656] width 17 height 17
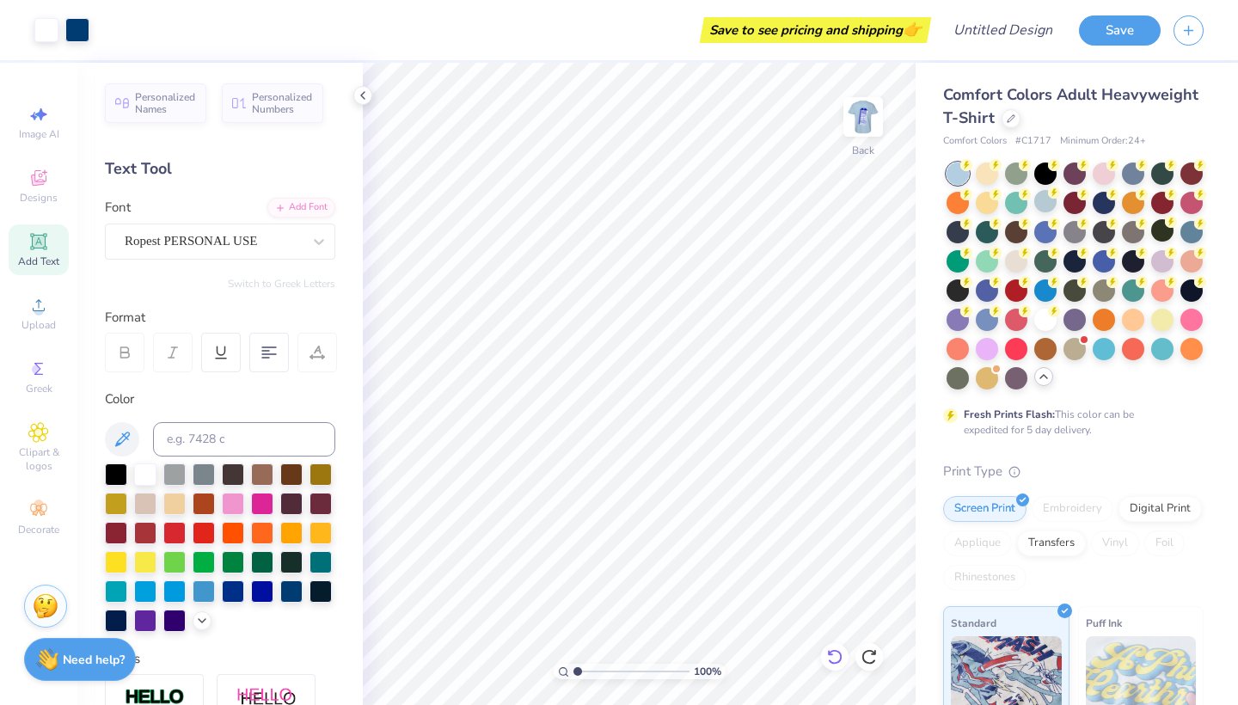
click at [828, 657] on icon at bounding box center [834, 656] width 17 height 17
click at [43, 257] on span "Add Text" at bounding box center [38, 261] width 41 height 14
type input "5.59"
type input "1.62"
type input "11.69"
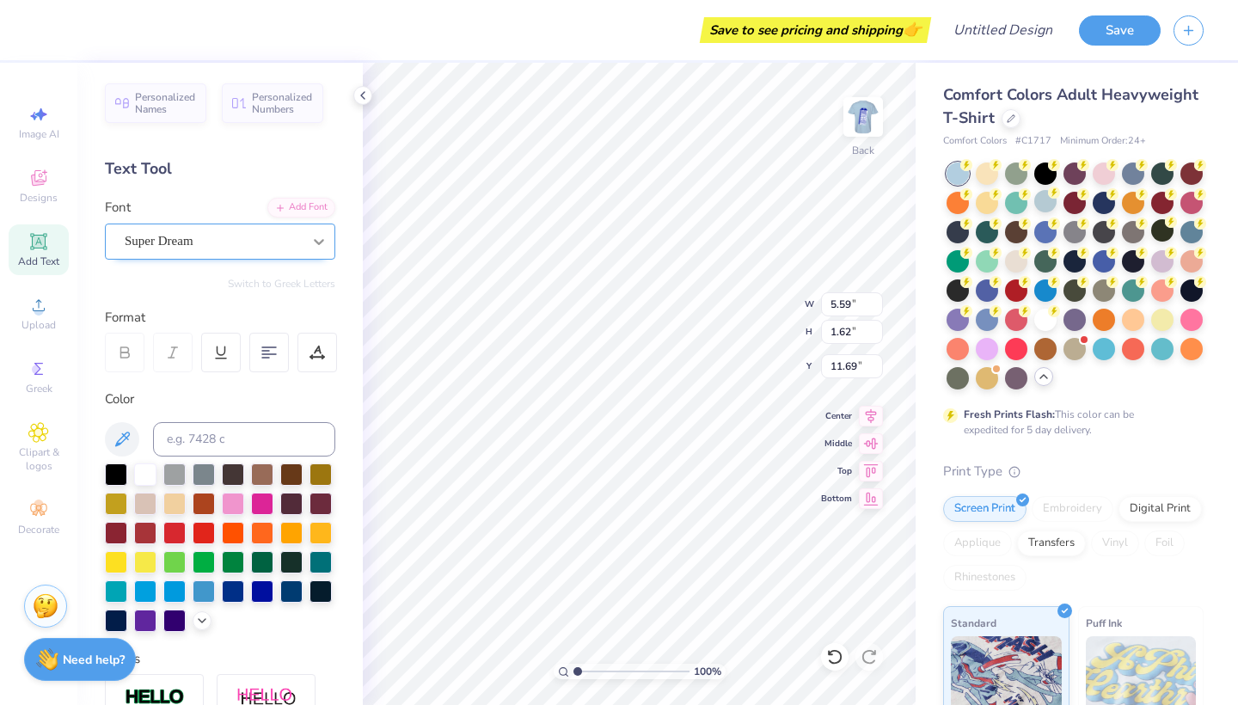
type textarea "Gamma"
click at [303, 230] on div at bounding box center [318, 241] width 31 height 31
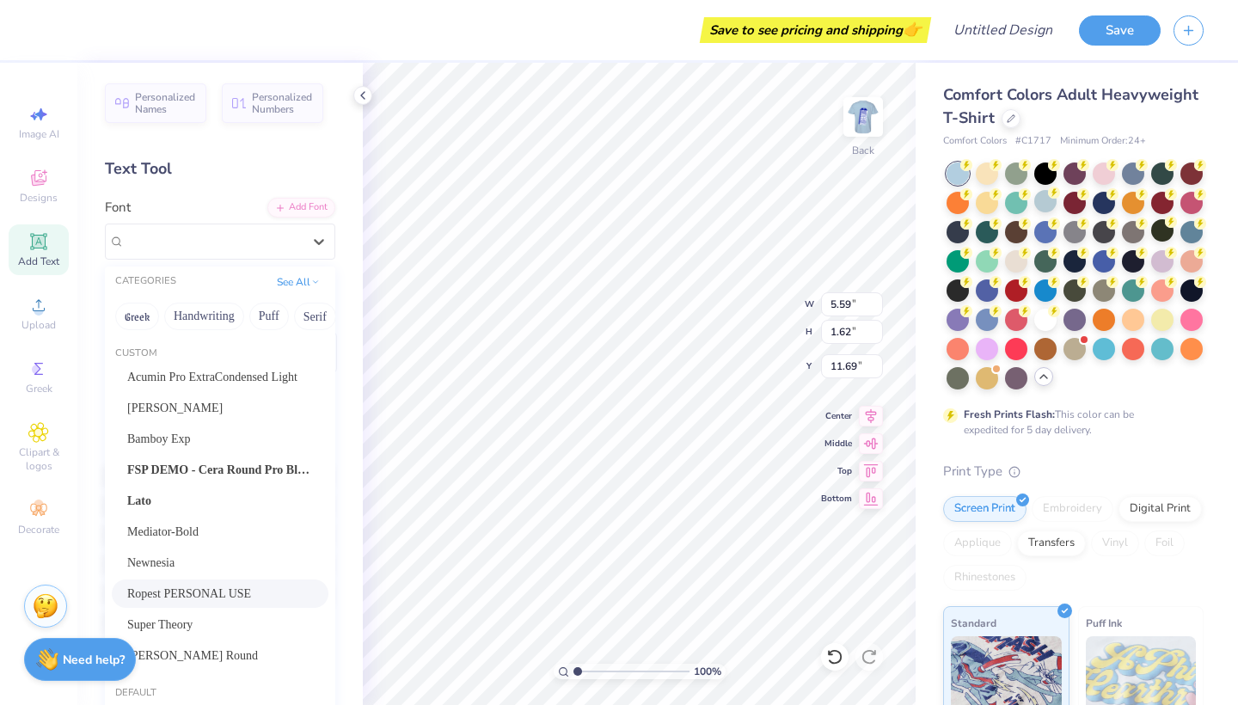
click at [248, 592] on span "Ropest PERSONAL USE" at bounding box center [189, 593] width 124 height 18
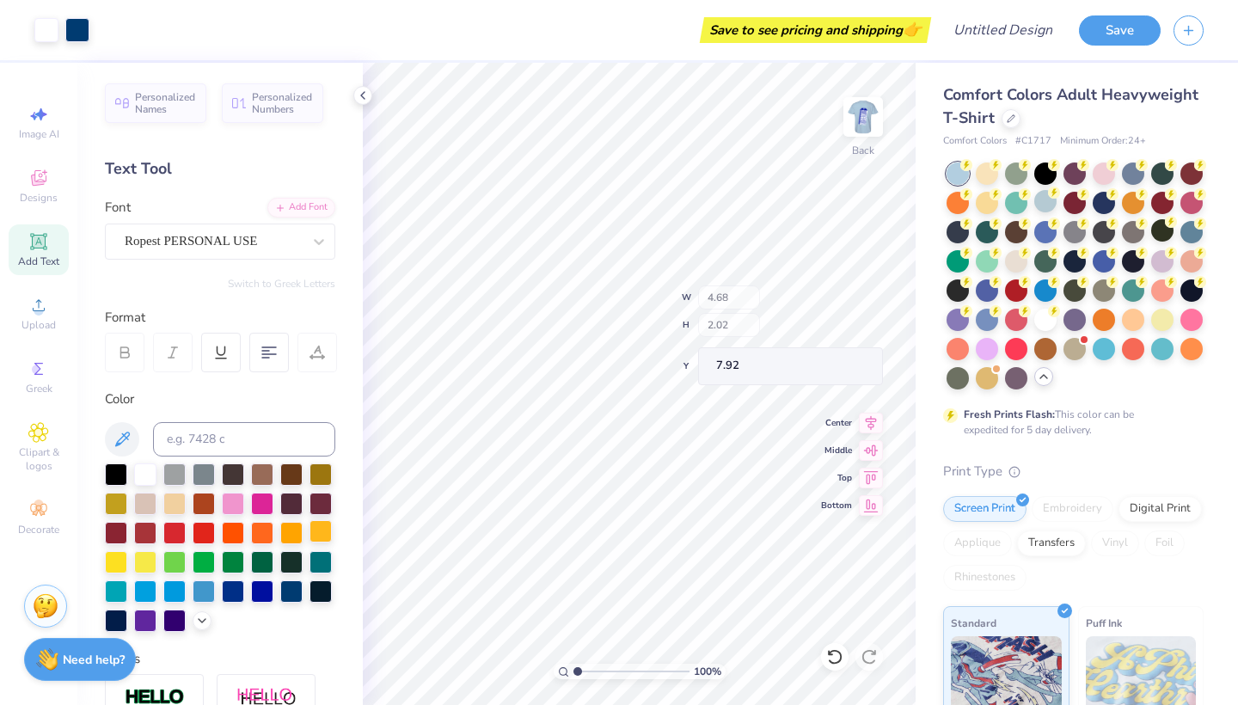
type input "4.68"
type input "2.02"
type input "7.92"
type input "7.87"
type input "3.09"
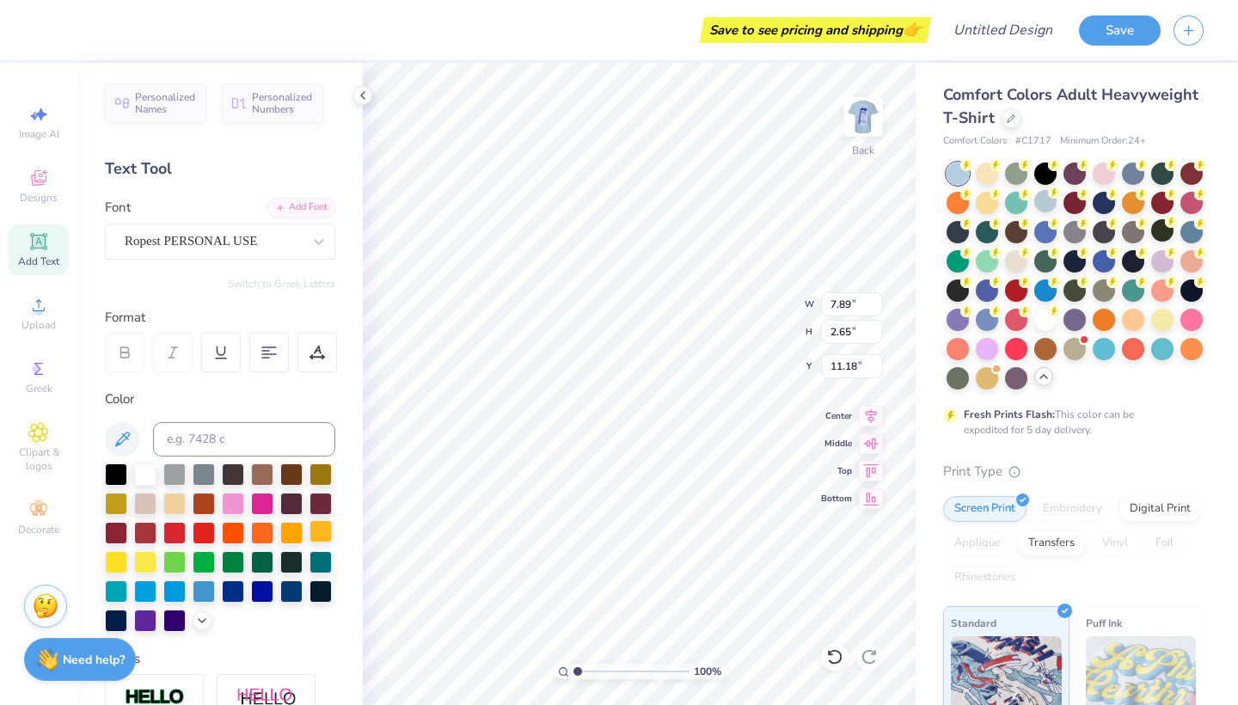
type input "11.37"
type input "6.74"
type input "2.65"
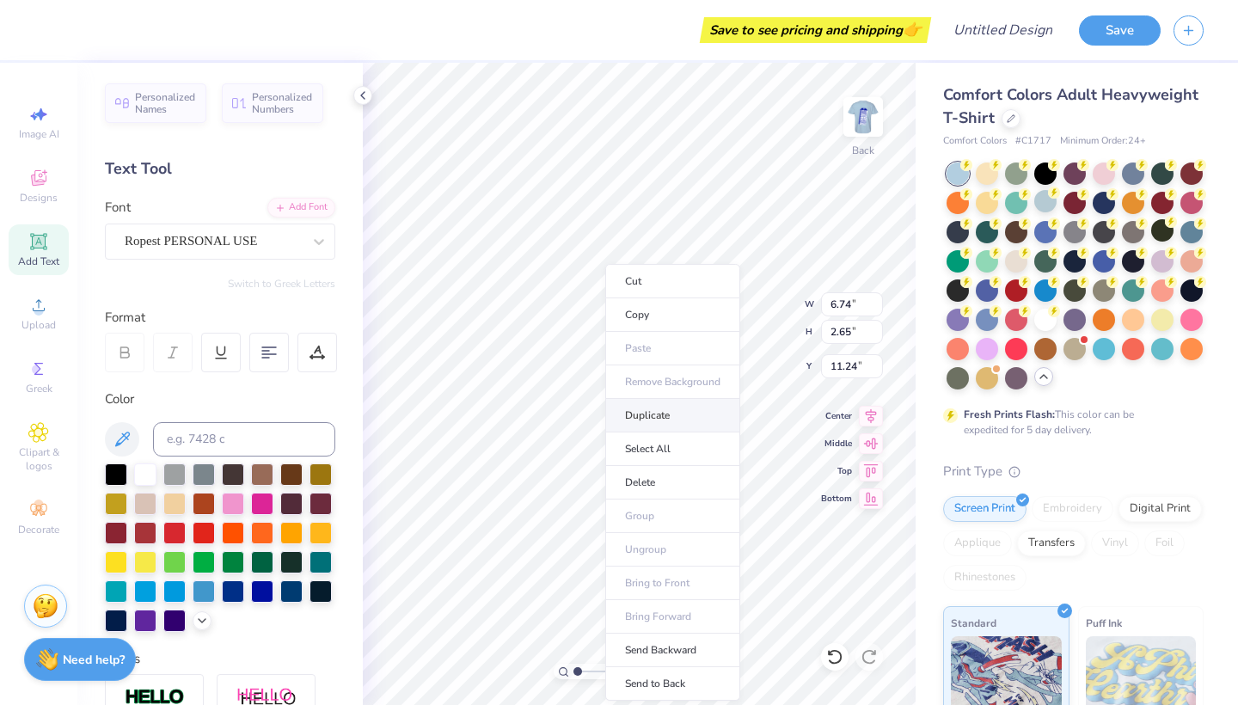
click at [638, 413] on li "Duplicate" at bounding box center [672, 416] width 135 height 34
type input "12.24"
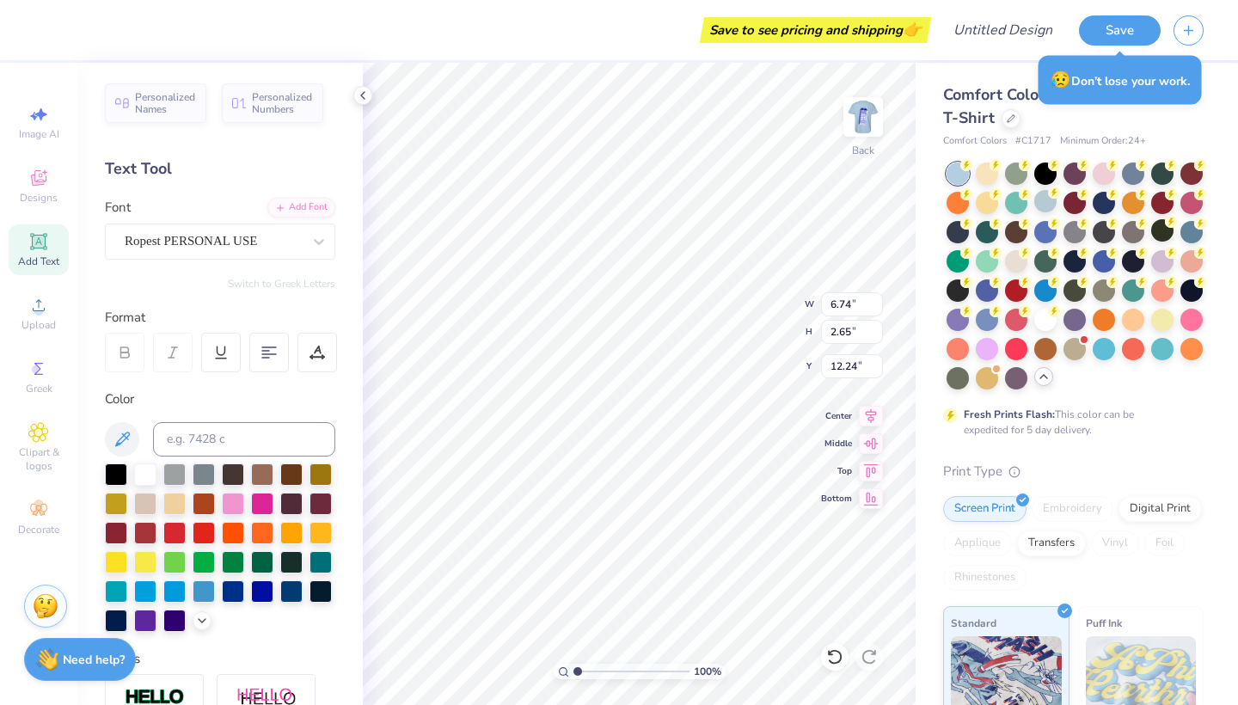
scroll to position [0, 0]
type textarea "Kappa"
type input "8.46"
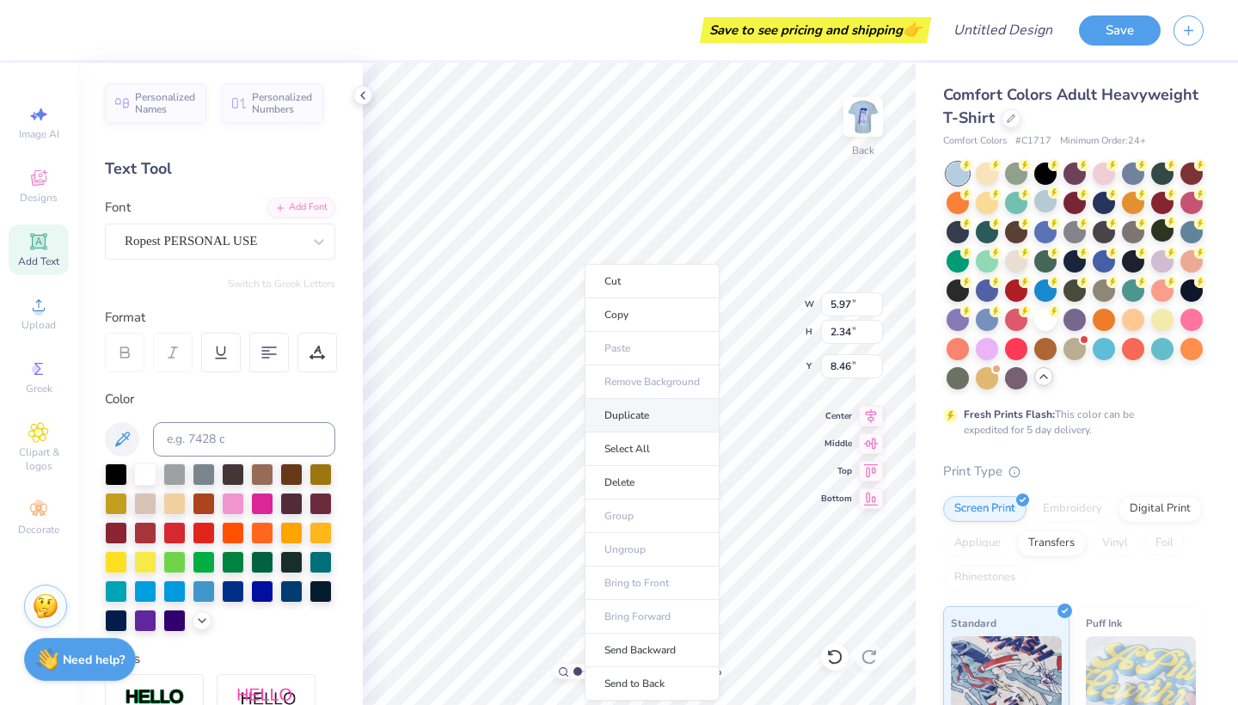
click at [633, 414] on li "Duplicate" at bounding box center [651, 416] width 135 height 34
type input "9.46"
type input "6.74"
type input "2.65"
type input "12.83"
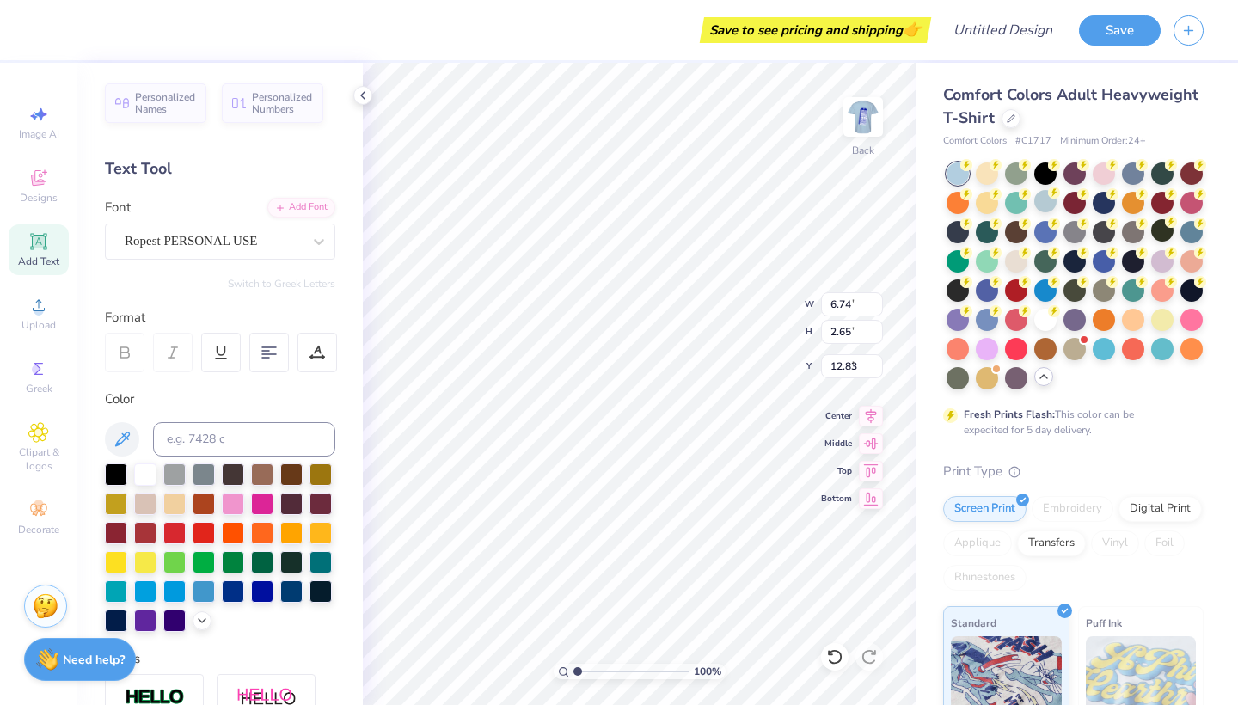
type input "5.97"
type input "2.34"
type input "10.16"
type input "5.42"
type input "2.12"
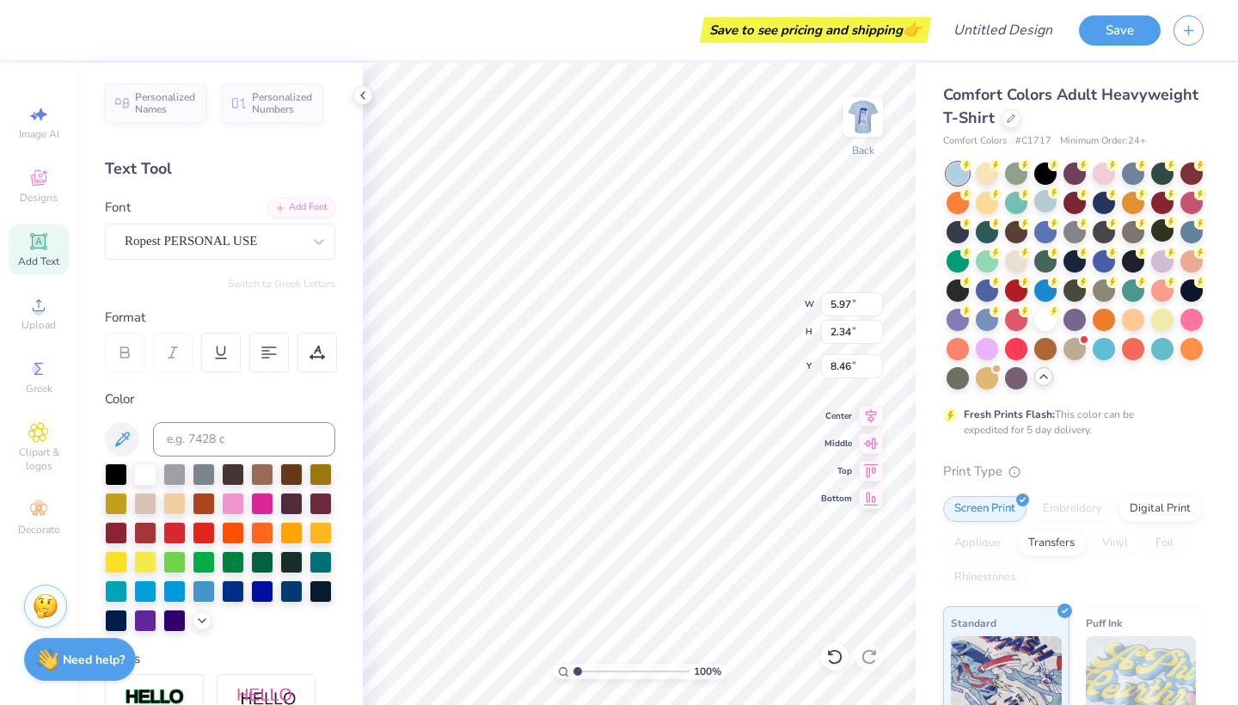
type input "8.50"
click at [640, 415] on li "Duplicate" at bounding box center [674, 416] width 135 height 34
type input "9.50"
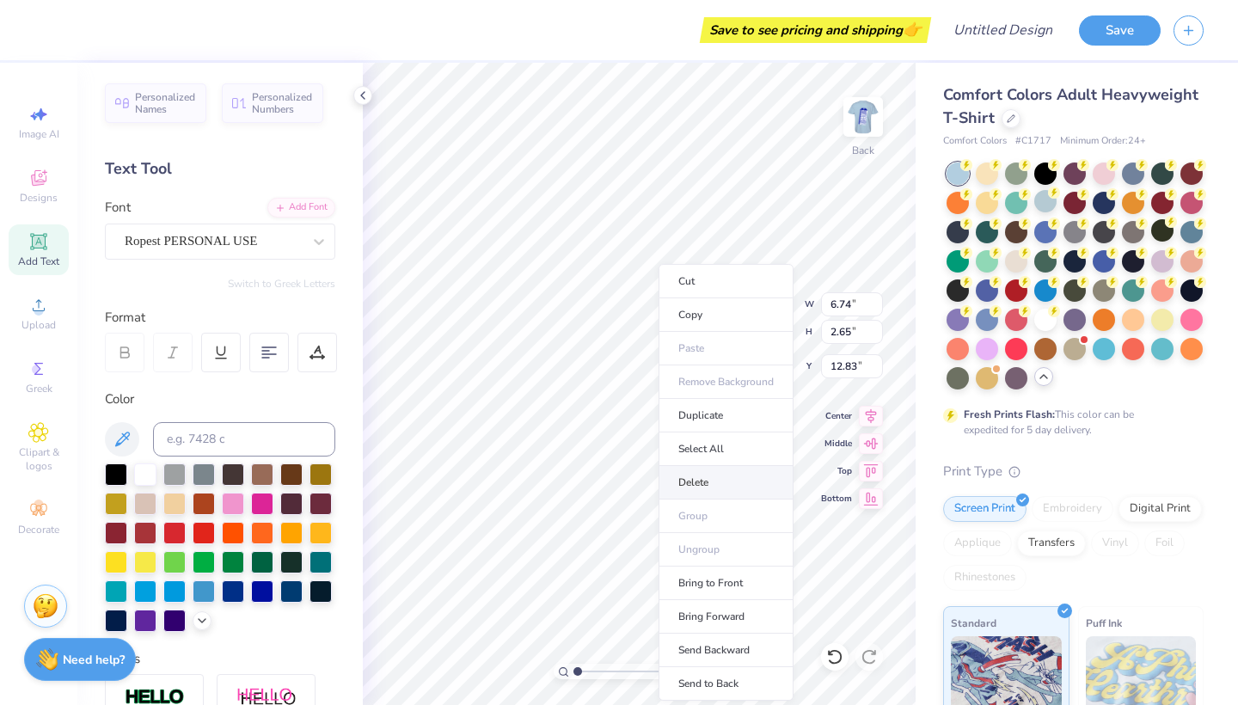
click at [679, 474] on li "Delete" at bounding box center [725, 483] width 135 height 34
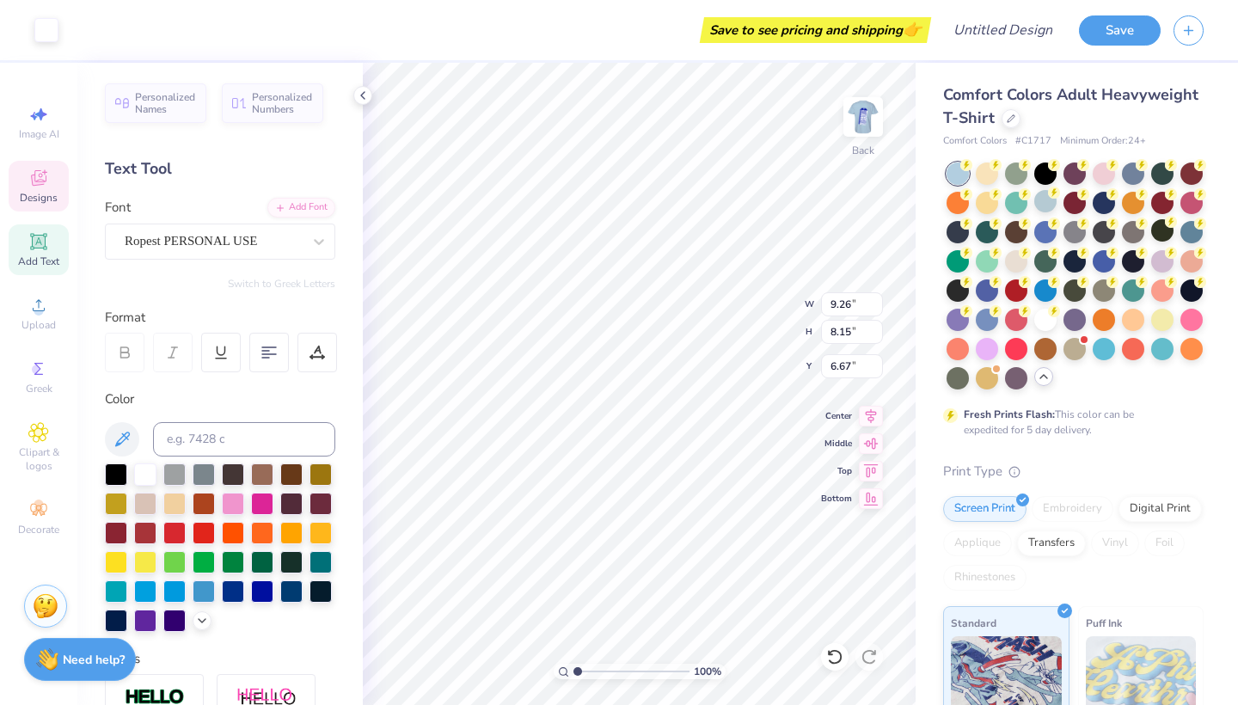
type input "9.88"
type input "8.69"
type input "6.27"
click at [46, 191] on span "Designs" at bounding box center [39, 198] width 38 height 14
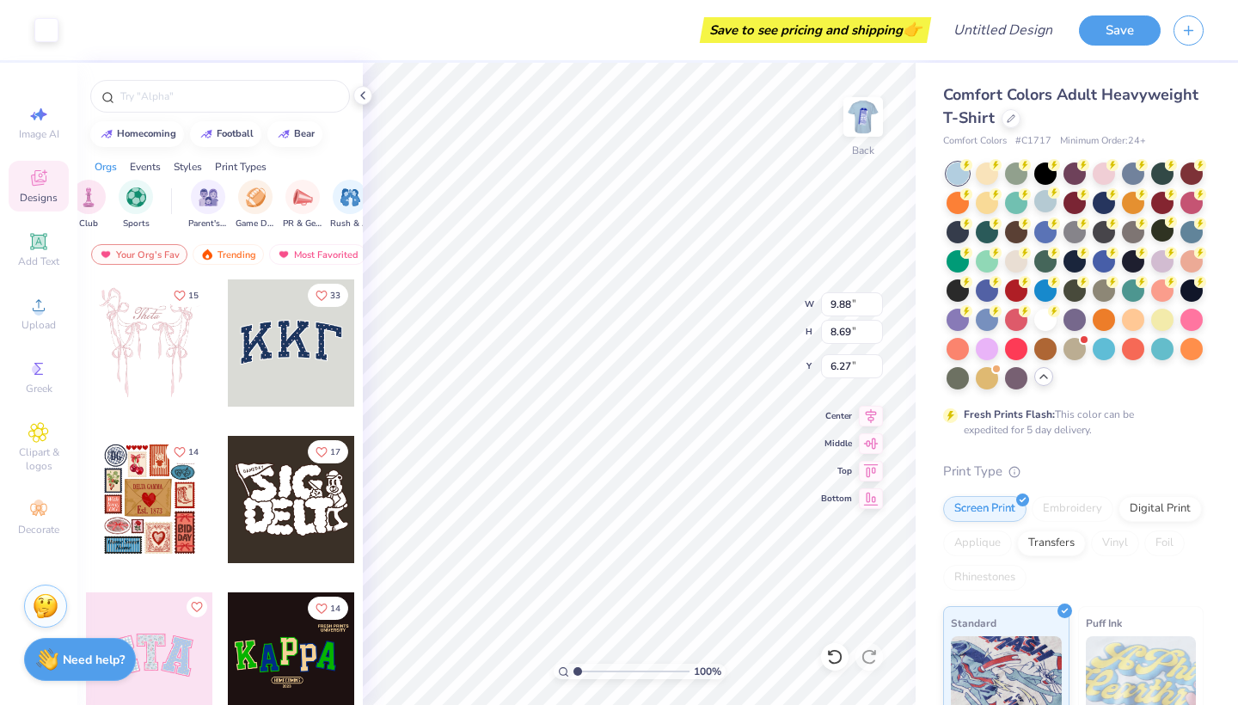
scroll to position [0, 119]
click at [281, 211] on div "PR & General" at bounding box center [296, 203] width 40 height 51
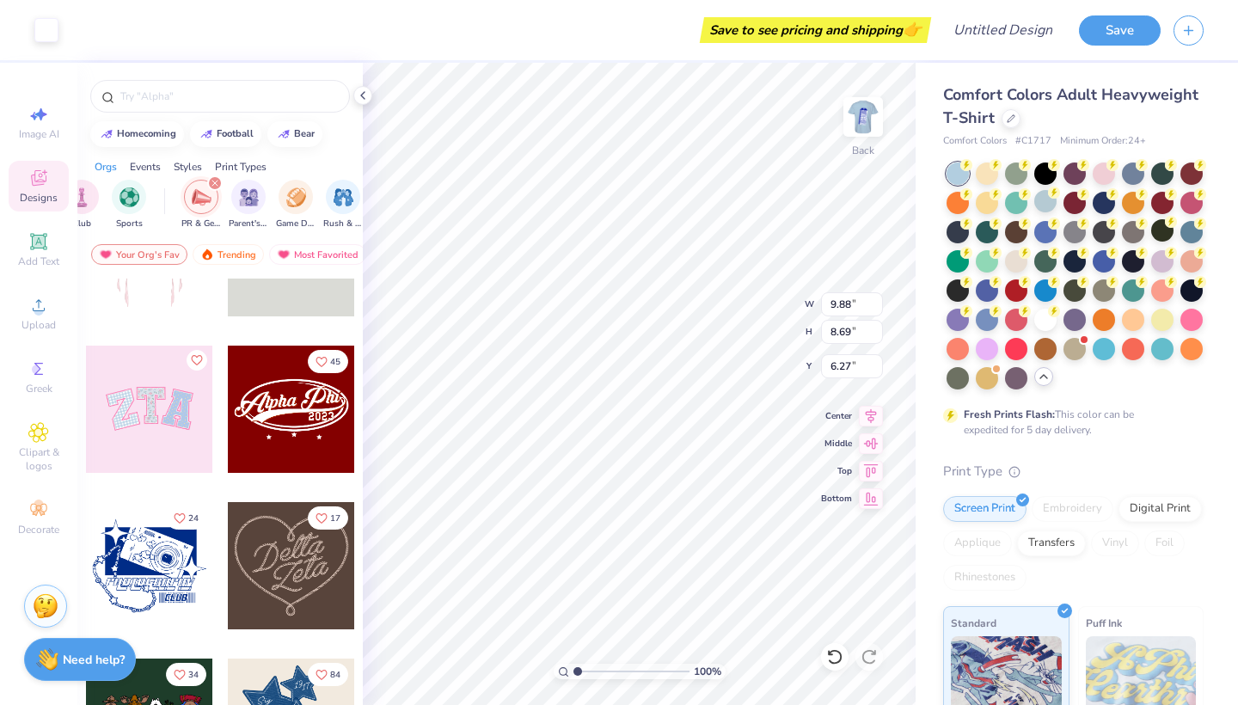
scroll to position [101, 0]
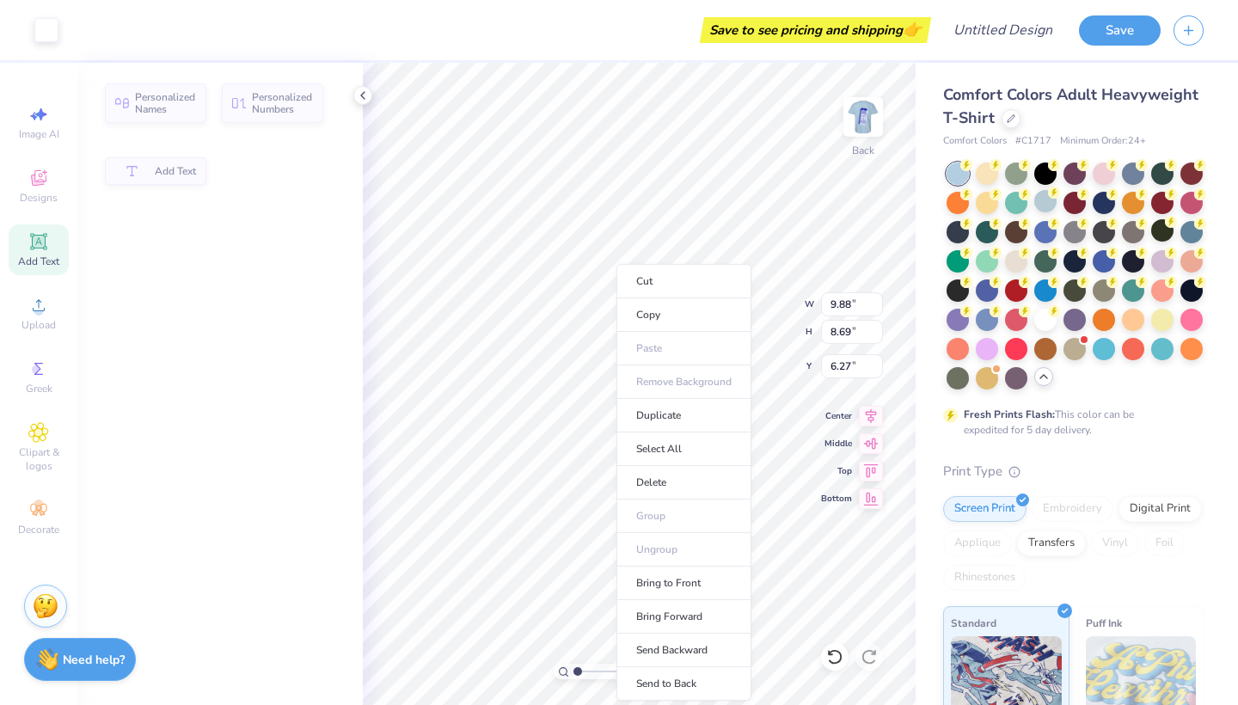
type input "5.42"
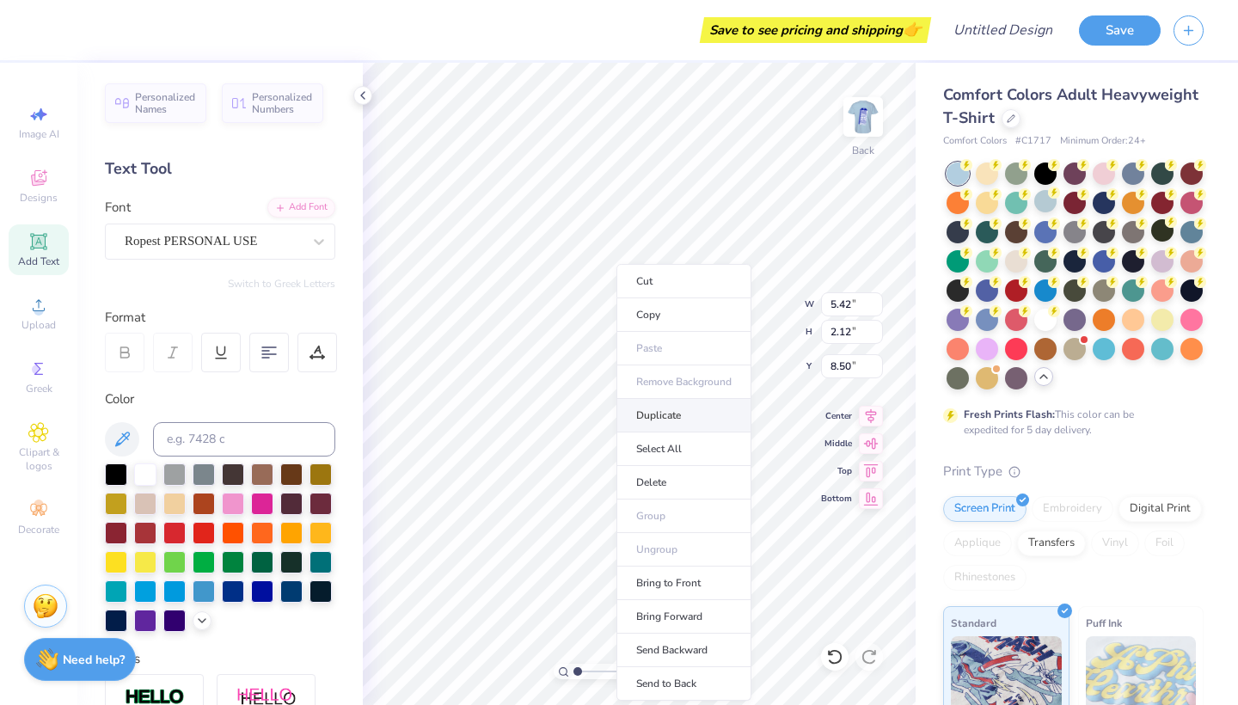
click at [668, 424] on li "Duplicate" at bounding box center [683, 416] width 135 height 34
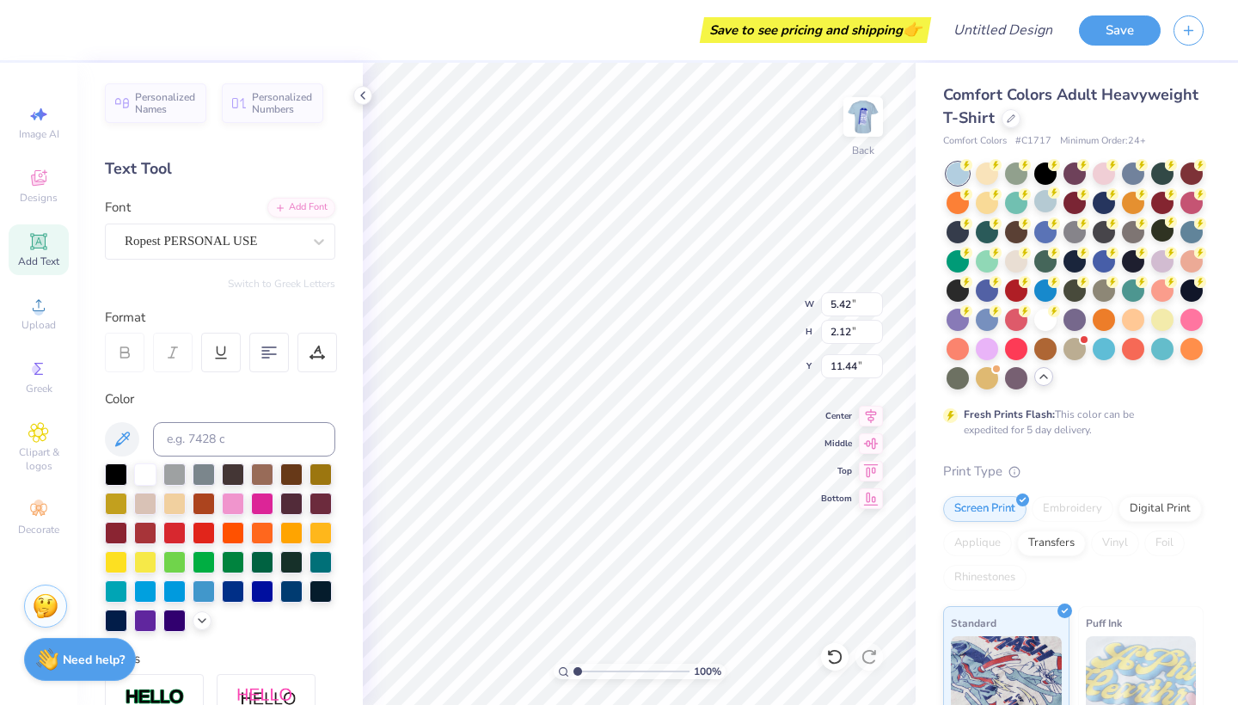
scroll to position [0, 1]
click at [38, 187] on icon at bounding box center [38, 178] width 21 height 21
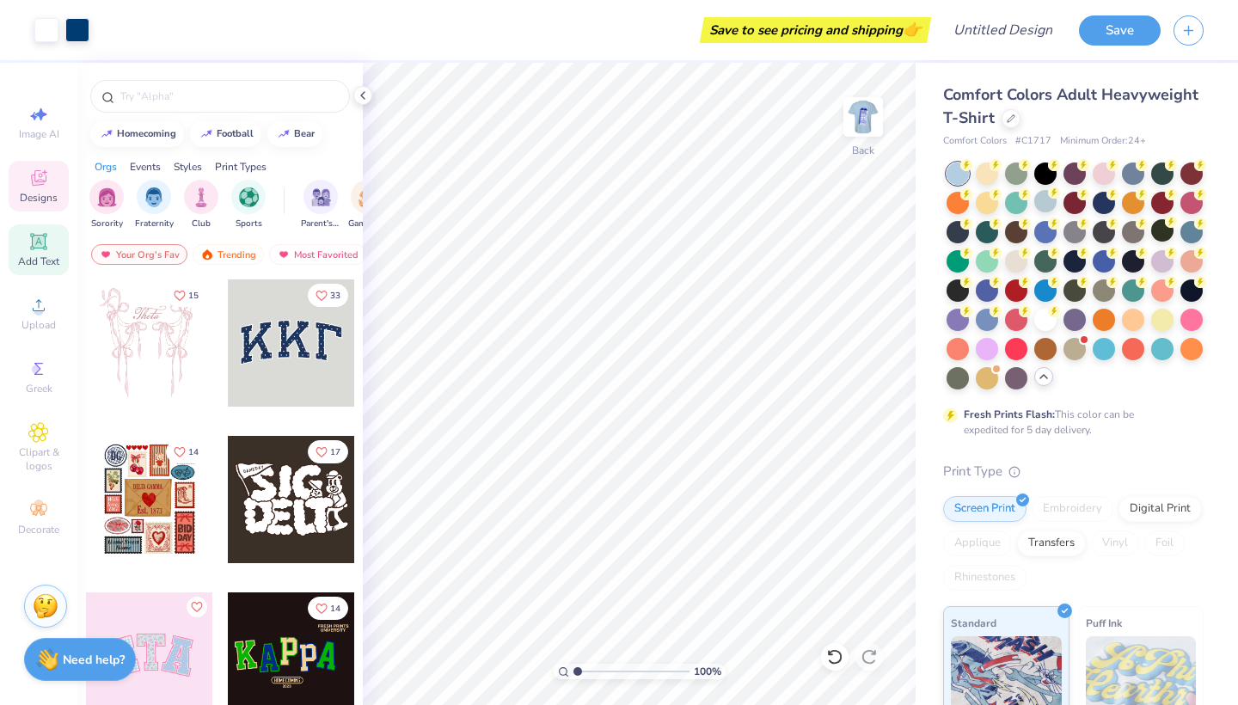
click at [37, 247] on icon at bounding box center [38, 241] width 13 height 13
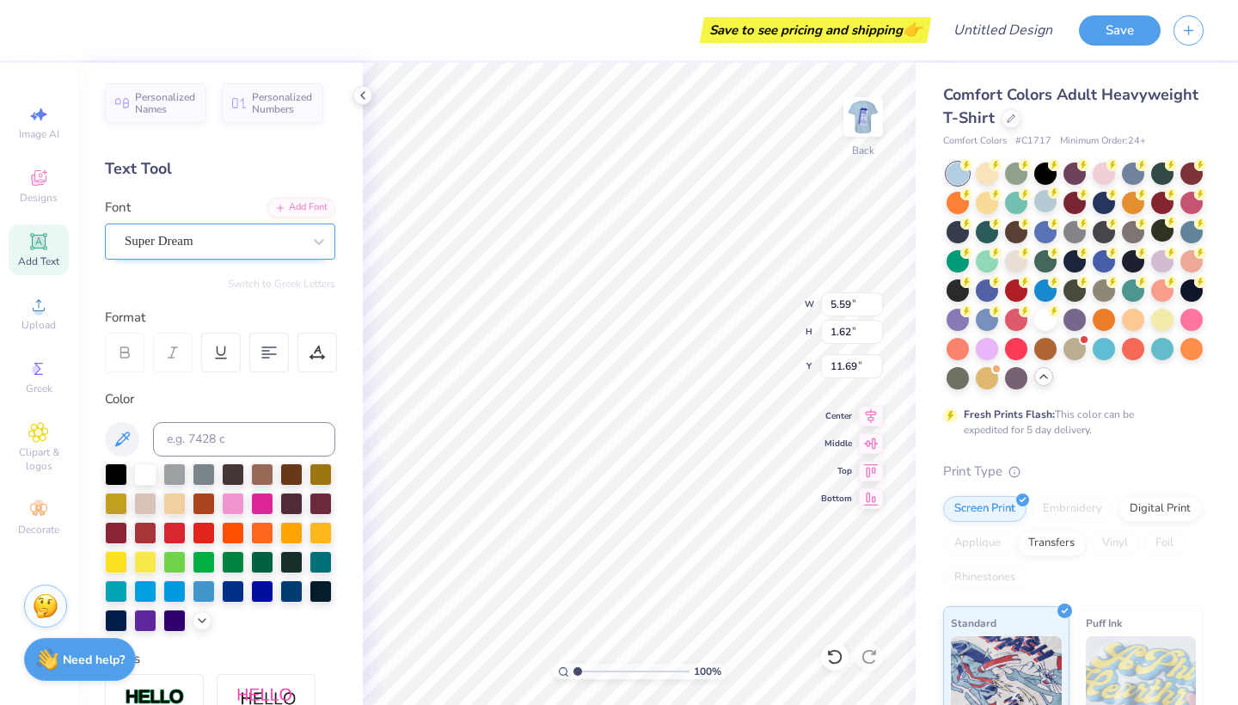
click at [205, 235] on div "Super Dream" at bounding box center [213, 241] width 180 height 27
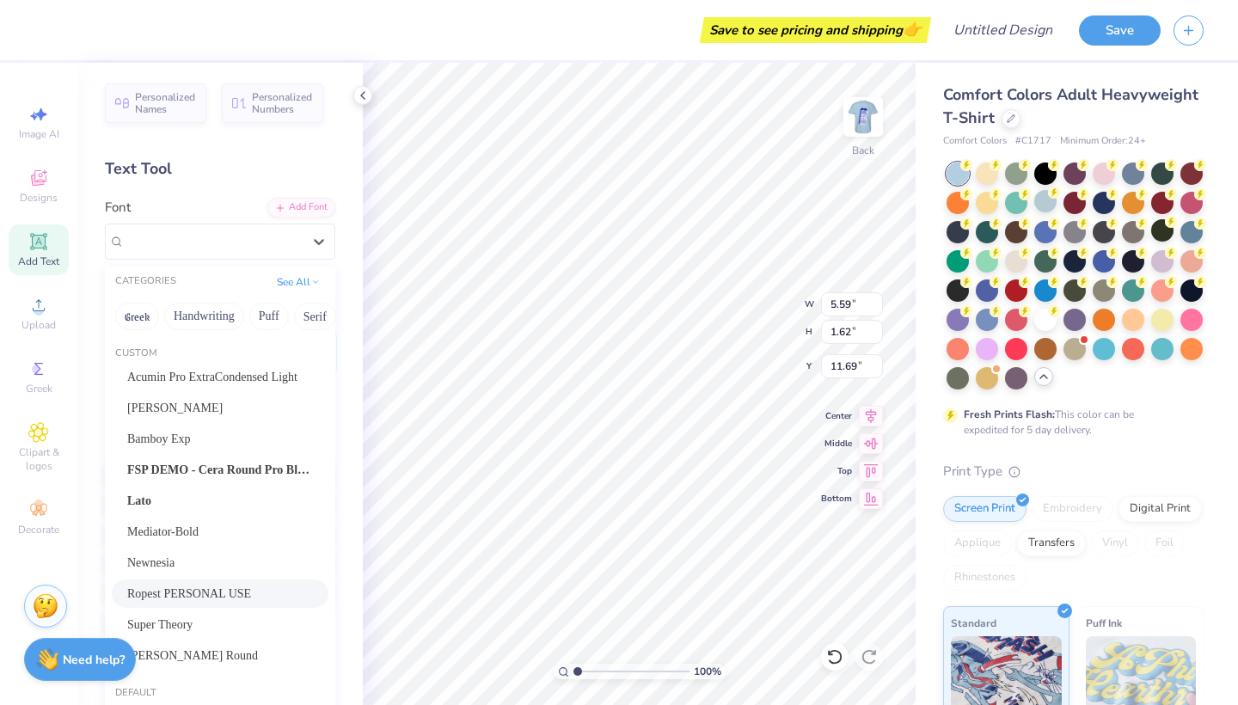
click at [184, 595] on span "Ropest PERSONAL USE" at bounding box center [189, 593] width 124 height 18
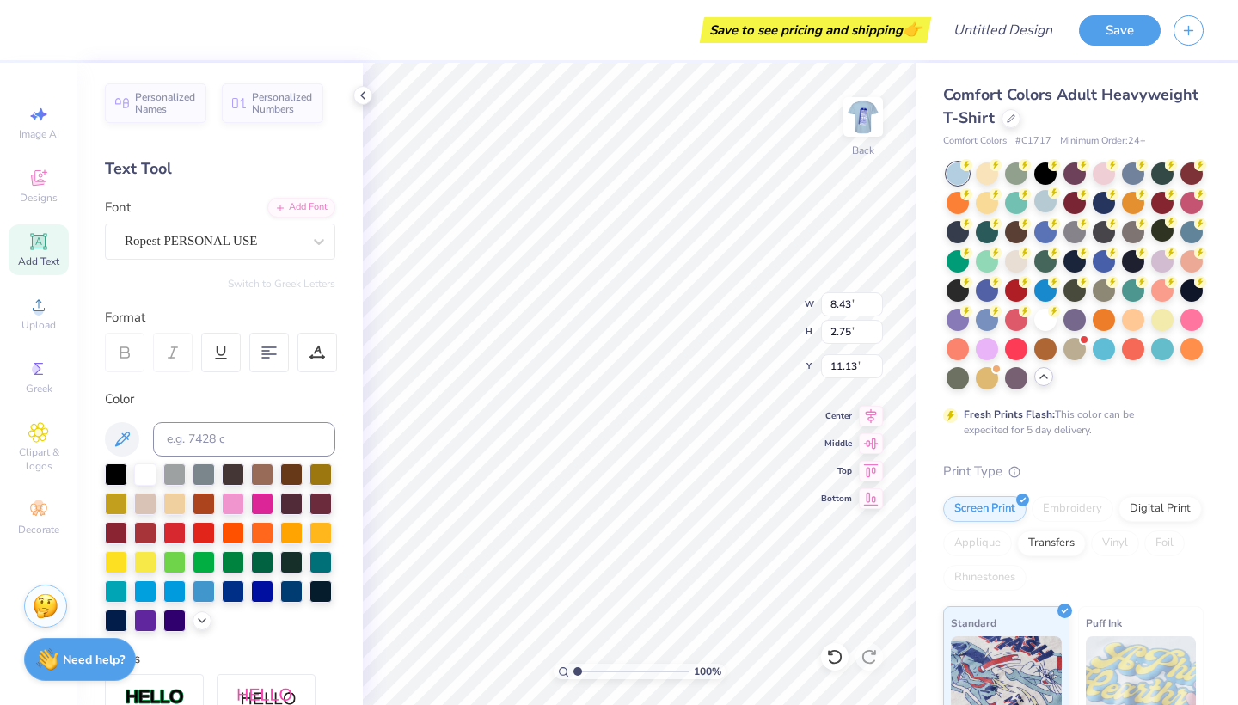
scroll to position [0, 0]
click at [298, 212] on div "Add Font" at bounding box center [301, 206] width 68 height 20
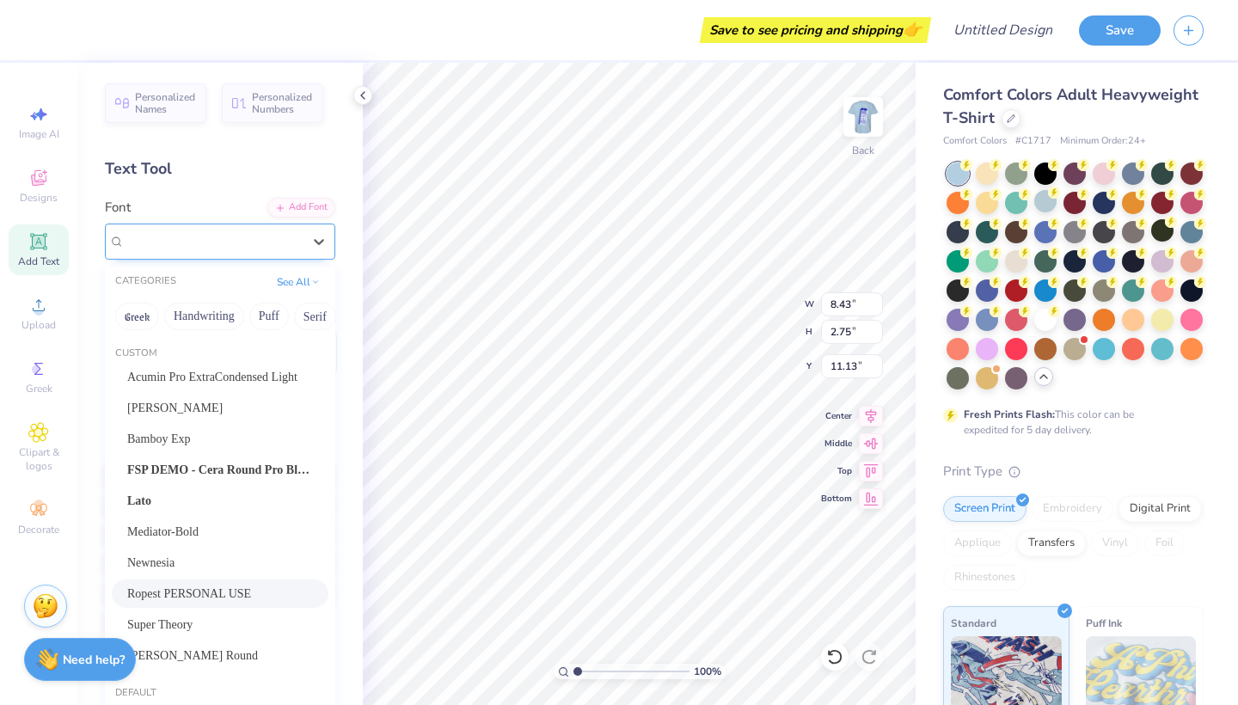
click at [257, 243] on span "Ropest PERSONAL USE" at bounding box center [191, 241] width 132 height 20
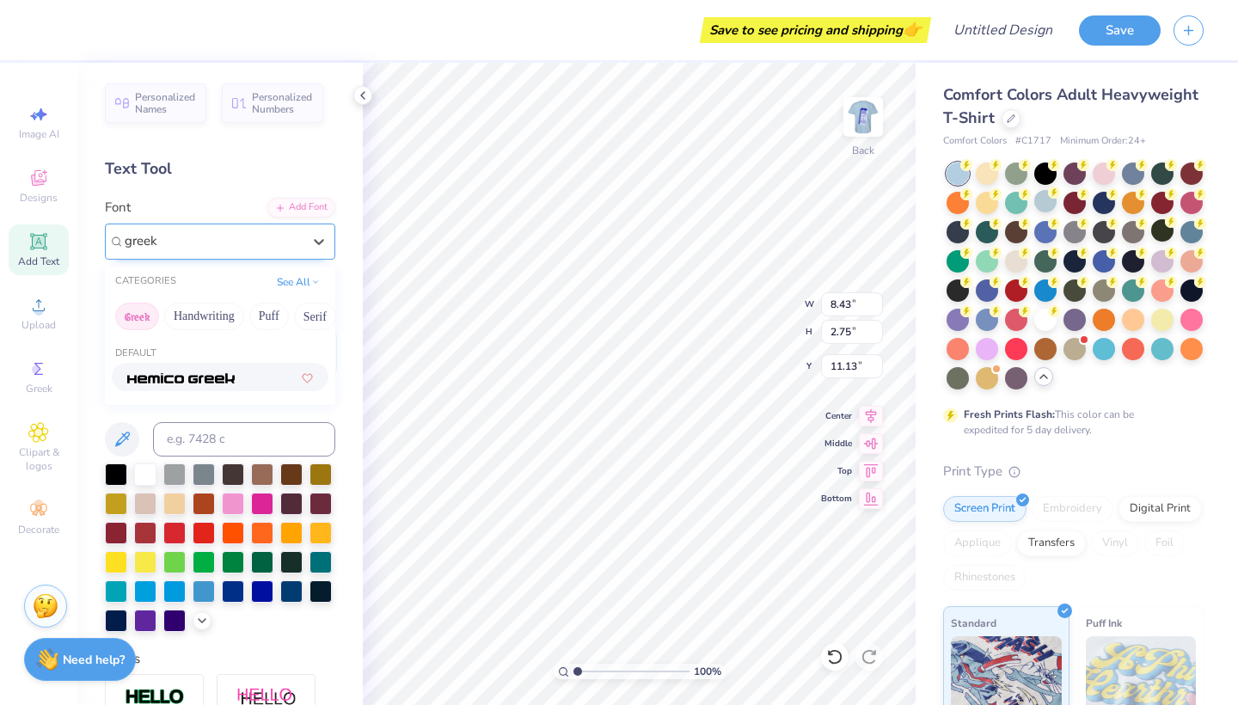
click at [156, 321] on button "Greek" at bounding box center [137, 317] width 44 height 28
click at [156, 244] on input "greek" at bounding box center [143, 241] width 36 height 20
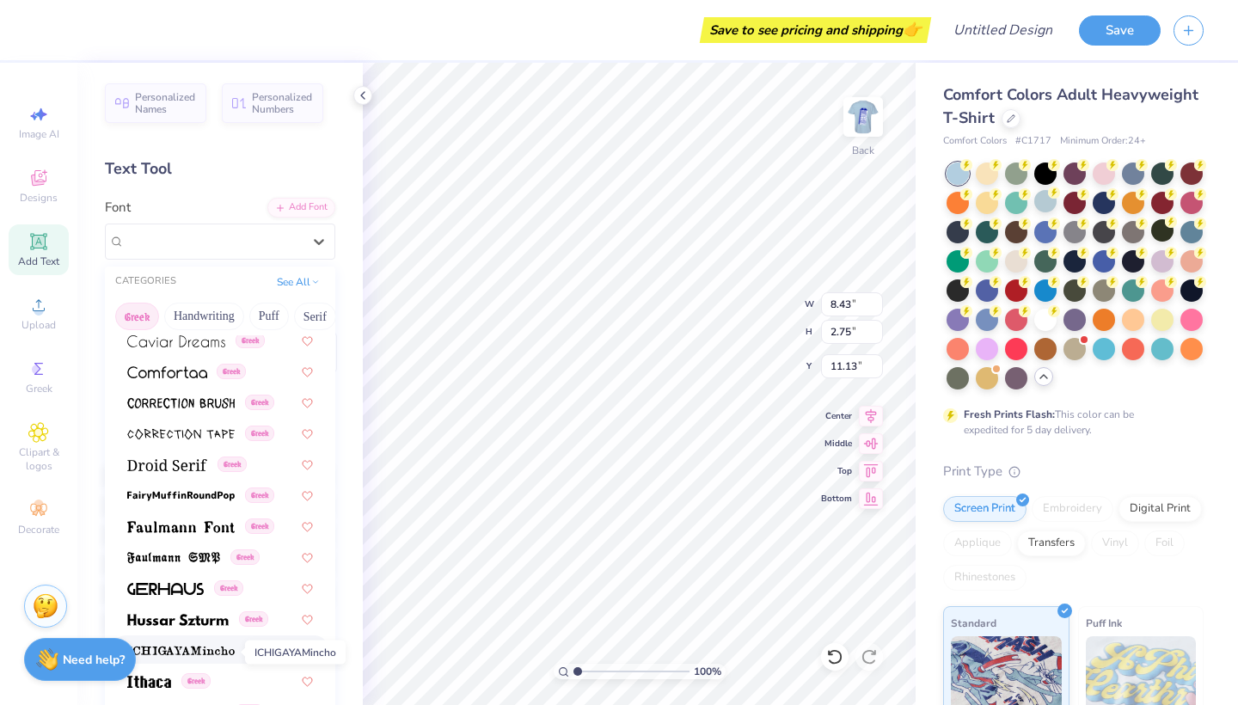
scroll to position [406, 0]
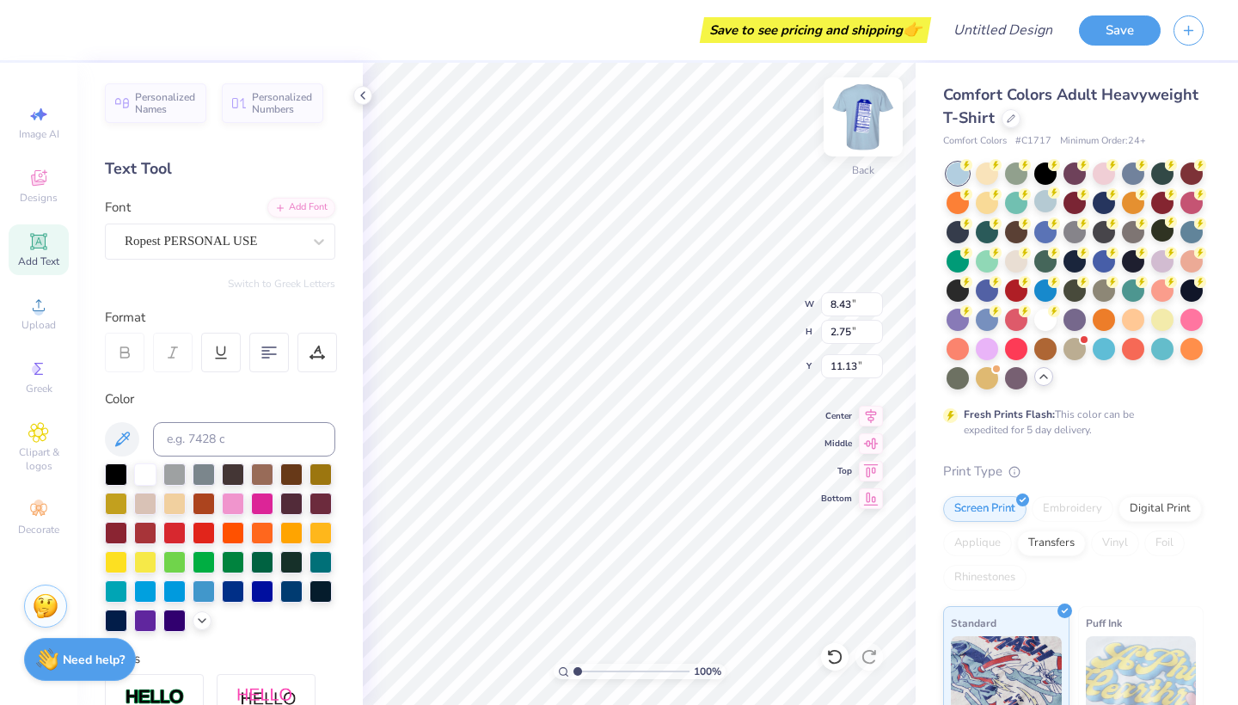
click at [871, 114] on img at bounding box center [862, 117] width 69 height 69
click at [866, 109] on img at bounding box center [862, 117] width 69 height 69
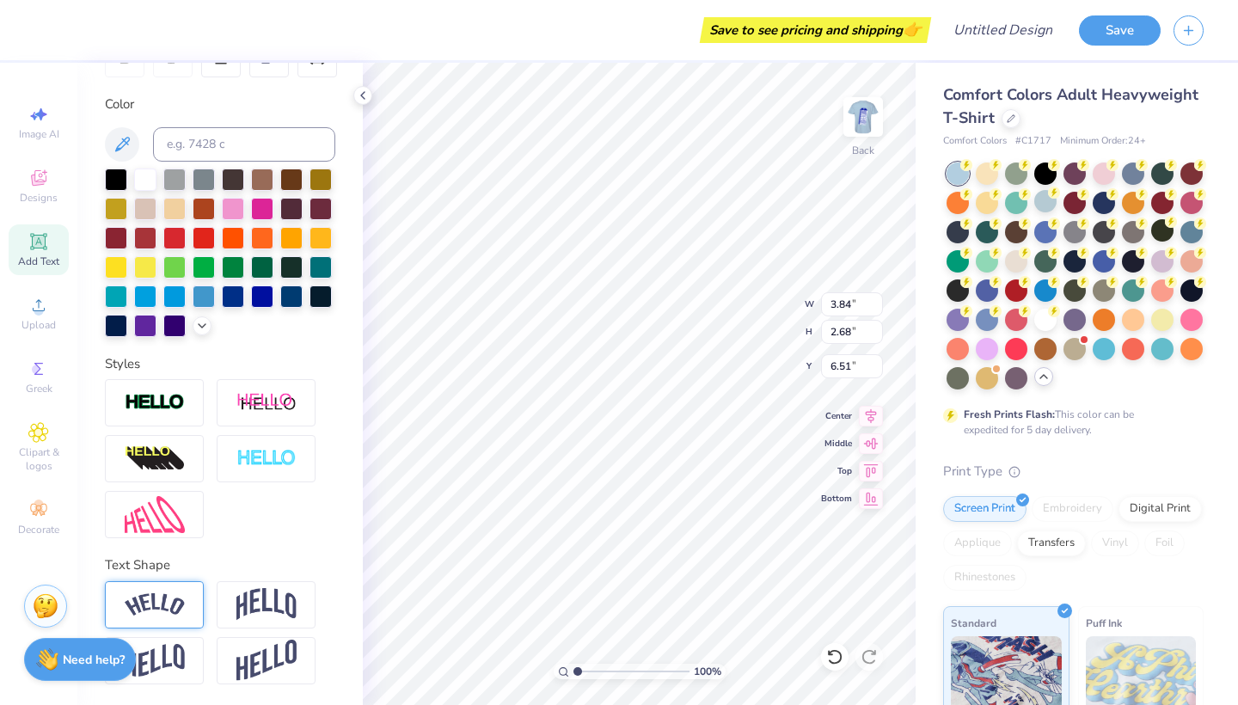
scroll to position [295, 0]
click at [229, 600] on div at bounding box center [266, 604] width 99 height 47
click at [150, 598] on img at bounding box center [155, 604] width 60 height 23
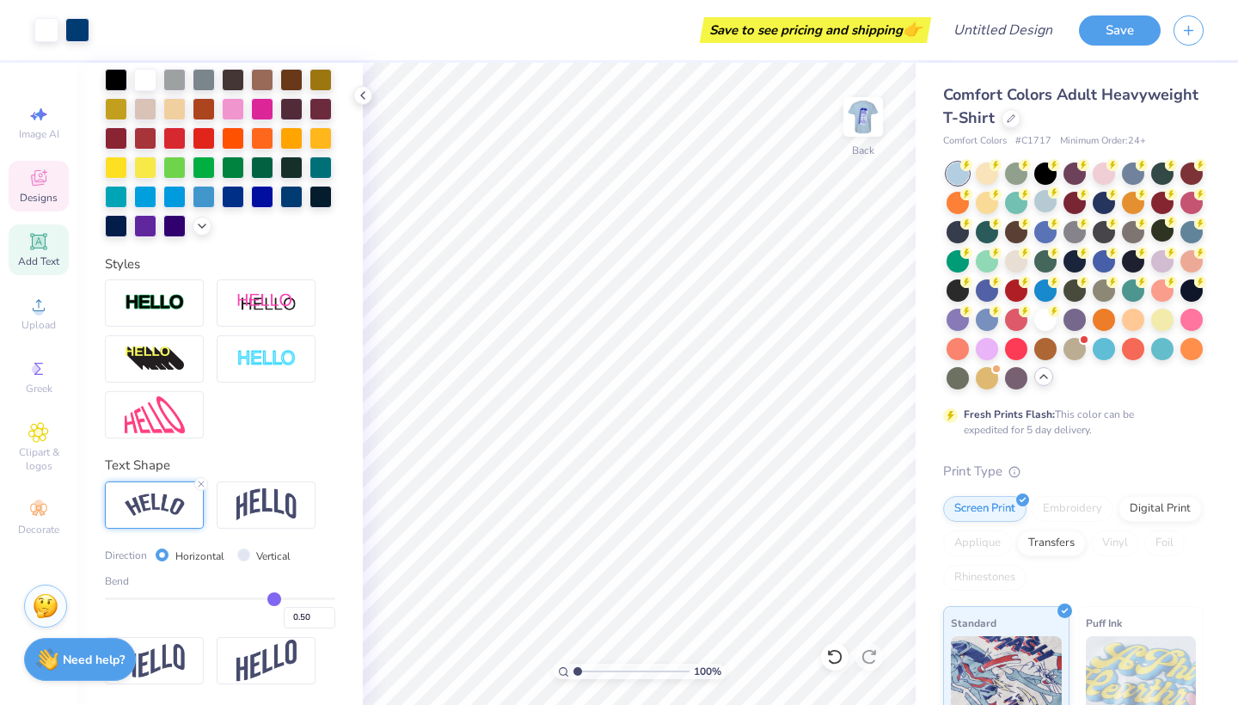
click at [29, 172] on icon at bounding box center [38, 178] width 21 height 21
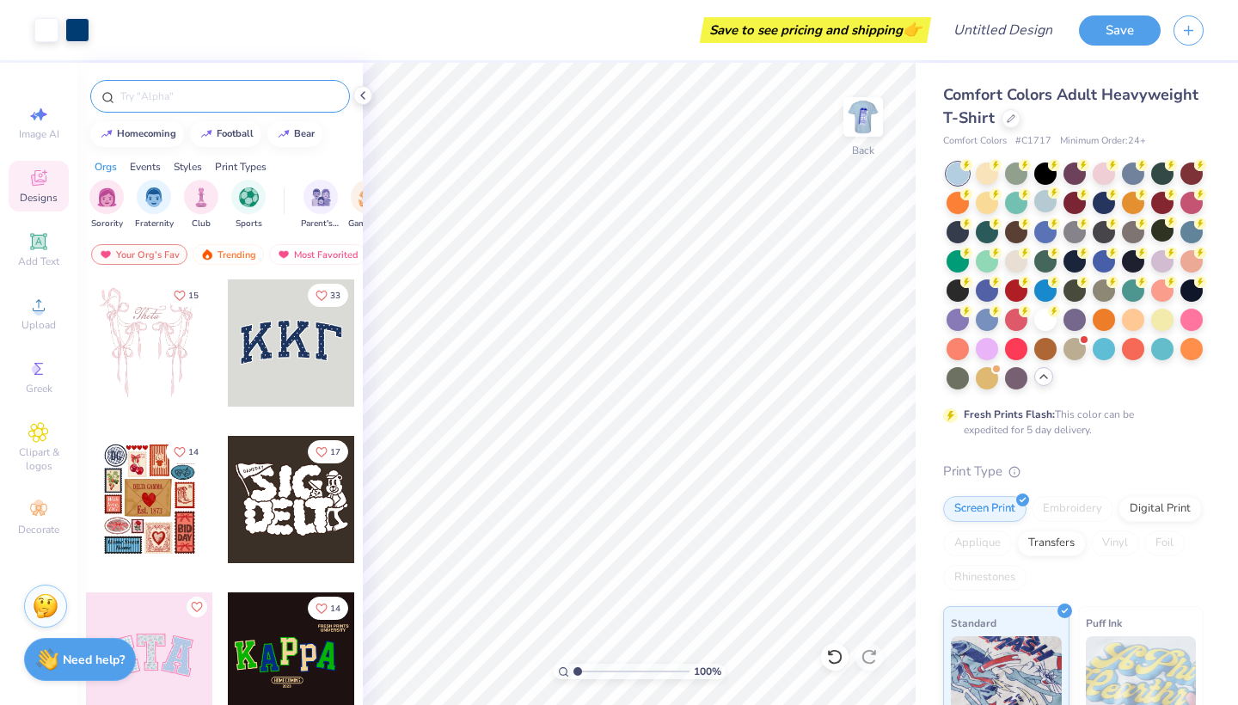
click at [159, 98] on input "text" at bounding box center [229, 96] width 220 height 17
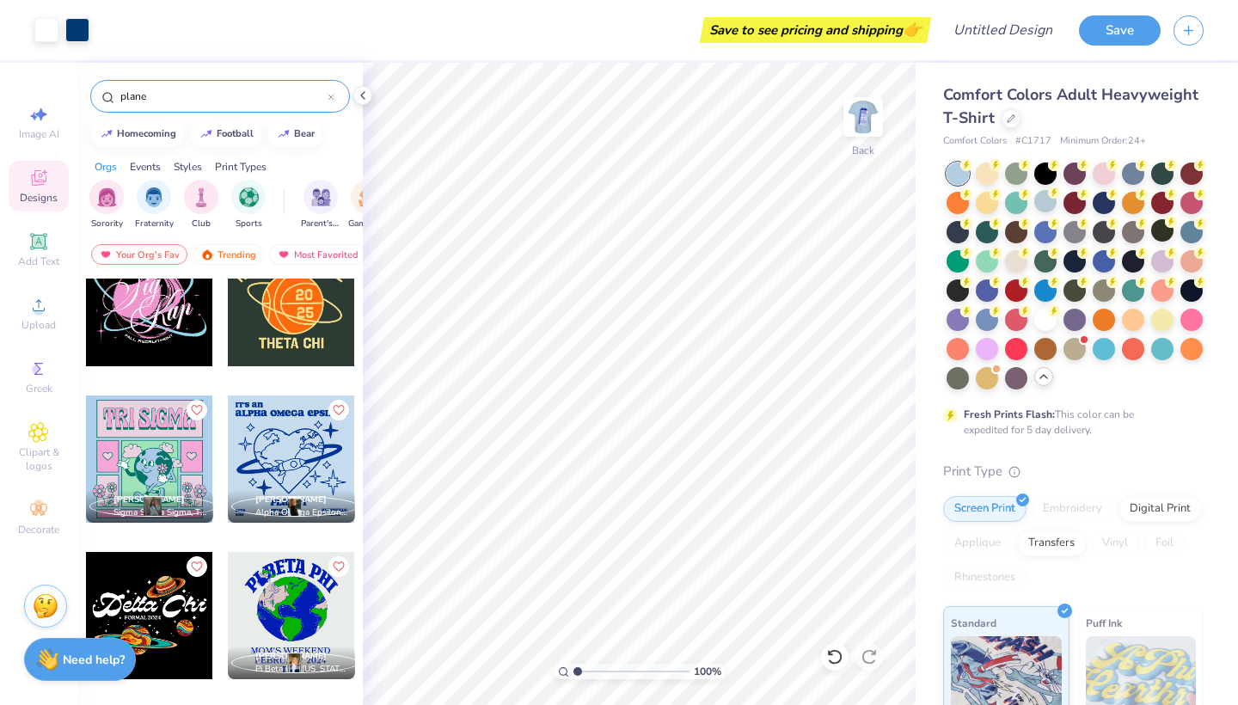
scroll to position [64, 0]
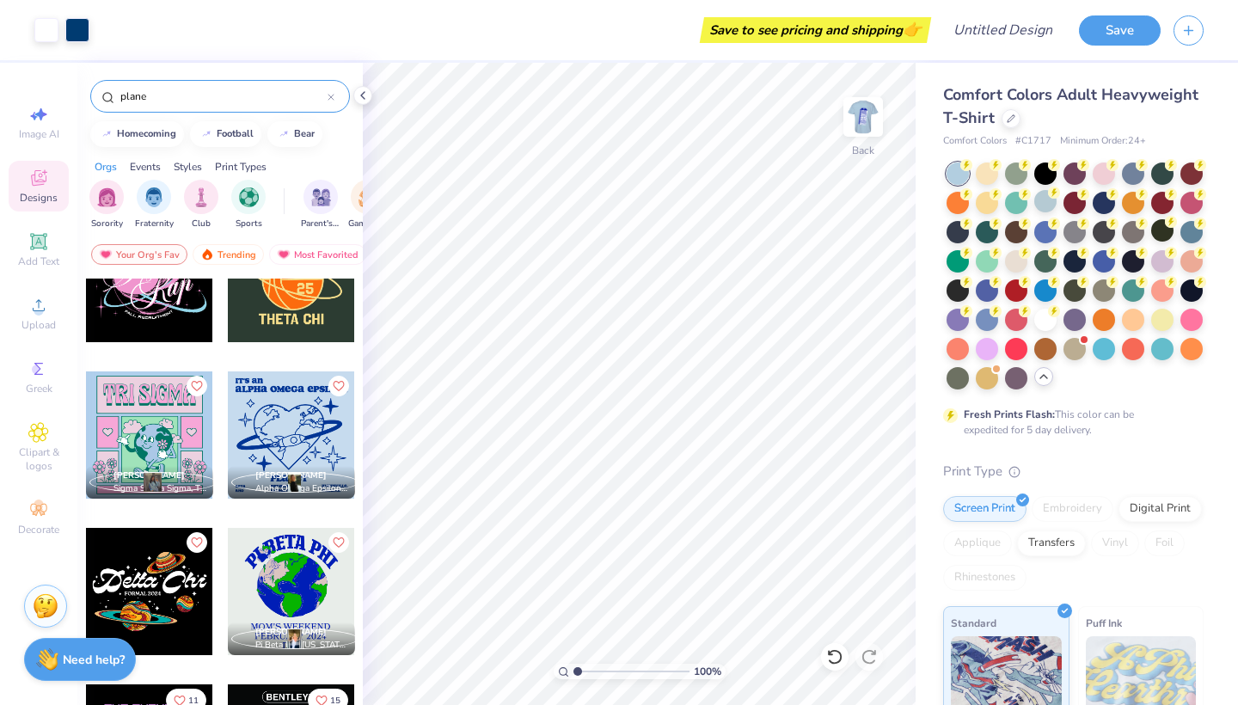
click at [332, 101] on div at bounding box center [330, 96] width 7 height 15
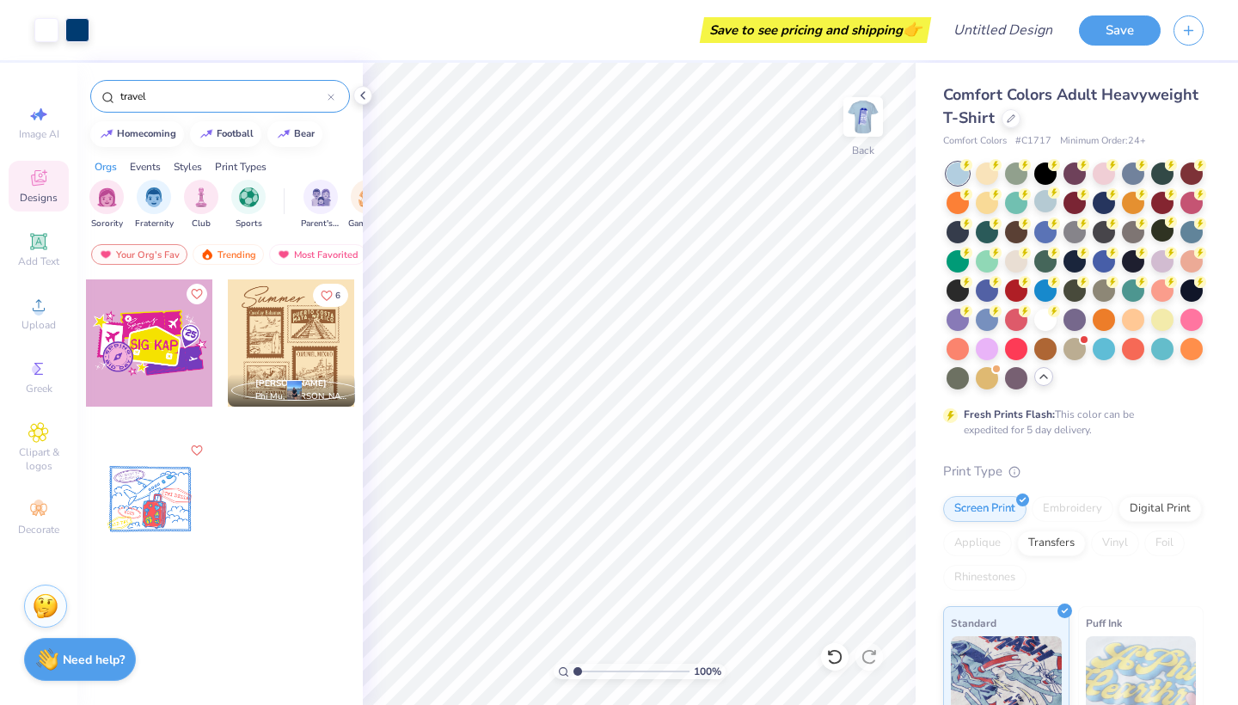
click at [180, 485] on div at bounding box center [149, 499] width 127 height 127
click at [834, 655] on icon at bounding box center [834, 656] width 17 height 17
click at [835, 658] on icon at bounding box center [834, 656] width 17 height 17
click at [824, 655] on div at bounding box center [835, 657] width 28 height 28
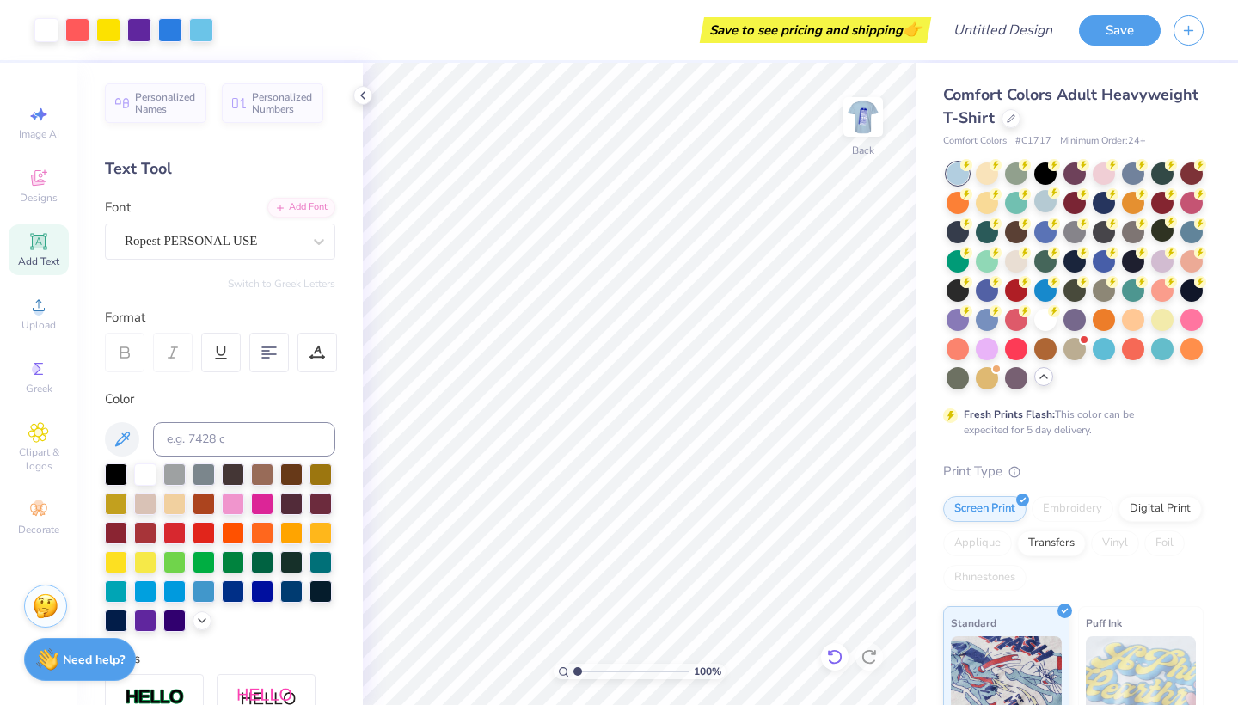
click at [833, 657] on icon at bounding box center [834, 656] width 17 height 17
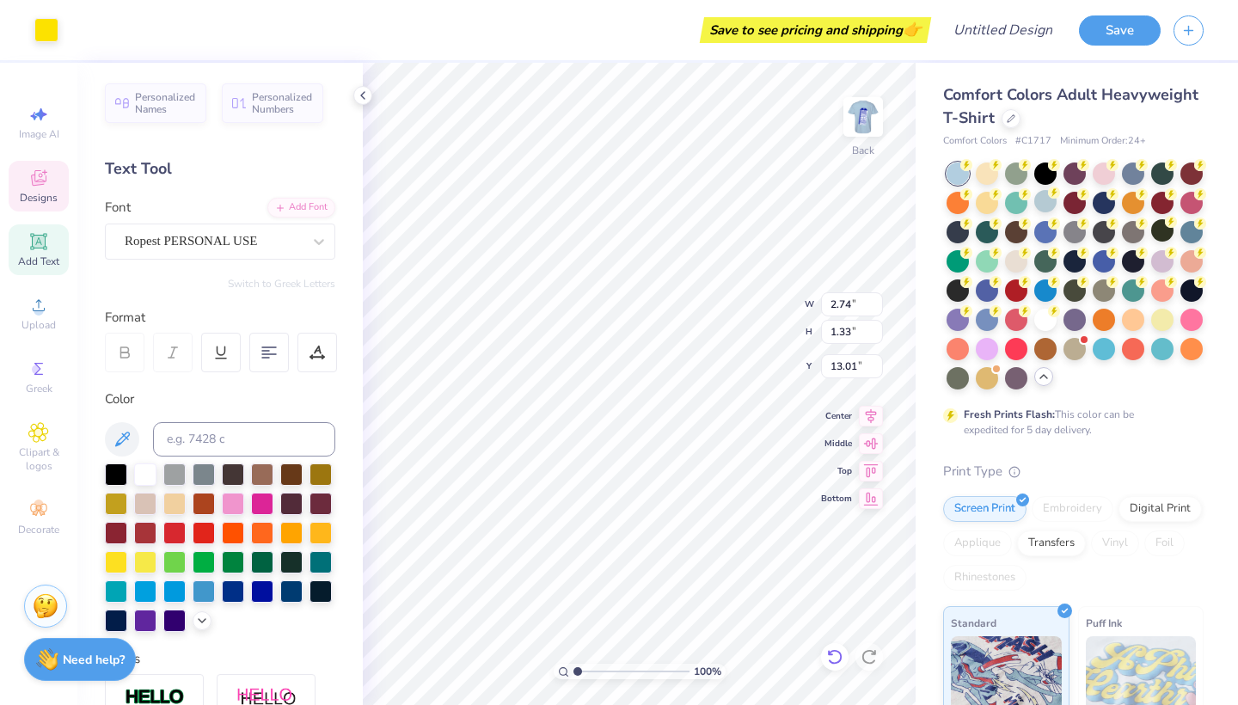
click at [836, 657] on icon at bounding box center [834, 656] width 17 height 17
click at [841, 656] on icon at bounding box center [834, 656] width 15 height 15
click at [39, 178] on icon at bounding box center [38, 178] width 21 height 21
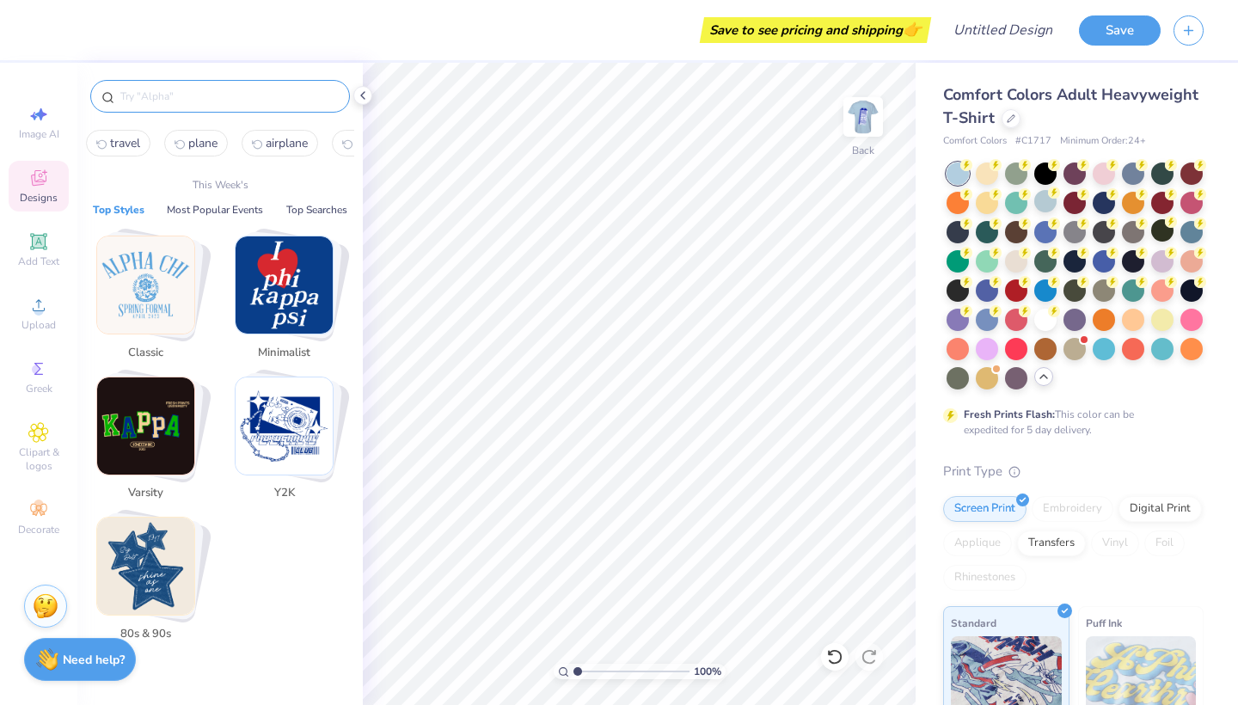
click at [139, 94] on input "text" at bounding box center [229, 96] width 220 height 17
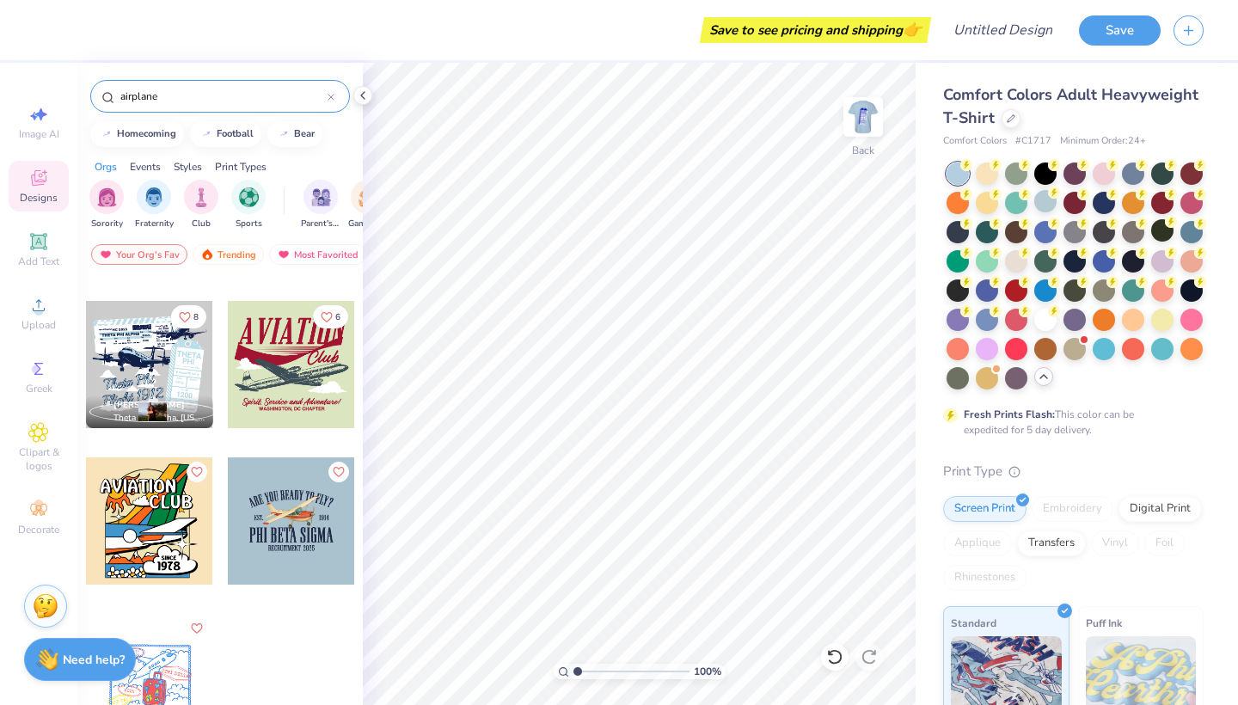
scroll to position [448, 0]
click at [168, 667] on div at bounding box center [149, 677] width 127 height 127
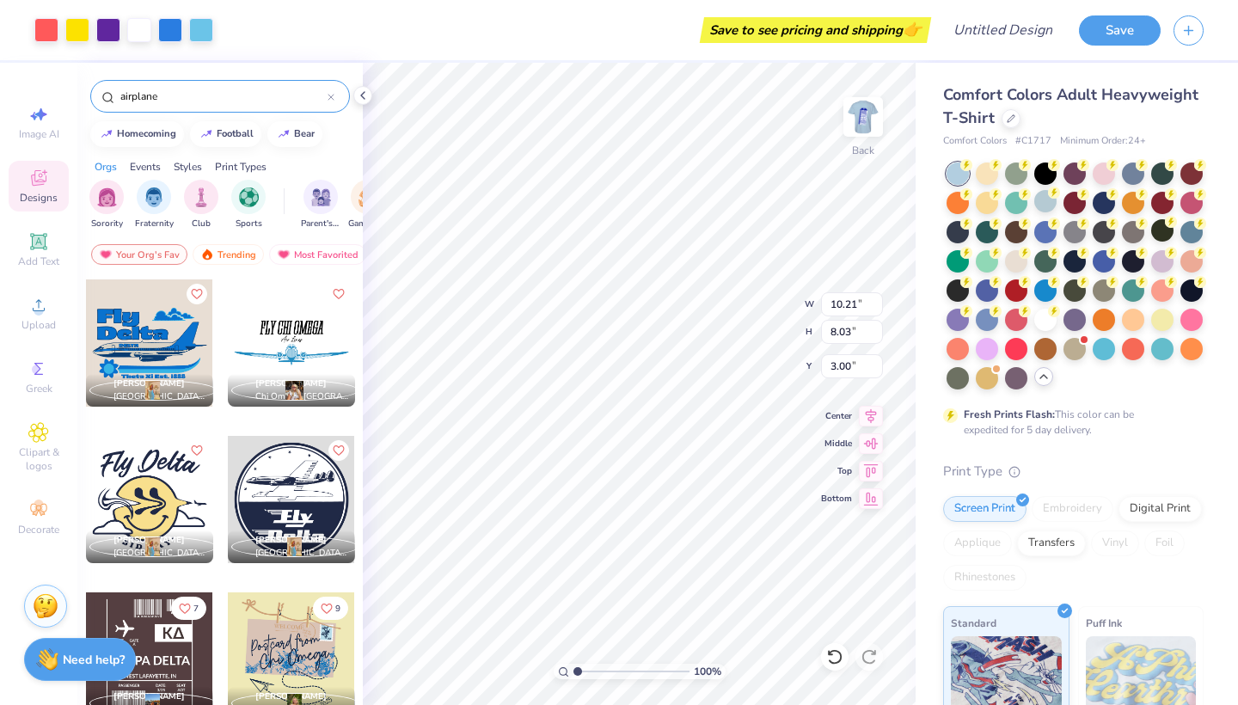
scroll to position [0, 0]
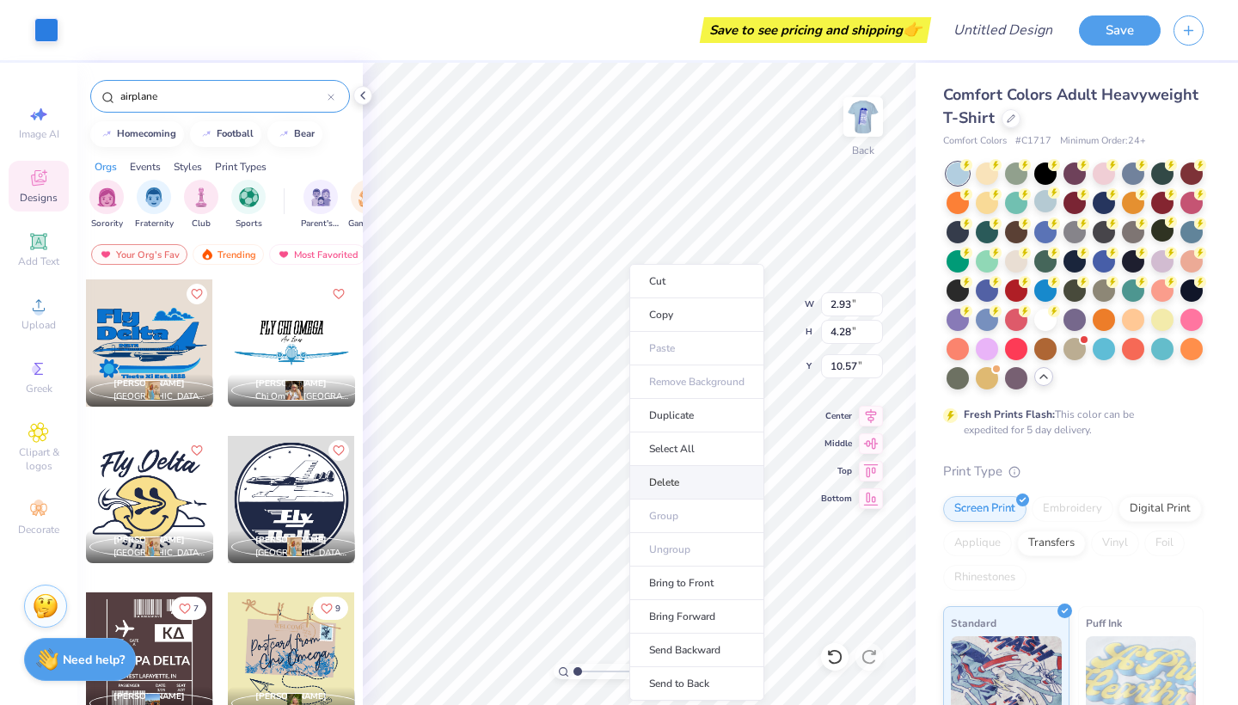
click at [675, 477] on li "Delete" at bounding box center [696, 483] width 135 height 34
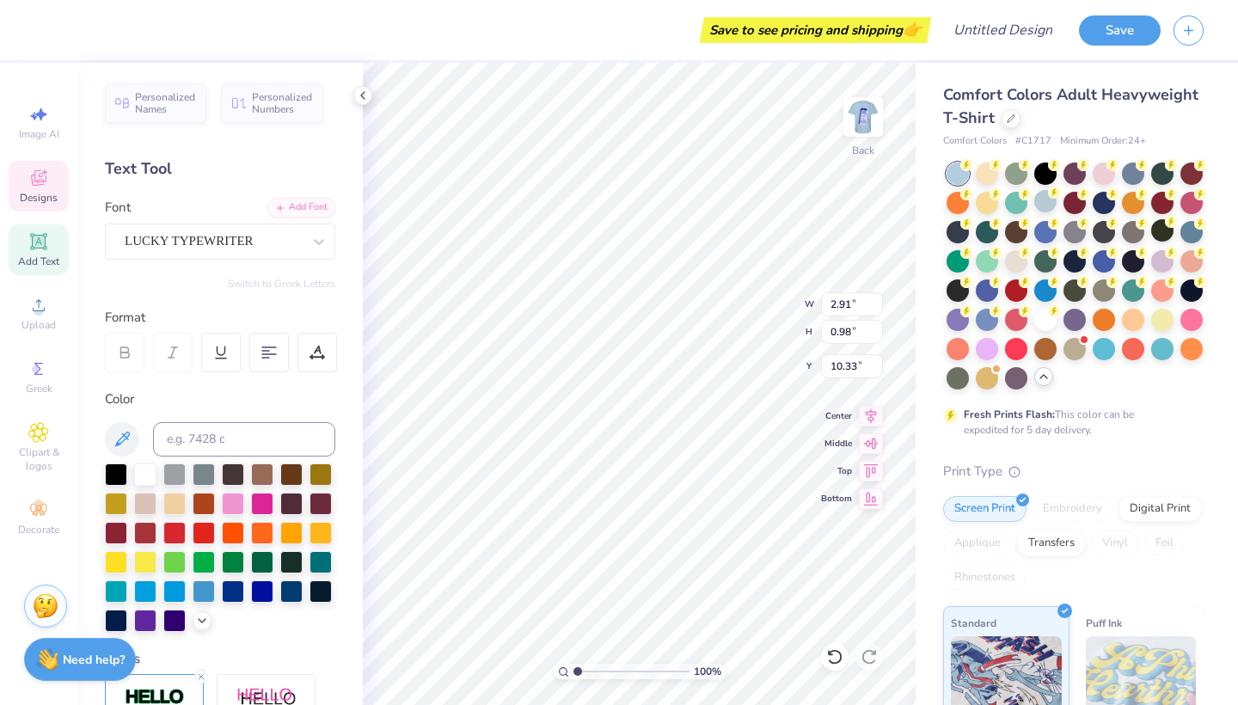
scroll to position [0, 3]
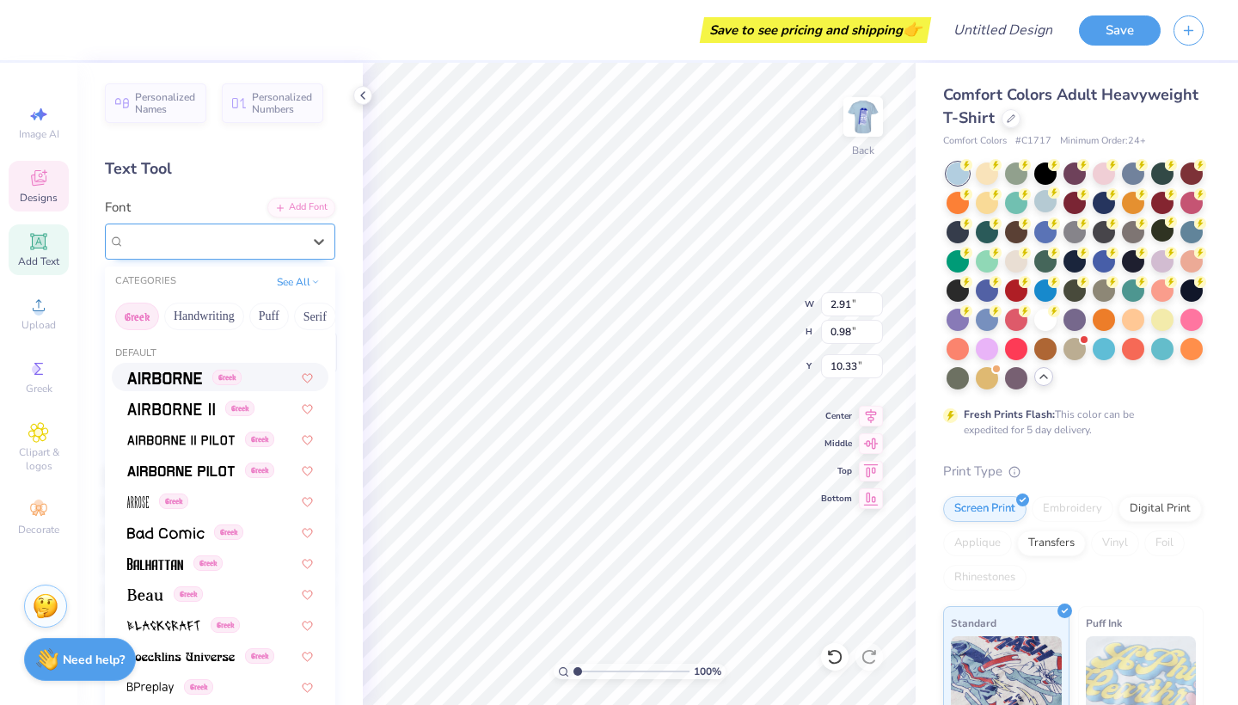
click at [248, 235] on span "LUCKY TYPEWRITER" at bounding box center [189, 241] width 129 height 20
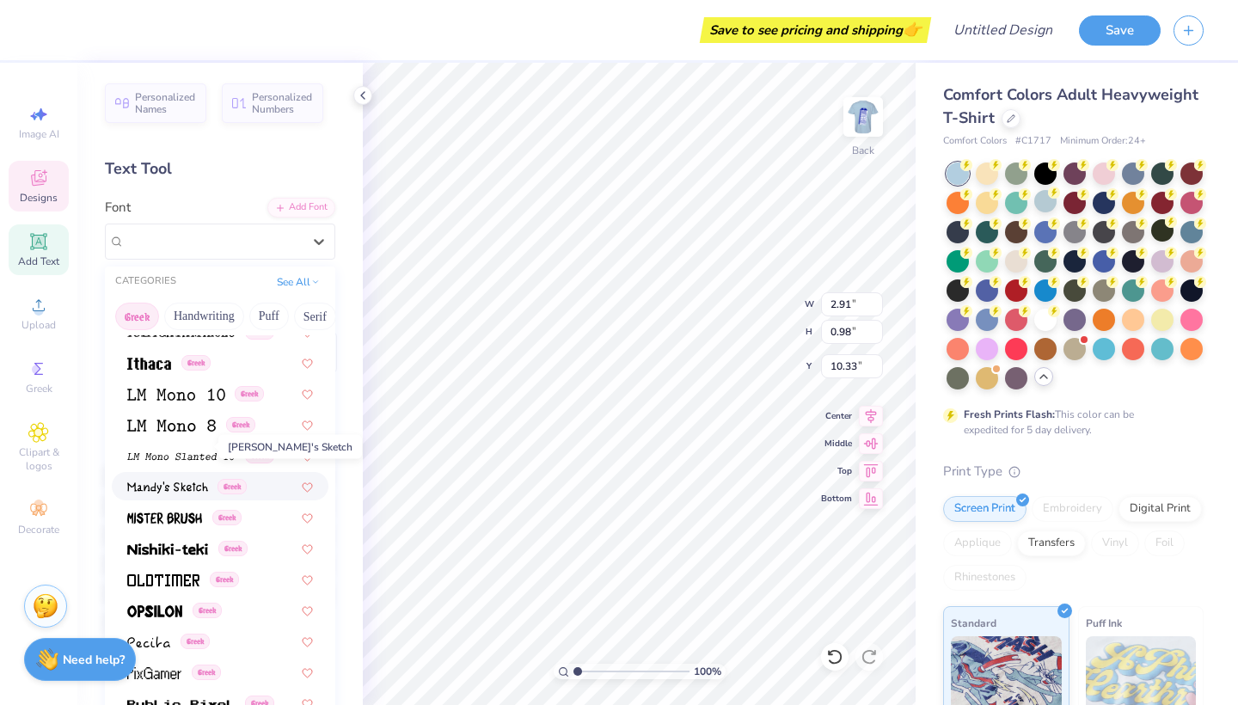
scroll to position [725, 0]
click at [185, 428] on img at bounding box center [171, 426] width 89 height 12
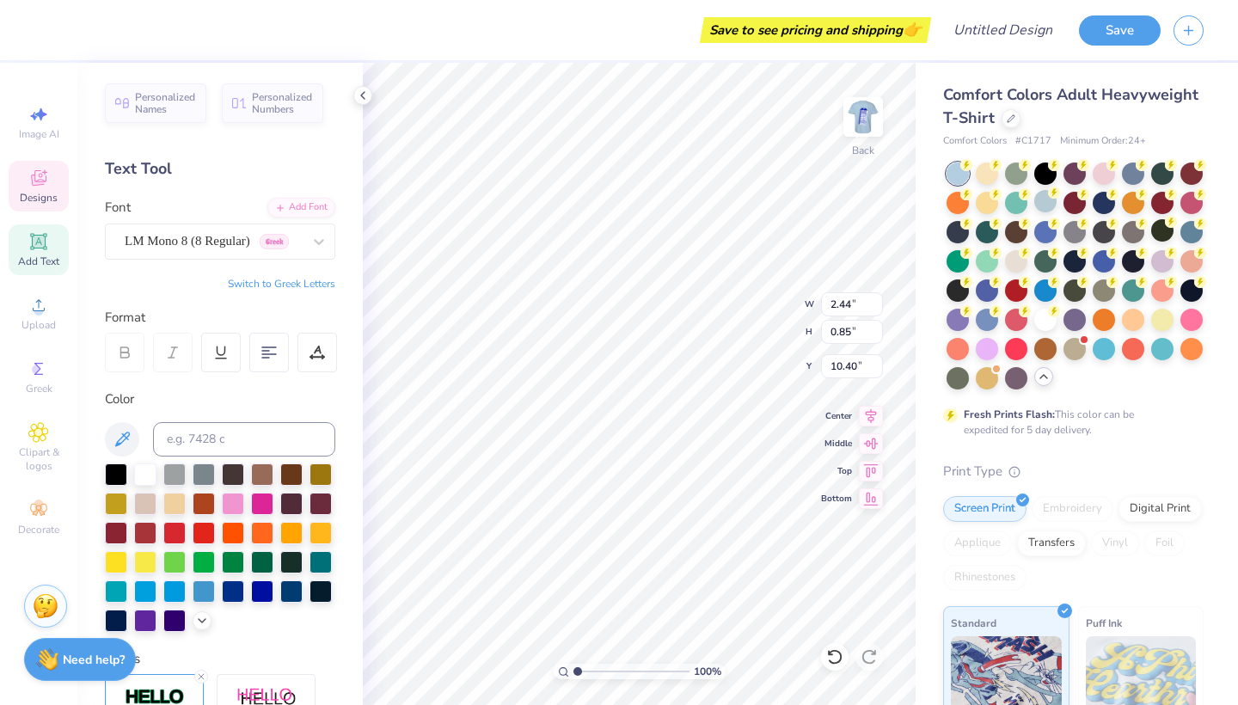
click at [285, 281] on button "Switch to Greek Letters" at bounding box center [281, 284] width 107 height 14
click at [288, 281] on button "Switch to Normal Letters" at bounding box center [277, 284] width 115 height 14
click at [303, 281] on button "Switch to Greek Letters" at bounding box center [281, 284] width 107 height 14
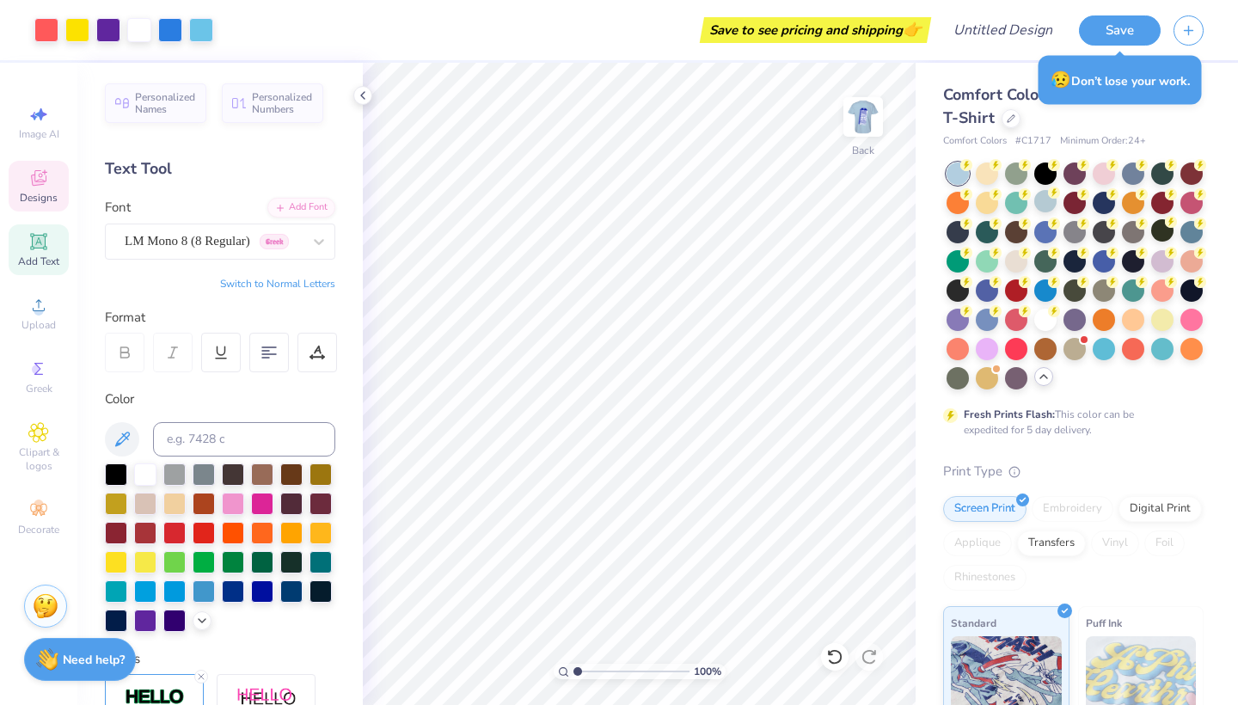
click at [44, 177] on icon at bounding box center [38, 178] width 21 height 21
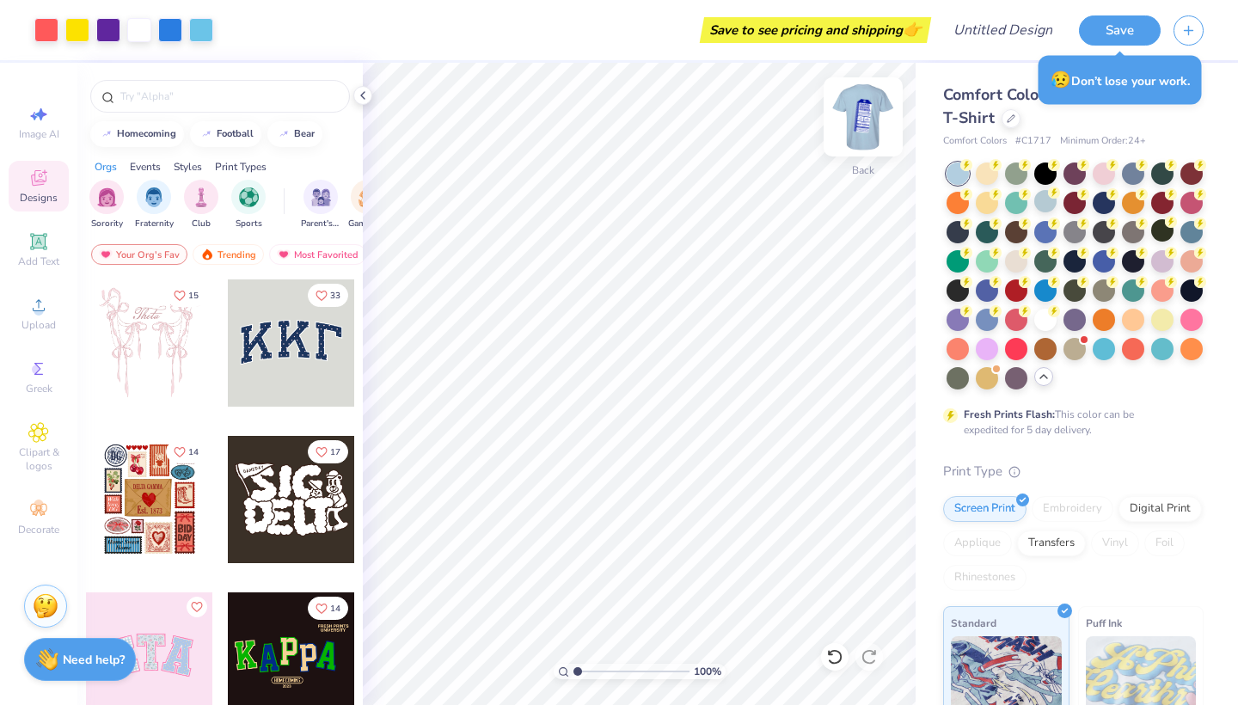
click at [865, 131] on img at bounding box center [862, 117] width 69 height 69
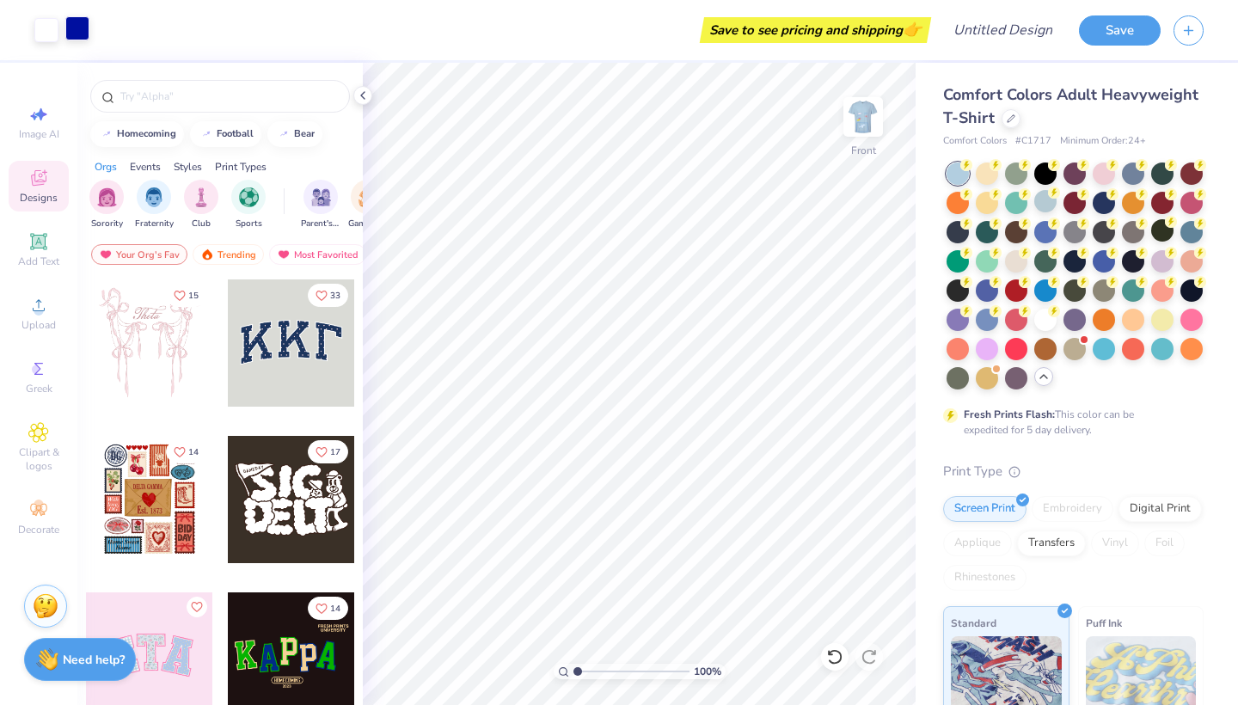
click at [76, 25] on div at bounding box center [77, 28] width 24 height 24
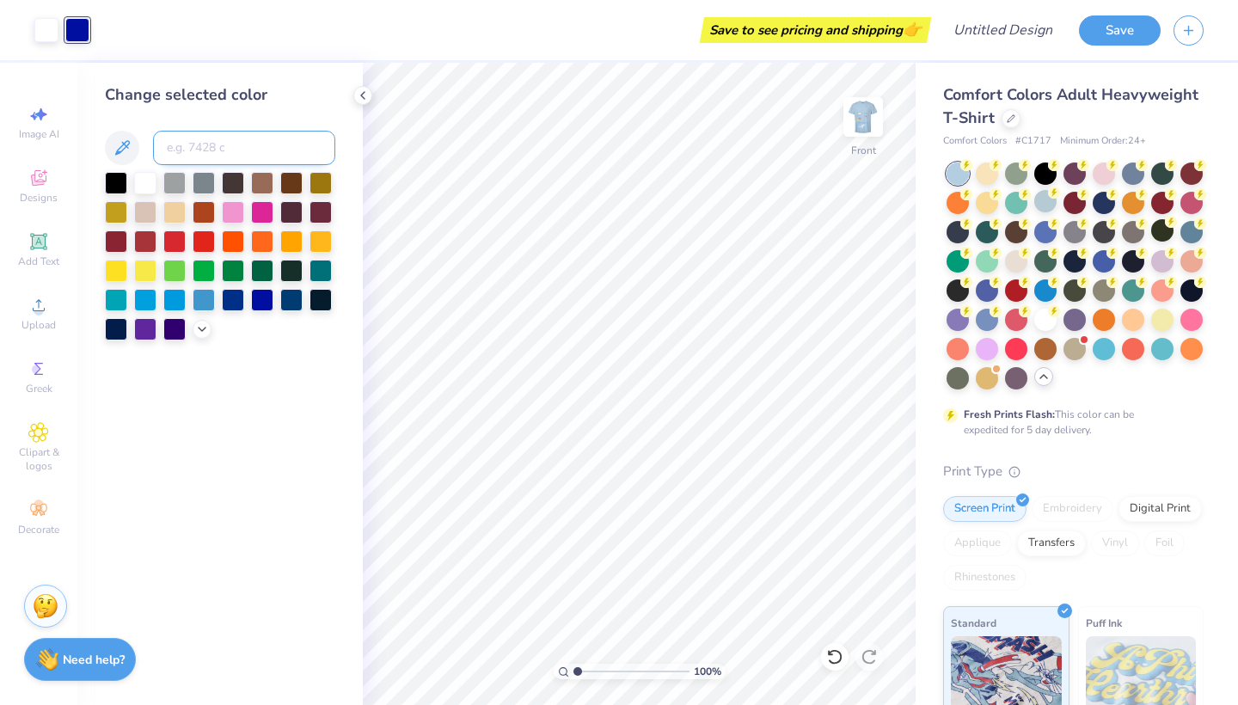
click at [199, 152] on input at bounding box center [244, 148] width 182 height 34
click at [881, 123] on img at bounding box center [862, 117] width 69 height 69
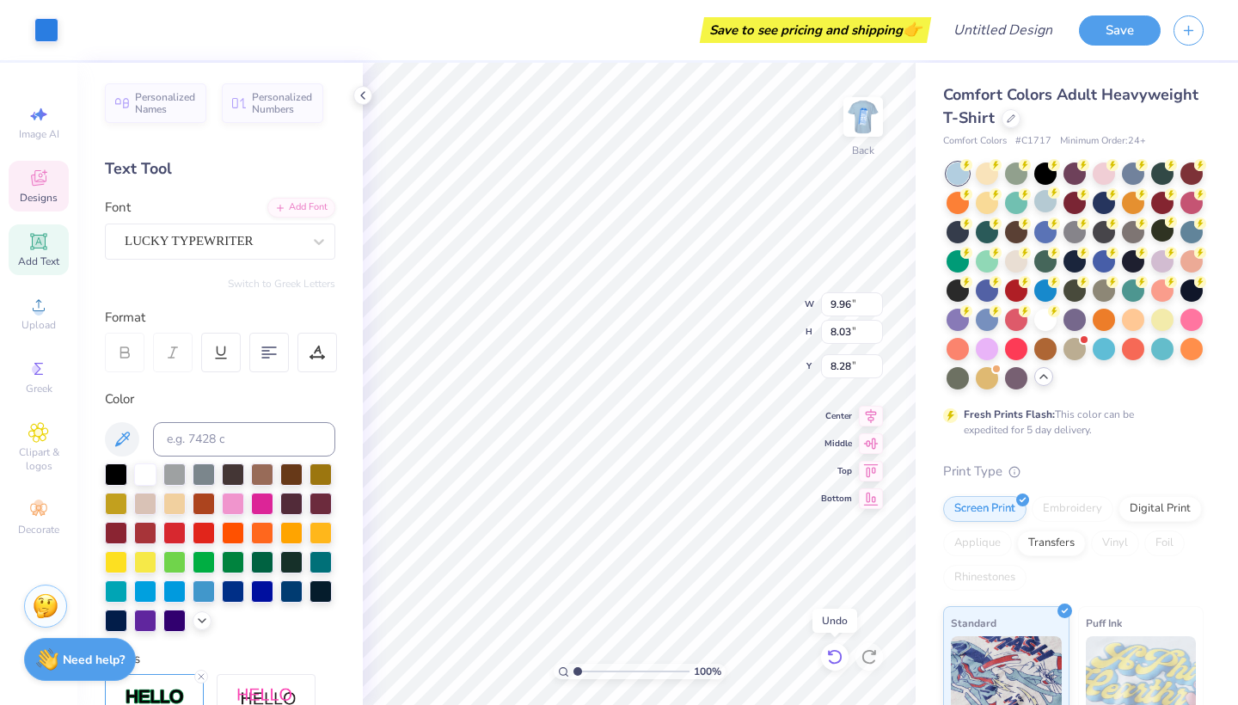
click at [830, 657] on icon at bounding box center [834, 656] width 17 height 17
click at [44, 184] on icon at bounding box center [38, 177] width 15 height 15
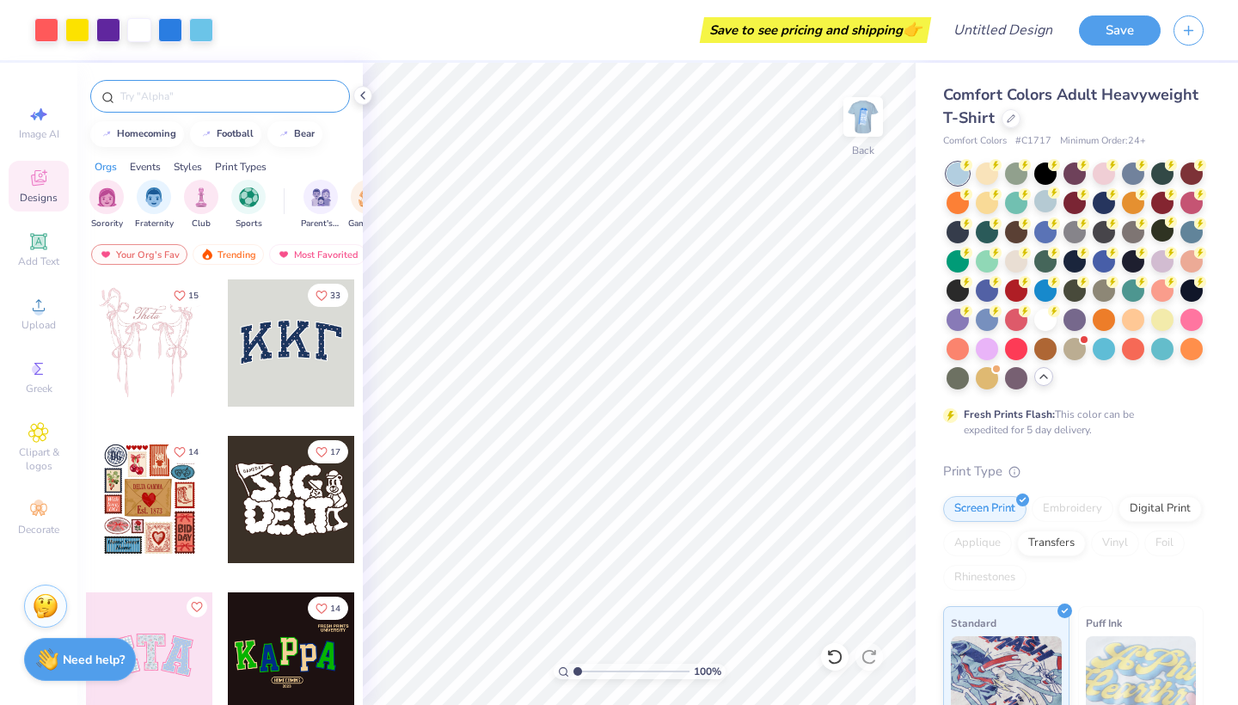
click at [186, 102] on input "text" at bounding box center [229, 96] width 220 height 17
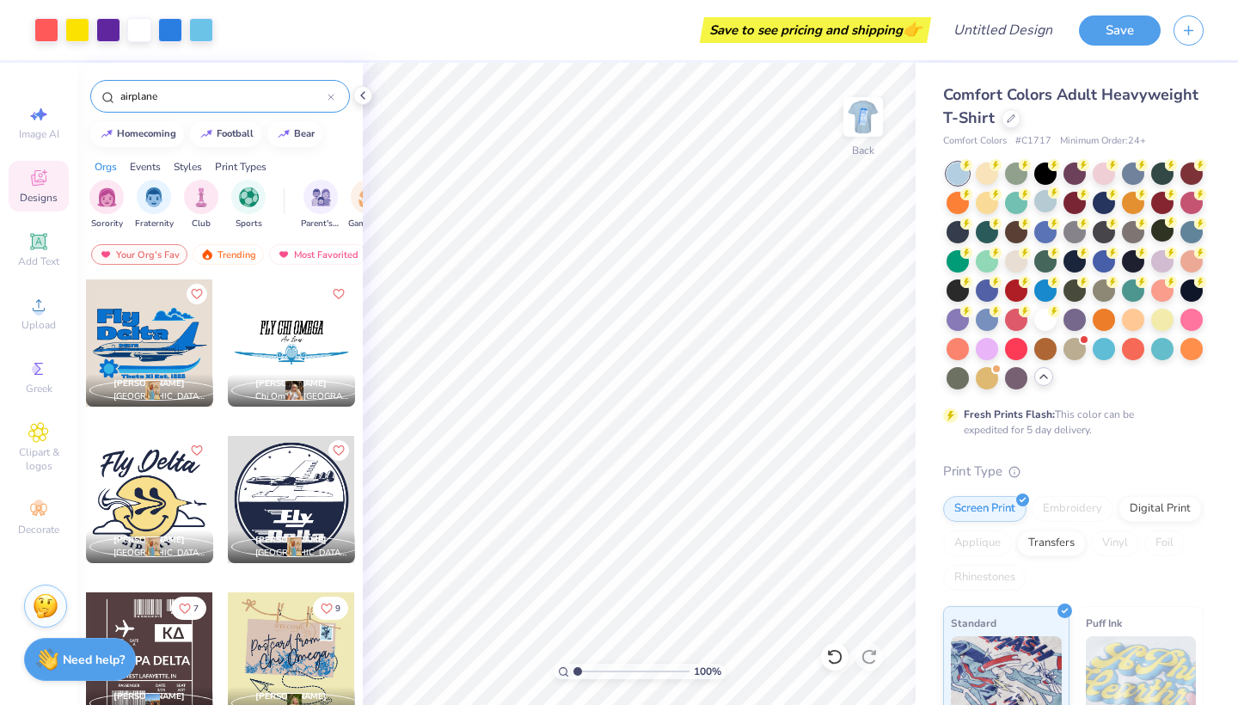
click at [289, 640] on div at bounding box center [291, 655] width 127 height 127
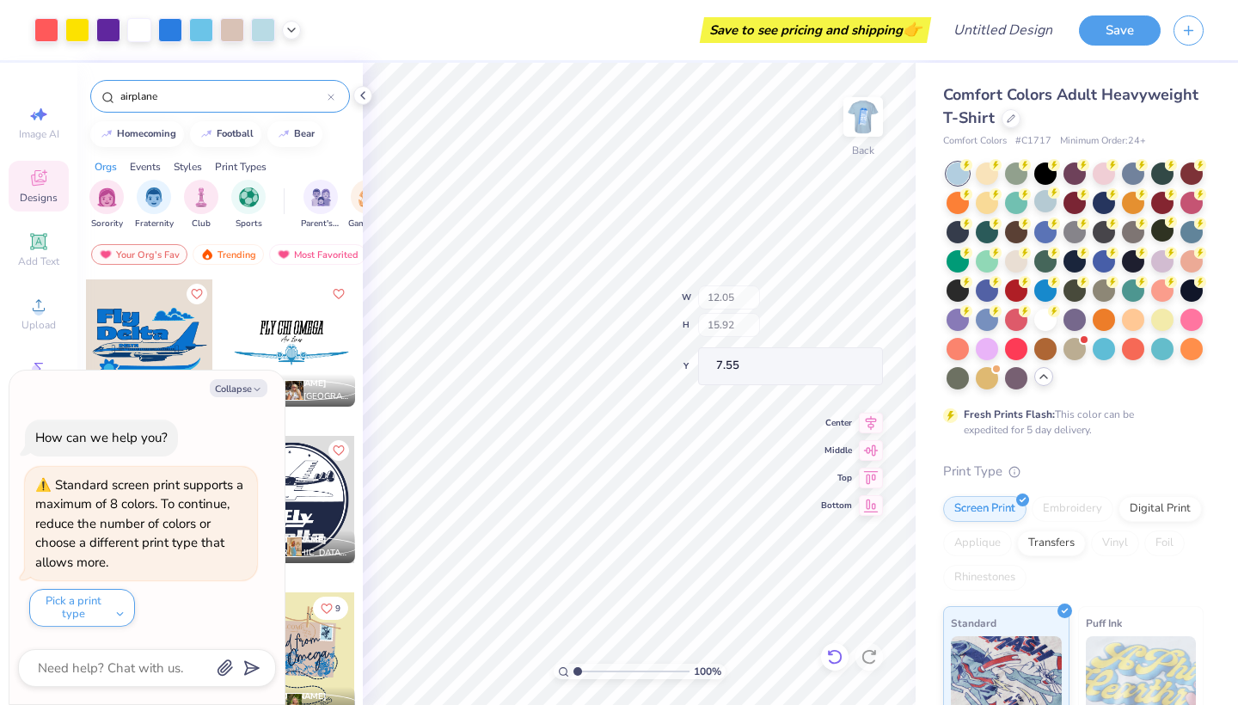
click at [836, 658] on icon at bounding box center [834, 656] width 17 height 17
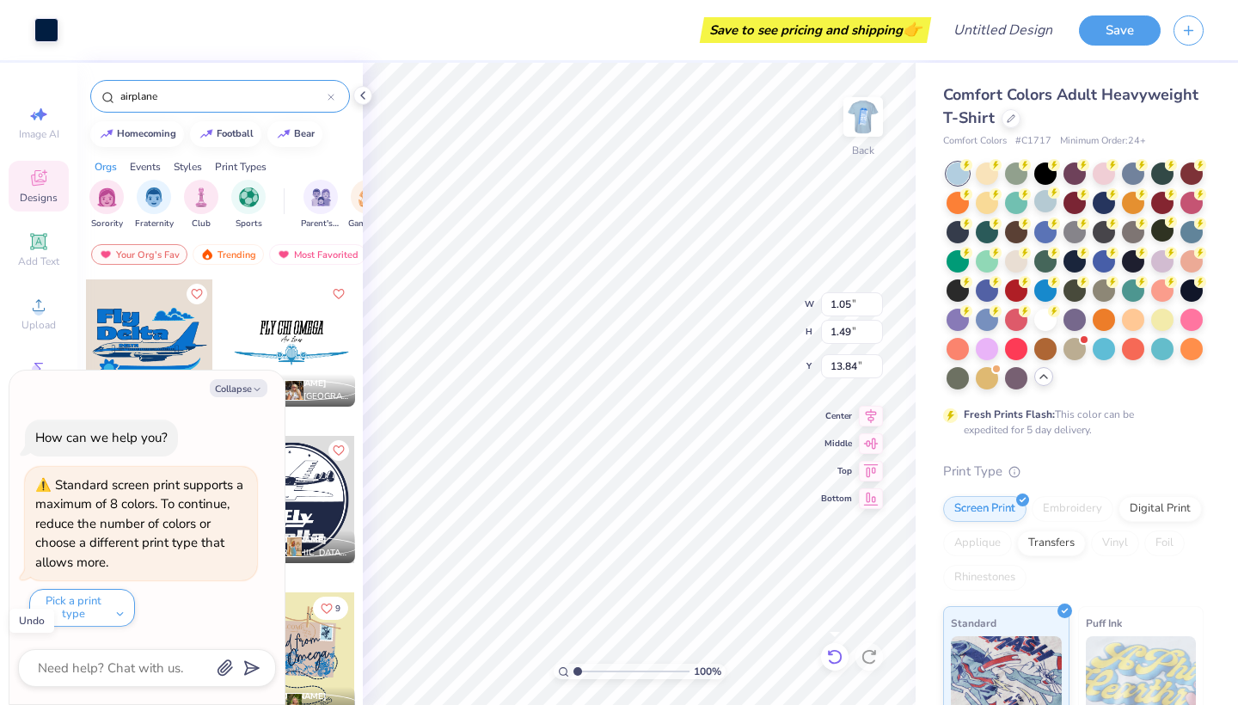
click at [834, 656] on icon at bounding box center [834, 656] width 17 height 17
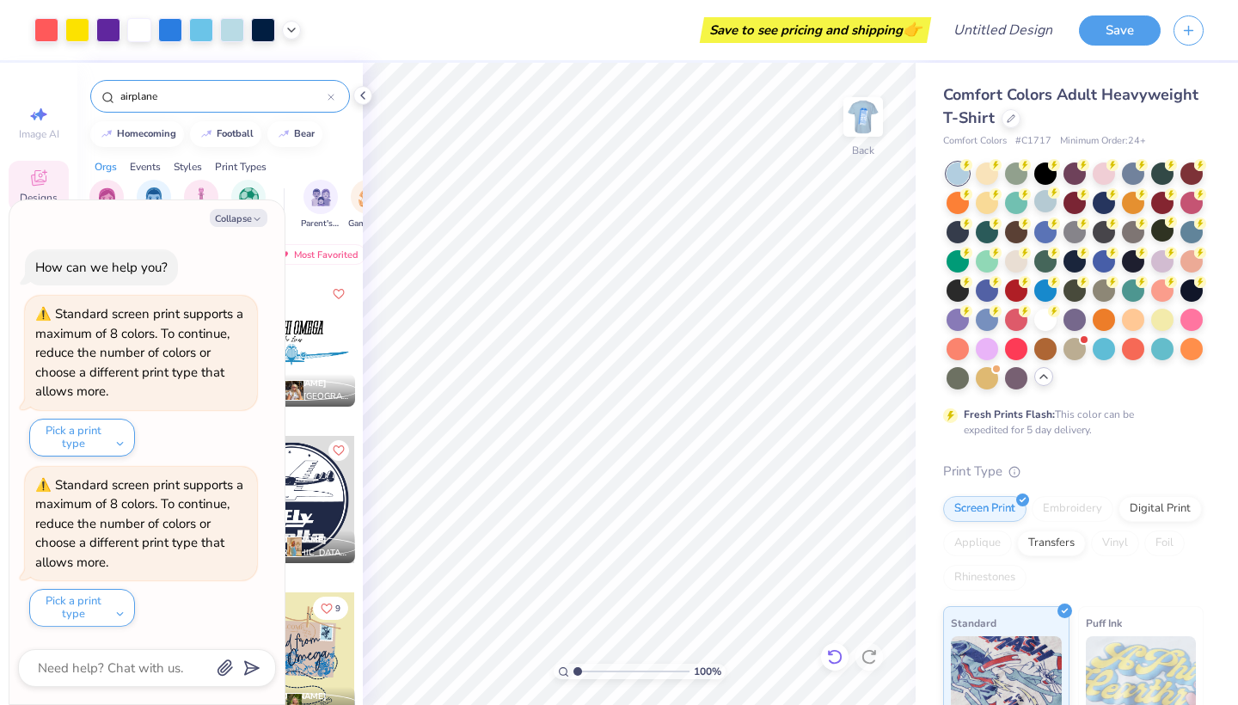
click at [835, 657] on icon at bounding box center [834, 656] width 17 height 17
click at [243, 225] on button "Collapse" at bounding box center [239, 218] width 58 height 18
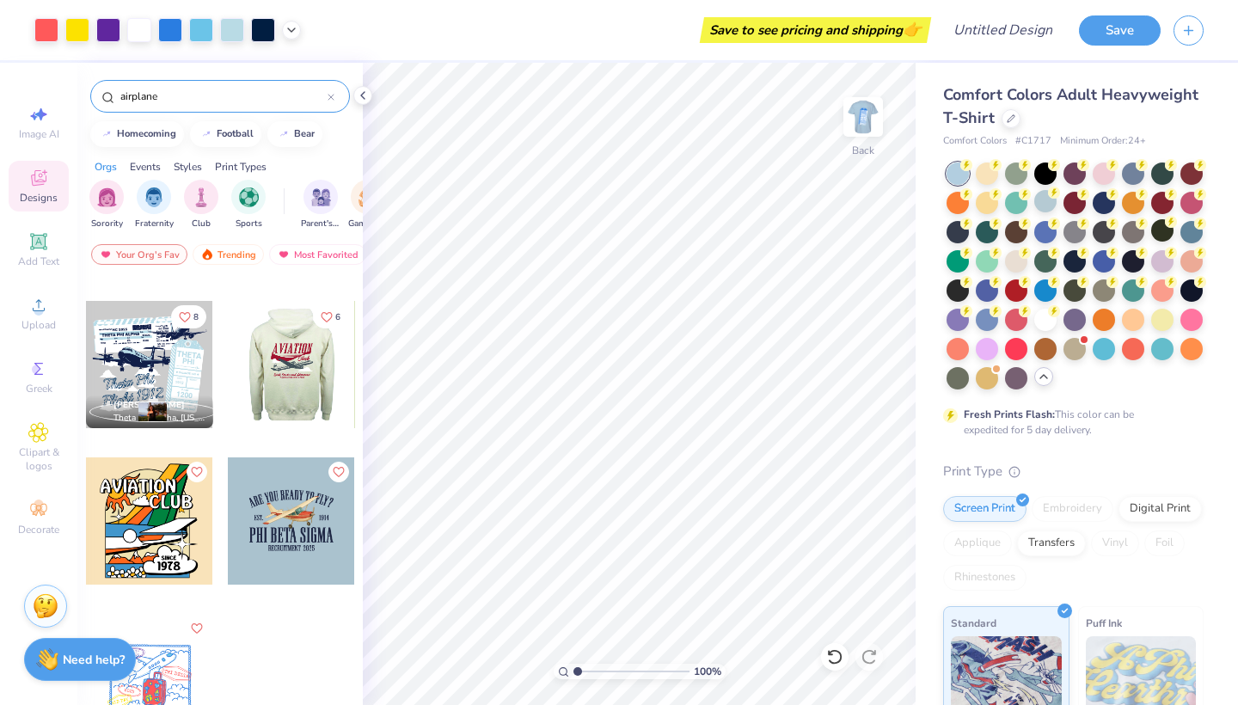
scroll to position [448, 0]
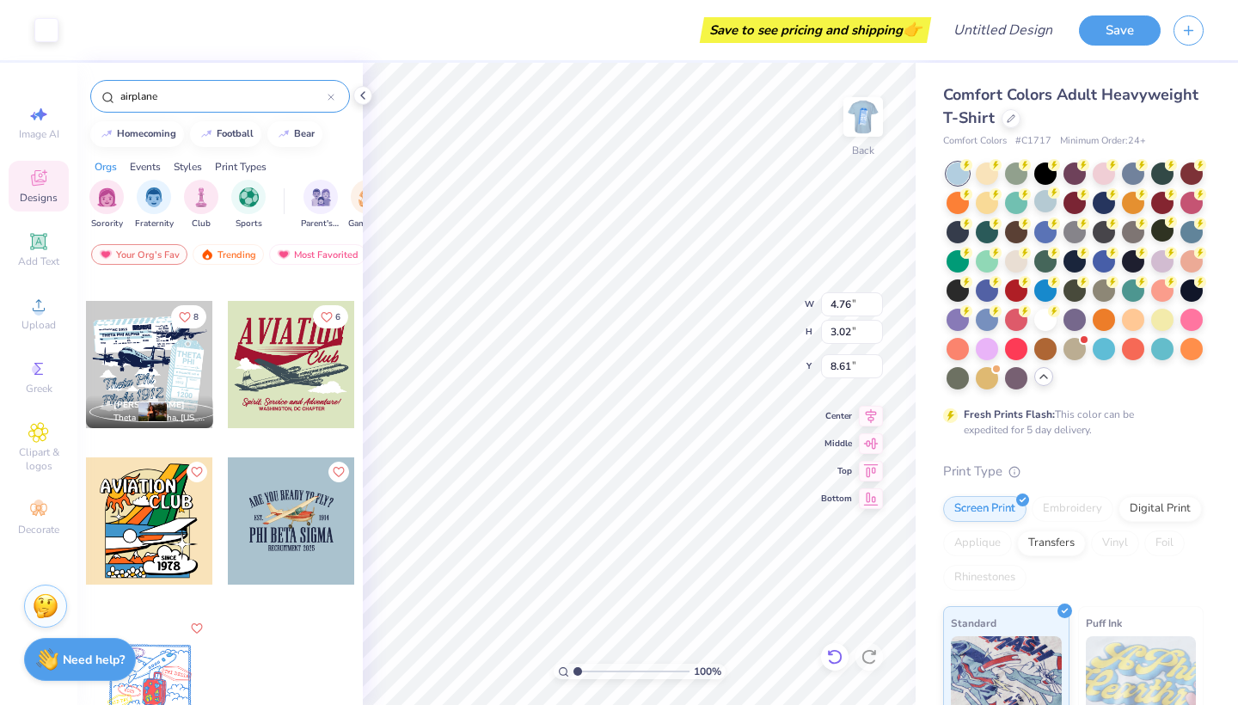
click at [840, 663] on icon at bounding box center [834, 656] width 17 height 17
click at [862, 498] on icon at bounding box center [871, 496] width 24 height 21
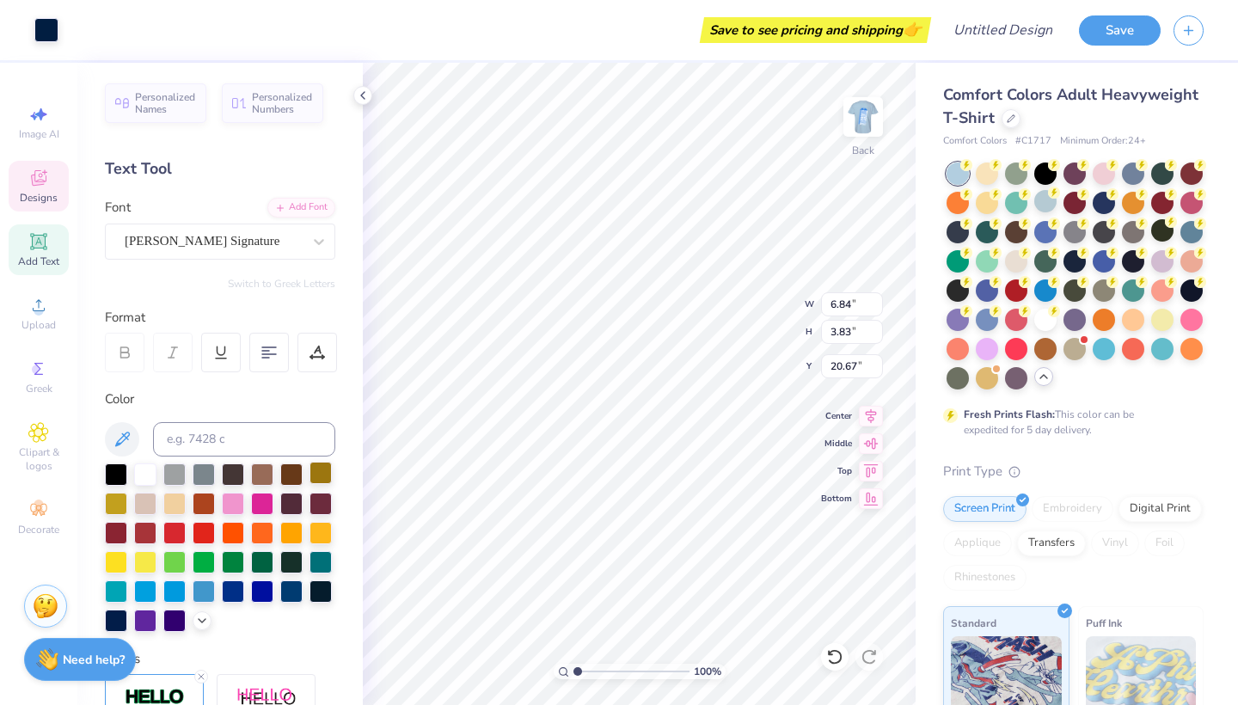
scroll to position [0, 0]
click at [145, 468] on div at bounding box center [145, 473] width 22 height 22
click at [142, 478] on div at bounding box center [145, 473] width 22 height 22
click at [141, 476] on div at bounding box center [145, 473] width 22 height 22
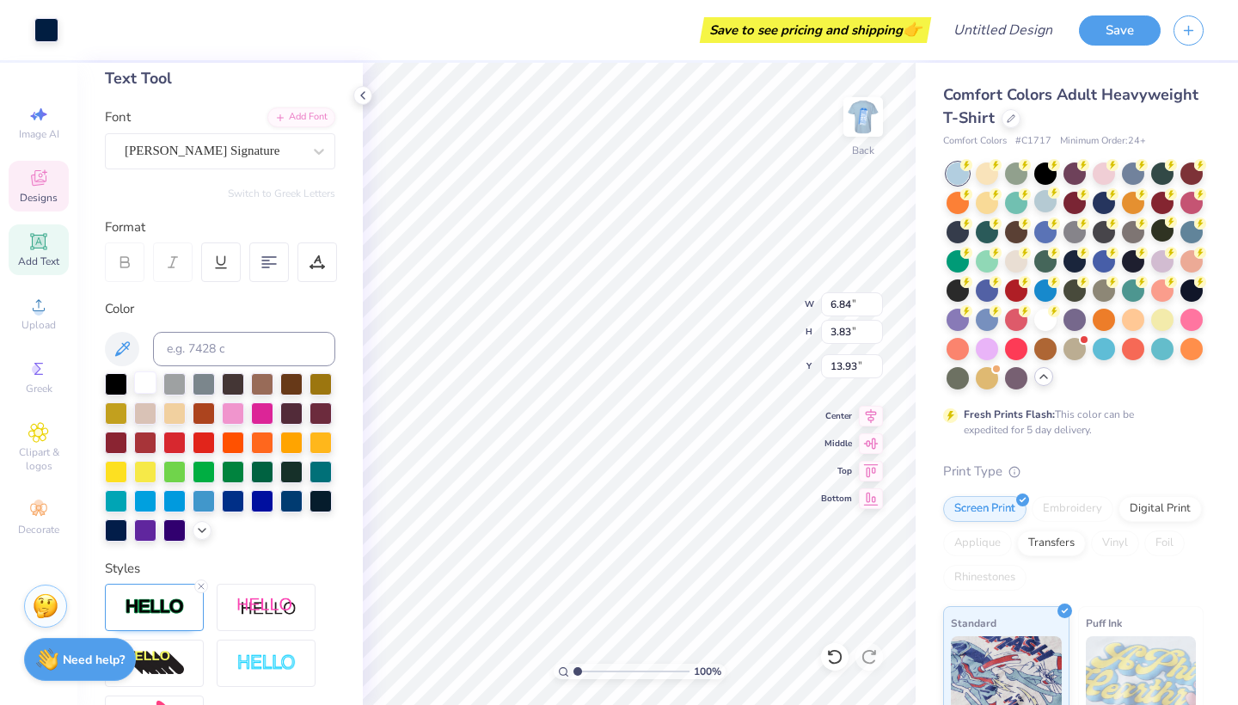
click at [146, 385] on div at bounding box center [145, 382] width 22 height 22
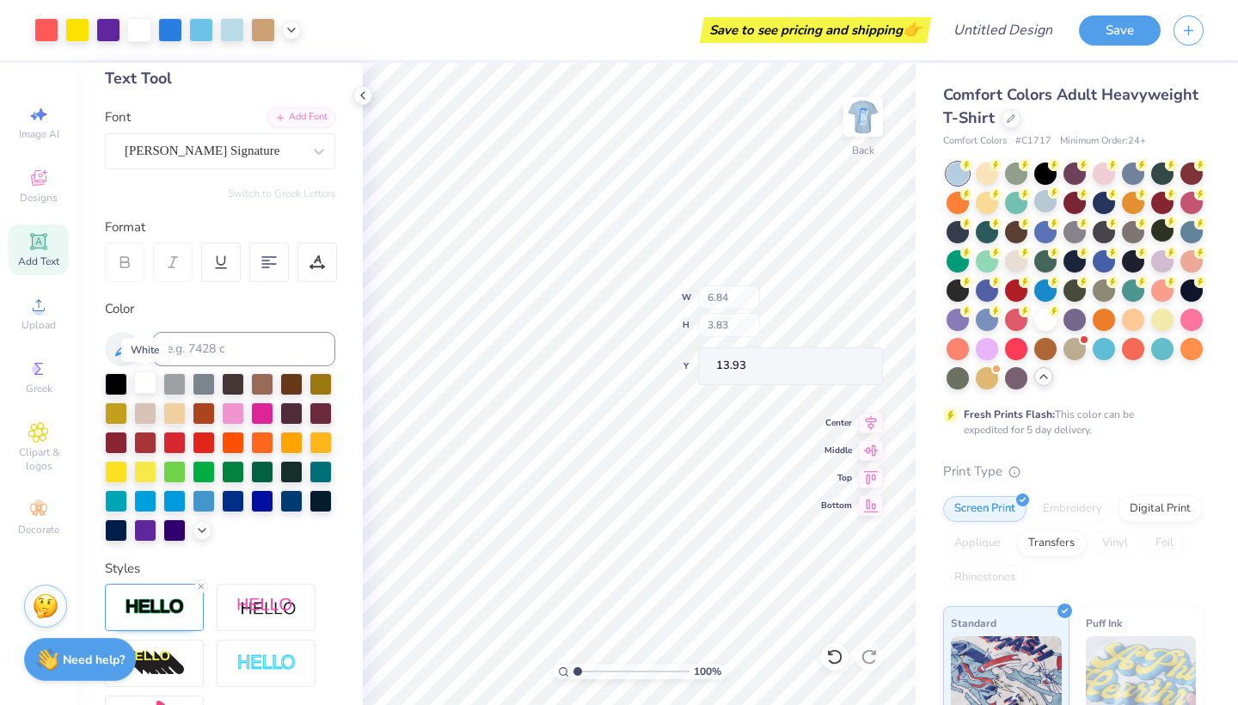
click at [146, 385] on div at bounding box center [145, 382] width 22 height 22
click at [233, 413] on div at bounding box center [233, 411] width 22 height 22
click at [364, 99] on icon at bounding box center [363, 96] width 14 height 14
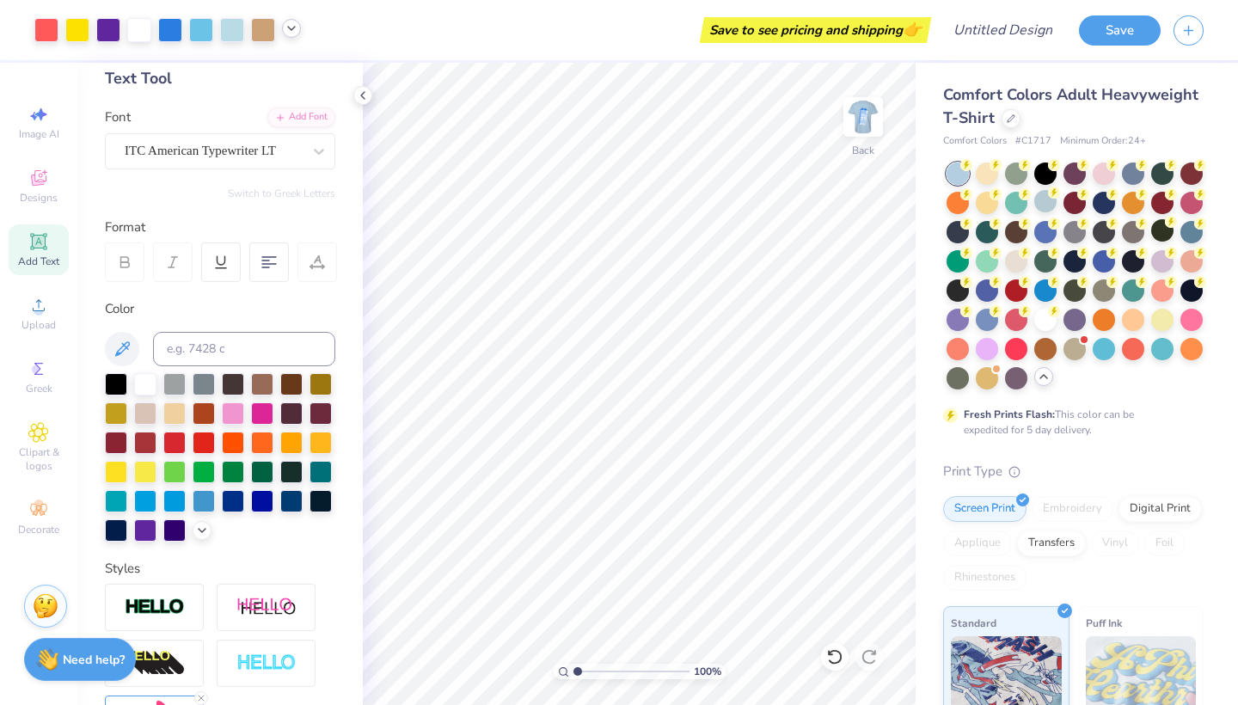
click at [287, 28] on icon at bounding box center [291, 28] width 14 height 14
click at [289, 26] on icon at bounding box center [291, 28] width 14 height 14
click at [392, 62] on div "Art colors Save to see pricing and shipping 👉 Design Title Save Image AI Design…" at bounding box center [619, 352] width 1238 height 705
click at [87, 36] on div at bounding box center [77, 28] width 24 height 24
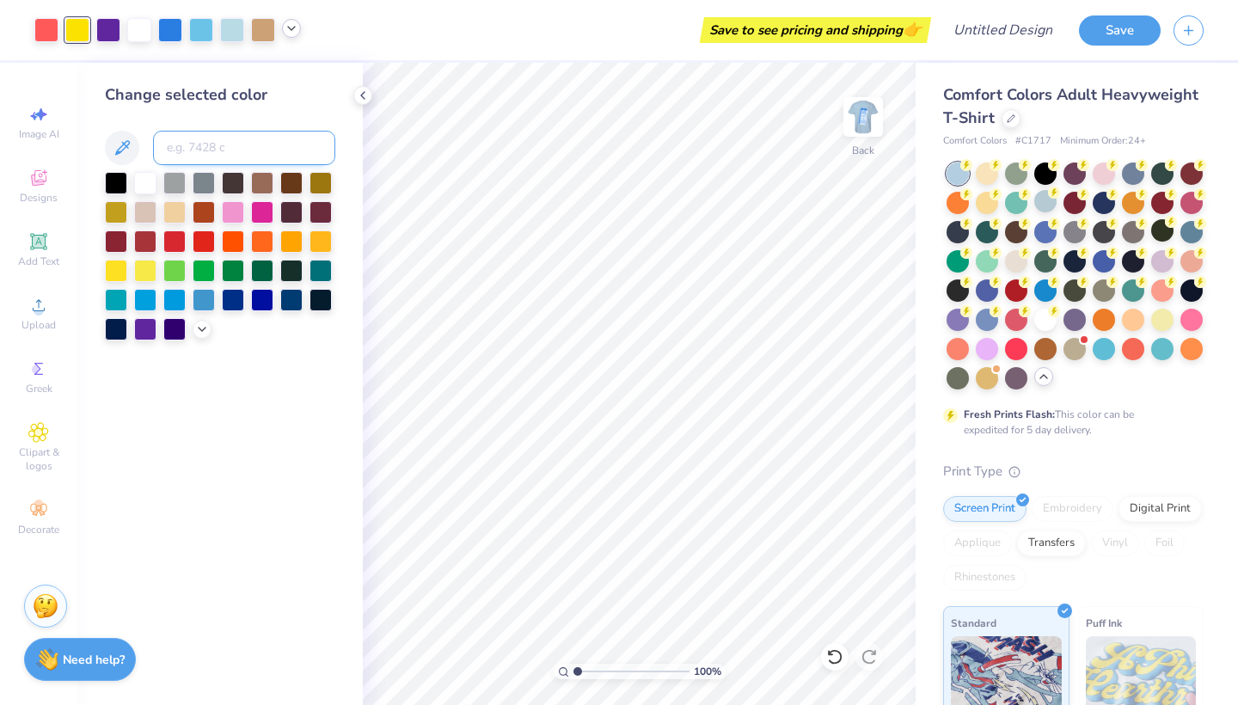
click at [193, 150] on input at bounding box center [244, 148] width 182 height 34
click at [271, 300] on div at bounding box center [262, 298] width 22 height 22
click at [834, 651] on icon at bounding box center [834, 656] width 17 height 17
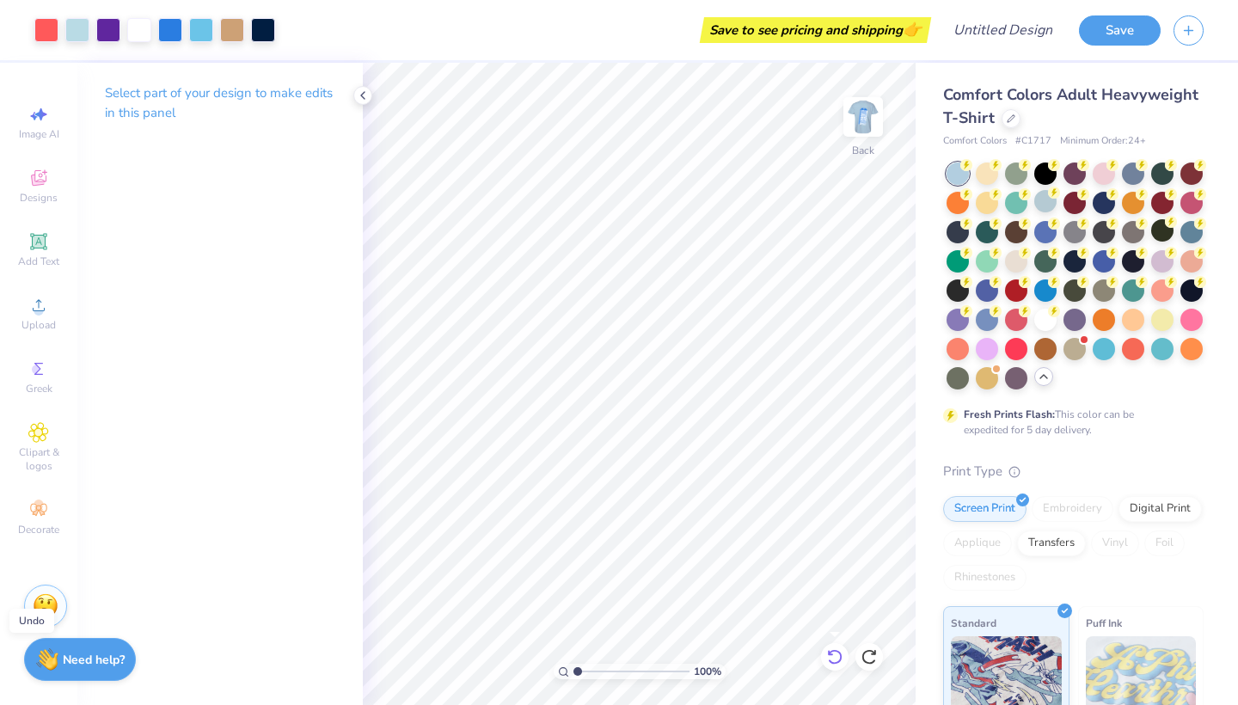
click at [834, 651] on icon at bounding box center [834, 656] width 17 height 17
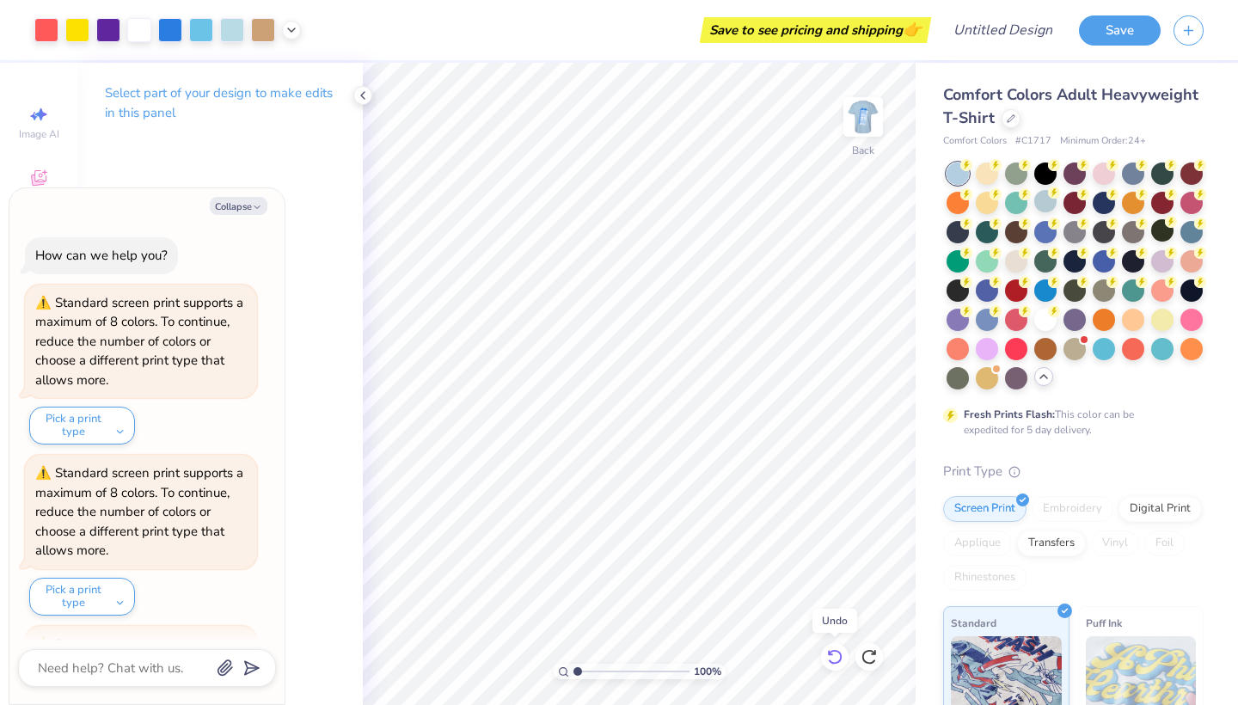
scroll to position [152, 0]
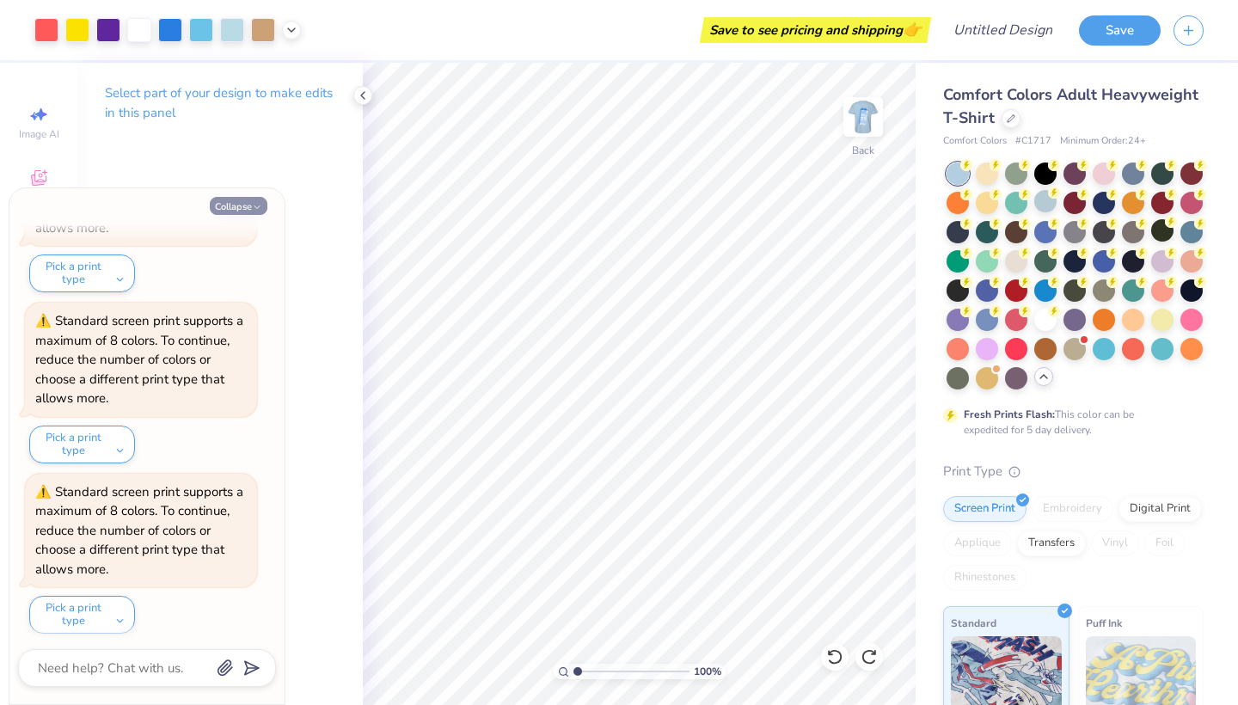
click at [258, 205] on icon "button" at bounding box center [257, 207] width 10 height 10
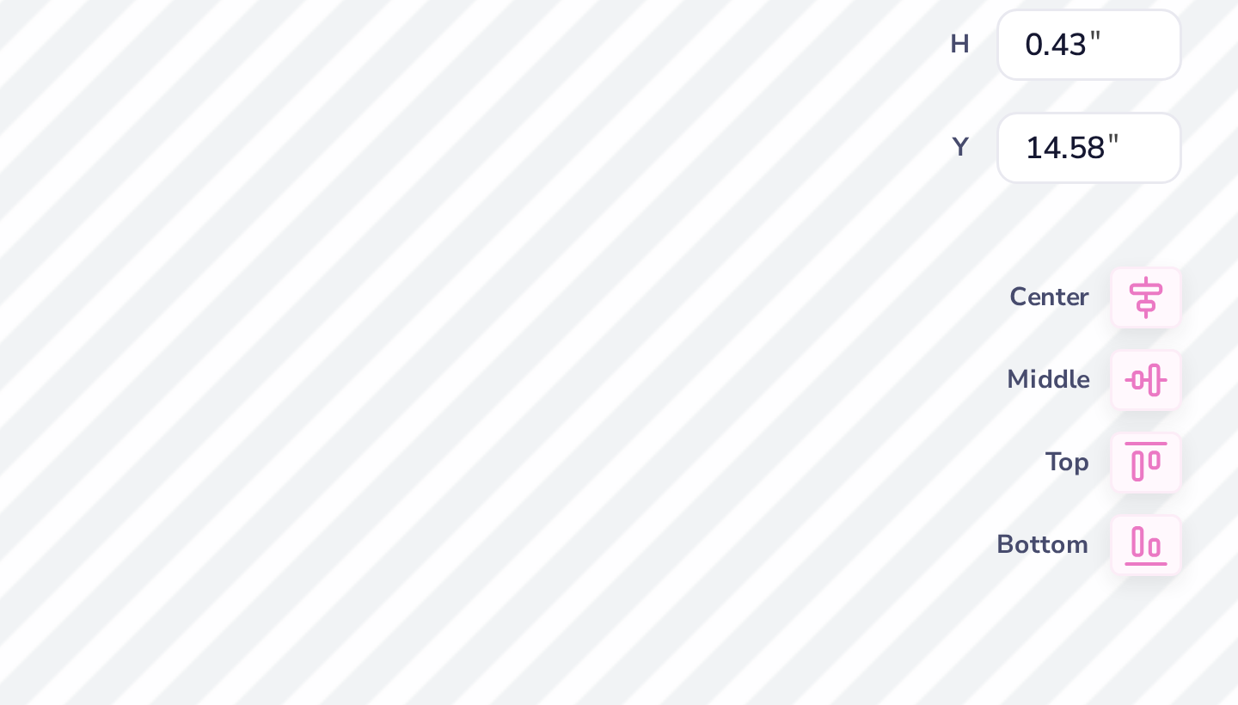
scroll to position [0, 2]
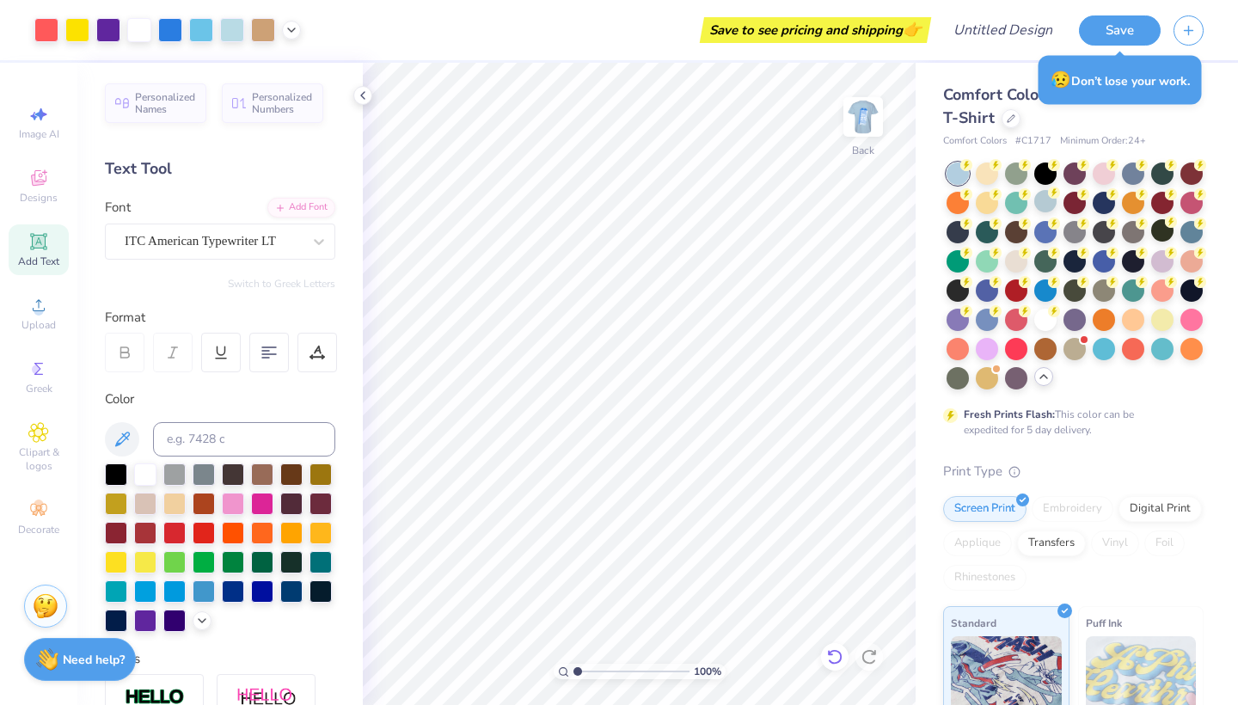
click at [836, 658] on icon at bounding box center [834, 656] width 17 height 17
click at [837, 658] on icon at bounding box center [834, 656] width 17 height 17
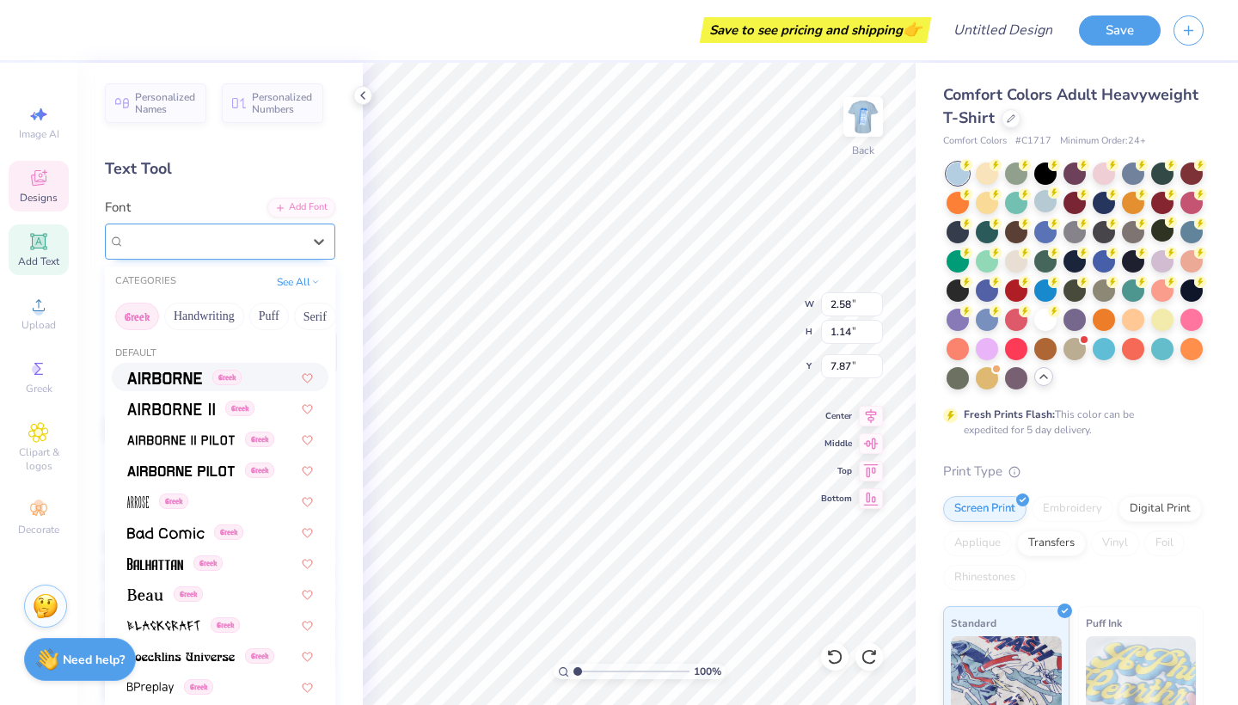
click at [253, 230] on div at bounding box center [213, 240] width 177 height 23
click at [153, 318] on button "Greek" at bounding box center [137, 317] width 44 height 28
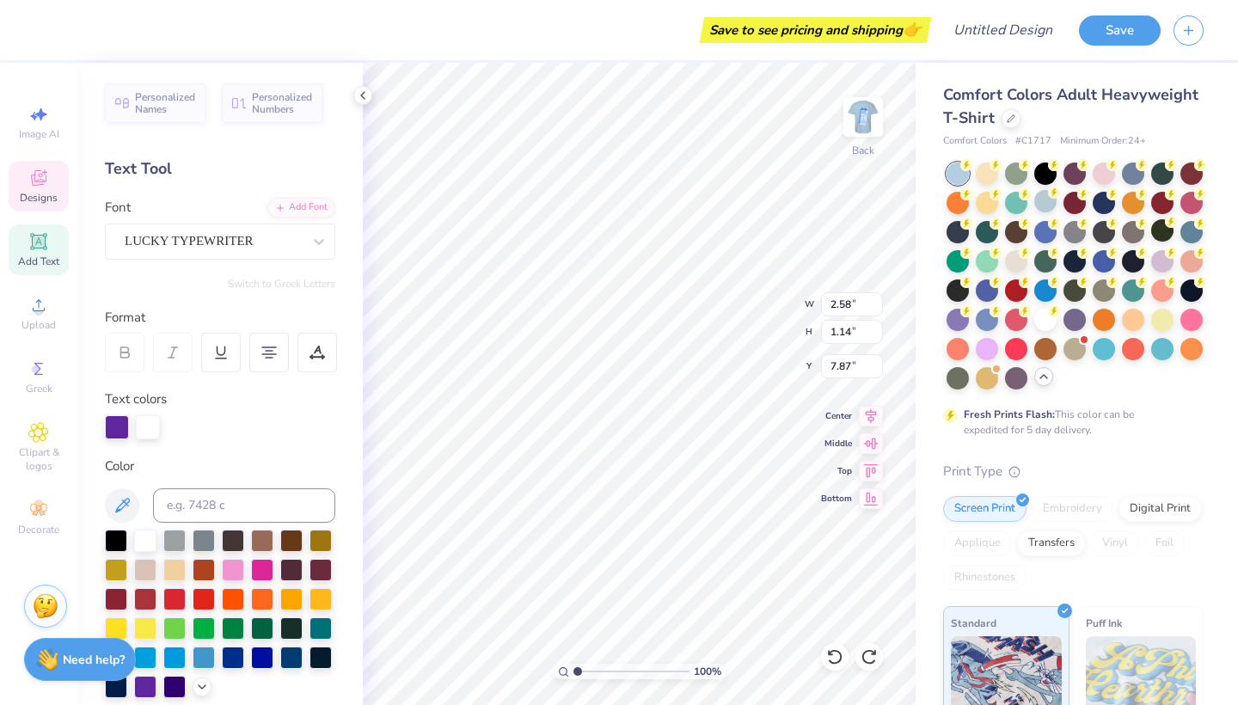
scroll to position [1, 3]
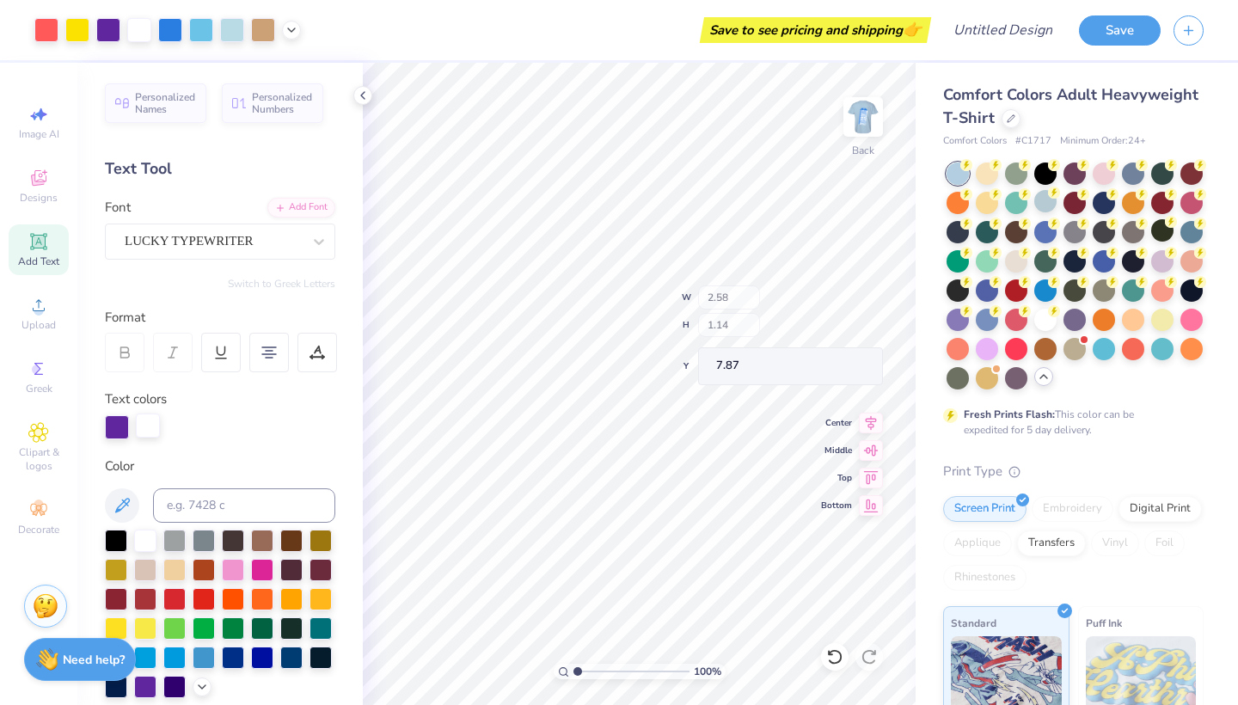
click at [140, 425] on div at bounding box center [148, 425] width 24 height 24
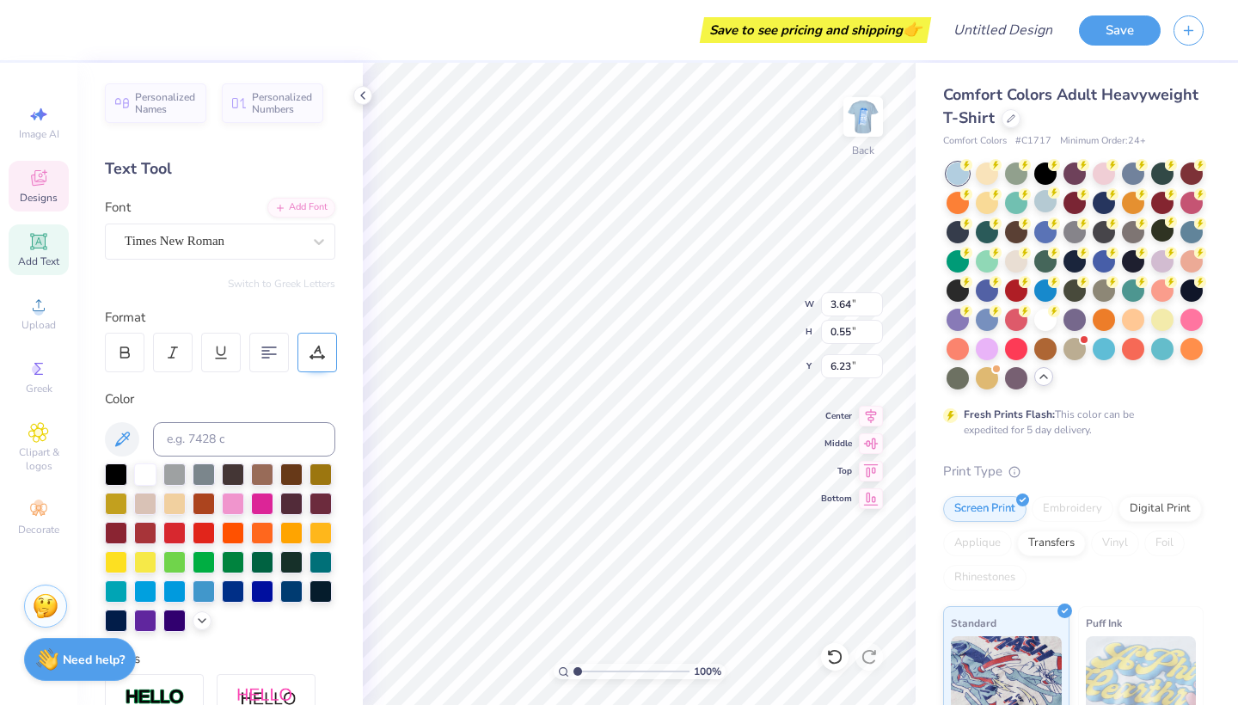
scroll to position [0, 4]
click at [834, 657] on icon at bounding box center [834, 656] width 17 height 17
click at [866, 658] on icon at bounding box center [868, 656] width 17 height 17
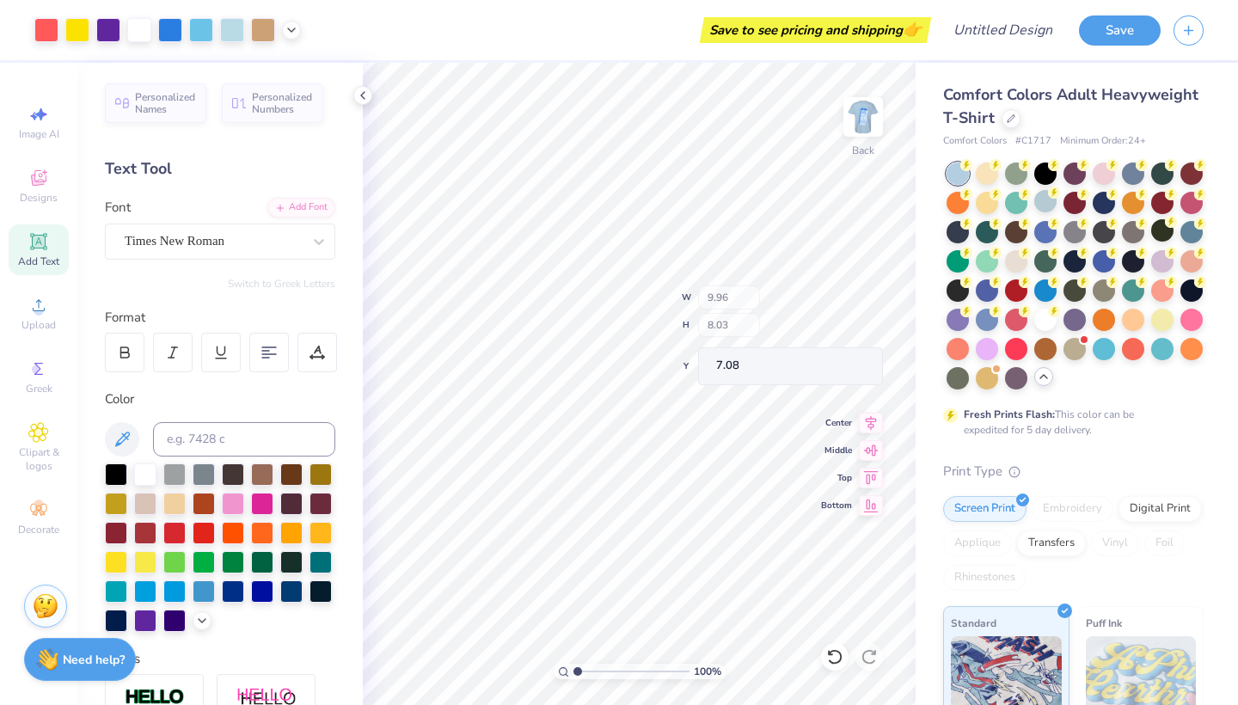
click at [781, 315] on div "100 % Back W 9.96 H 8.03 Y 7.08 Center Middle Top Bottom" at bounding box center [639, 384] width 553 height 642
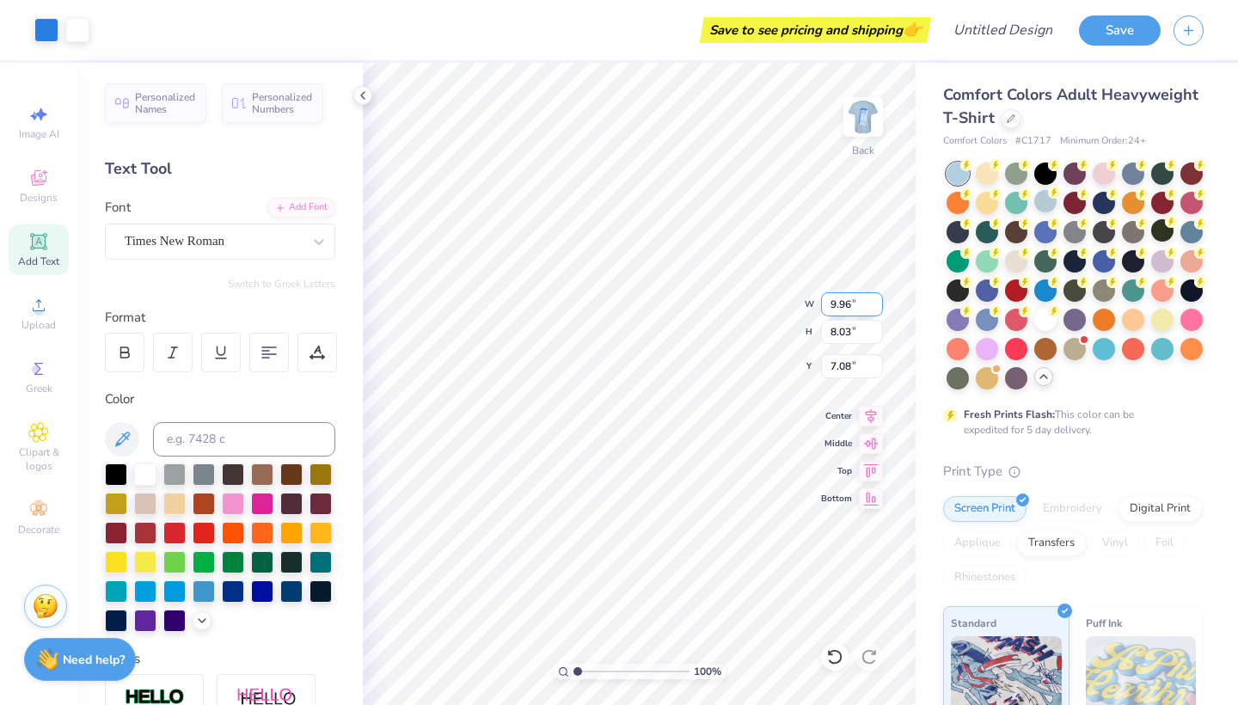
click at [760, 315] on div "100 % Back W 9.96 9.96 " H 8.03 8.03 " Y 7.08 7.08 " Center Middle Top Bottom" at bounding box center [639, 384] width 553 height 642
click at [836, 662] on icon at bounding box center [834, 656] width 17 height 17
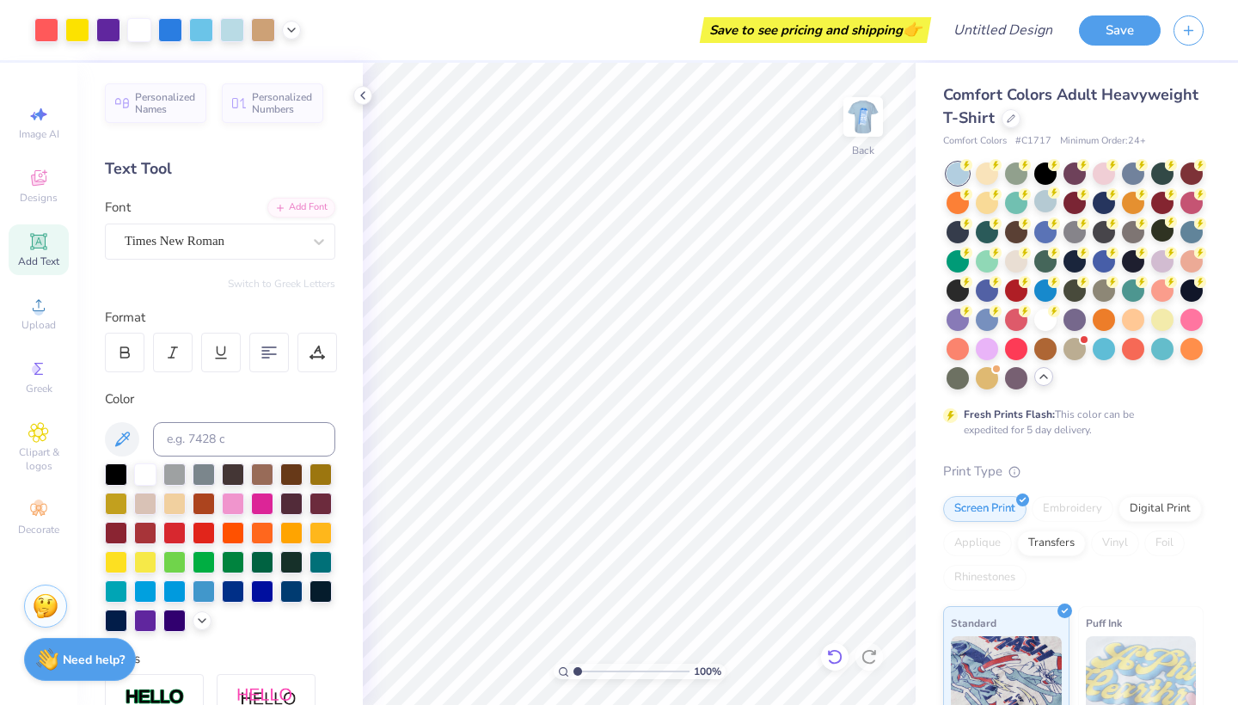
click at [828, 654] on icon at bounding box center [829, 652] width 3 height 3
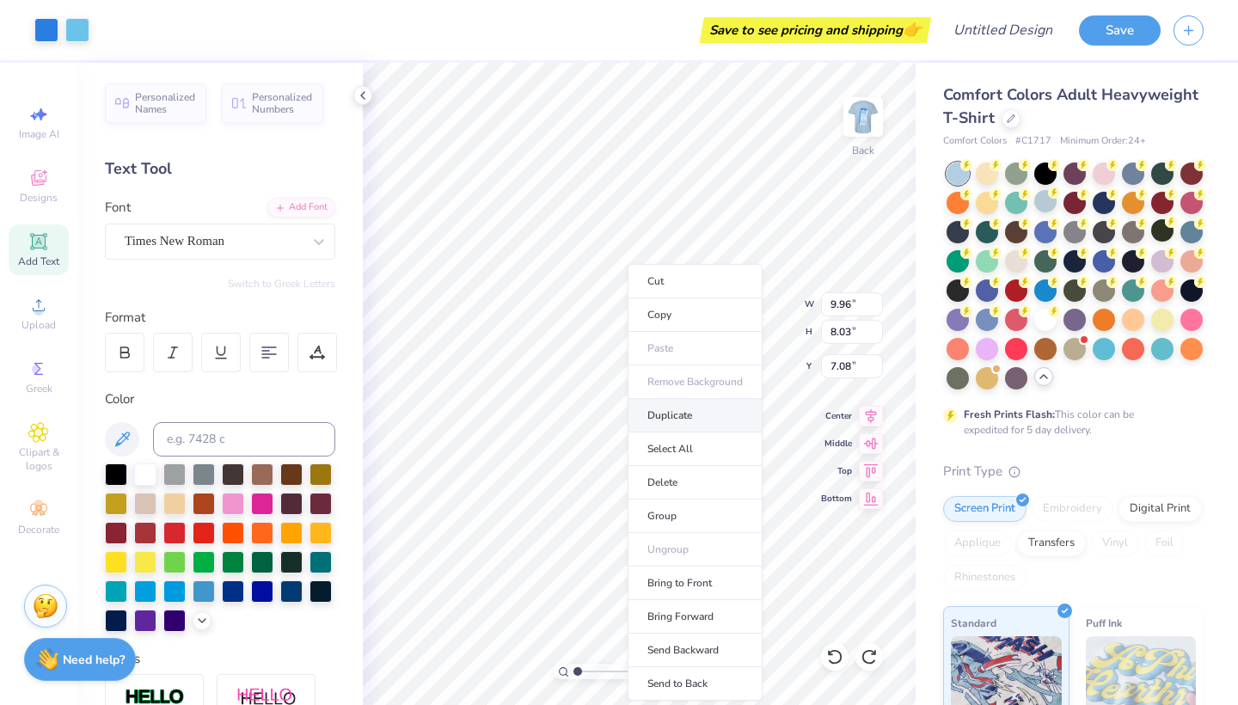
click at [659, 413] on li "Duplicate" at bounding box center [694, 416] width 135 height 34
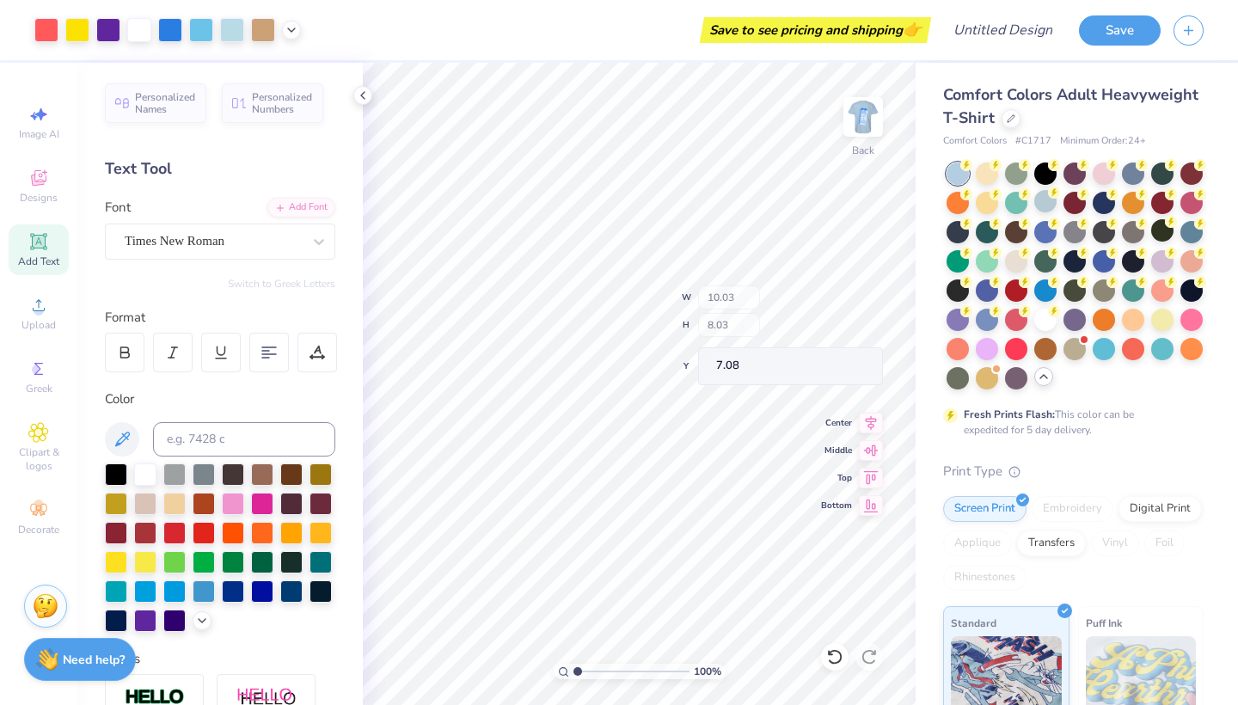
click at [772, 331] on div "100 % Back W 10.03 H 8.03 Y 7.08 Center Middle Top Bottom" at bounding box center [639, 384] width 553 height 642
click at [57, 254] on div "Add Text" at bounding box center [39, 249] width 60 height 51
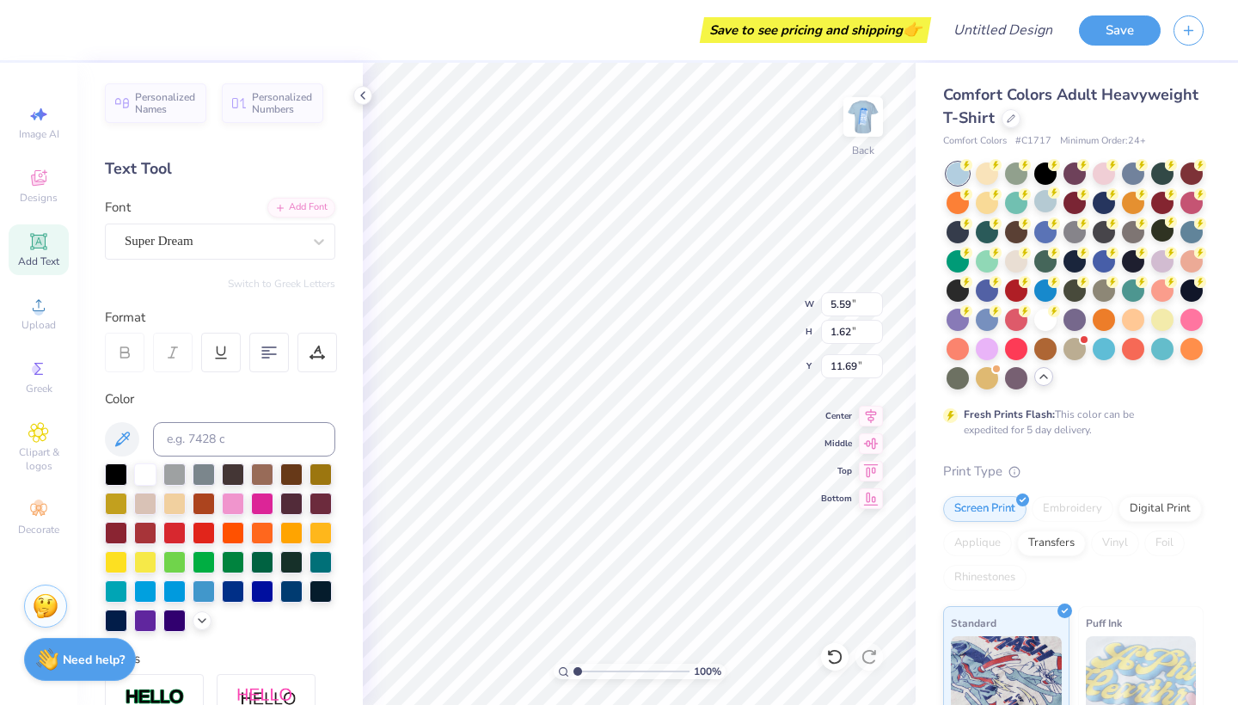
scroll to position [0, 1]
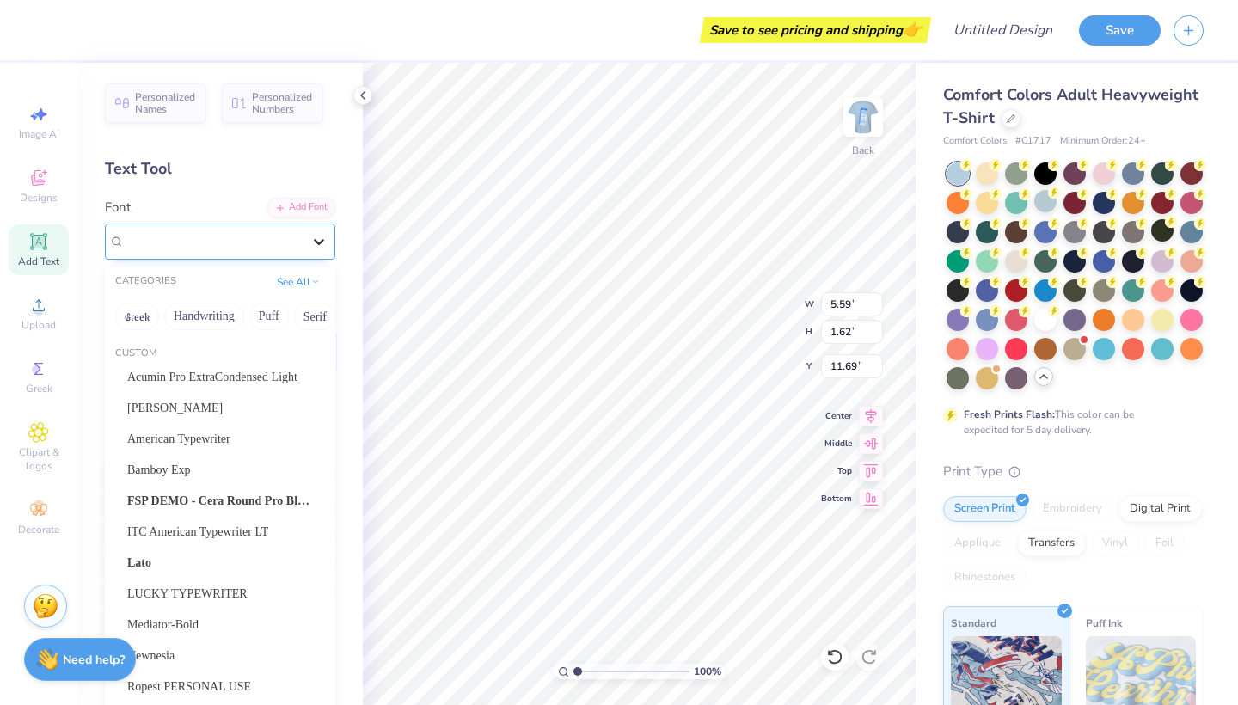
click at [305, 239] on div at bounding box center [318, 241] width 31 height 31
click at [237, 686] on span "Ropest PERSONAL USE" at bounding box center [189, 686] width 124 height 18
click at [257, 234] on span "Ropest PERSONAL USE" at bounding box center [191, 241] width 132 height 20
click at [306, 247] on div at bounding box center [318, 241] width 31 height 31
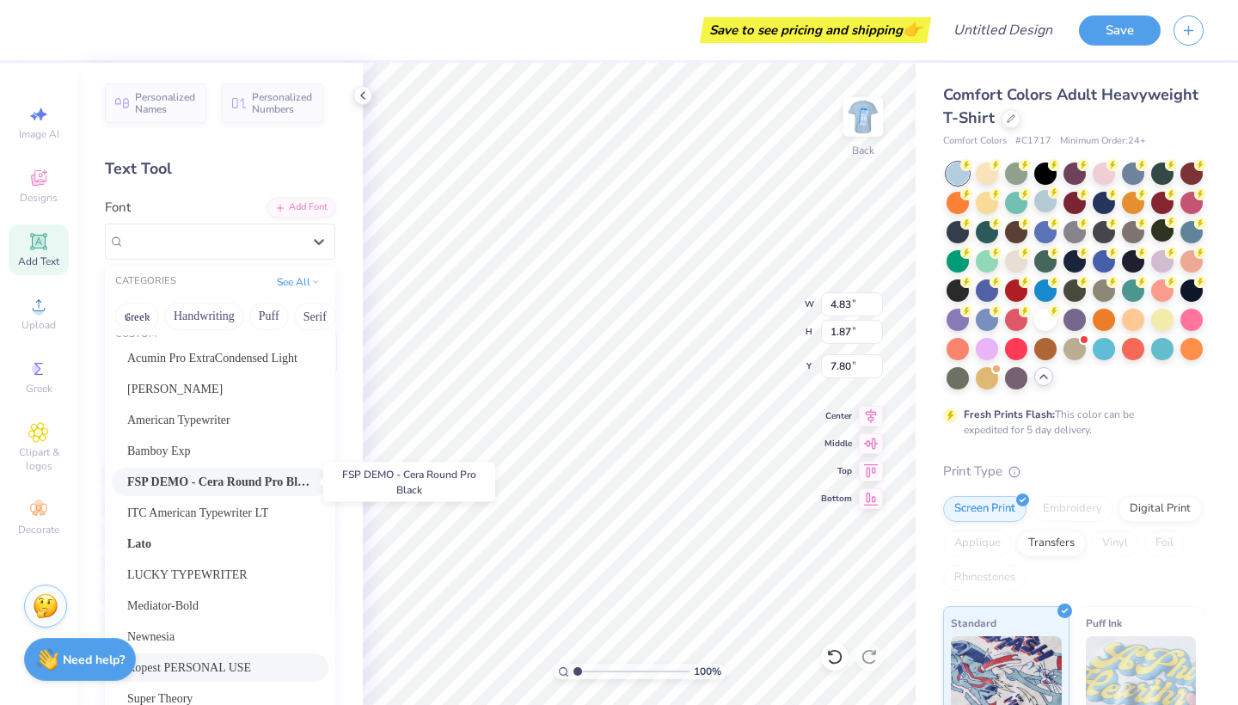
scroll to position [21, 0]
click at [241, 573] on span "LUCKY TYPEWRITER" at bounding box center [187, 573] width 120 height 18
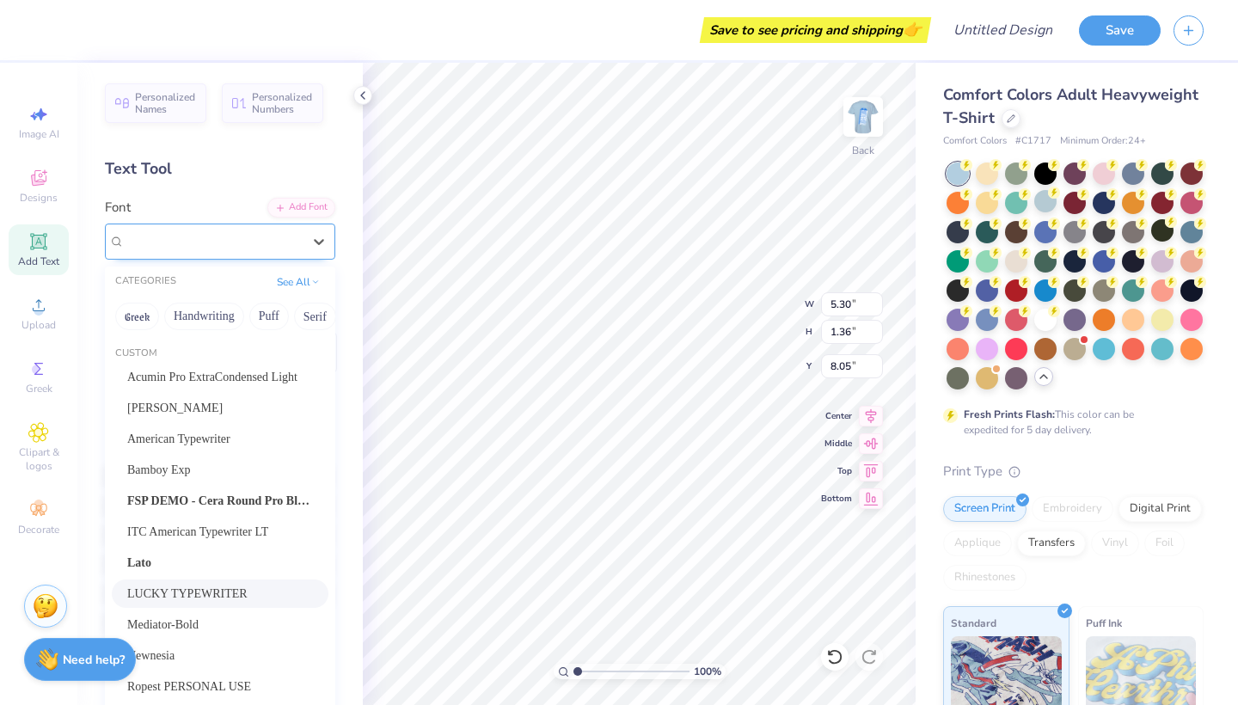
click at [211, 233] on span "LUCKY TYPEWRITER" at bounding box center [189, 241] width 129 height 20
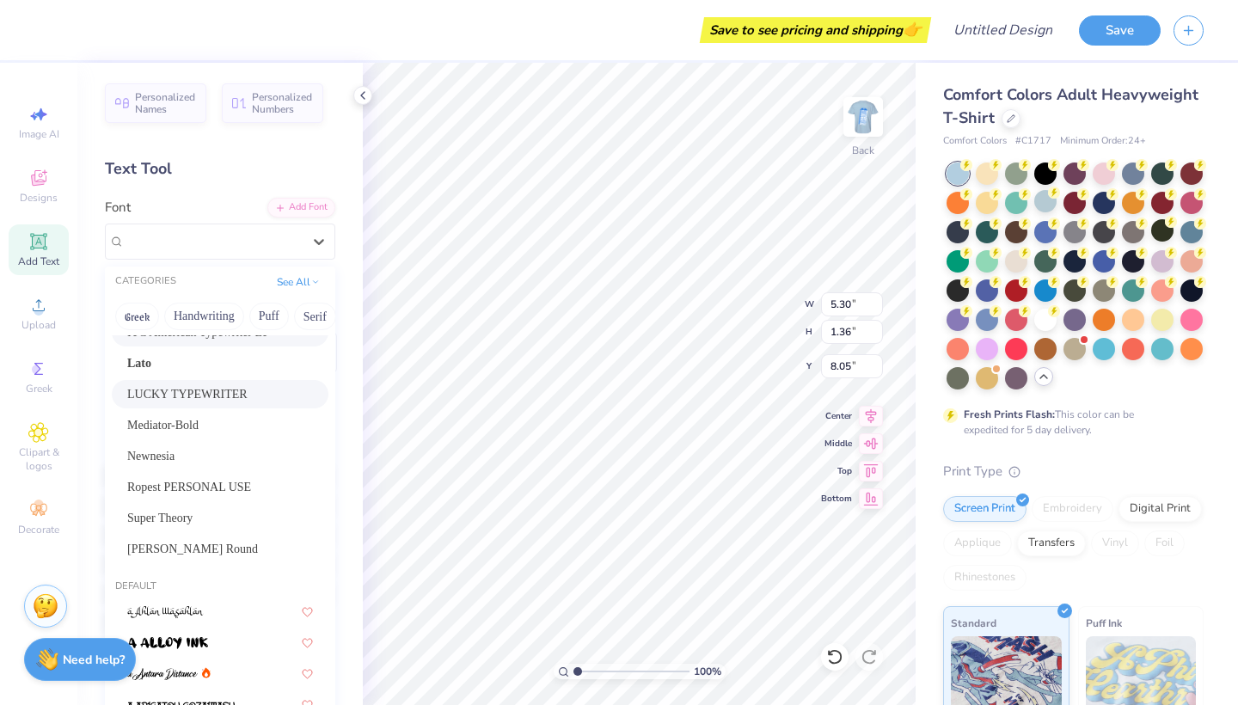
scroll to position [201, 0]
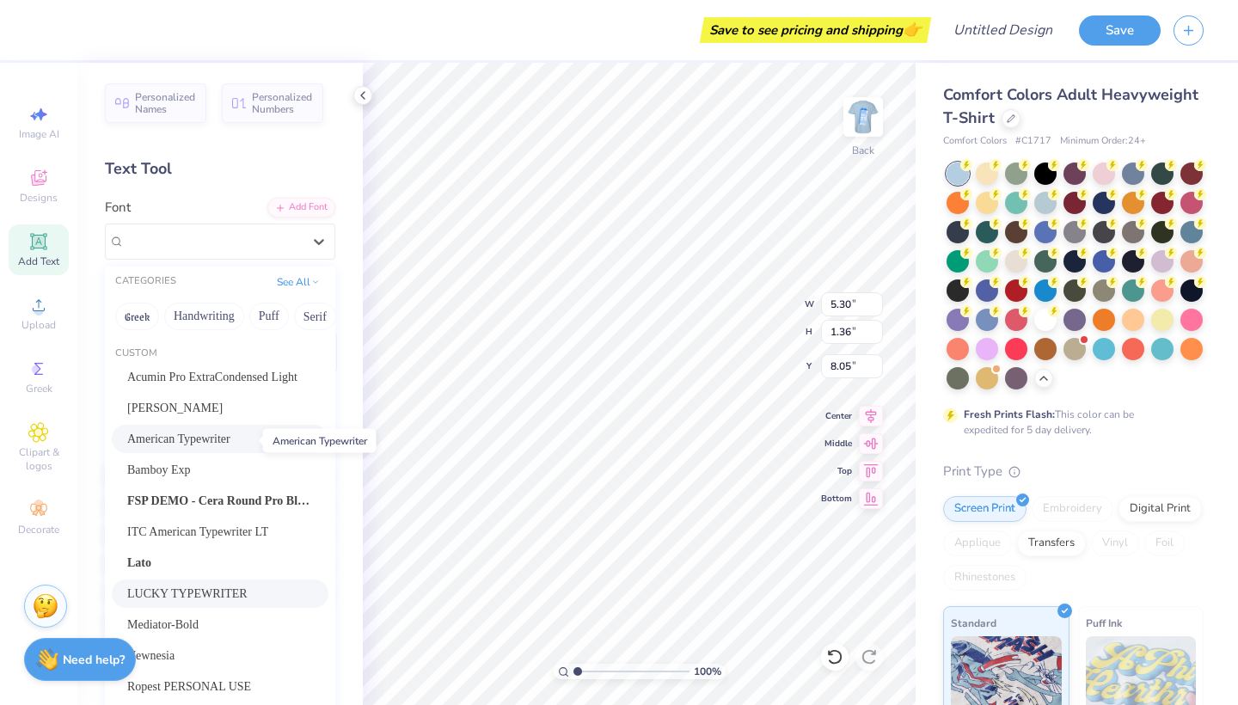
click at [230, 443] on span "American Typewriter" at bounding box center [178, 439] width 103 height 18
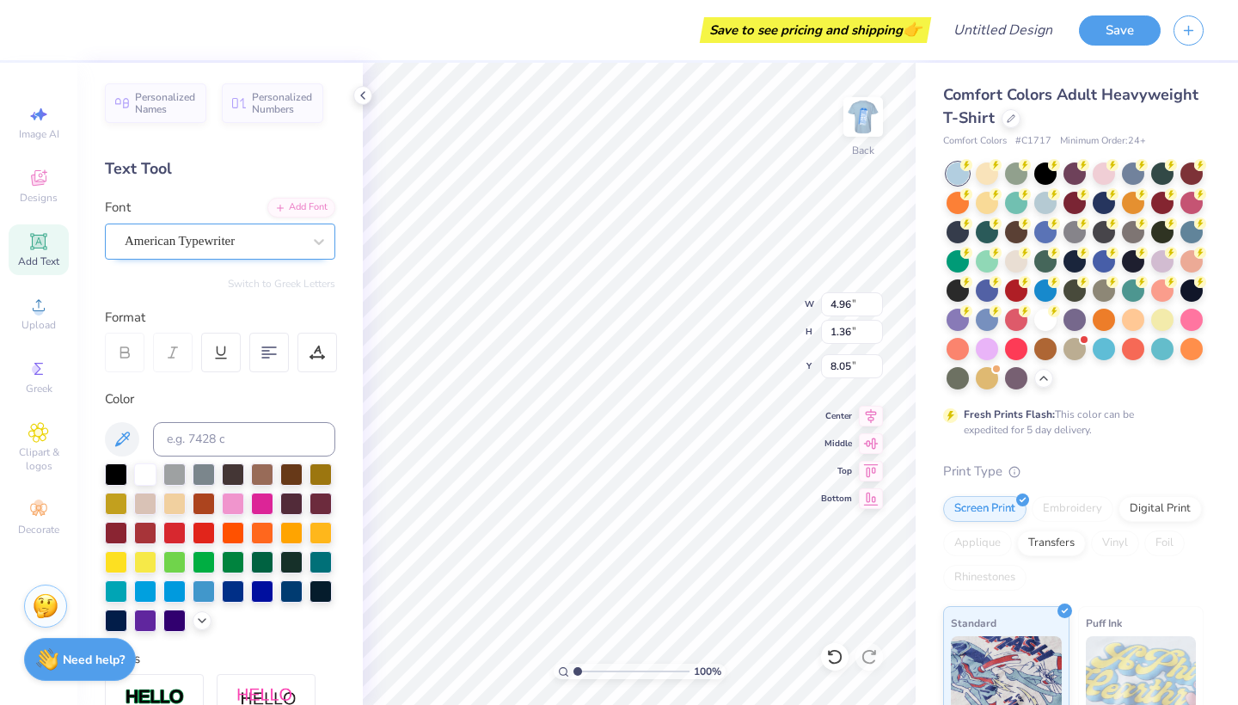
click at [235, 247] on span "American Typewriter" at bounding box center [180, 241] width 110 height 20
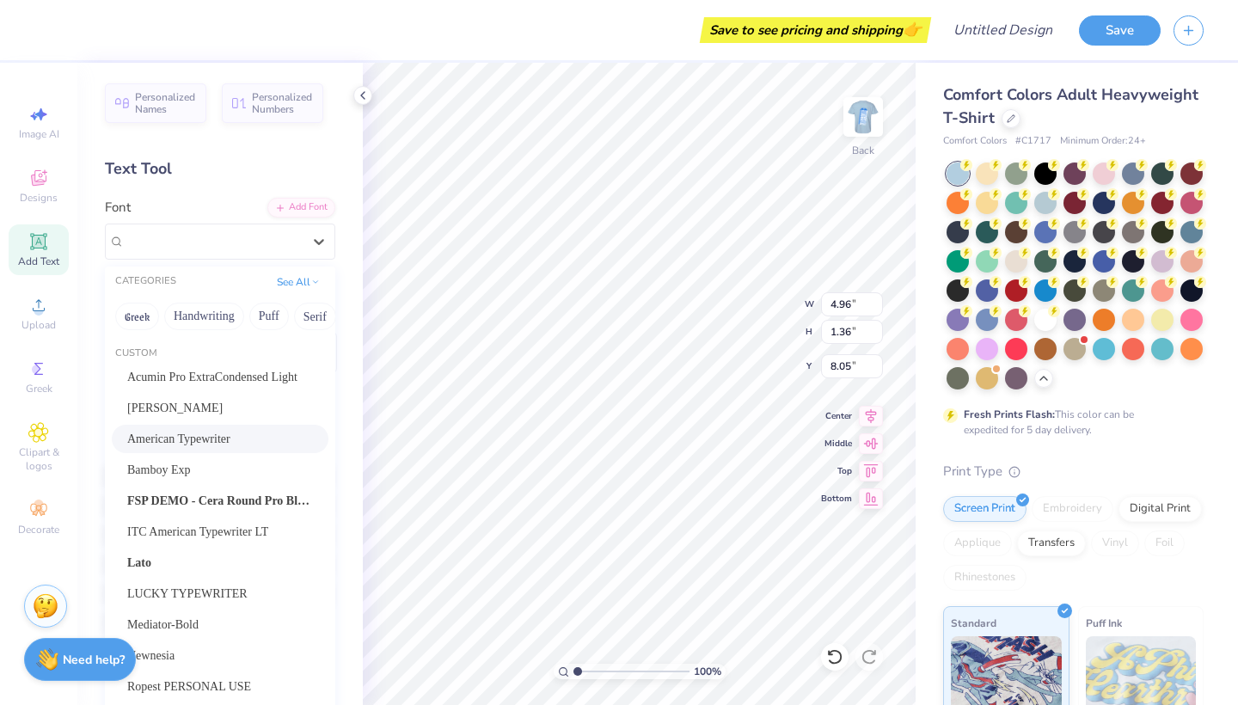
scroll to position [101, 0]
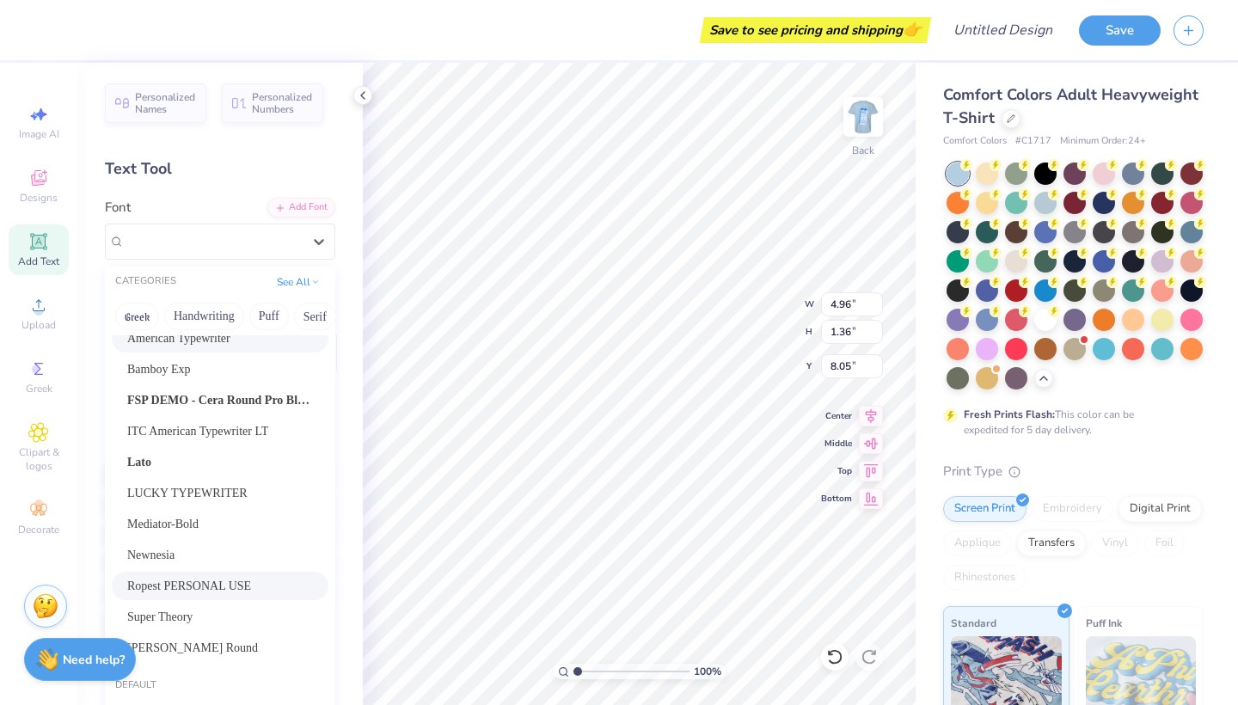
click at [224, 579] on span "Ropest PERSONAL USE" at bounding box center [189, 586] width 124 height 18
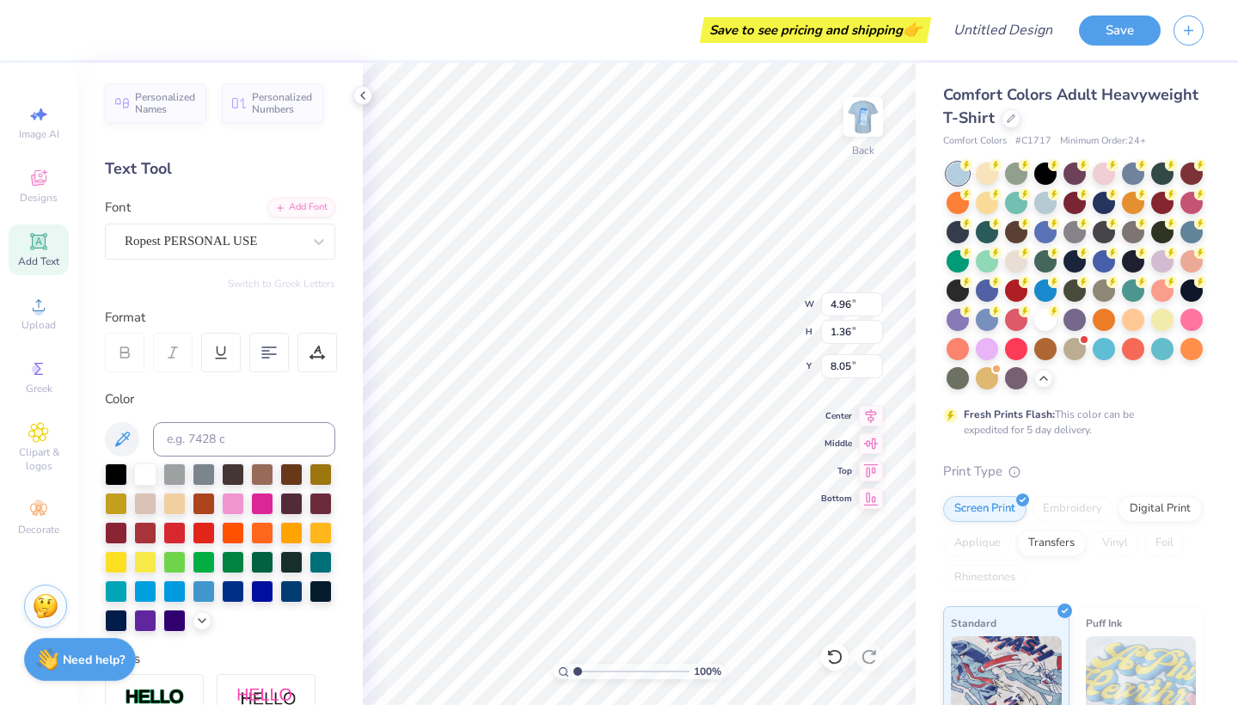
type input "4.83"
type input "1.87"
type input "7.80"
click at [650, 420] on li "Duplicate" at bounding box center [672, 416] width 135 height 34
type input "8.80"
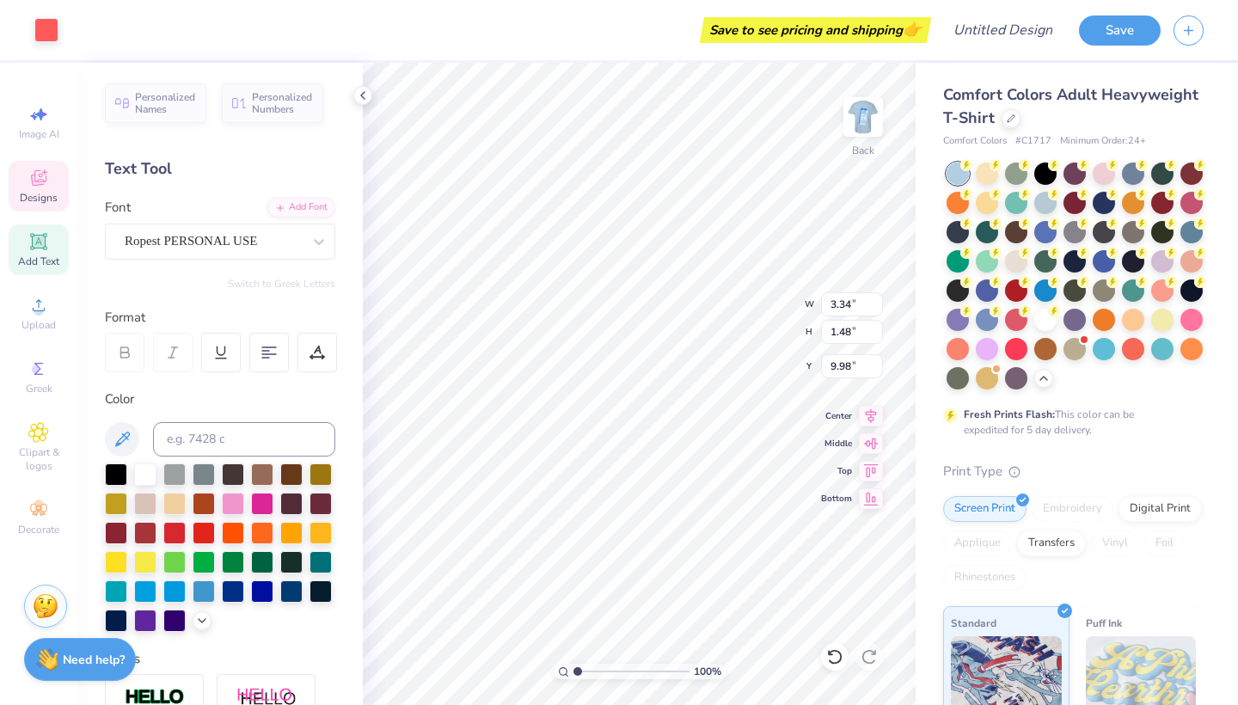
type input "9.98"
type input "18.77"
type input "19.95"
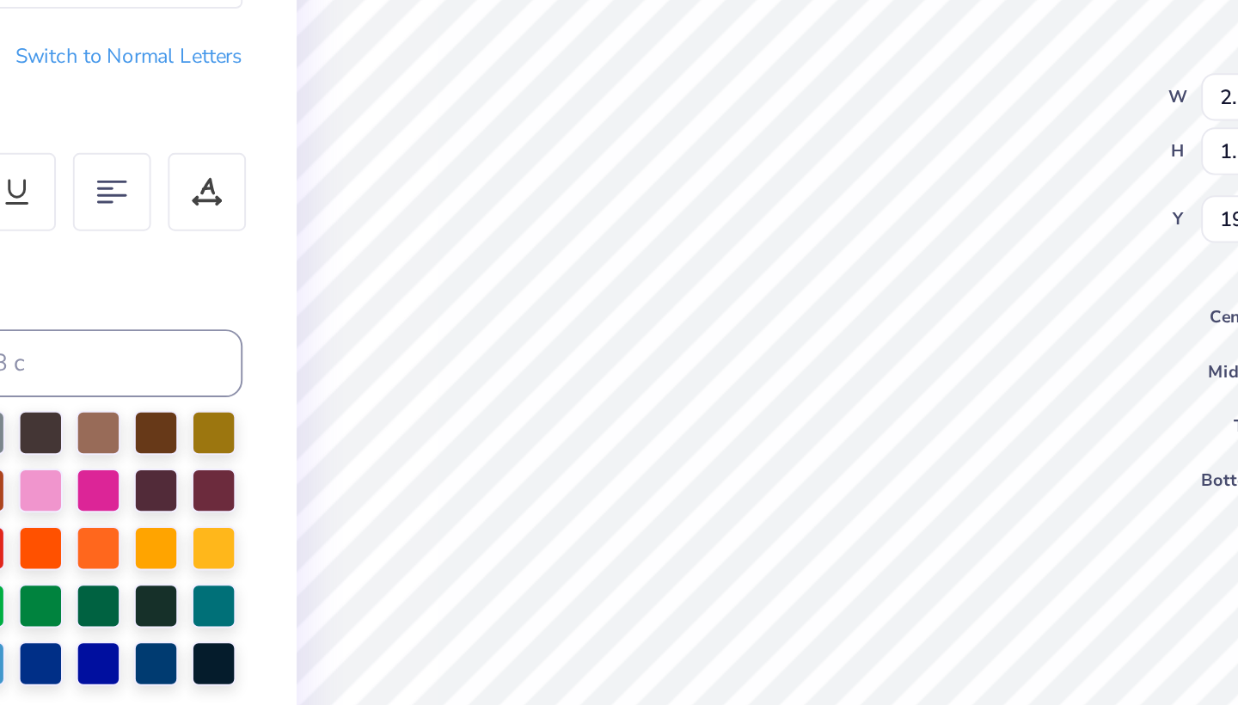
type input "19.75"
type input "2.57"
type input "1.22"
type input "19.75"
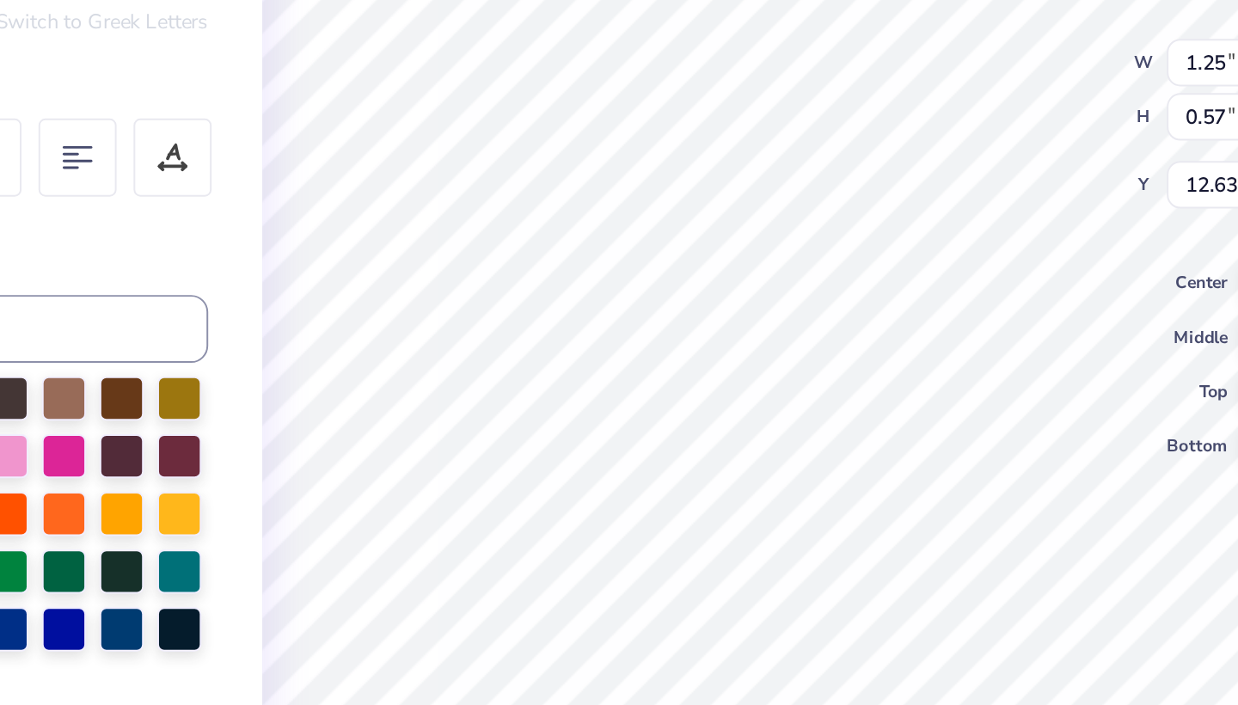
type input "20.14"
type input "2.74"
type input "1.33"
type input "21.33"
type input "2.99"
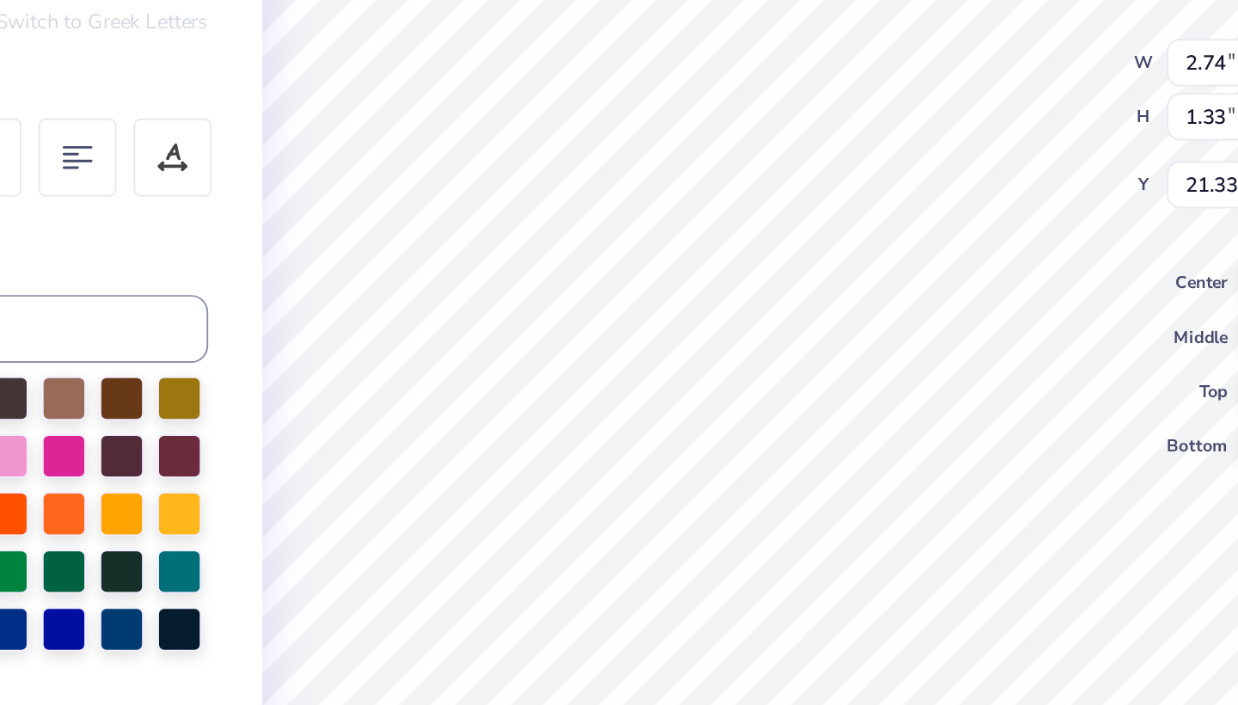
type input "1.55"
type input "21.33"
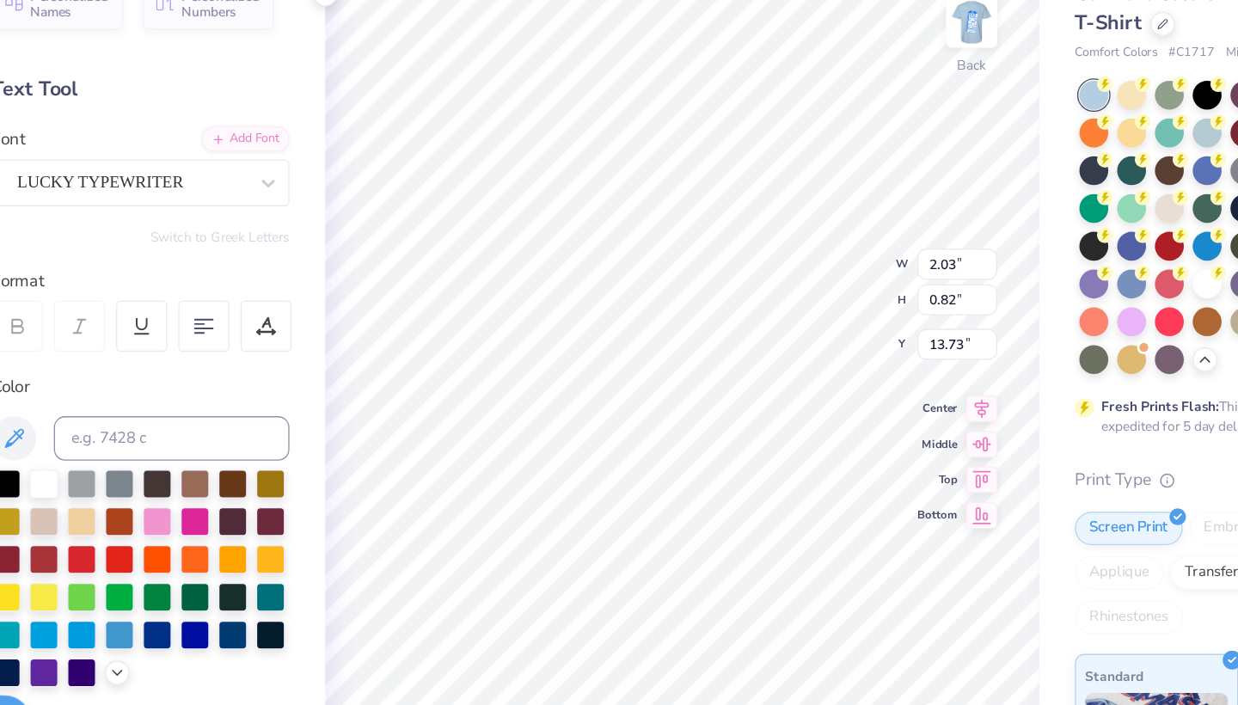
type input "21.33"
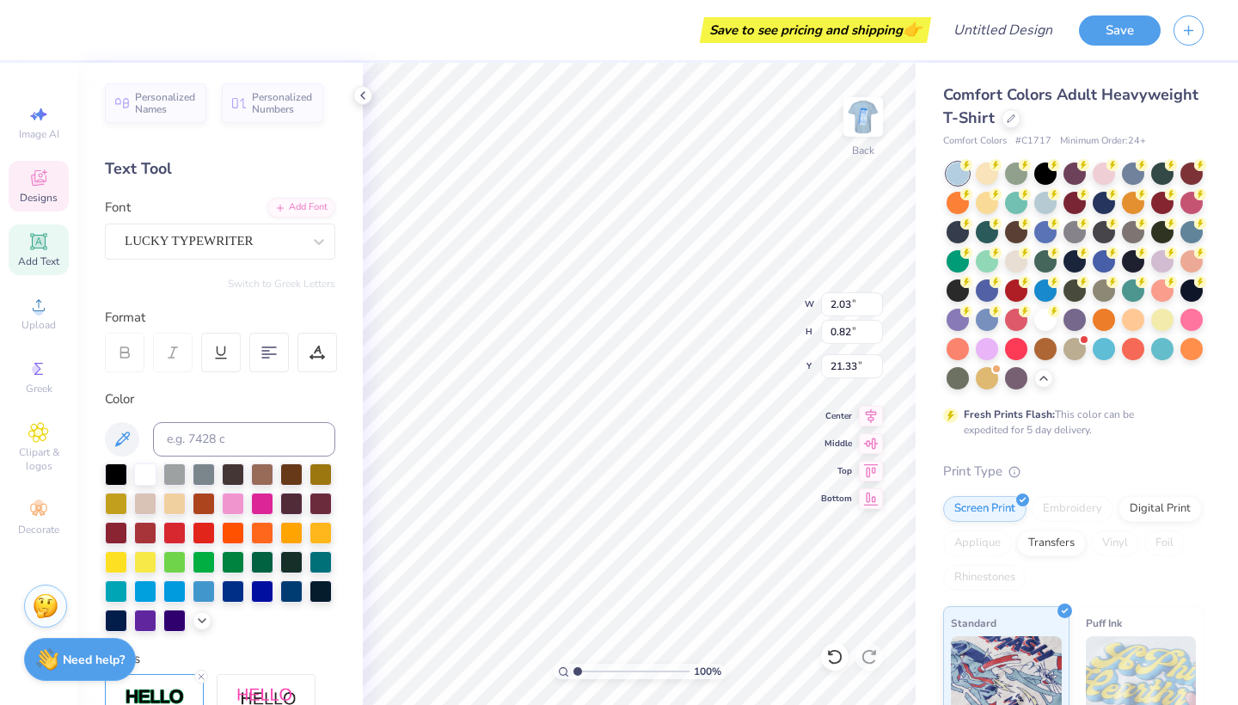
scroll to position [57, 0]
